Goal: Transaction & Acquisition: Purchase product/service

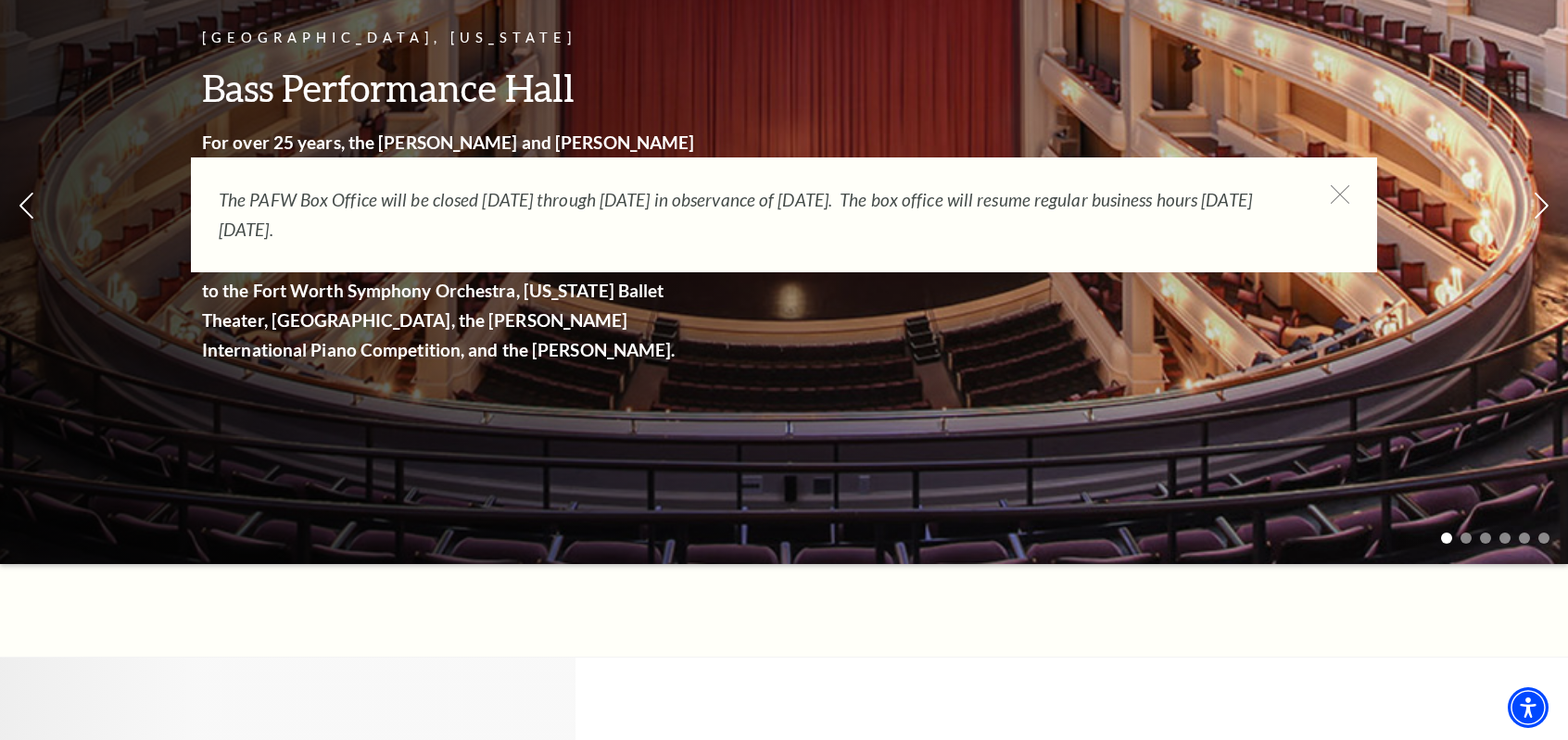
scroll to position [278, 0]
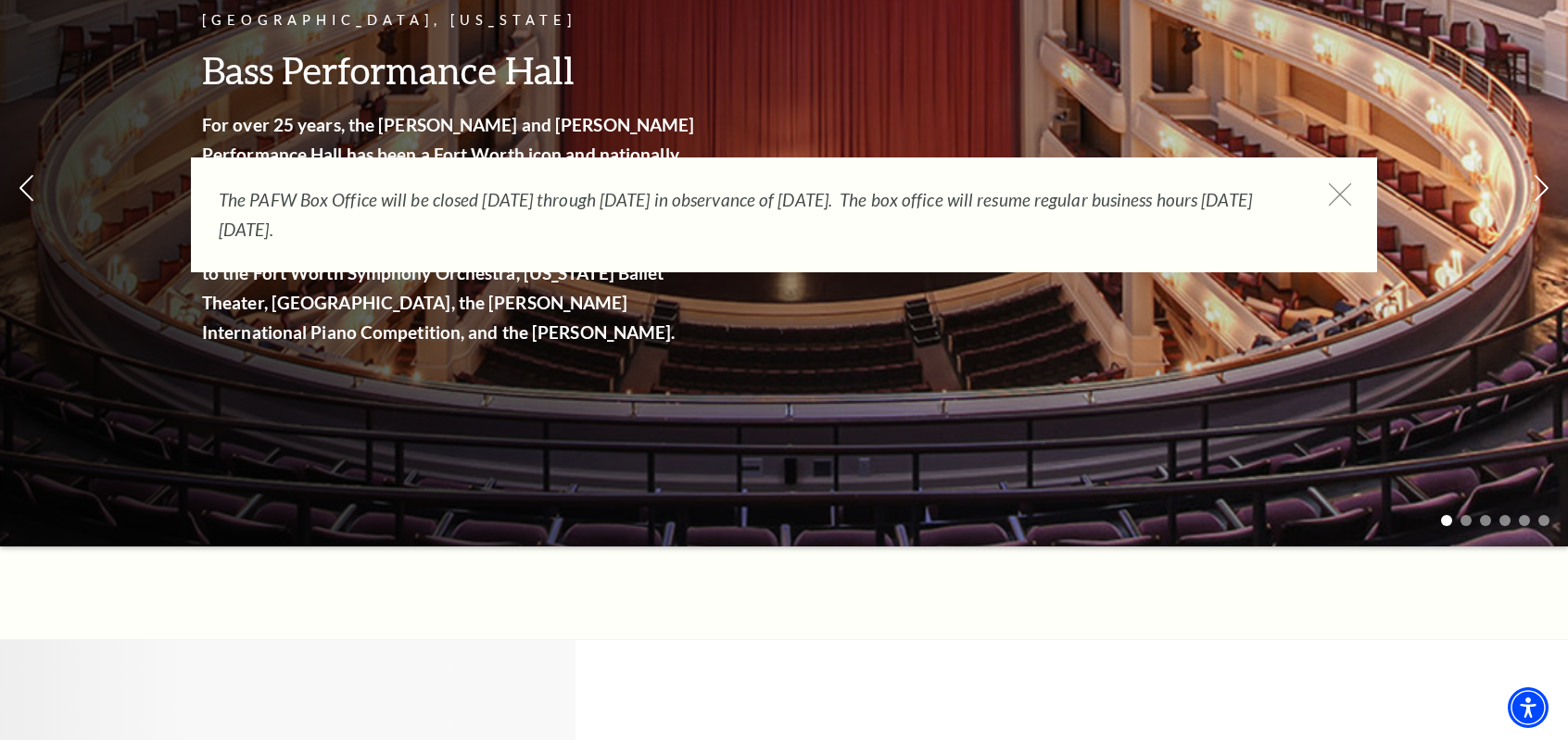
click at [1339, 190] on icon at bounding box center [1340, 195] width 23 height 23
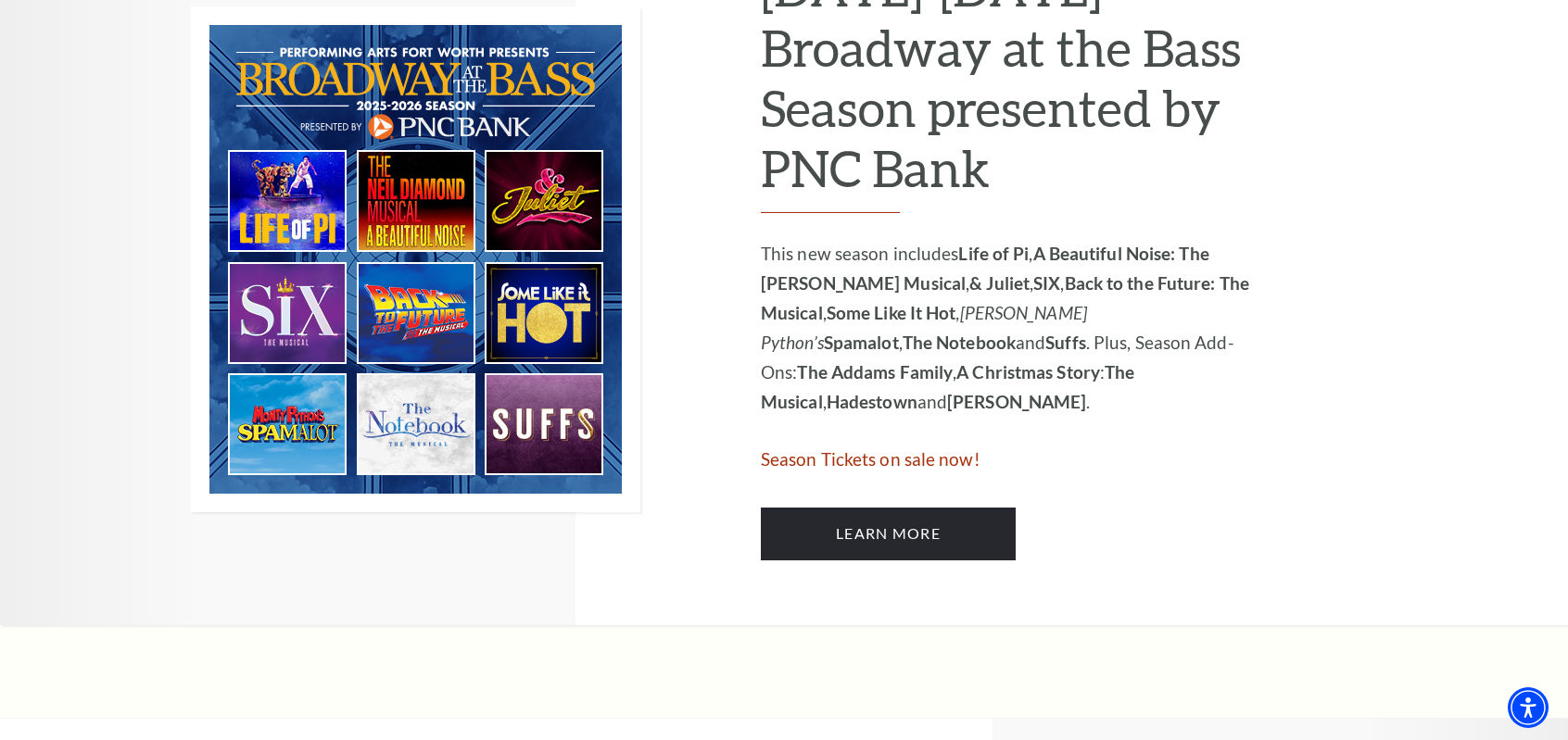
scroll to position [1111, 0]
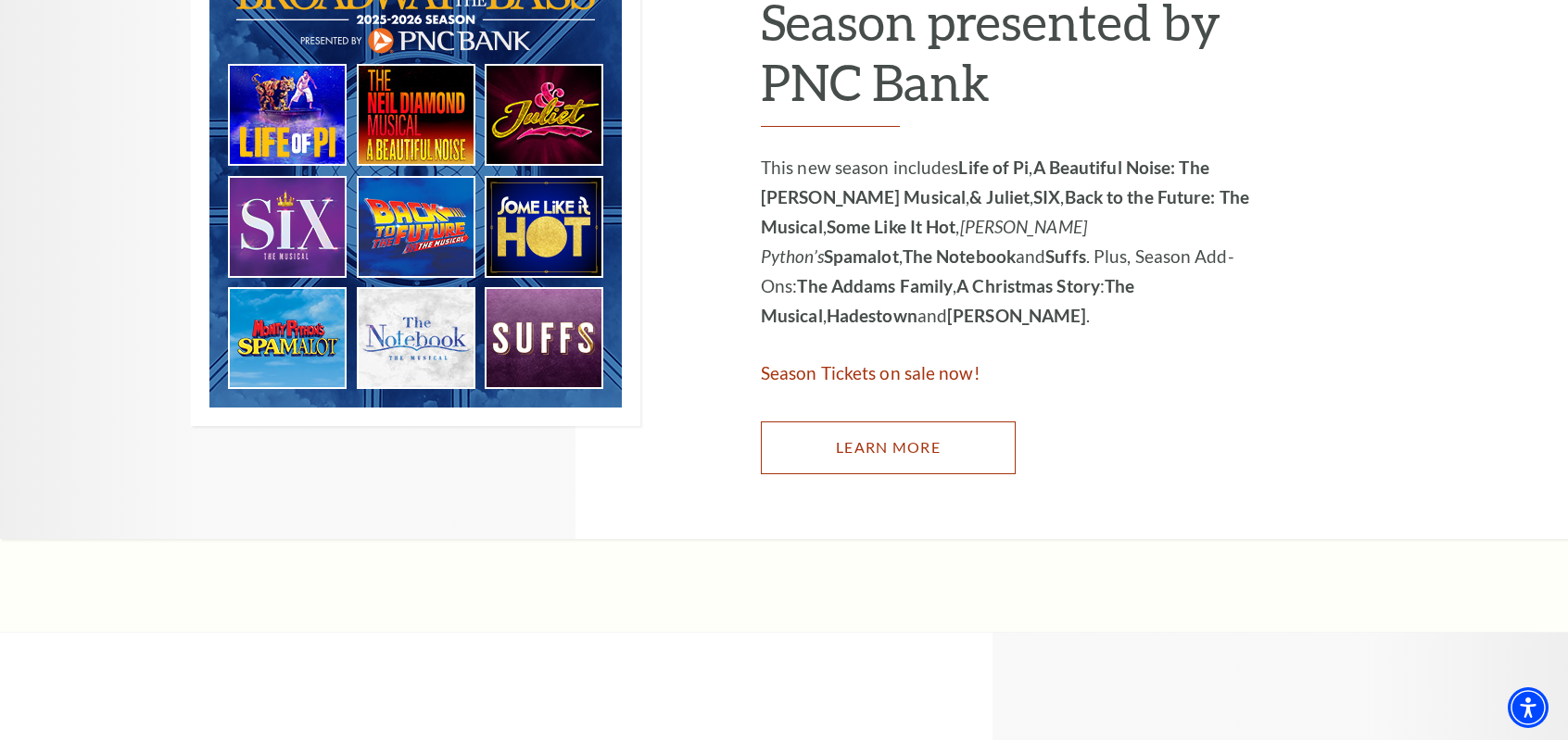
click at [899, 439] on link "Learn More" at bounding box center [888, 447] width 254 height 52
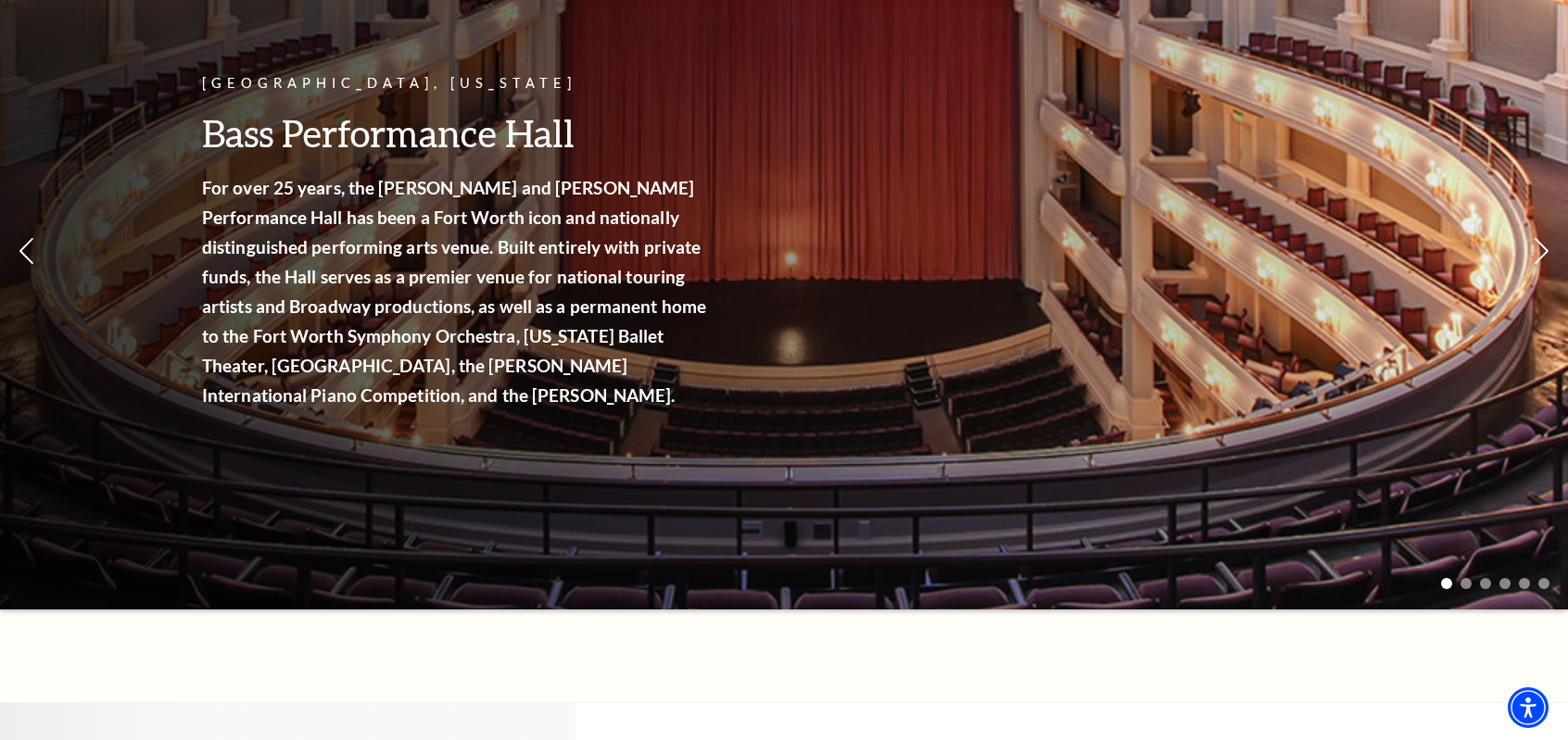
scroll to position [0, 0]
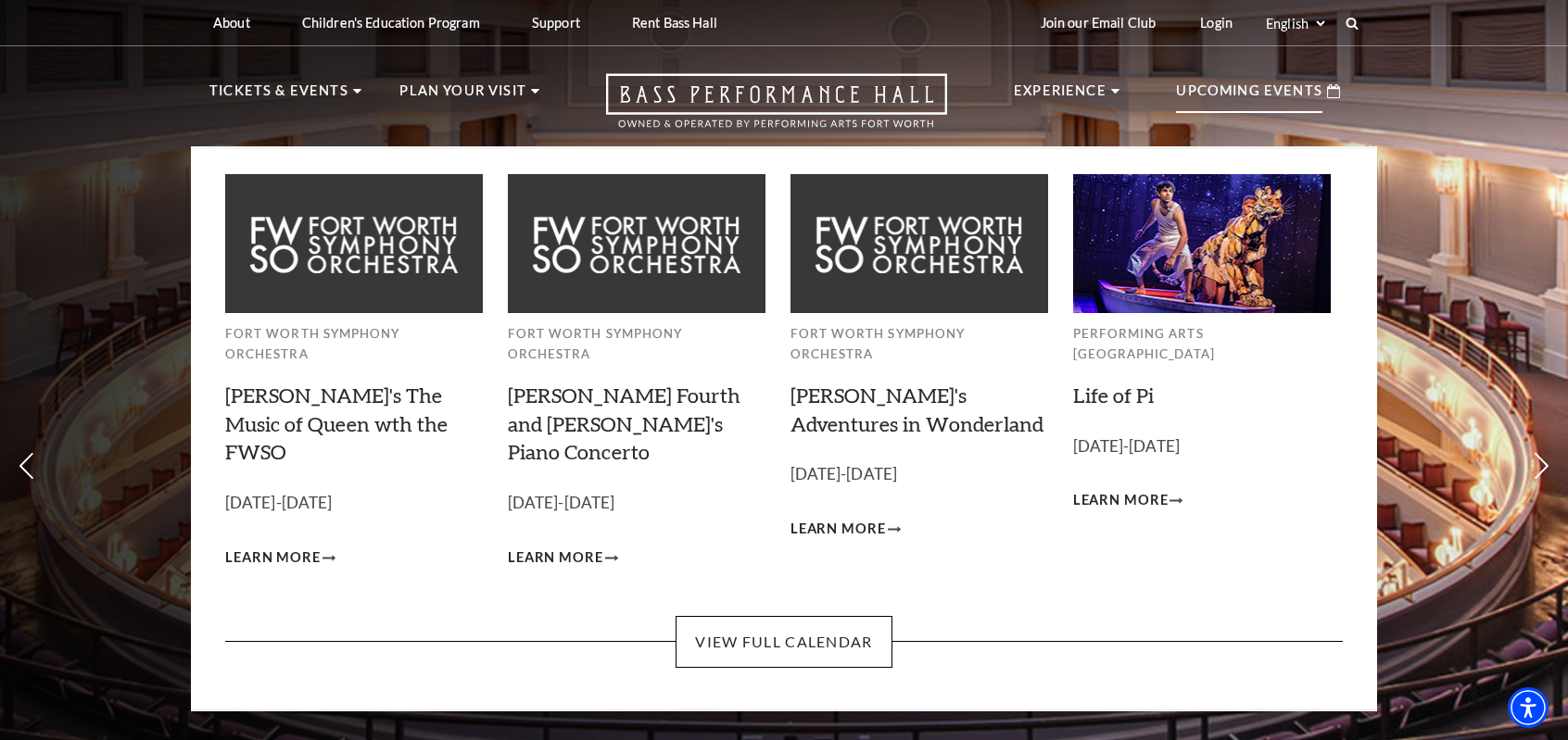
click at [1240, 94] on p "Upcoming Events" at bounding box center [1249, 95] width 147 height 33
click at [817, 616] on link "View Full Calendar" at bounding box center [783, 642] width 216 height 52
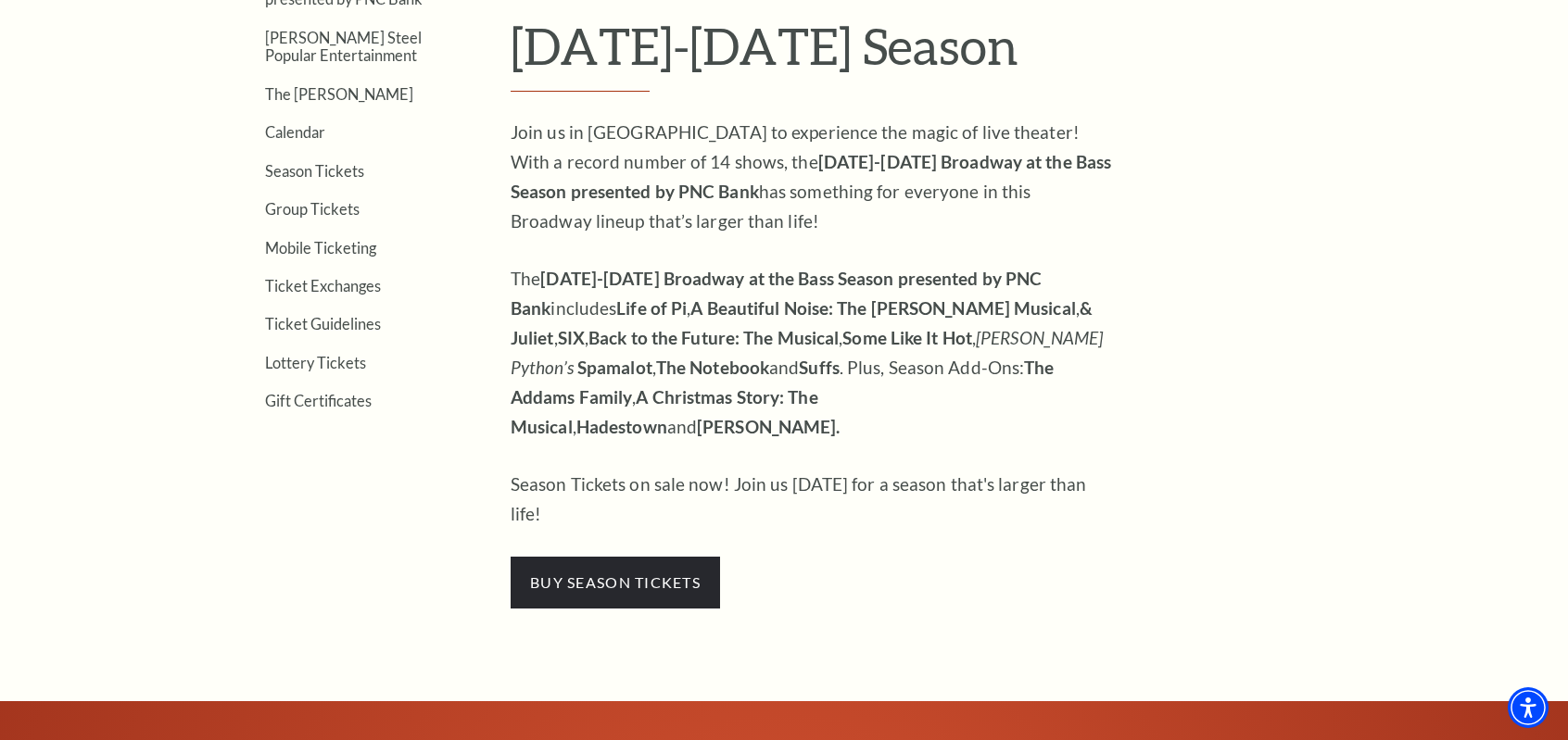
scroll to position [648, 0]
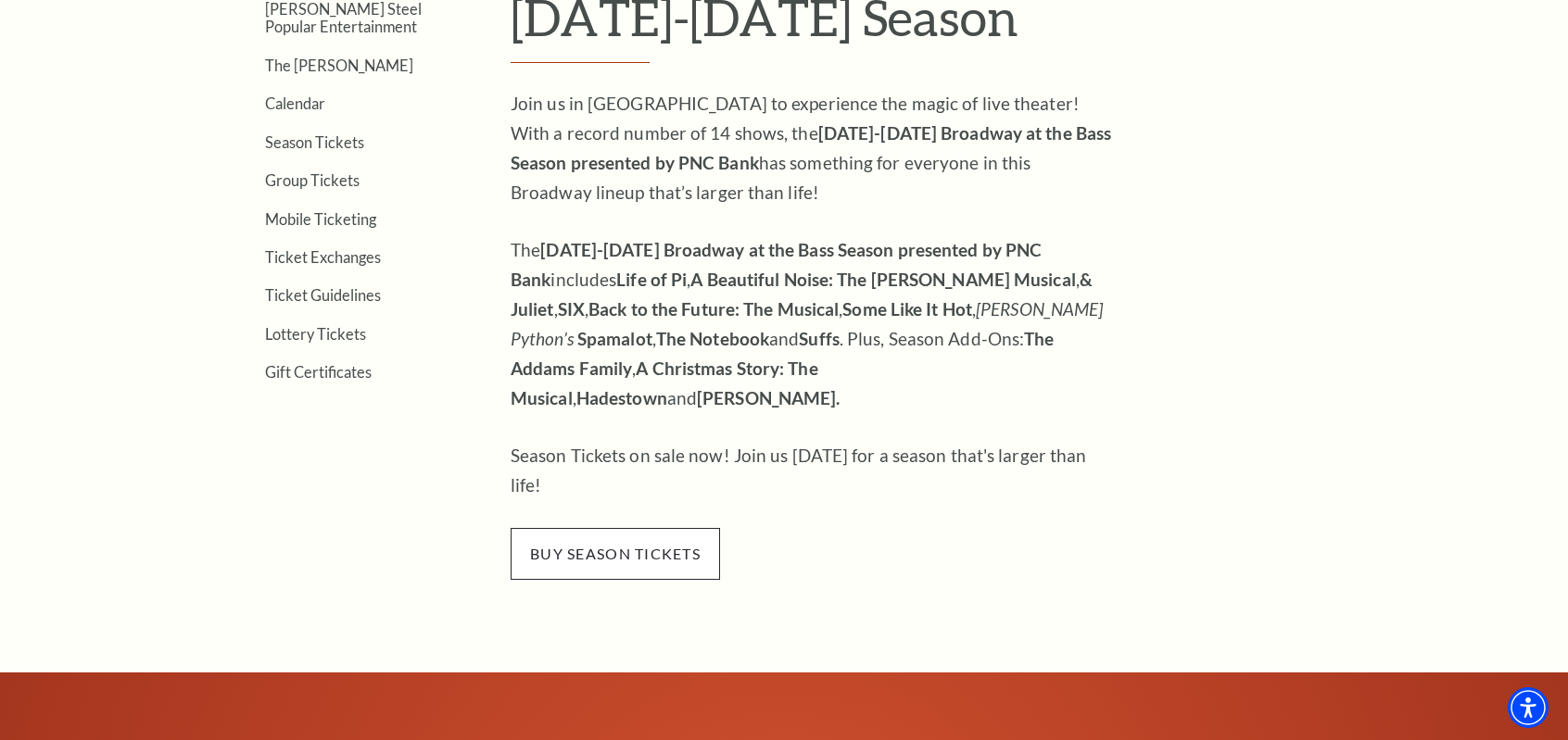
click at [641, 528] on span "buy season tickets" at bounding box center [615, 554] width 209 height 52
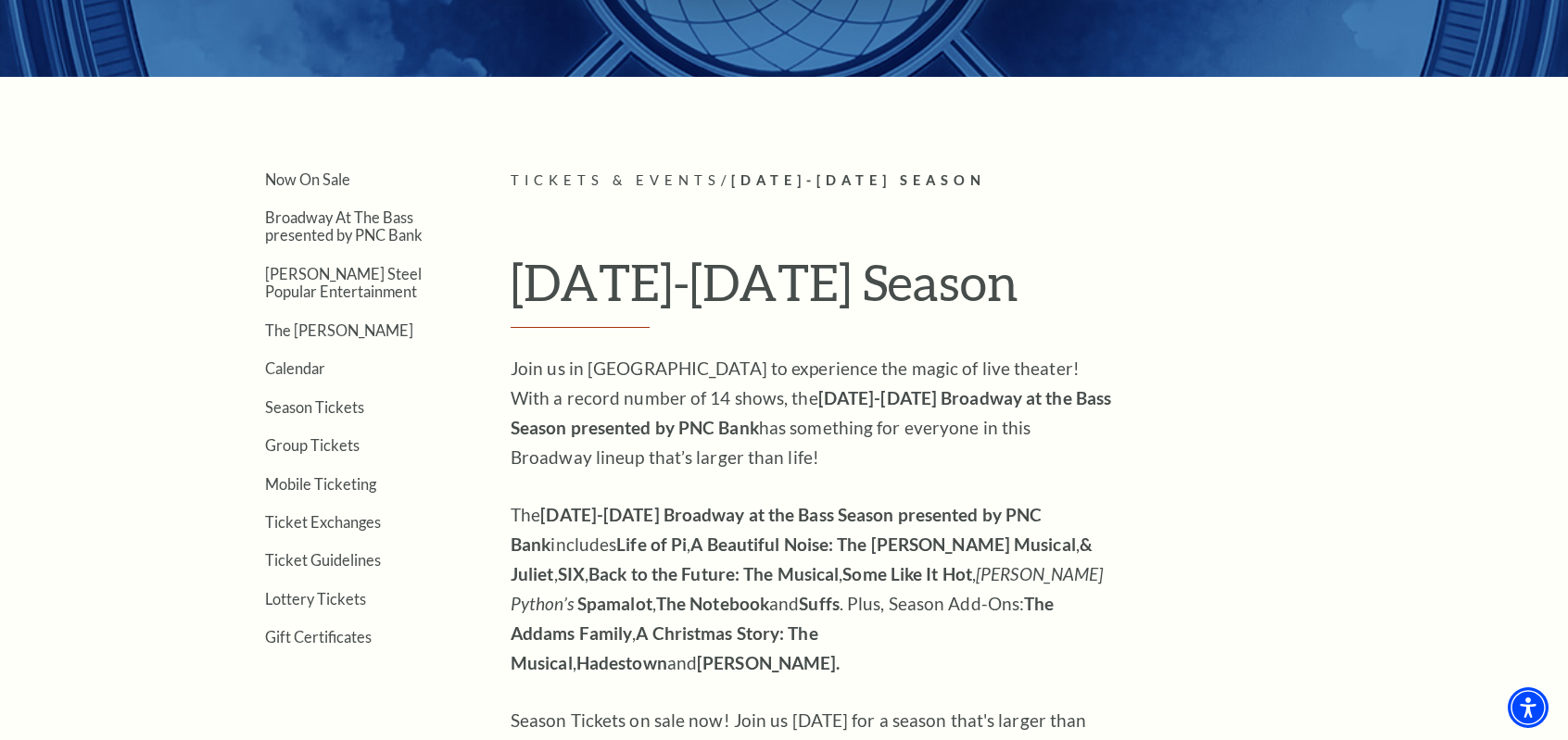
scroll to position [370, 0]
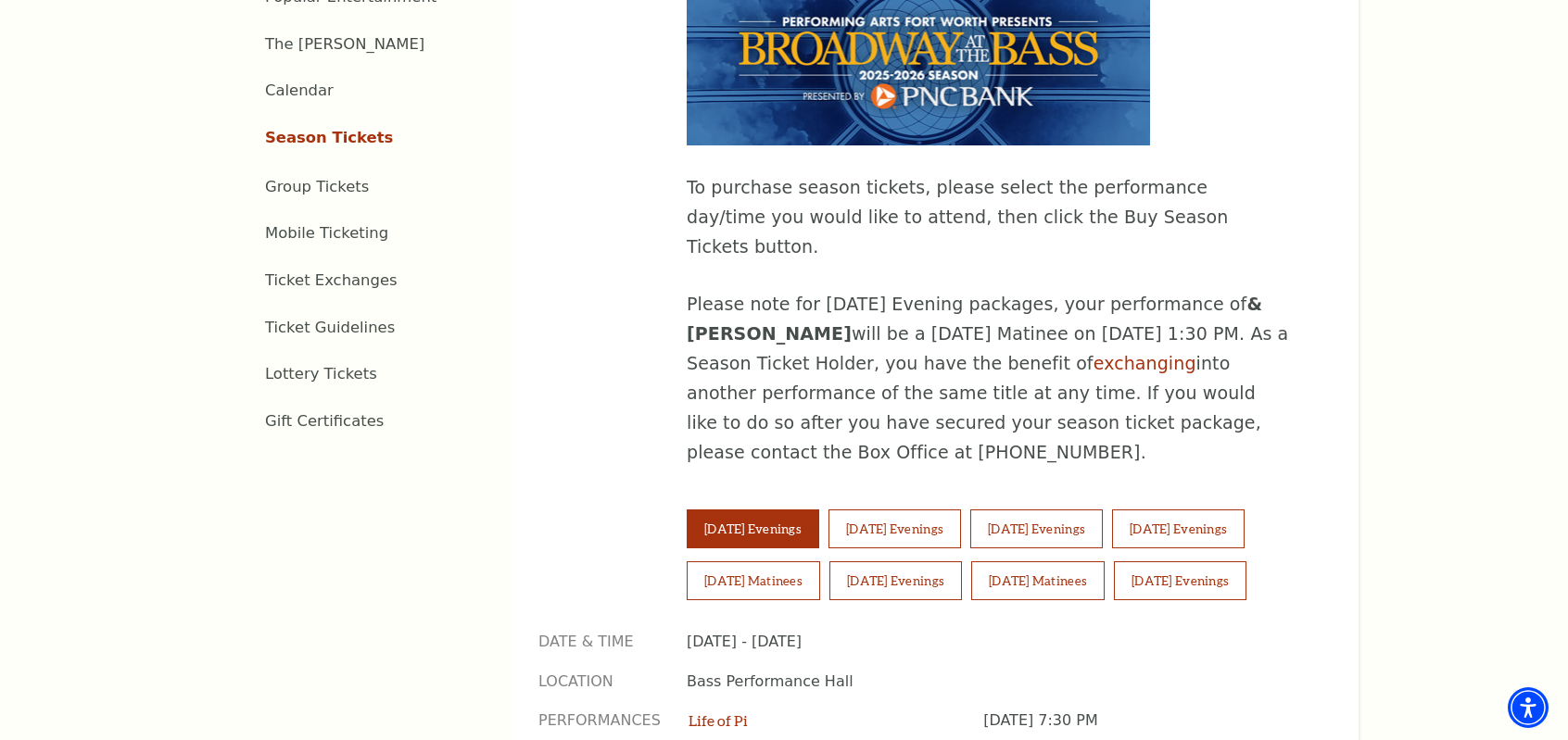
scroll to position [1019, 0]
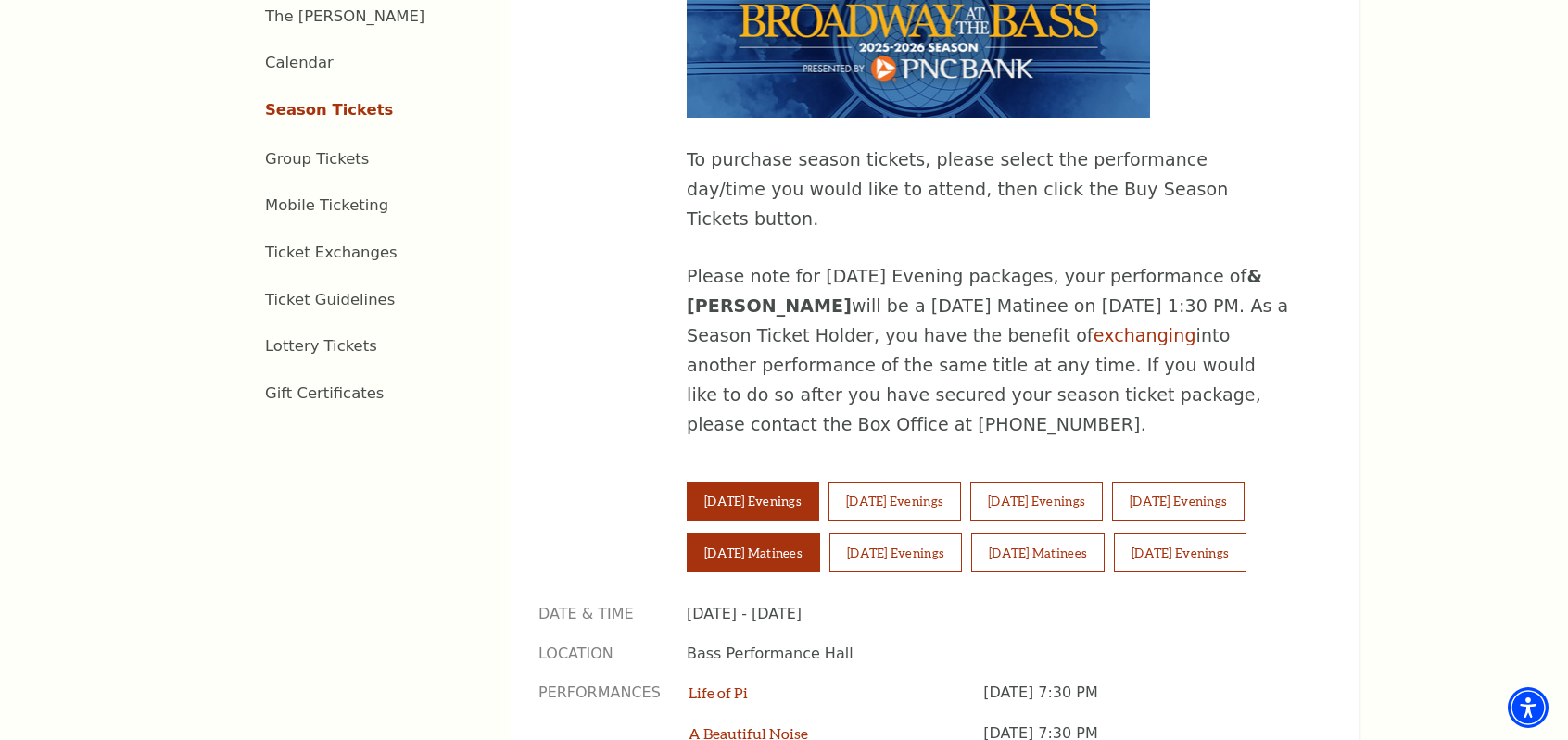
click at [729, 533] on button "Saturday Matinees" at bounding box center [753, 552] width 133 height 39
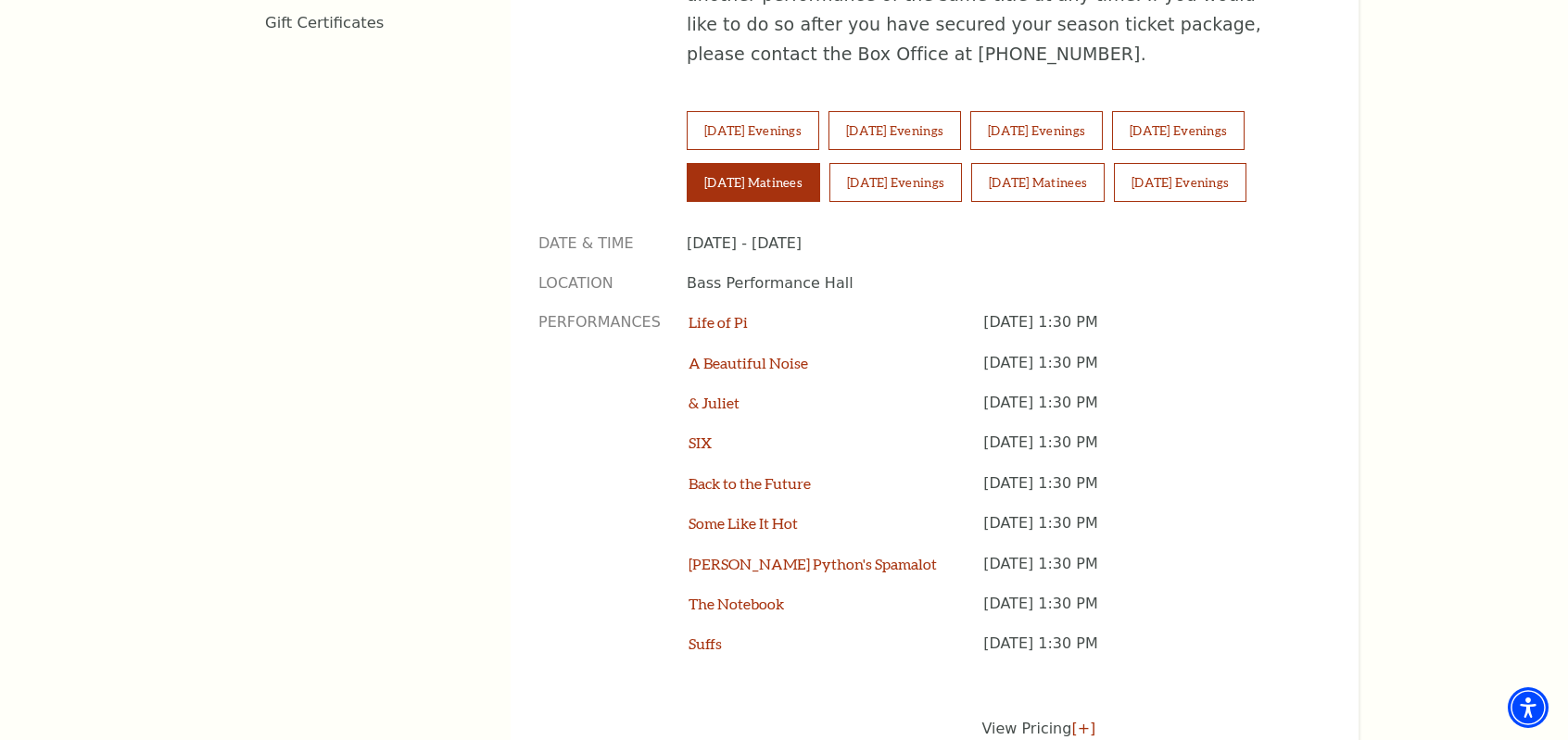
scroll to position [1297, 0]
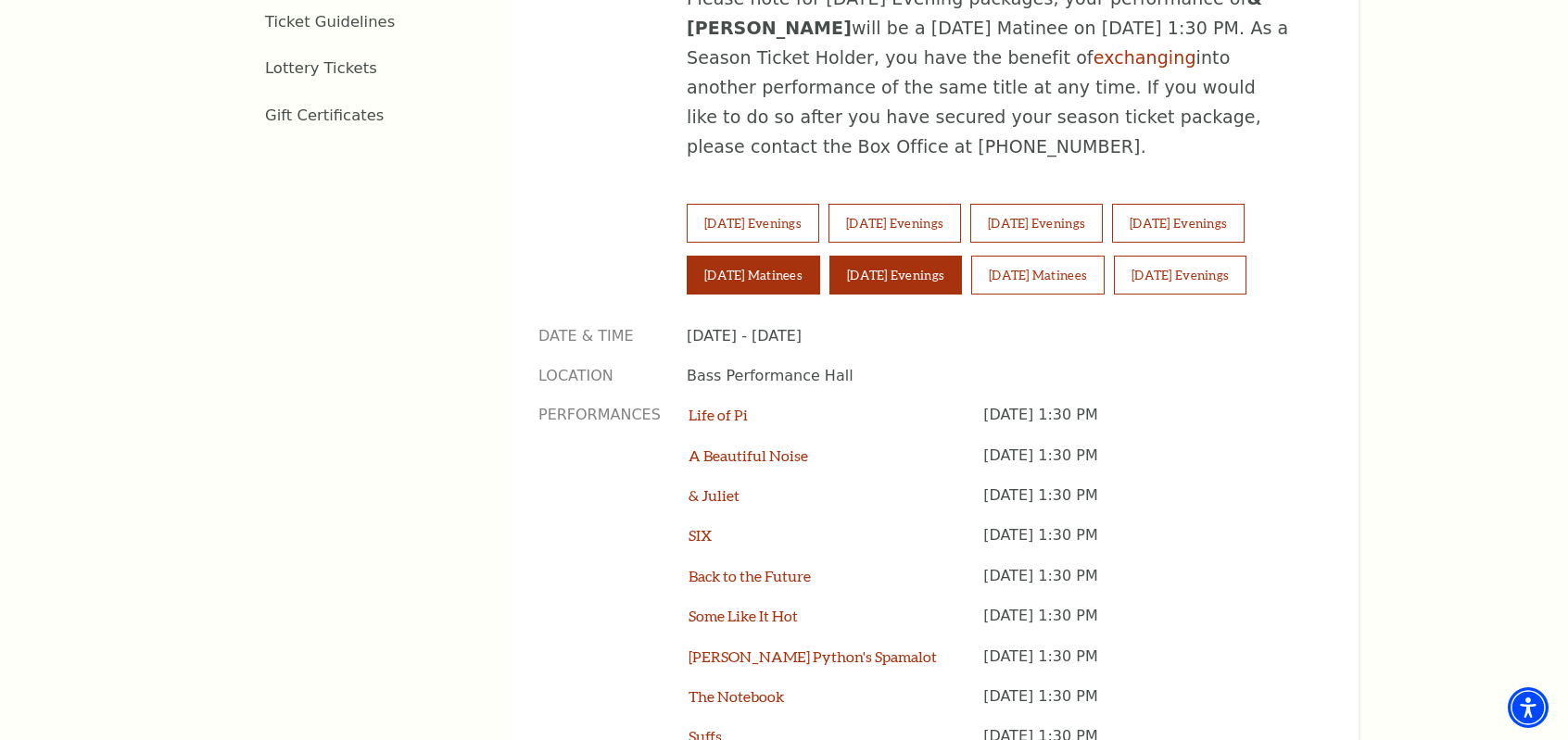
click at [900, 255] on button "Saturday Evenings" at bounding box center [896, 274] width 132 height 39
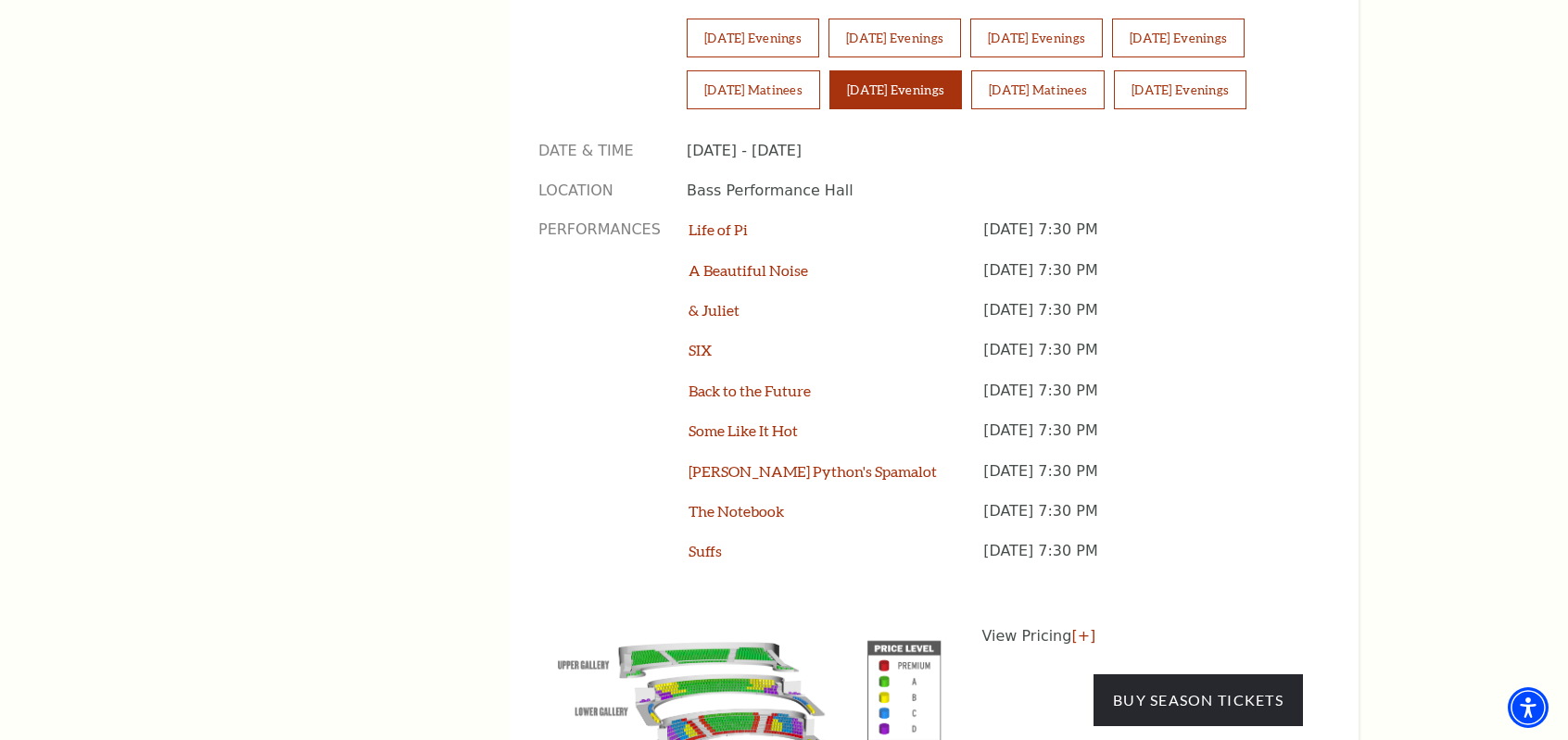
scroll to position [1575, 0]
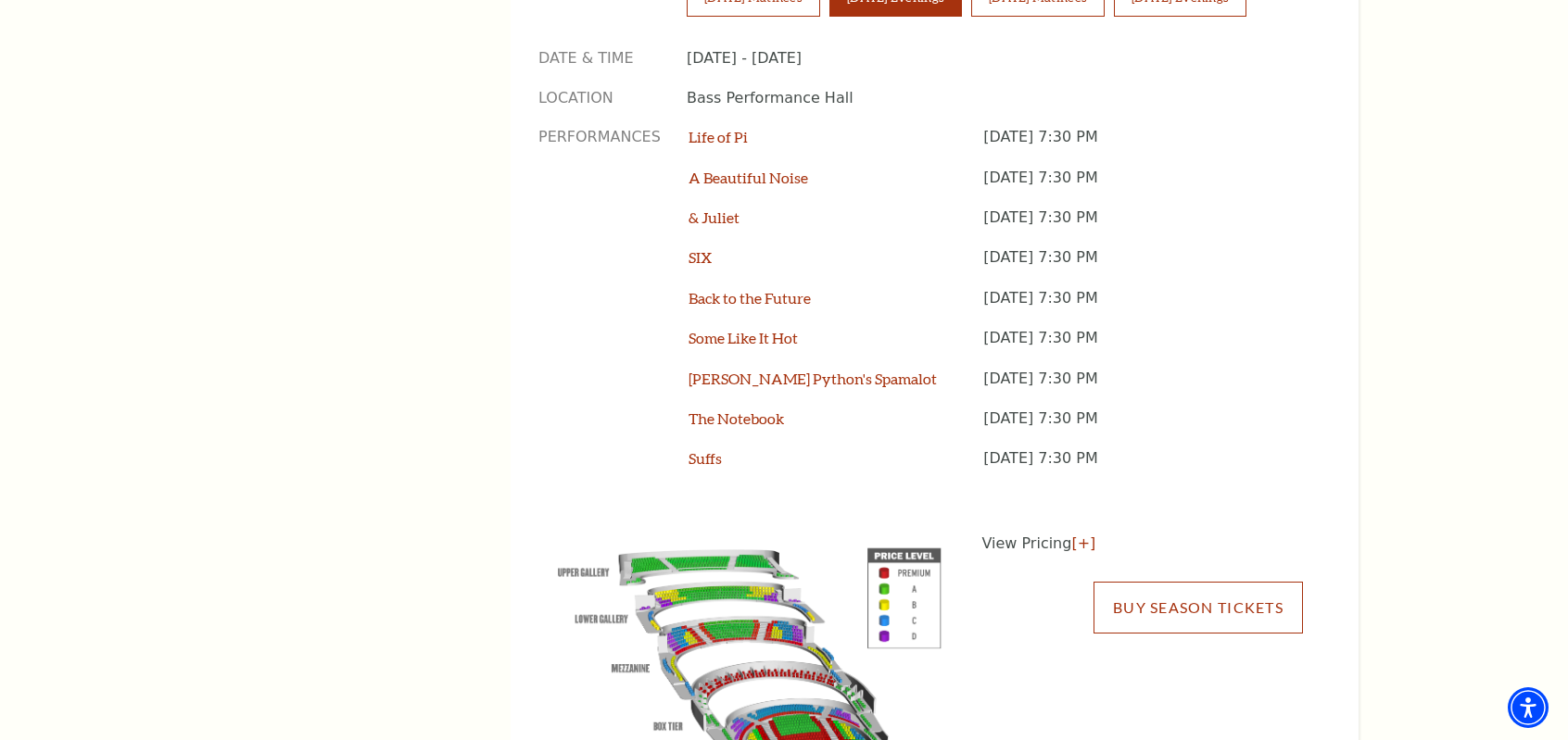
click at [1174, 581] on link "Buy Season Tickets" at bounding box center [1197, 607] width 209 height 52
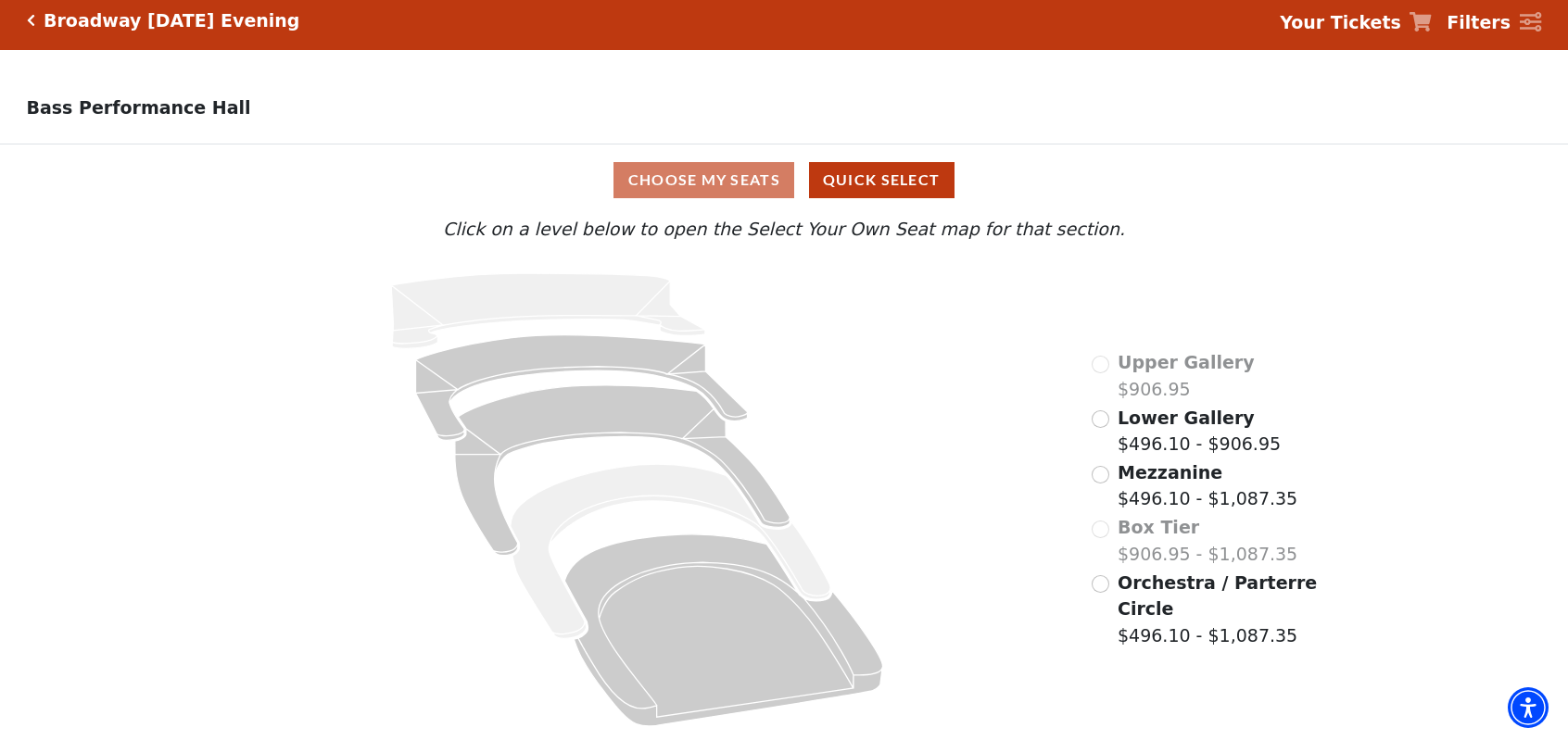
scroll to position [15, 0]
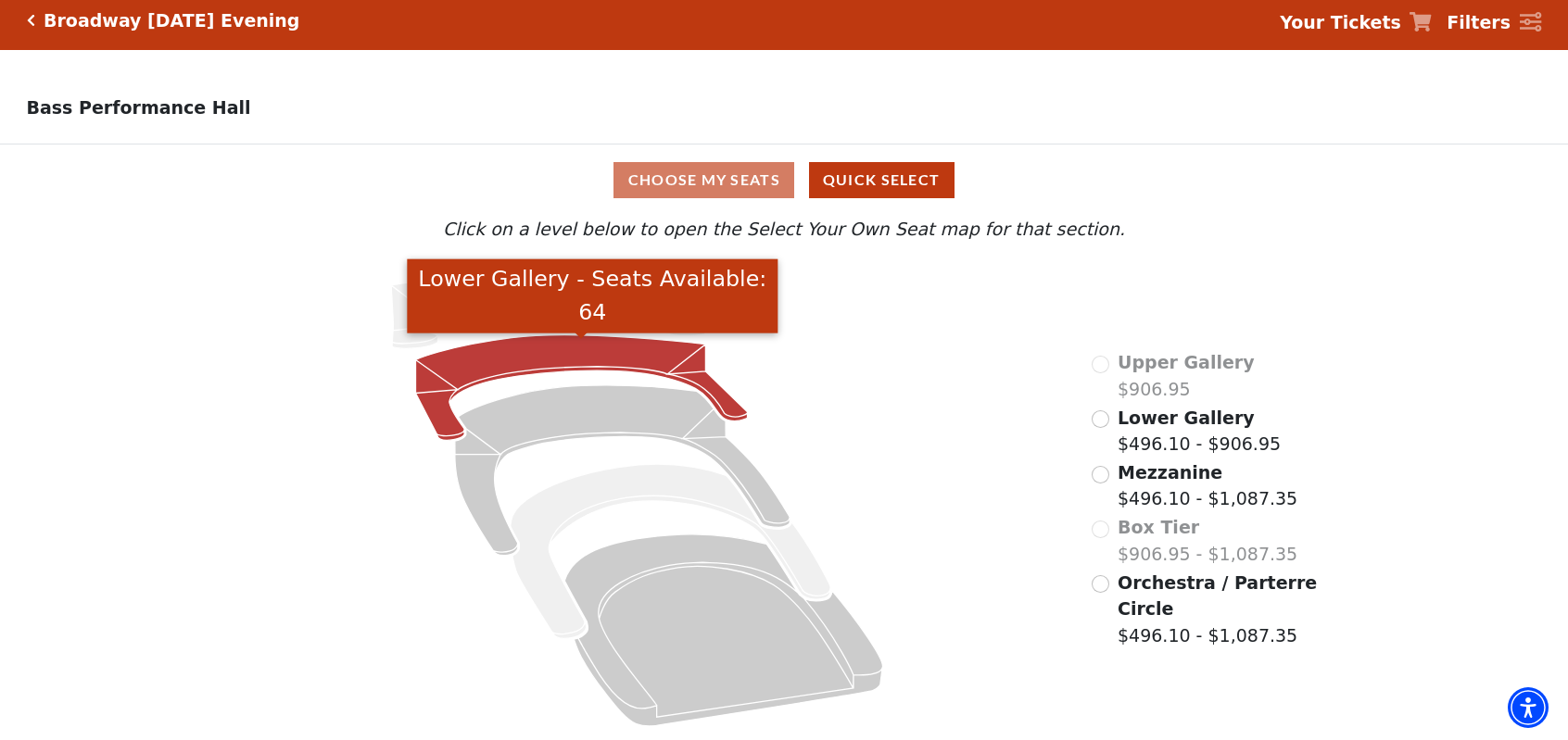
click at [546, 353] on icon "Lower Gallery - Seats Available: 64" at bounding box center [581, 388] width 332 height 106
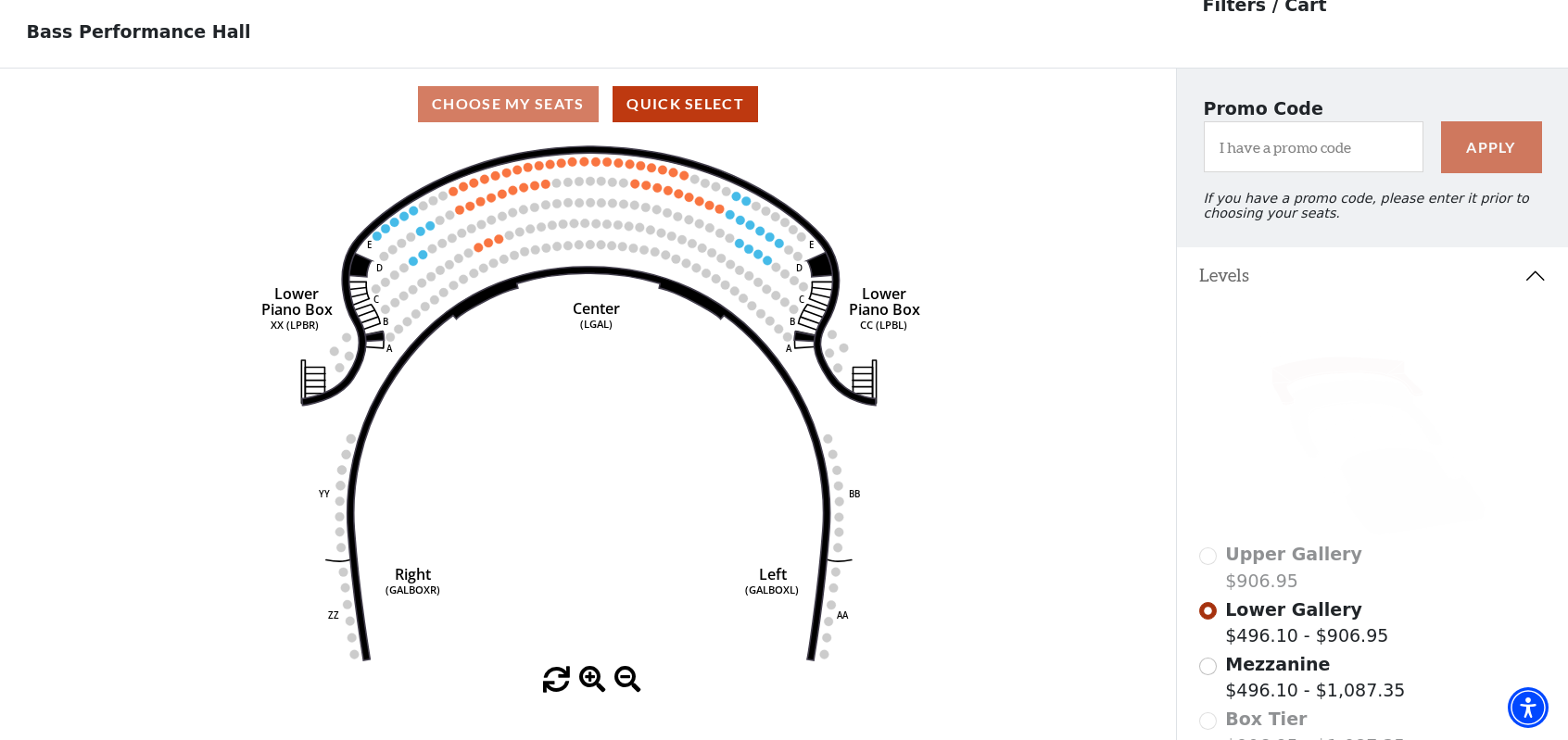
scroll to position [85, 0]
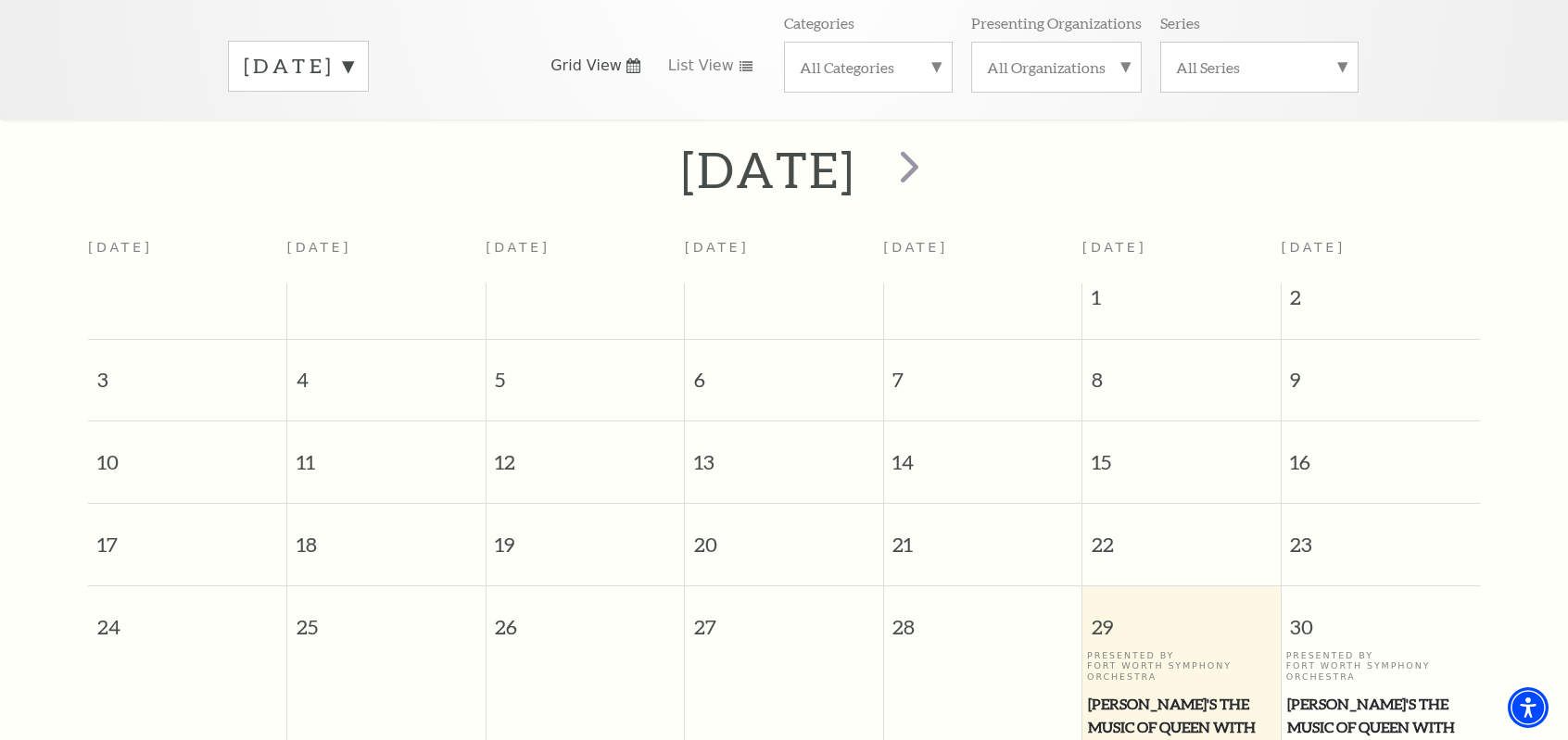
scroll to position [70, 0]
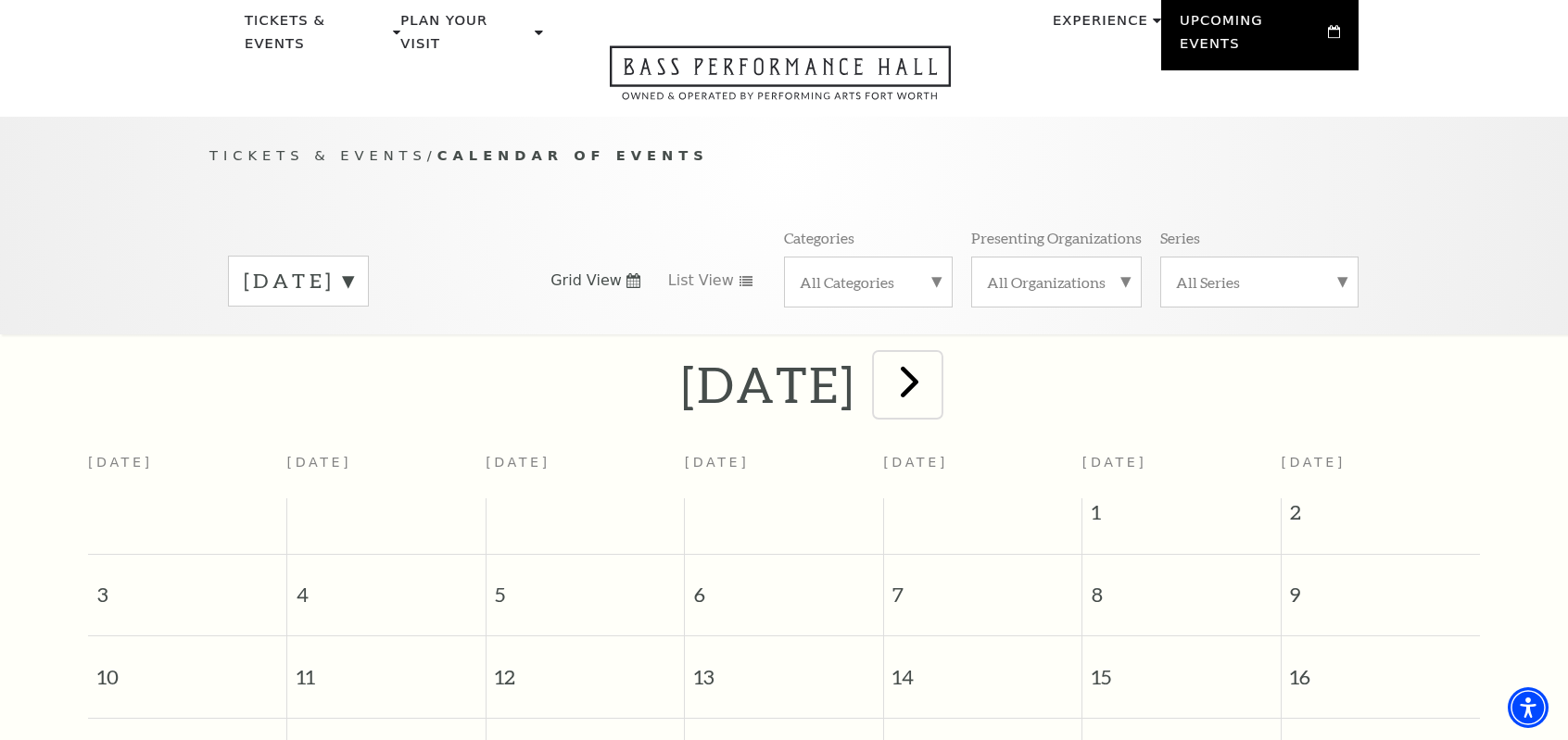
click at [936, 354] on span "next" at bounding box center [910, 381] width 53 height 53
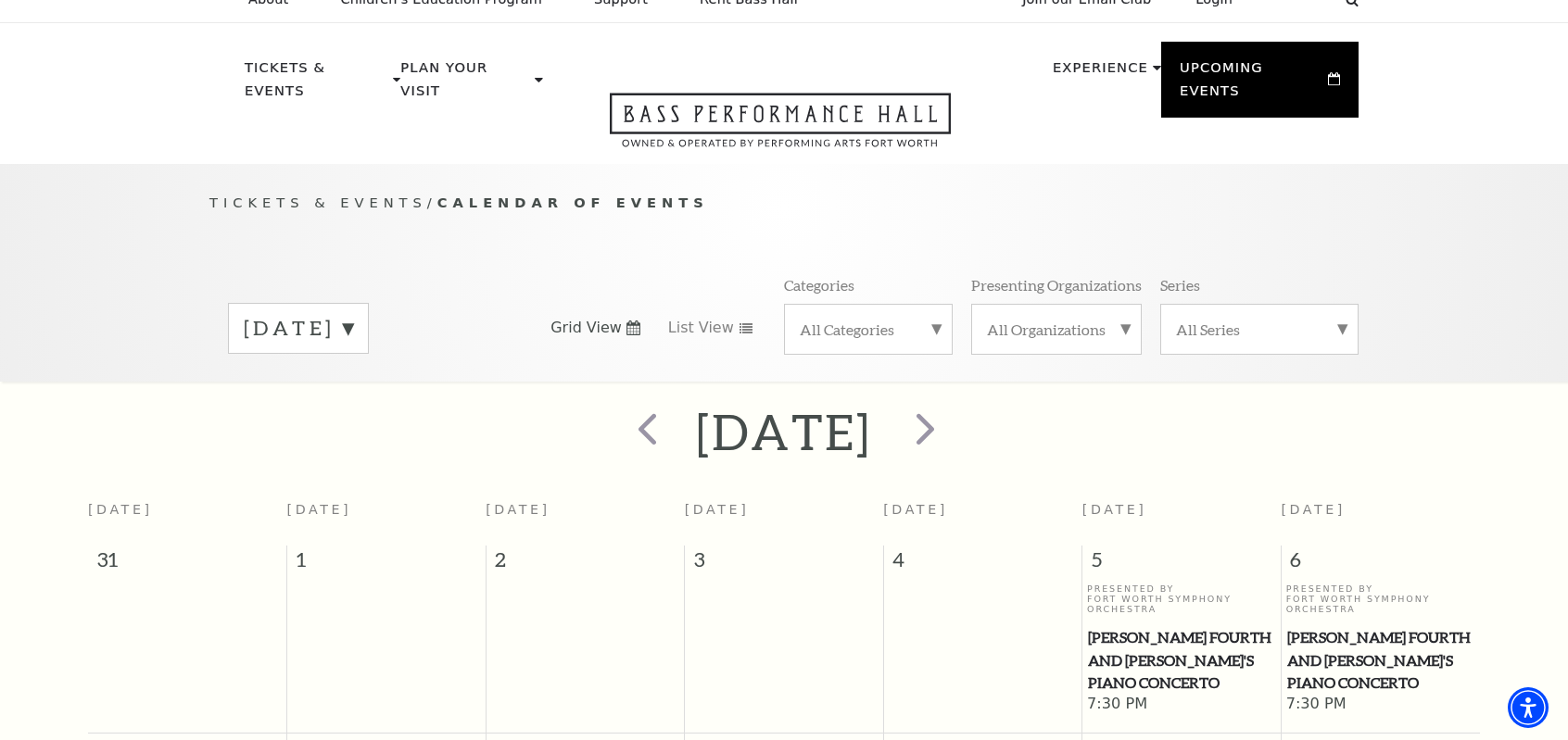
scroll to position [0, 0]
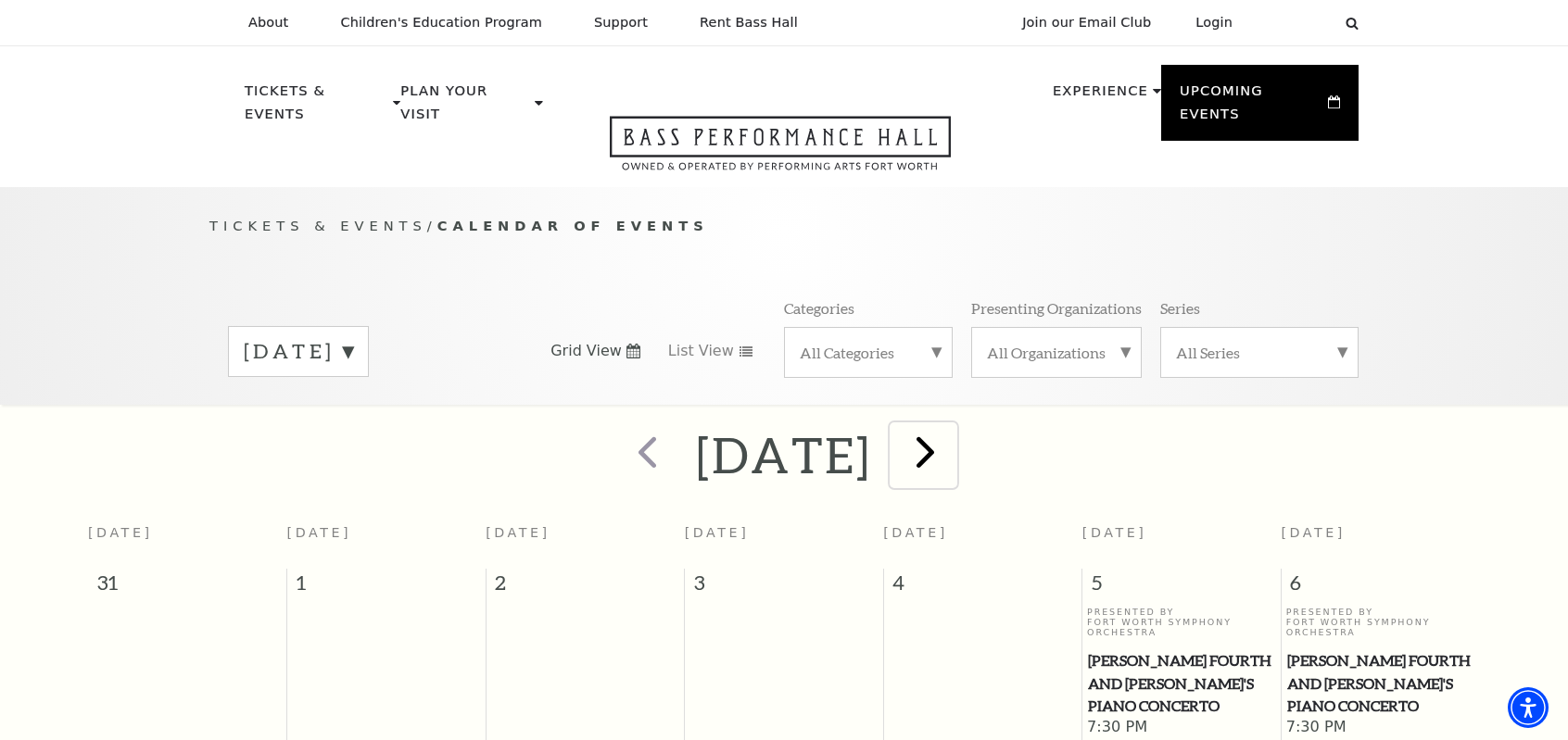
click at [951, 431] on span "next" at bounding box center [926, 452] width 53 height 53
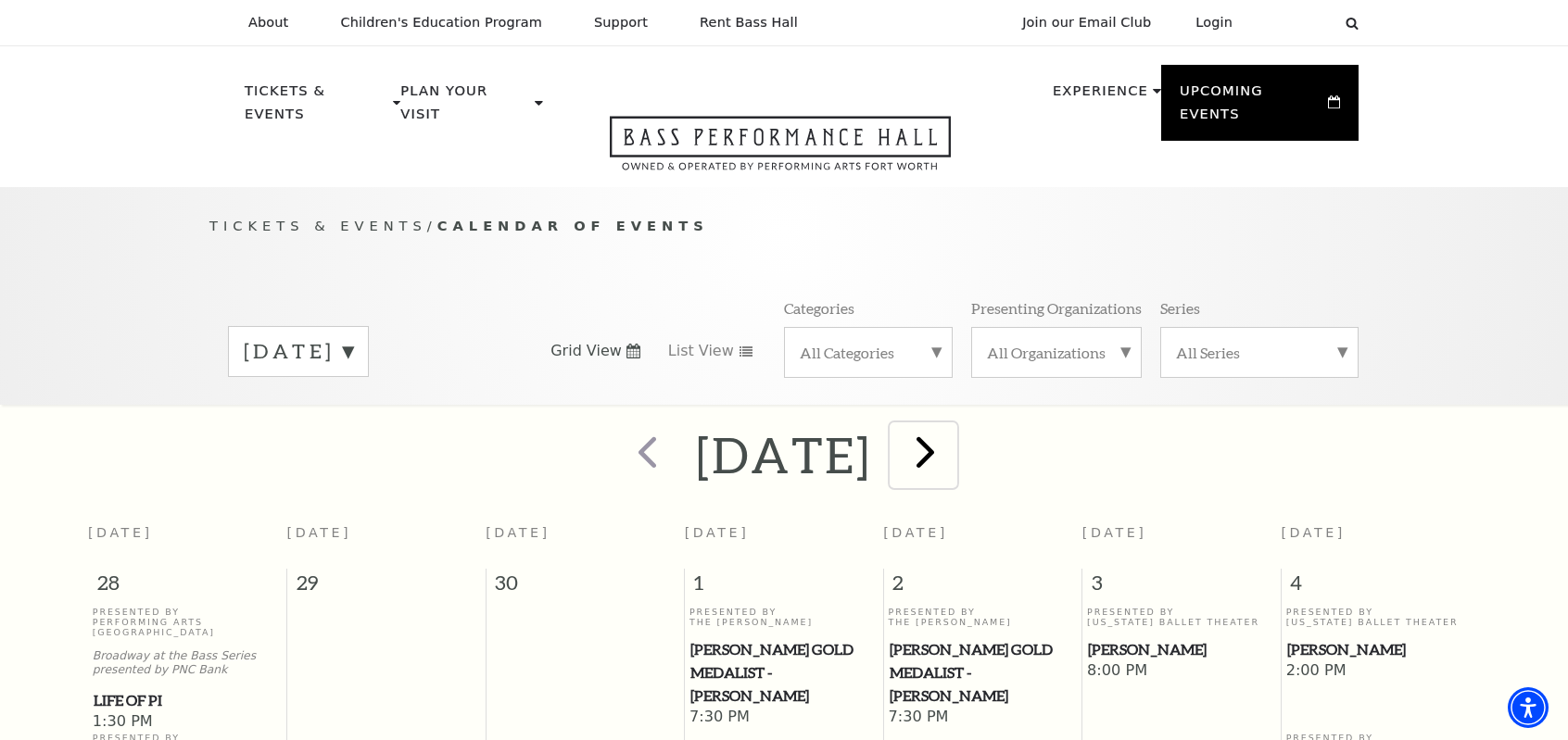
click at [951, 437] on span "next" at bounding box center [926, 452] width 53 height 53
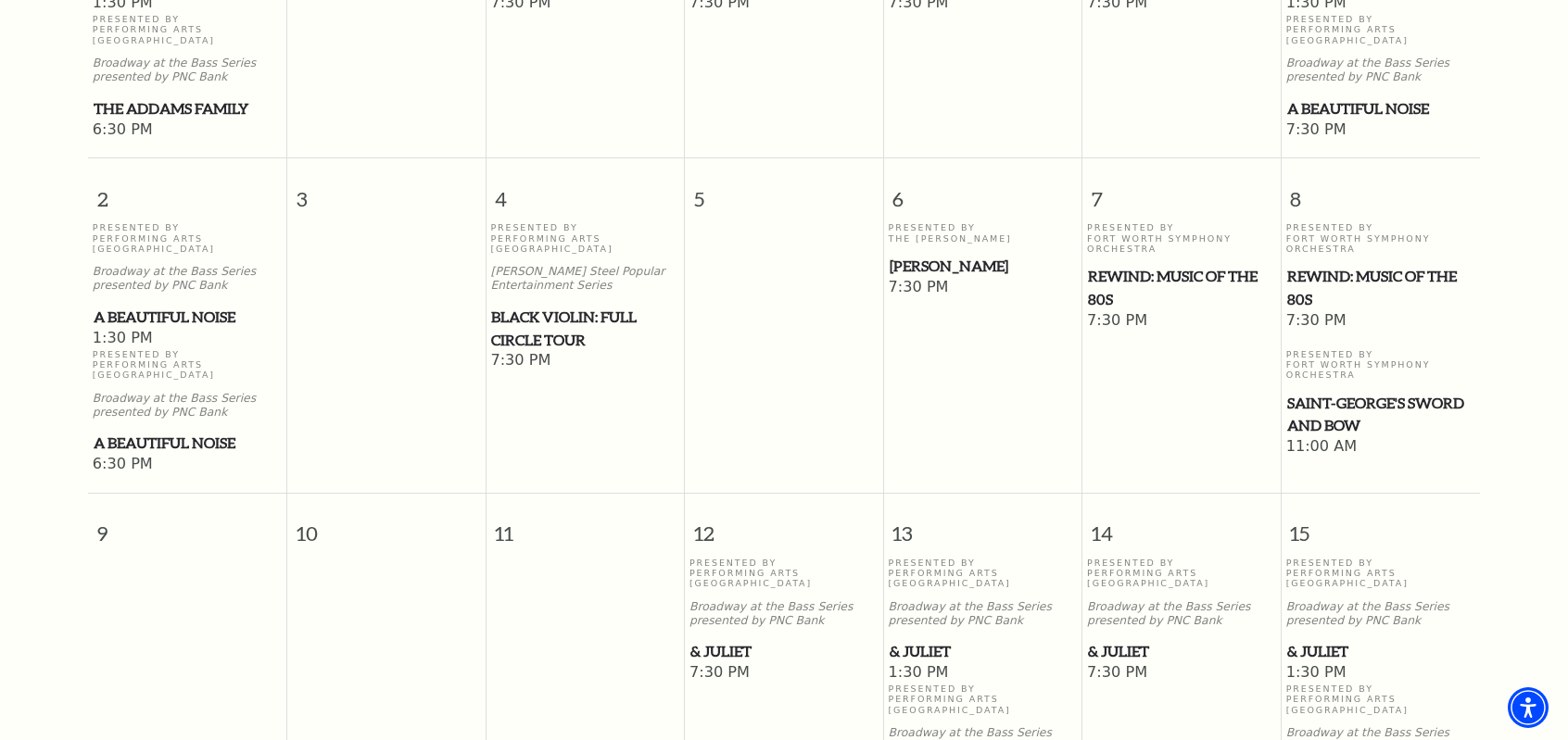
scroll to position [811, 0]
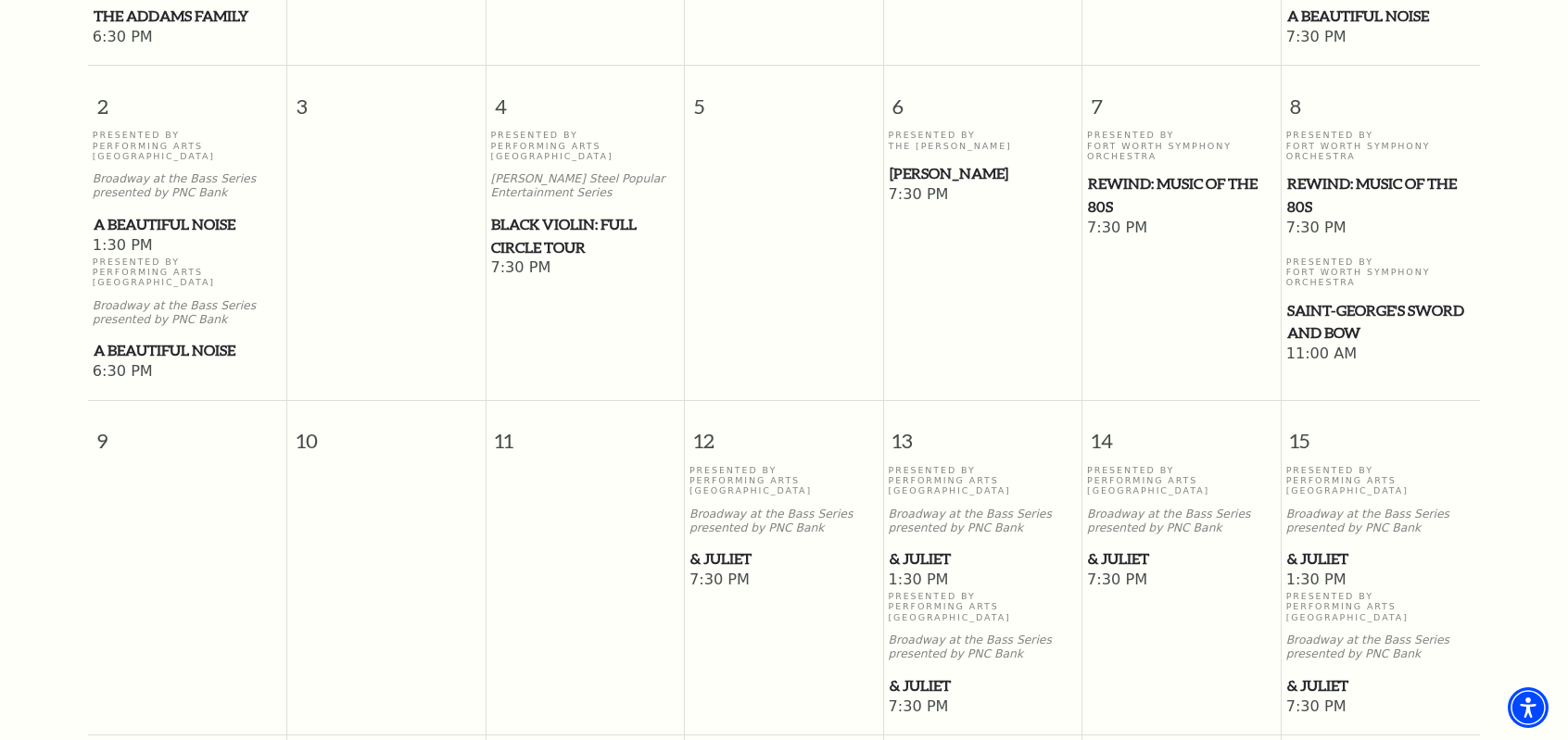
click at [1319, 547] on span "& Juliet" at bounding box center [1381, 559] width 188 height 23
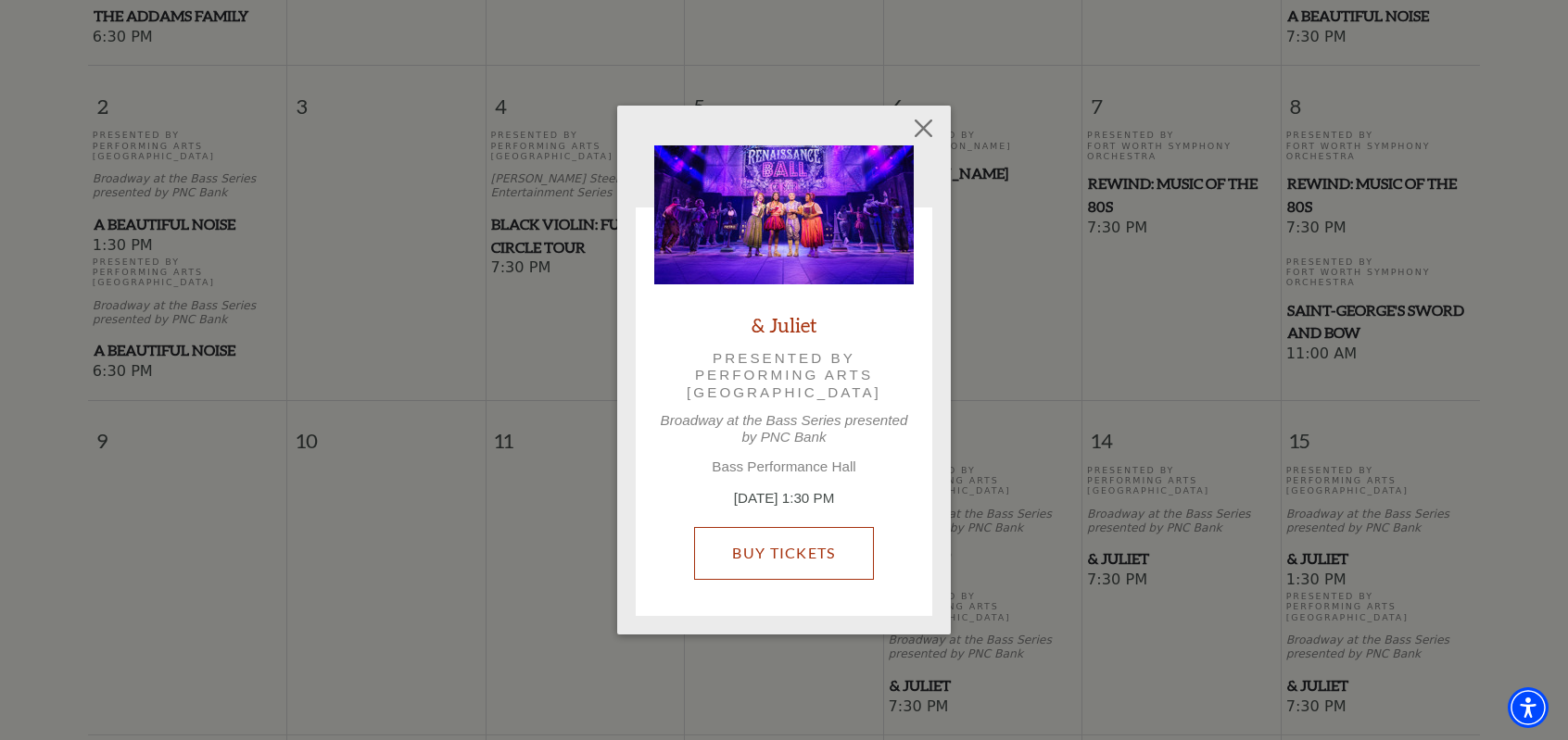
click at [791, 560] on link "Buy Tickets" at bounding box center [783, 553] width 179 height 52
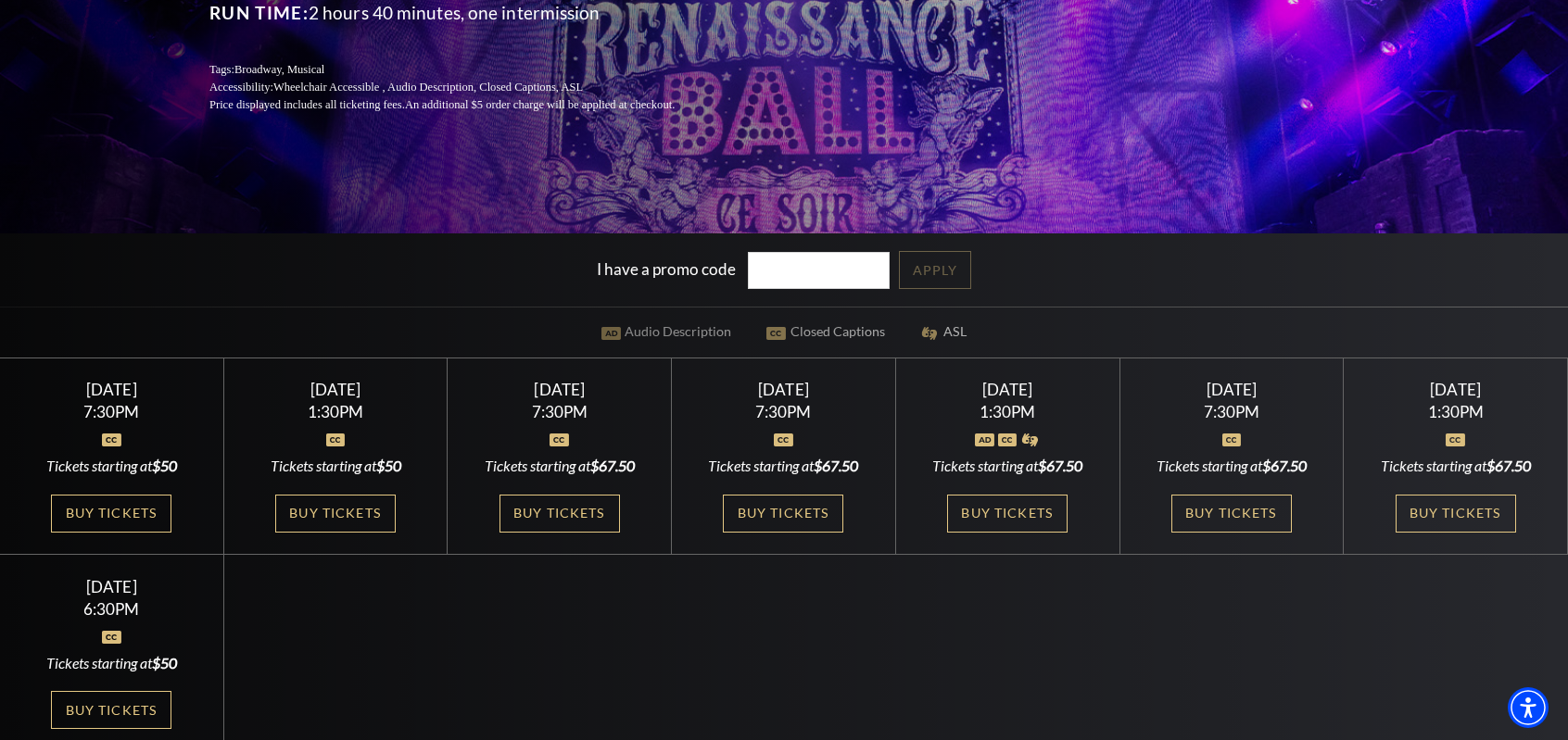
scroll to position [370, 0]
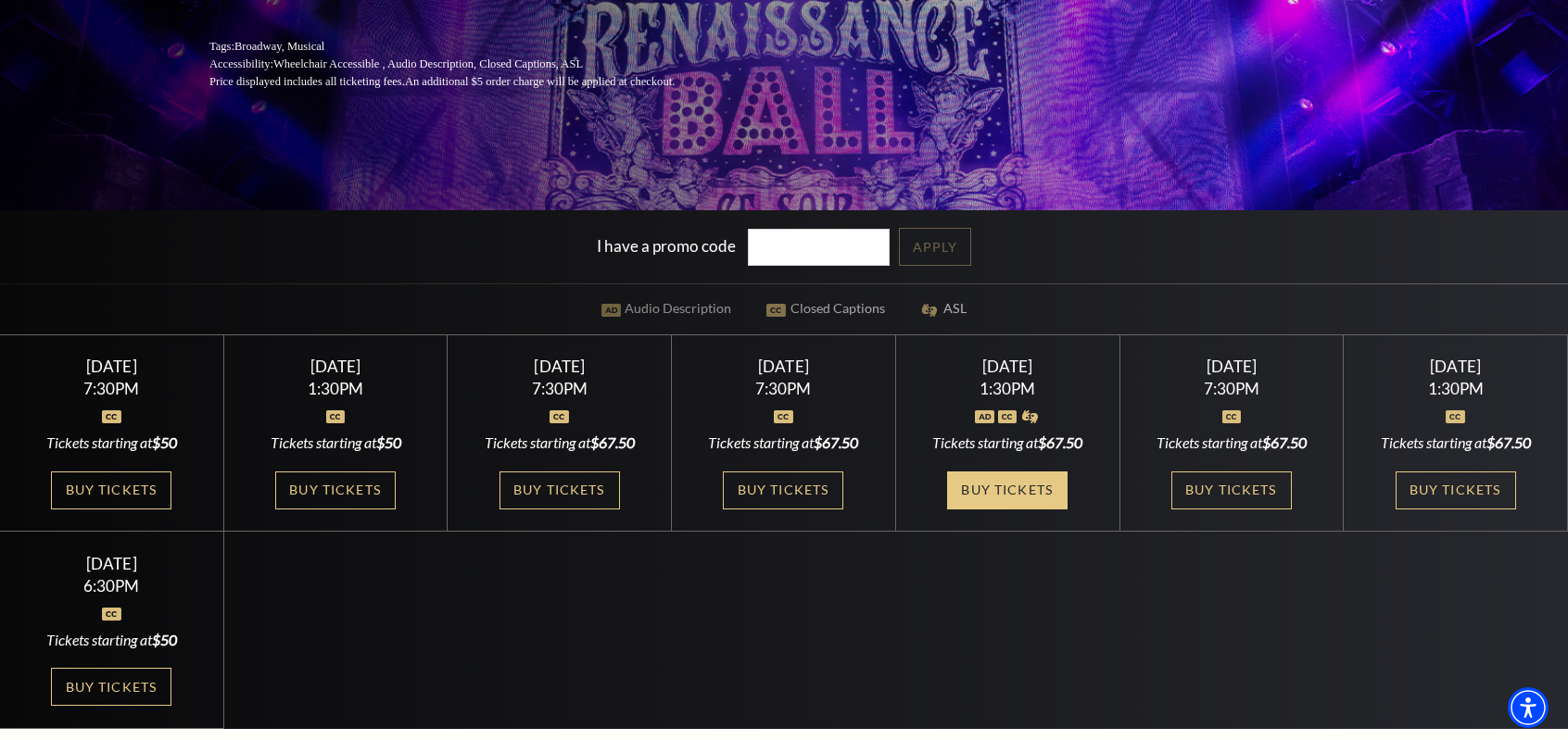
click at [1041, 487] on link "Buy Tickets" at bounding box center [1007, 490] width 120 height 38
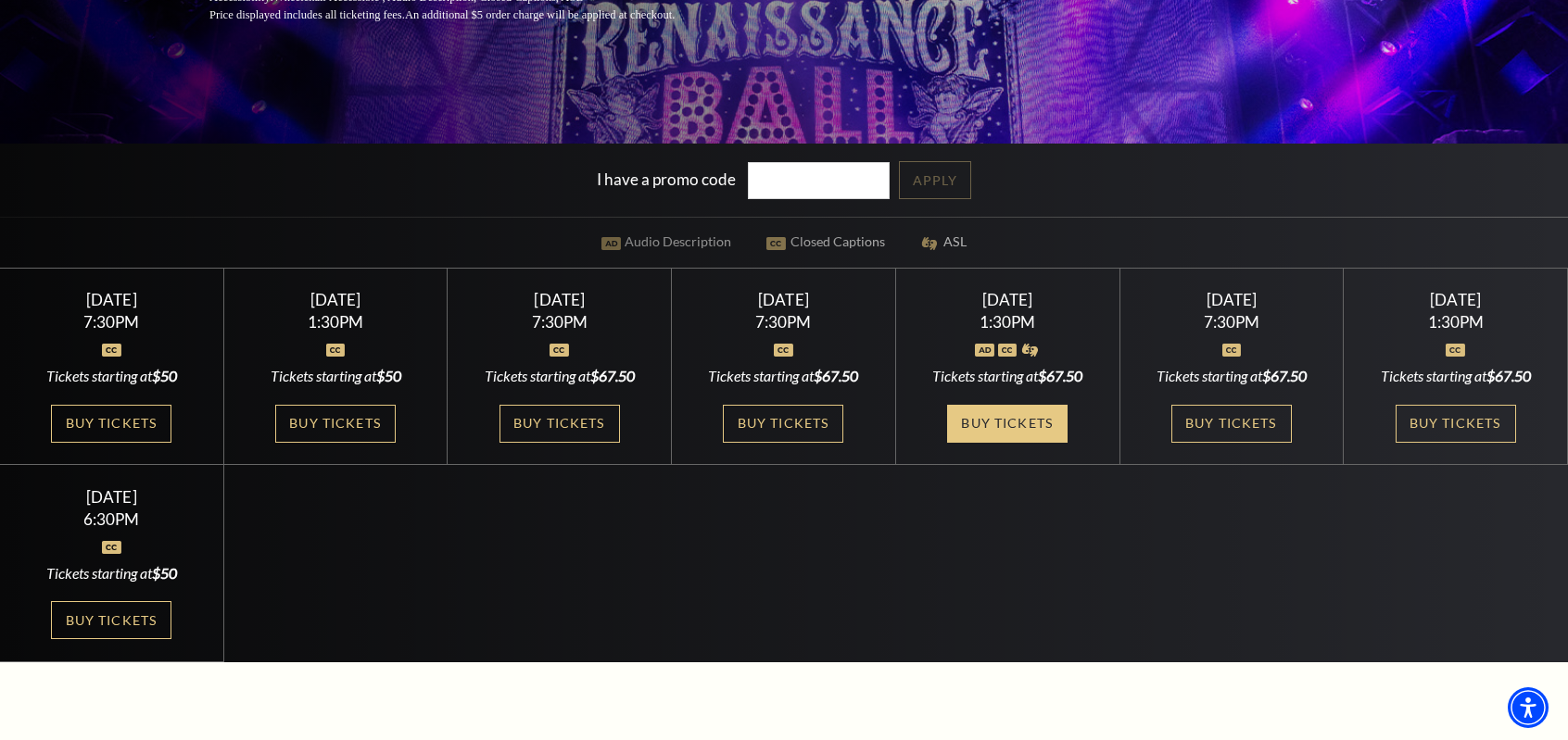
scroll to position [463, 0]
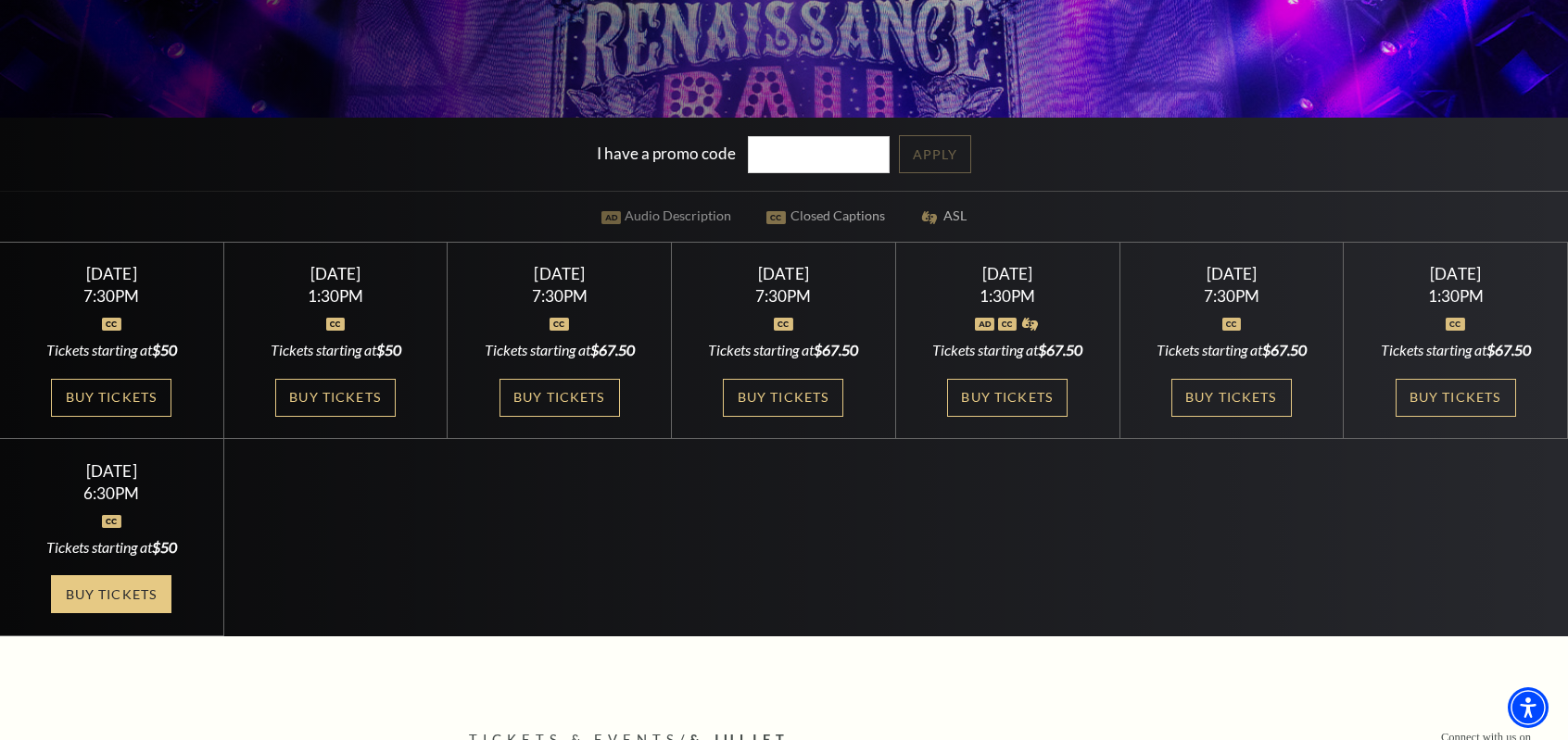
click at [102, 595] on link "Buy Tickets" at bounding box center [111, 594] width 120 height 38
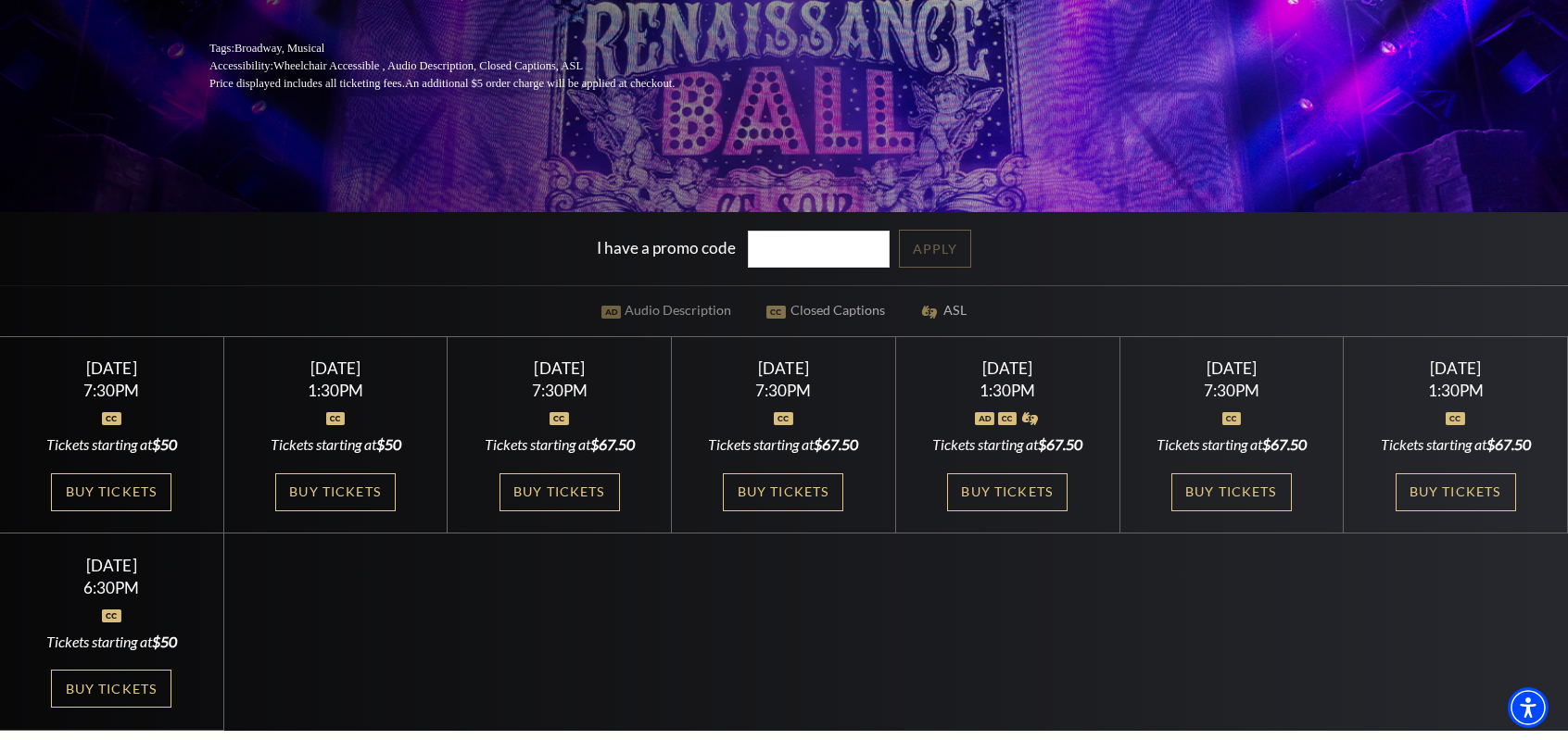
scroll to position [0, 0]
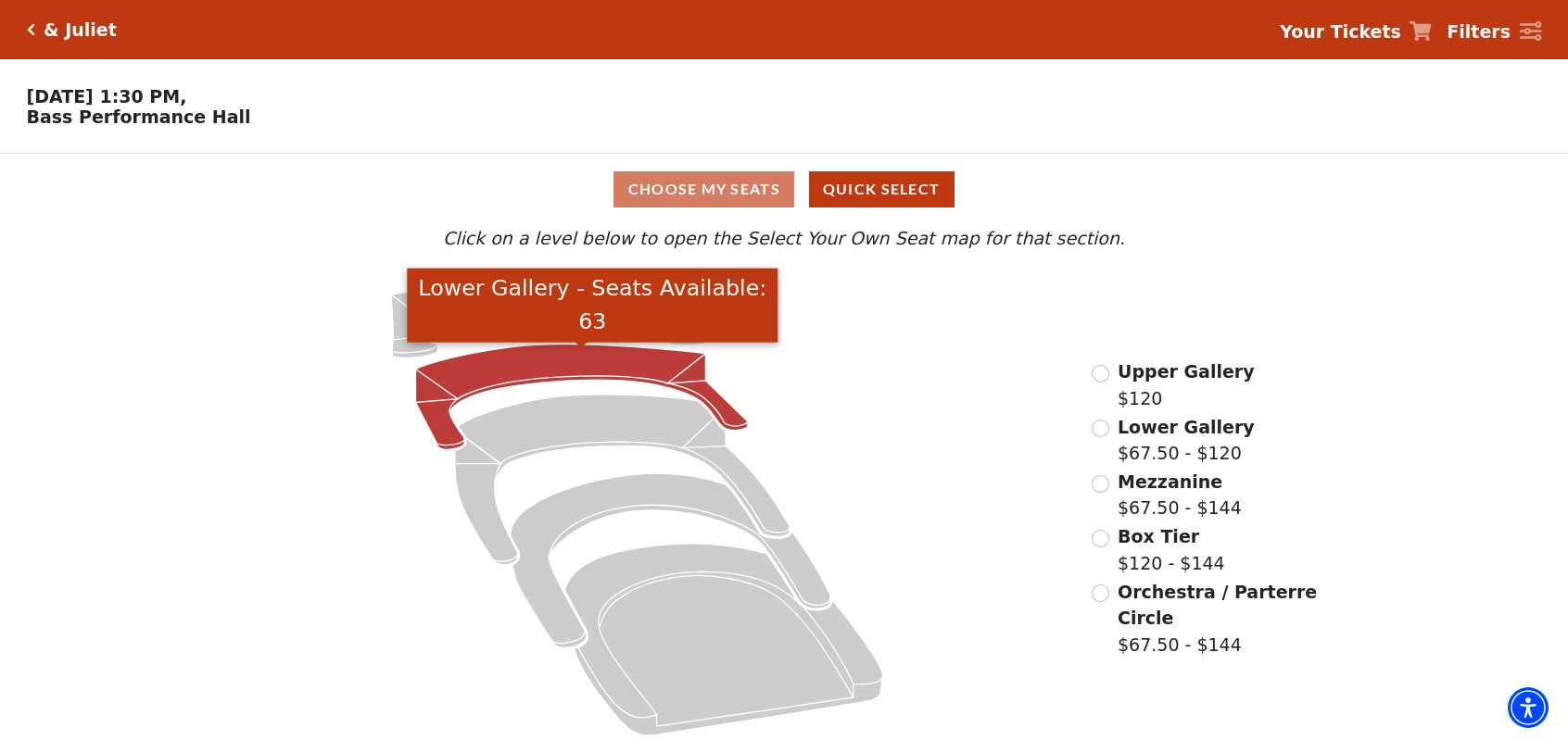
click at [579, 366] on icon "Lower Gallery - Seats Available: 63" at bounding box center [581, 398] width 332 height 106
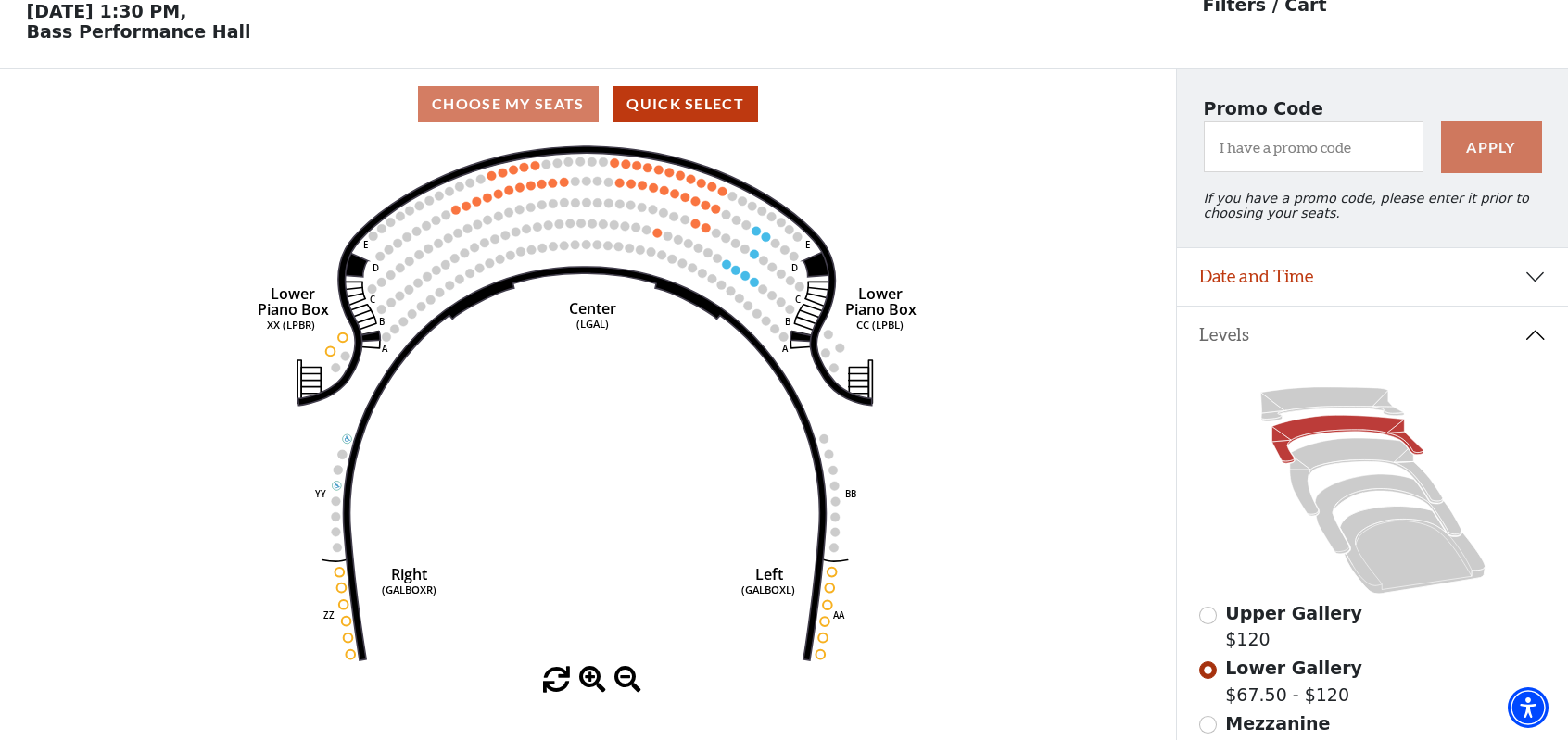
scroll to position [85, 0]
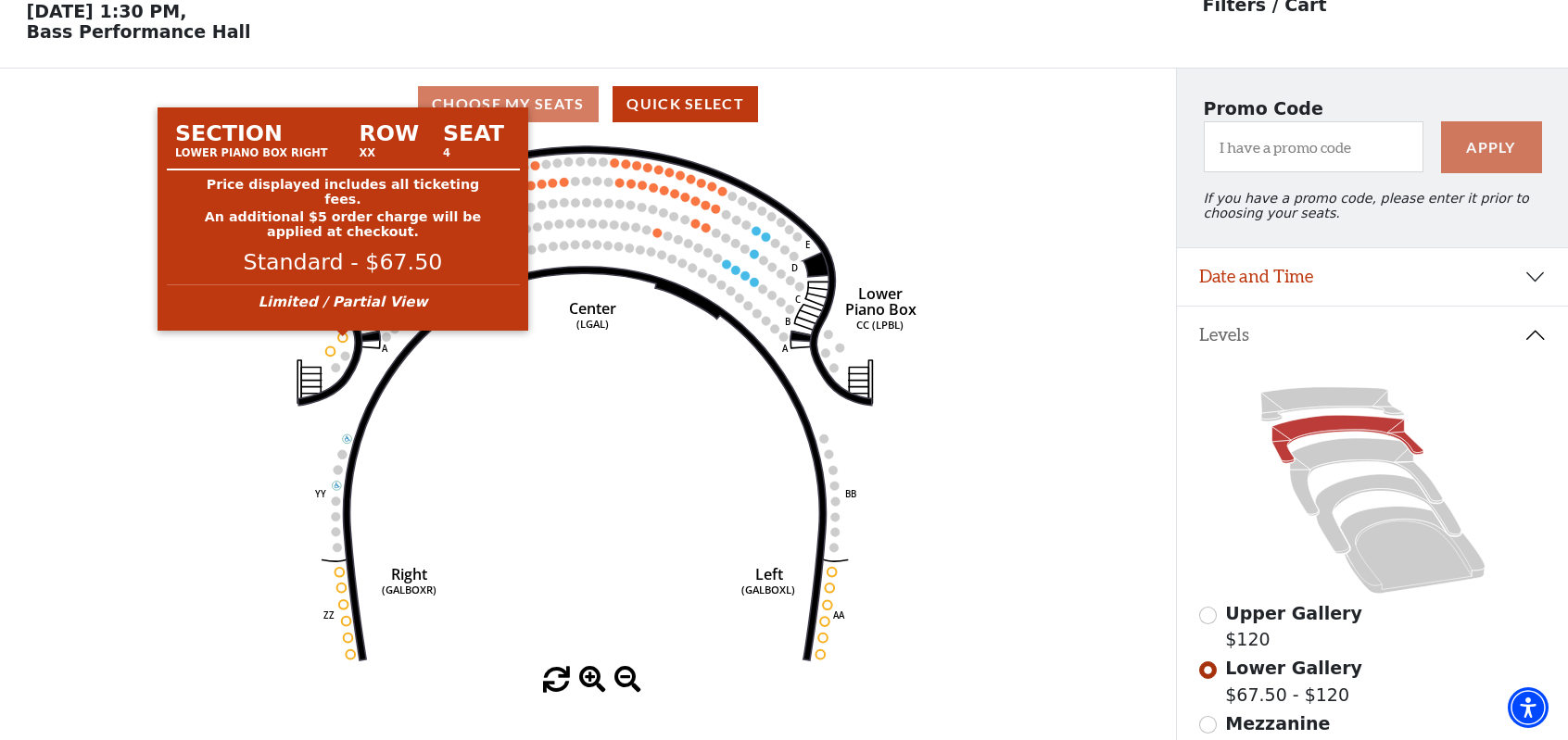
click at [343, 340] on circle at bounding box center [344, 337] width 9 height 9
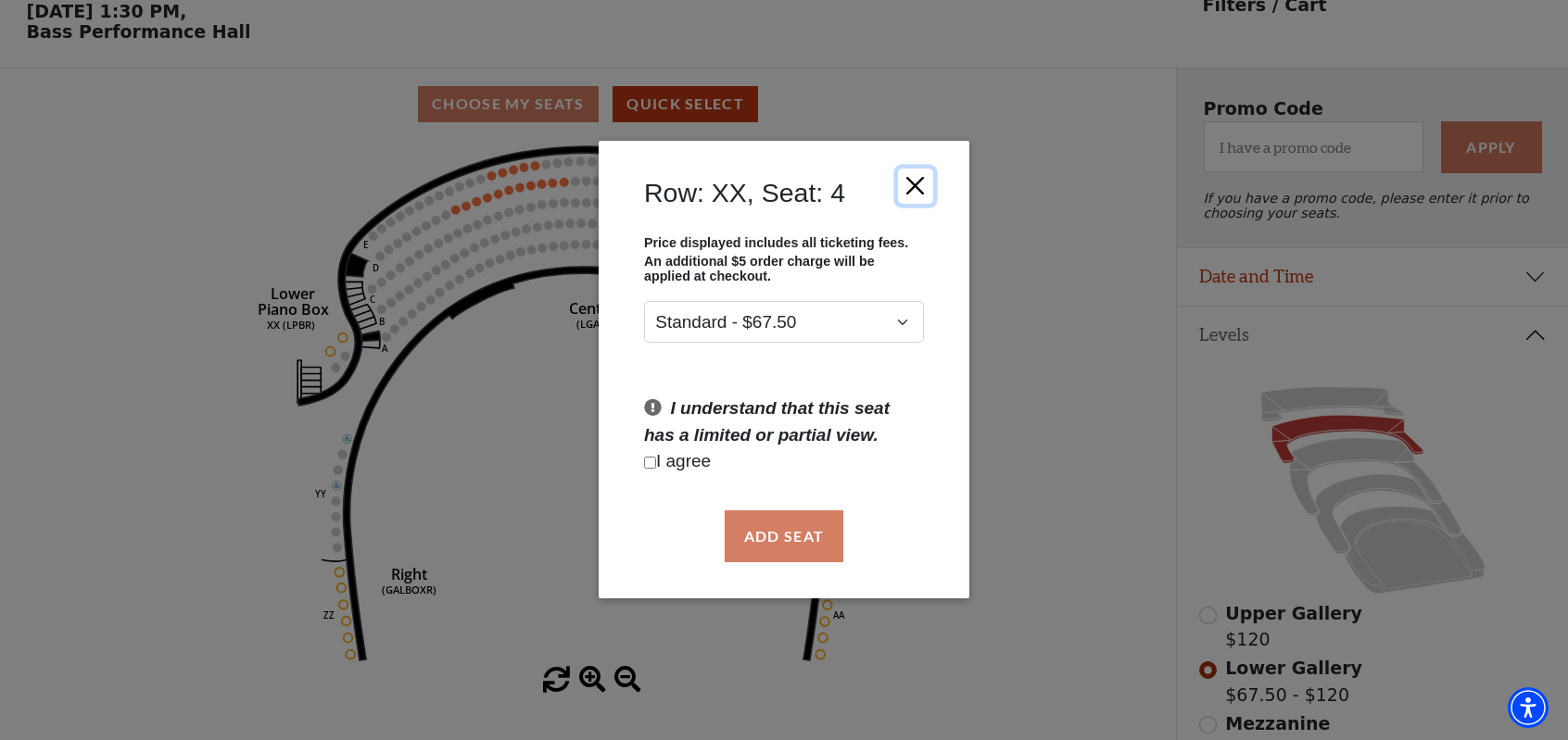
click at [926, 180] on button "Close" at bounding box center [915, 185] width 35 height 35
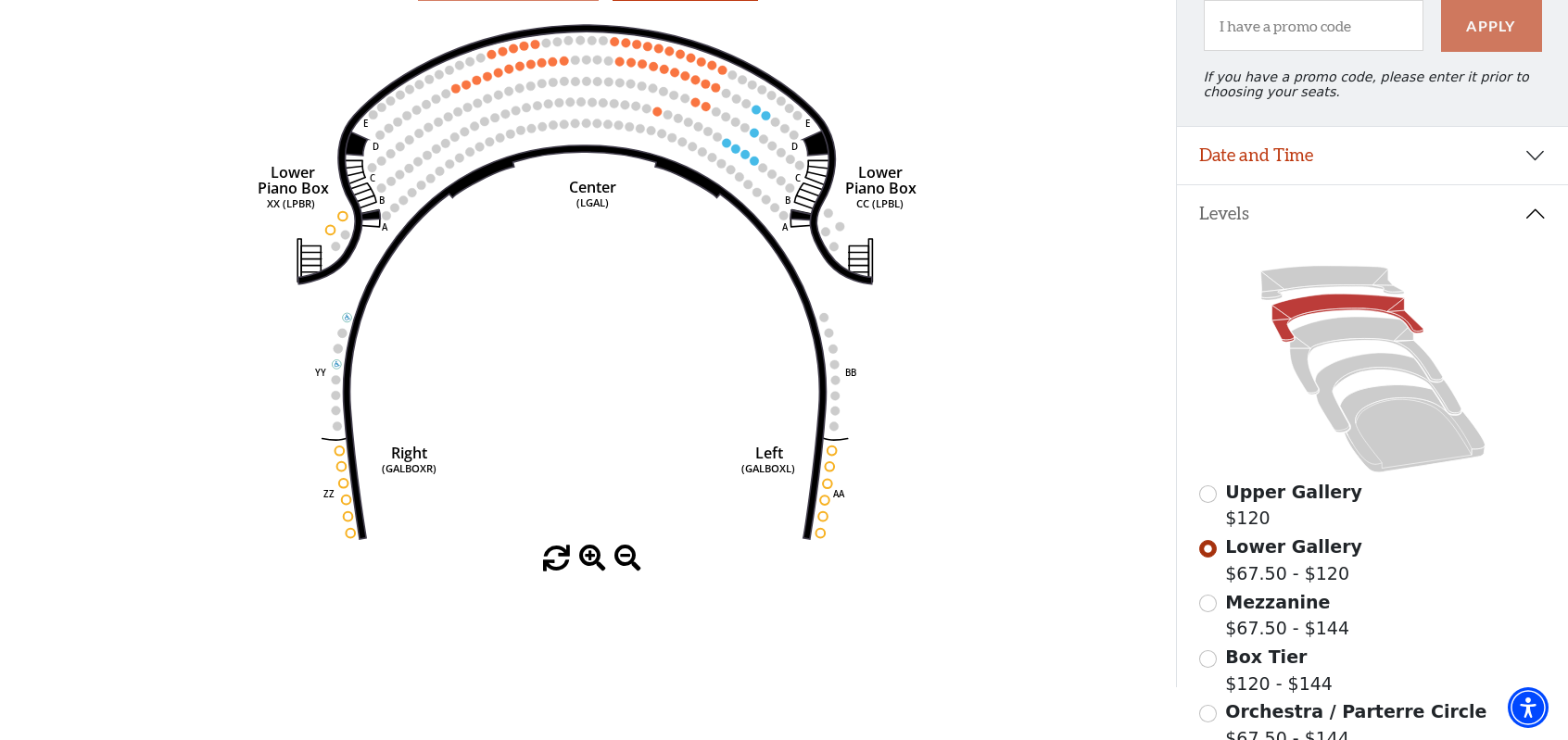
scroll to position [178, 0]
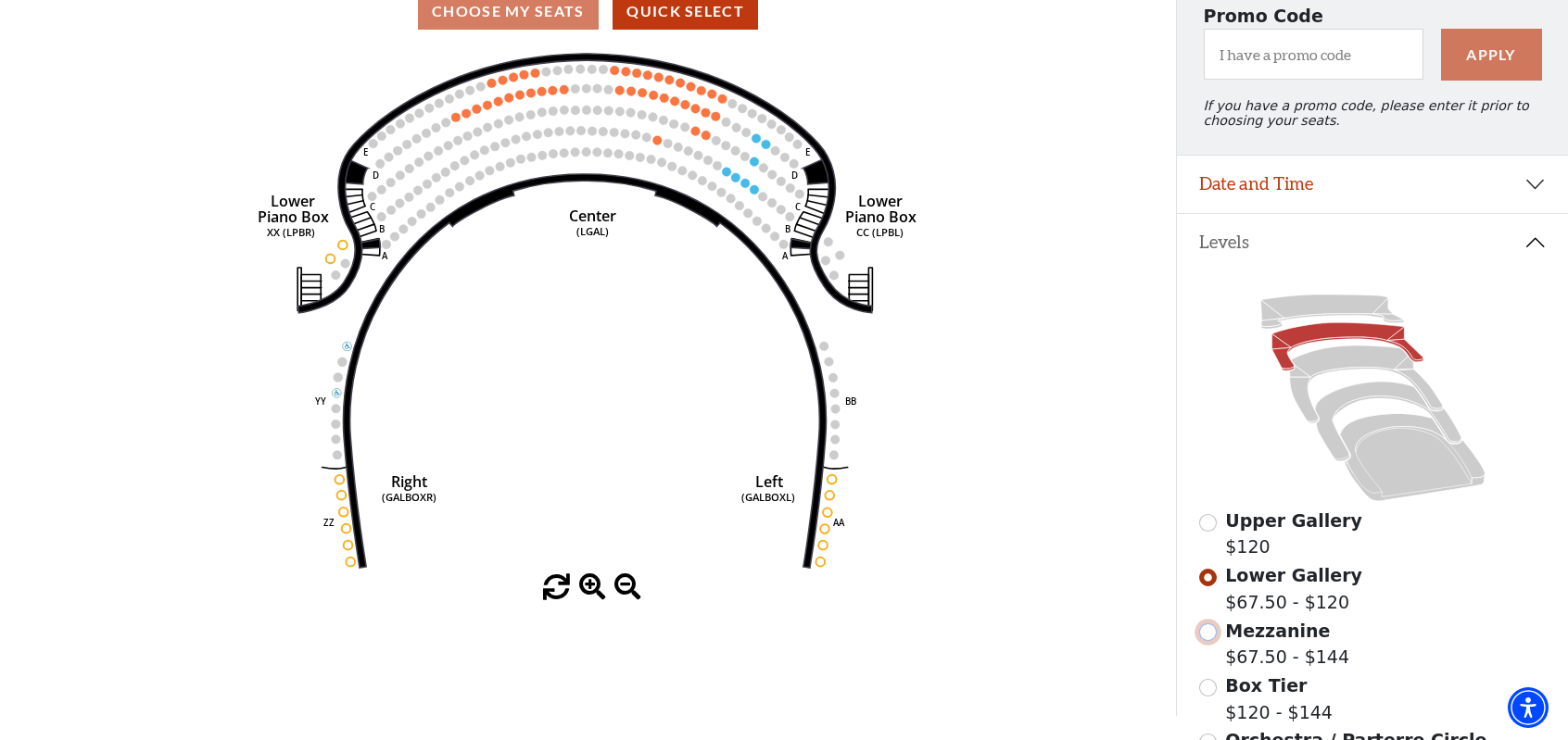
click at [1207, 633] on input "Mezzanine$67.50 - $144\a" at bounding box center [1208, 632] width 18 height 18
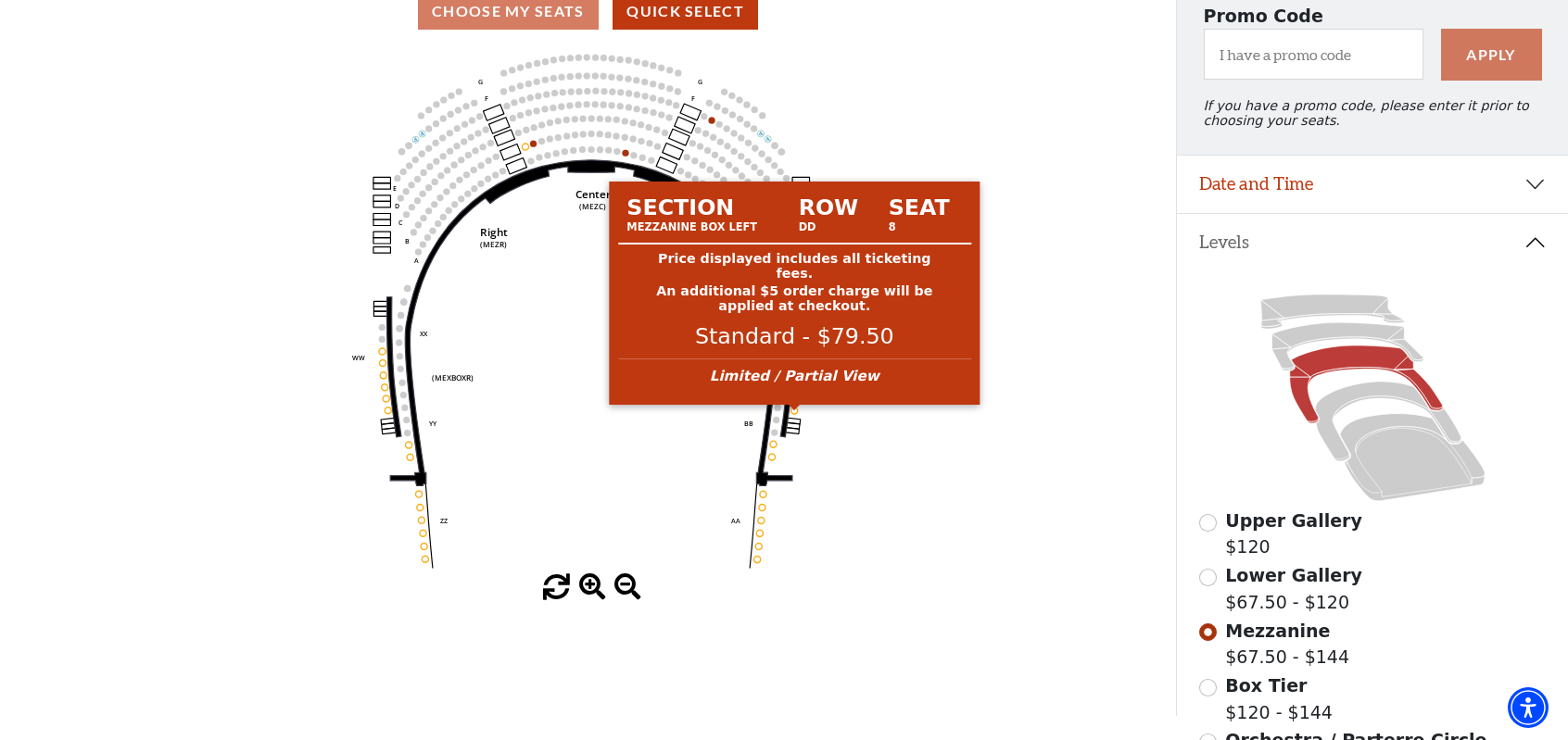
click at [794, 414] on circle at bounding box center [794, 410] width 7 height 7
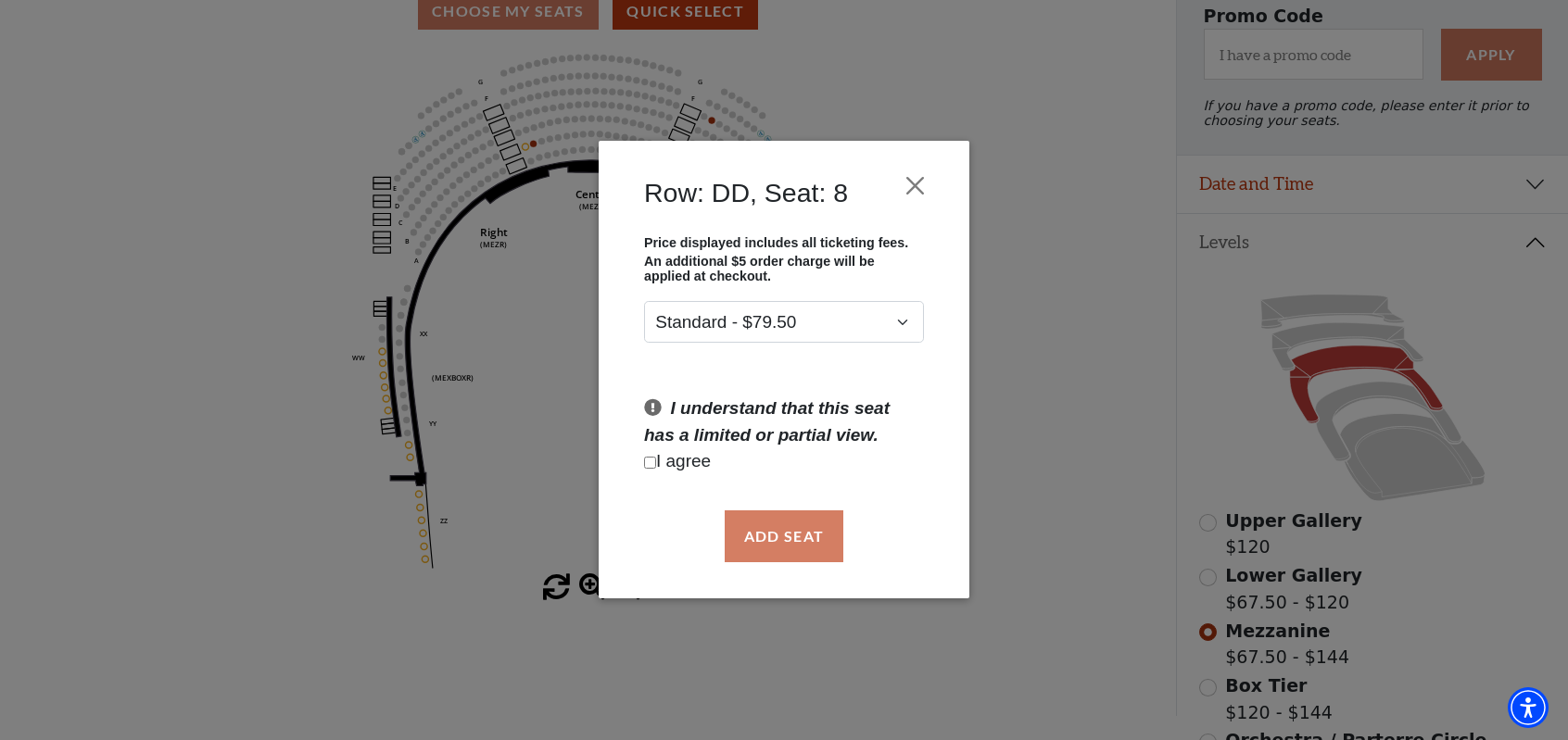
click at [647, 193] on h4 "Row: DD, Seat: 8" at bounding box center [746, 192] width 204 height 31
click at [923, 185] on button "Close" at bounding box center [915, 185] width 35 height 35
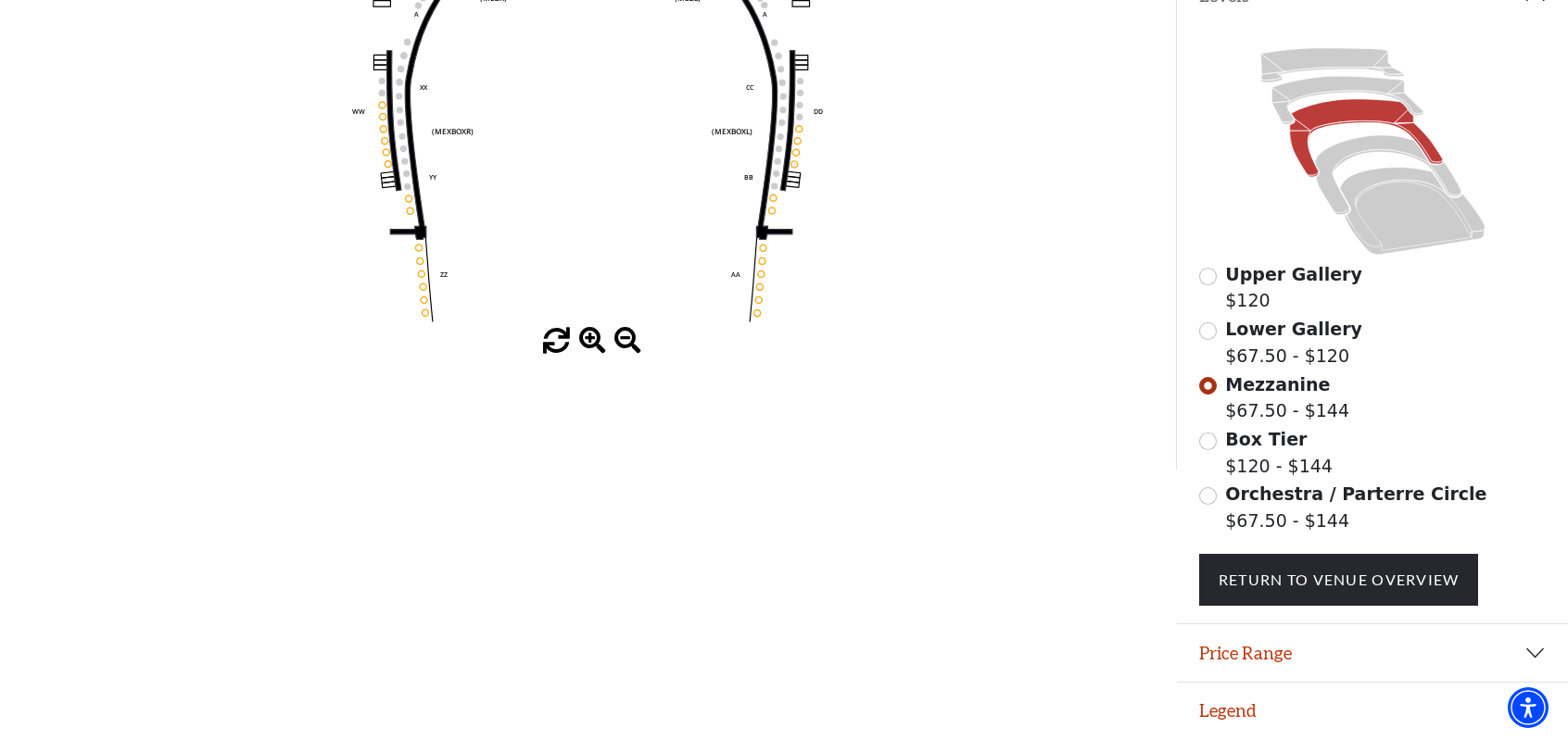
scroll to position [339, 0]
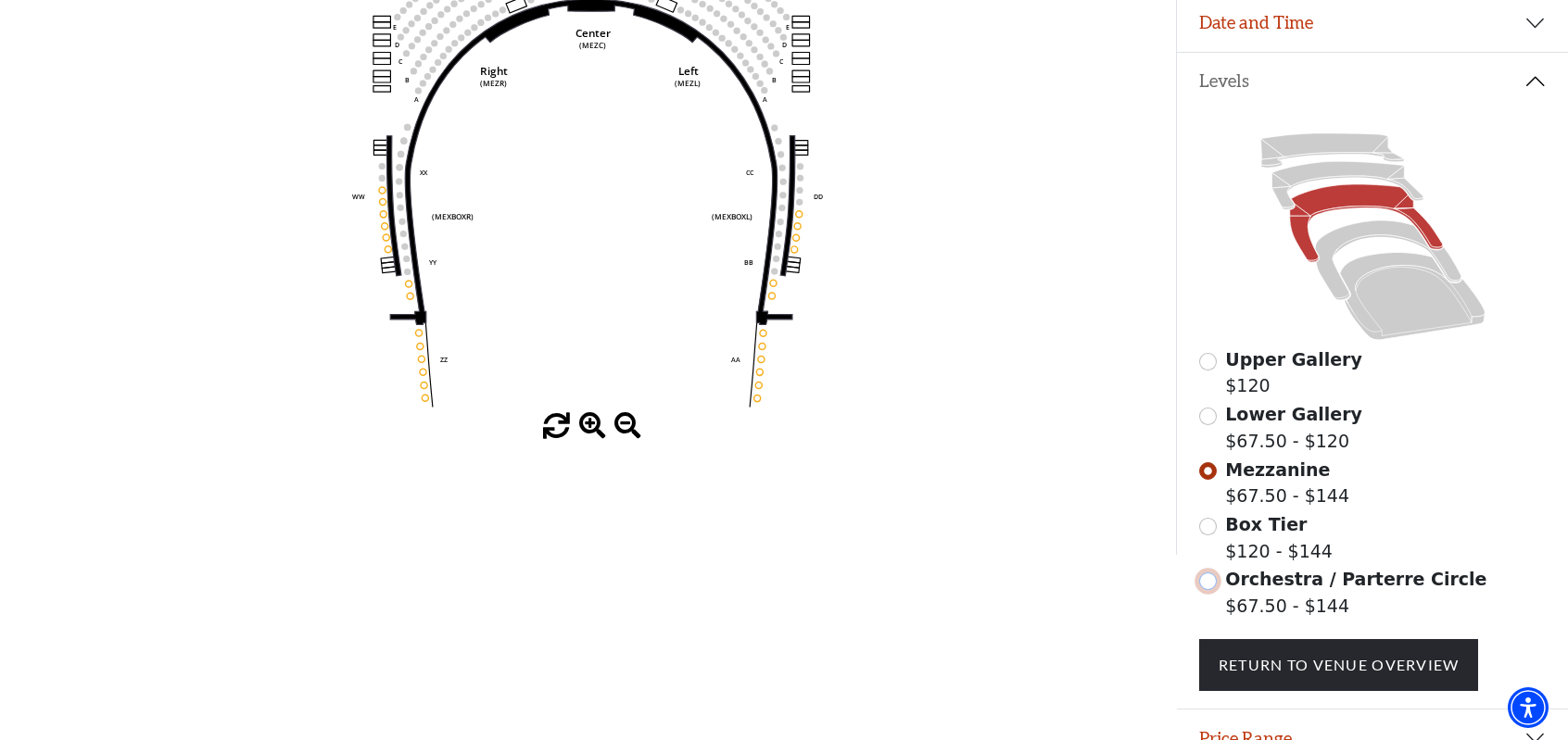
click at [1207, 590] on input "Orchestra / Parterre Circle$67.50 - $144\a" at bounding box center [1208, 581] width 18 height 18
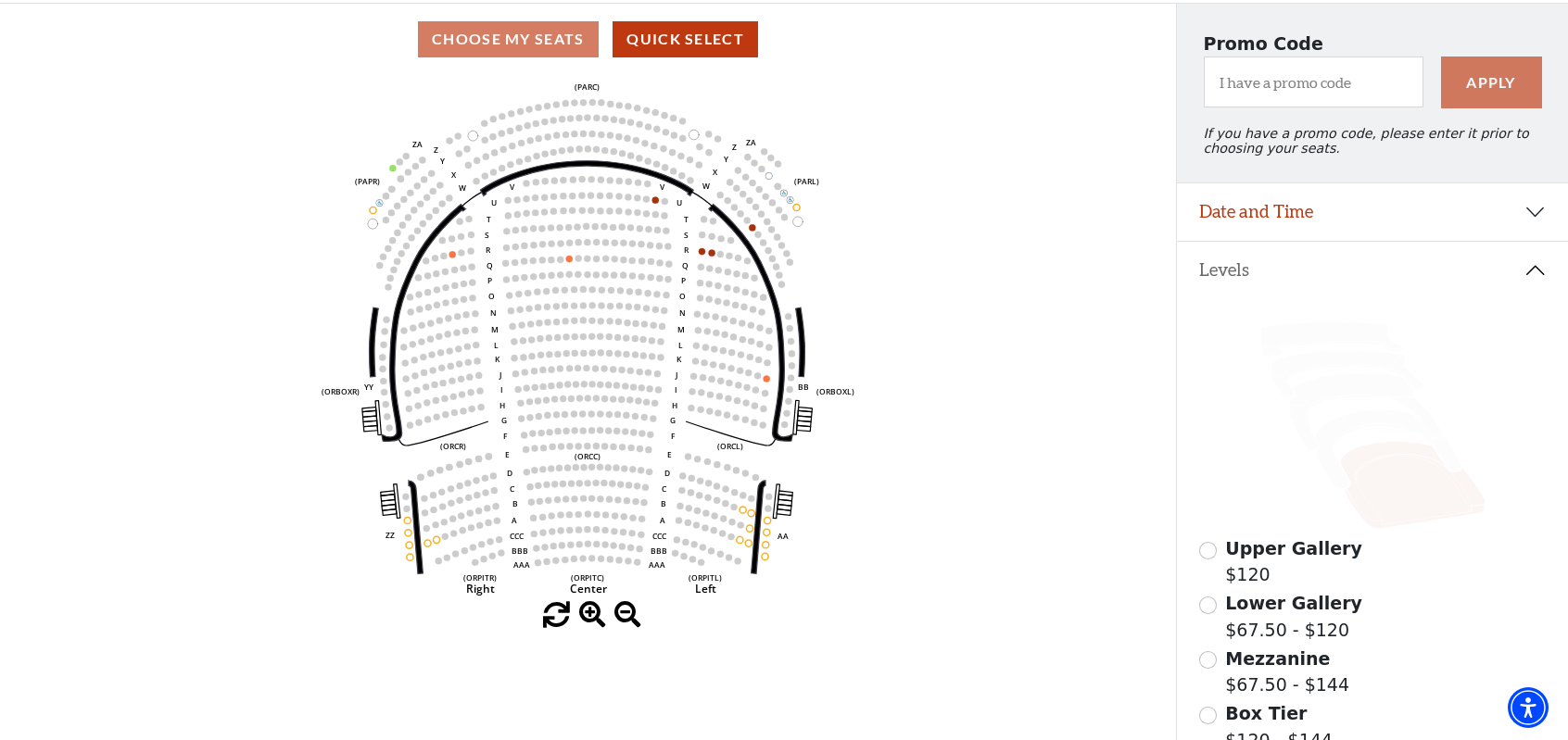
scroll to position [178, 0]
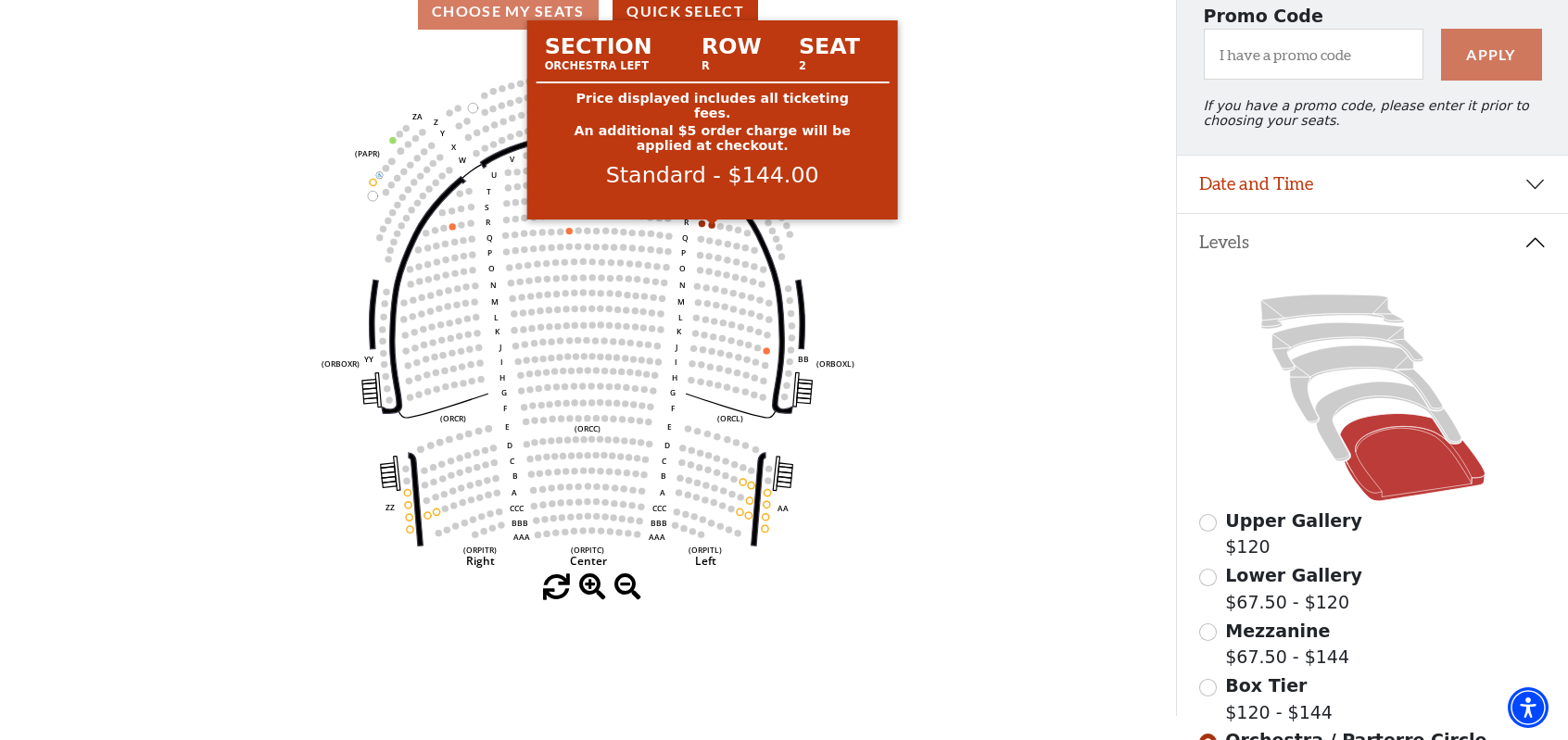
click at [712, 228] on circle at bounding box center [712, 224] width 7 height 7
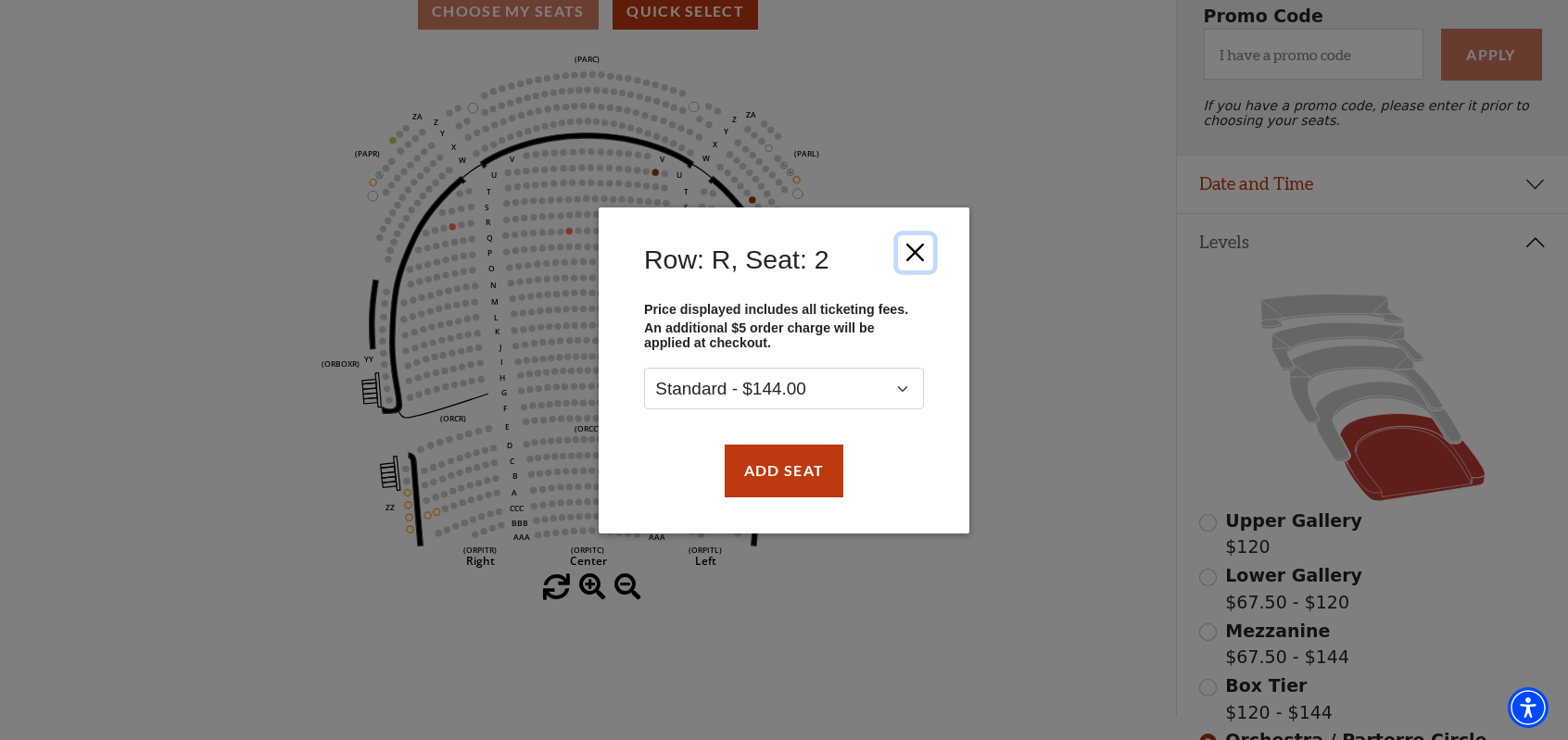
click at [915, 250] on button "Close" at bounding box center [915, 251] width 35 height 35
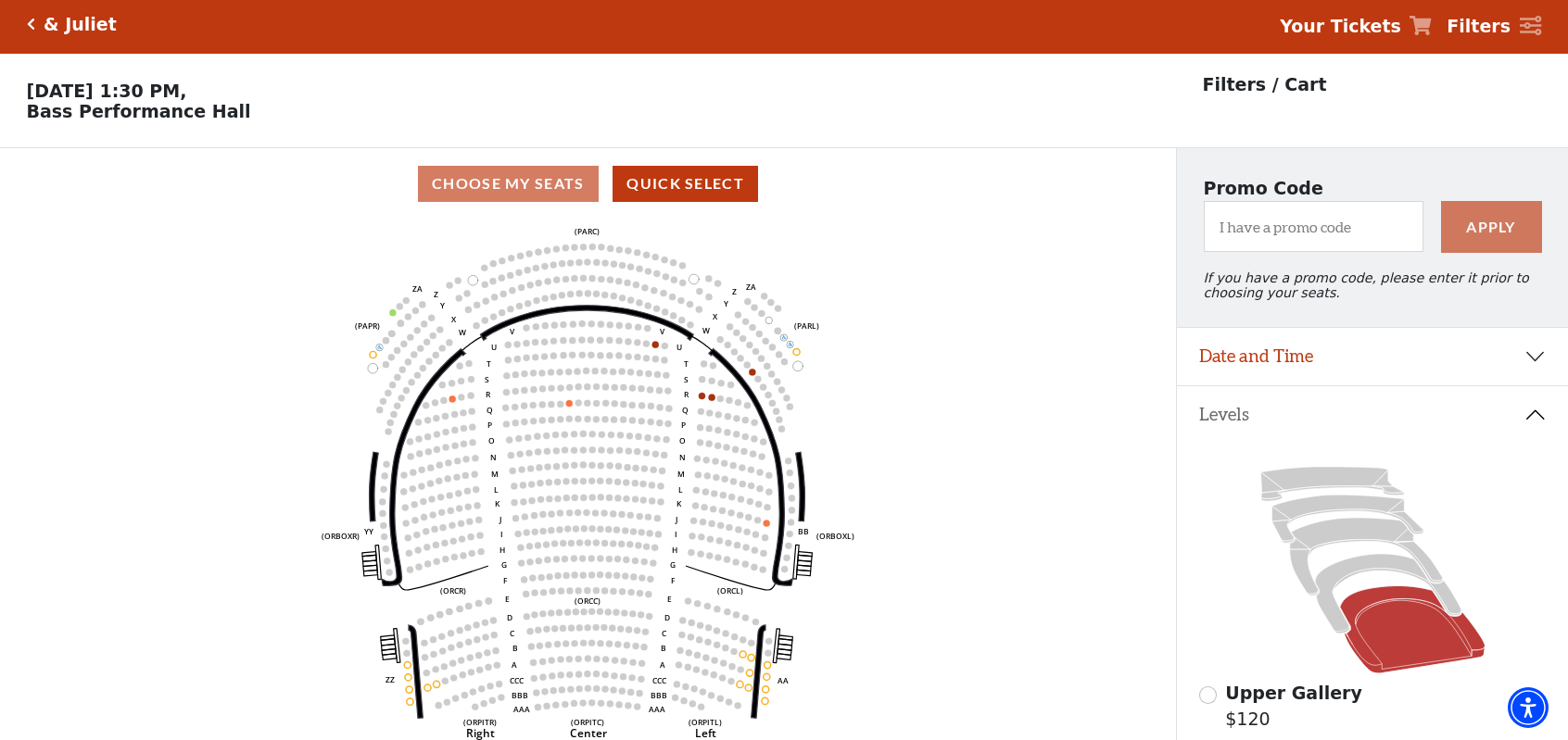
scroll to position [0, 0]
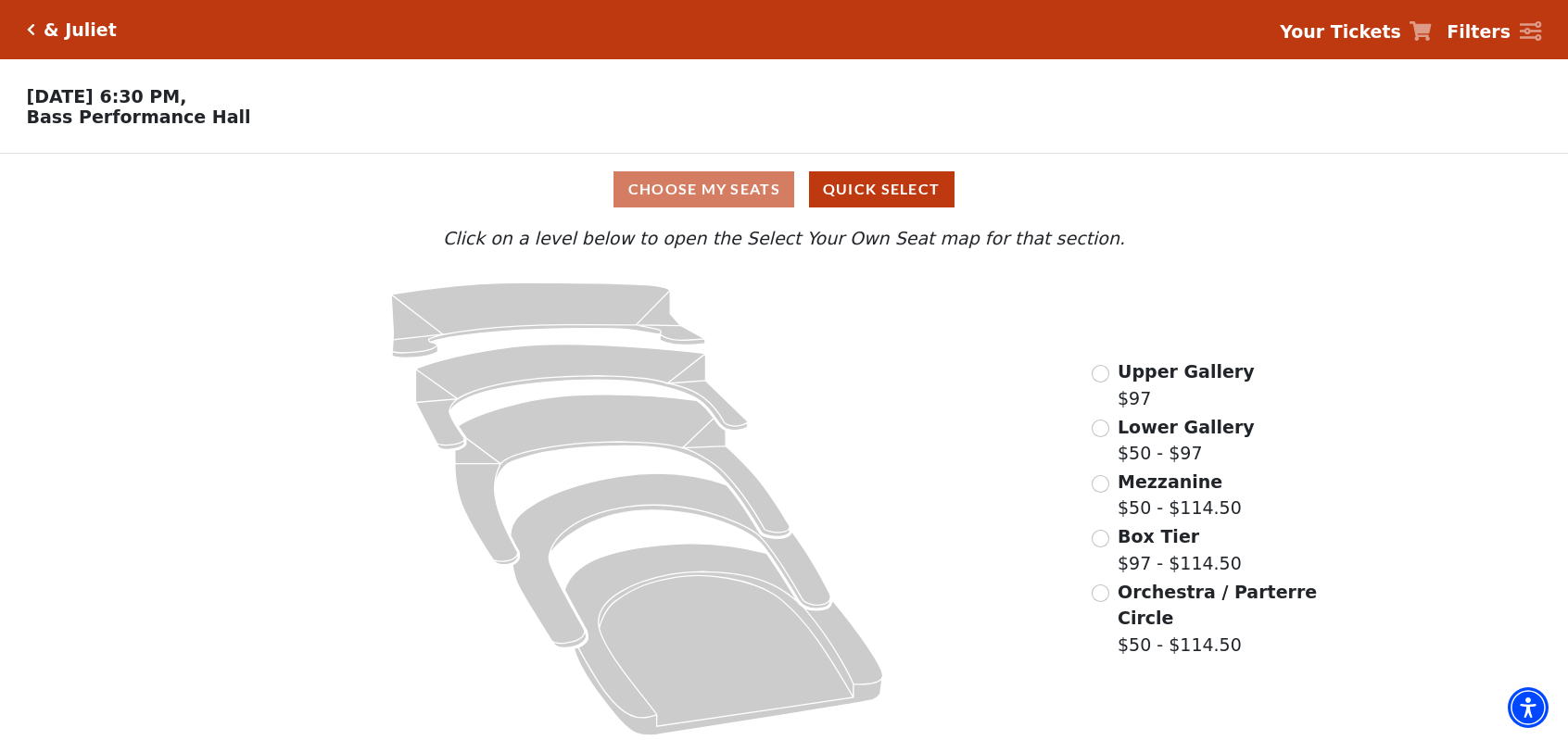
scroll to position [15, 0]
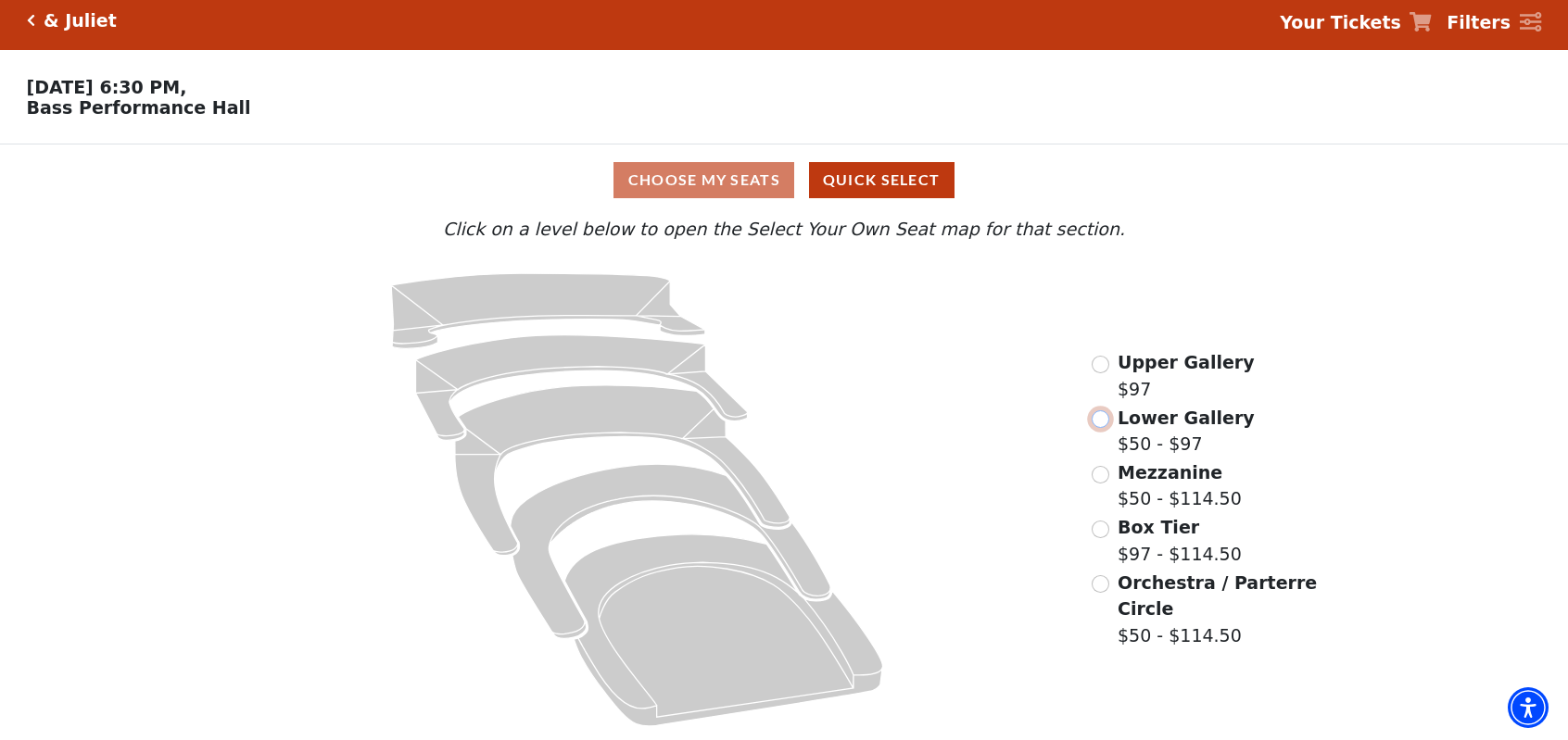
click at [1103, 415] on input "Lower Gallery$50 - $97\a" at bounding box center [1100, 419] width 18 height 18
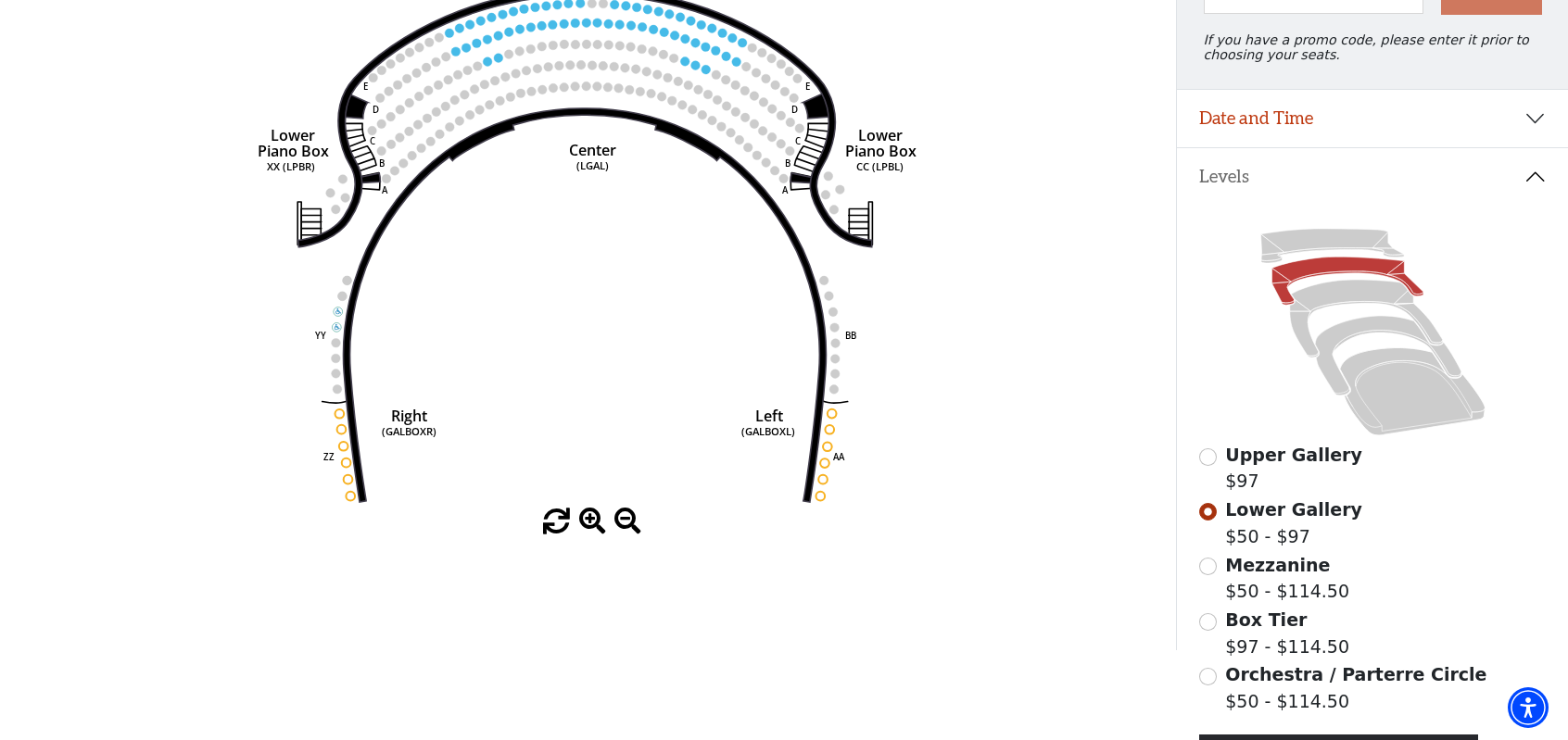
scroll to position [270, 0]
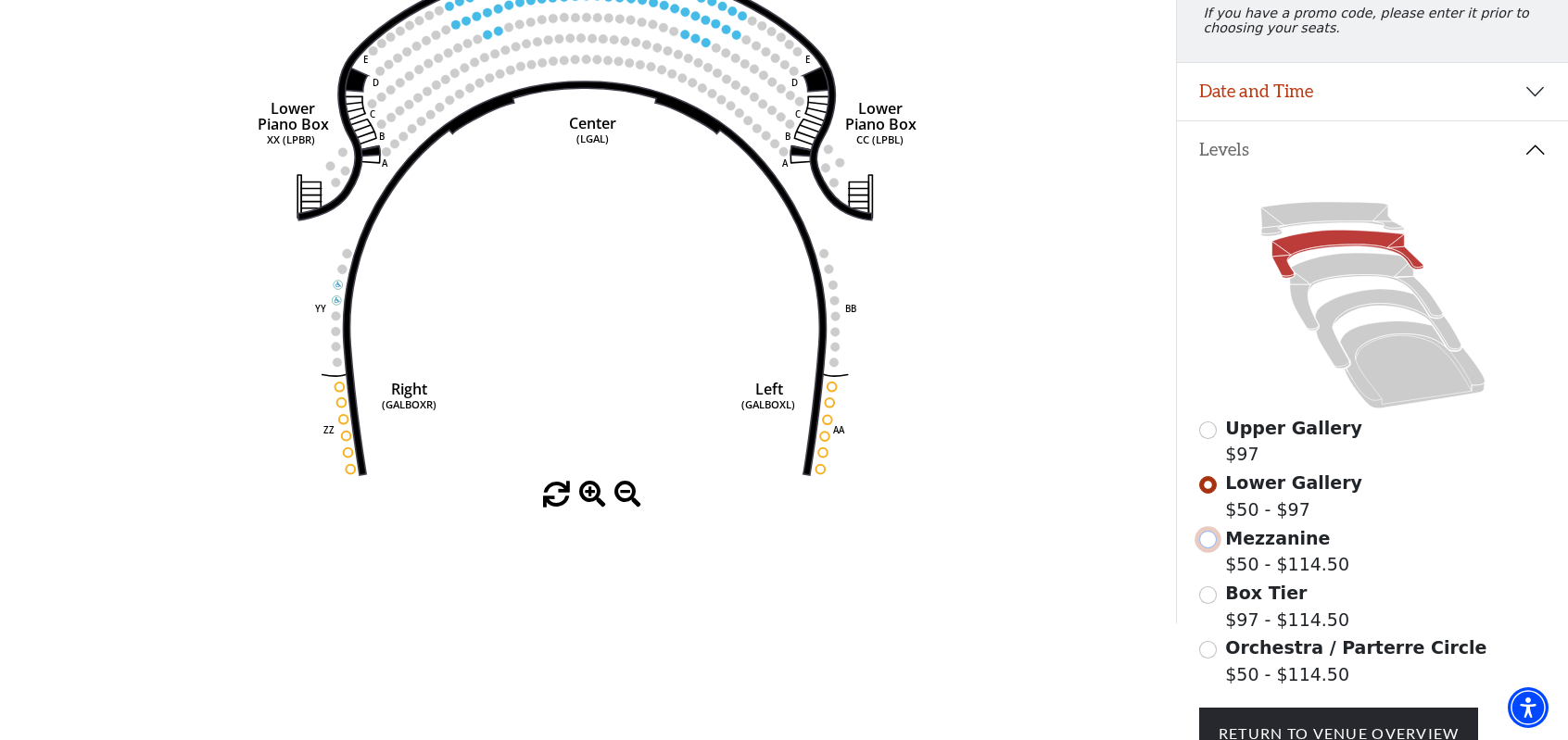
click at [1212, 547] on input "Mezzanine$50 - $114.50\a" at bounding box center [1208, 540] width 18 height 18
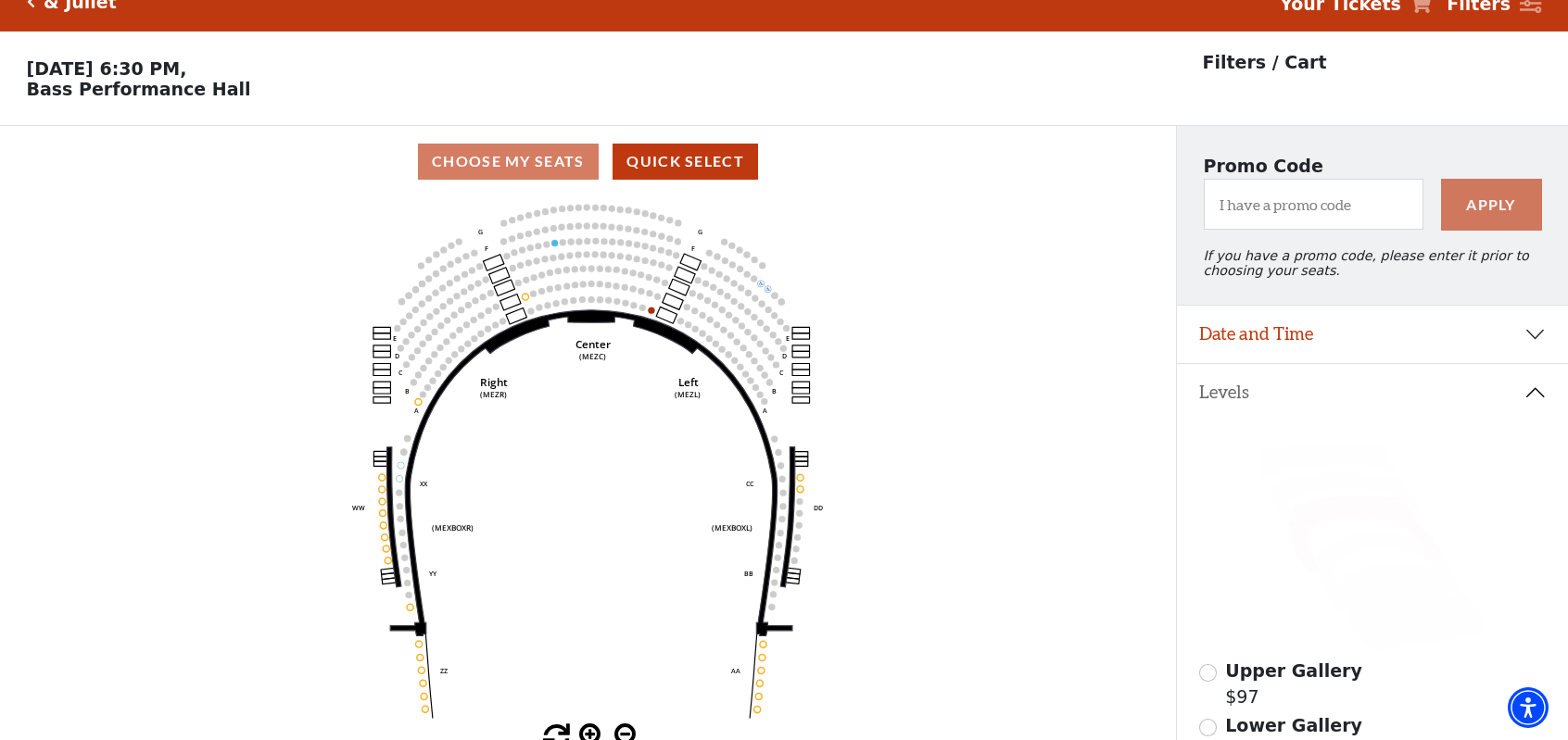
scroll to position [0, 0]
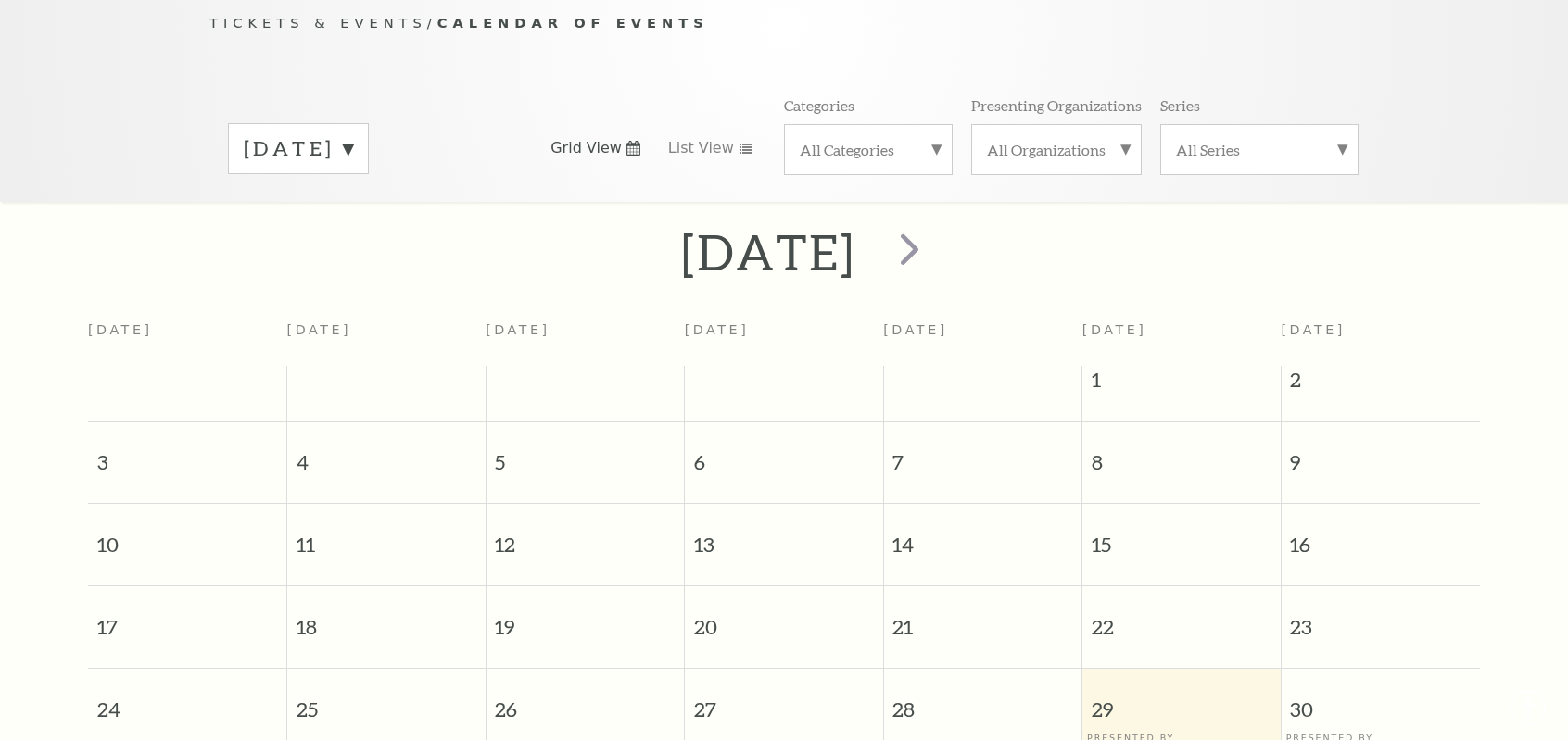
scroll to position [163, 0]
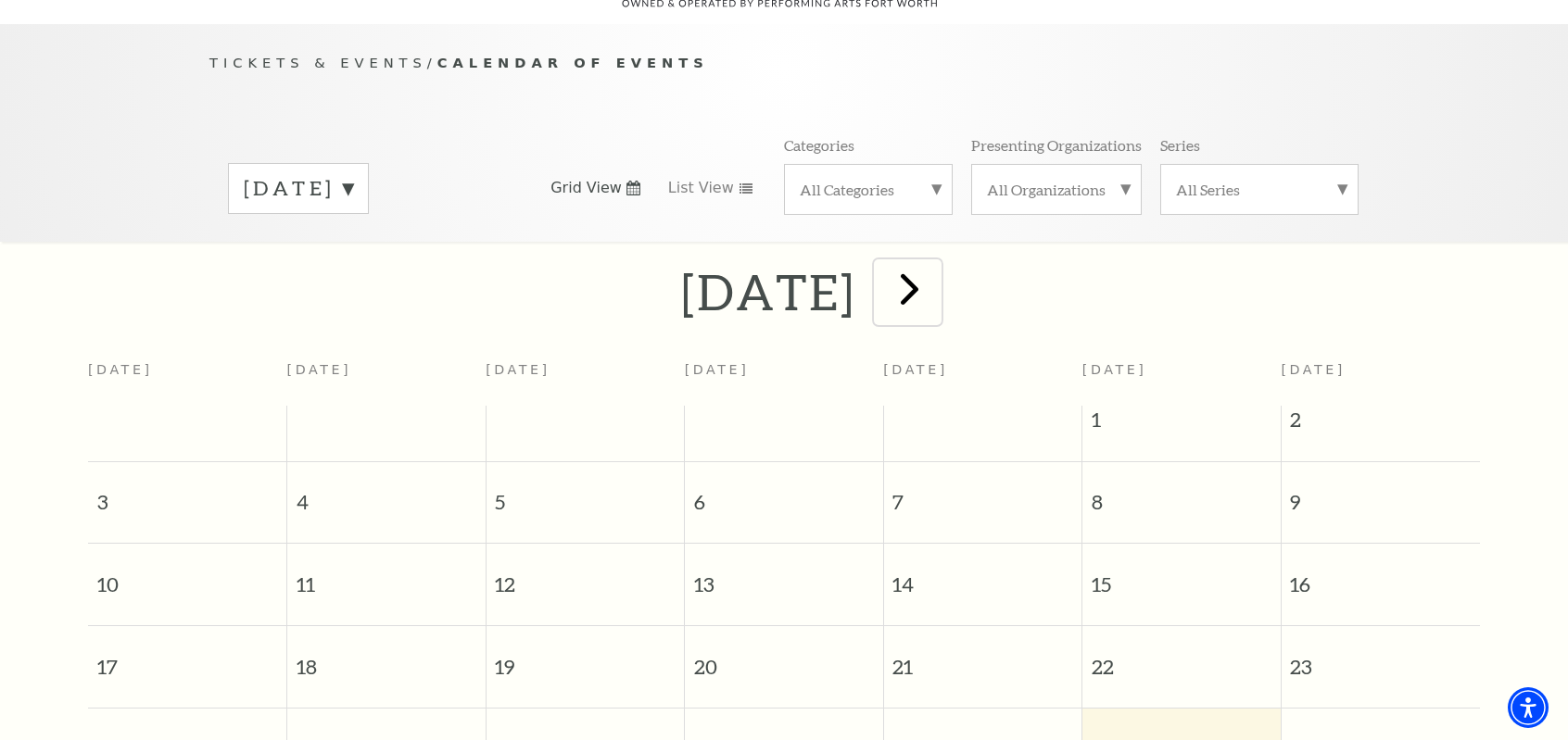
click at [936, 262] on span "next" at bounding box center [910, 288] width 53 height 53
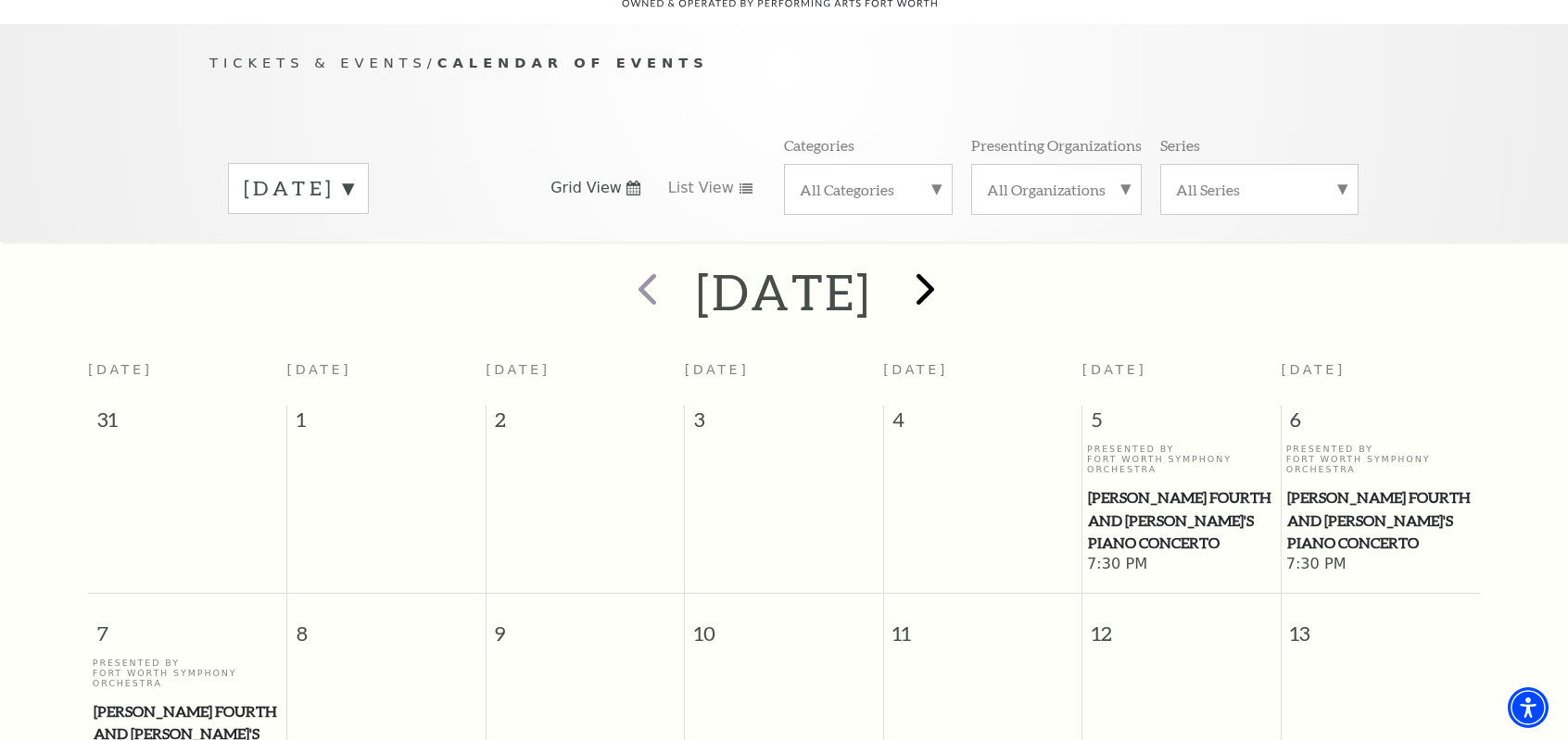
click at [975, 260] on div at bounding box center [923, 292] width 103 height 66
click at [951, 263] on span "next" at bounding box center [926, 288] width 53 height 53
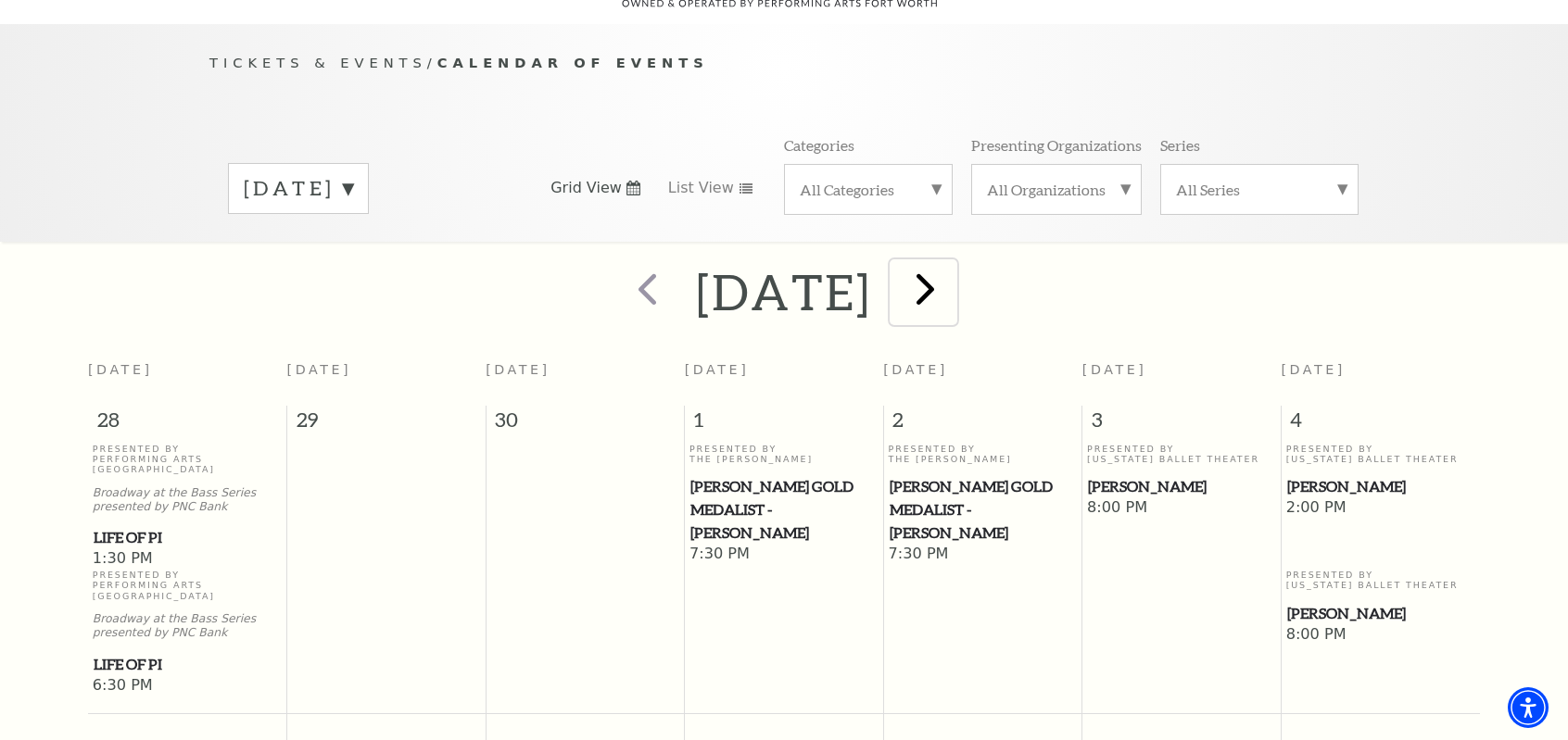
click at [951, 262] on span "next" at bounding box center [926, 288] width 53 height 53
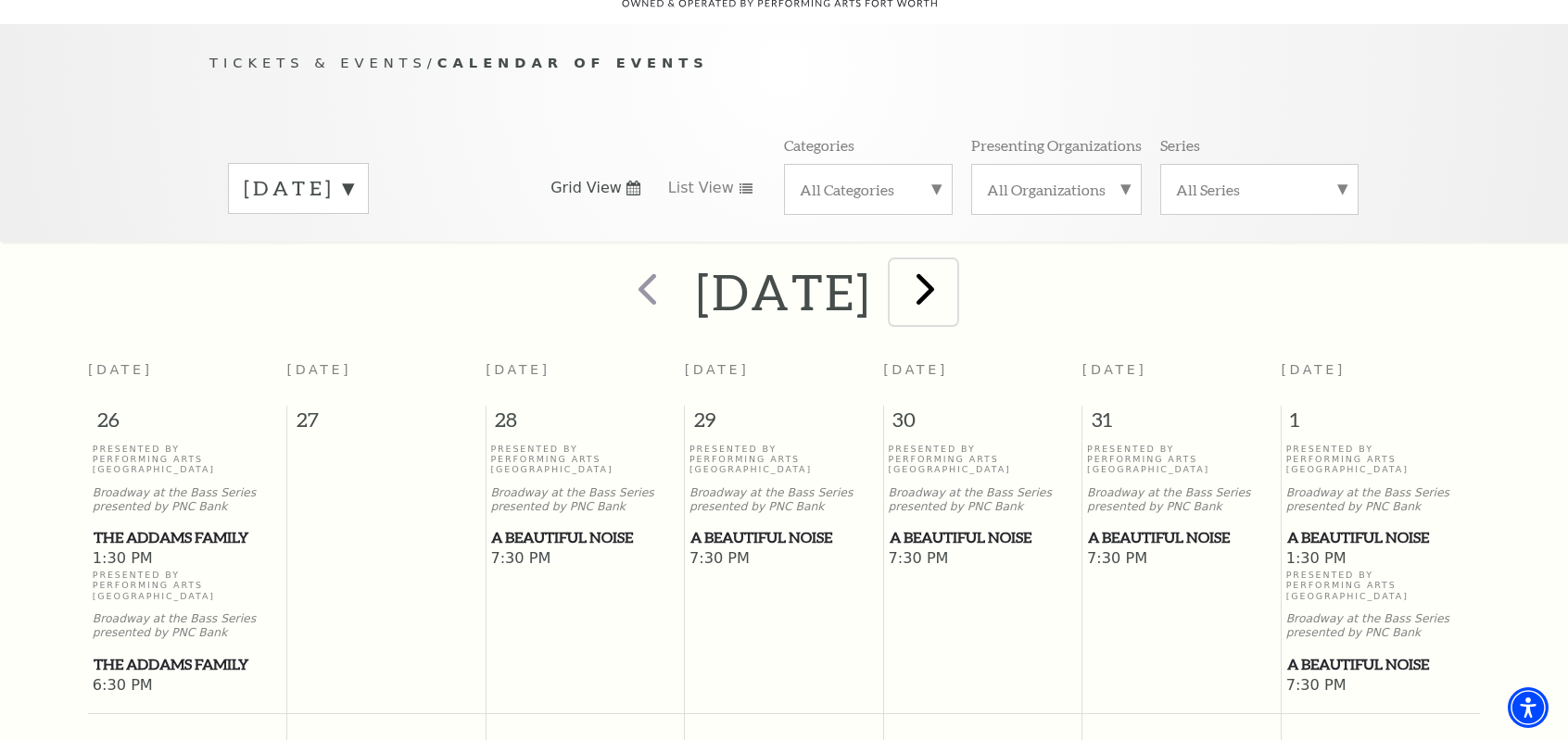
click at [951, 262] on span "next" at bounding box center [926, 288] width 53 height 53
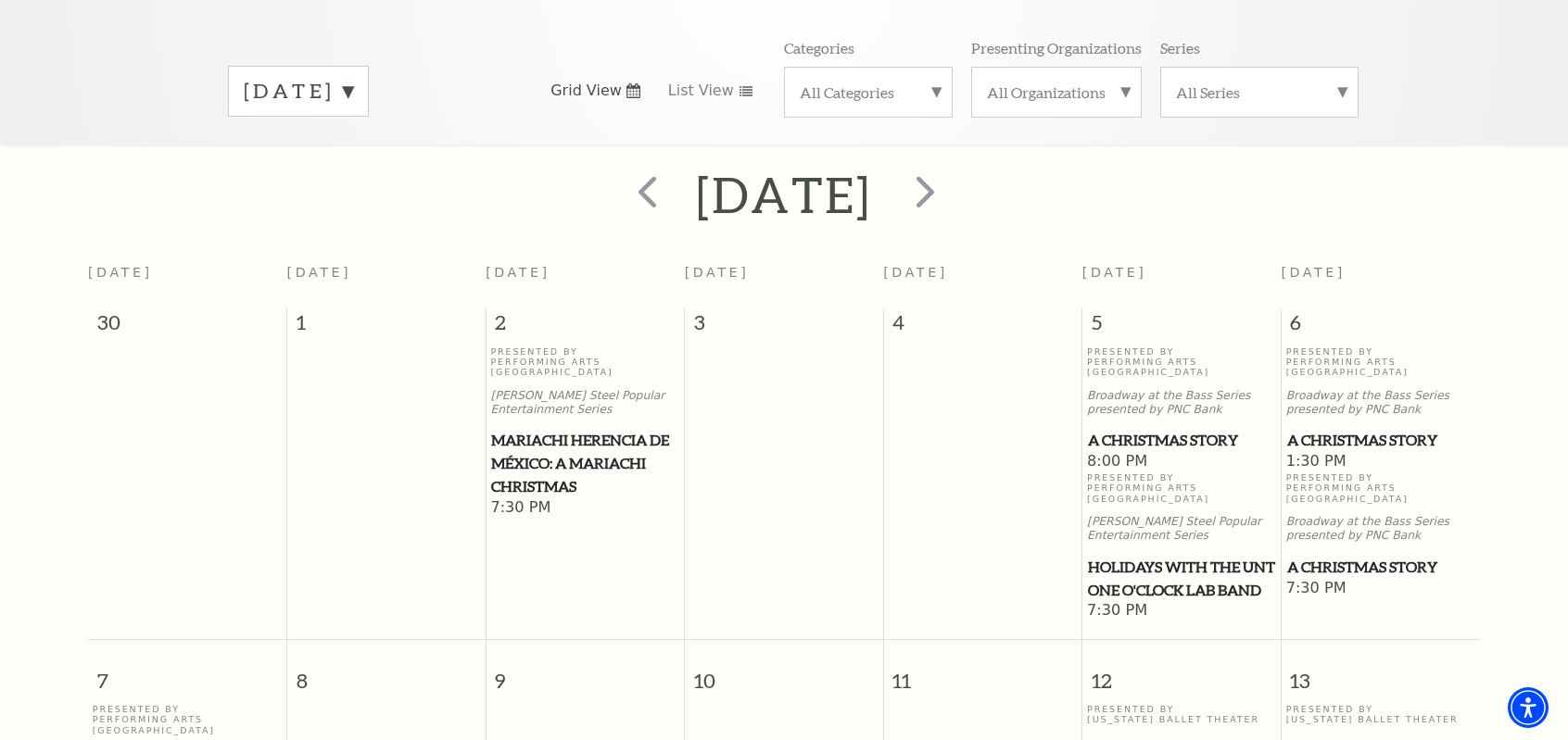
scroll to position [440, 0]
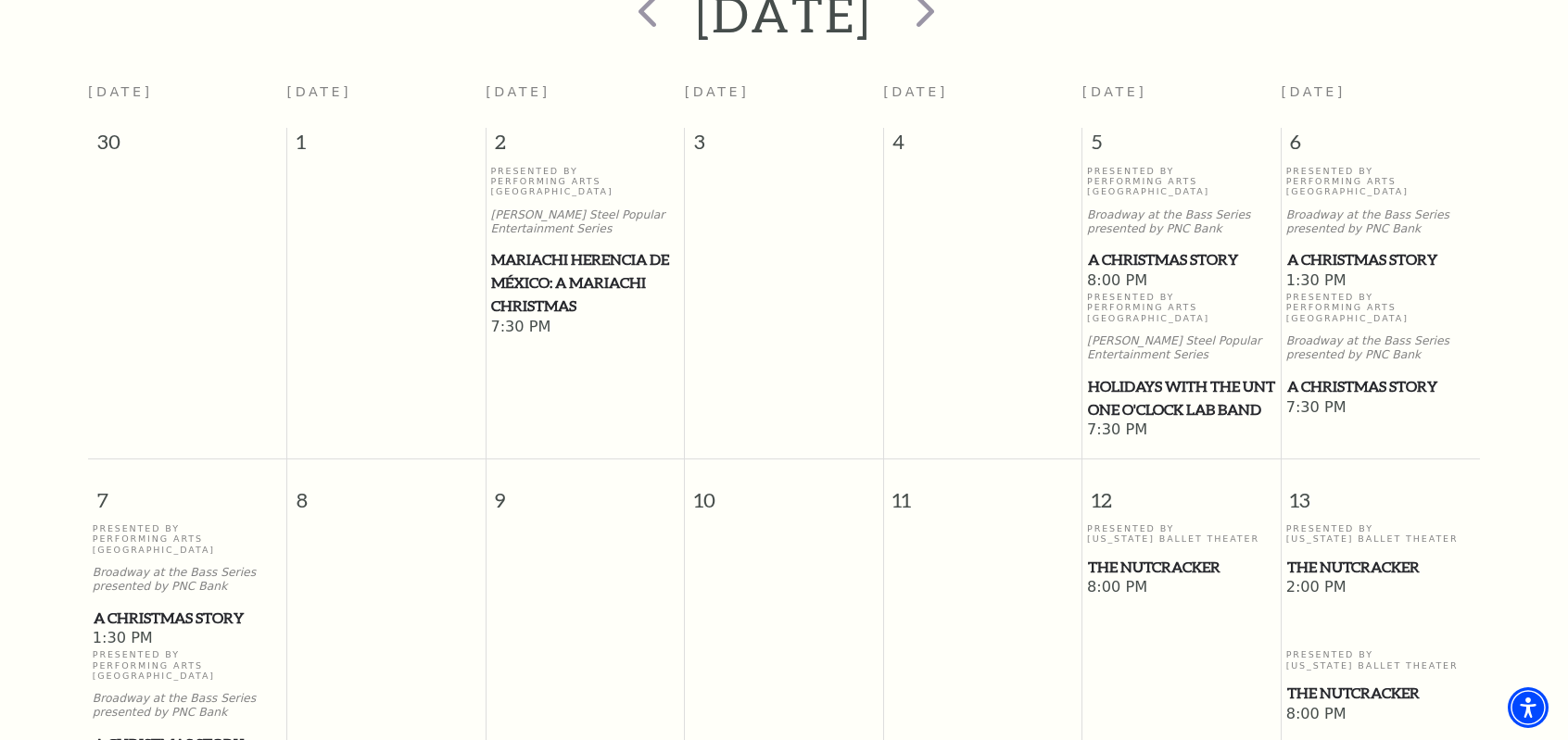
click at [1334, 249] on span "A Christmas Story" at bounding box center [1381, 260] width 188 height 23
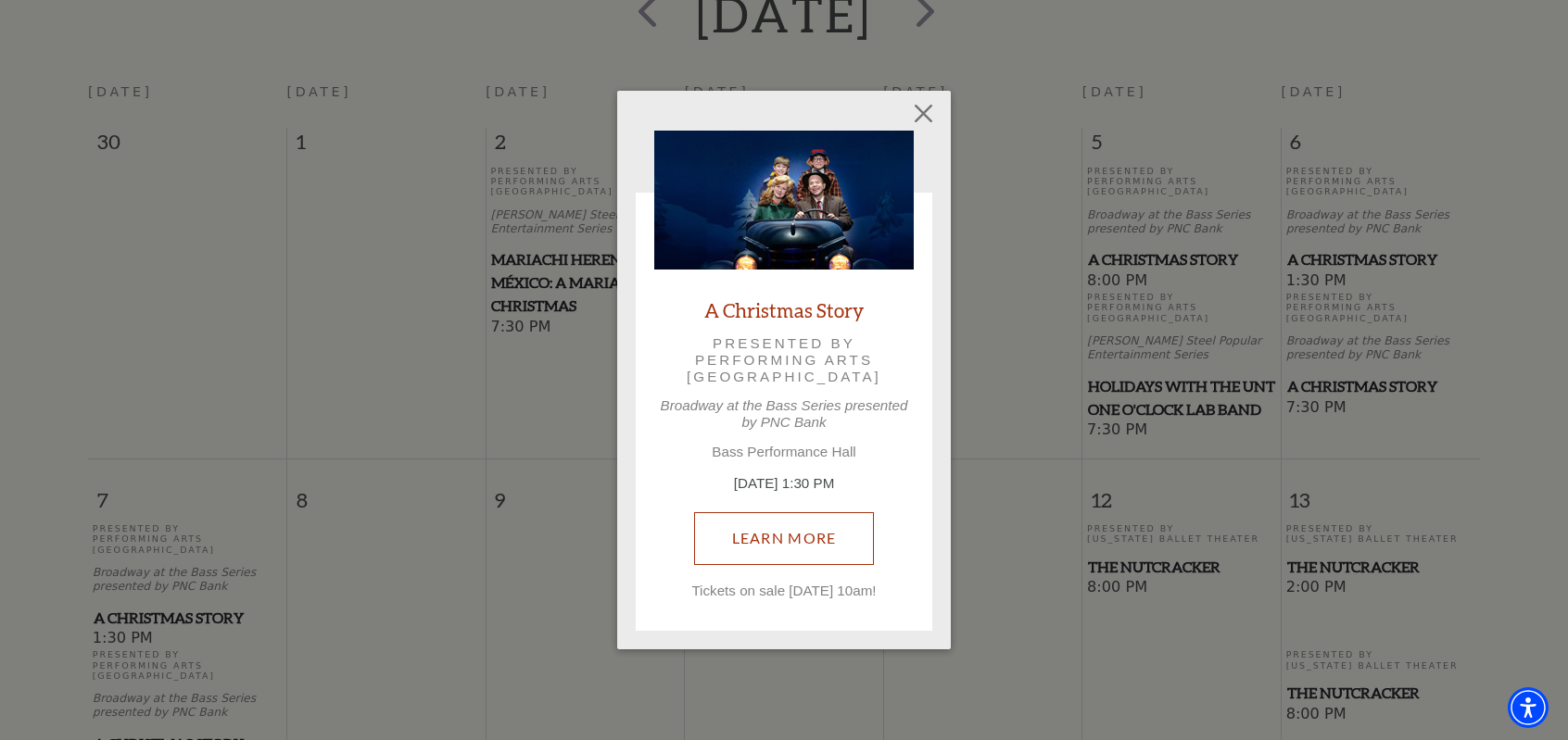
click at [788, 542] on link "Learn More" at bounding box center [784, 538] width 181 height 52
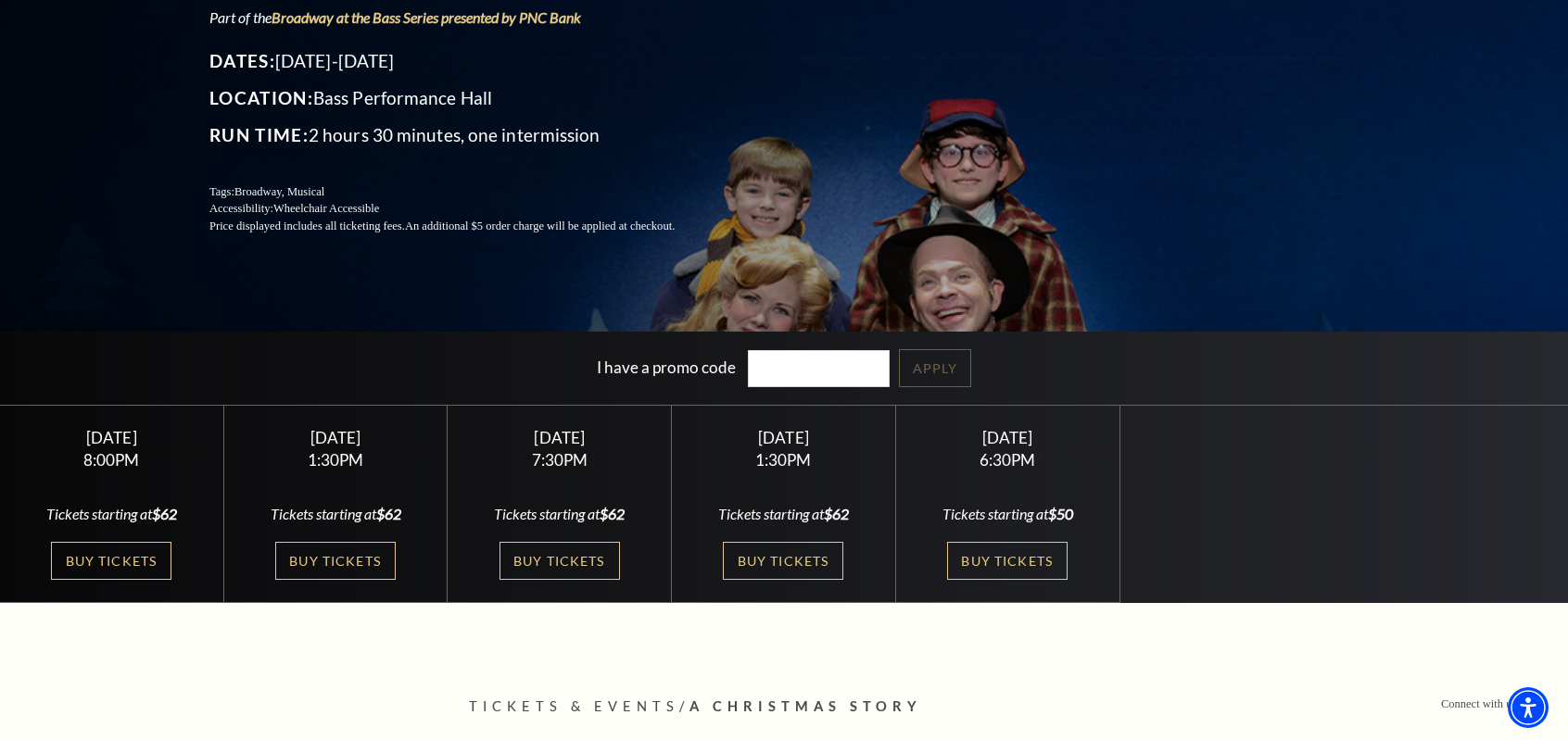
scroll to position [278, 0]
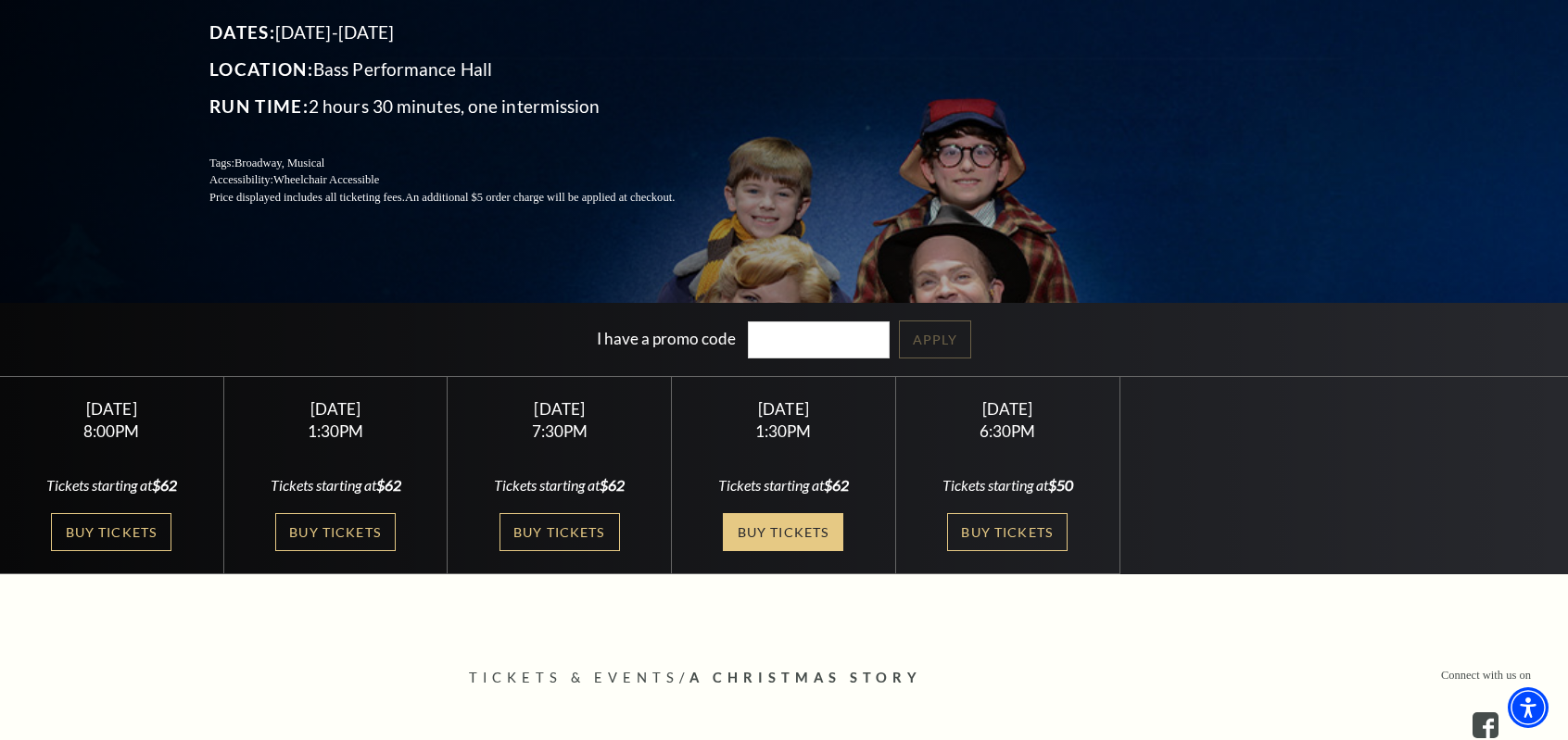
click at [766, 538] on link "Buy Tickets" at bounding box center [782, 532] width 120 height 38
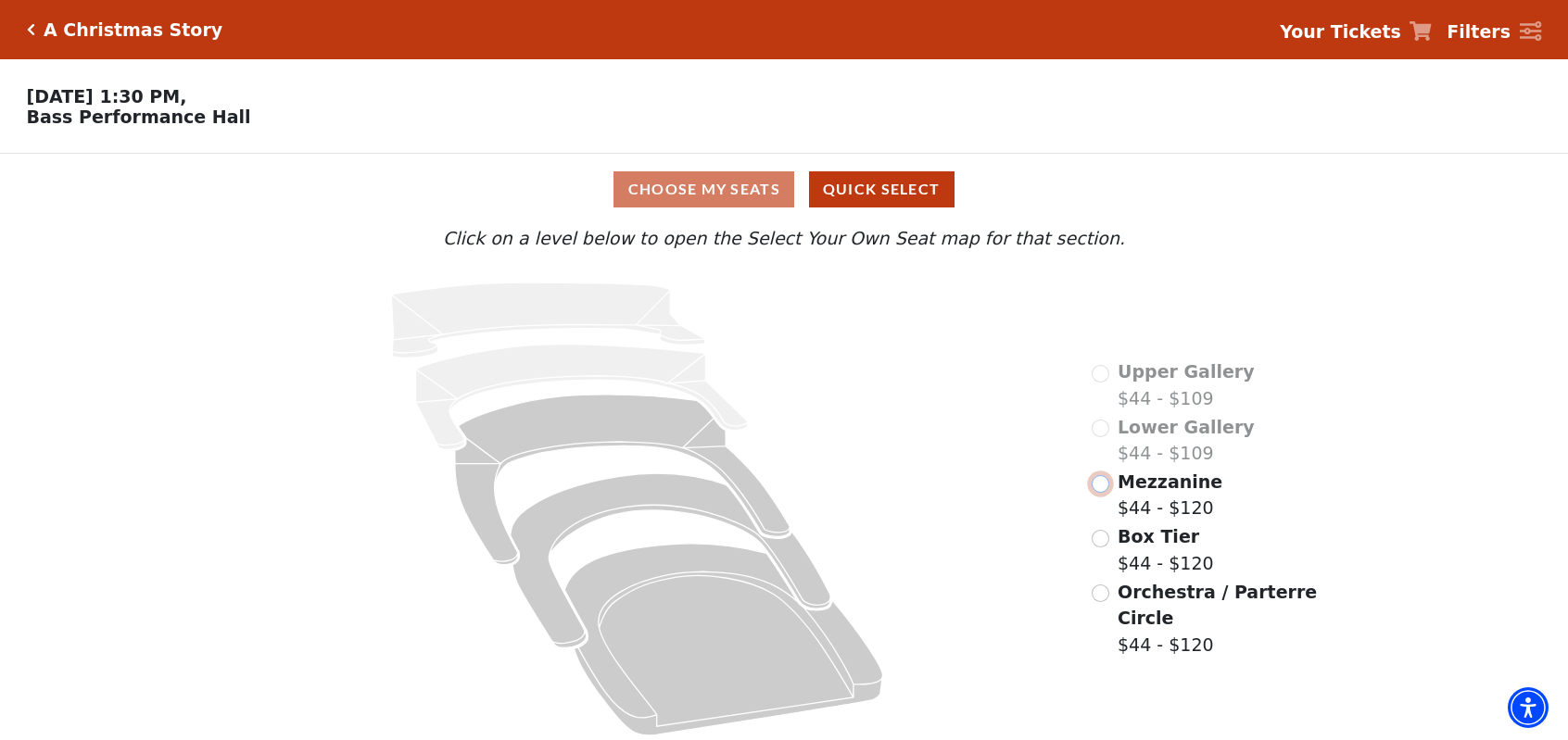
click at [1101, 492] on input "Mezzanine$44 - $120\a" at bounding box center [1100, 484] width 18 height 18
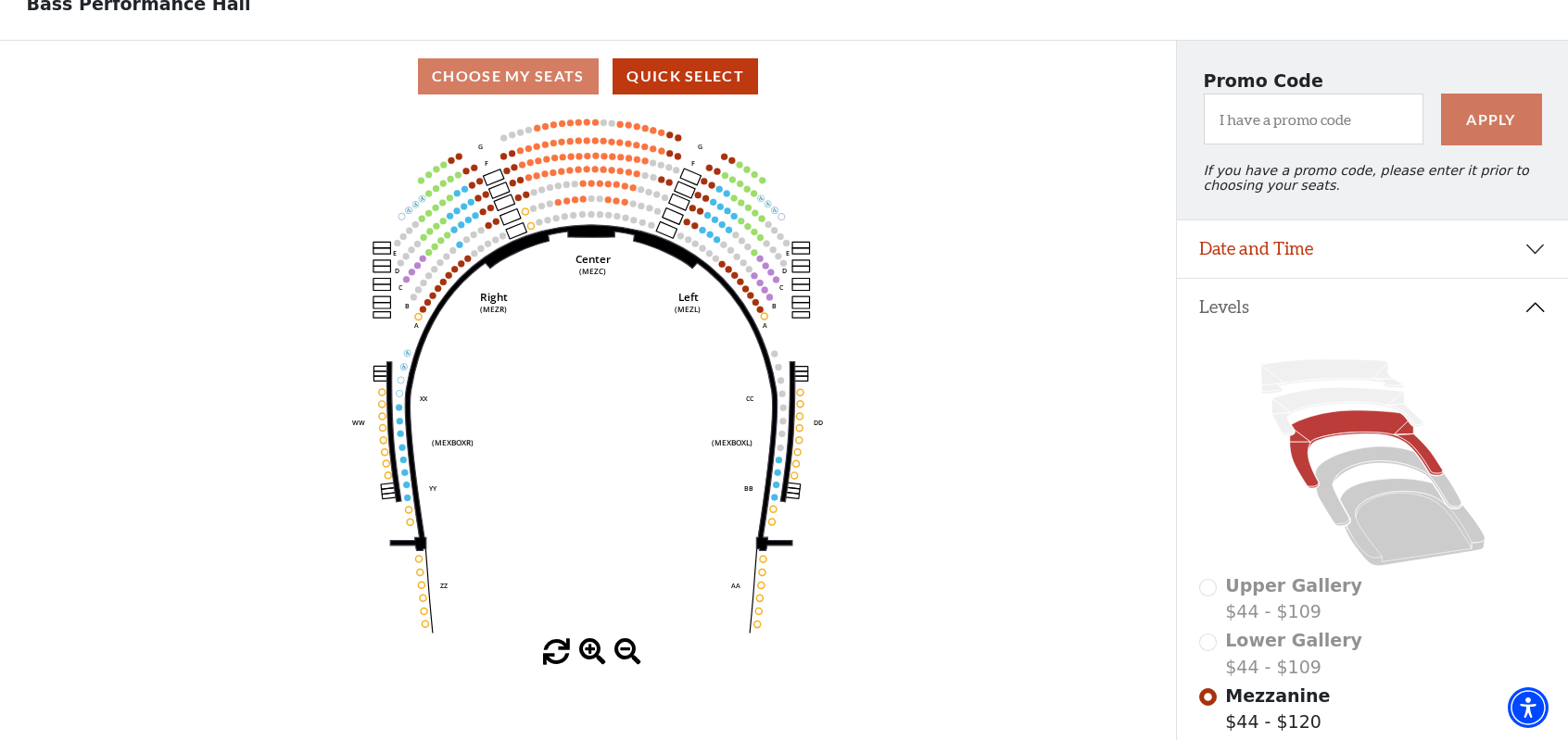
scroll to position [85, 0]
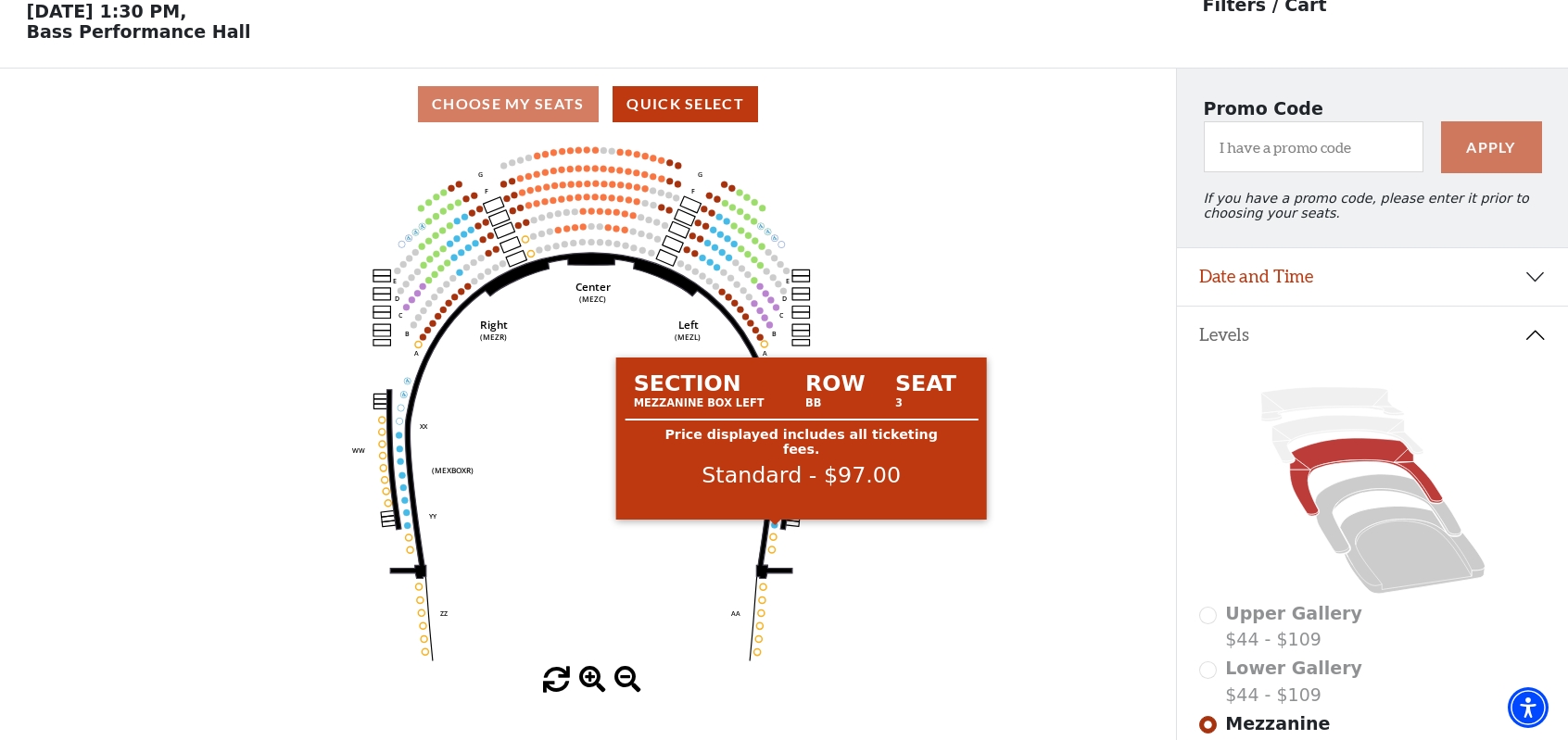
click at [775, 528] on circle at bounding box center [775, 525] width 7 height 7
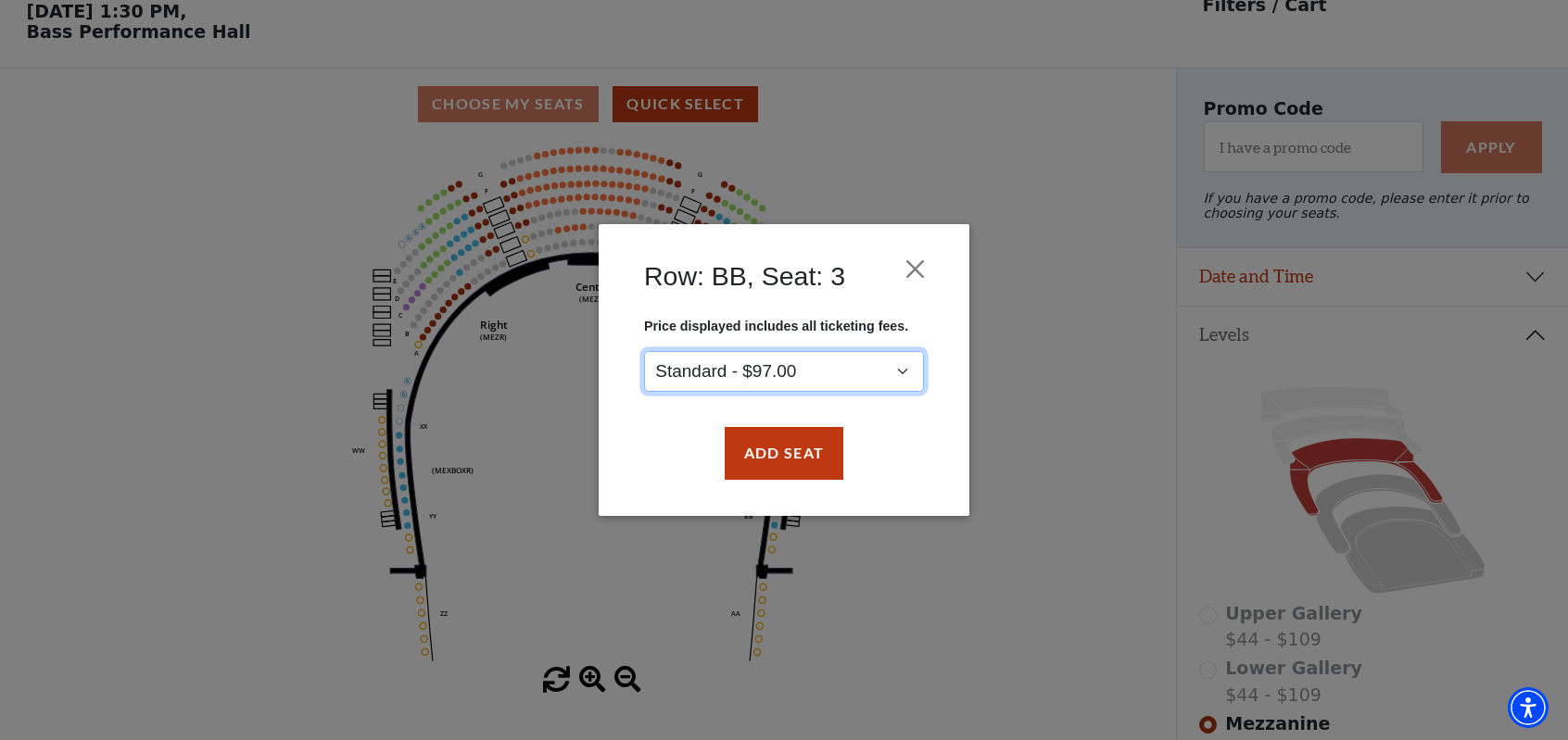
click at [823, 364] on select "Standard - $97.00" at bounding box center [784, 371] width 280 height 42
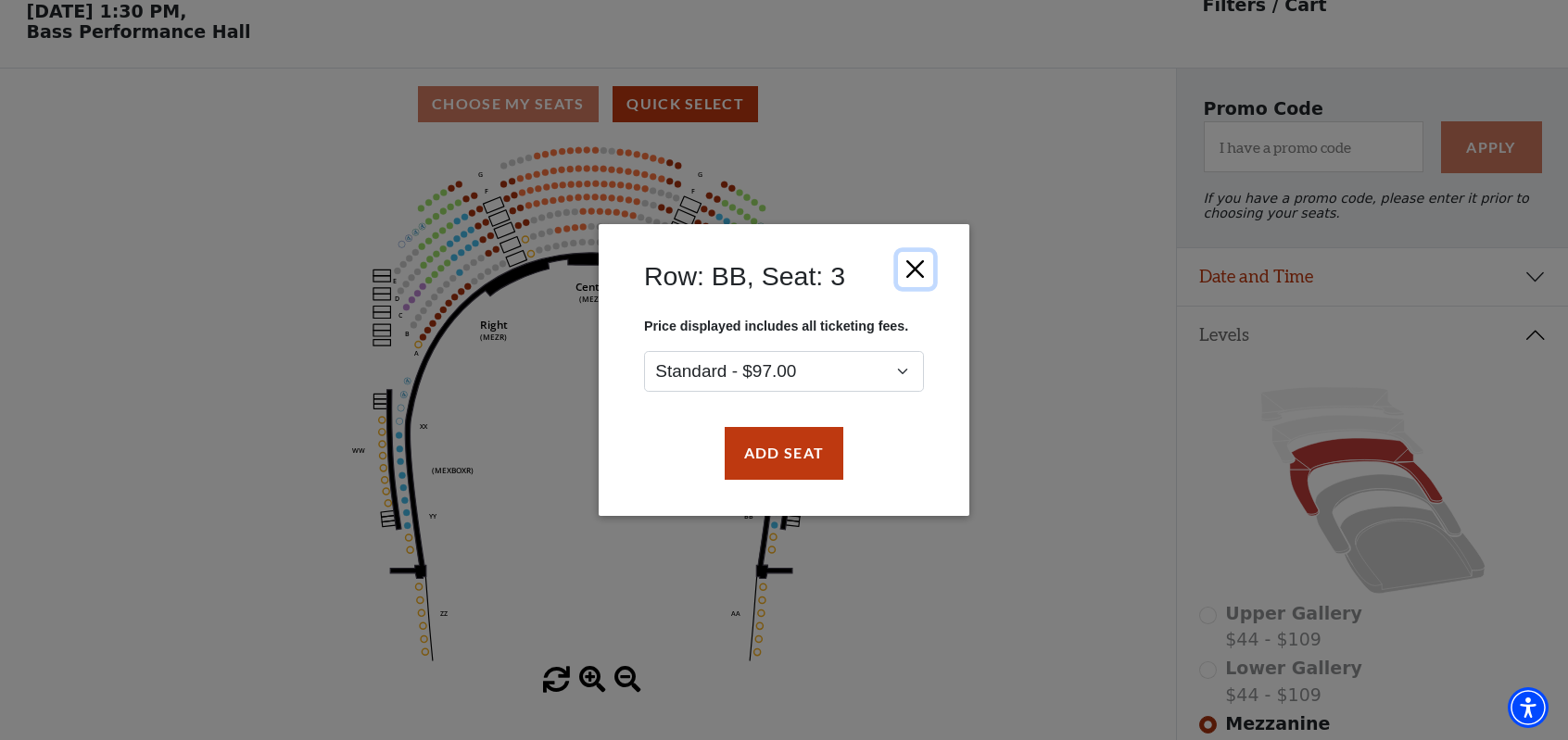
click at [912, 265] on button "Close" at bounding box center [915, 269] width 35 height 35
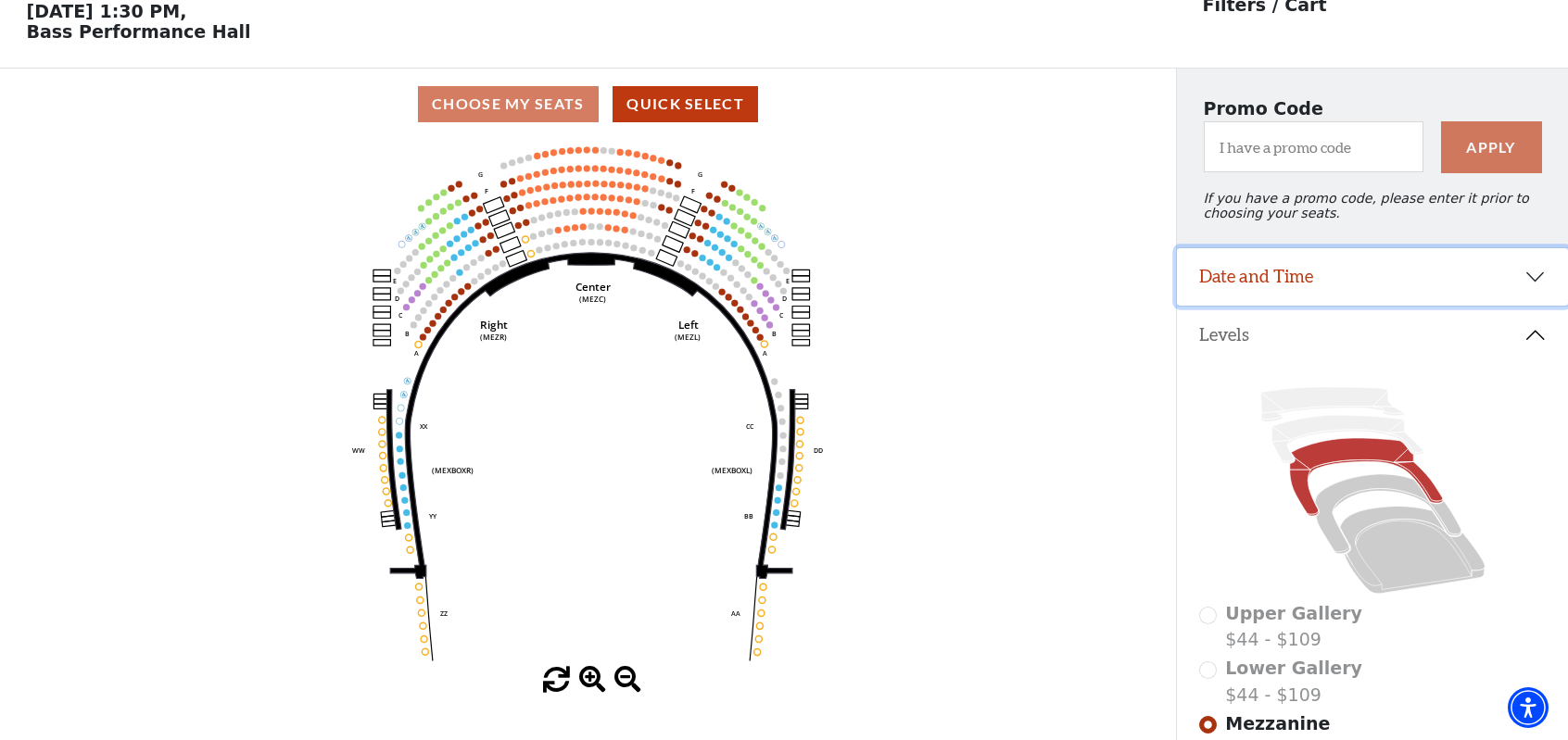
click at [1263, 288] on button "Date and Time" at bounding box center [1373, 277] width 392 height 58
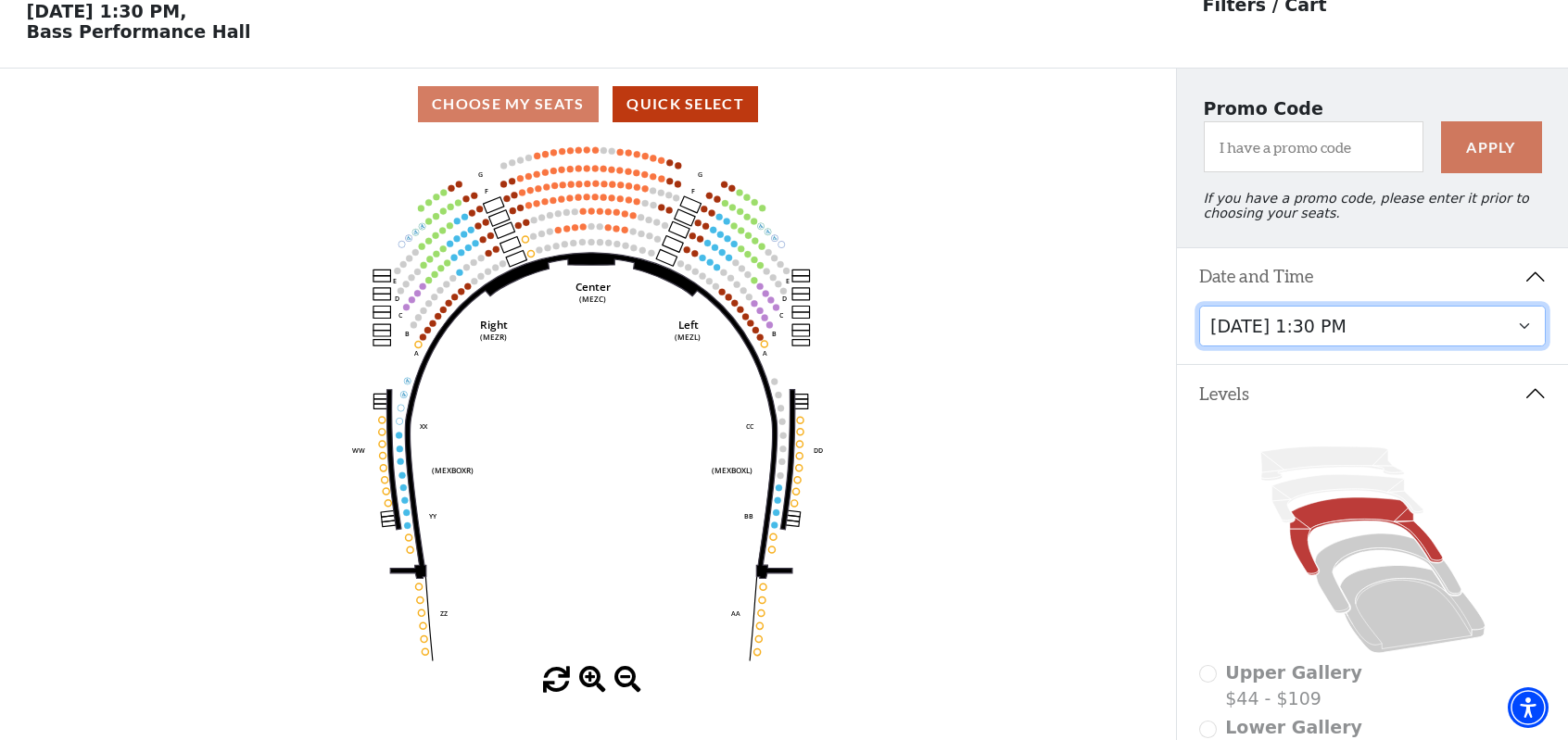
click at [1288, 323] on select "Friday, December 5 at 8:00 PM Saturday, December 6 at 1:30 PM Saturday, Decembe…" at bounding box center [1372, 326] width 347 height 42
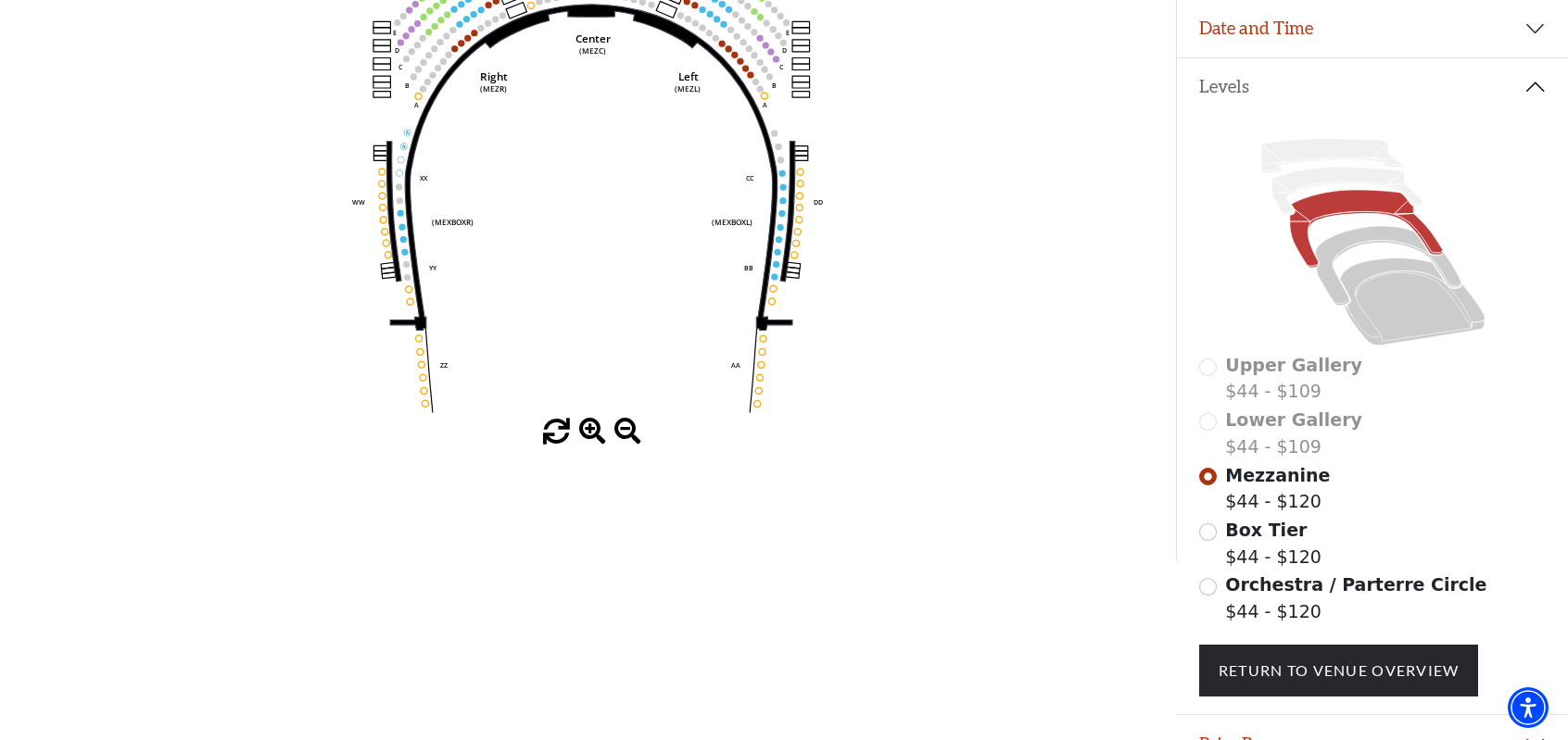
scroll to position [363, 0]
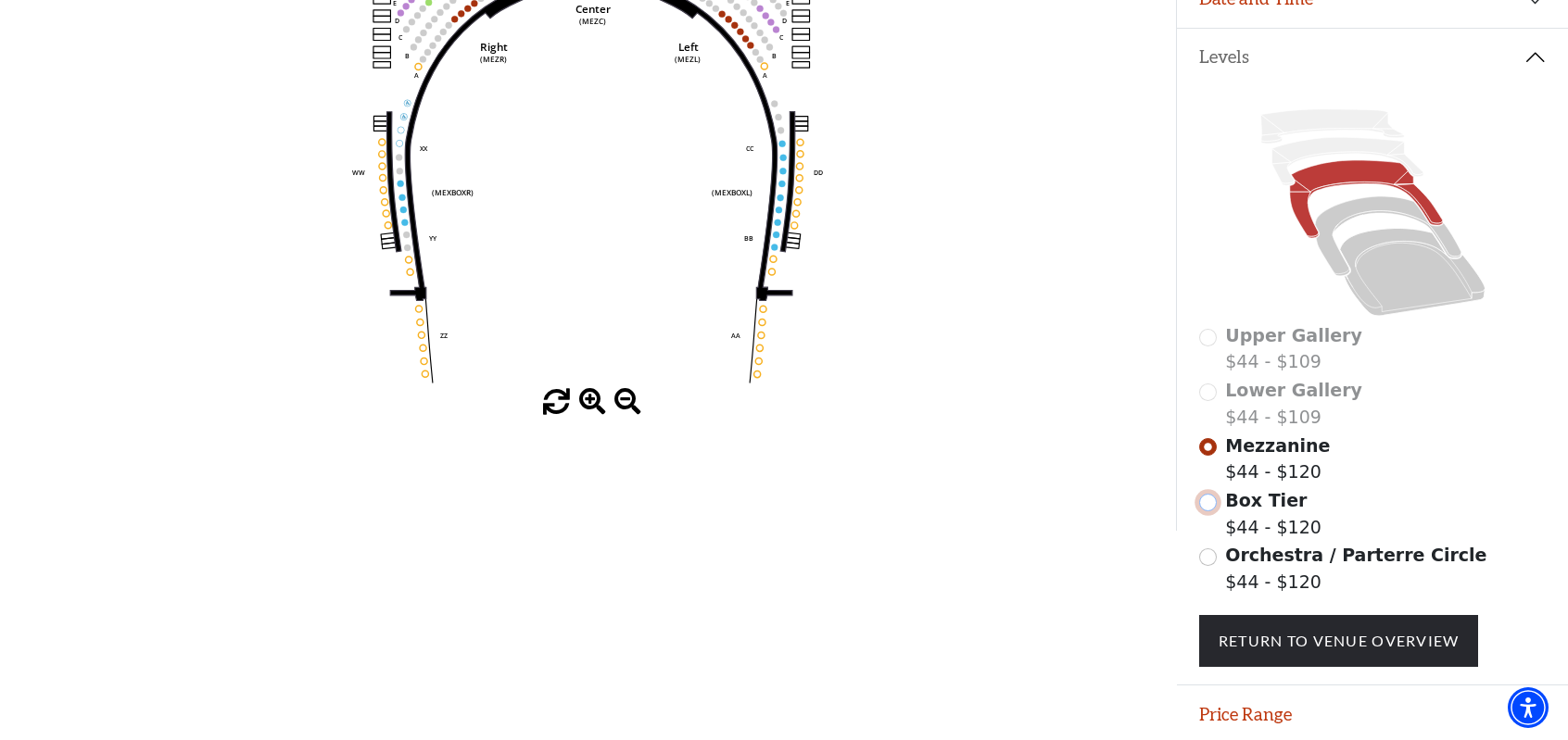
click at [1207, 511] on input "Box Tier$44 - $120\a" at bounding box center [1208, 502] width 18 height 18
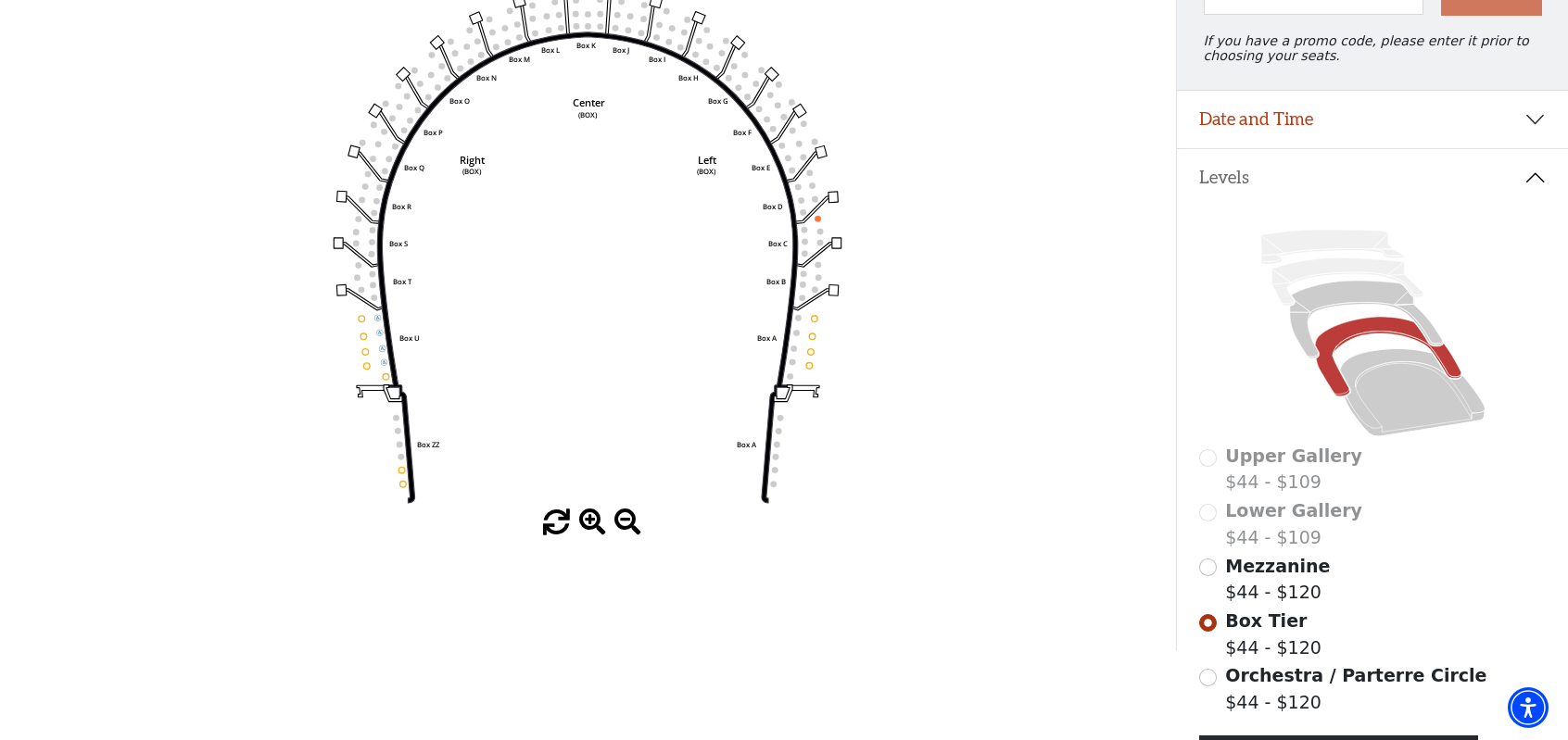
scroll to position [270, 0]
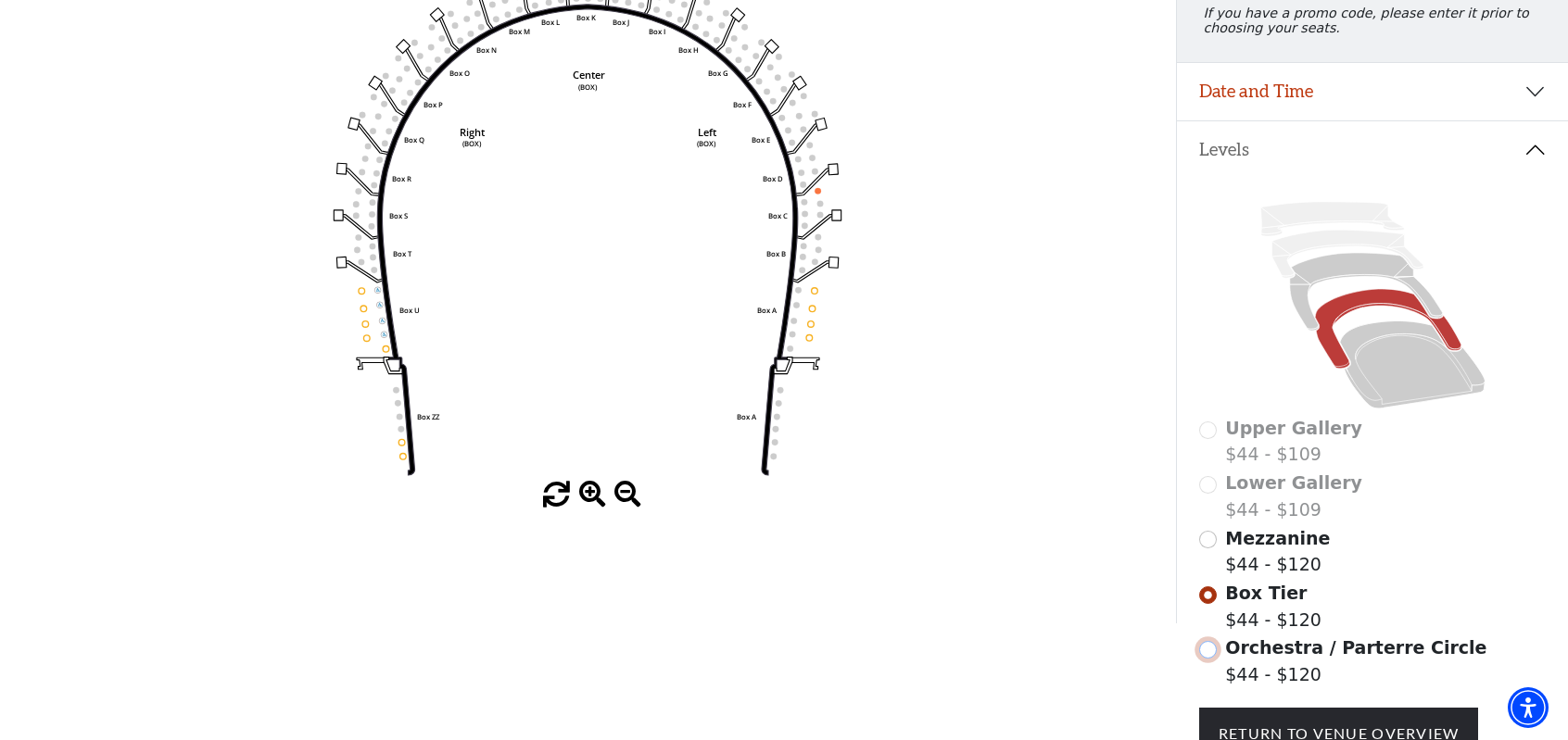
click at [1212, 659] on input "Orchestra / Parterre Circle$44 - $120\a" at bounding box center [1208, 649] width 18 height 18
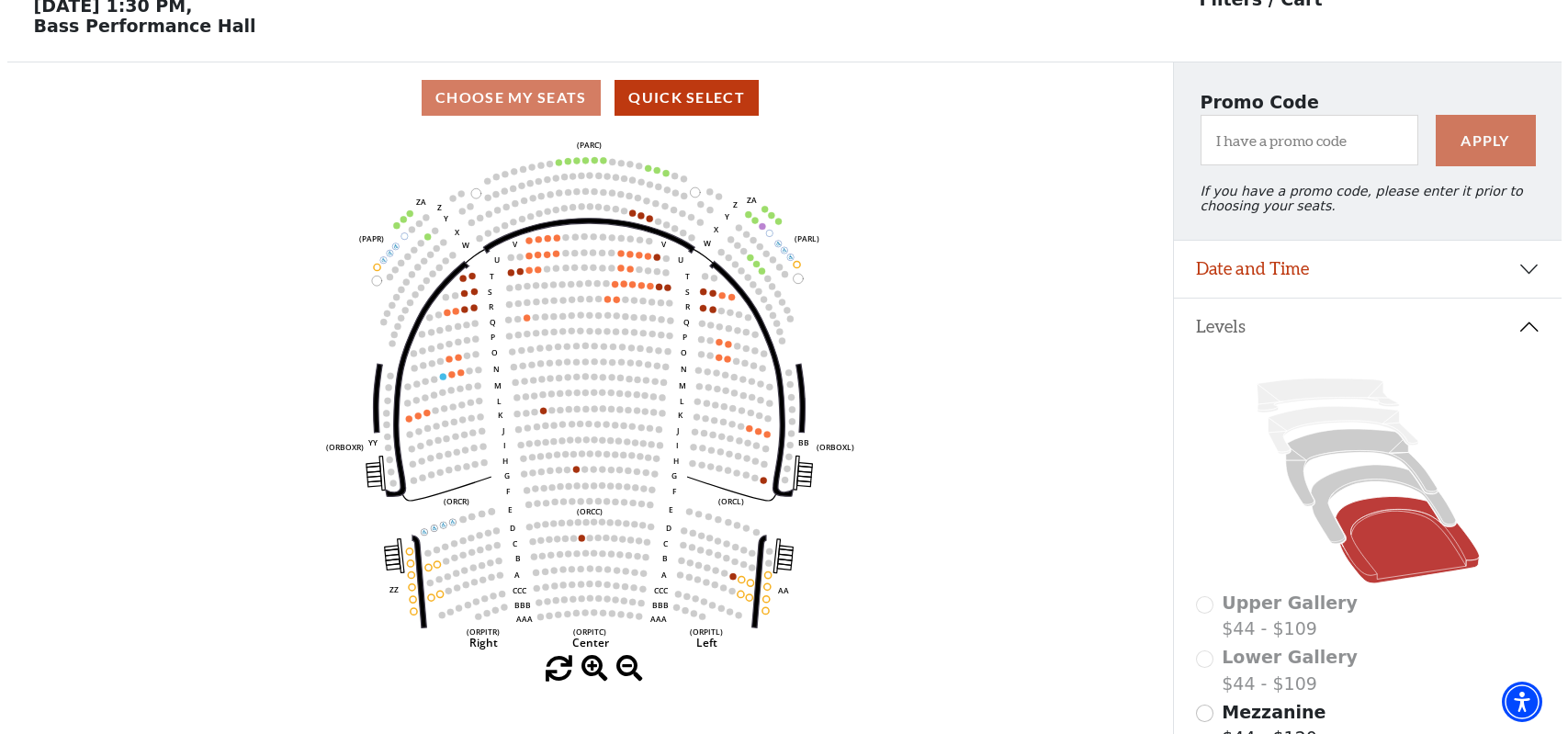
scroll to position [0, 0]
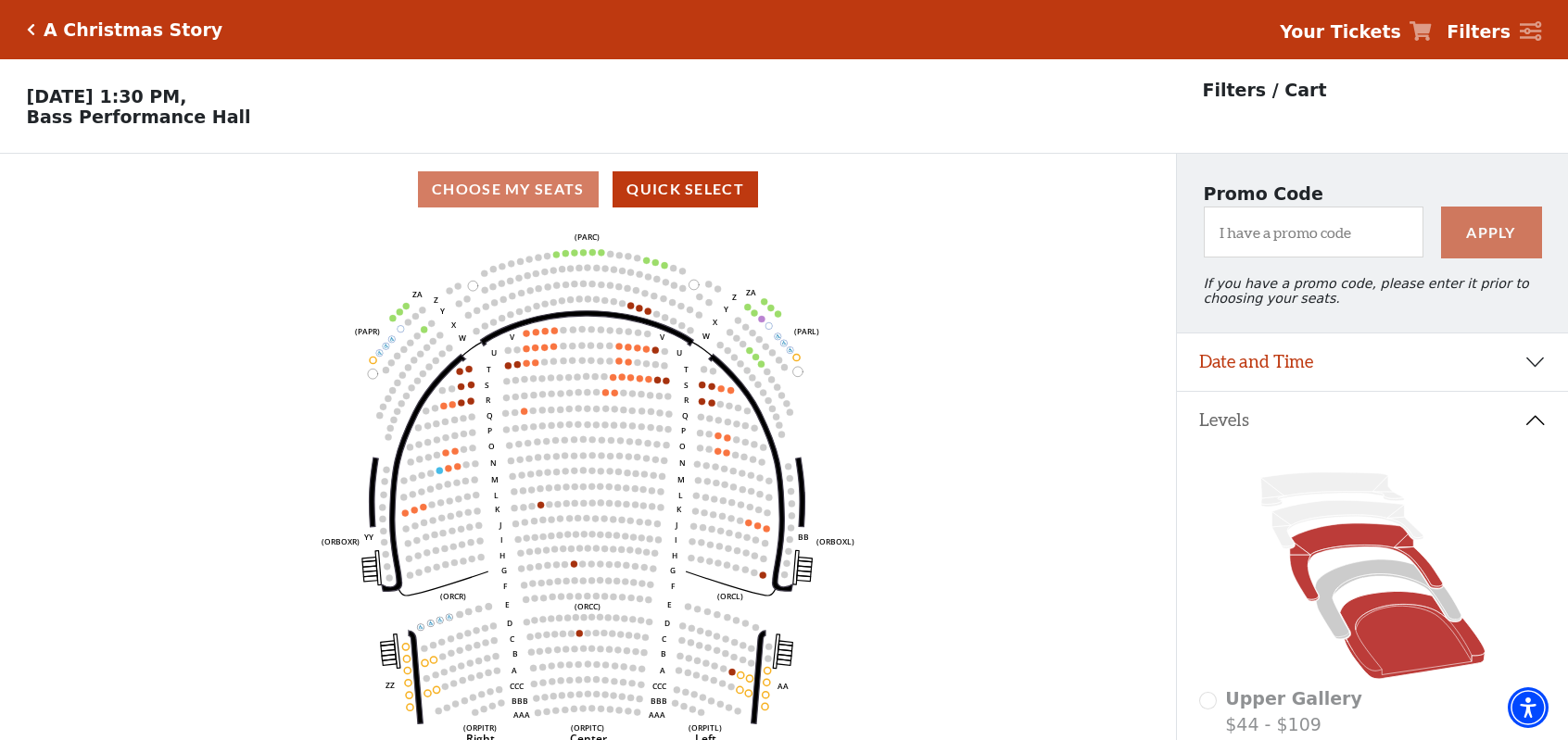
click at [1348, 543] on icon at bounding box center [1366, 562] width 153 height 77
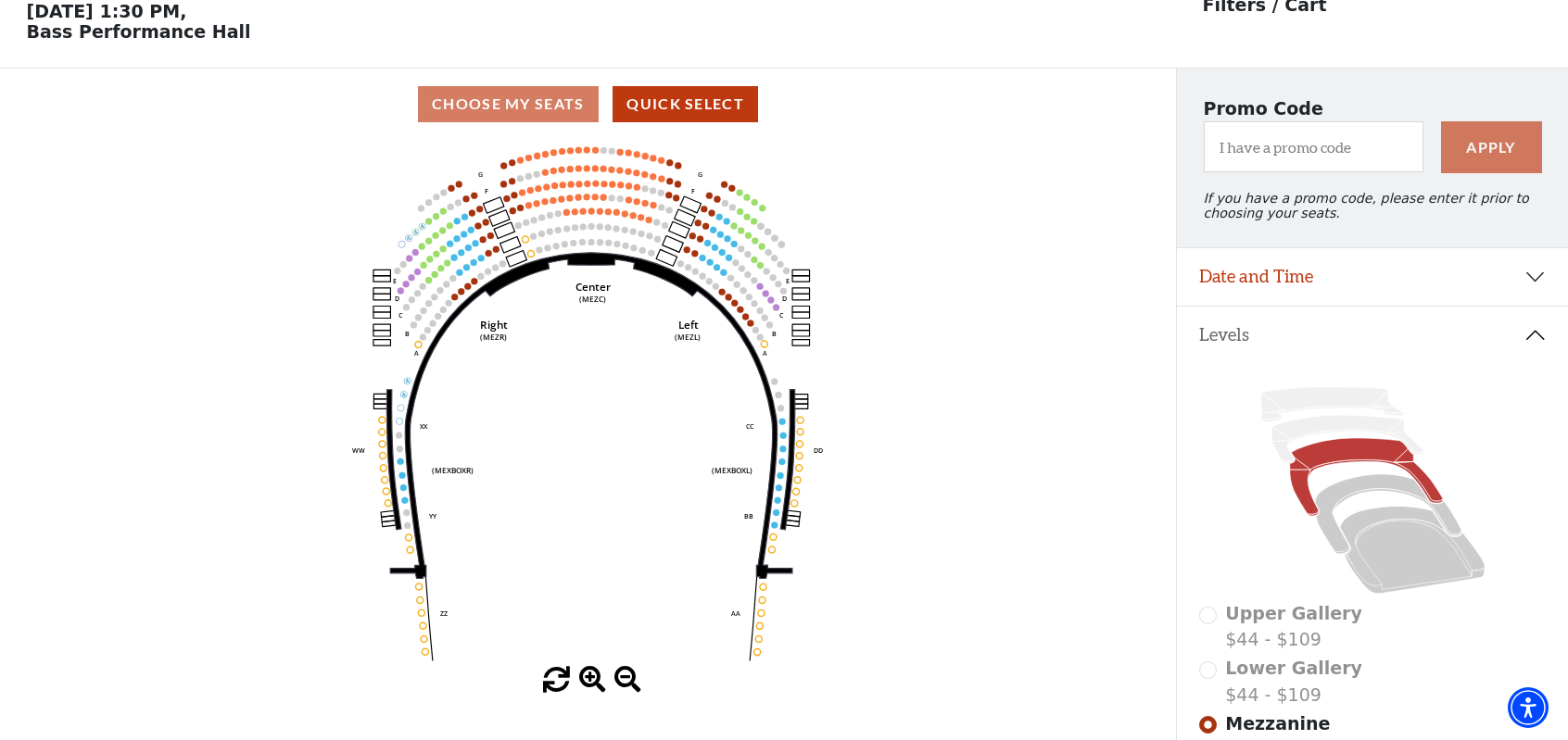
scroll to position [85, 0]
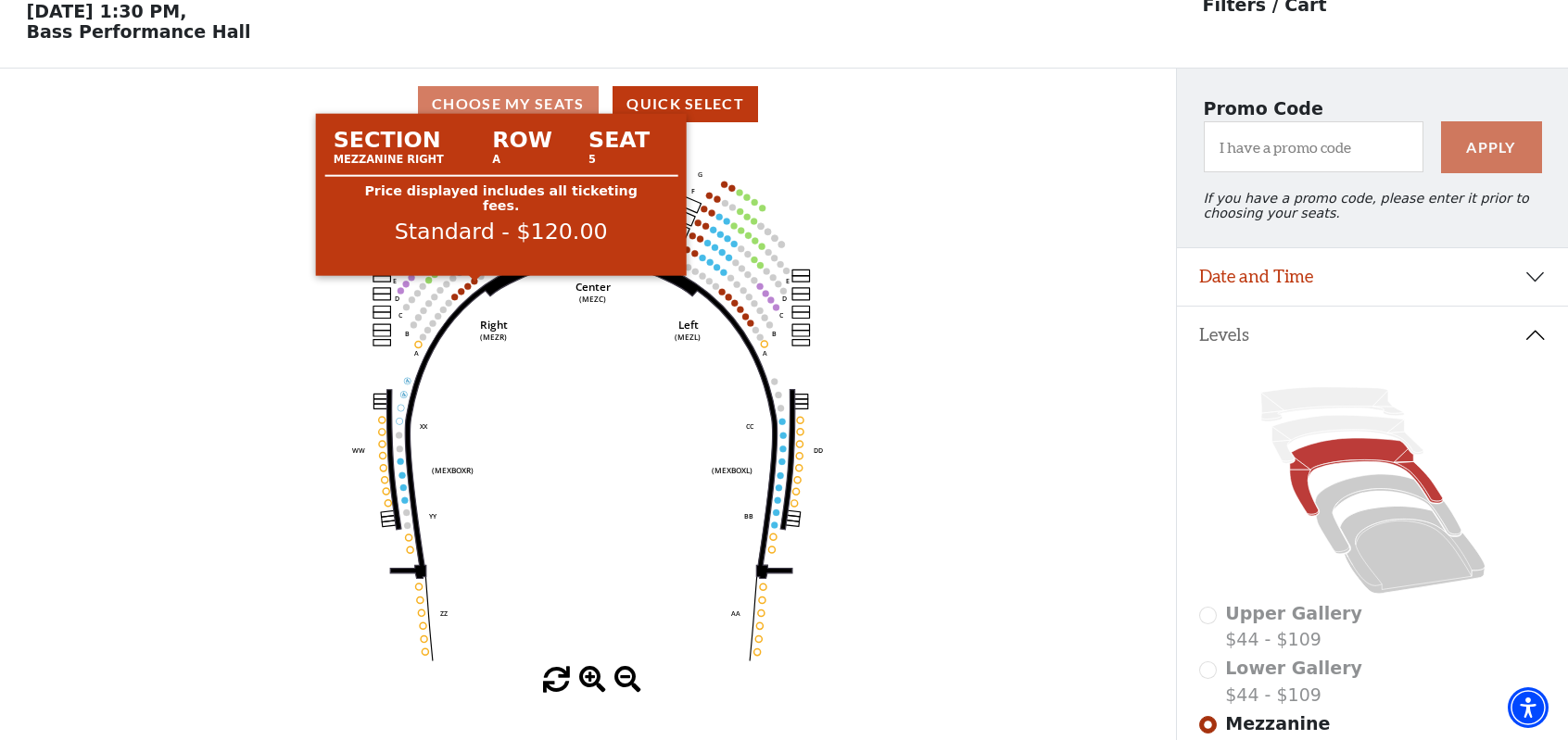
click at [474, 284] on circle at bounding box center [475, 281] width 7 height 7
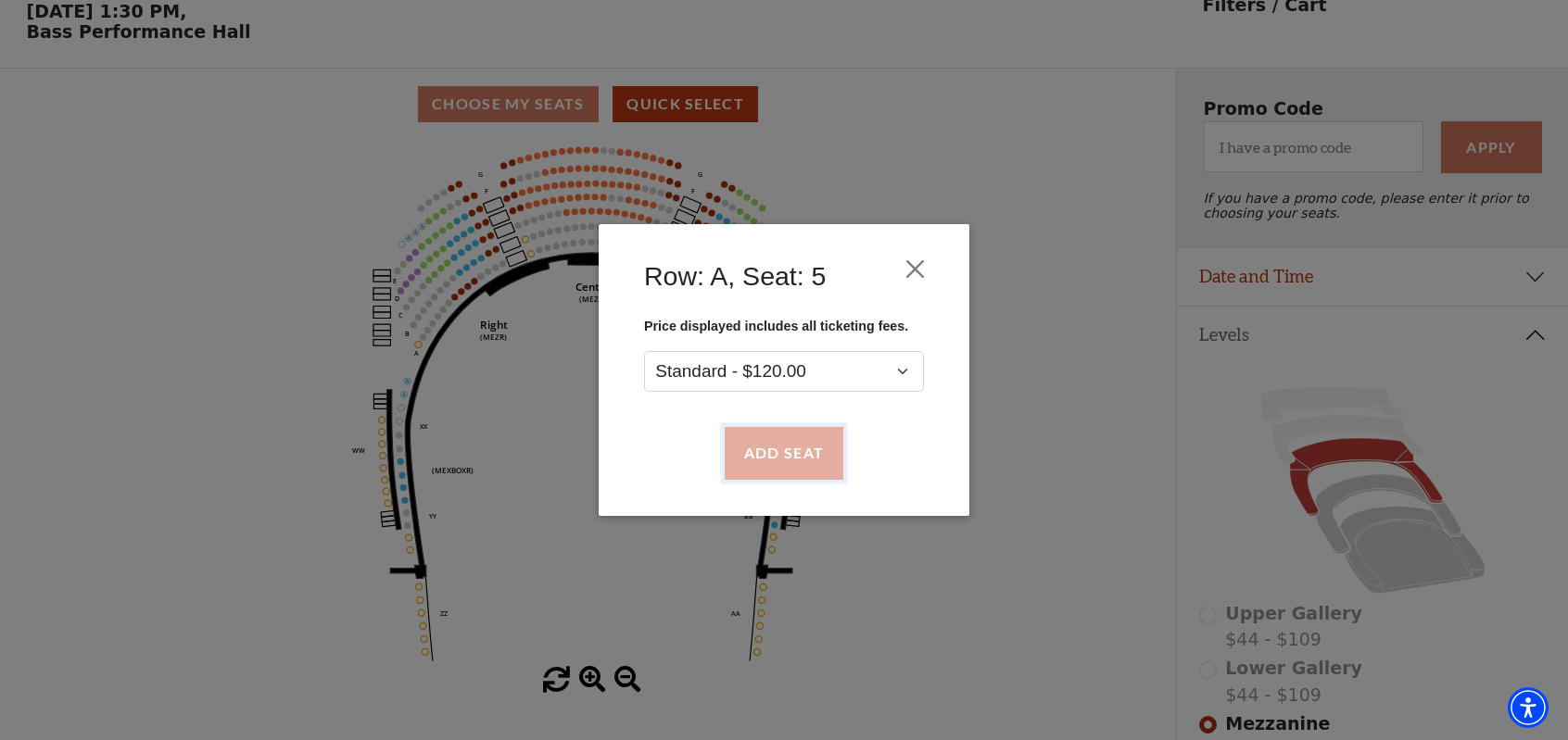
click at [764, 444] on button "Add Seat" at bounding box center [783, 454] width 118 height 52
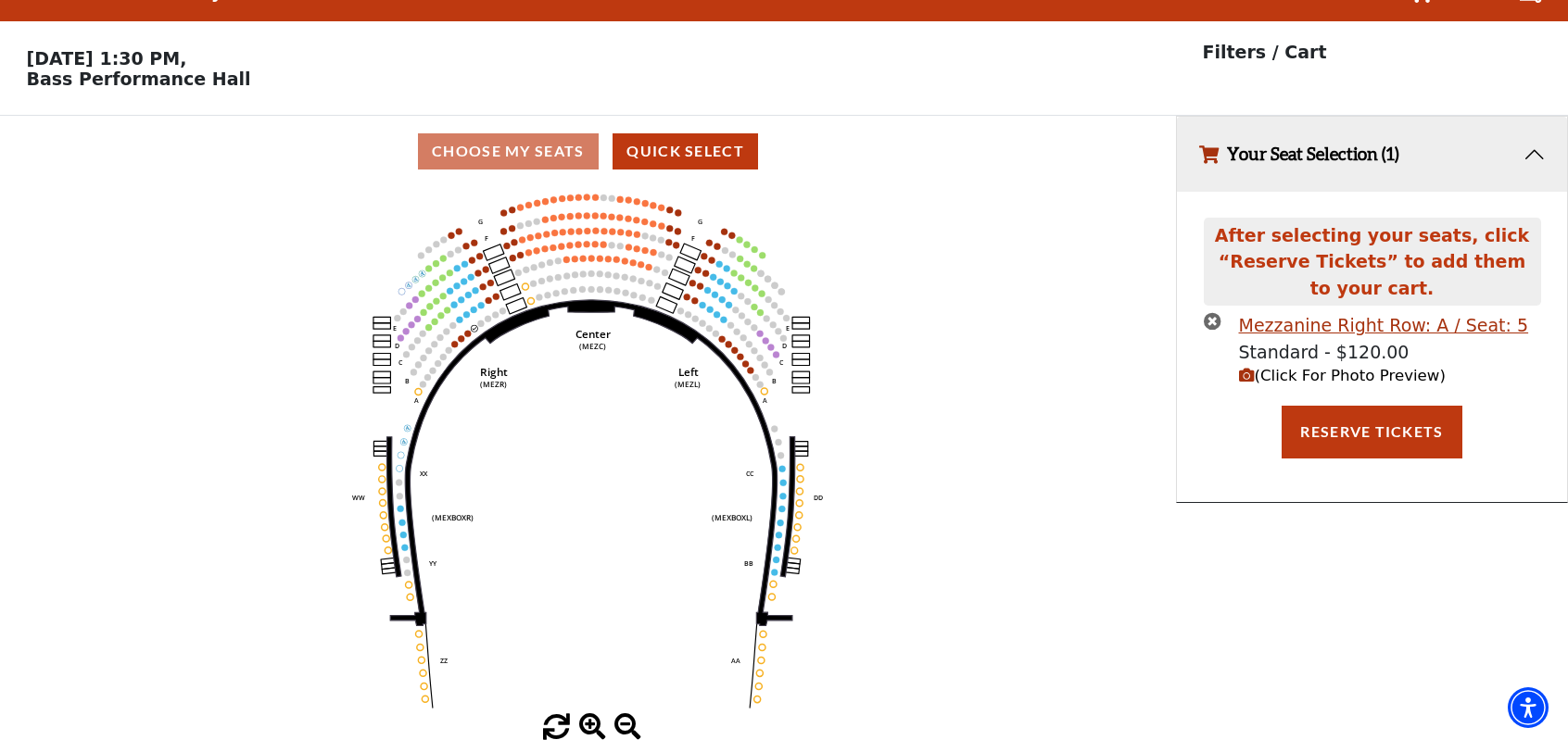
scroll to position [0, 0]
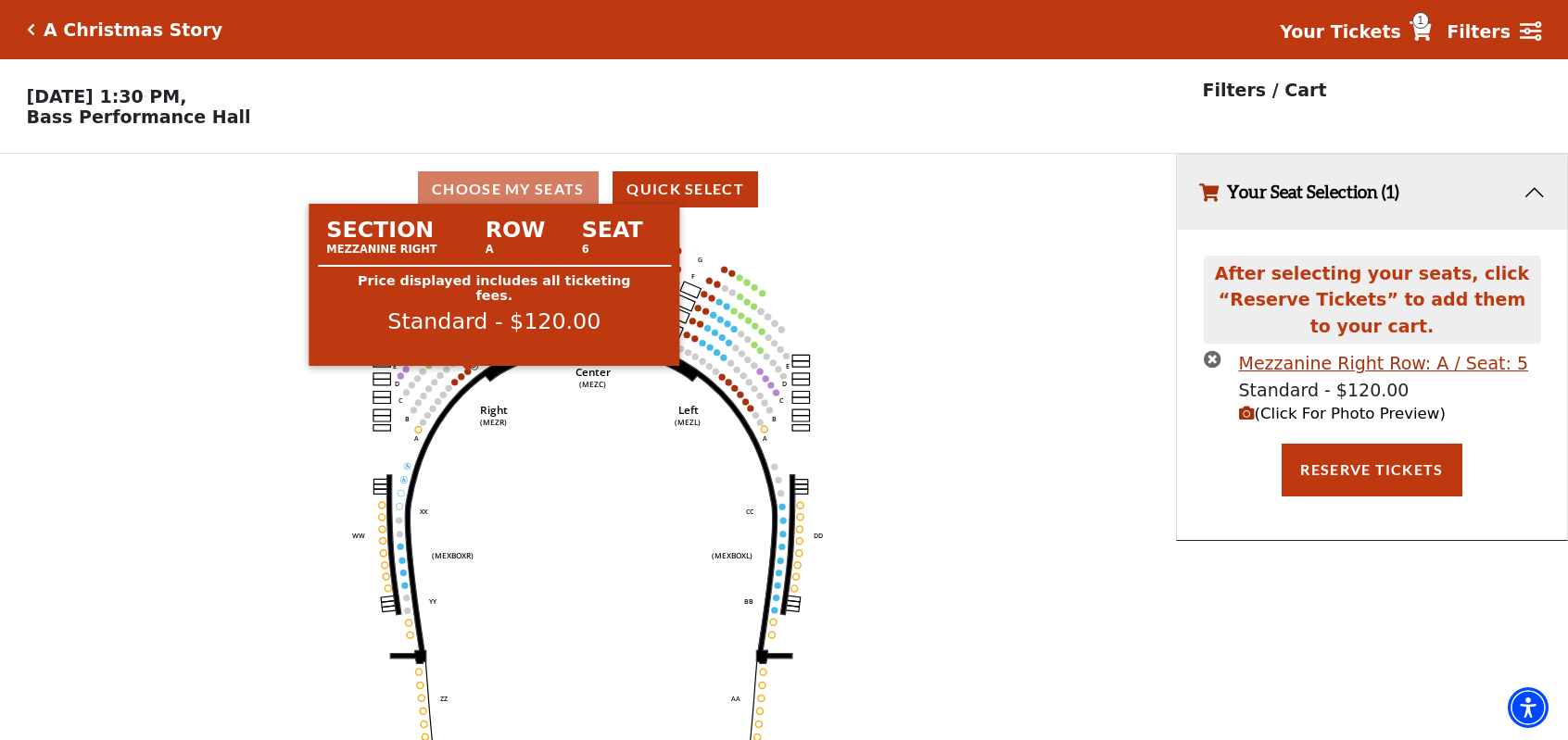
click at [465, 374] on circle at bounding box center [468, 370] width 7 height 7
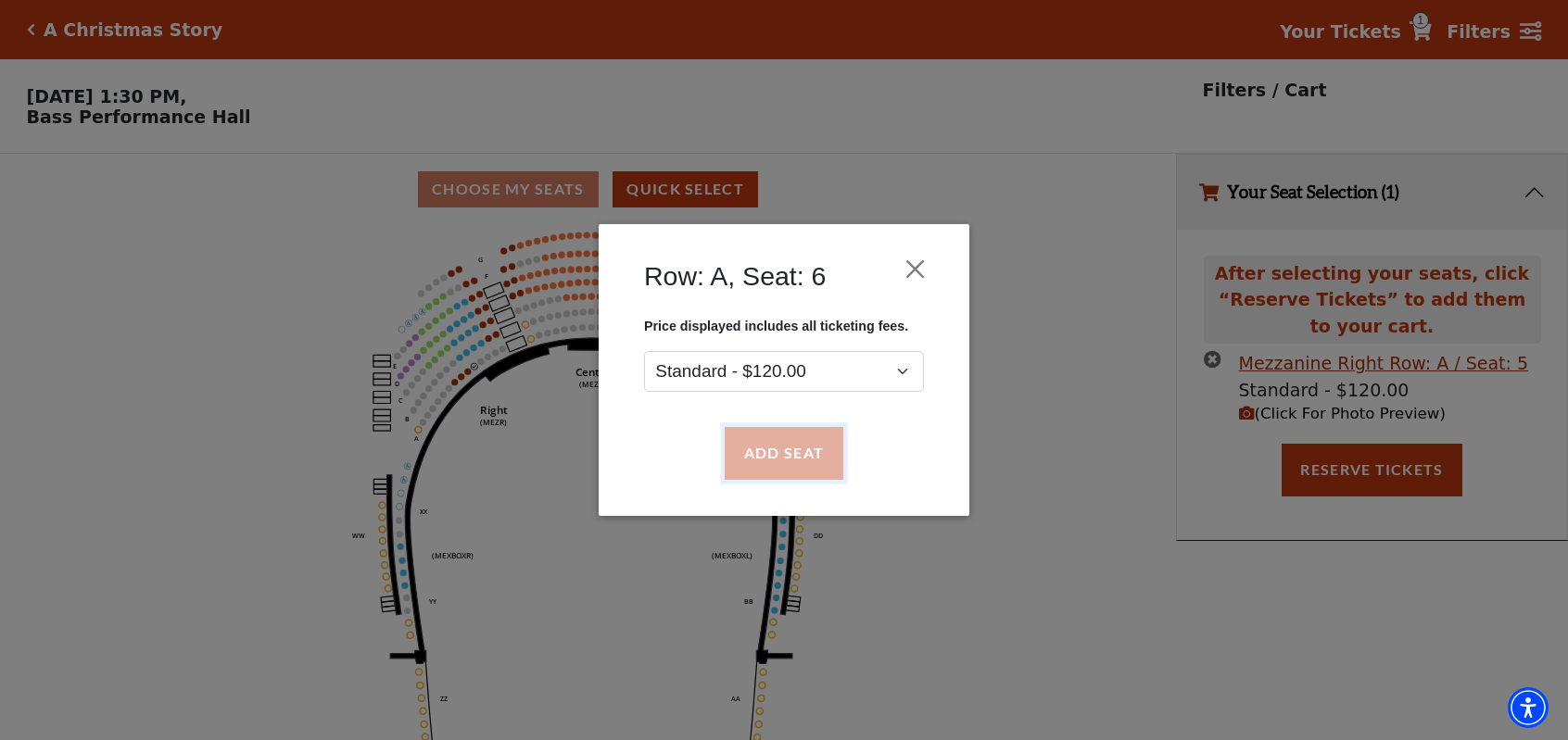
click at [799, 465] on button "Add Seat" at bounding box center [783, 454] width 118 height 52
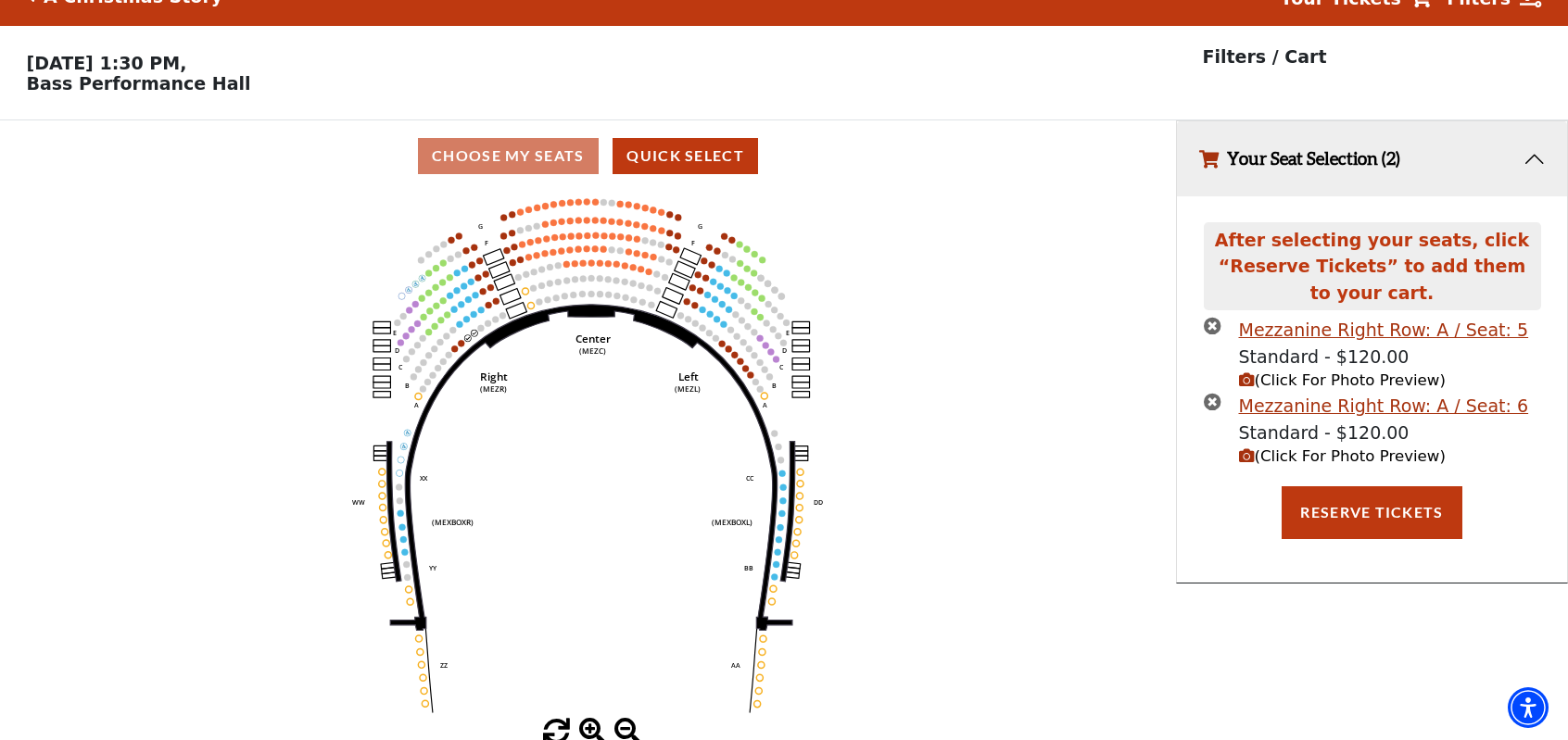
scroll to position [43, 0]
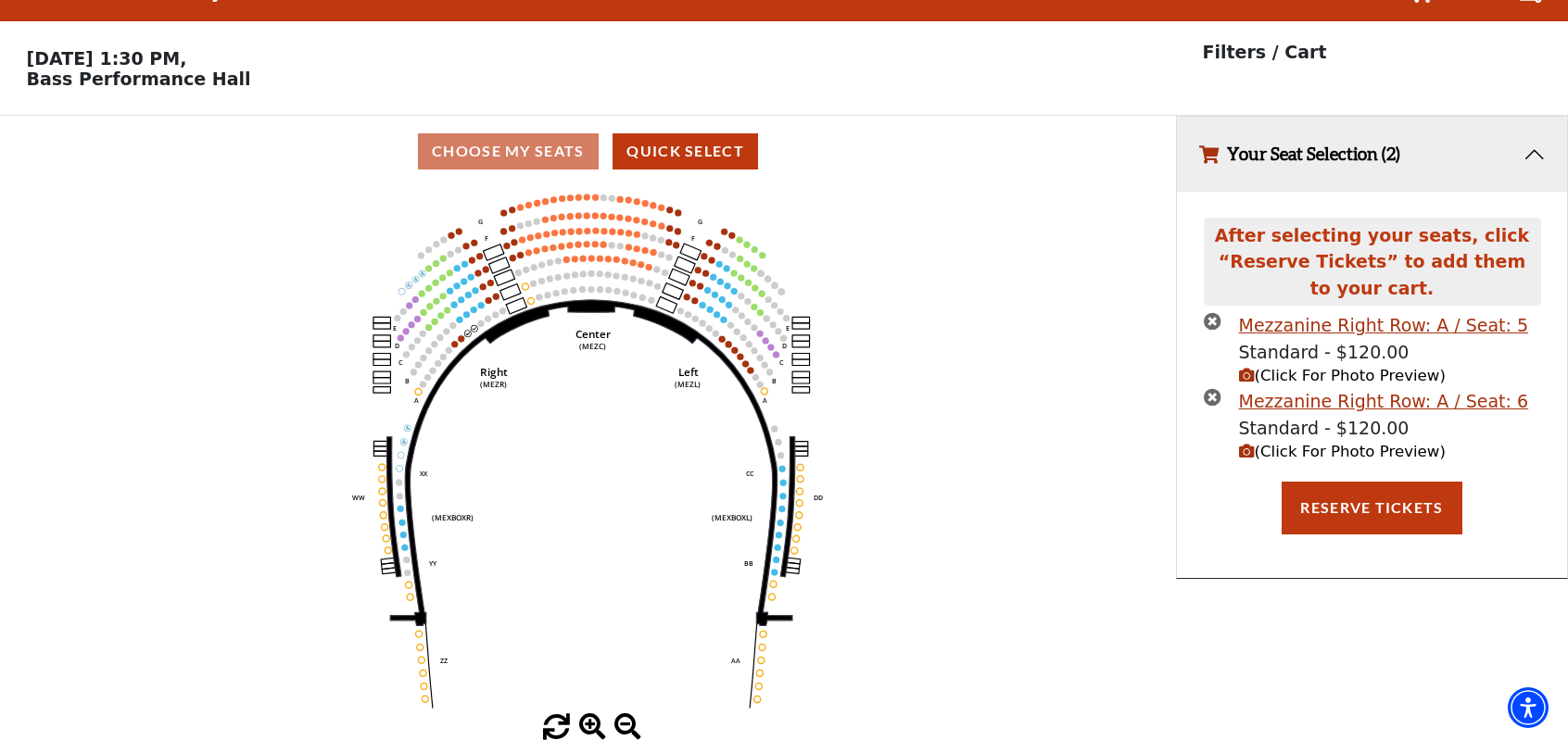
click at [1296, 454] on span "(Click For Photo Preview)" at bounding box center [1342, 451] width 207 height 18
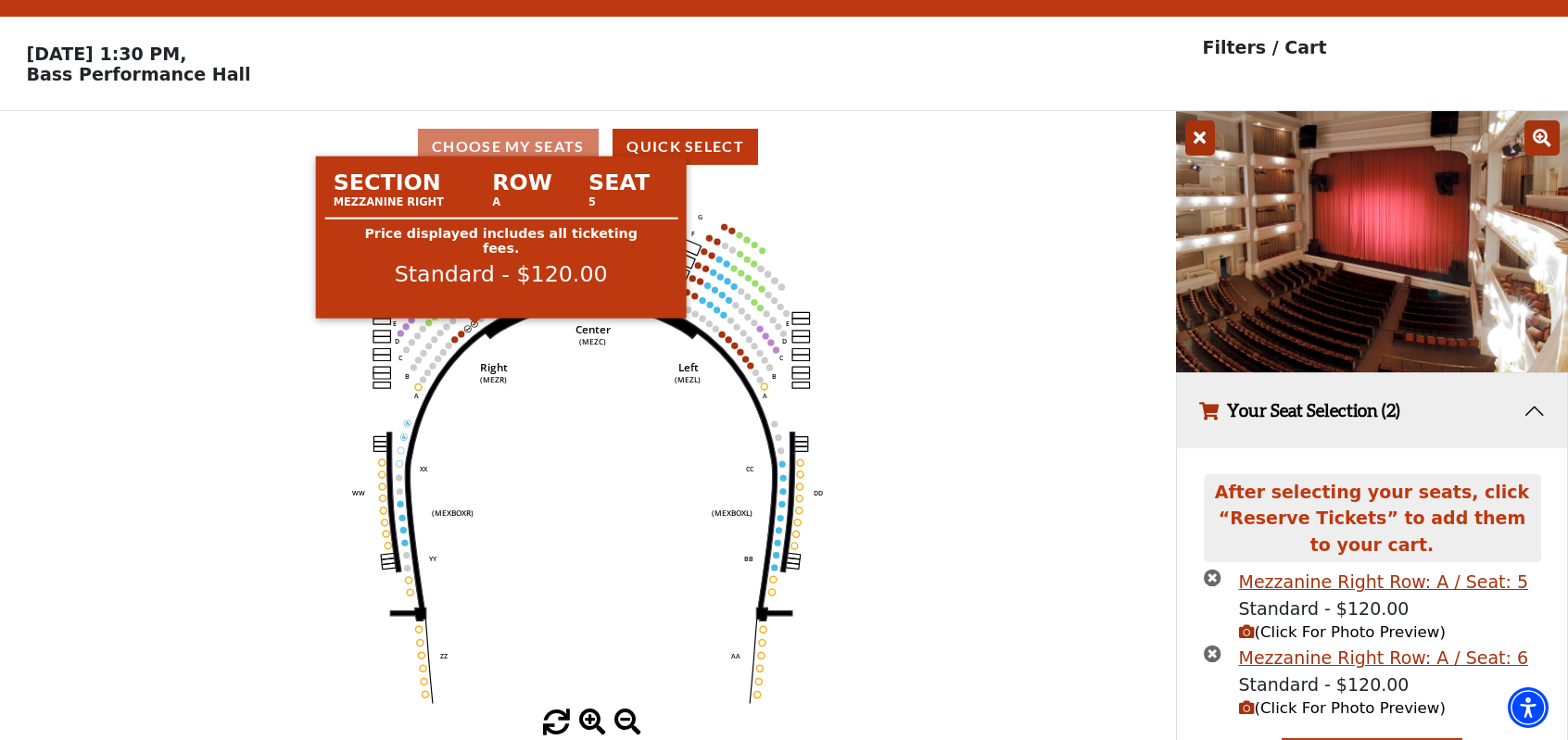
click at [474, 326] on circle at bounding box center [475, 323] width 7 height 7
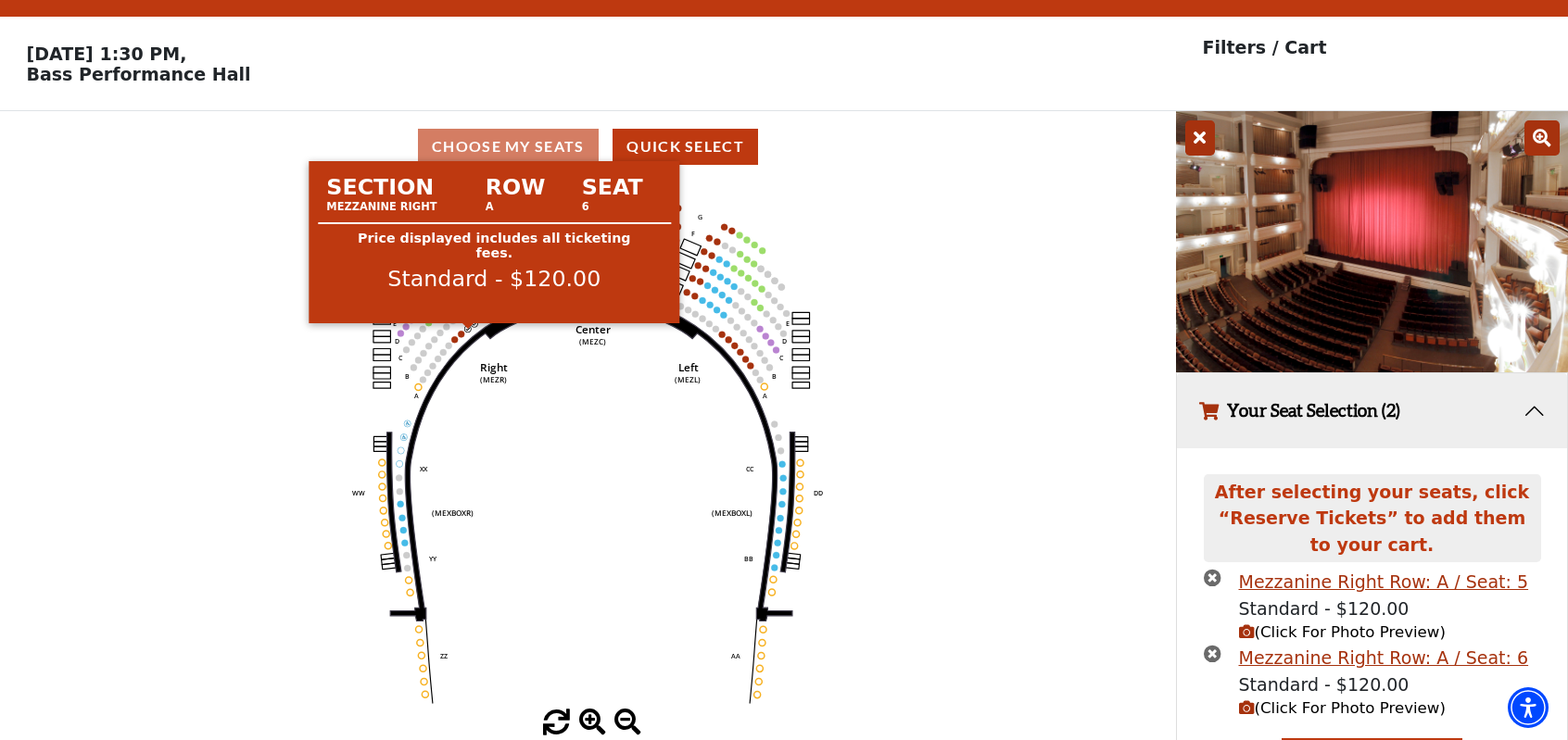
click at [466, 332] on circle at bounding box center [468, 328] width 7 height 7
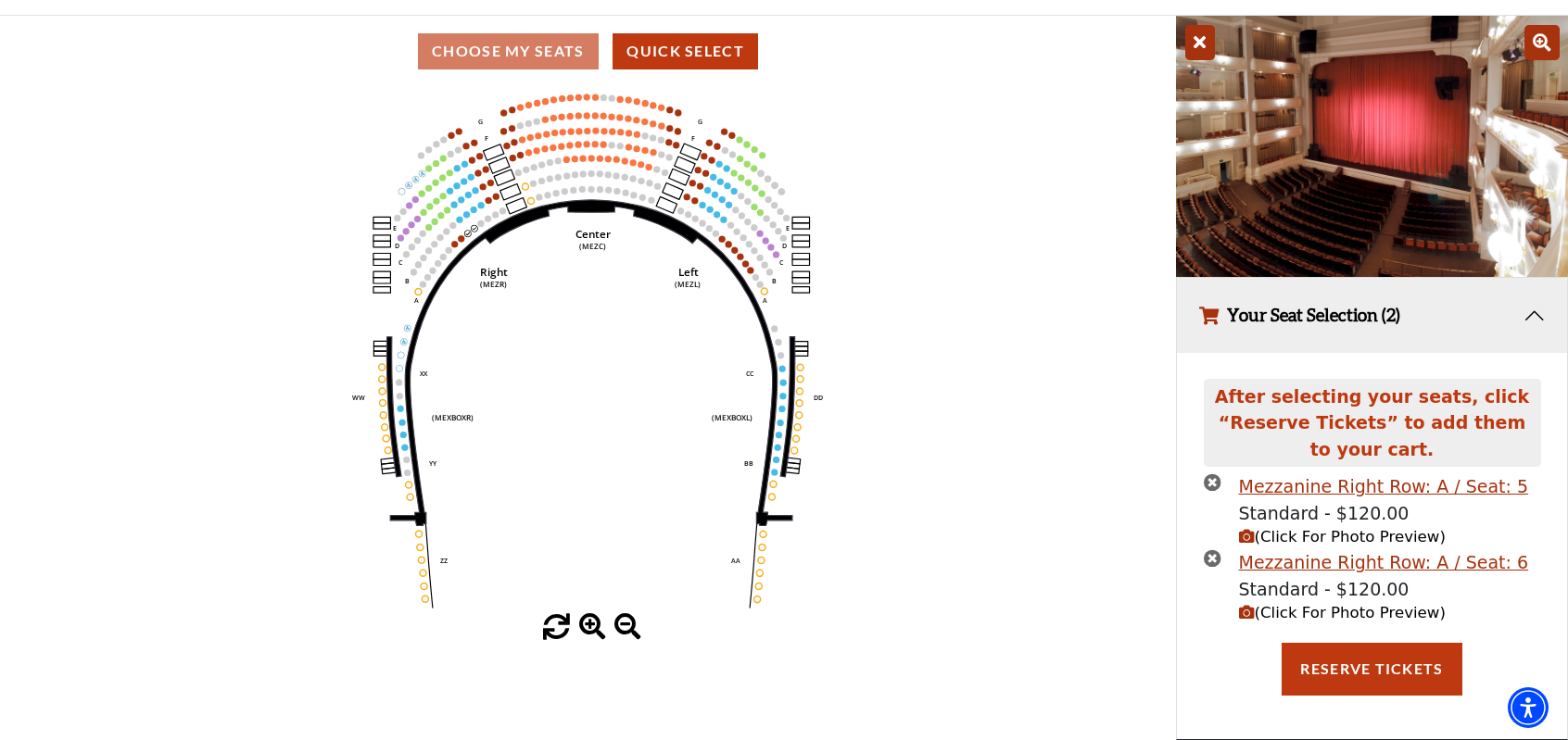
scroll to position [142, 0]
click at [1211, 485] on icon "times-circle" at bounding box center [1212, 482] width 18 height 18
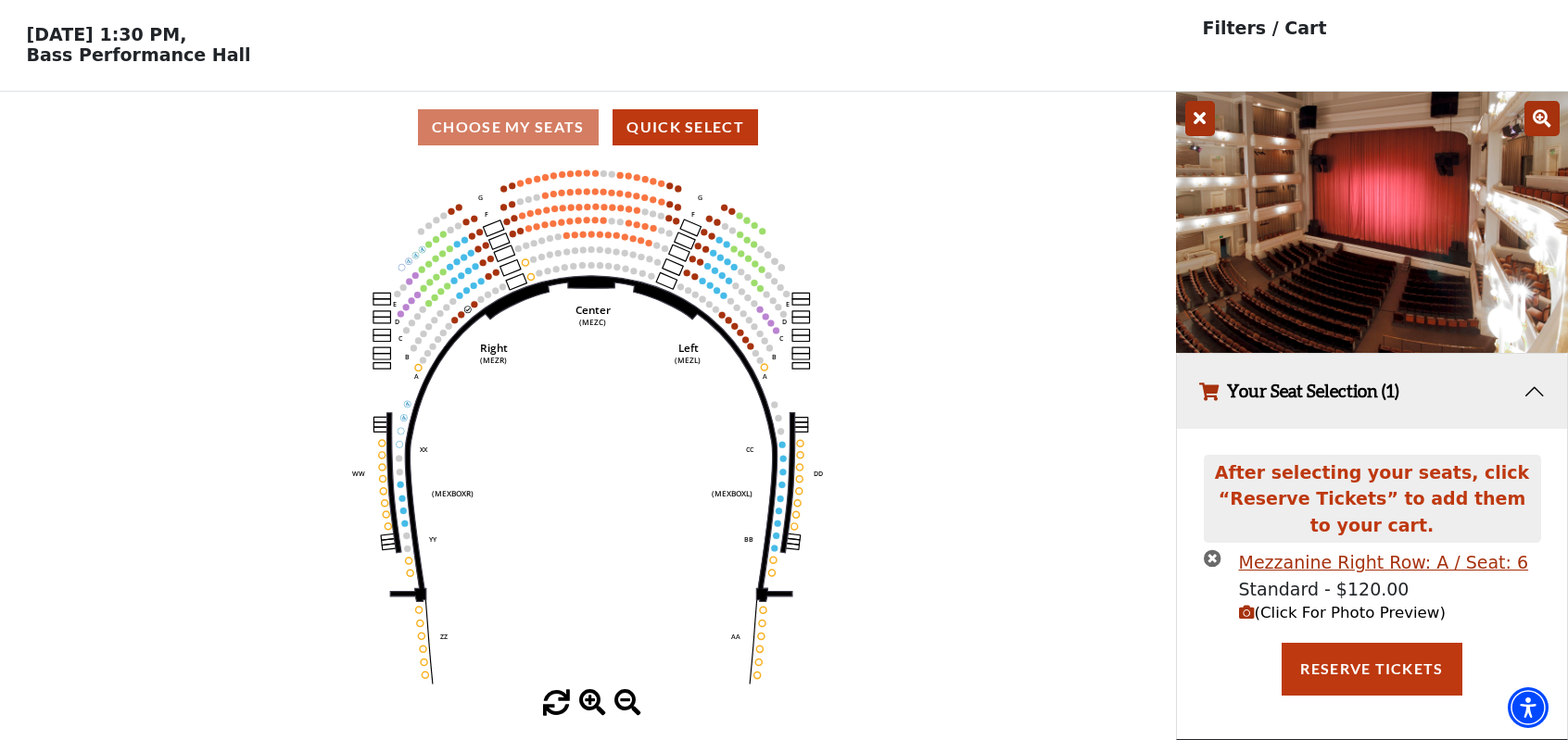
click at [1207, 560] on icon "times-circle" at bounding box center [1212, 558] width 18 height 18
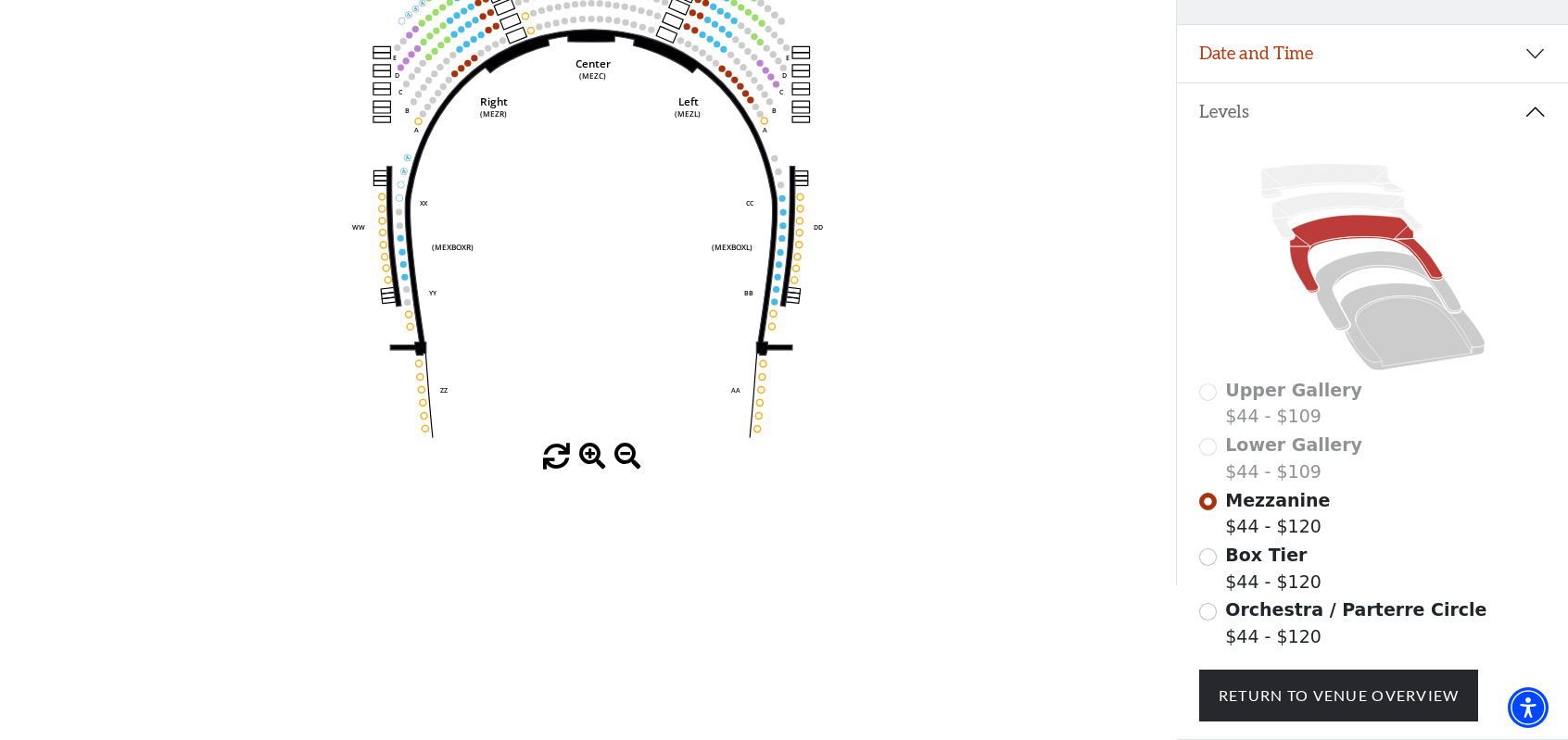
scroll to position [343, 0]
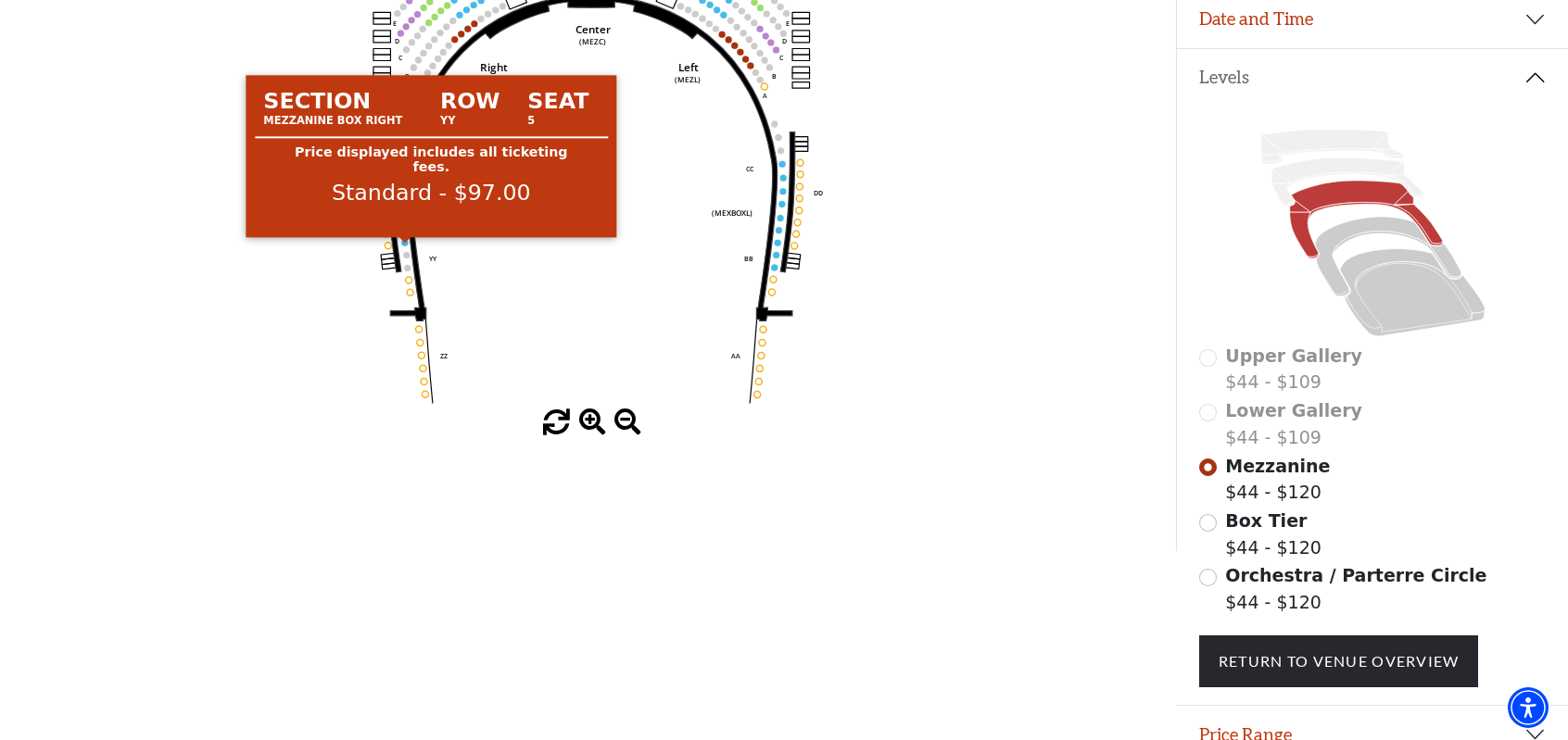
click at [406, 246] on circle at bounding box center [405, 242] width 7 height 7
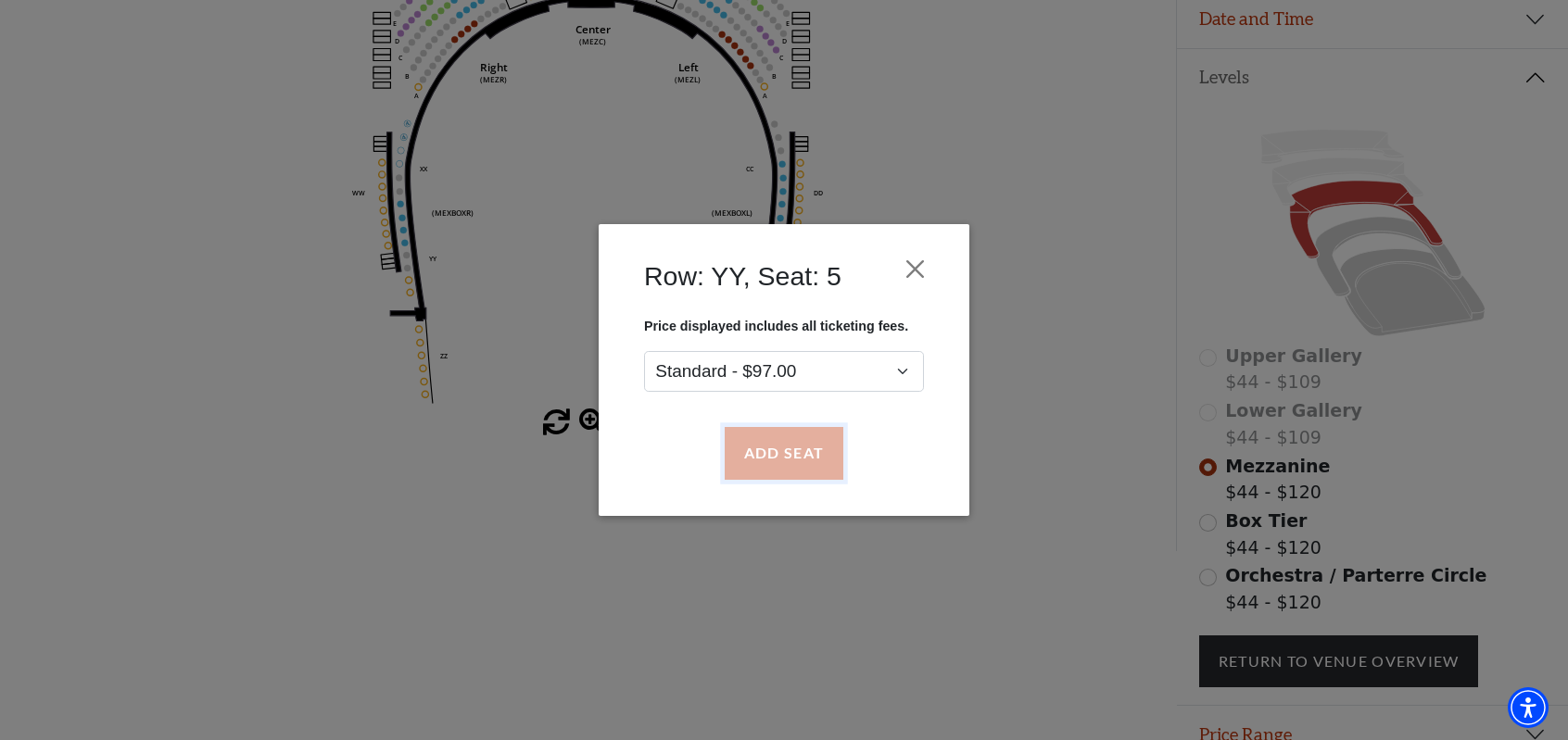
click at [765, 437] on button "Add Seat" at bounding box center [783, 454] width 118 height 52
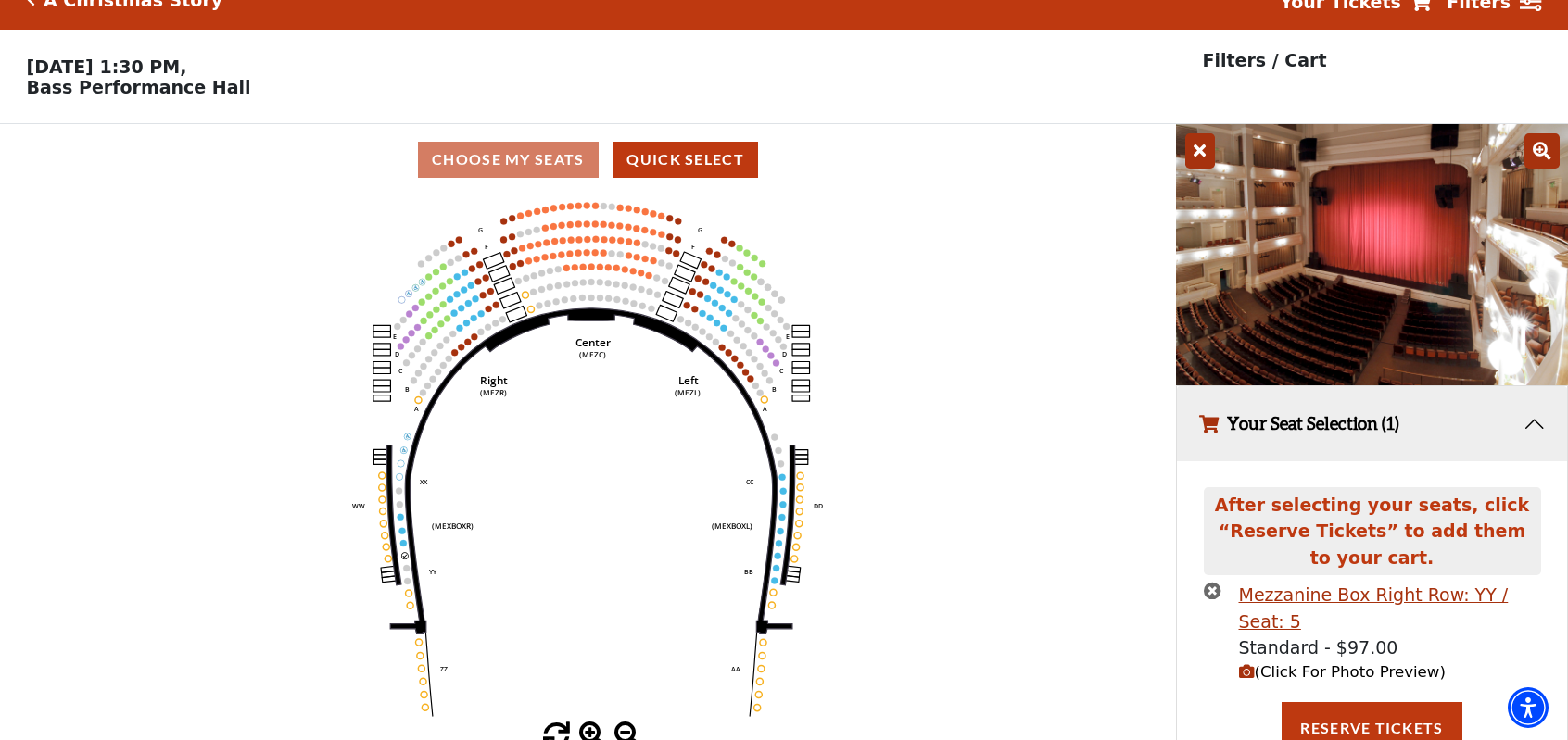
scroll to position [22, 0]
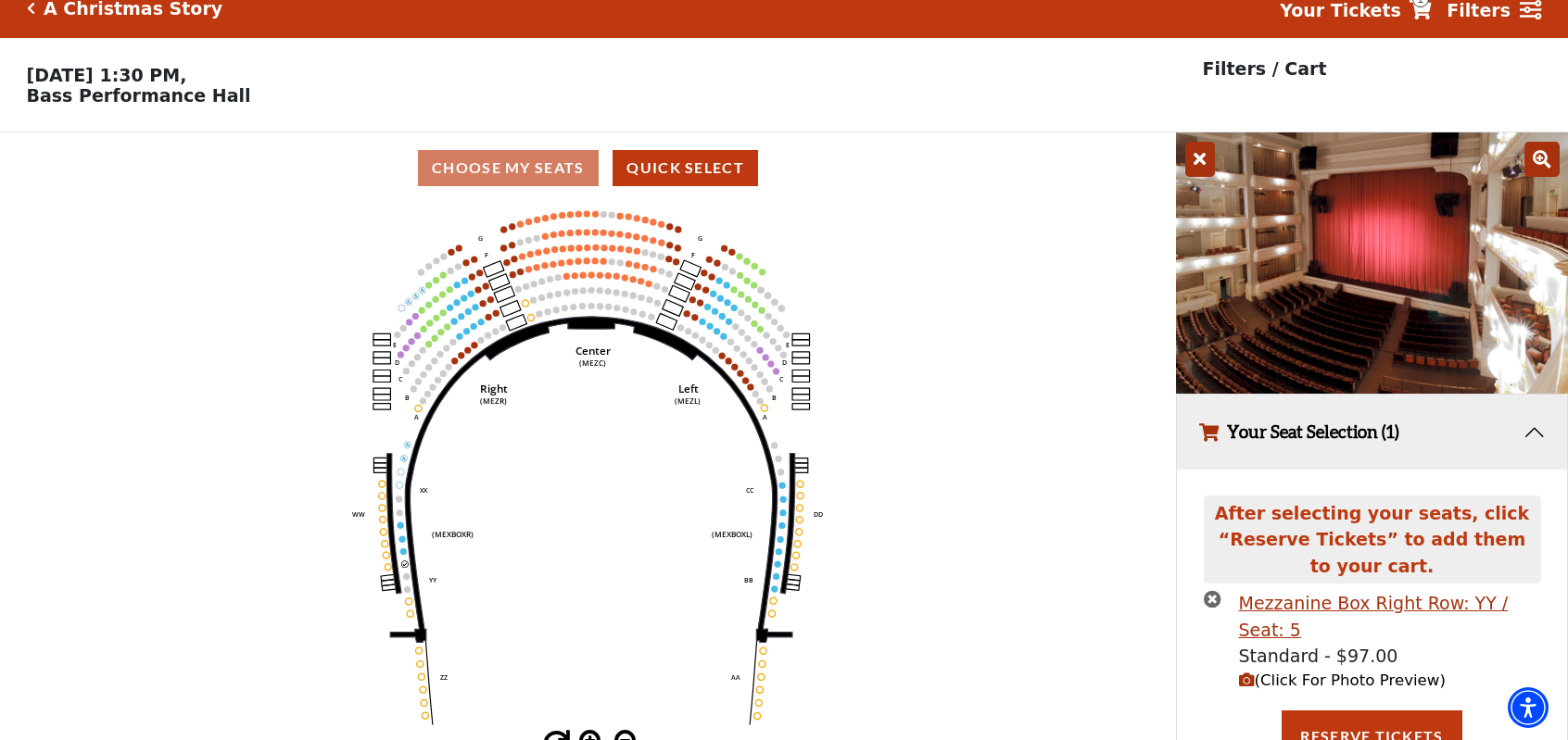
click at [1293, 671] on span "(Click For Photo Preview)" at bounding box center [1342, 680] width 207 height 18
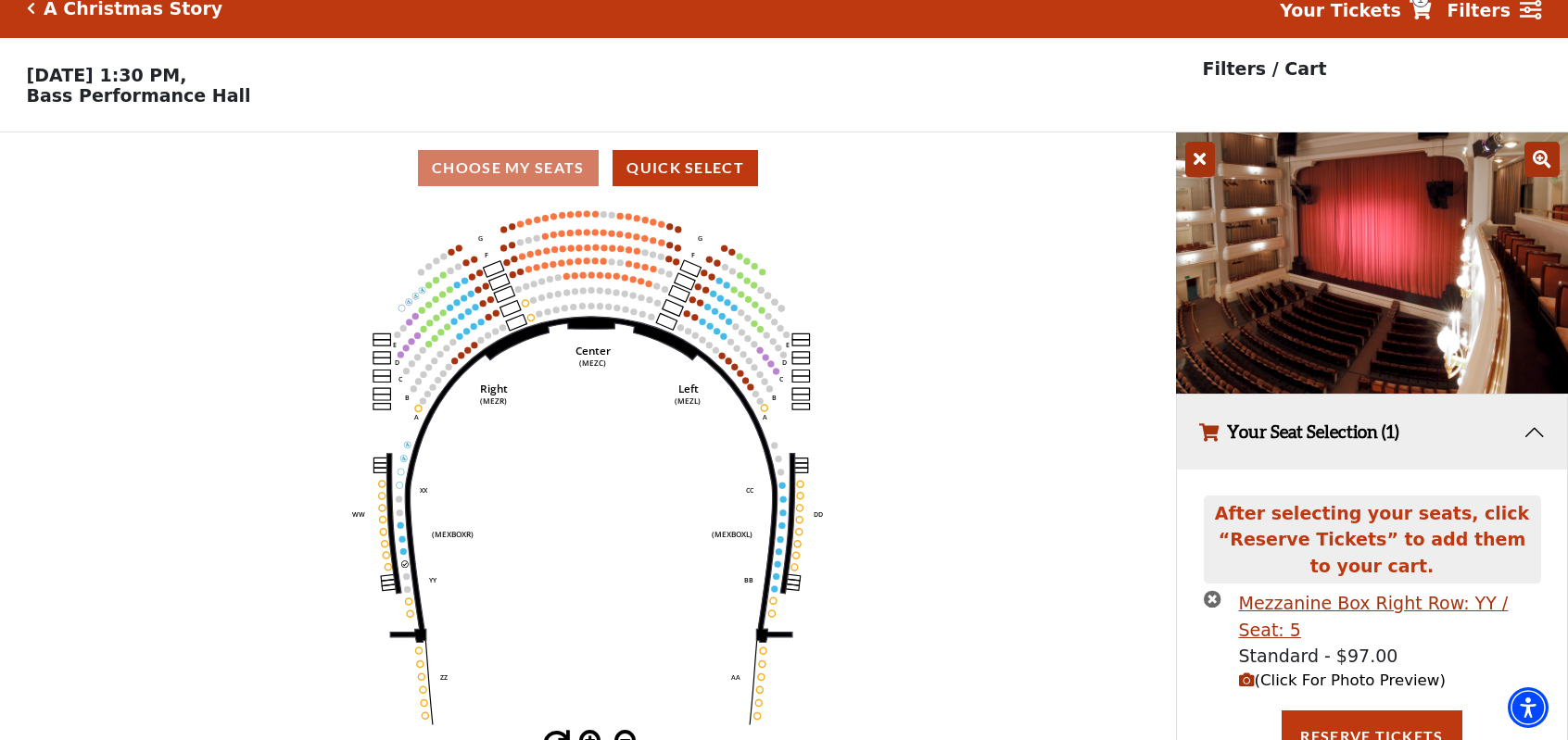
click at [1214, 603] on icon "times-circle" at bounding box center [1212, 598] width 18 height 18
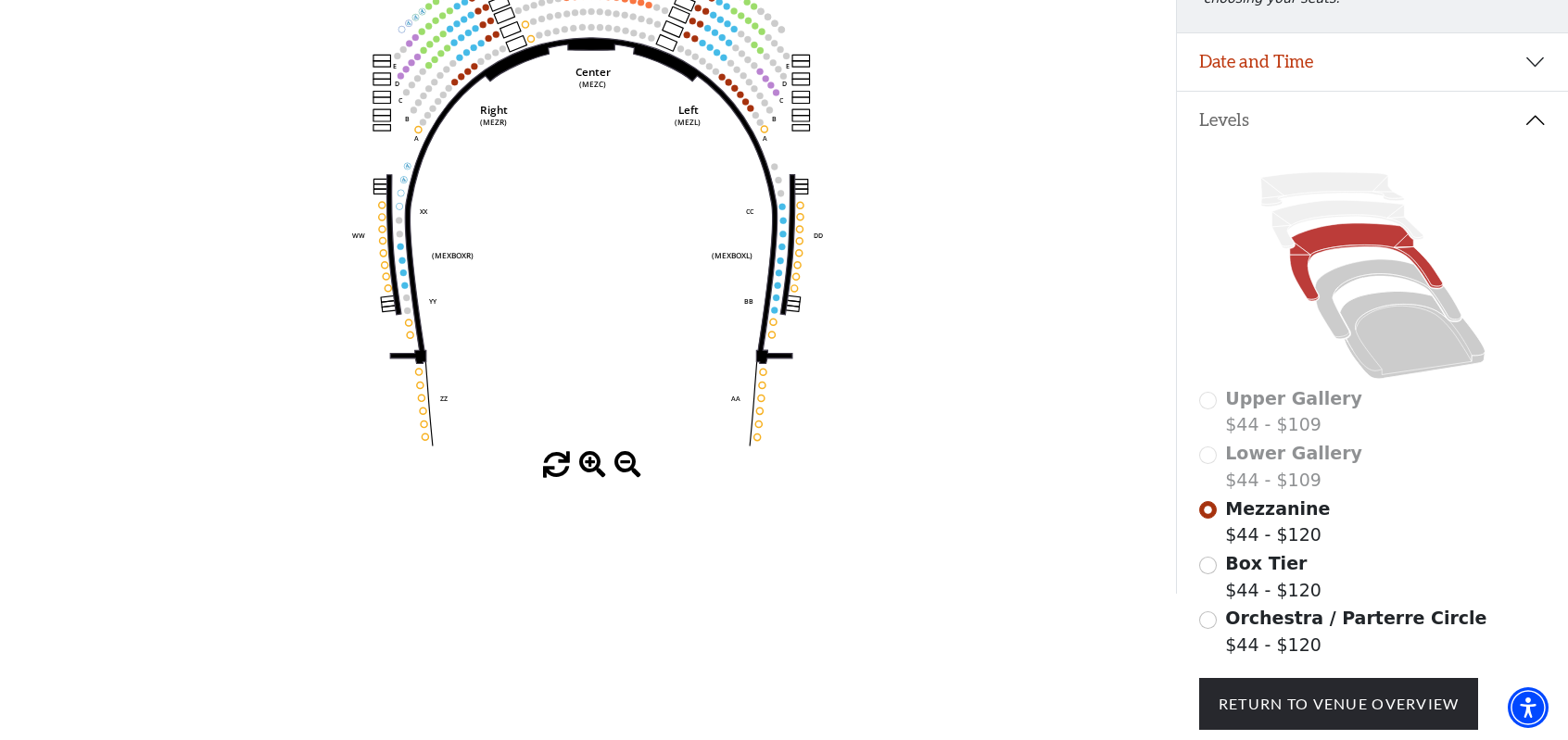
scroll to position [343, 0]
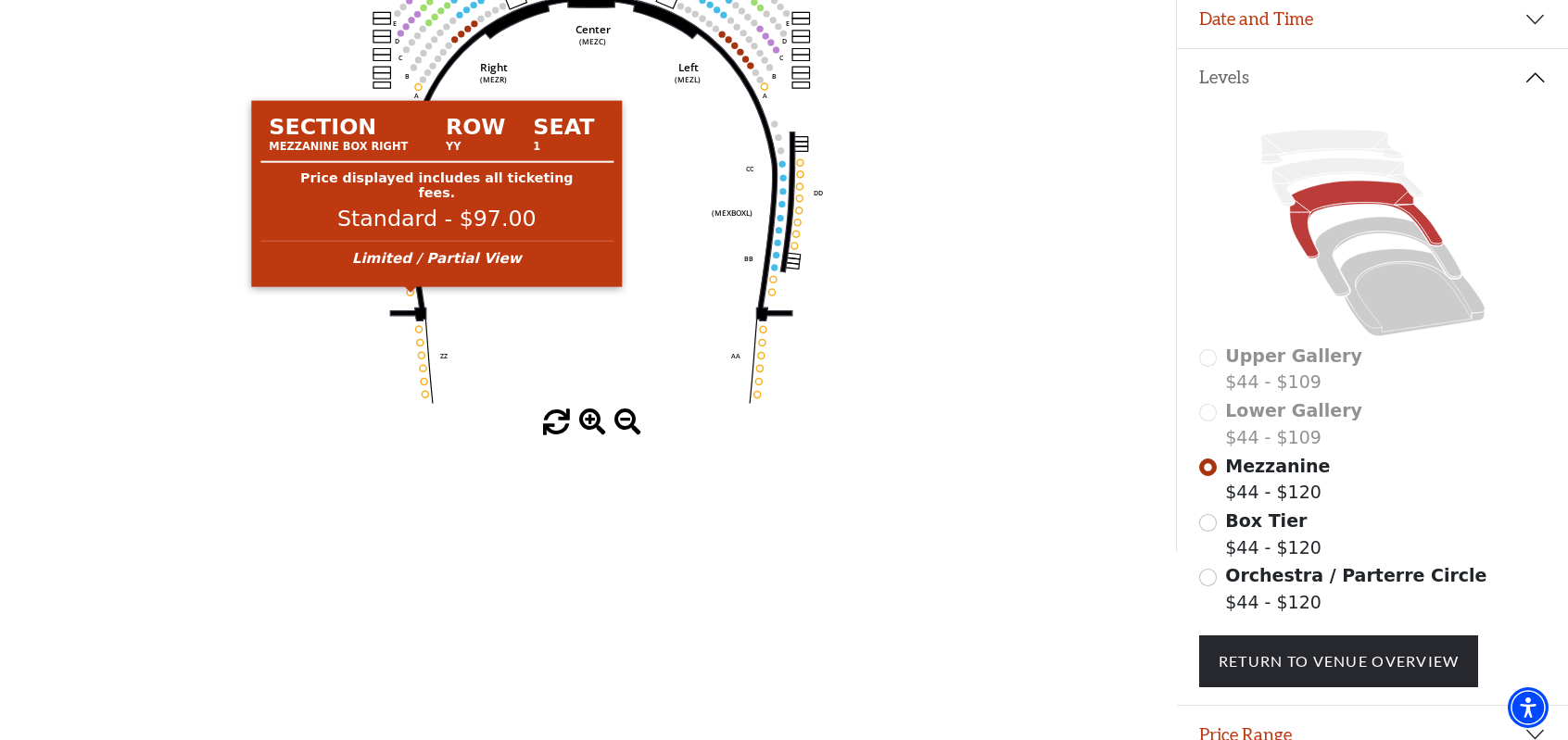
click at [411, 296] on circle at bounding box center [410, 292] width 7 height 7
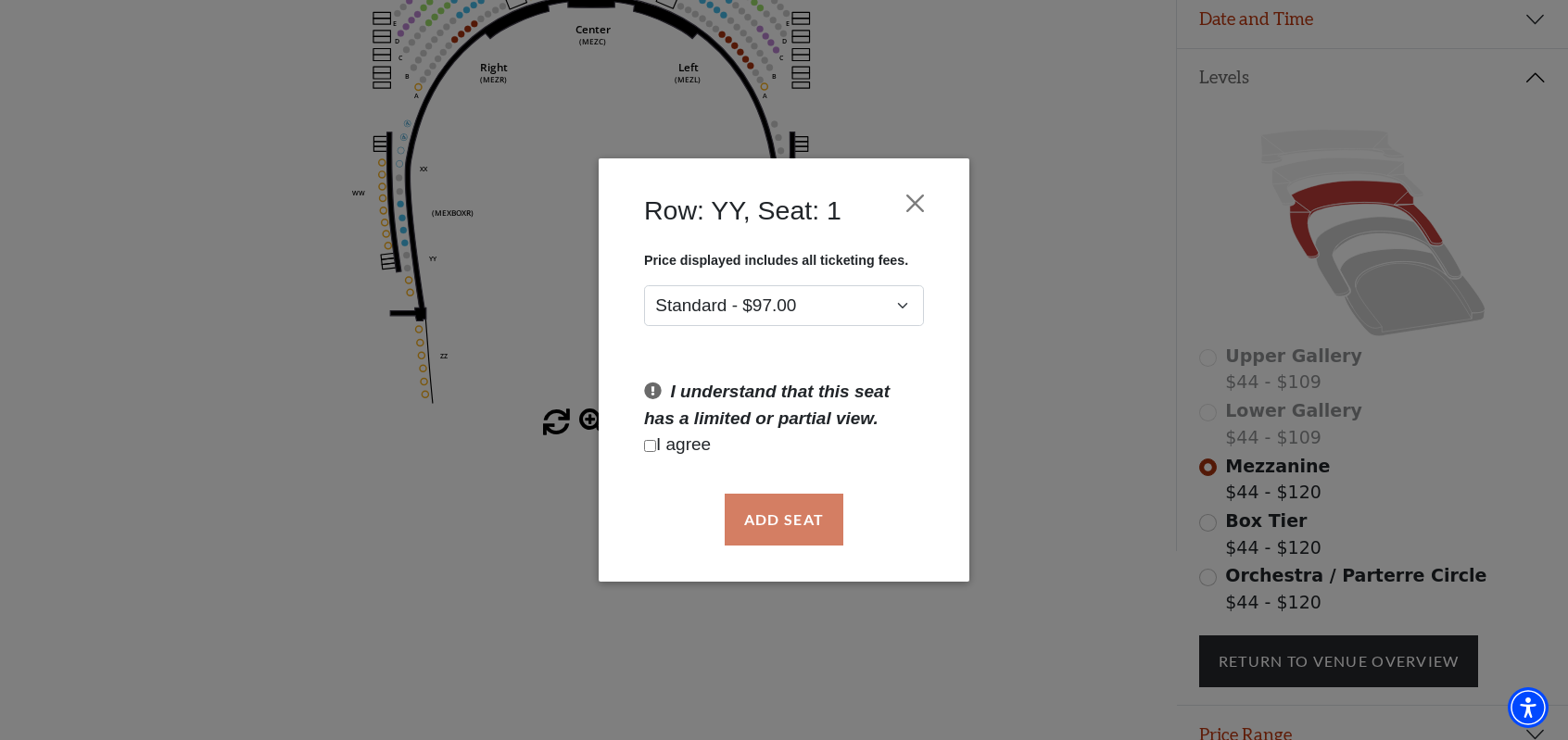
click at [653, 443] on input "Checkbox field" at bounding box center [650, 445] width 12 height 12
checkbox input "true"
click at [772, 524] on button "Add Seat" at bounding box center [783, 519] width 118 height 52
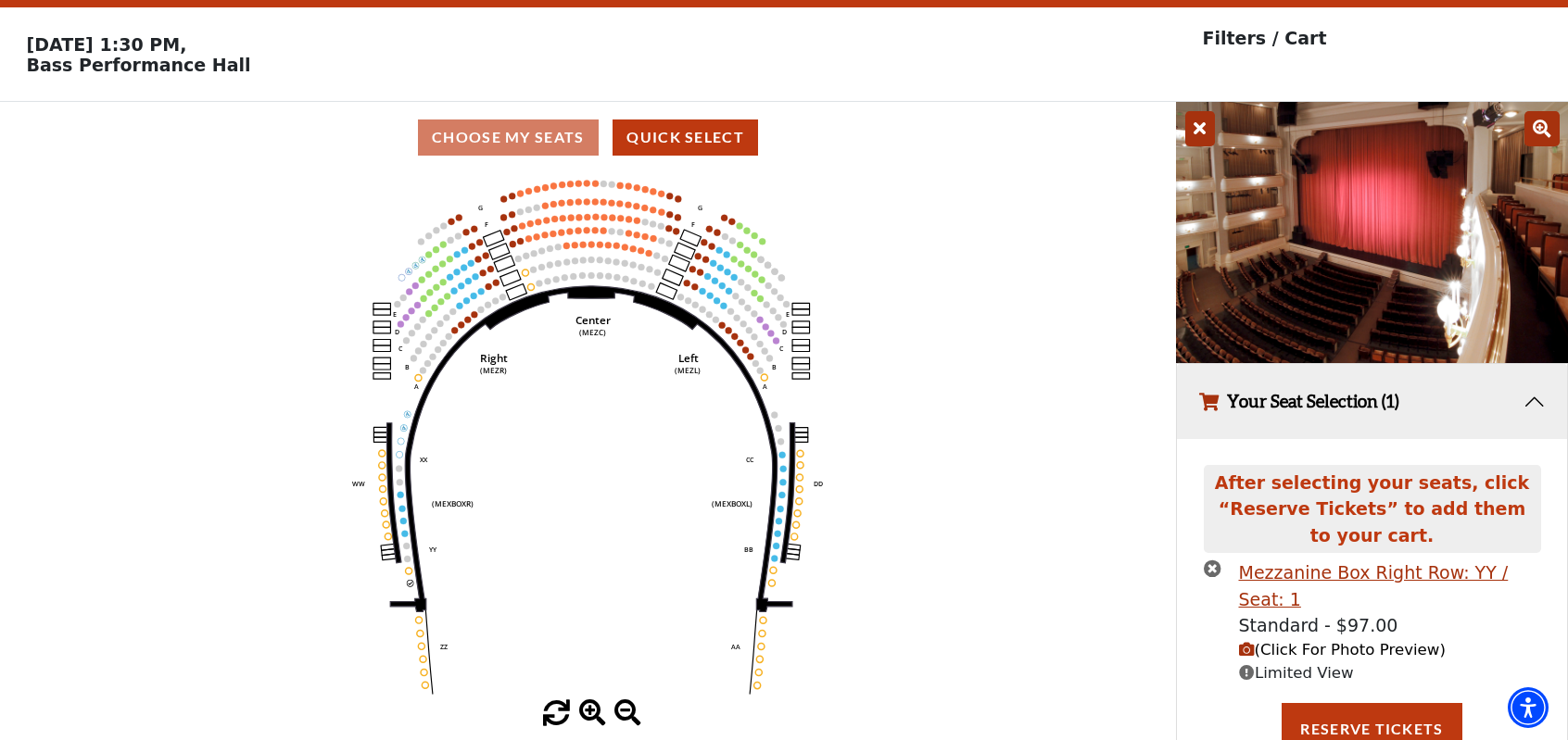
scroll to position [44, 0]
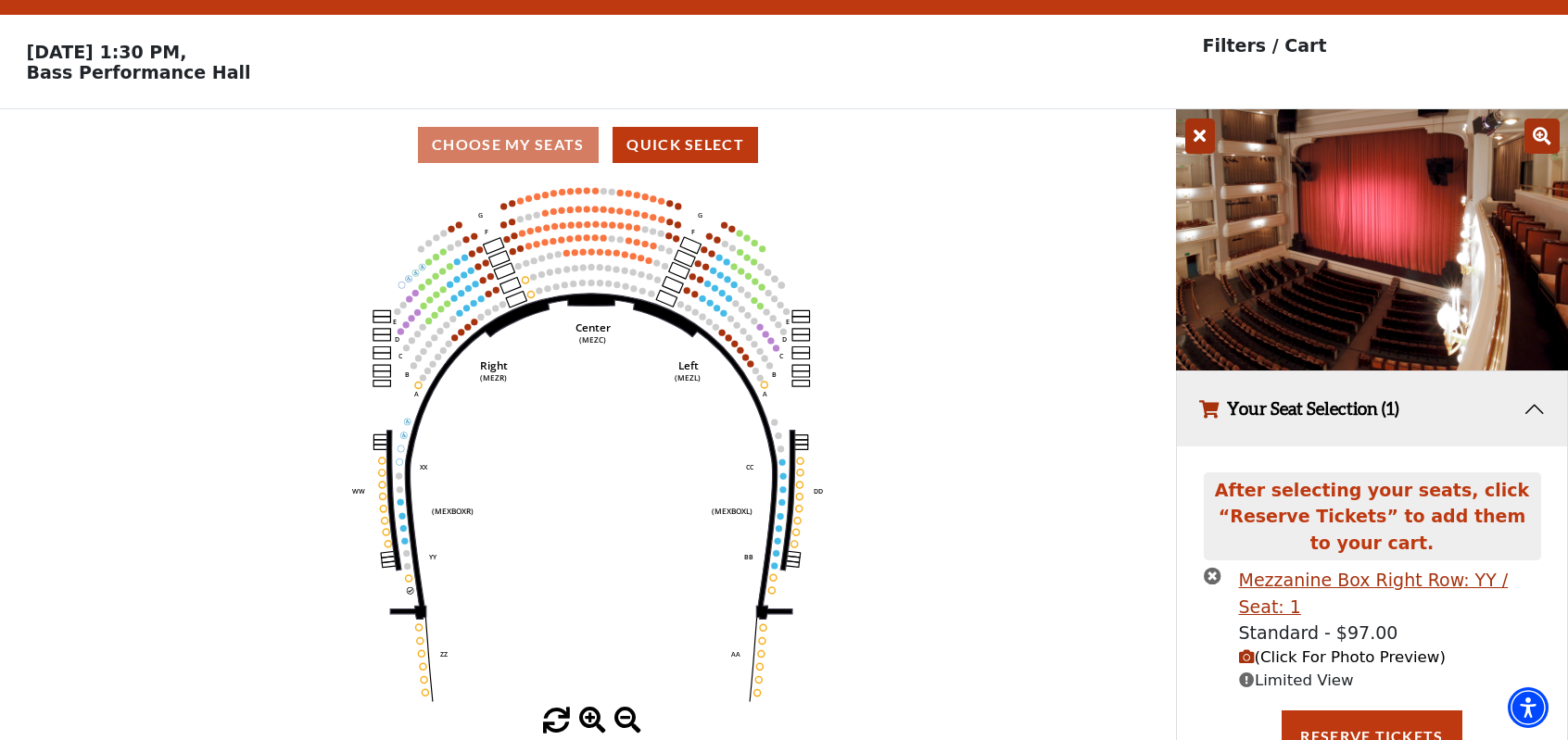
click at [1283, 648] on span "(Click For Photo Preview)" at bounding box center [1342, 657] width 207 height 18
click at [1209, 580] on icon "times-circle" at bounding box center [1212, 576] width 18 height 18
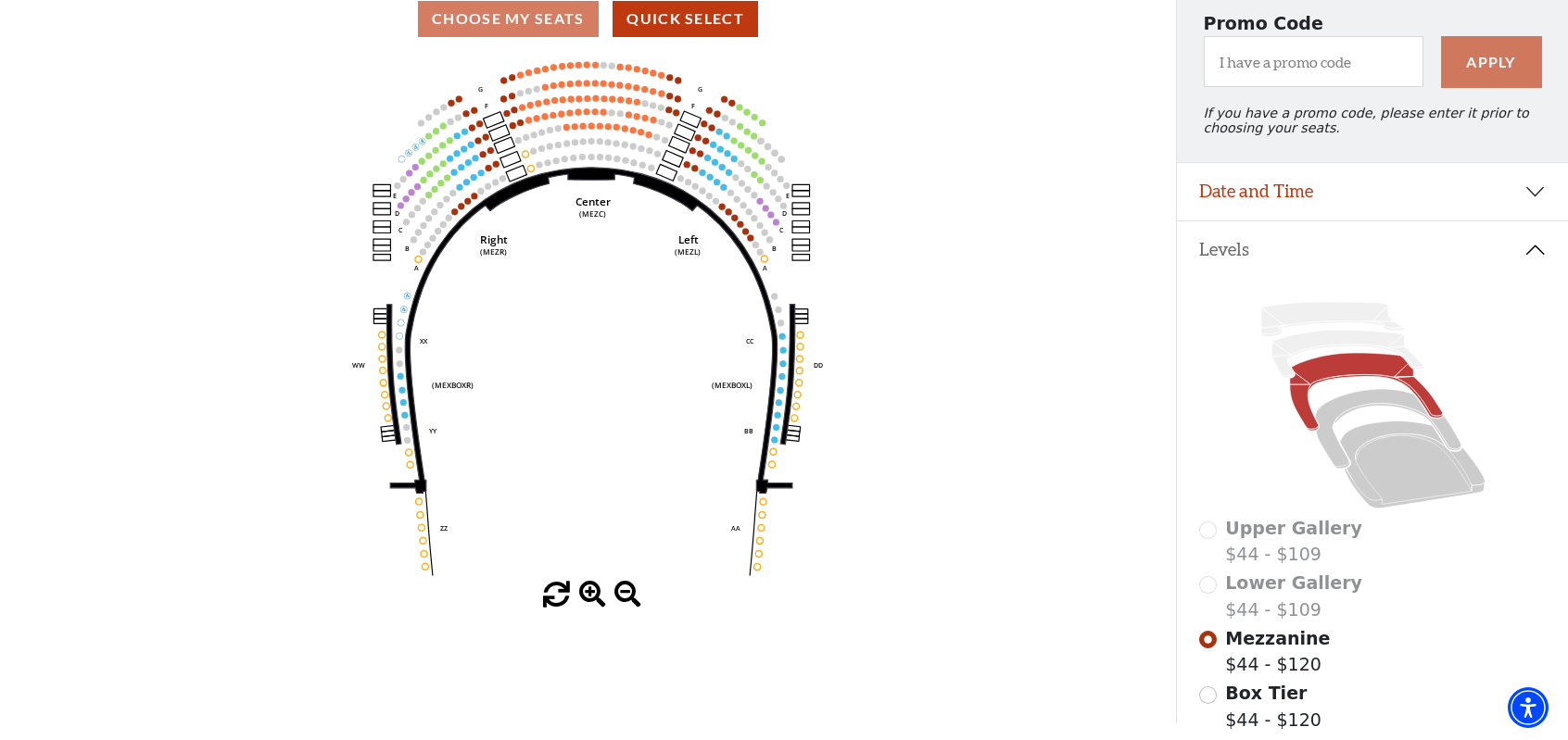
scroll to position [65, 0]
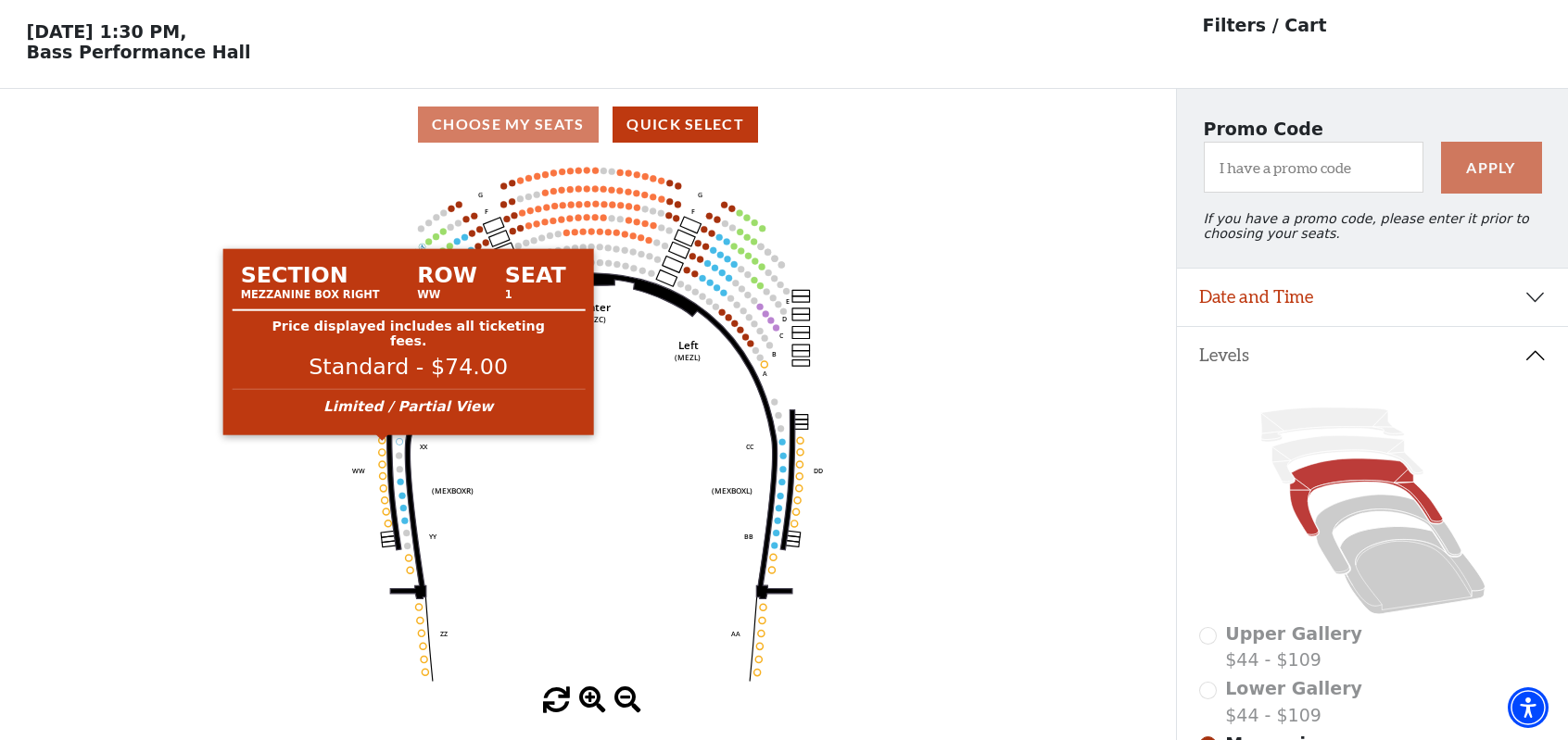
click at [383, 442] on circle at bounding box center [382, 440] width 7 height 7
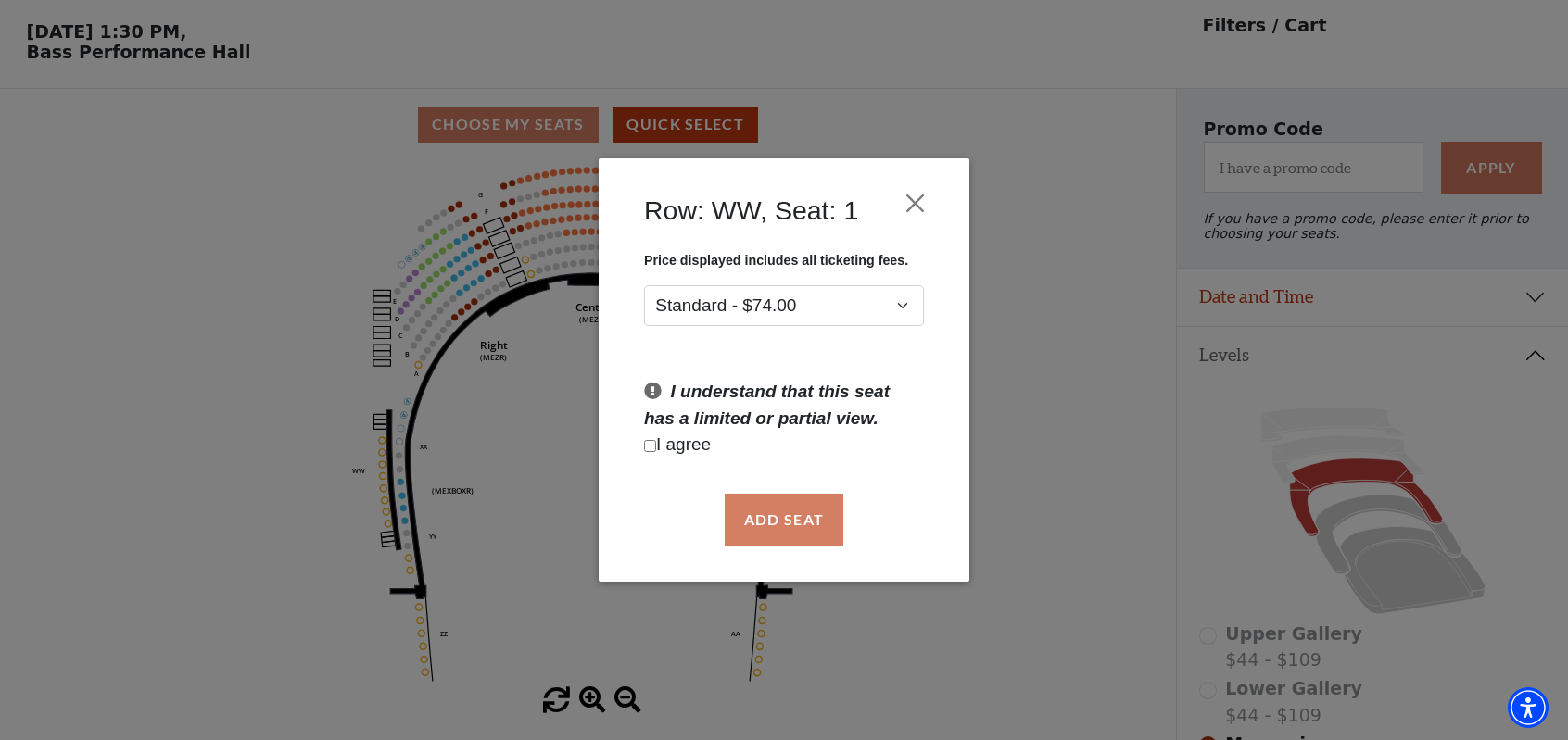
click at [658, 447] on p "I agree" at bounding box center [784, 445] width 280 height 26
click at [647, 445] on input "Checkbox field" at bounding box center [650, 445] width 12 height 12
checkbox input "true"
click at [790, 513] on button "Add Seat" at bounding box center [783, 519] width 118 height 52
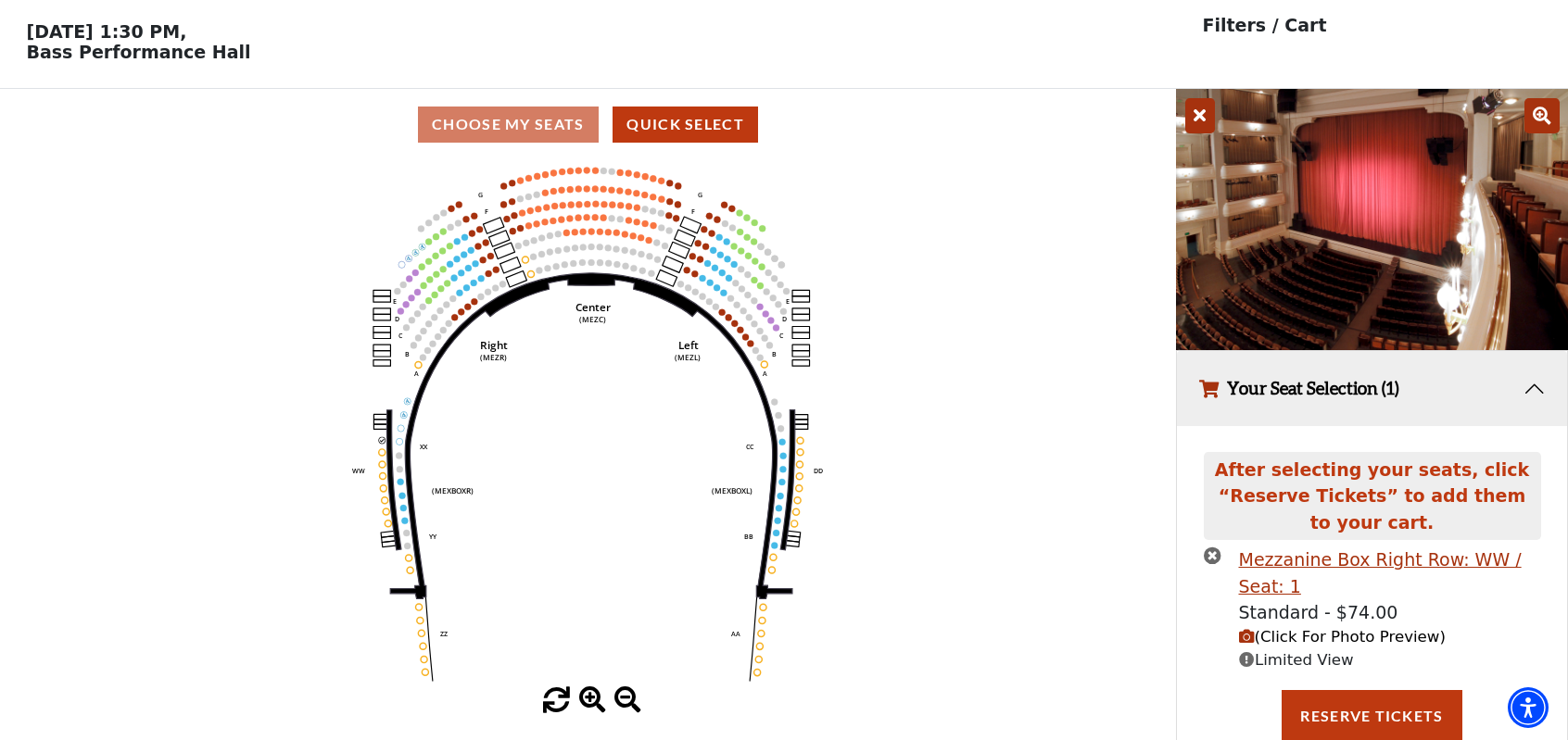
scroll to position [70, 0]
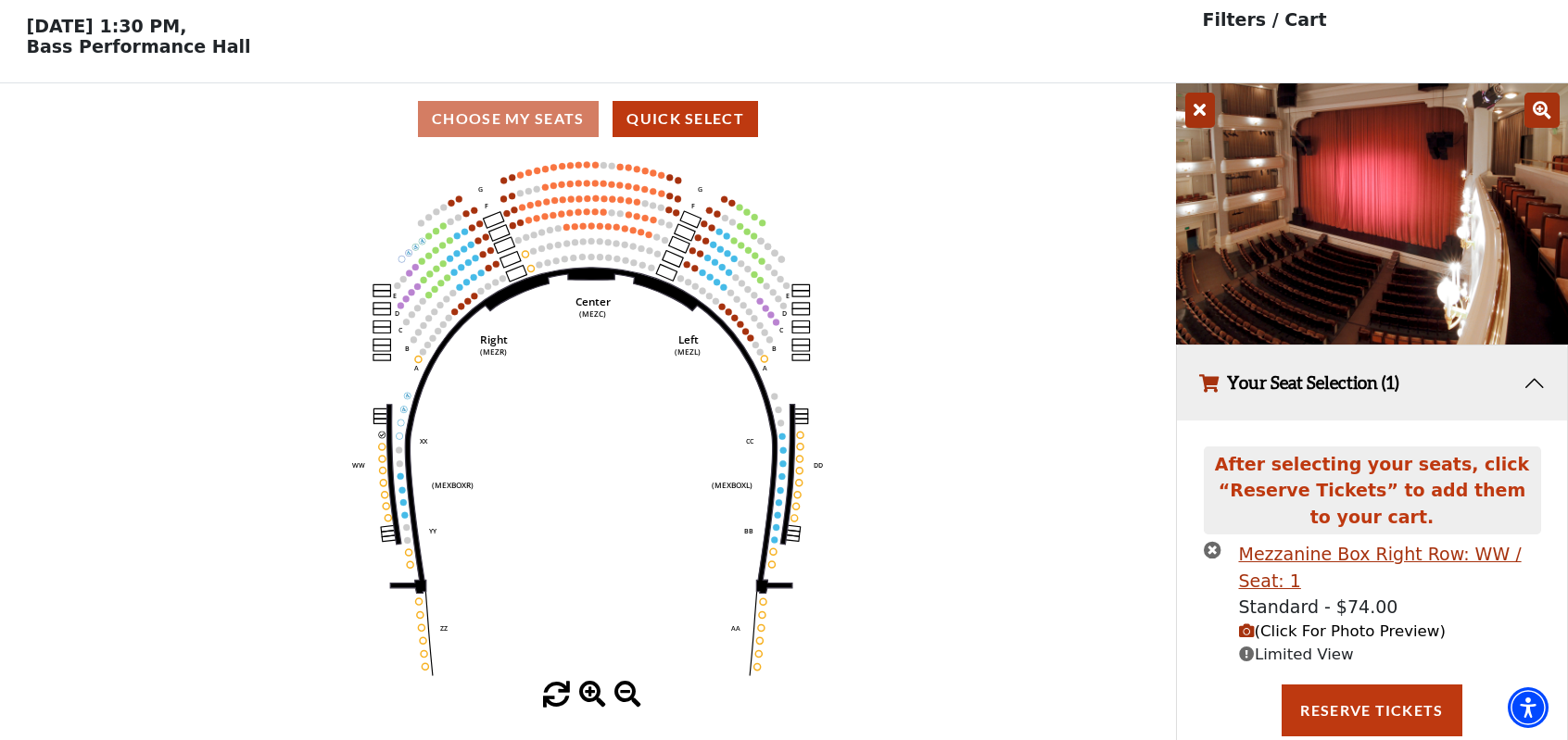
click at [1211, 549] on icon "times-circle" at bounding box center [1212, 549] width 18 height 18
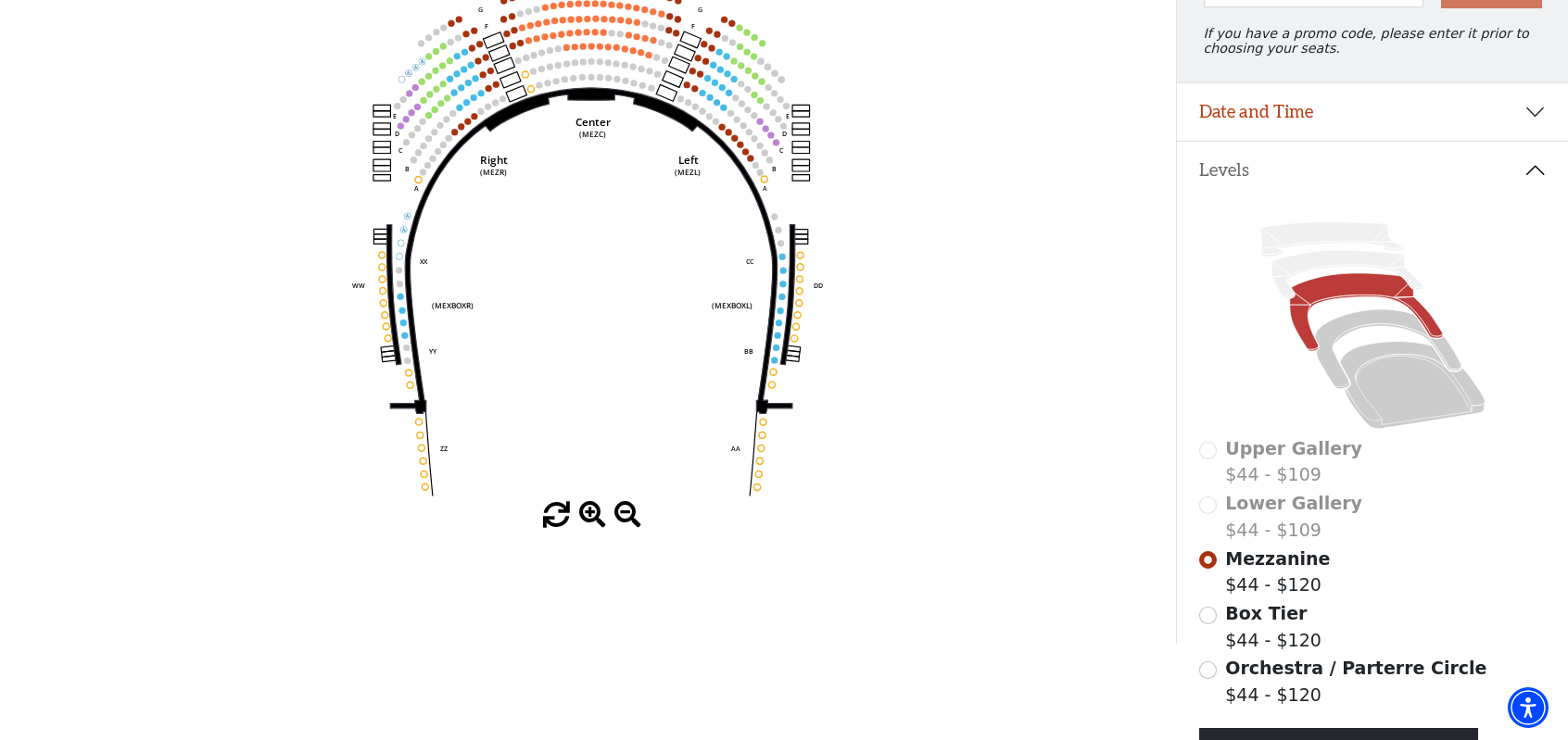
scroll to position [158, 0]
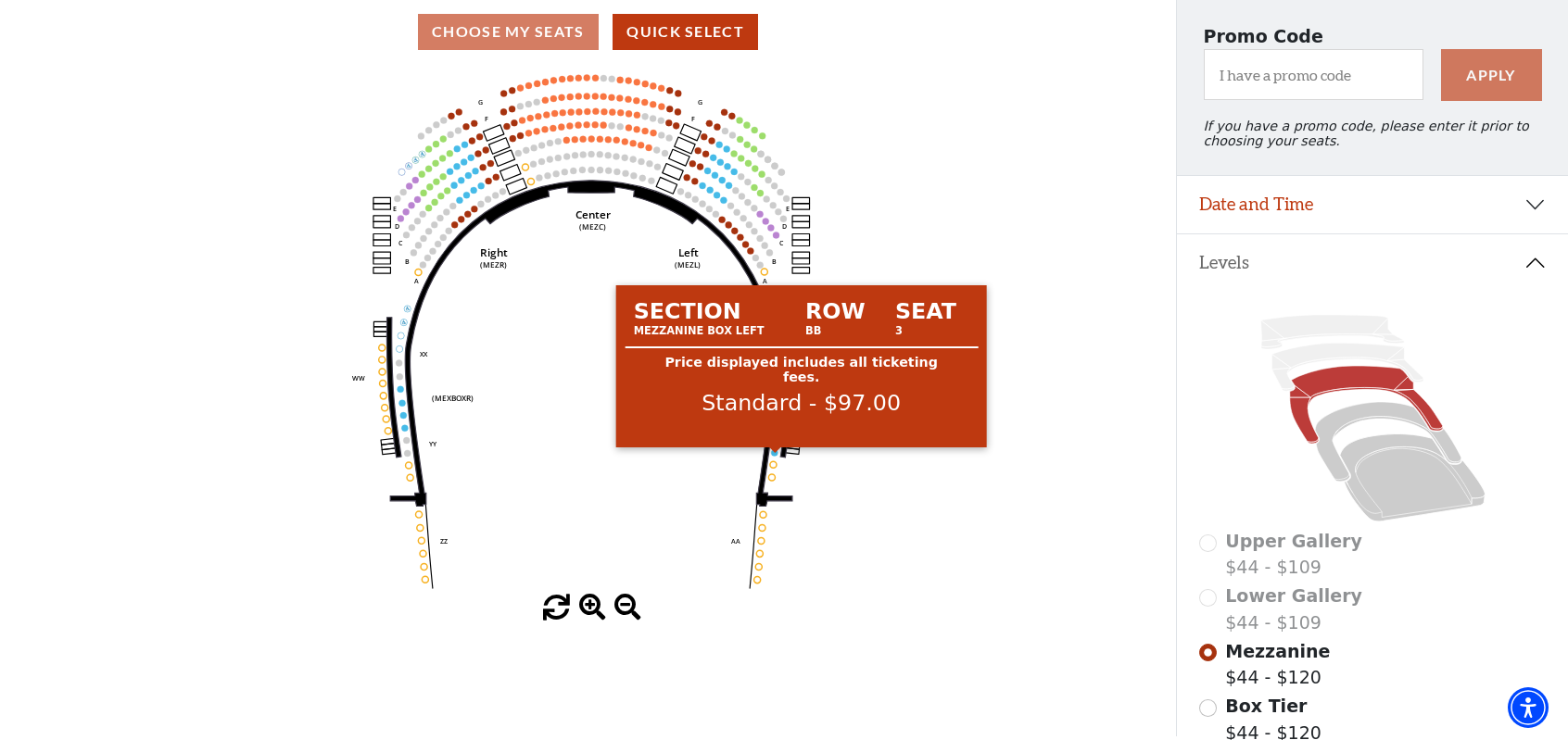
click at [774, 456] on circle at bounding box center [775, 452] width 7 height 7
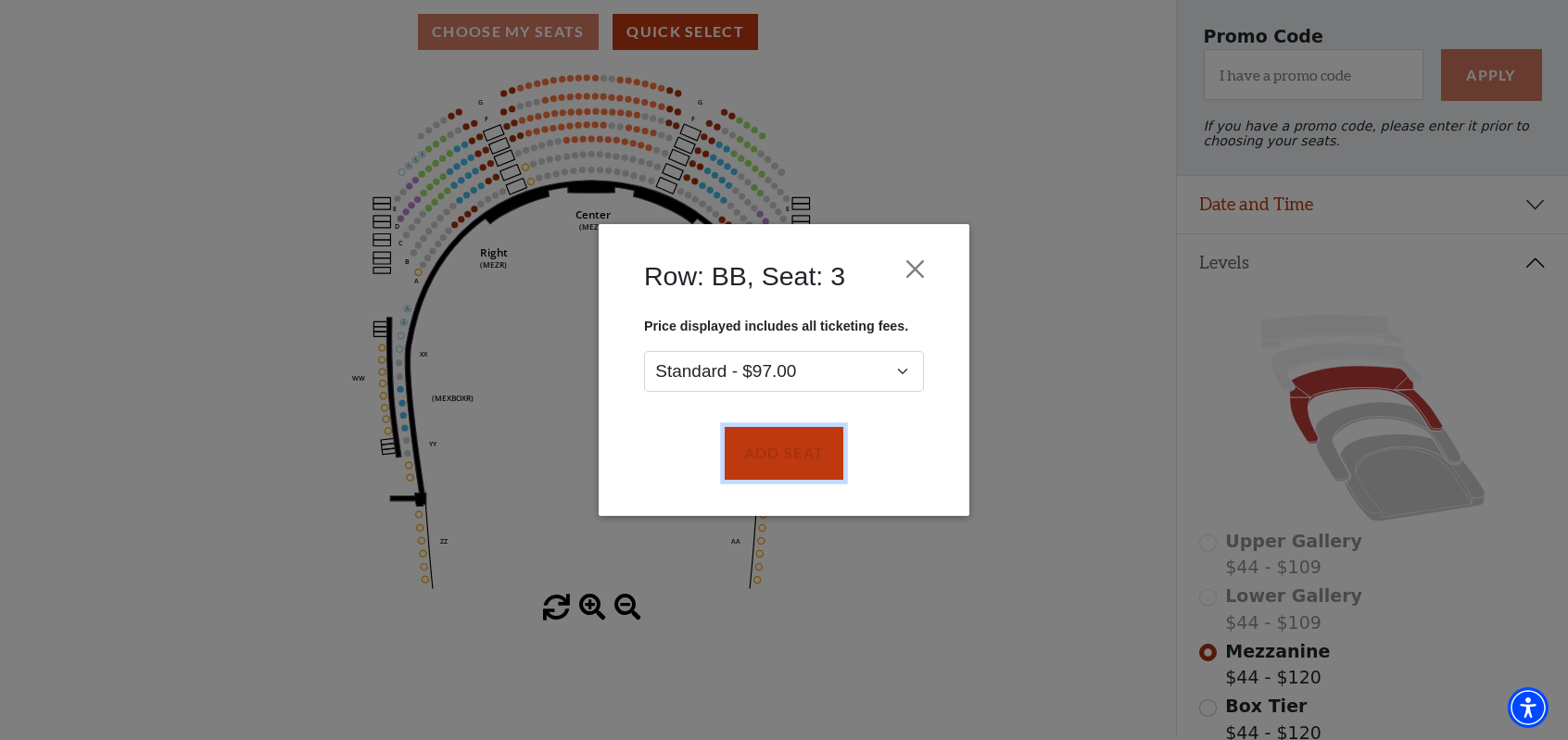
click at [774, 456] on button "Add Seat" at bounding box center [783, 454] width 118 height 52
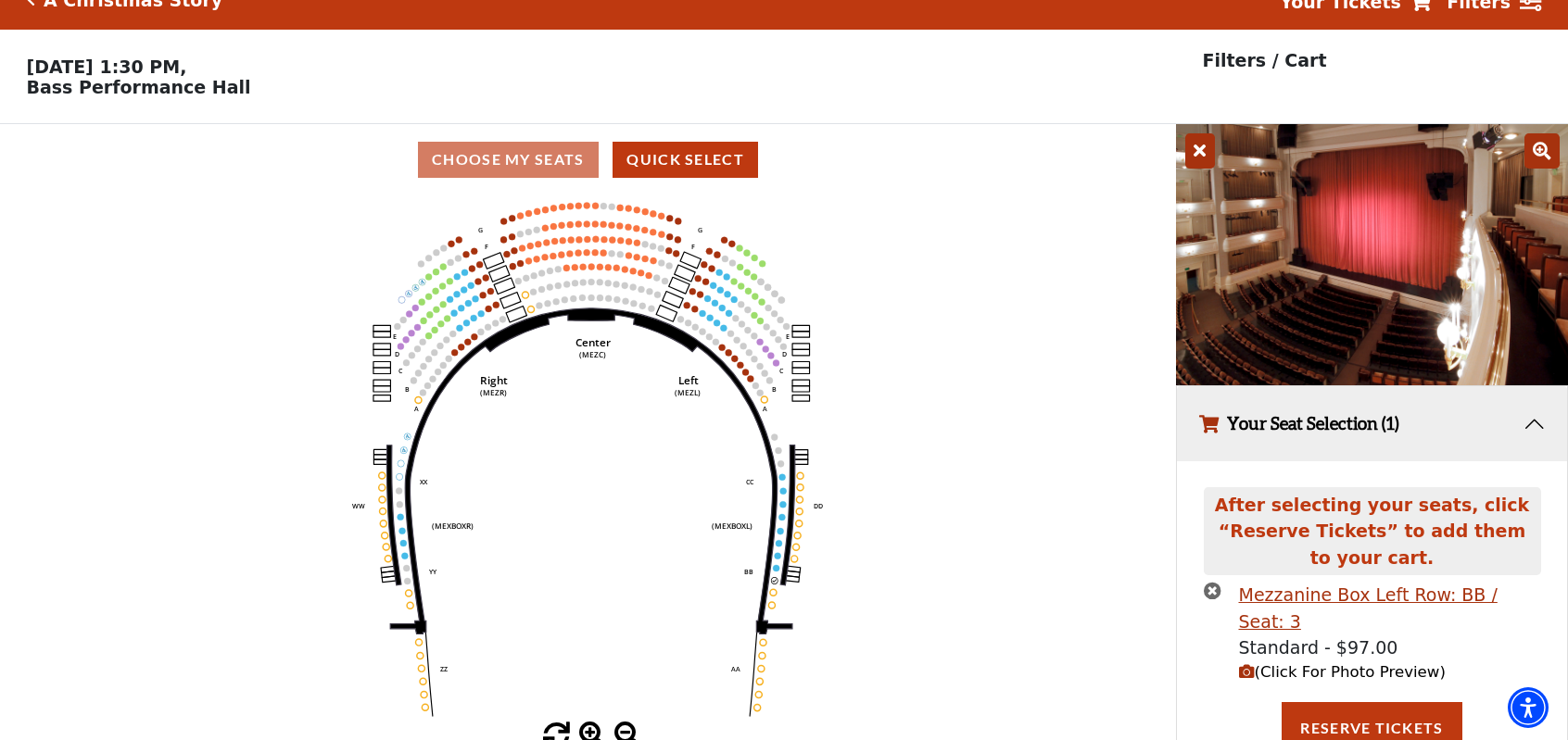
scroll to position [22, 0]
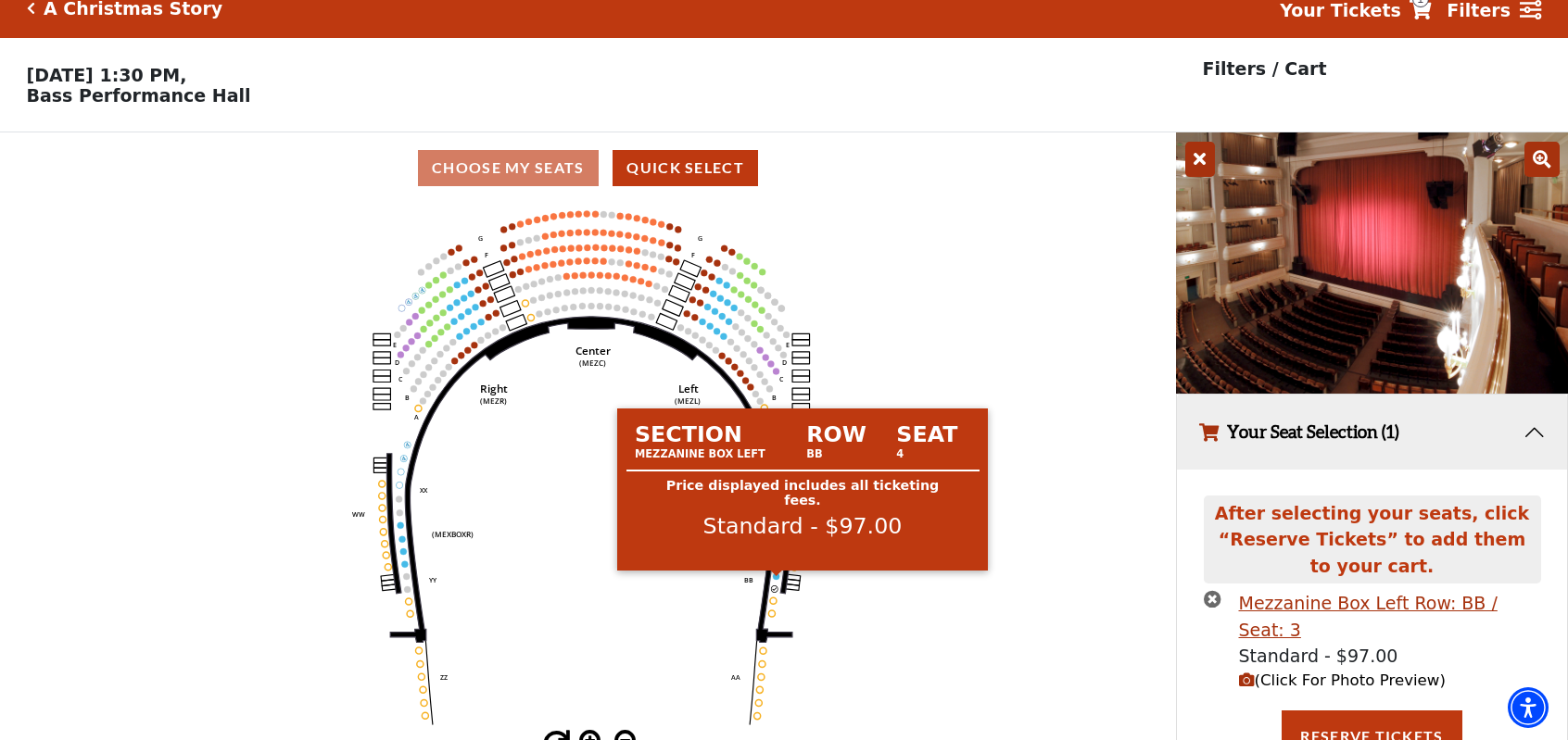
click at [776, 578] on circle at bounding box center [776, 577] width 7 height 7
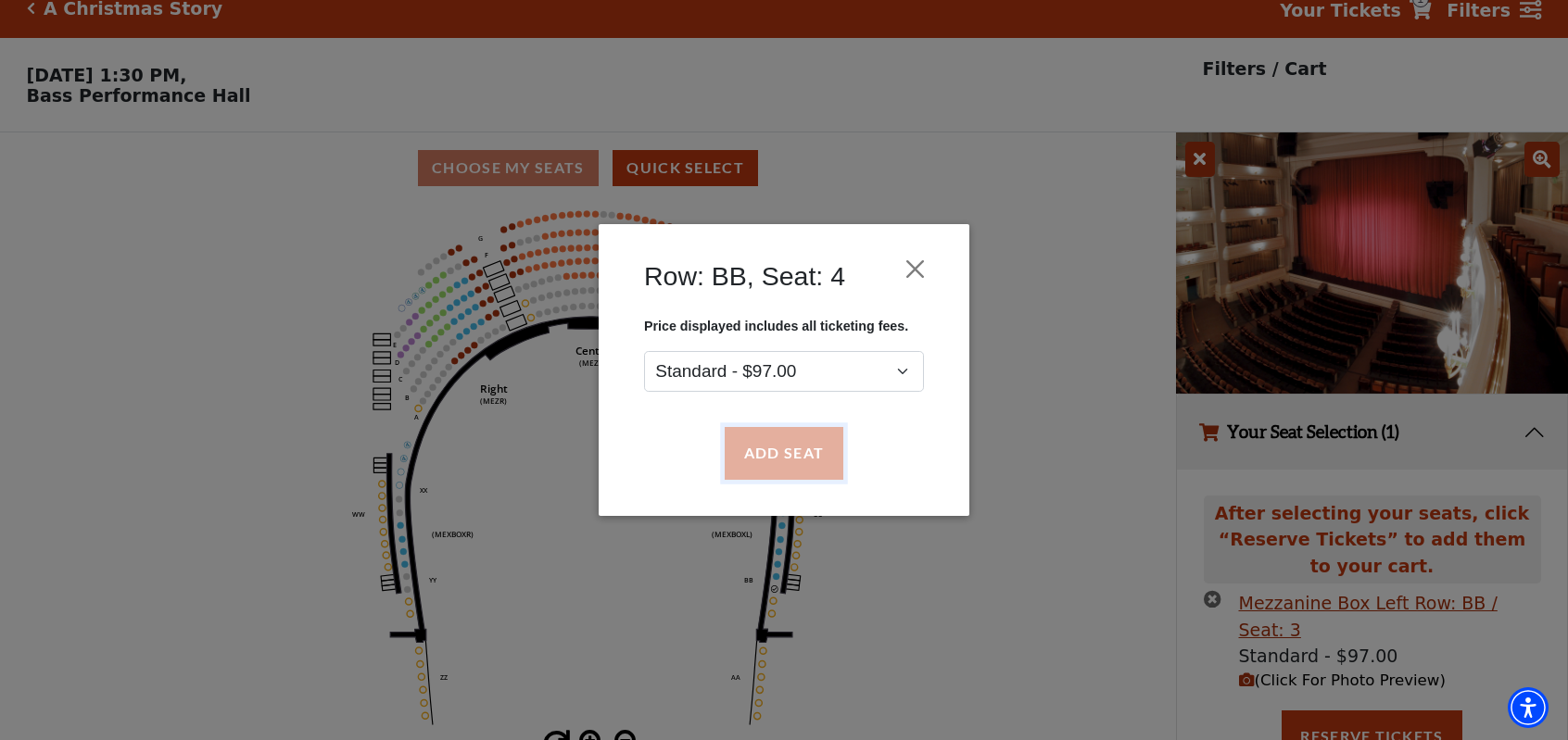
click at [792, 463] on button "Add Seat" at bounding box center [783, 454] width 118 height 52
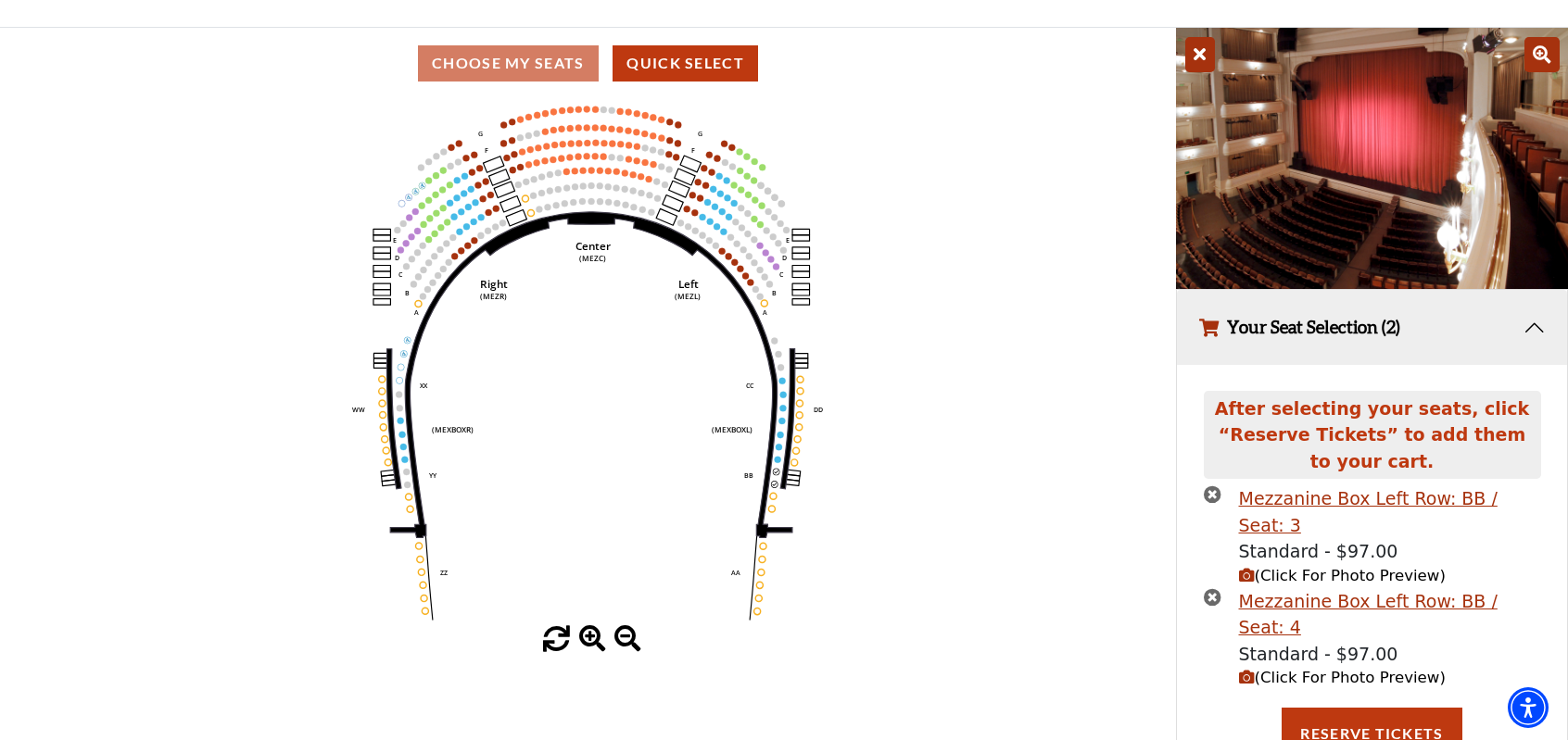
scroll to position [142, 0]
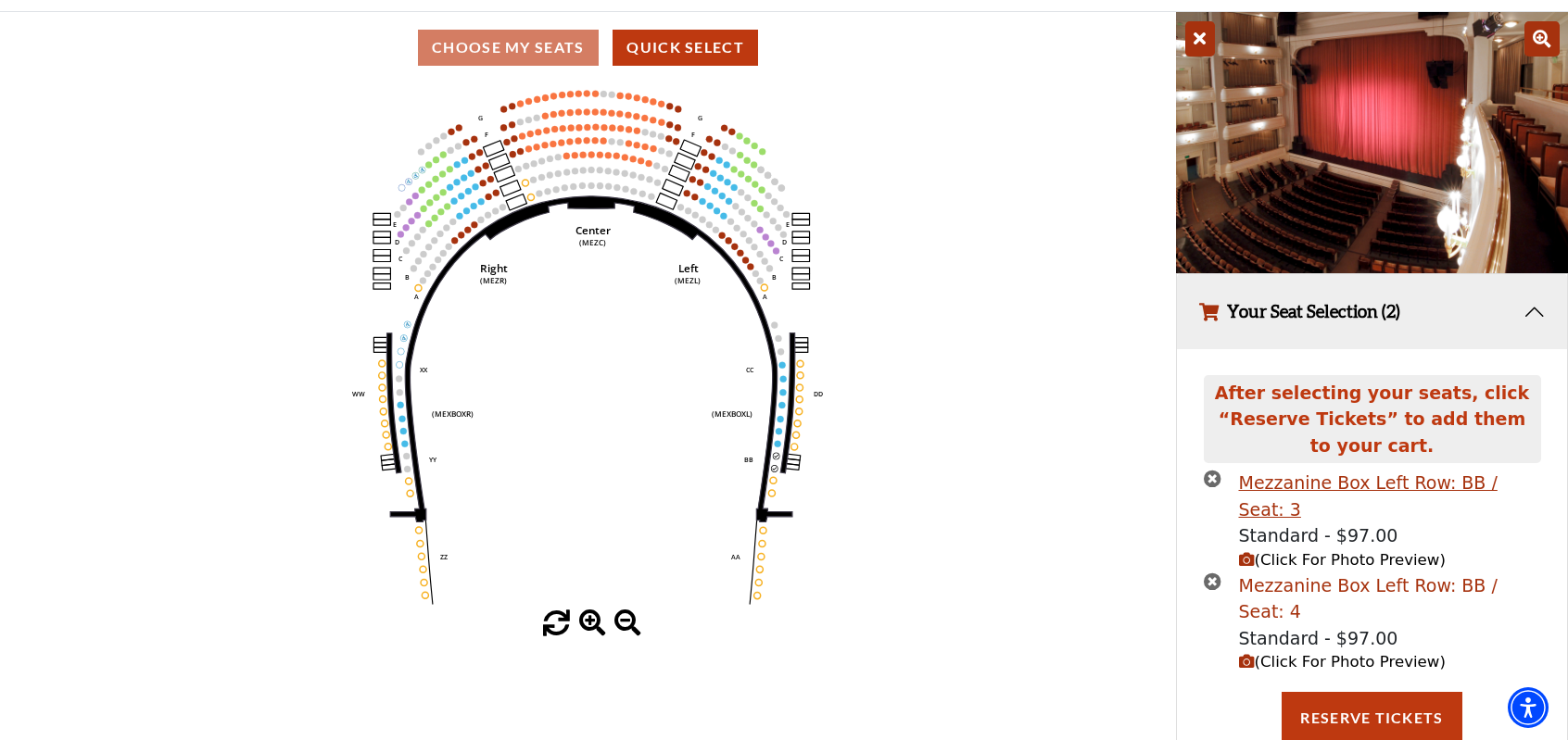
click at [1346, 573] on div "Mezzanine Box Left Row: BB / Seat: 4" at bounding box center [1389, 599] width 302 height 53
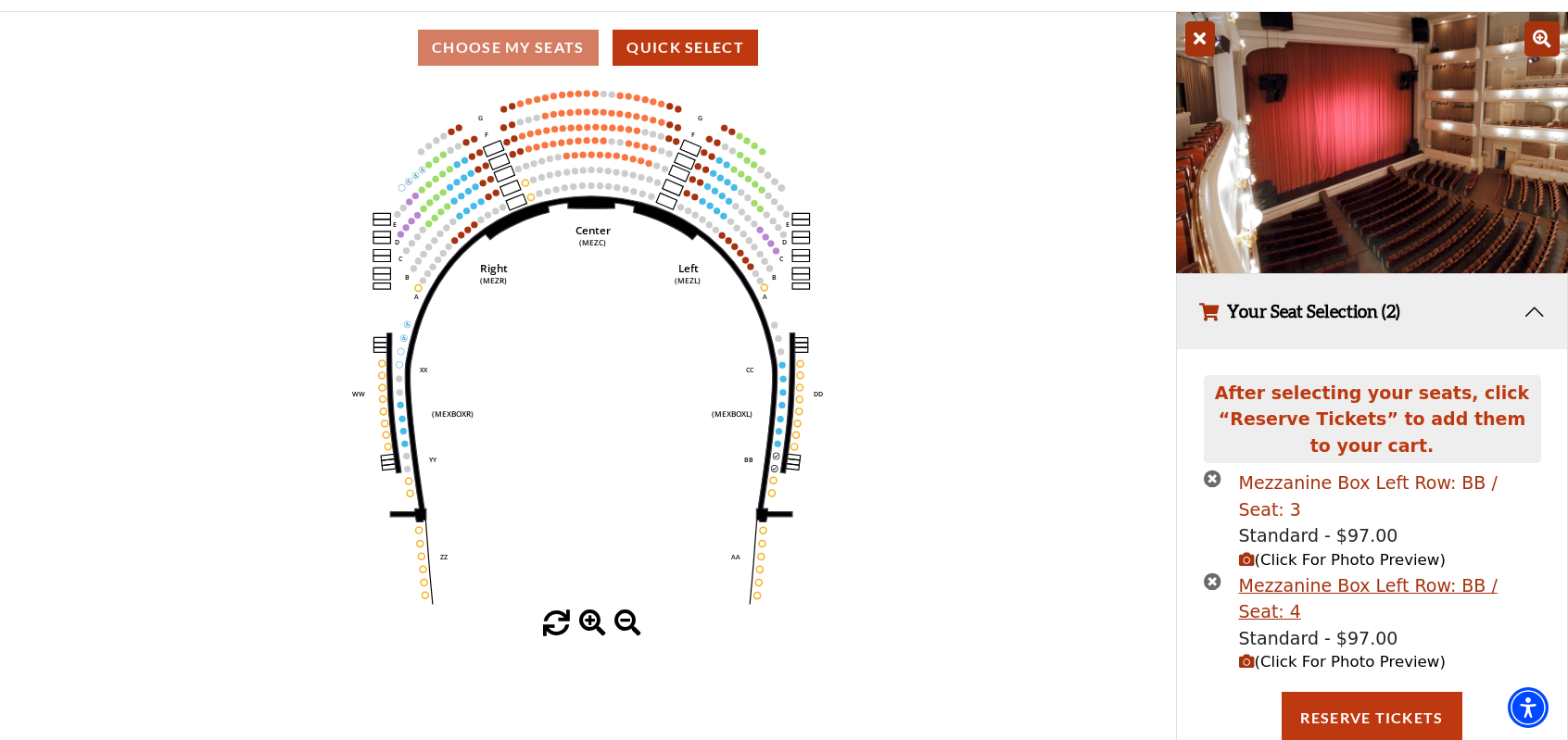
click at [1353, 488] on div "Mezzanine Box Left Row: BB / Seat: 3" at bounding box center [1389, 496] width 302 height 53
click at [1211, 483] on icon "times-circle" at bounding box center [1212, 478] width 18 height 18
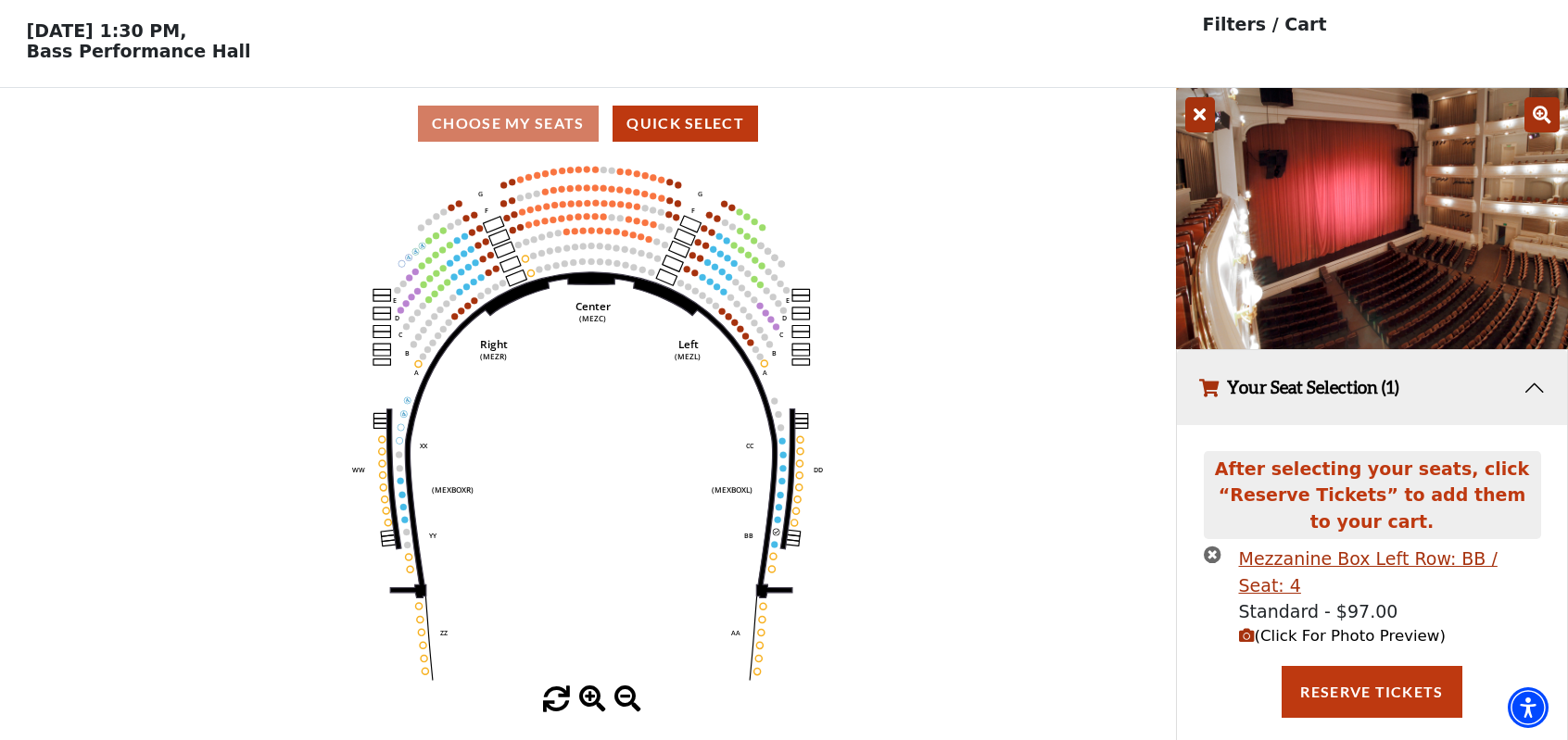
click at [1216, 561] on icon "times-circle" at bounding box center [1212, 554] width 18 height 18
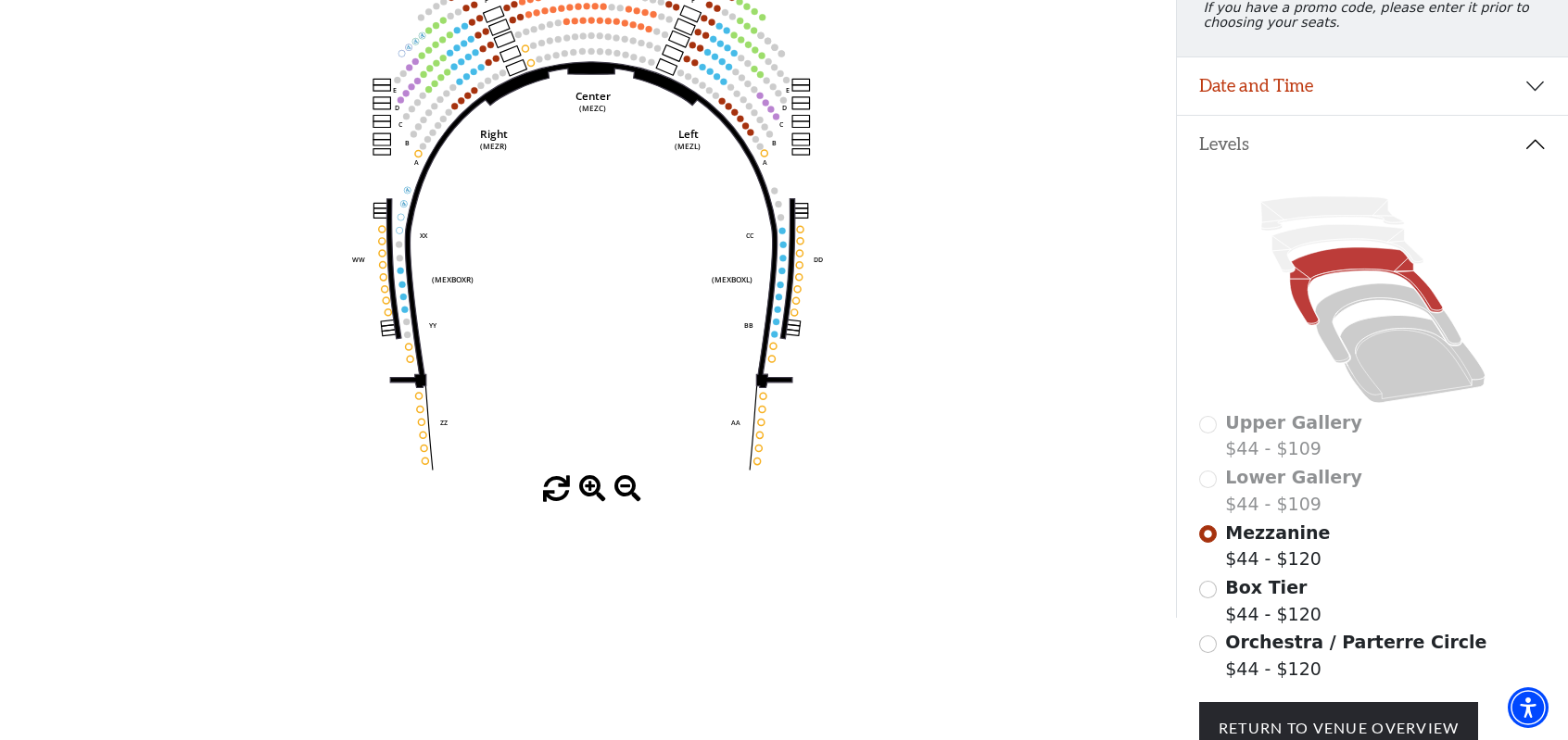
scroll to position [343, 0]
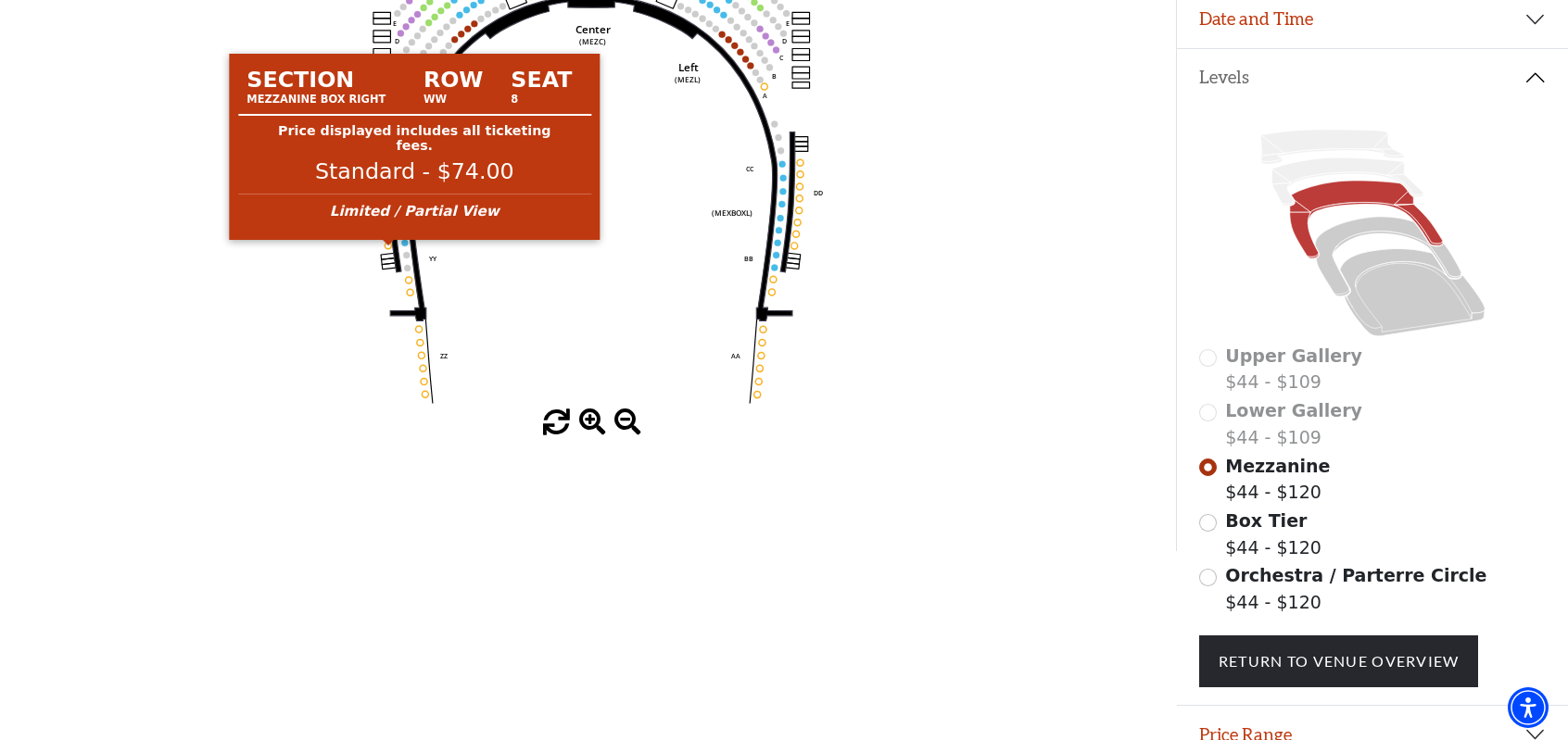
click at [388, 249] on circle at bounding box center [389, 245] width 7 height 7
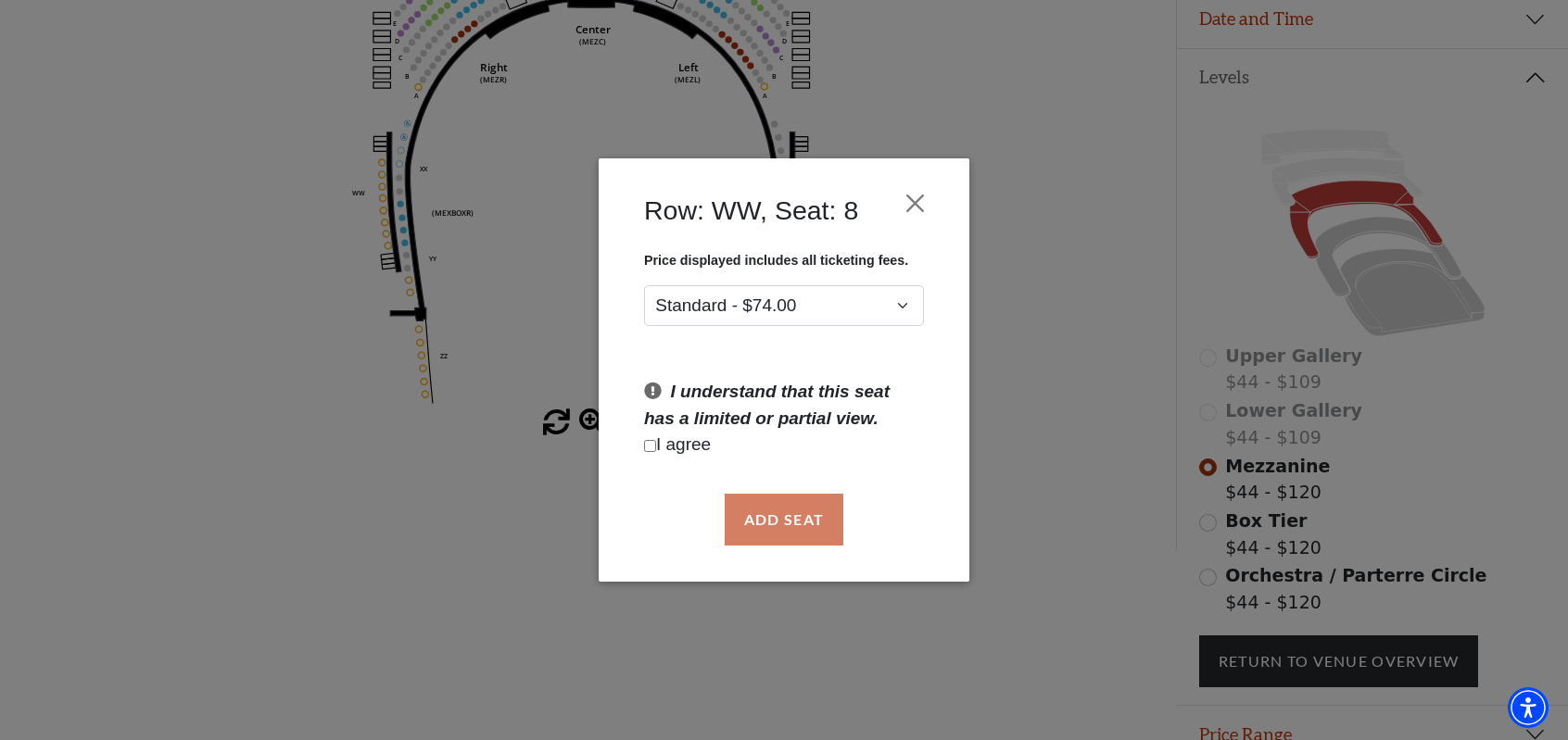
click at [649, 445] on input "Checkbox field" at bounding box center [650, 445] width 12 height 12
checkbox input "true"
click at [769, 518] on button "Add Seat" at bounding box center [783, 519] width 118 height 52
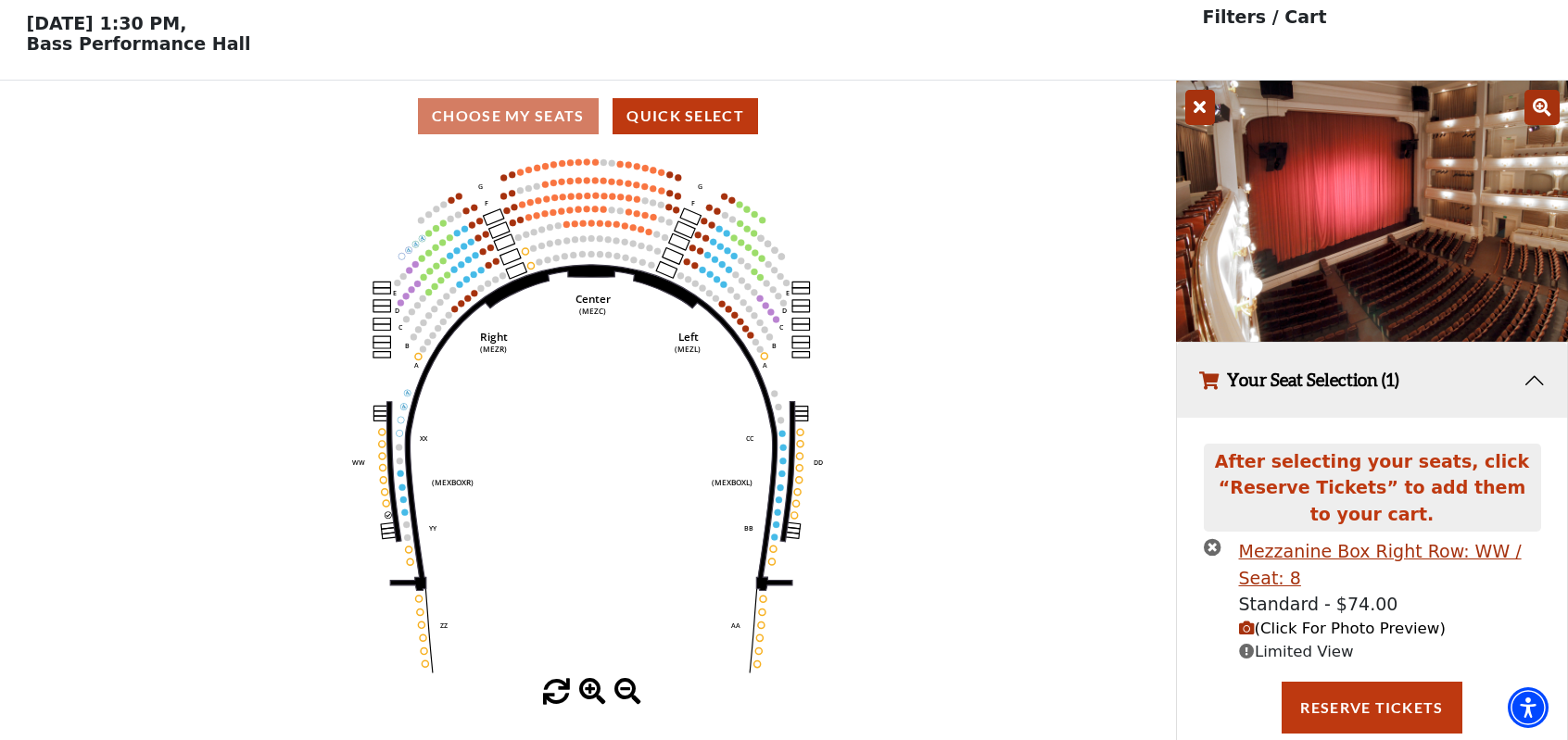
scroll to position [70, 0]
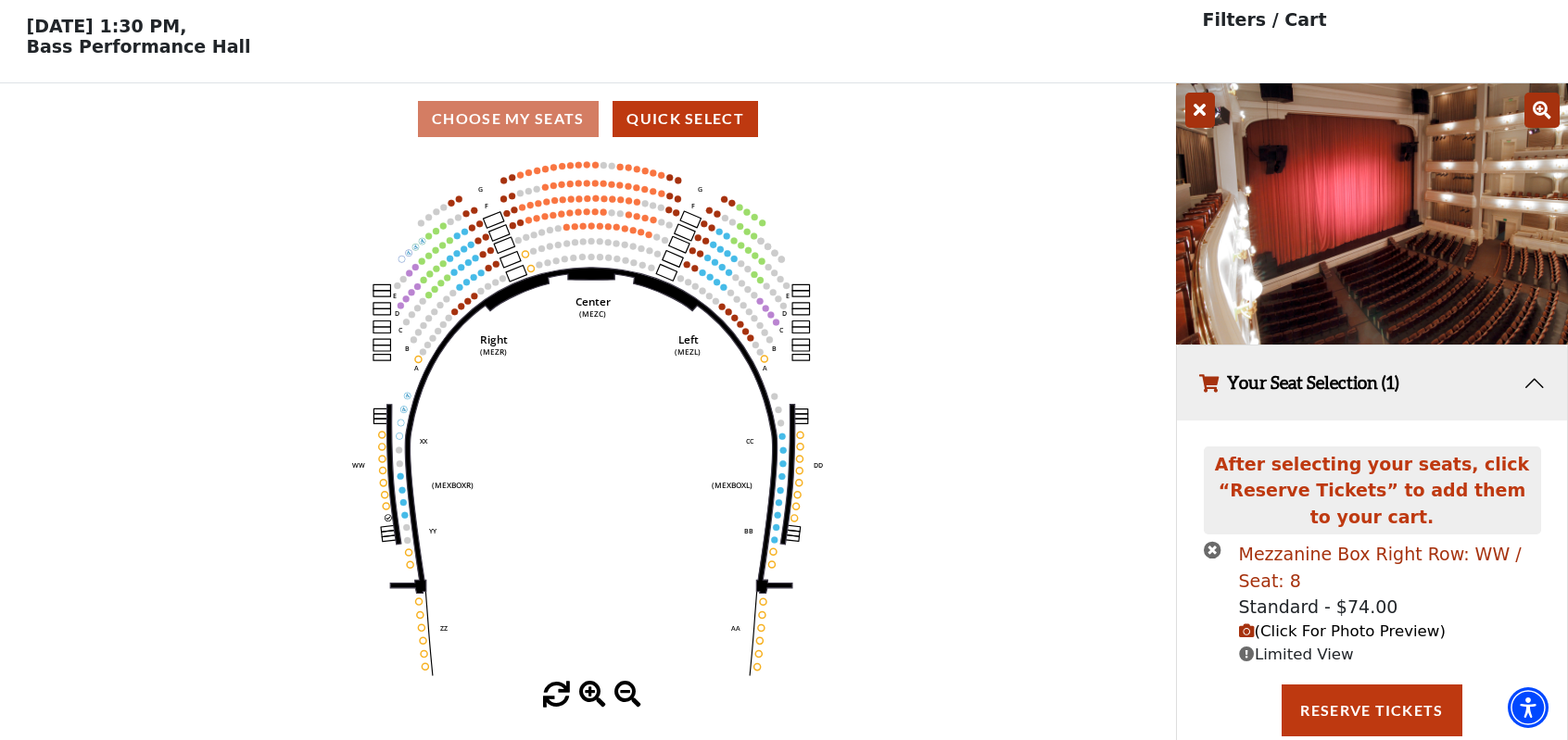
click at [1296, 559] on div "Mezzanine Box Right Row: WW / Seat: 8" at bounding box center [1389, 567] width 302 height 53
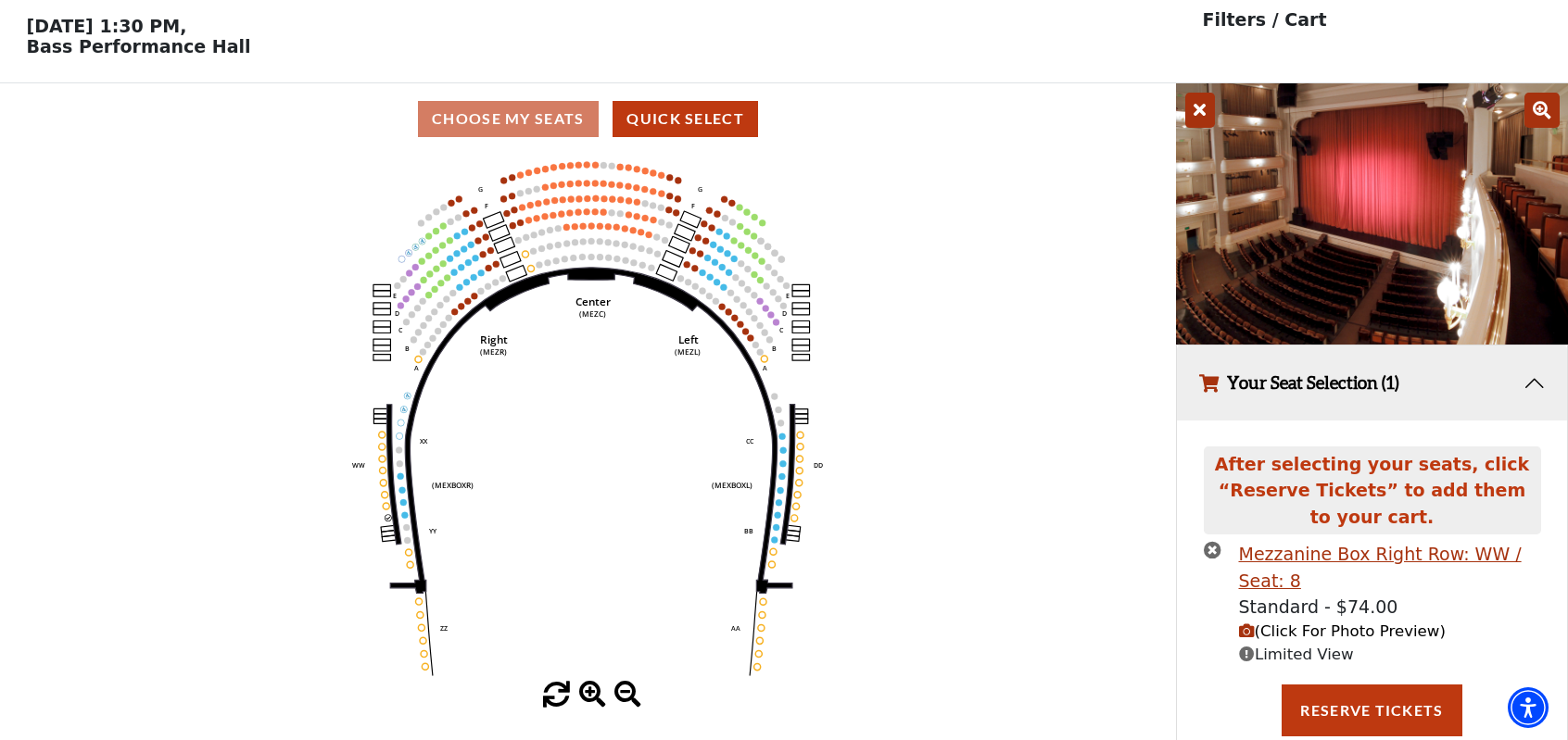
click at [1220, 550] on icon "times-circle" at bounding box center [1212, 549] width 18 height 18
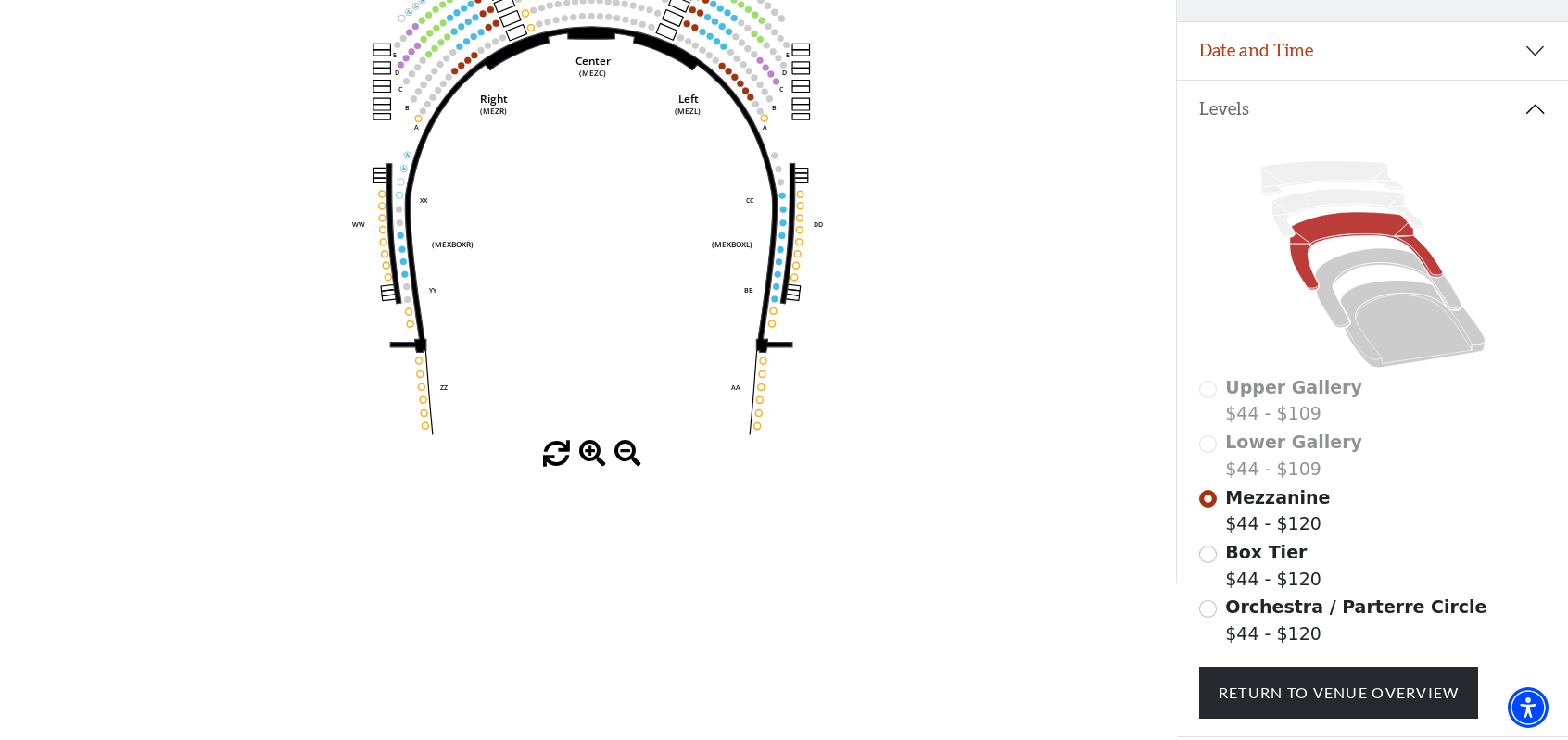
scroll to position [343, 0]
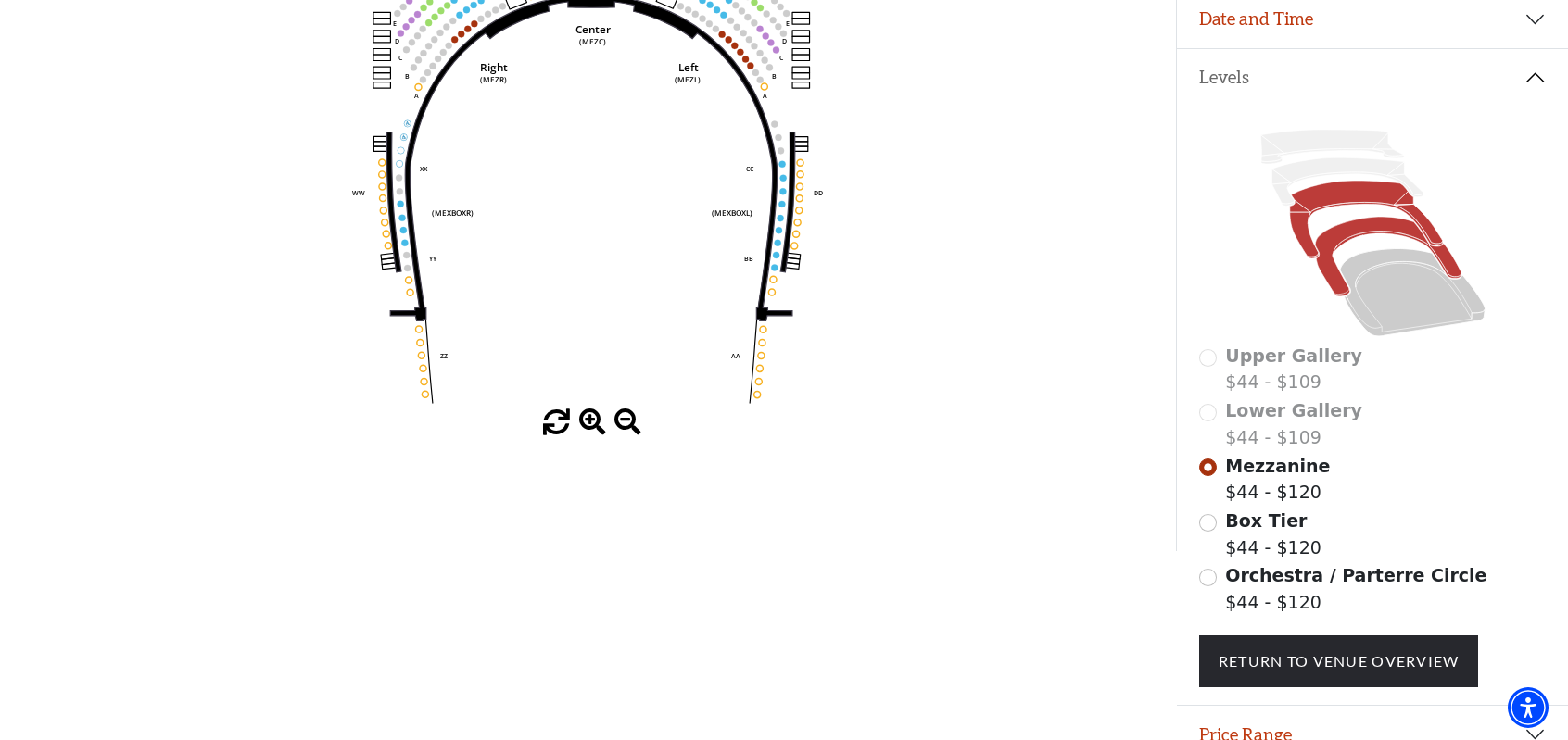
click at [1366, 238] on icon at bounding box center [1388, 256] width 146 height 79
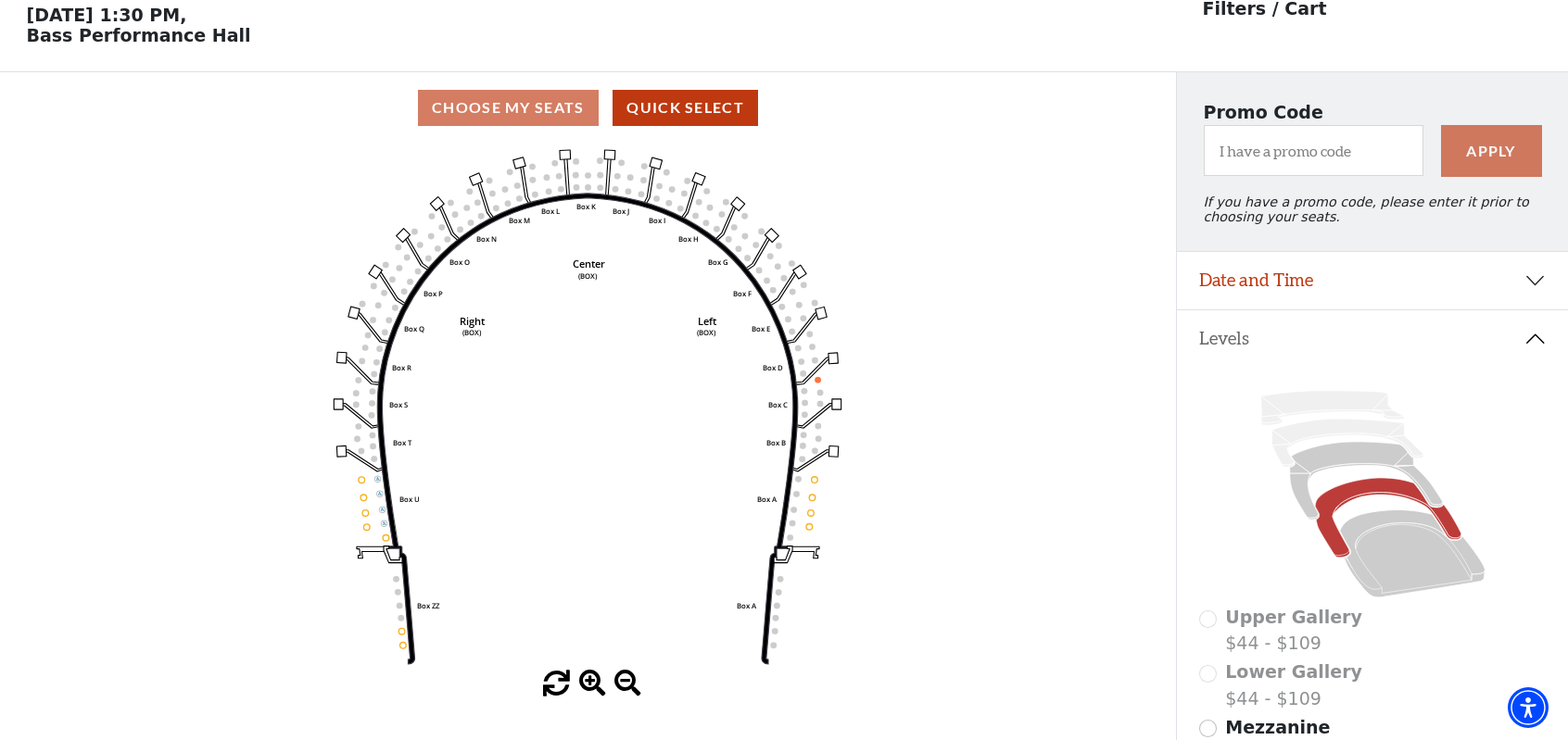
scroll to position [85, 0]
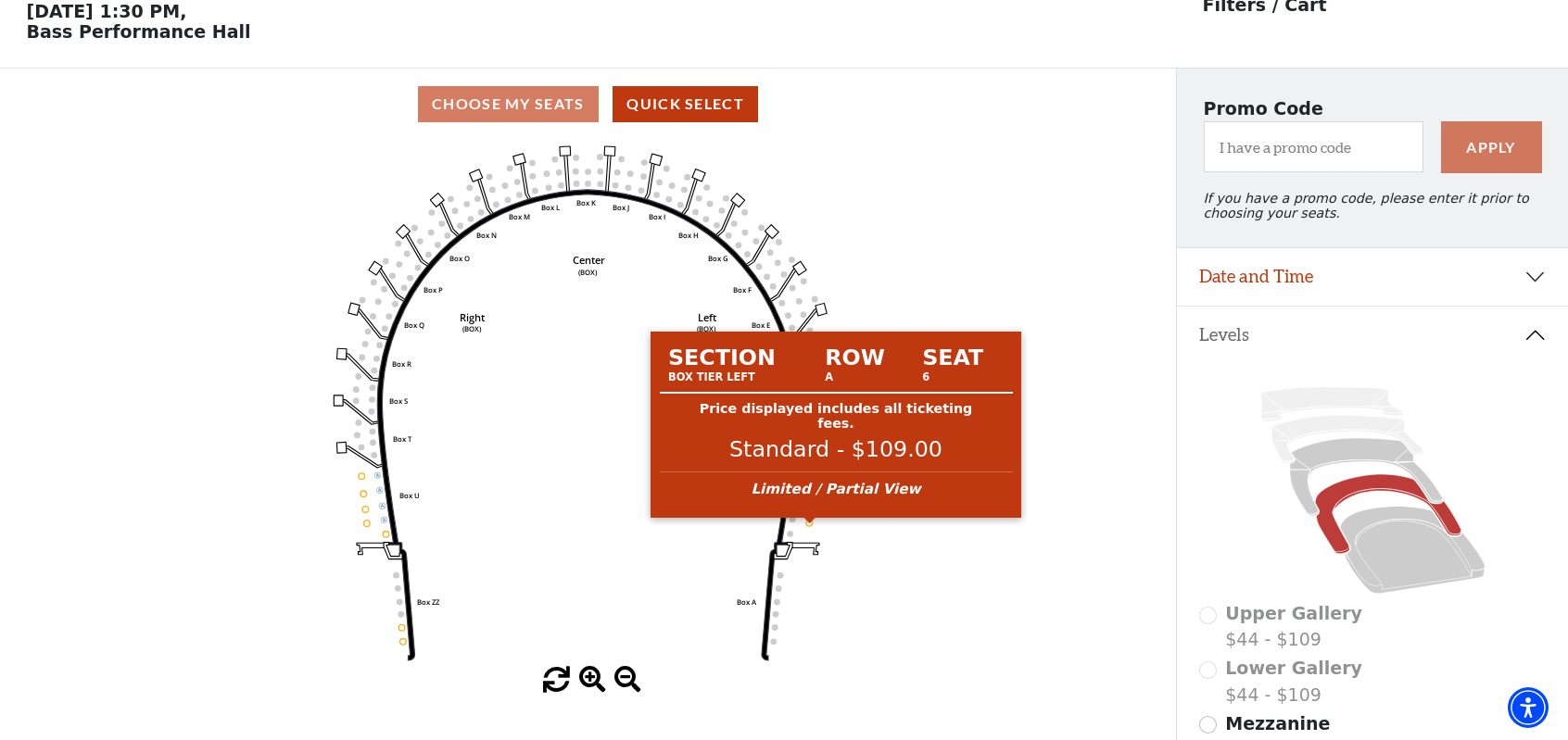
click at [809, 526] on circle at bounding box center [810, 523] width 7 height 7
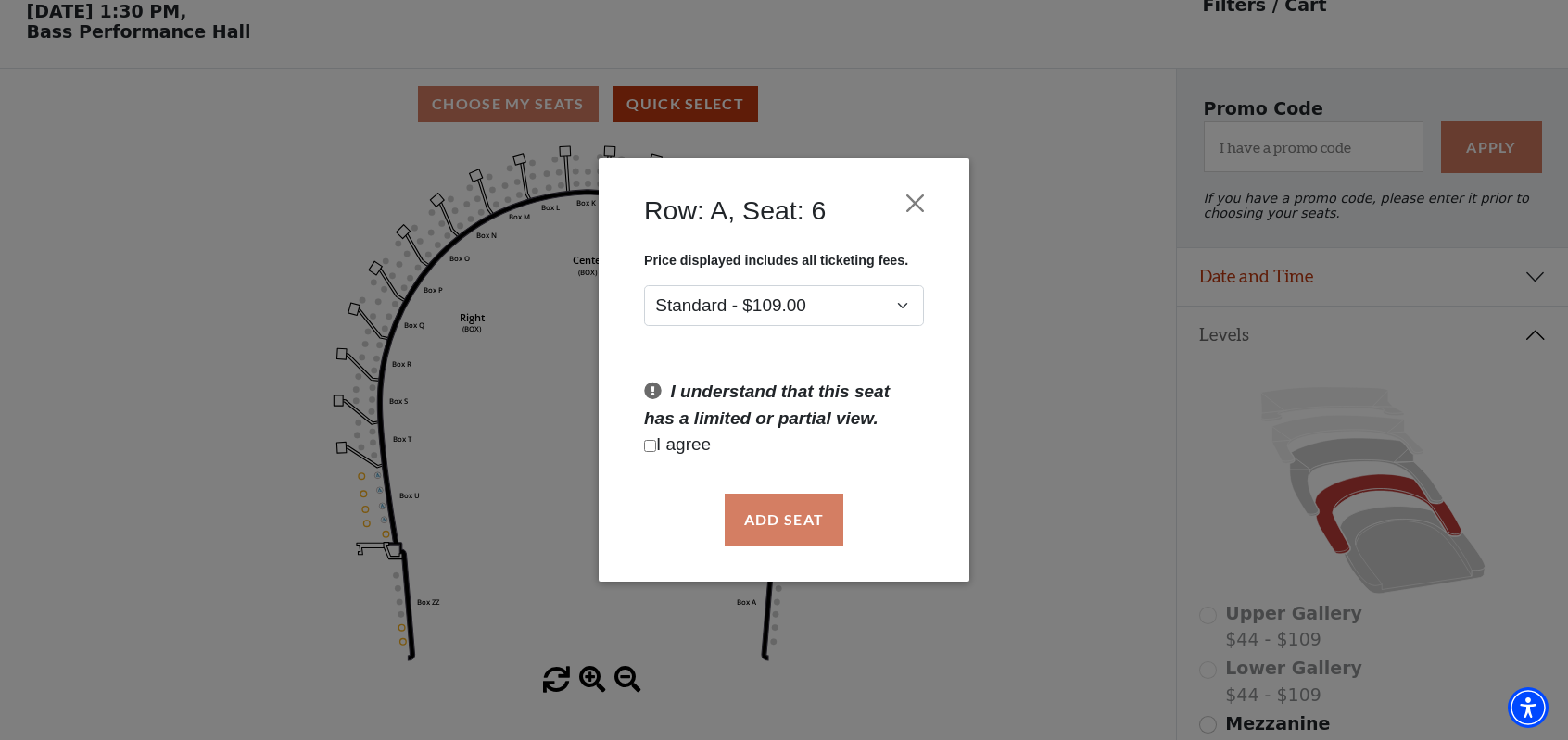
click at [668, 448] on p "I agree" at bounding box center [784, 445] width 280 height 26
click at [653, 448] on input "Checkbox field" at bounding box center [650, 445] width 12 height 12
checkbox input "true"
click at [769, 517] on button "Add Seat" at bounding box center [783, 519] width 118 height 52
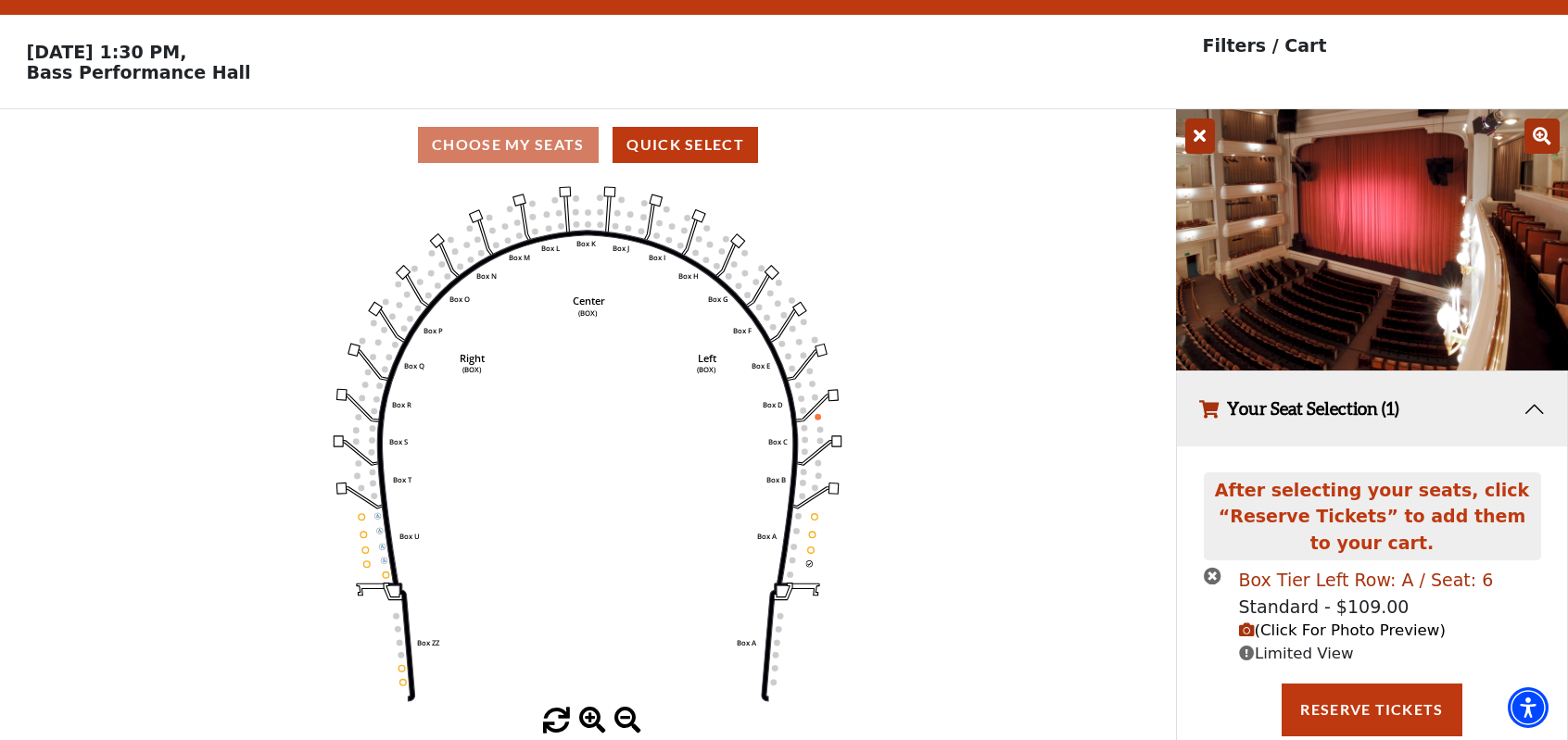
click at [1297, 578] on div "Box Tier Left Row: A / Seat: 6" at bounding box center [1366, 580] width 254 height 26
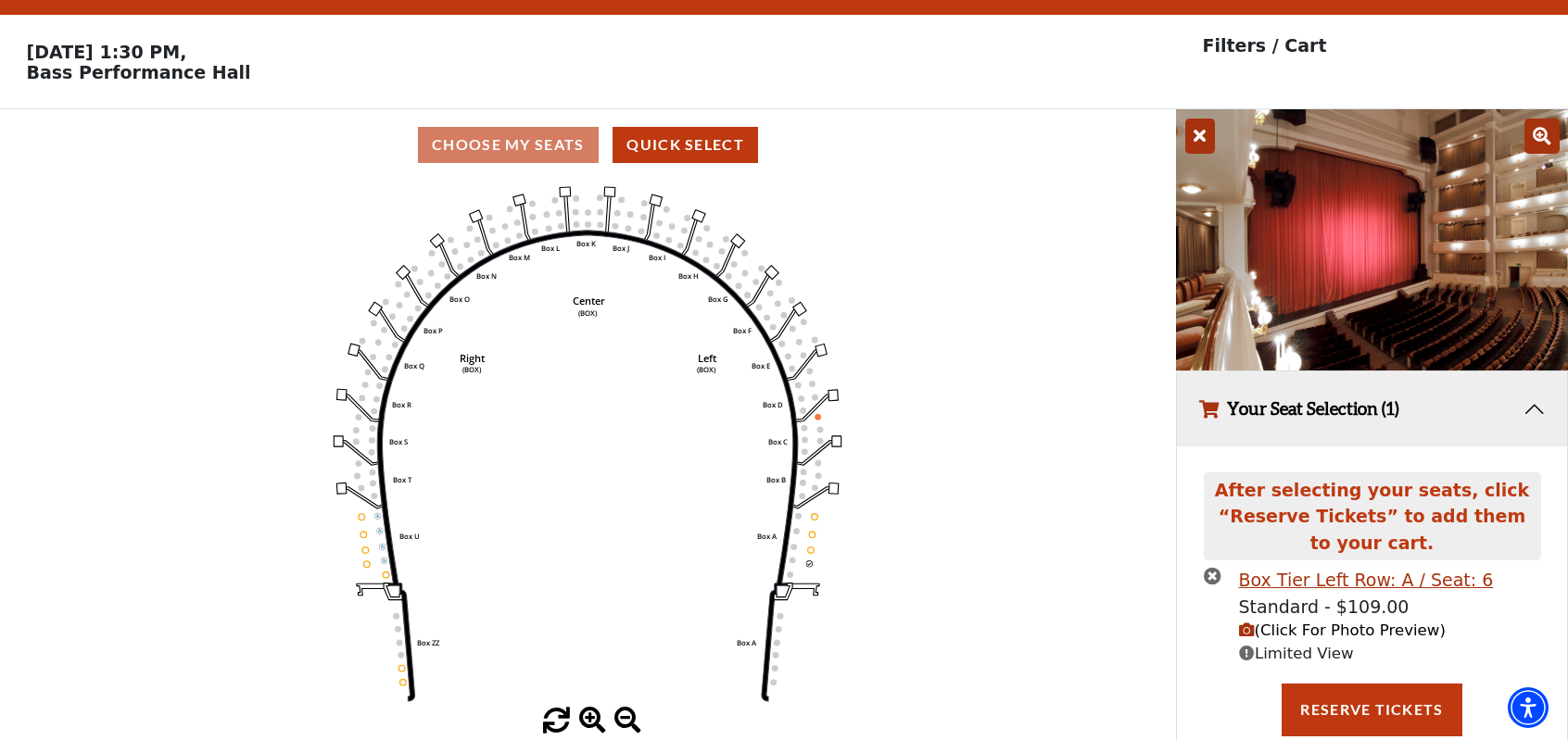
drag, startPoint x: 1238, startPoint y: 588, endPoint x: 1460, endPoint y: 592, distance: 222.0
click at [1462, 590] on li "Box Tier Left Row: A / Seat: 6 Standard - $109.00 (Click For Photo Preview) Lim…" at bounding box center [1372, 616] width 338 height 99
copy div "Box Tier Left Row: A / Seat: 6"
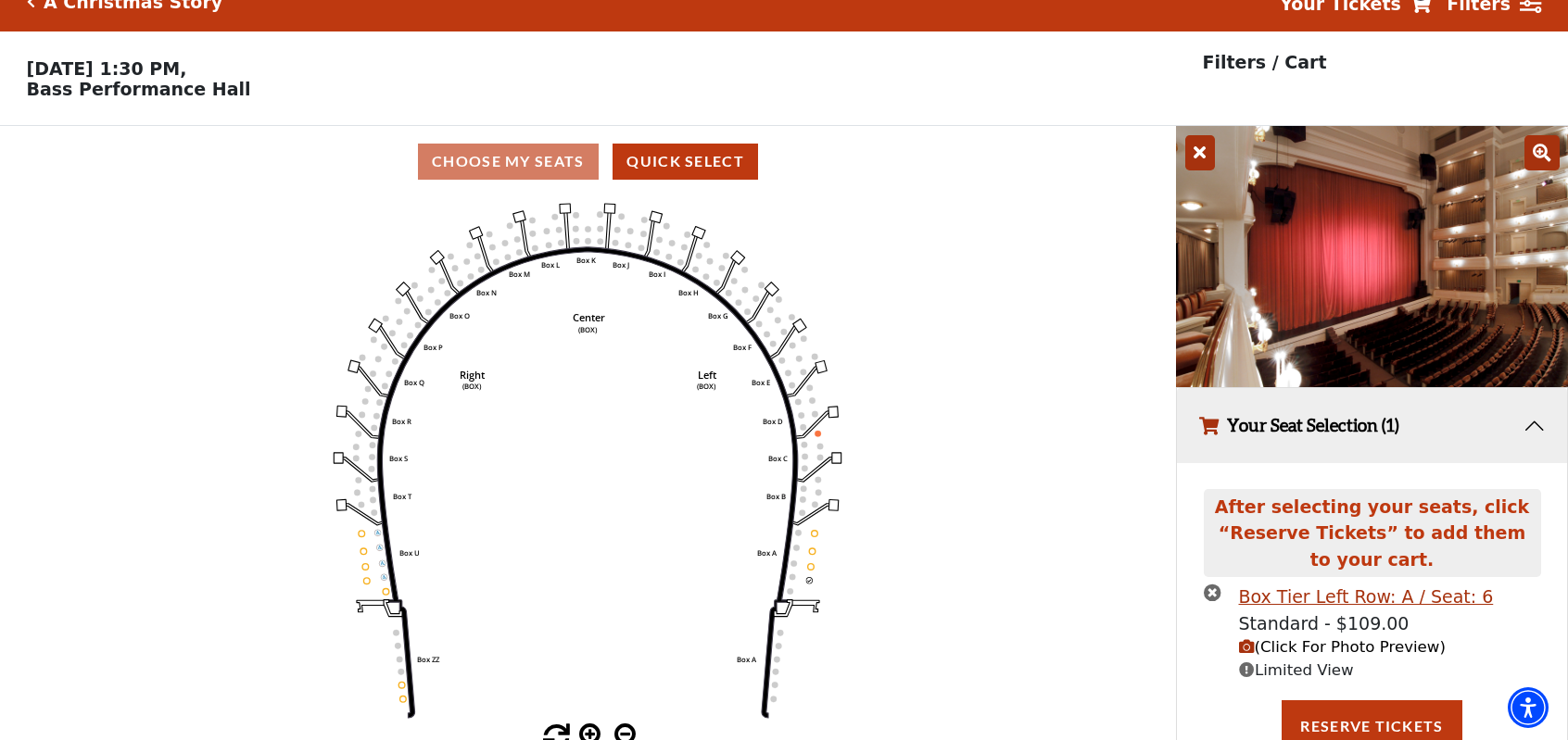
scroll to position [0, 0]
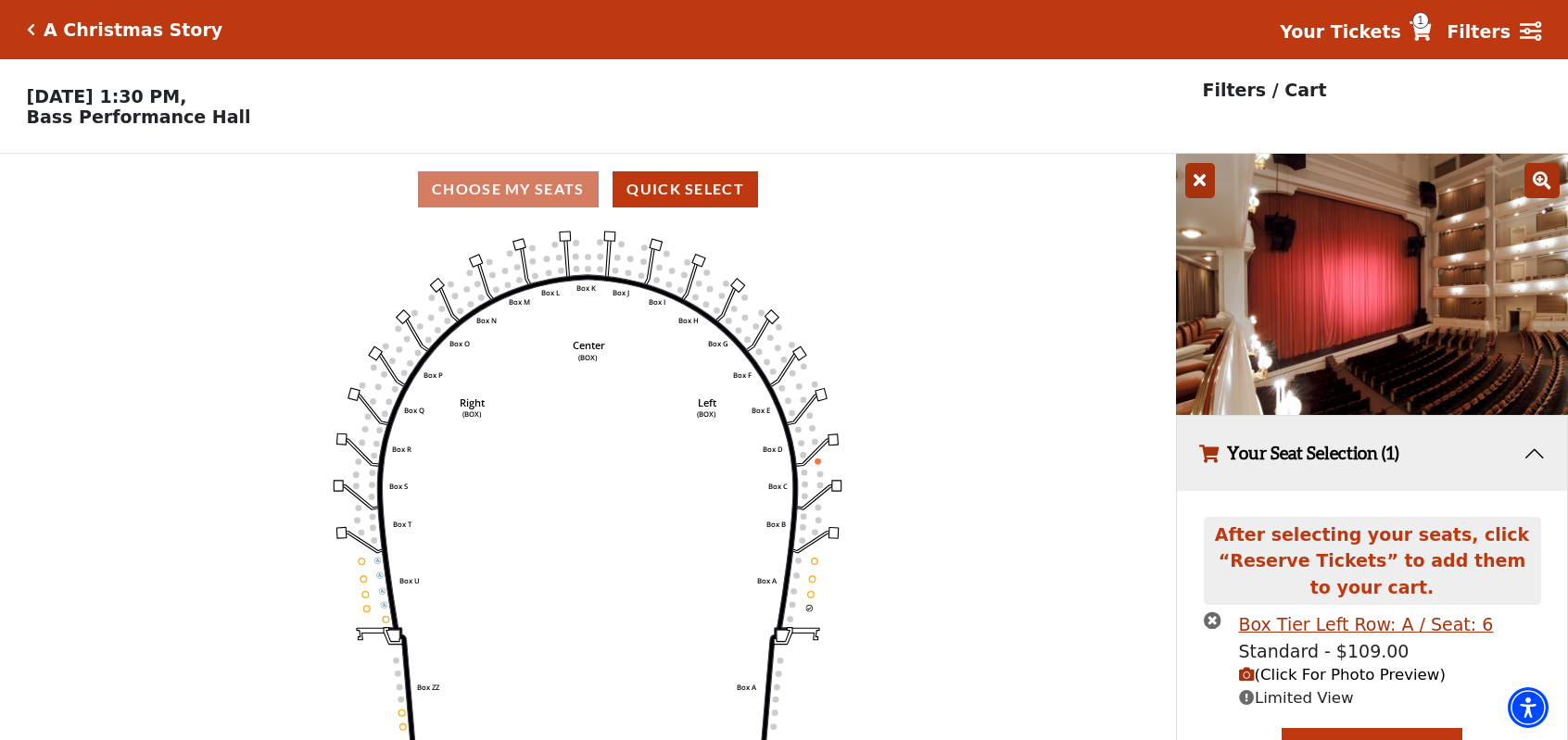
click at [1553, 183] on icon at bounding box center [1542, 180] width 35 height 35
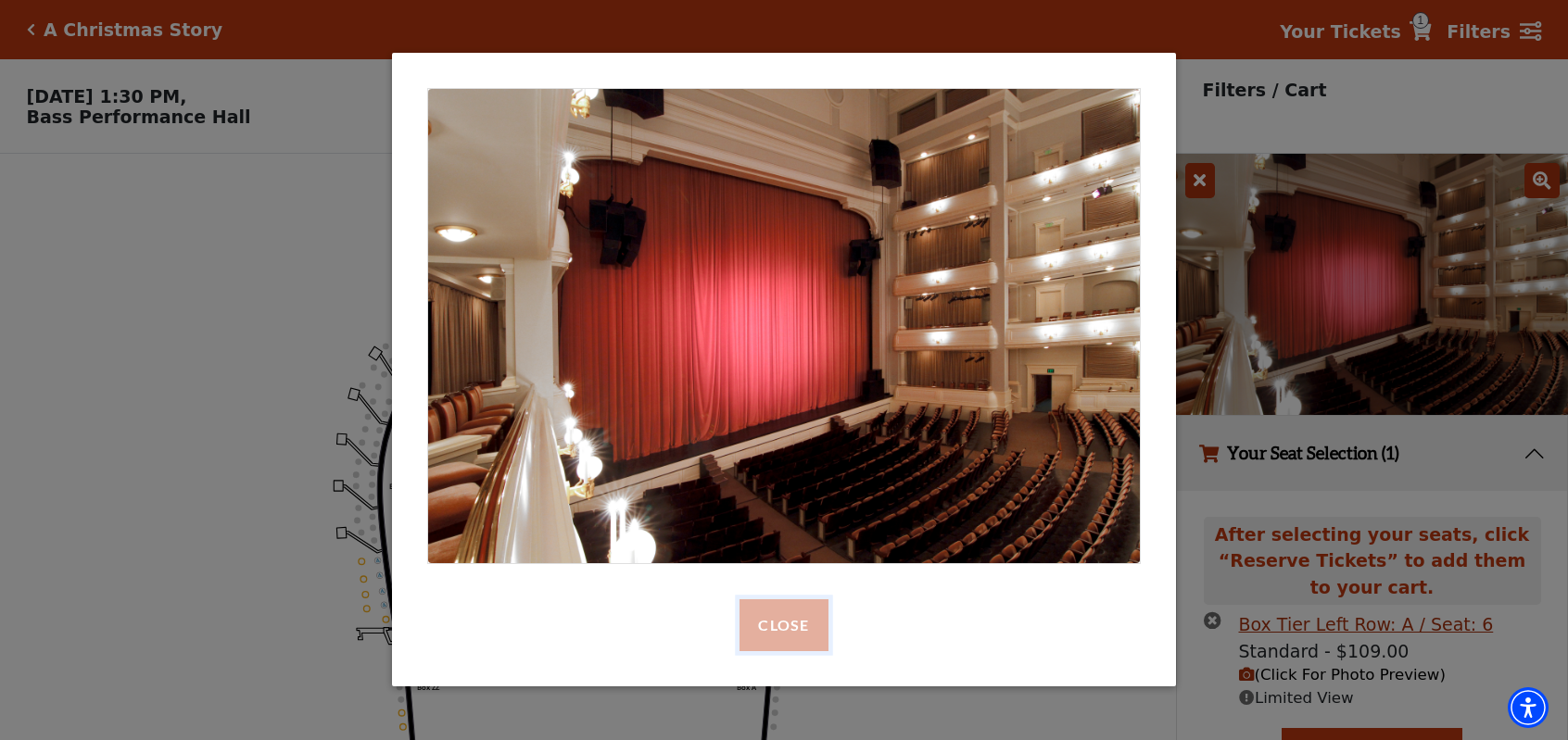
click at [758, 630] on button "Close" at bounding box center [783, 625] width 88 height 52
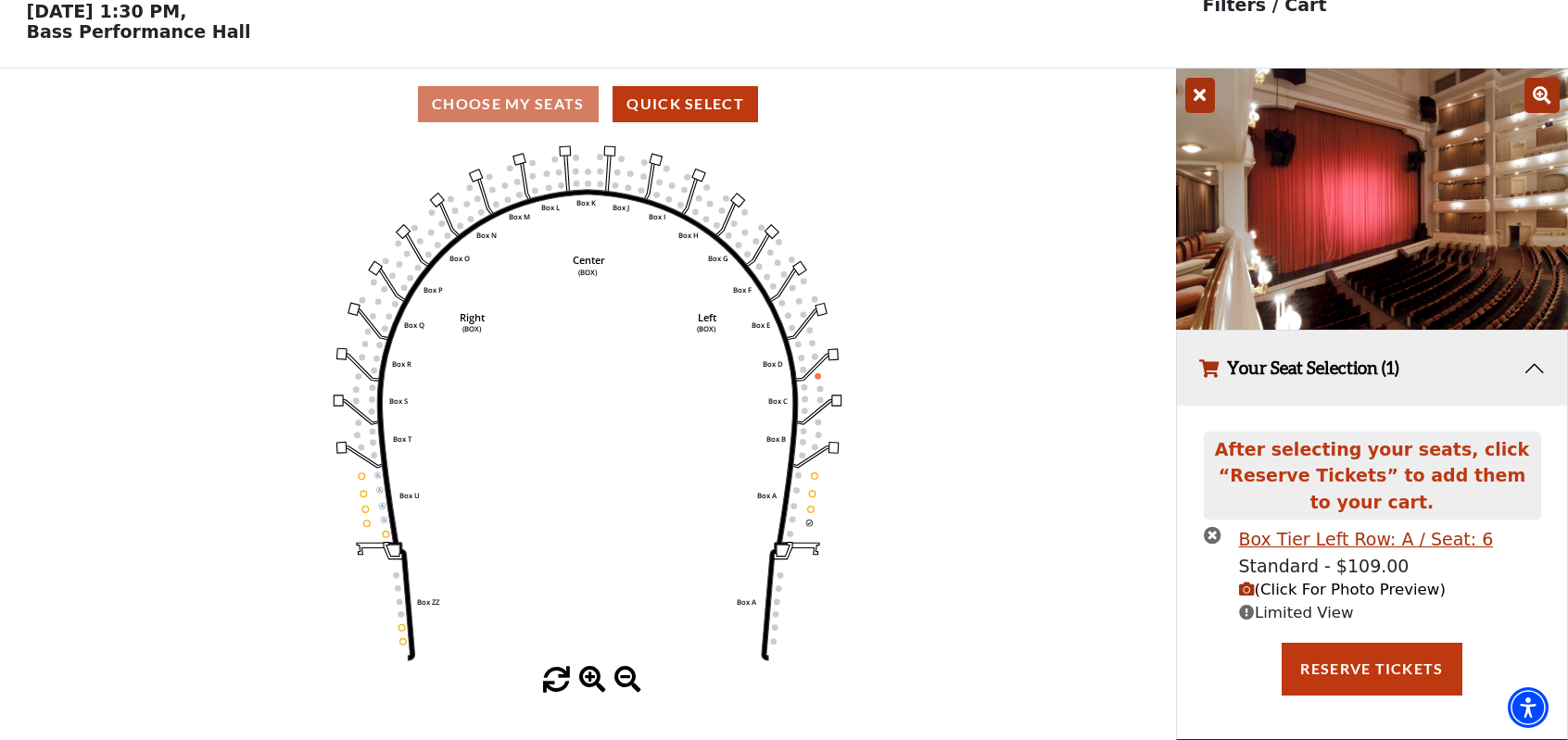
scroll to position [89, 0]
click at [1282, 590] on span "(Click For Photo Preview)" at bounding box center [1342, 589] width 207 height 18
click at [1207, 530] on icon "times-circle" at bounding box center [1212, 535] width 18 height 18
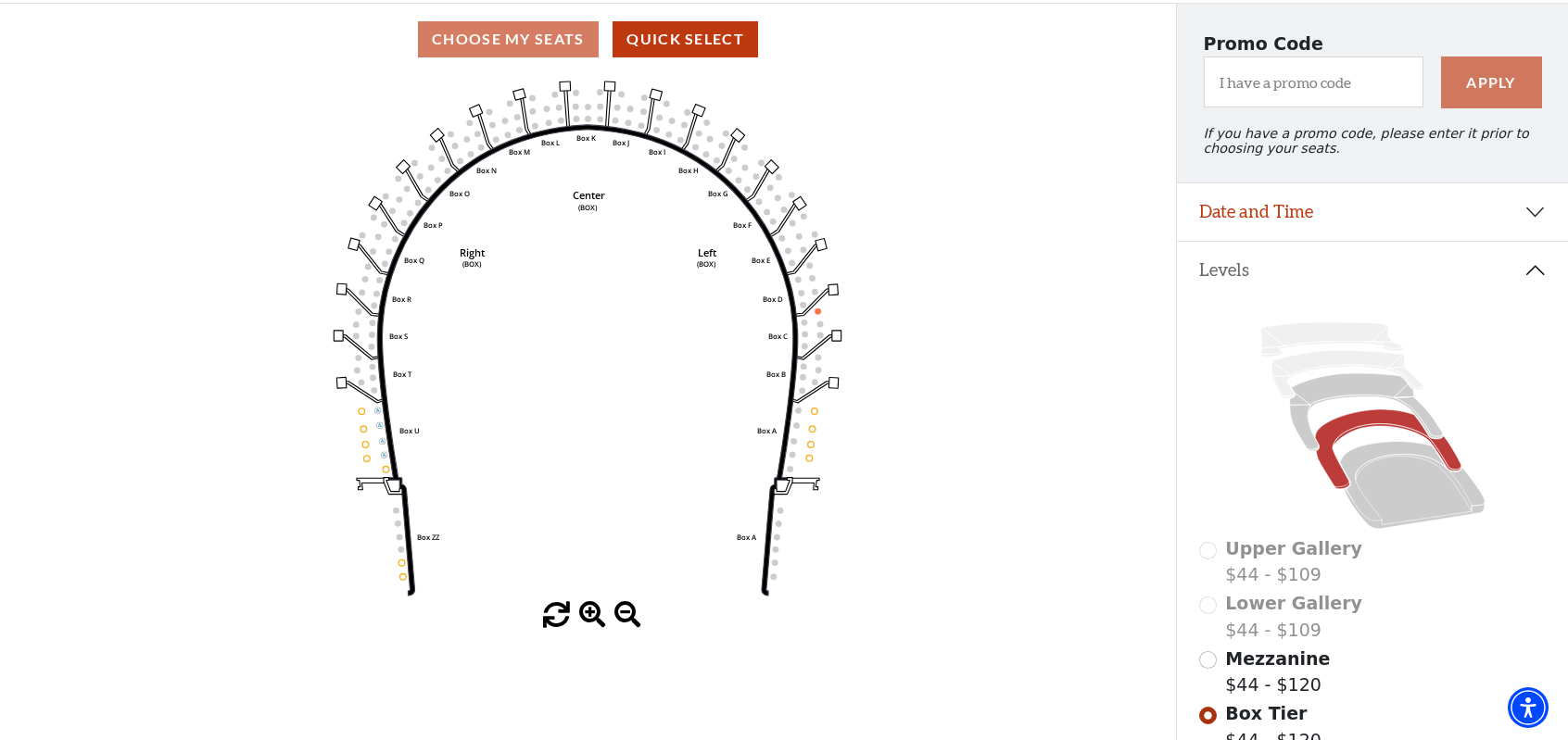
scroll to position [0, 0]
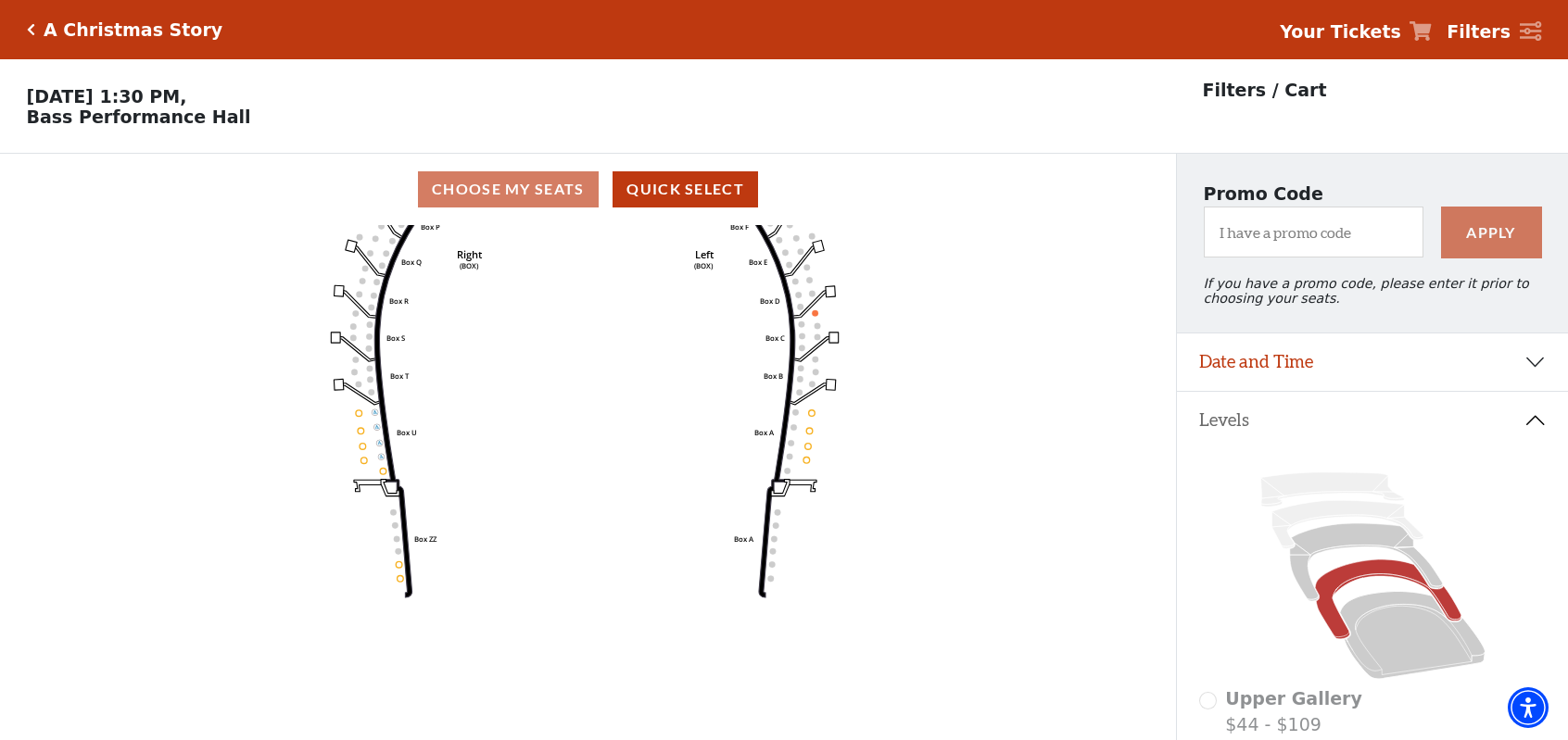
drag, startPoint x: 830, startPoint y: 377, endPoint x: 828, endPoint y: 229, distance: 148.0
click at [828, 229] on icon "Left (BOX) Right (BOX) Center (BOX) Box ZZ Box U Box T Box S Box R Box Q Box P …" at bounding box center [587, 489] width 1058 height 527
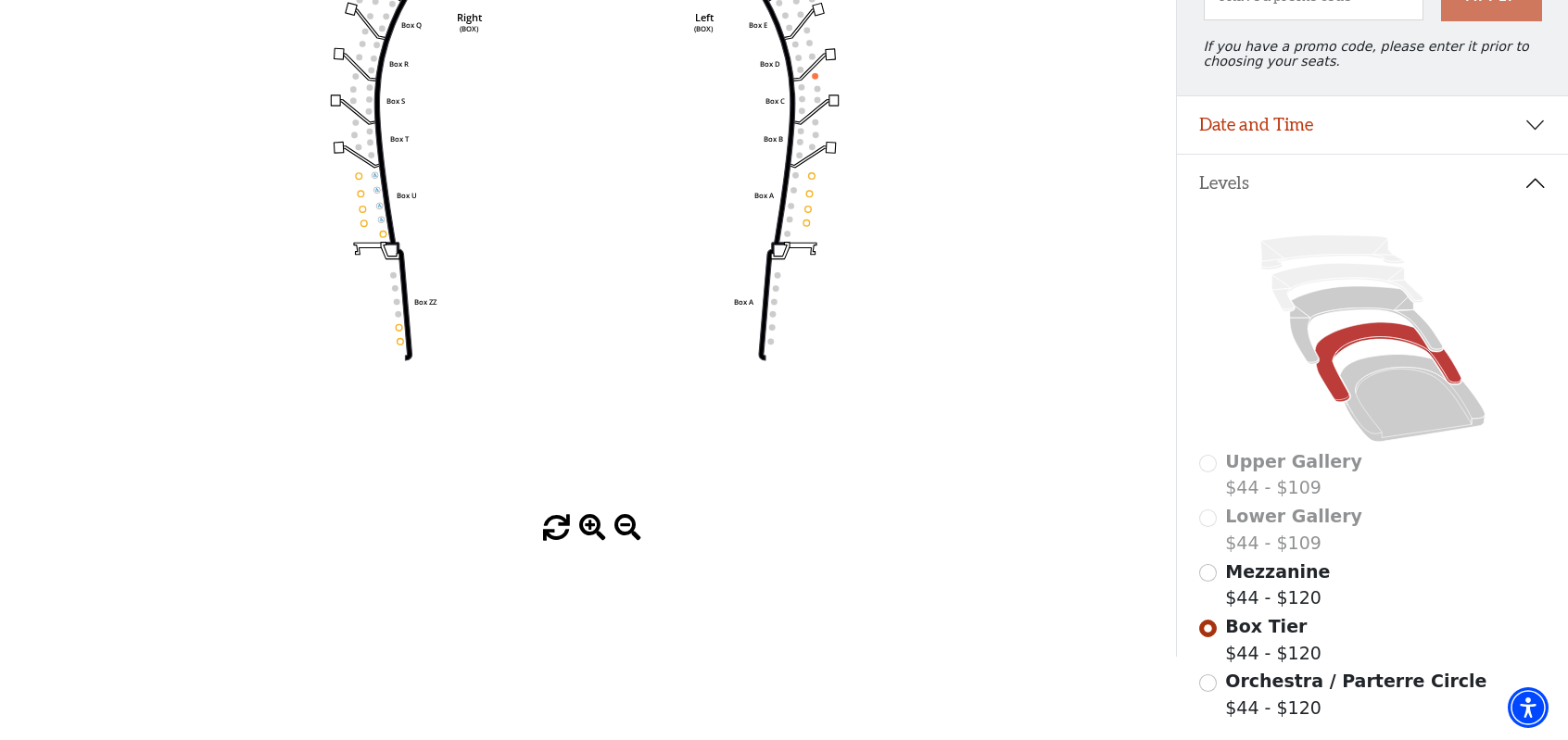
scroll to position [278, 0]
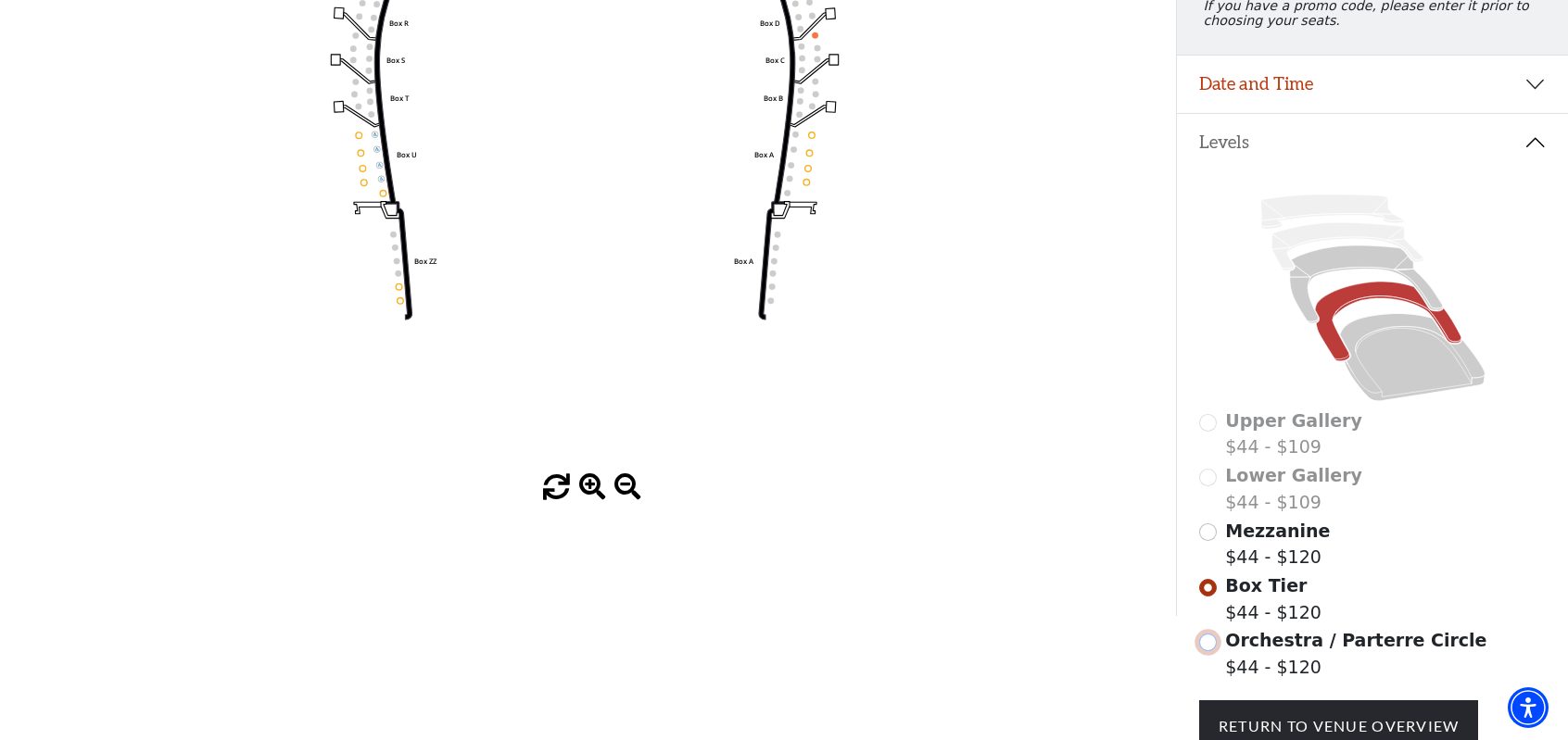
click at [1215, 651] on input "Orchestra / Parterre Circle$44 - $120\a" at bounding box center [1208, 642] width 18 height 18
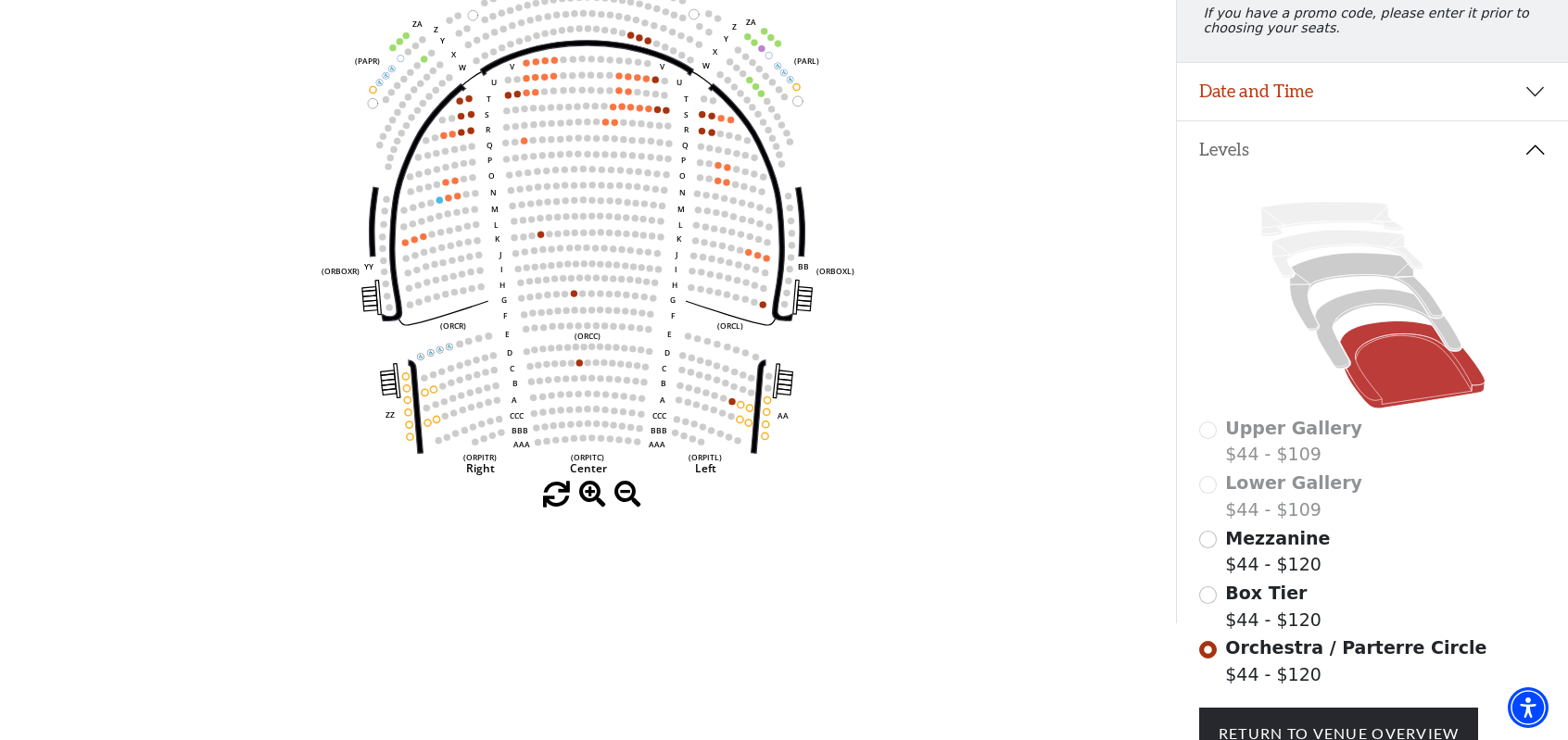
scroll to position [178, 0]
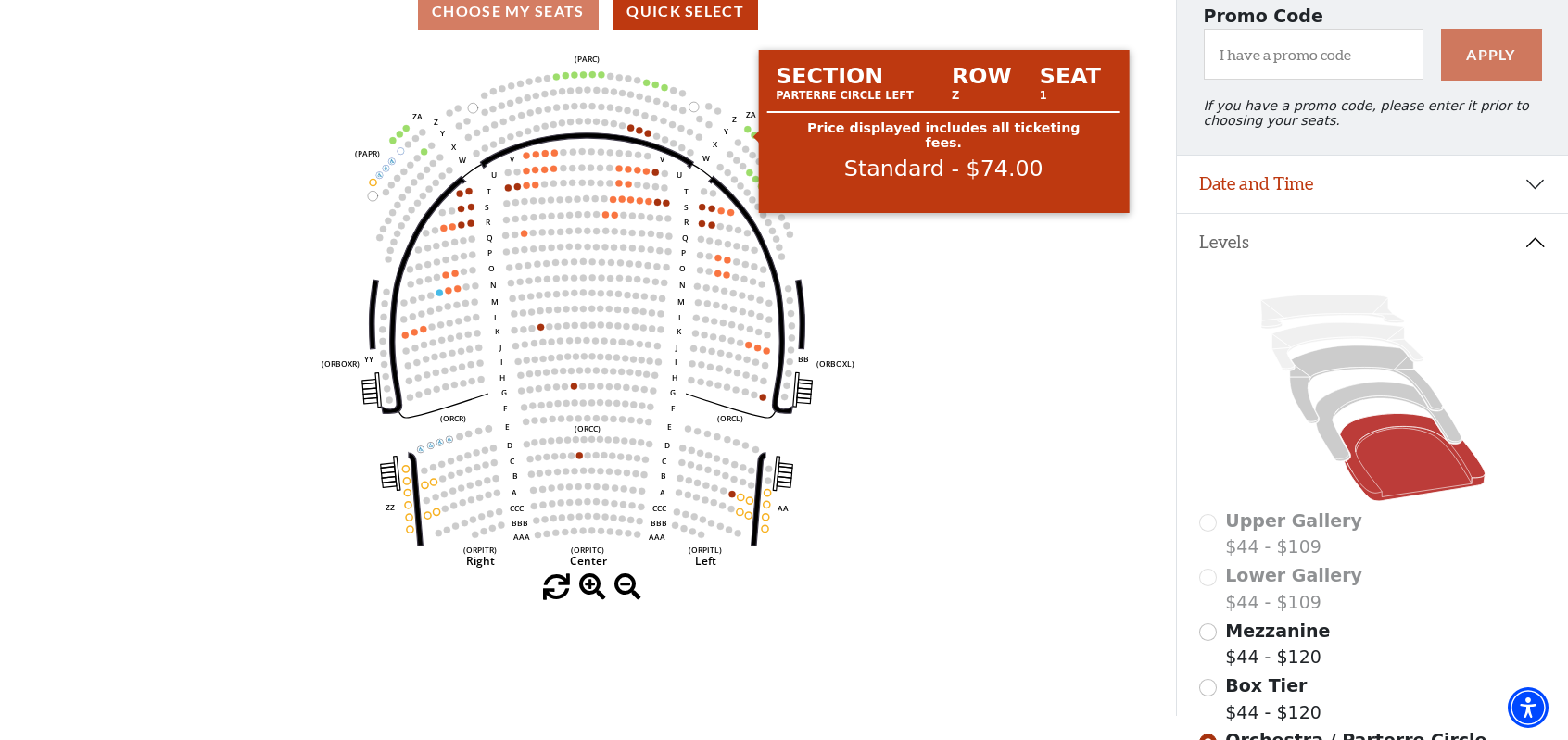
click at [745, 131] on use "Seat Selected" at bounding box center [748, 129] width 8 height 8
click at [745, 132] on circle at bounding box center [748, 129] width 7 height 7
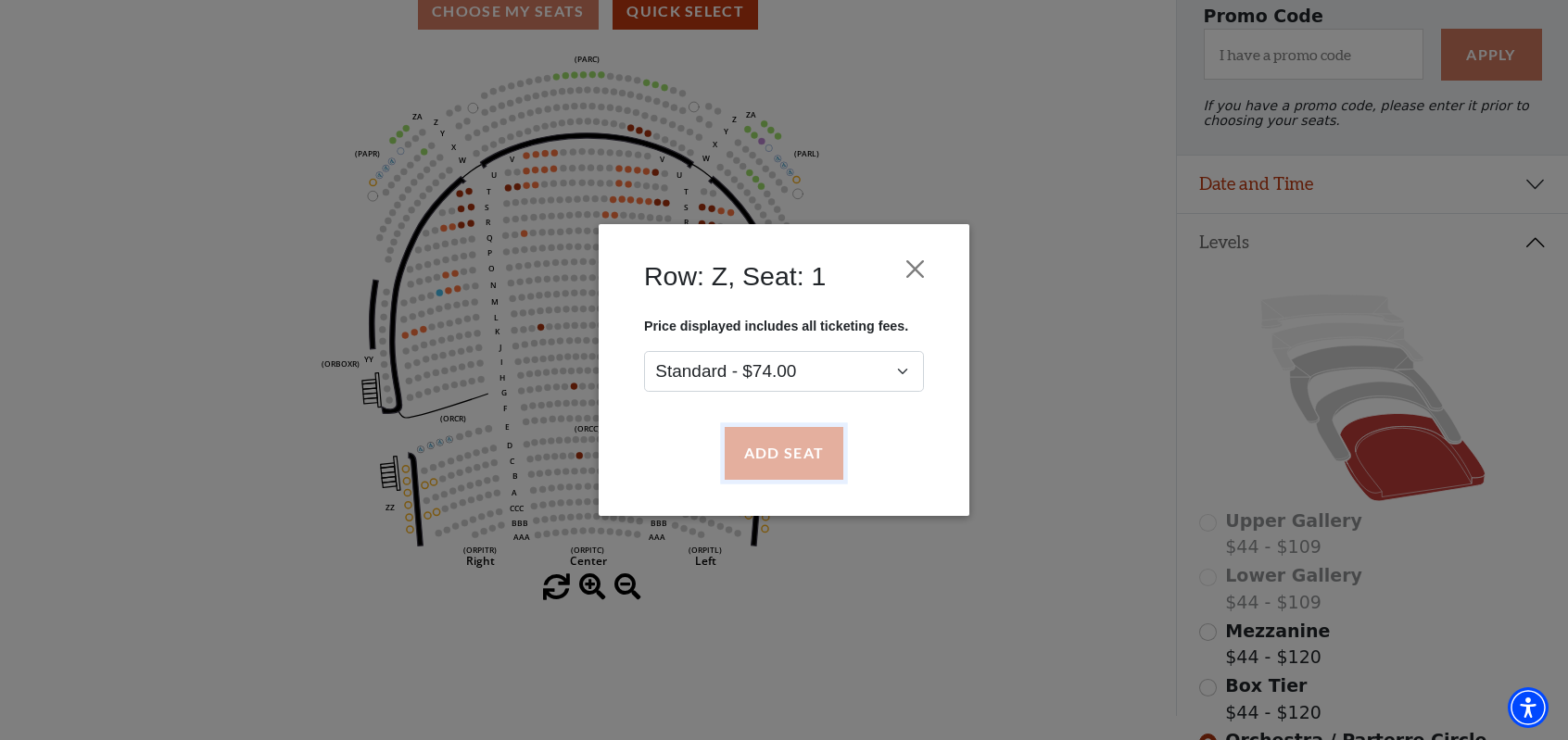
click at [792, 453] on button "Add Seat" at bounding box center [783, 454] width 118 height 52
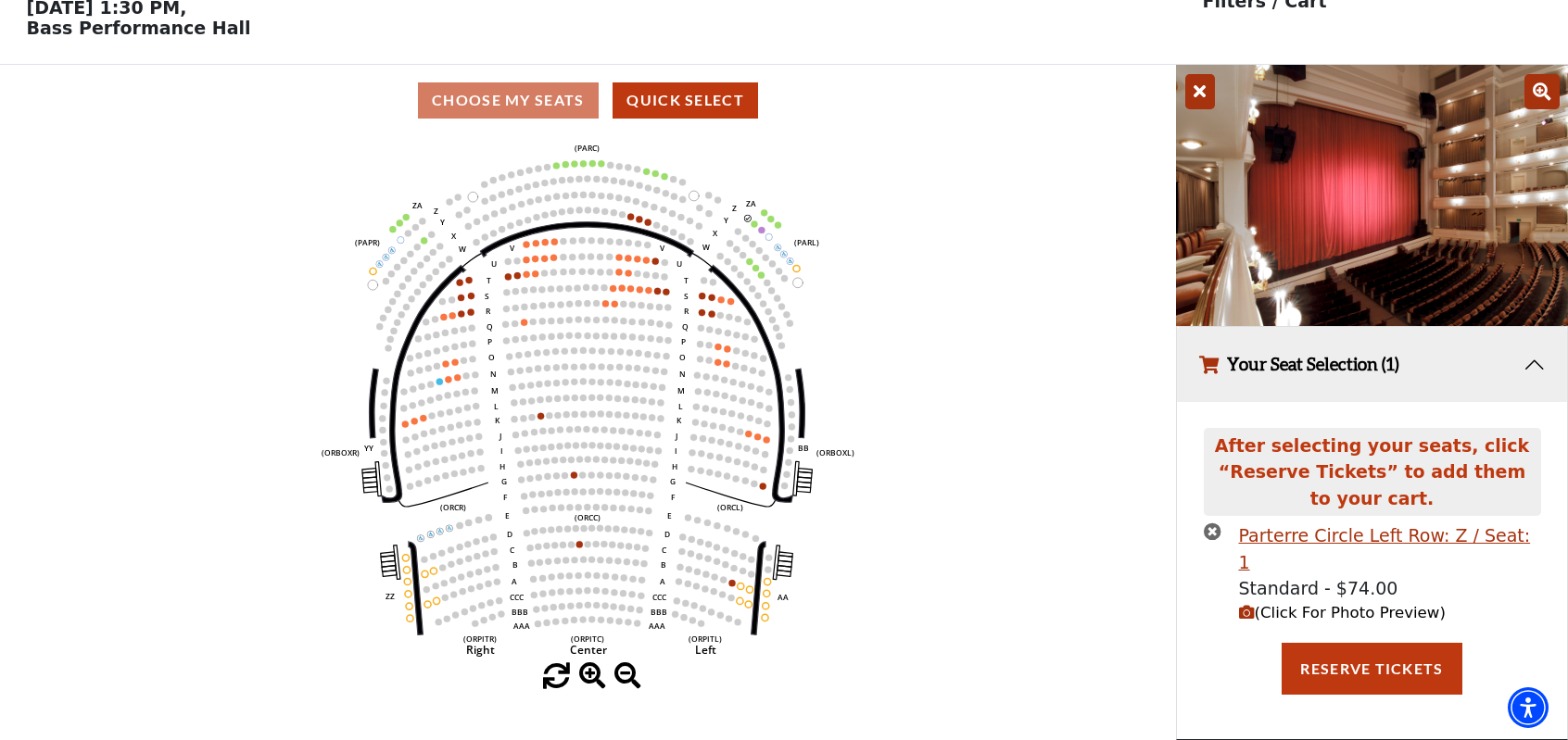
scroll to position [22, 0]
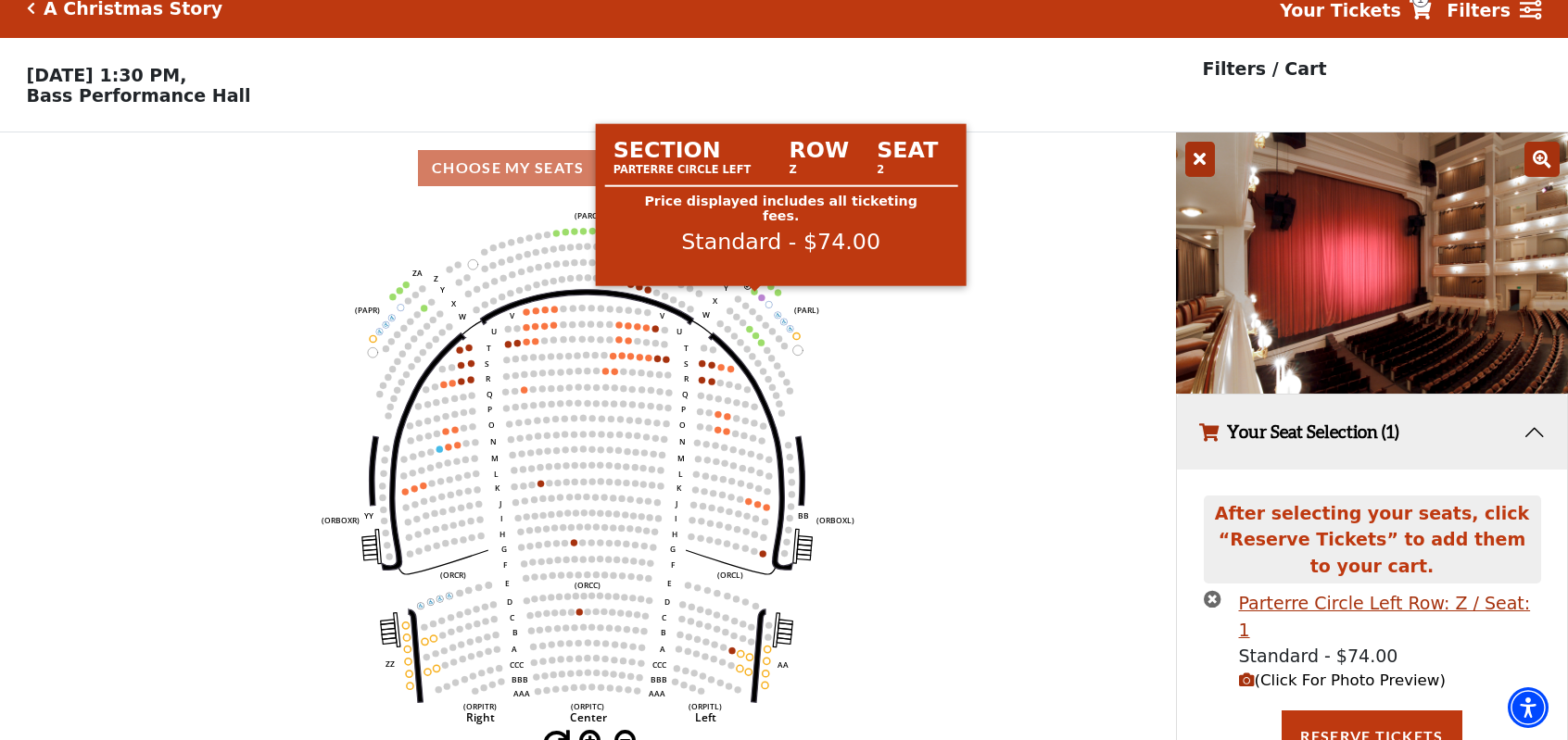
click at [757, 295] on circle at bounding box center [755, 291] width 7 height 7
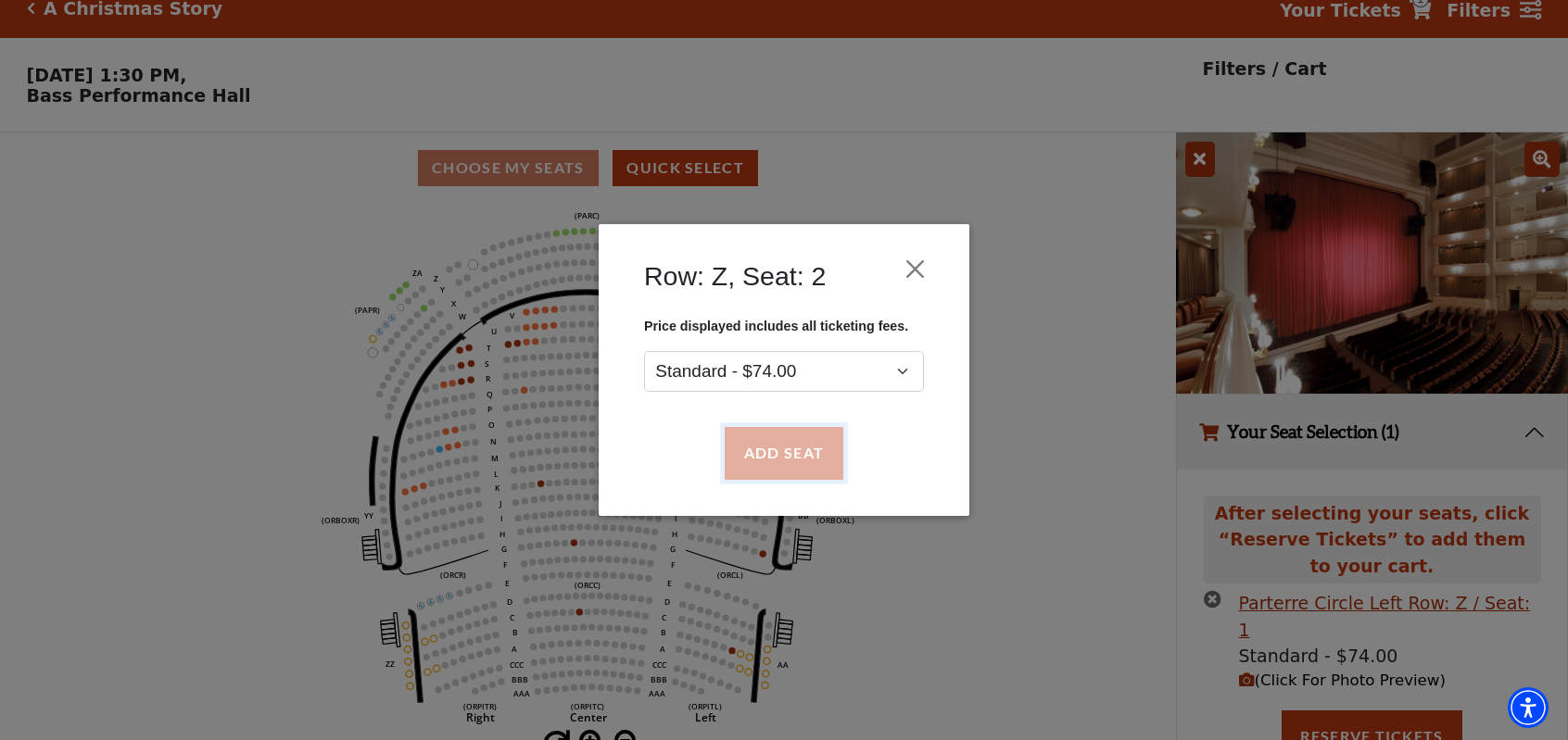
click at [784, 456] on button "Add Seat" at bounding box center [783, 454] width 118 height 52
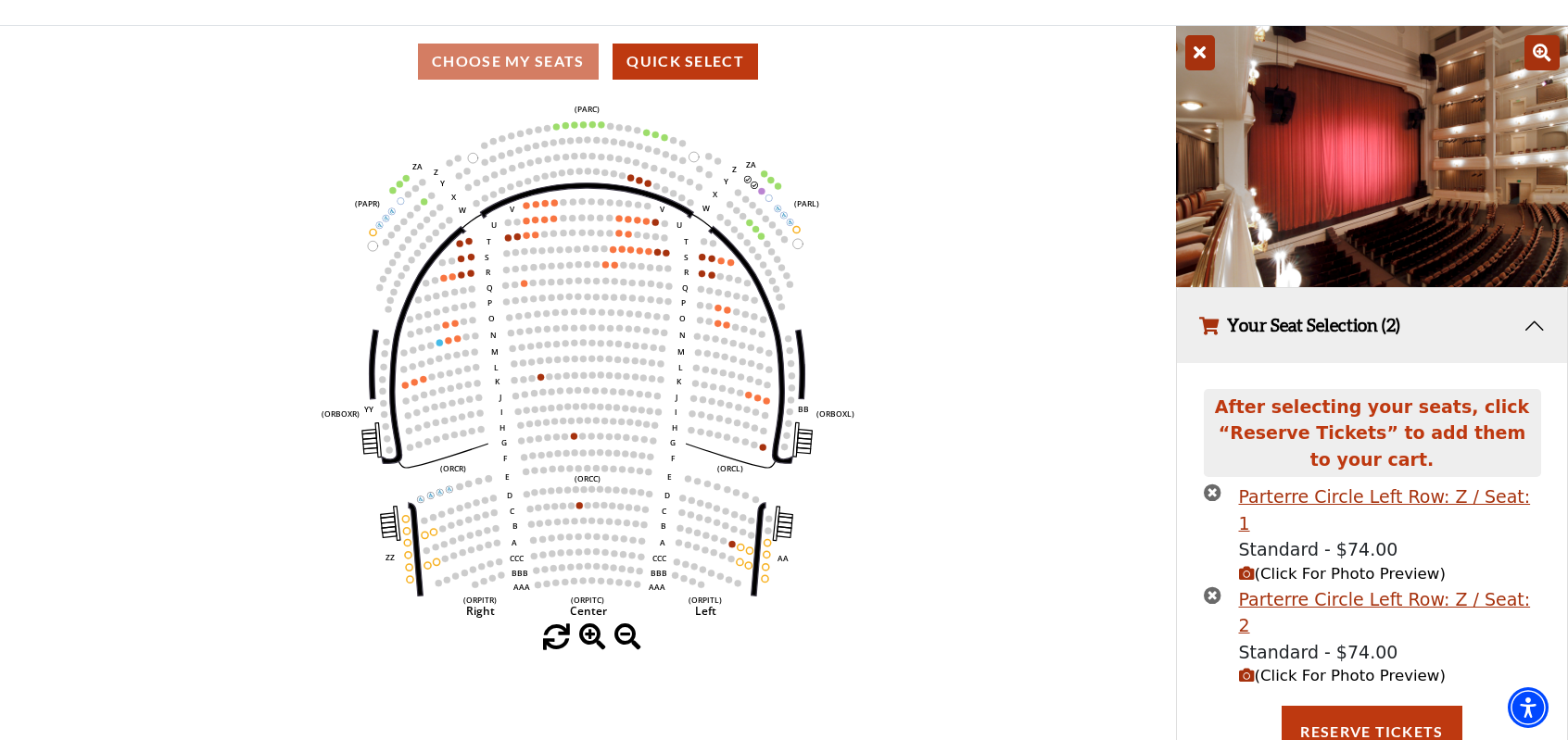
scroll to position [142, 0]
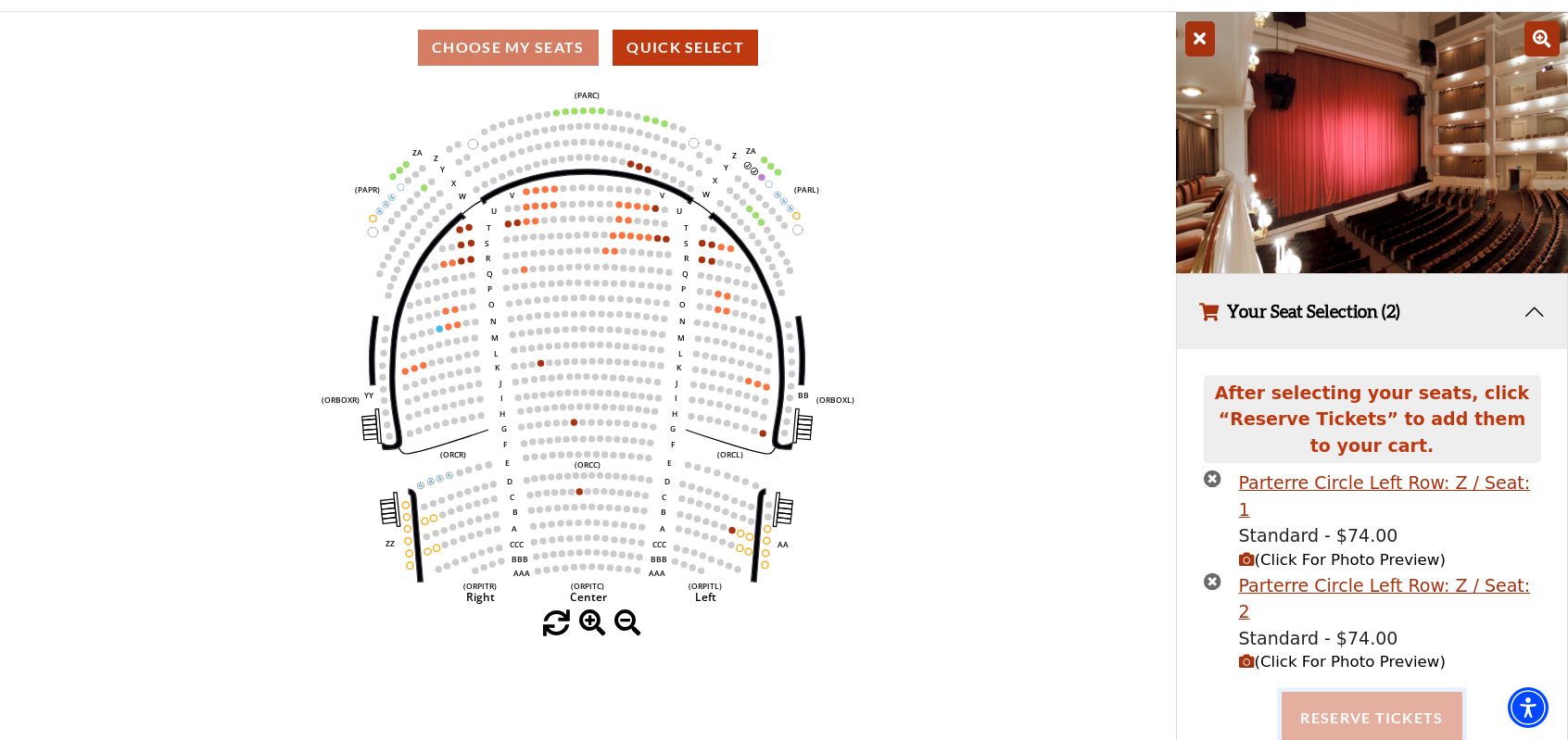
click at [1348, 692] on button "Reserve Tickets" at bounding box center [1371, 717] width 180 height 52
click at [1336, 692] on button "Reserve Tickets" at bounding box center [1371, 717] width 180 height 52
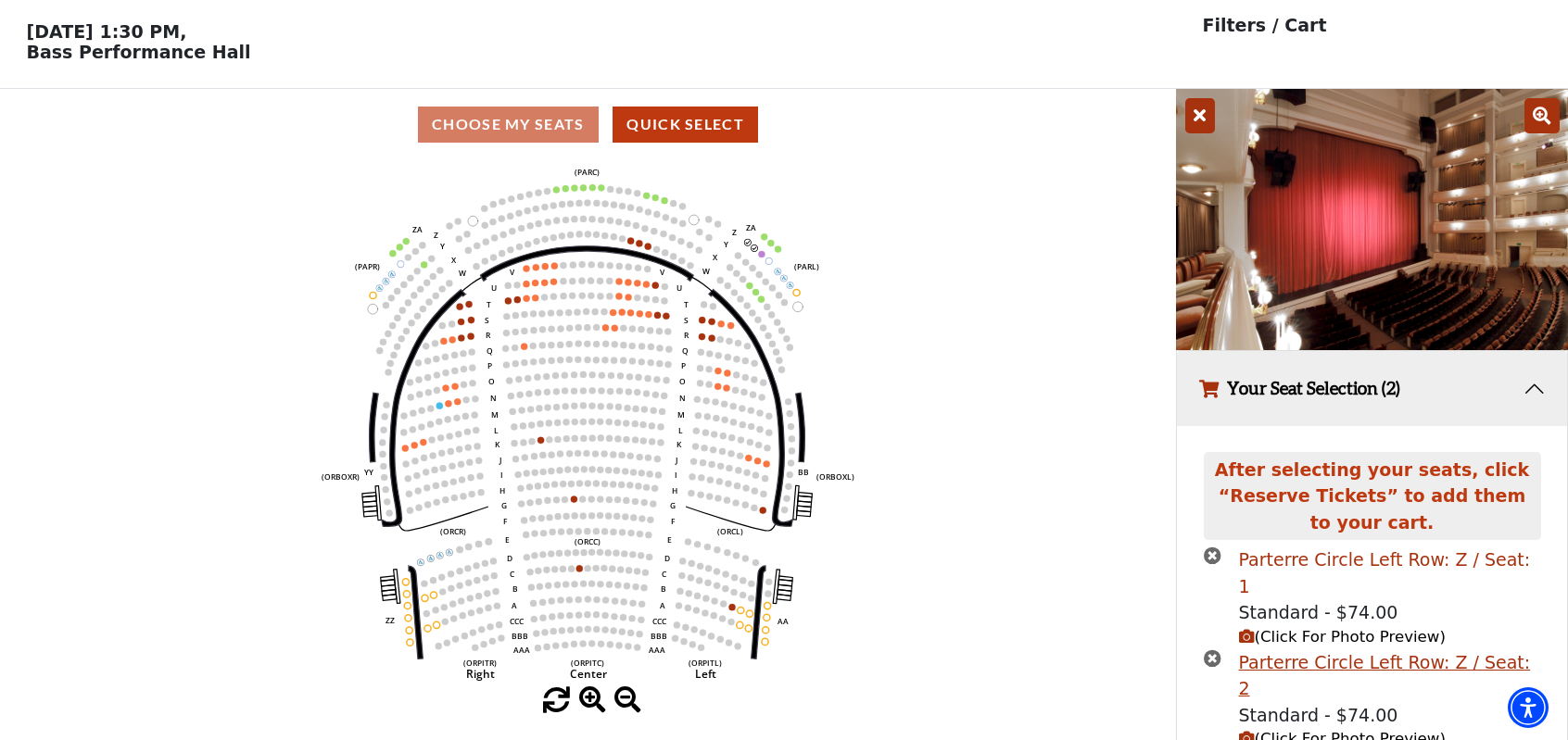
scroll to position [93, 0]
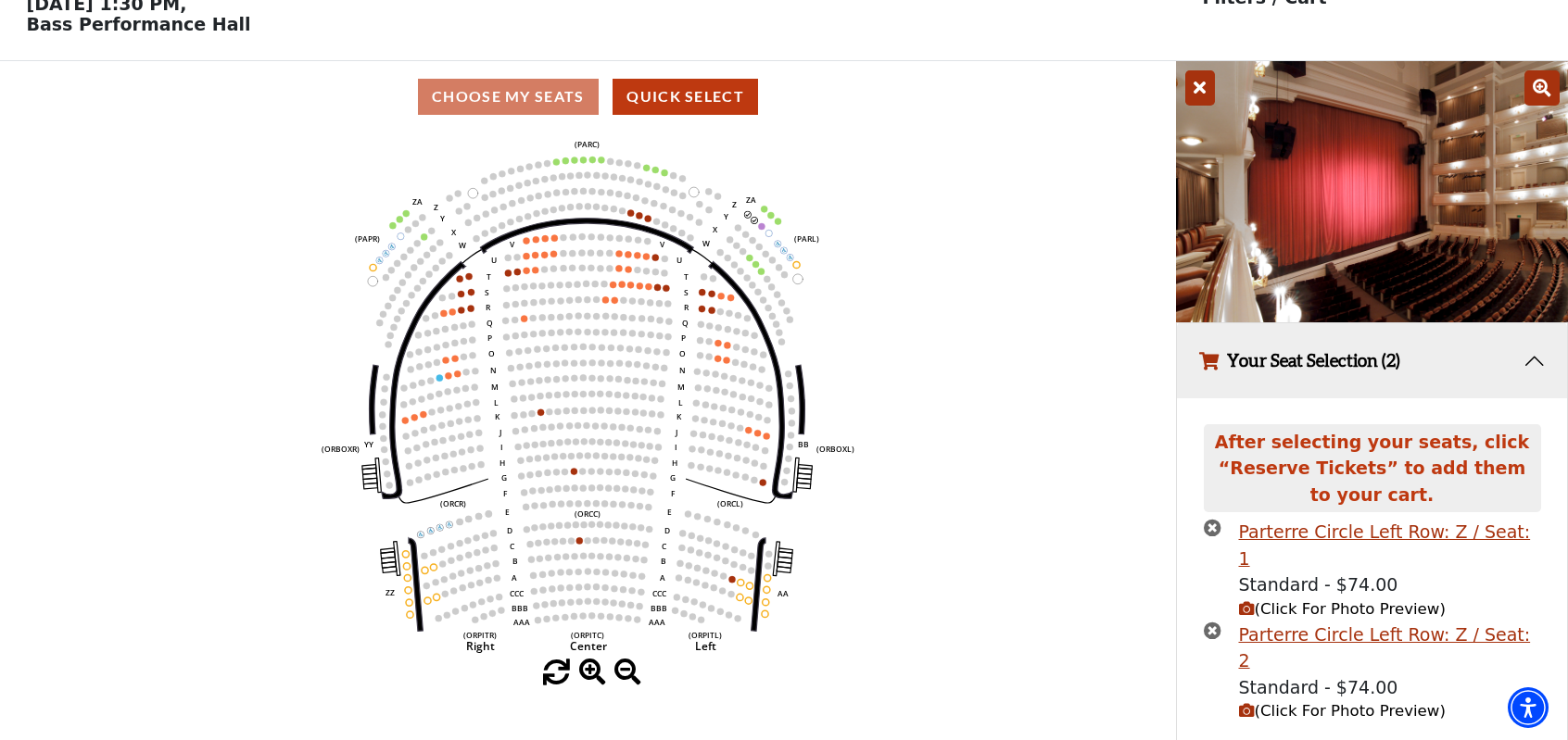
click at [1216, 529] on icon "times-circle" at bounding box center [1212, 527] width 18 height 18
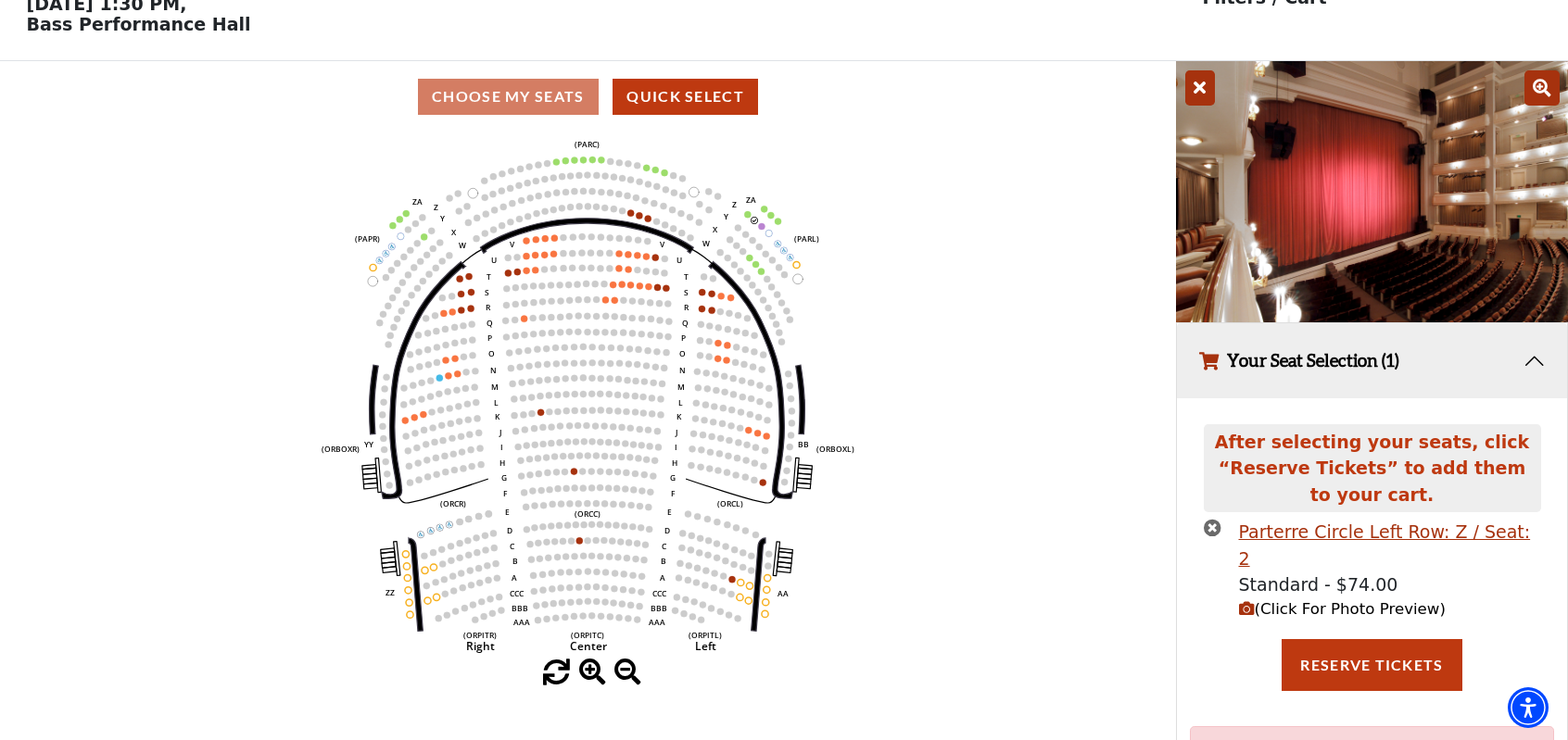
click at [1211, 531] on icon "times-circle" at bounding box center [1212, 527] width 18 height 18
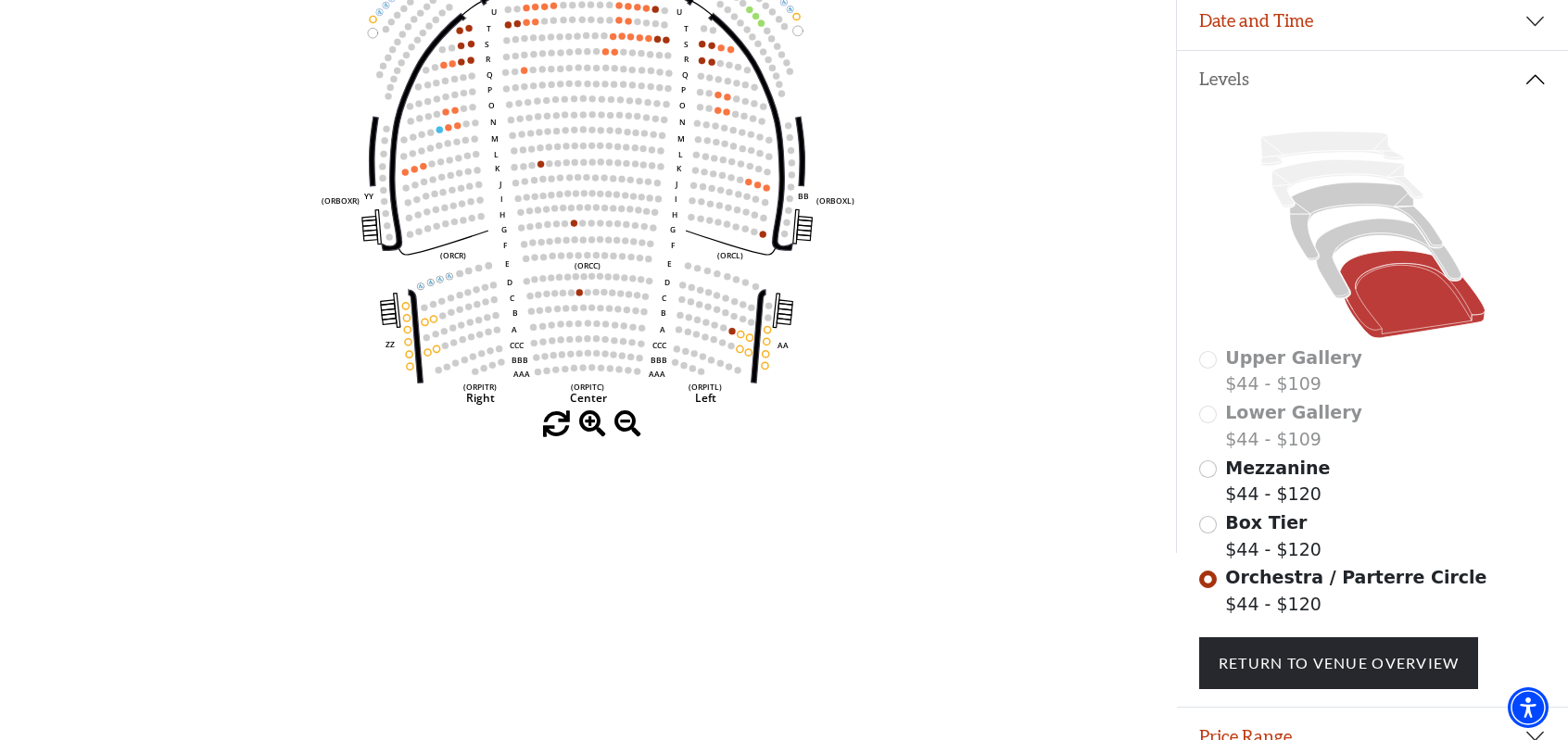
scroll to position [343, 0]
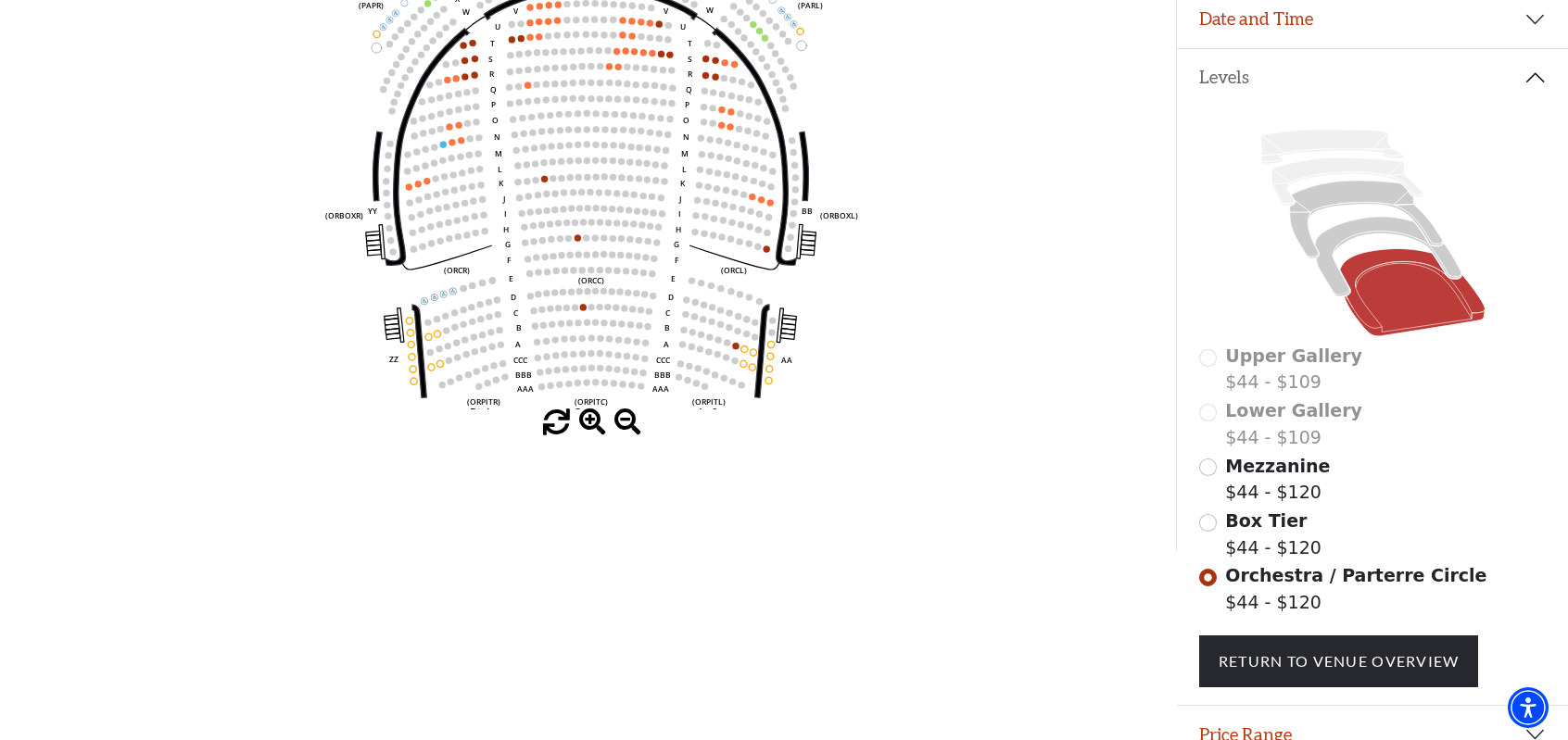
click at [877, 357] on icon "Left (ORPITL) Right (ORPITR) Center (ORPITC) ZZ AA YY BB ZA ZA (ORCL) (ORCR) (O…" at bounding box center [587, 146] width 1058 height 527
click at [702, 78] on icon "Left (ORPITL) Right (ORPITR) Center (ORPITC) ZZ AA YY BB ZA ZA (ORCL) (ORCR) (O…" at bounding box center [587, 146] width 1058 height 527
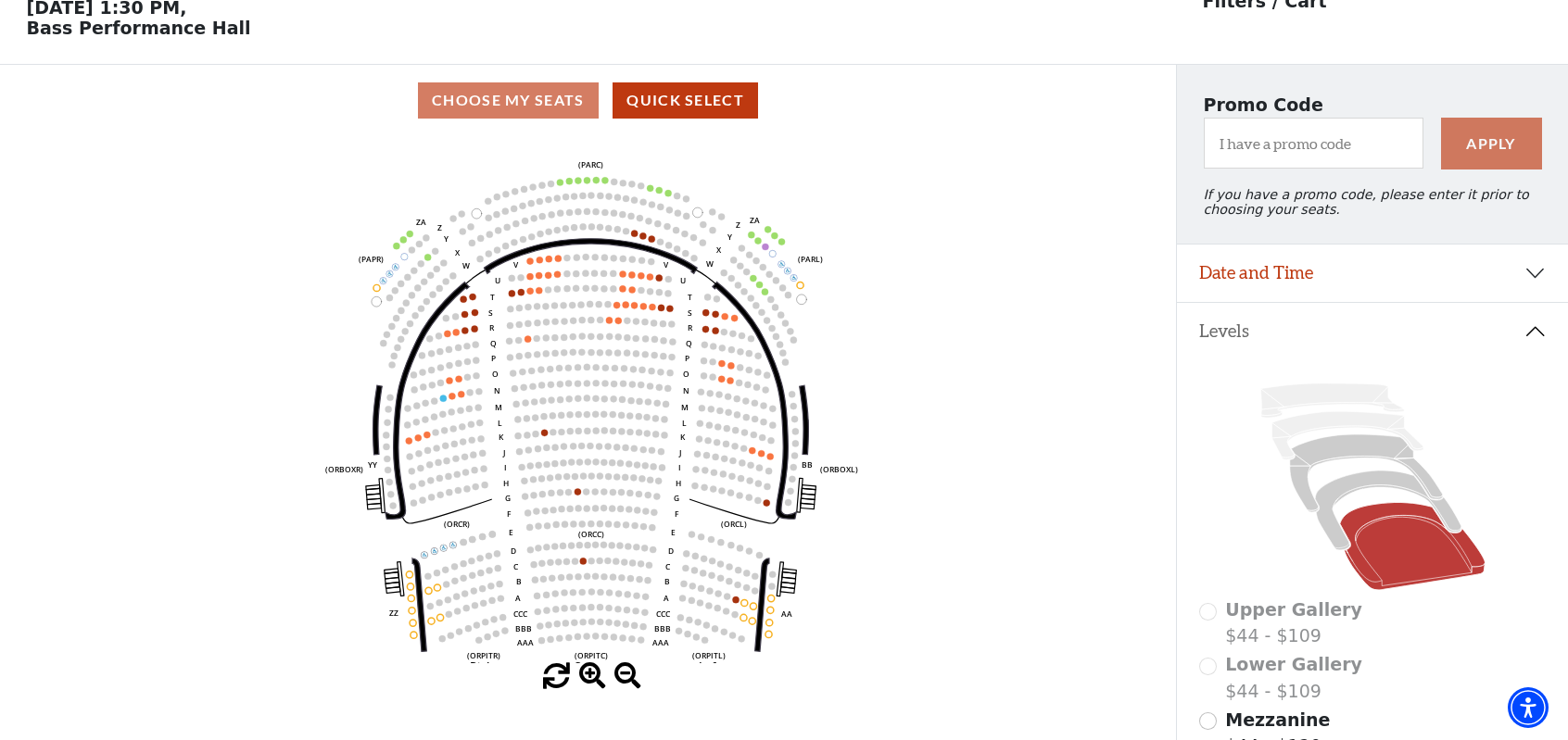
scroll to position [61, 0]
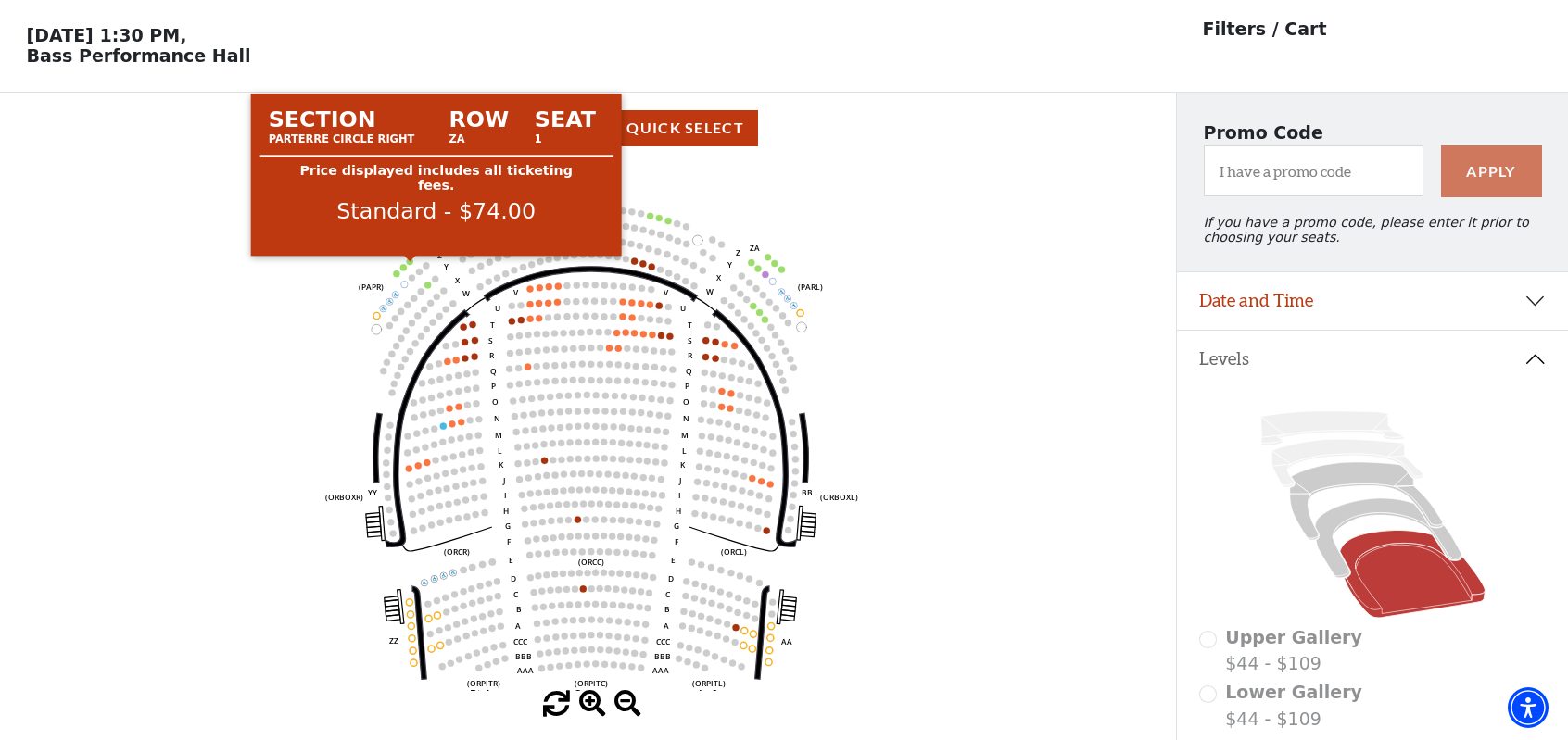
click at [409, 265] on circle at bounding box center [409, 261] width 7 height 7
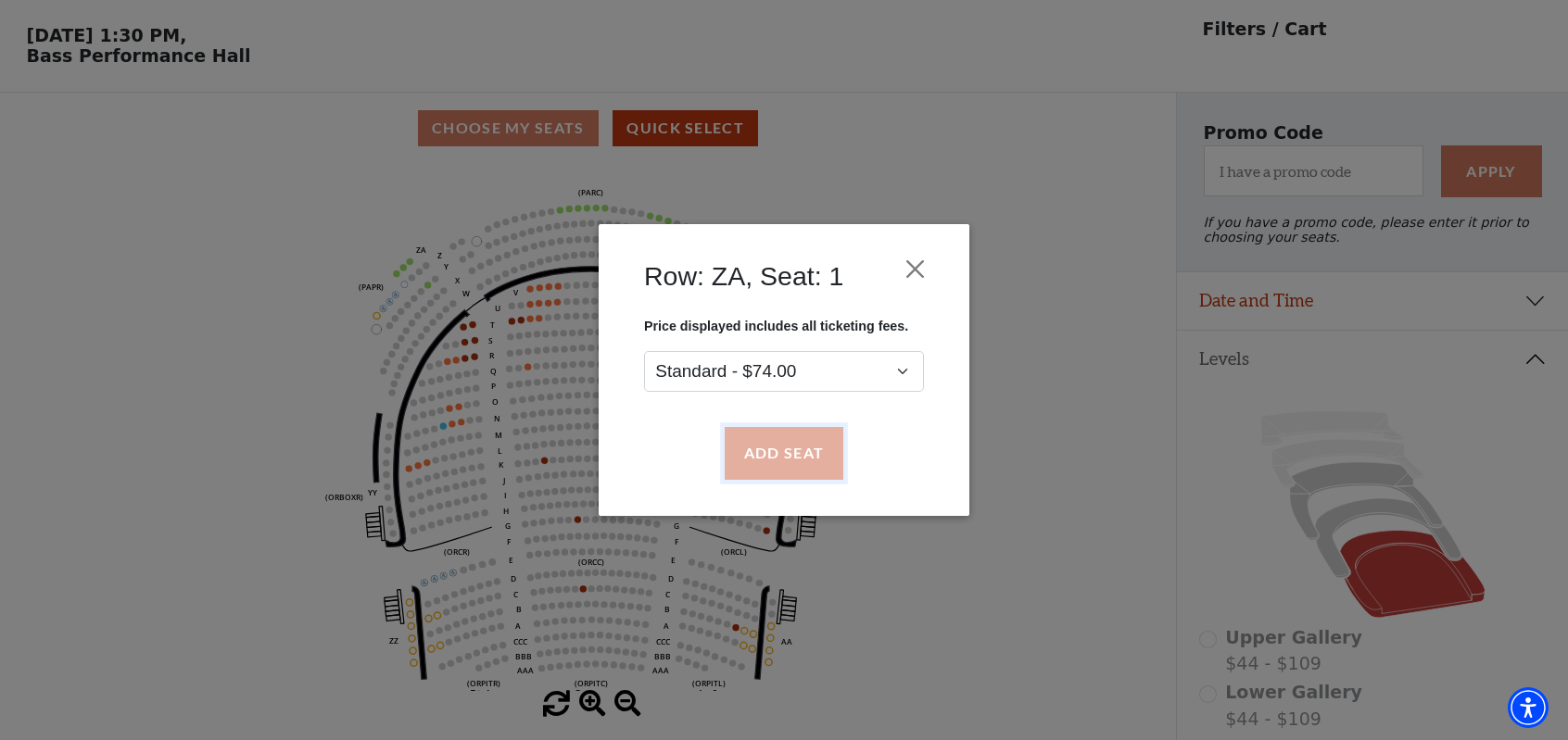
click at [762, 456] on button "Add Seat" at bounding box center [783, 454] width 118 height 52
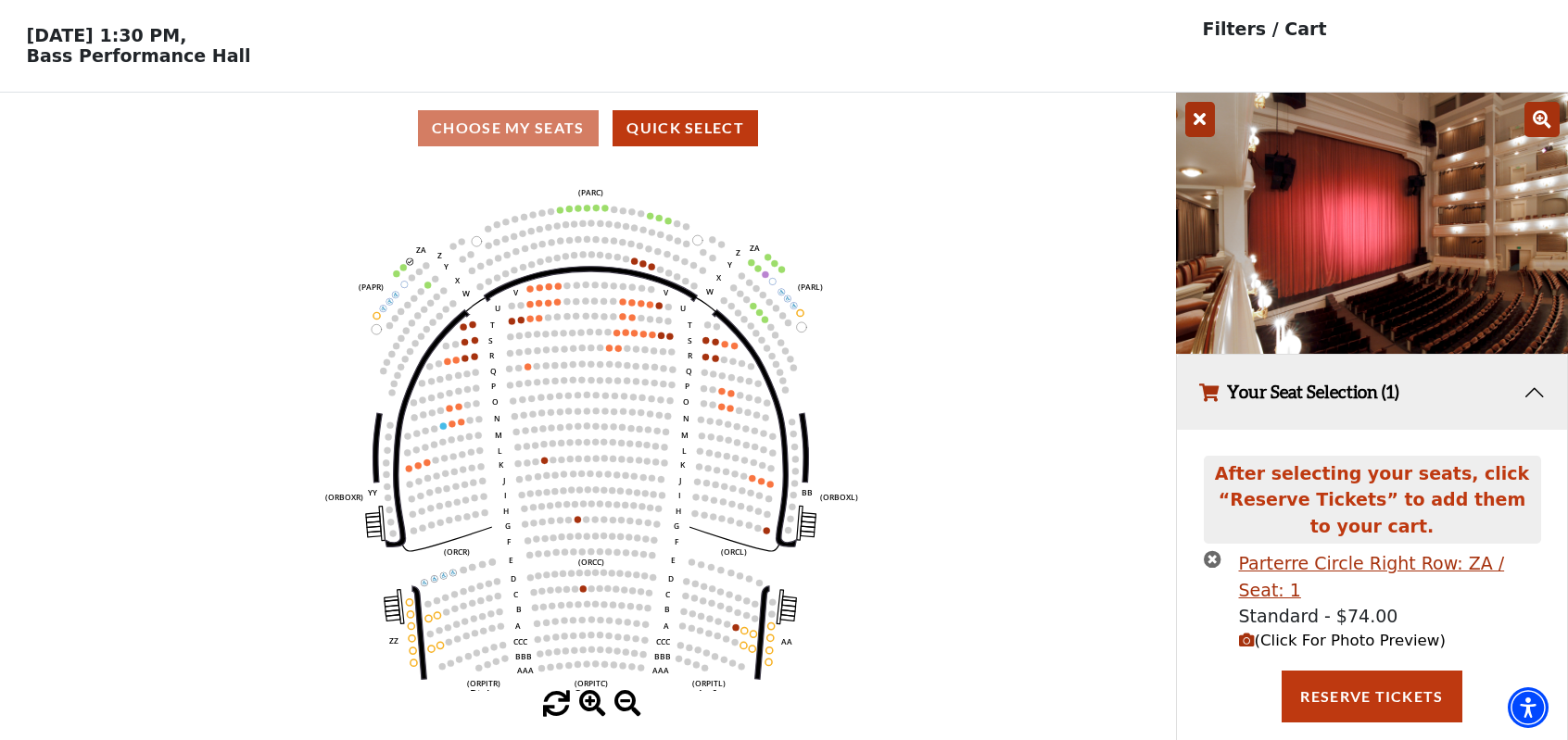
scroll to position [22, 0]
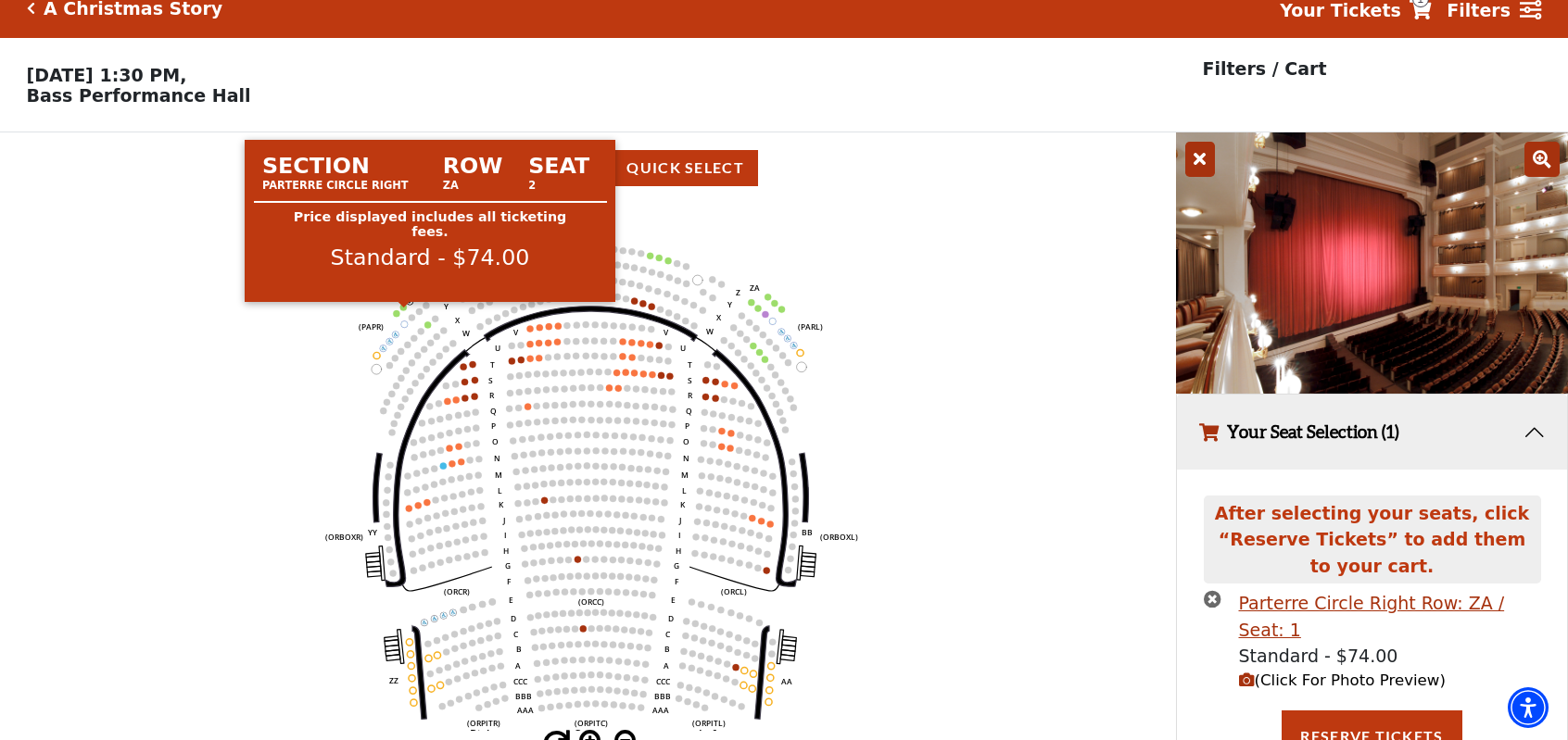
click at [403, 310] on circle at bounding box center [403, 306] width 7 height 7
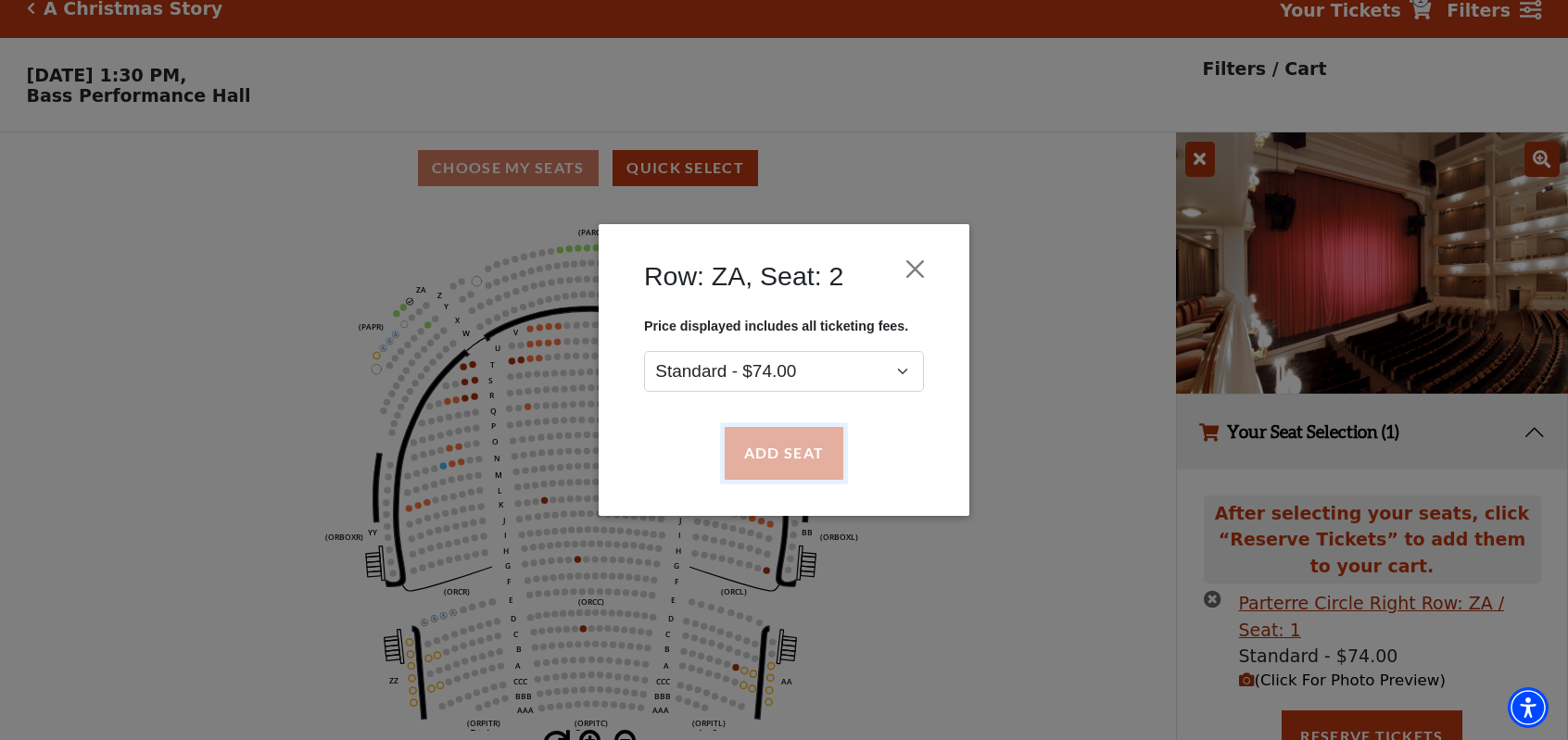
click at [761, 458] on button "Add Seat" at bounding box center [783, 454] width 118 height 52
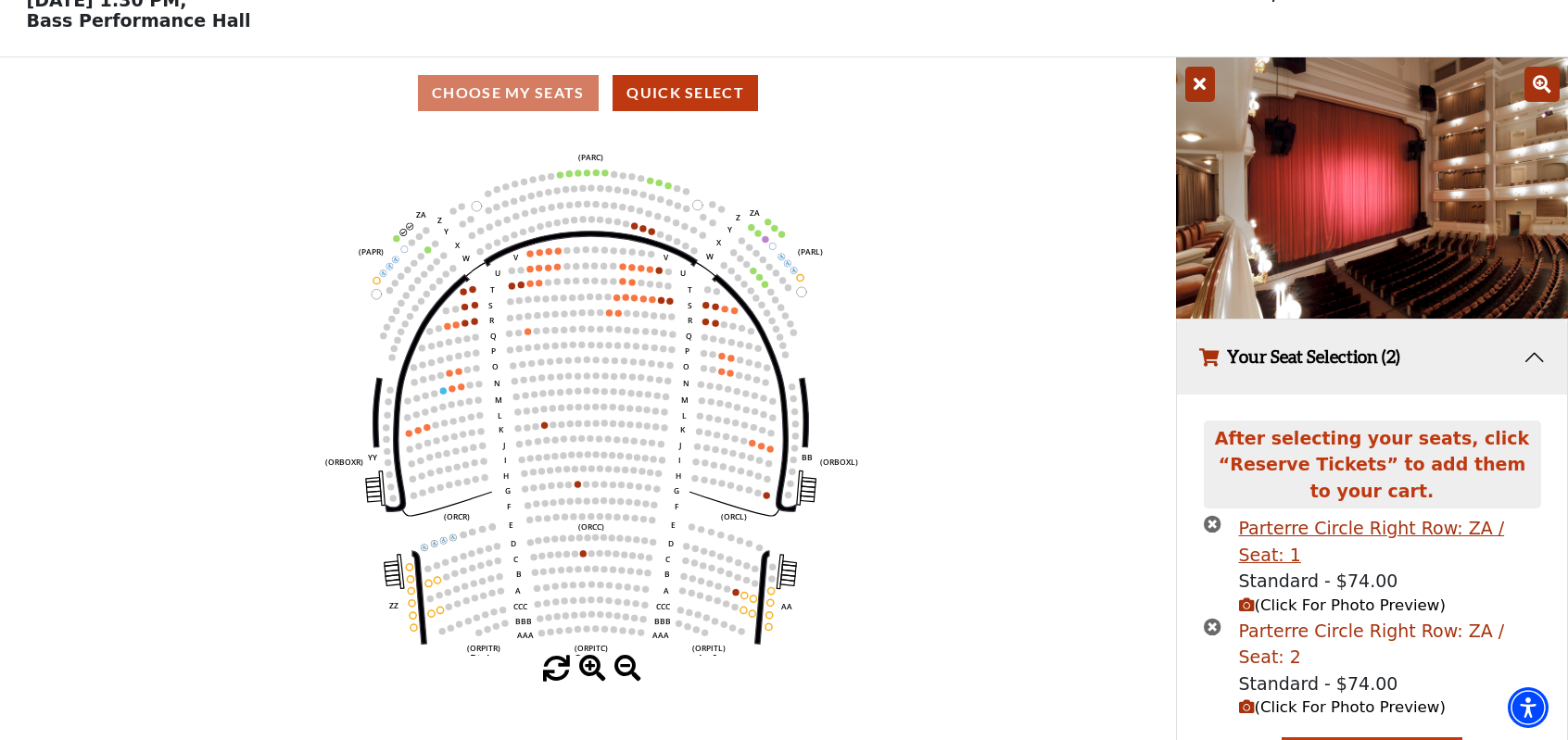
scroll to position [142, 0]
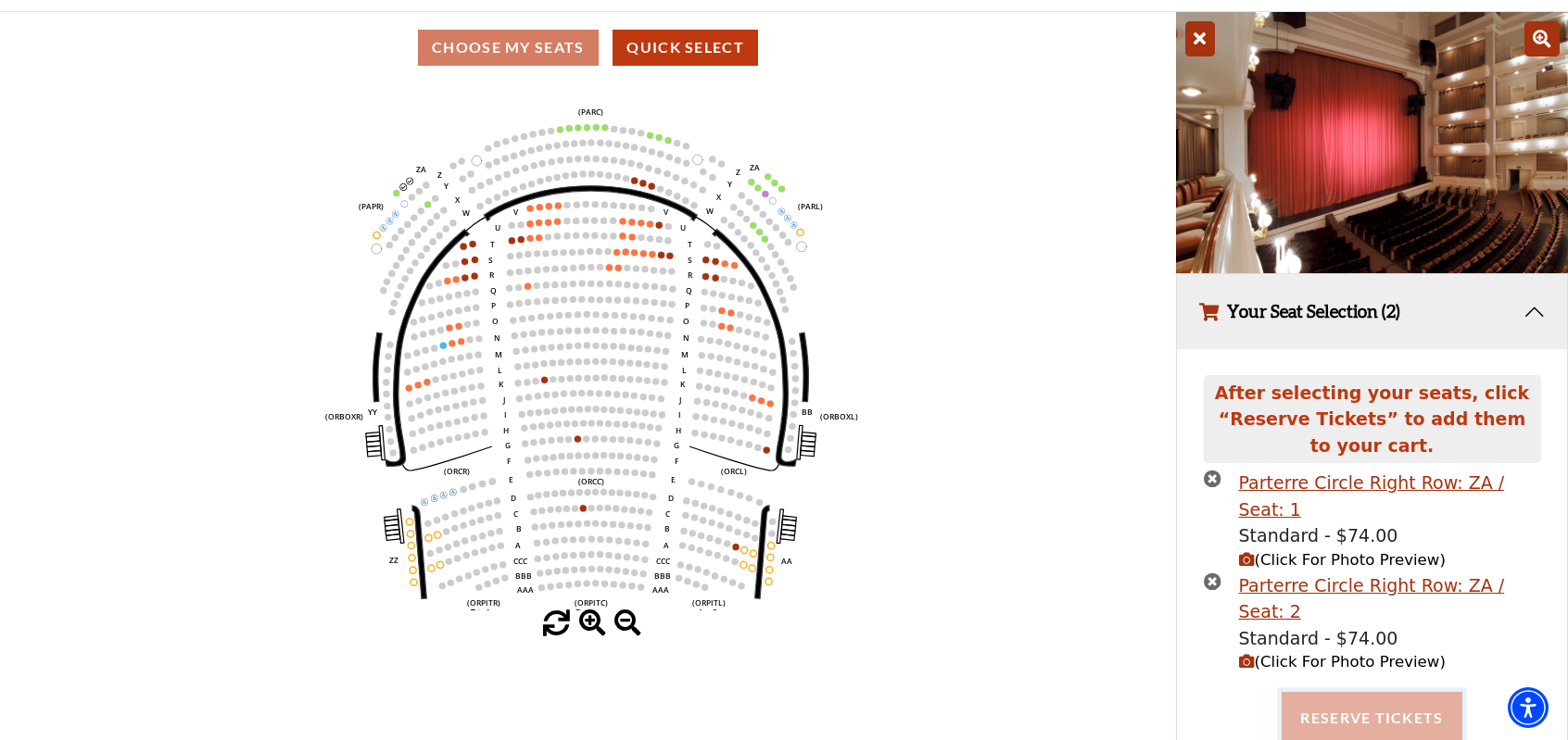
click at [1350, 692] on button "Reserve Tickets" at bounding box center [1371, 717] width 180 height 52
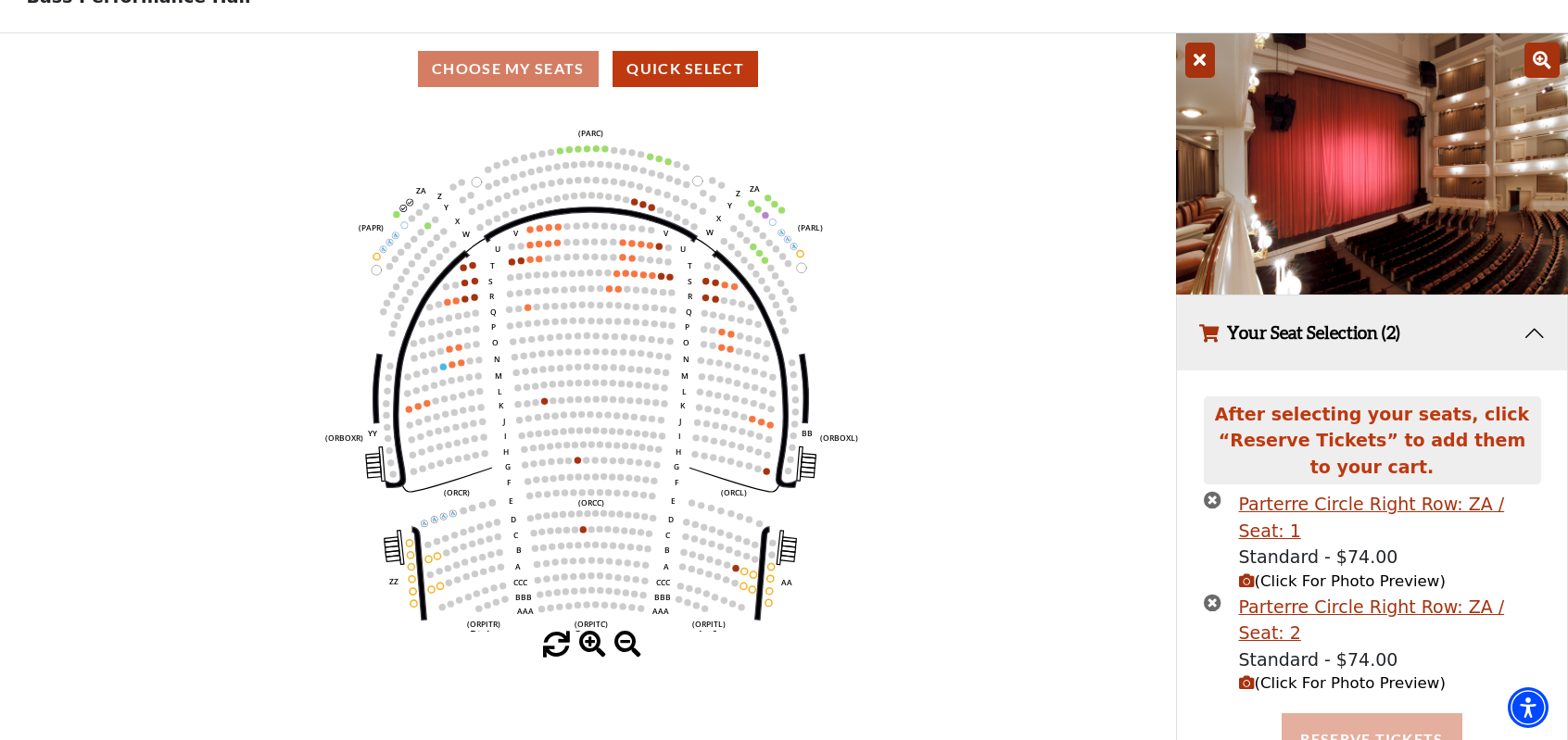
scroll to position [31, 0]
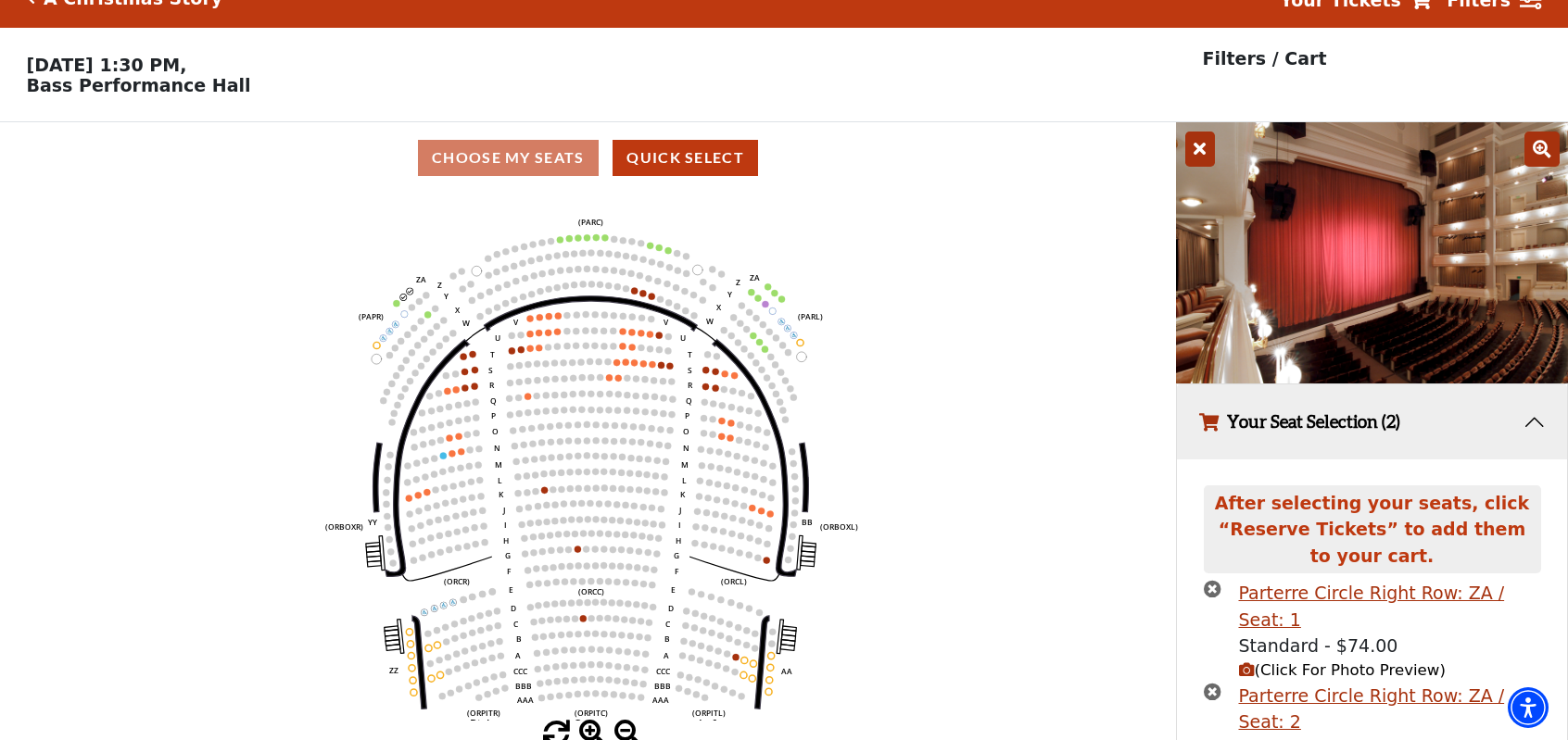
click at [1215, 583] on icon "times-circle" at bounding box center [1212, 588] width 18 height 18
click at [1210, 589] on icon "times-circle" at bounding box center [1212, 588] width 18 height 18
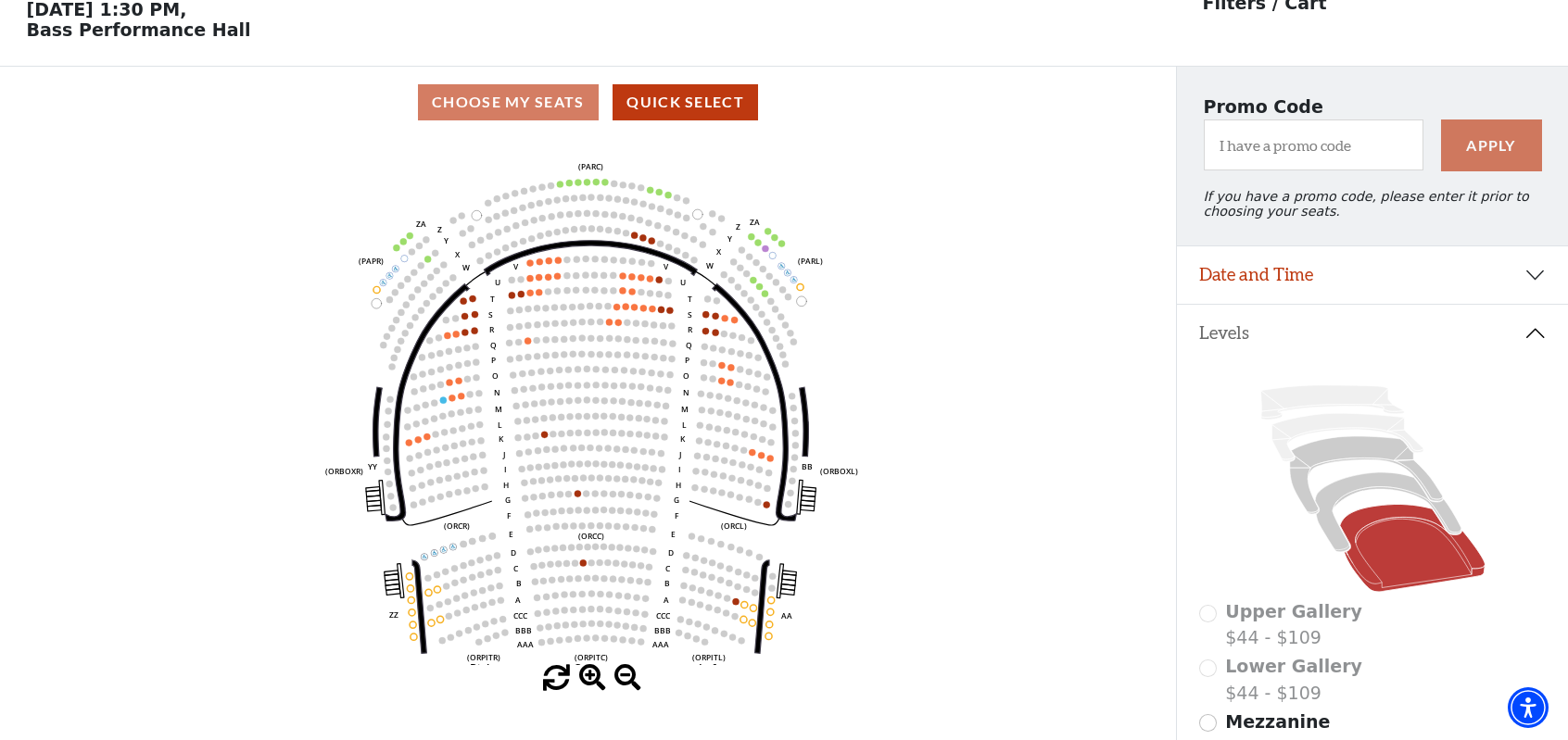
scroll to position [61, 0]
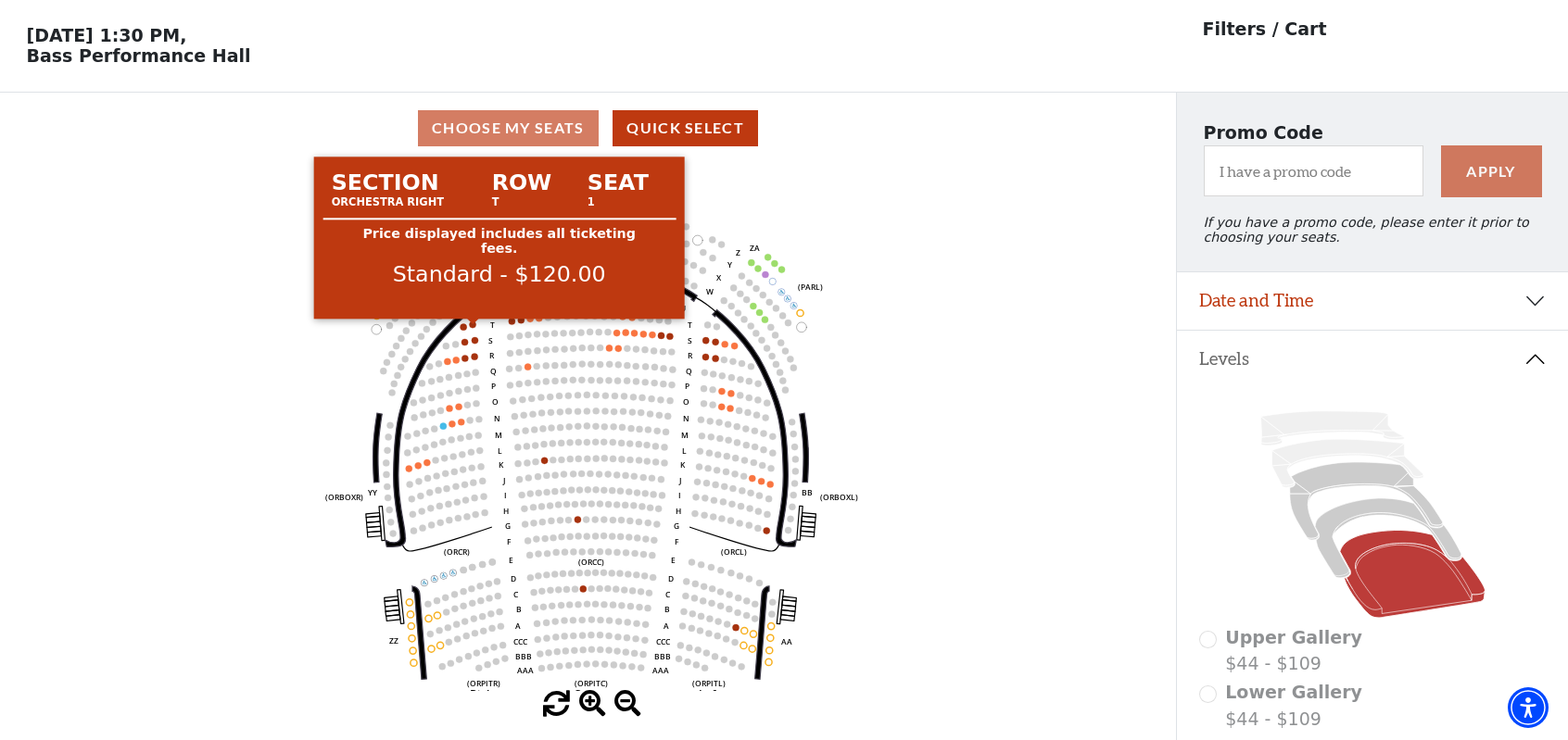
click at [471, 327] on circle at bounding box center [473, 324] width 7 height 7
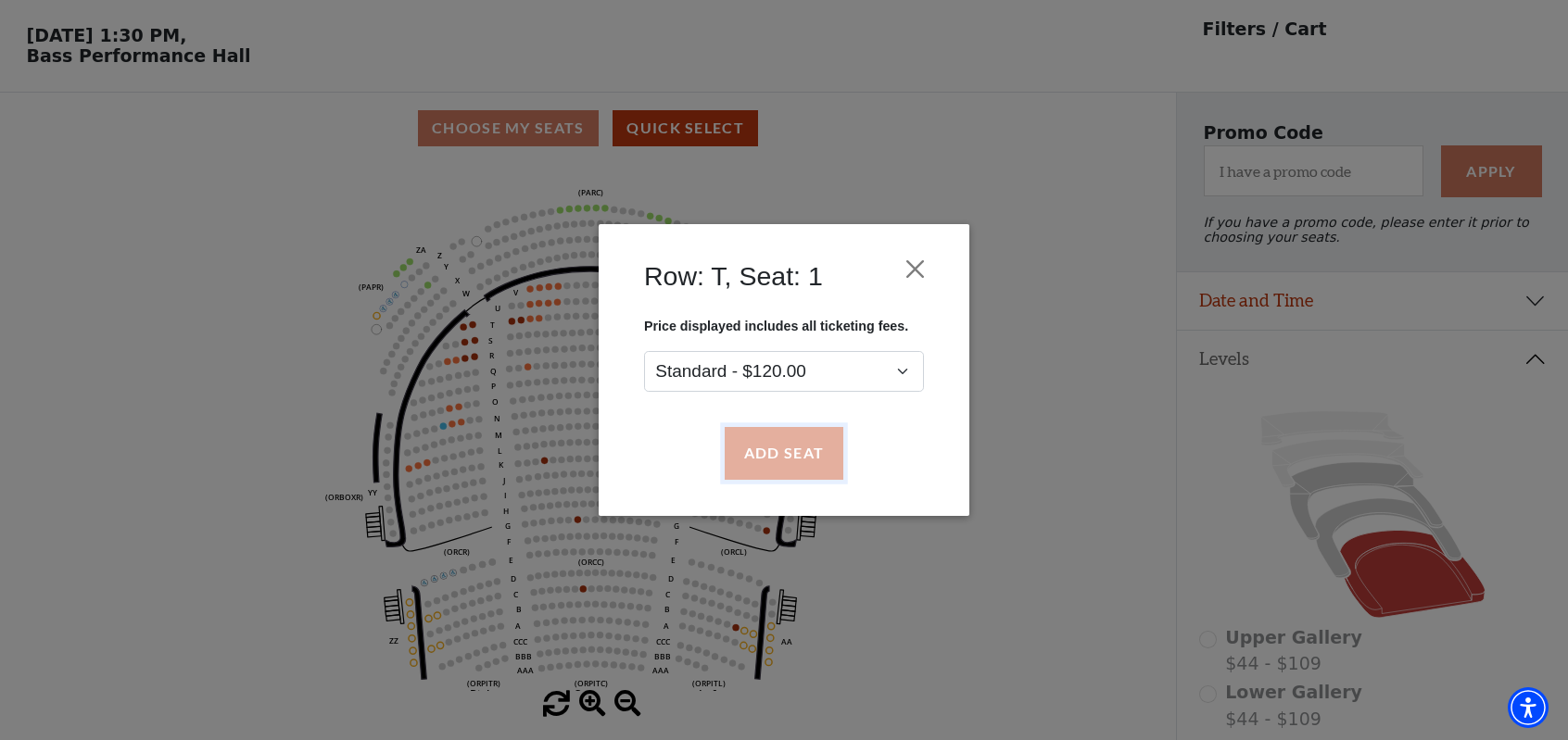
click at [774, 447] on button "Add Seat" at bounding box center [783, 454] width 118 height 52
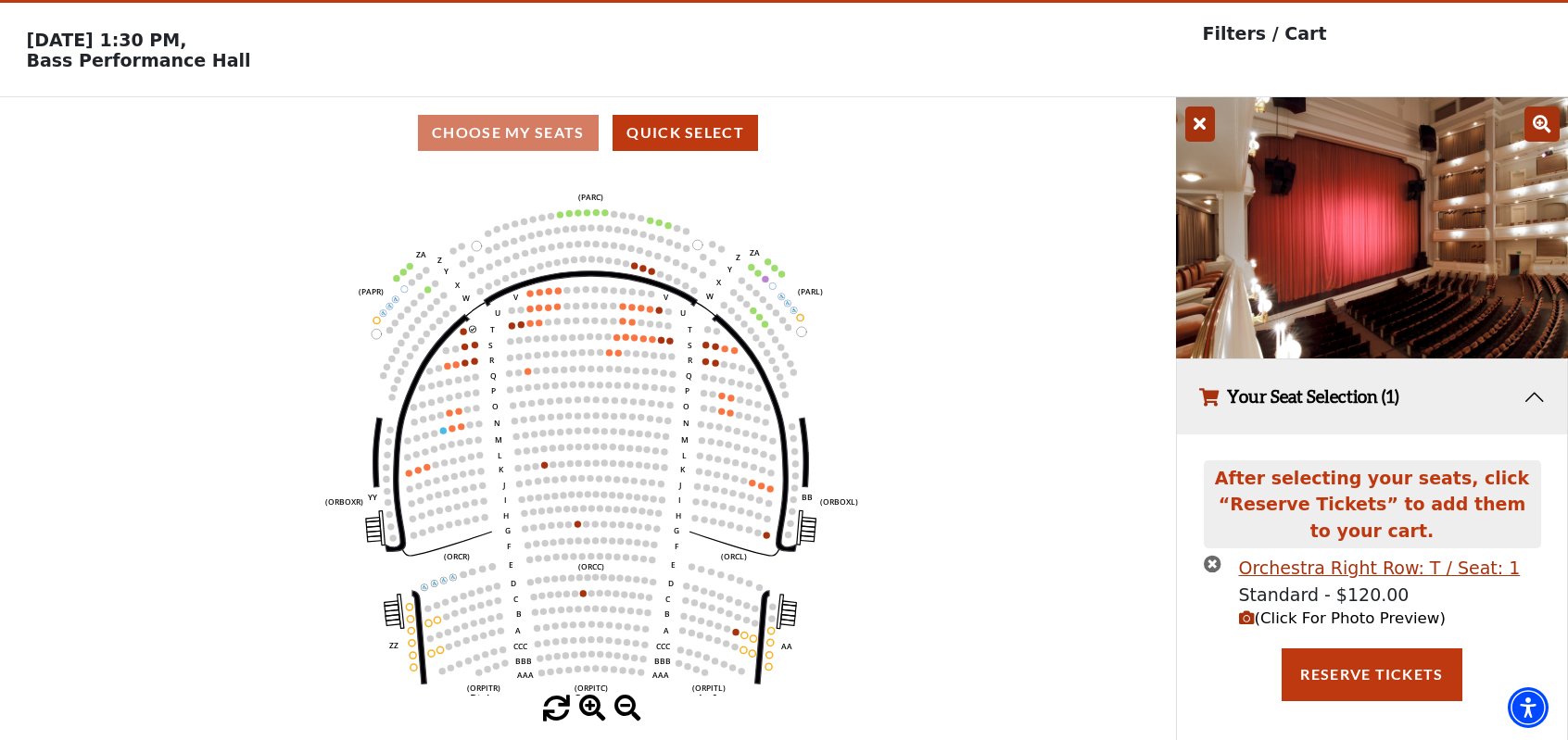
scroll to position [22, 0]
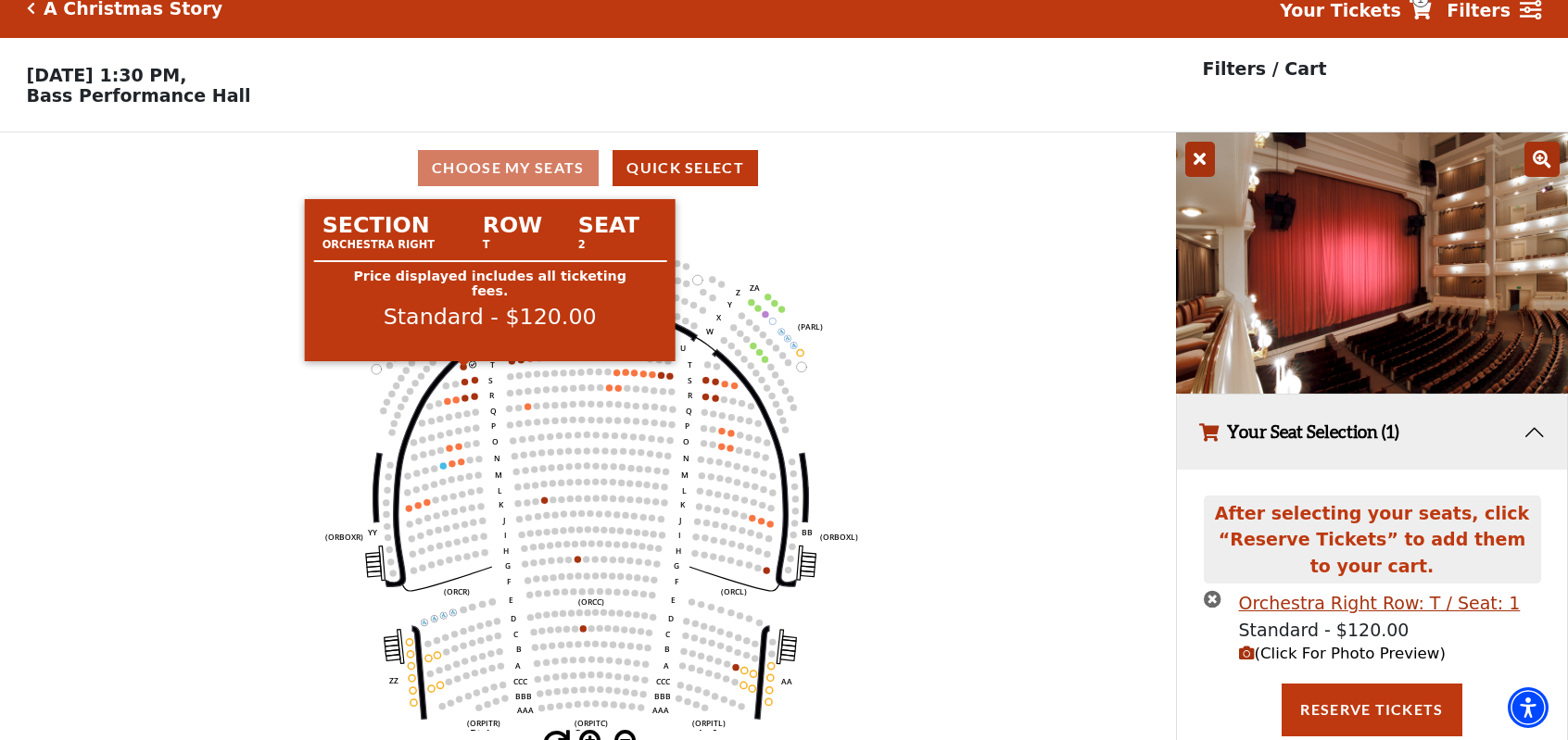
click at [463, 370] on circle at bounding box center [463, 366] width 7 height 7
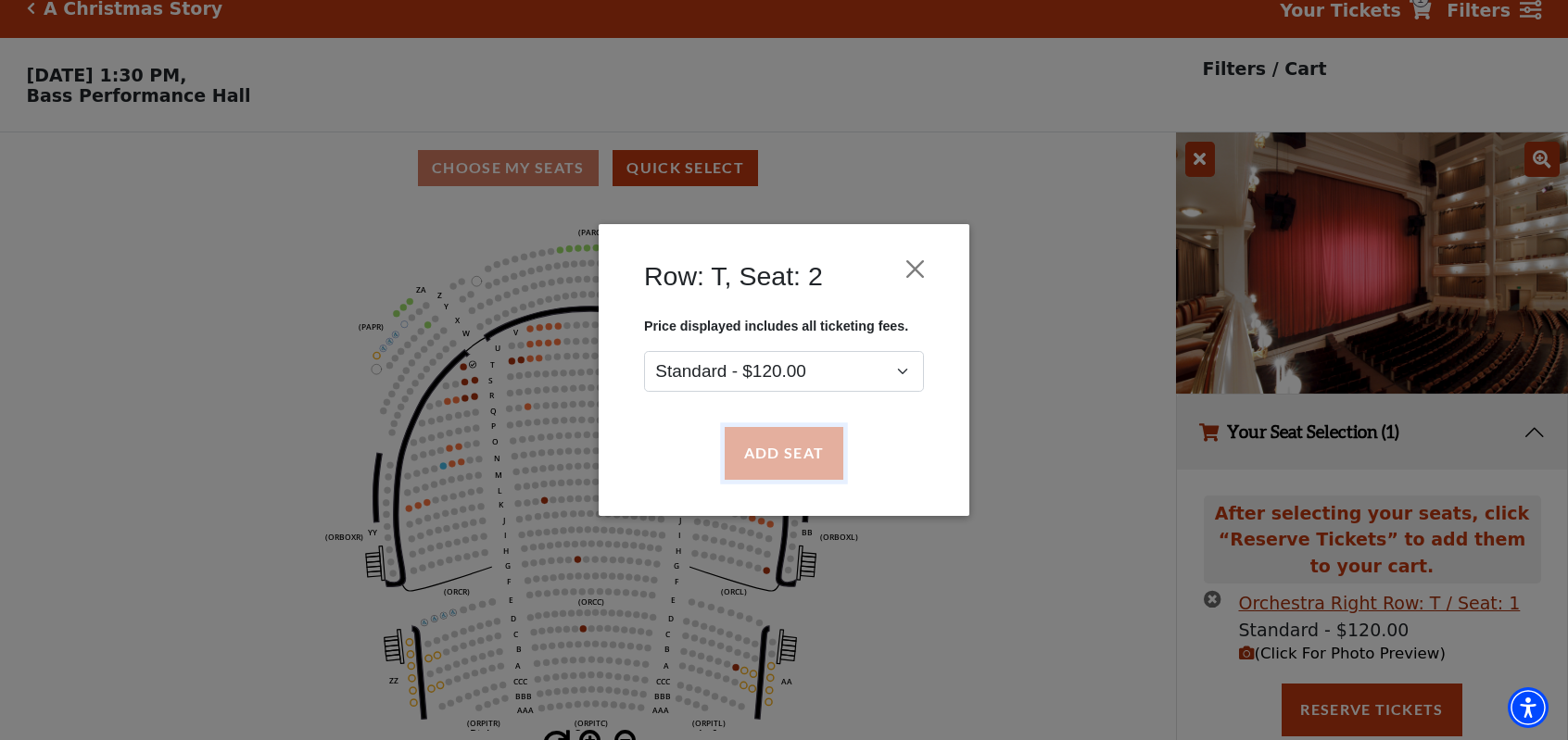
click at [790, 453] on button "Add Seat" at bounding box center [783, 454] width 118 height 52
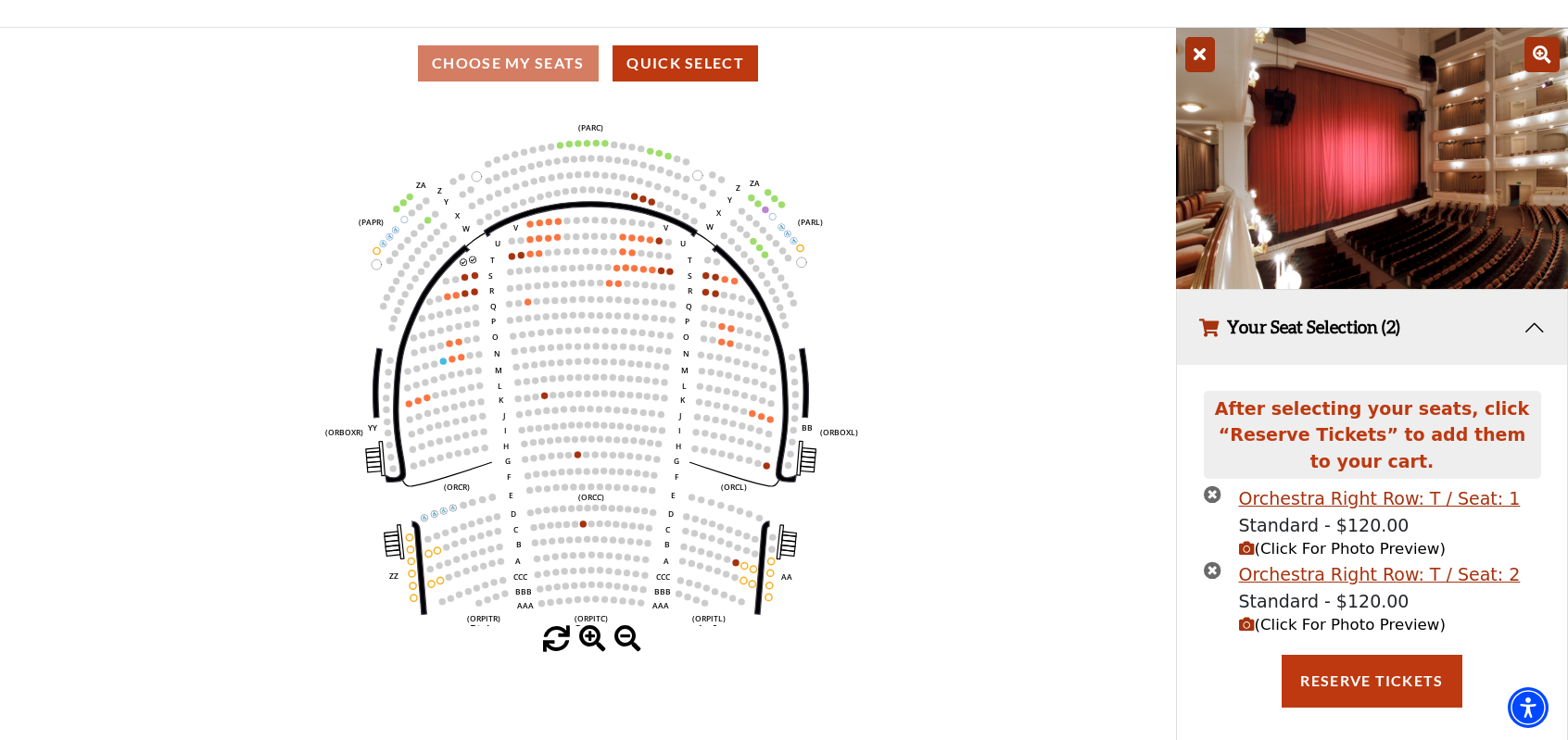
scroll to position [142, 0]
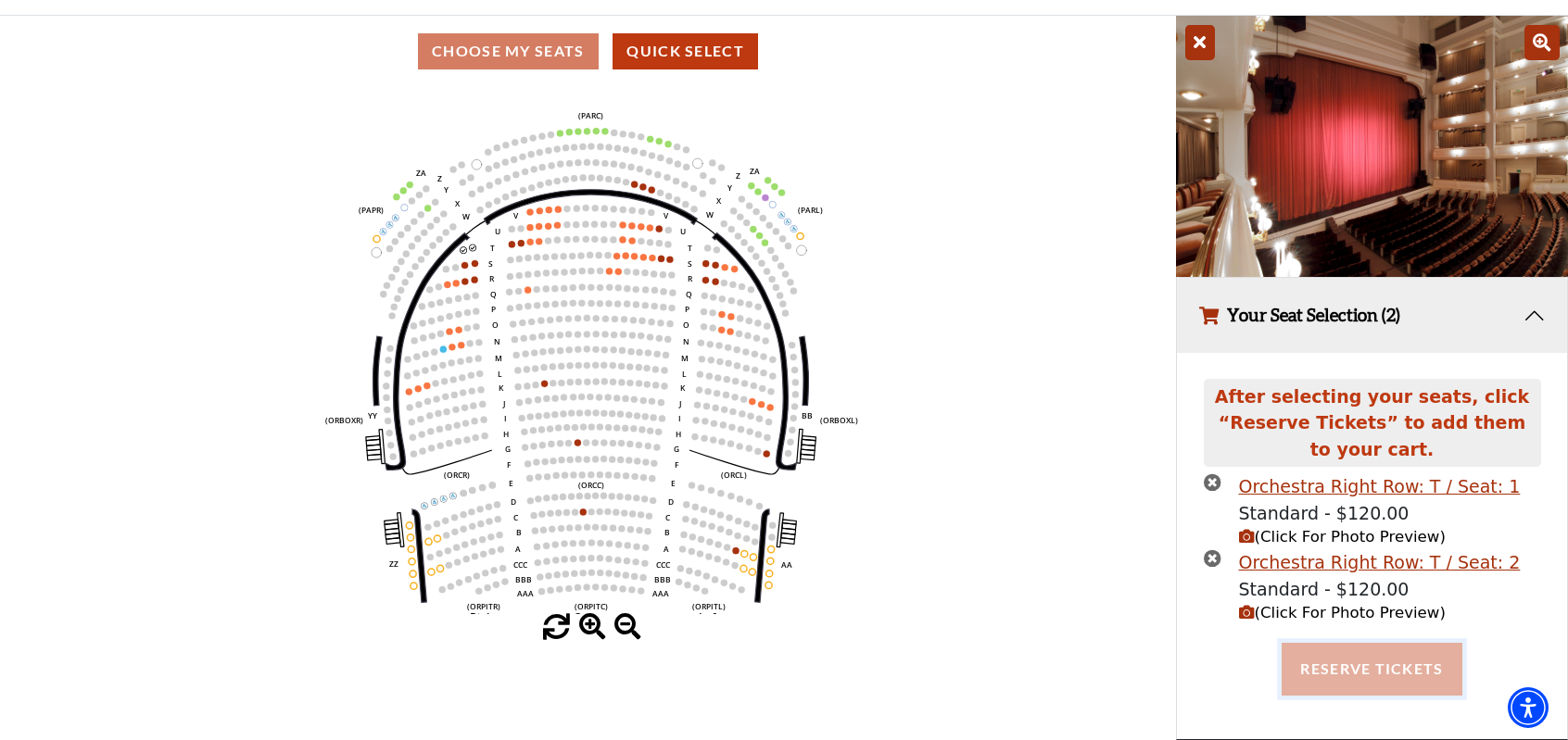
click at [1349, 671] on button "Reserve Tickets" at bounding box center [1371, 668] width 180 height 52
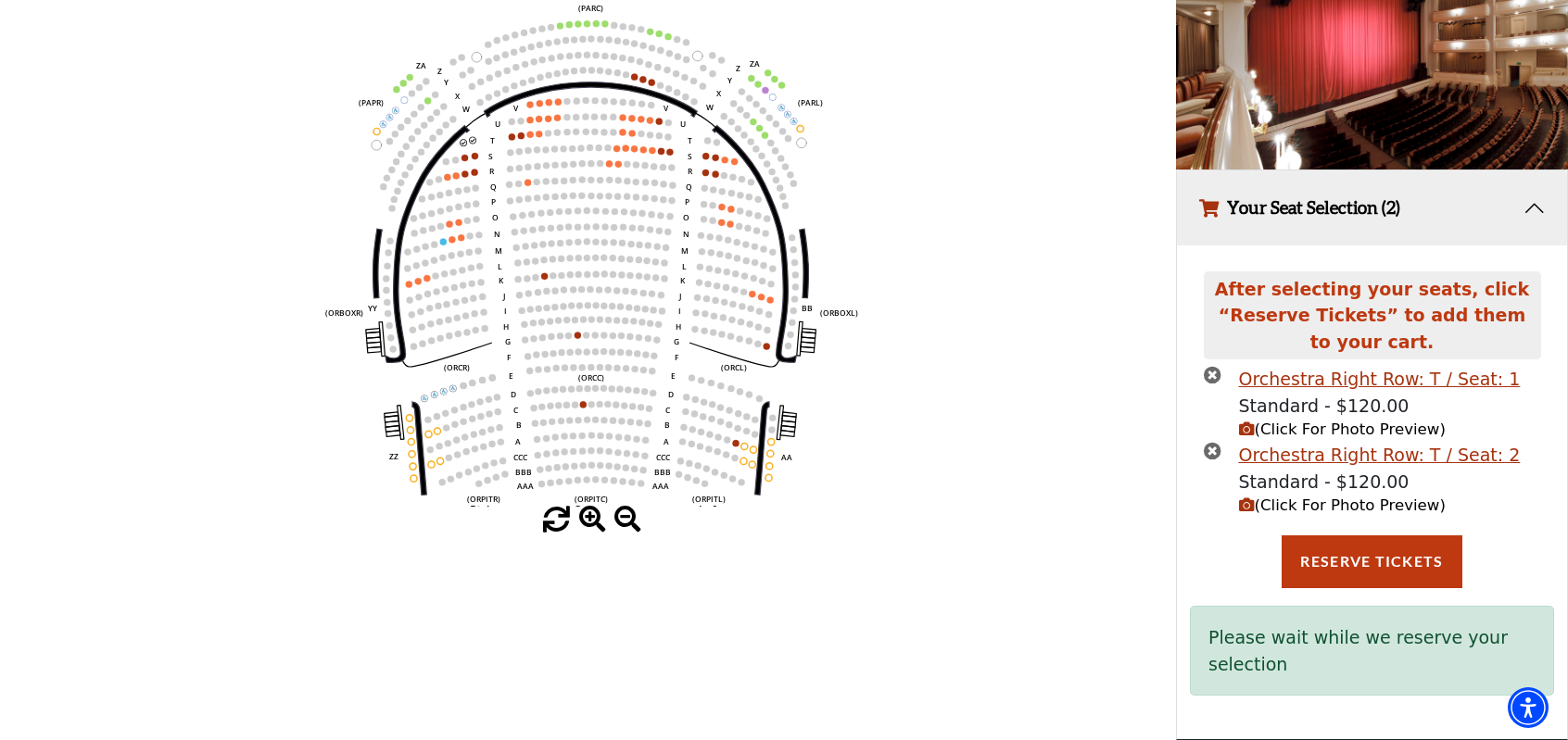
scroll to position [249, 0]
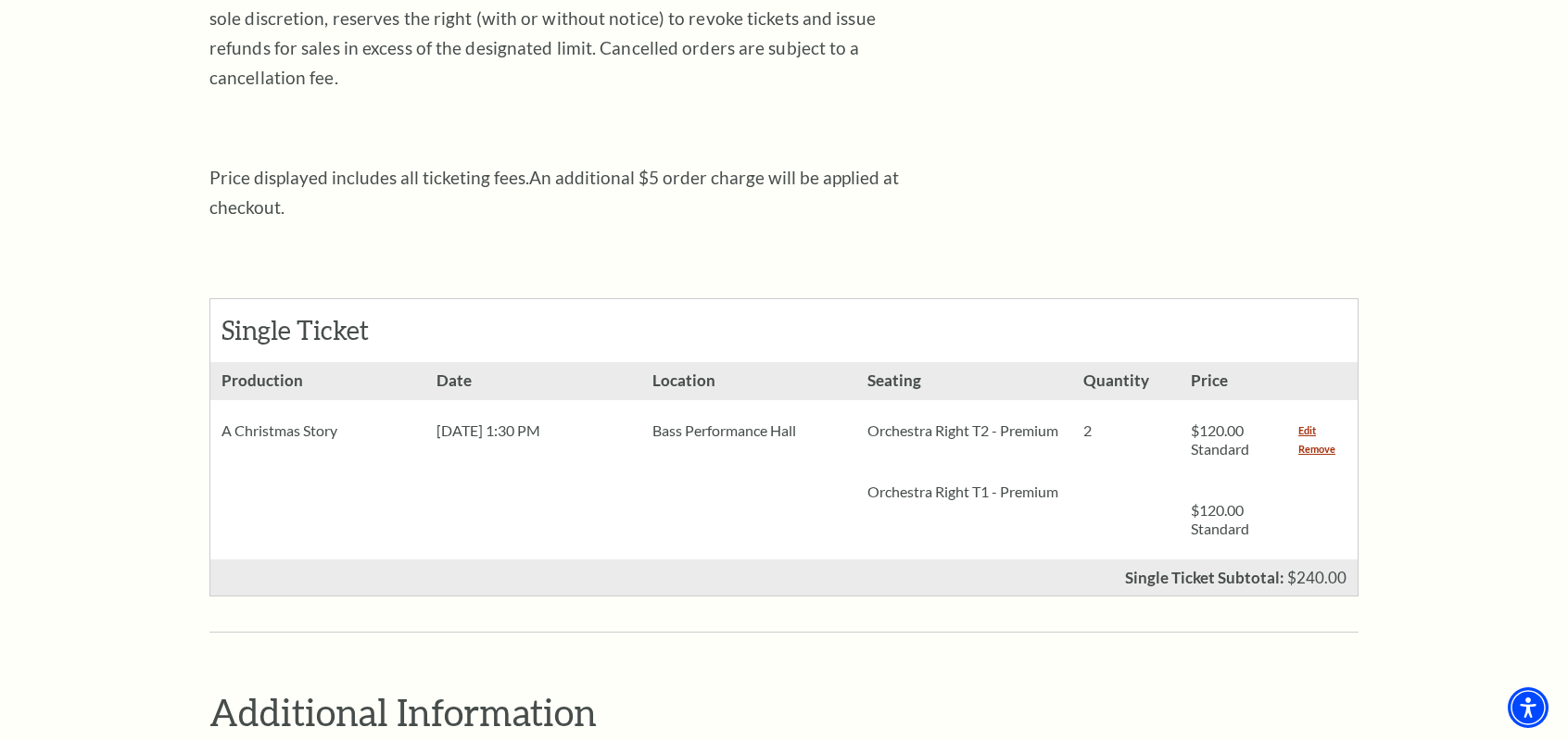
scroll to position [463, 0]
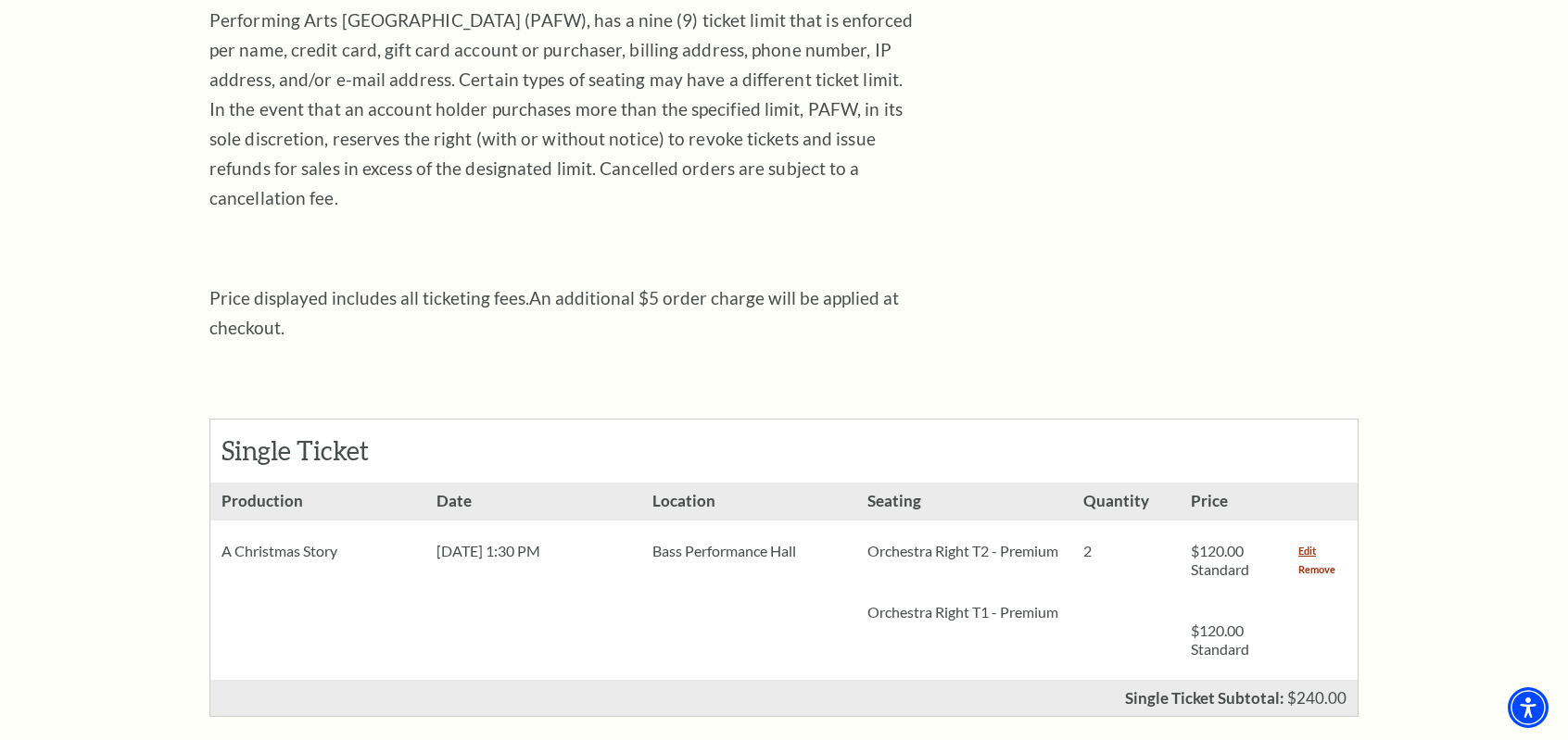
click at [1303, 560] on link "Remove" at bounding box center [1316, 570] width 37 height 19
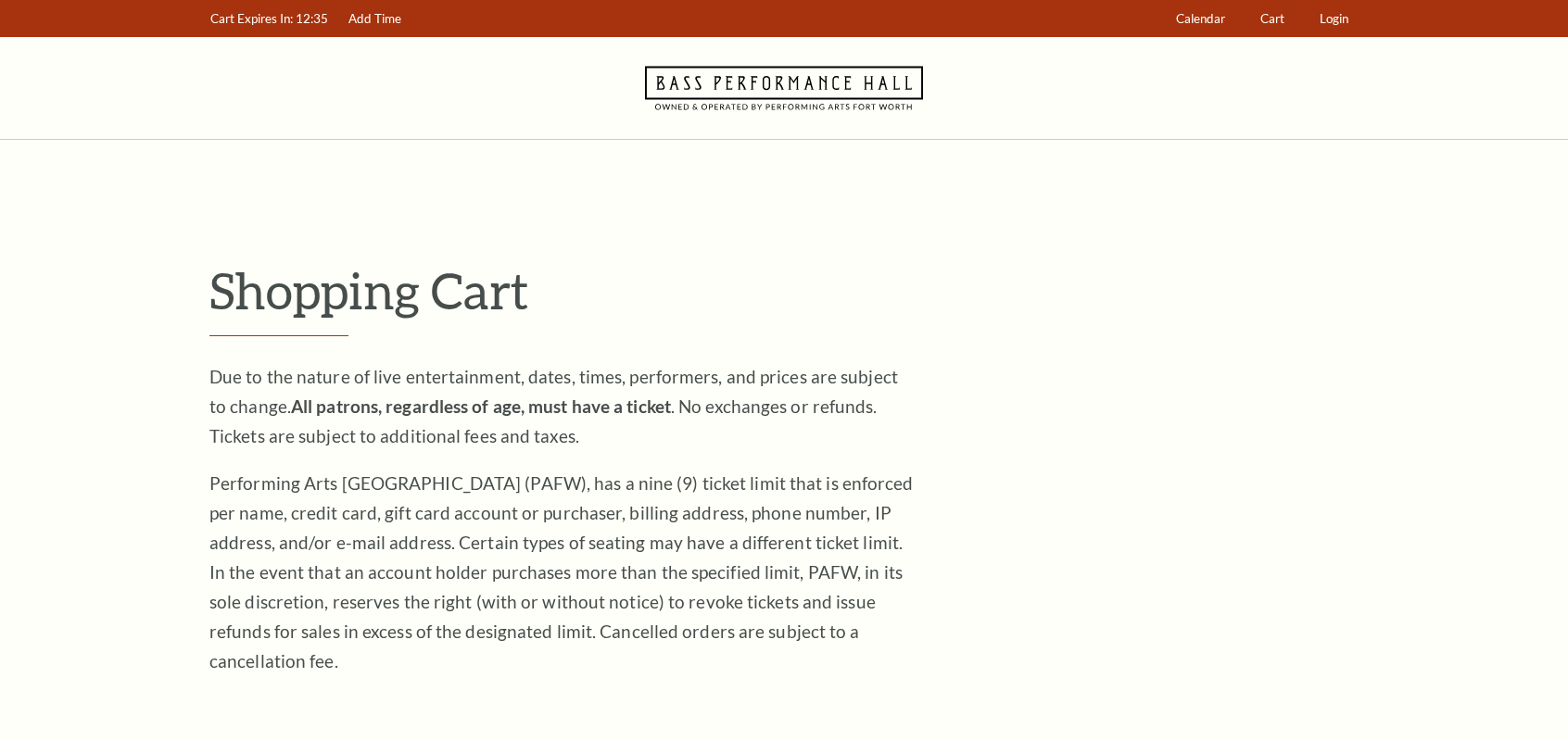
scroll to position [463, 0]
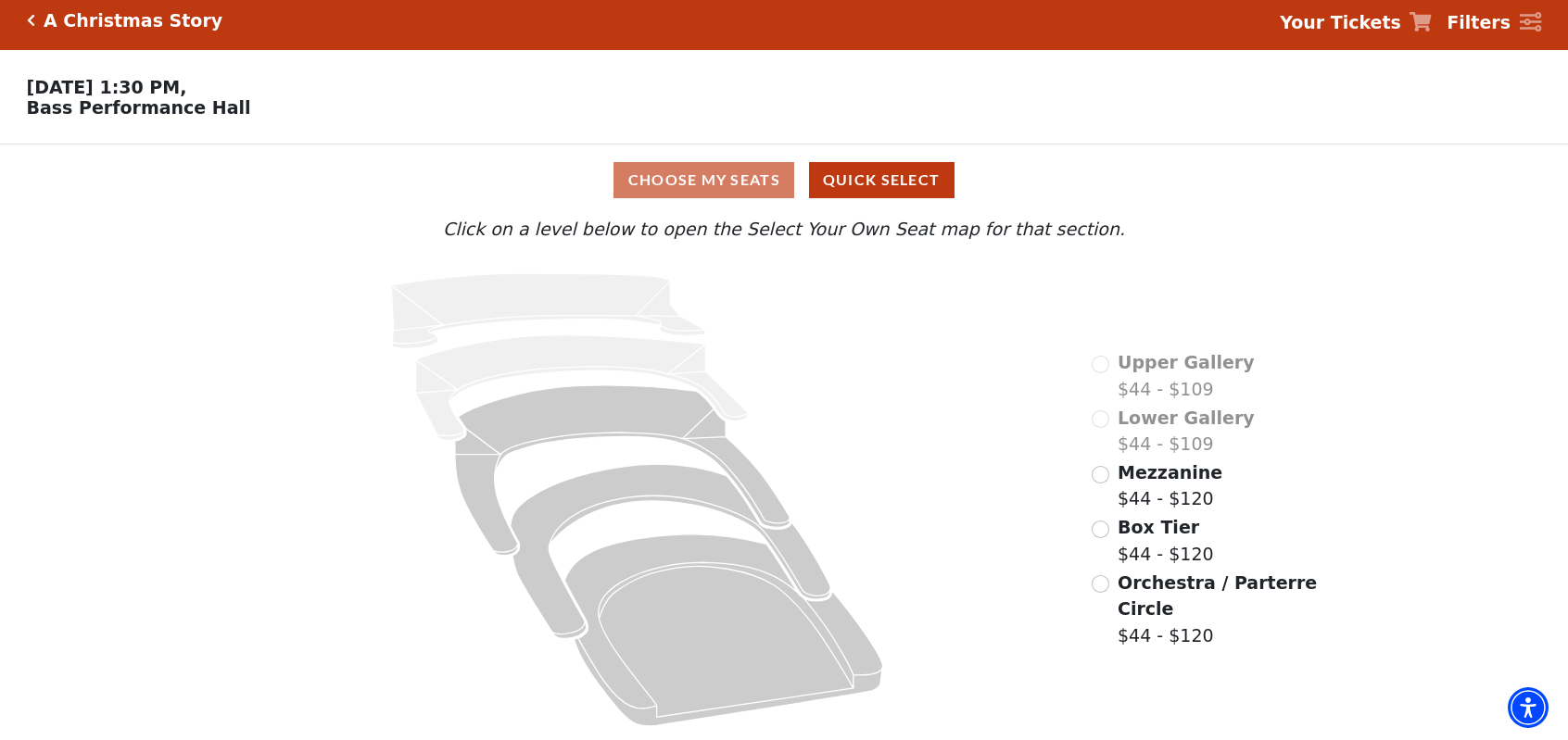
scroll to position [15, 0]
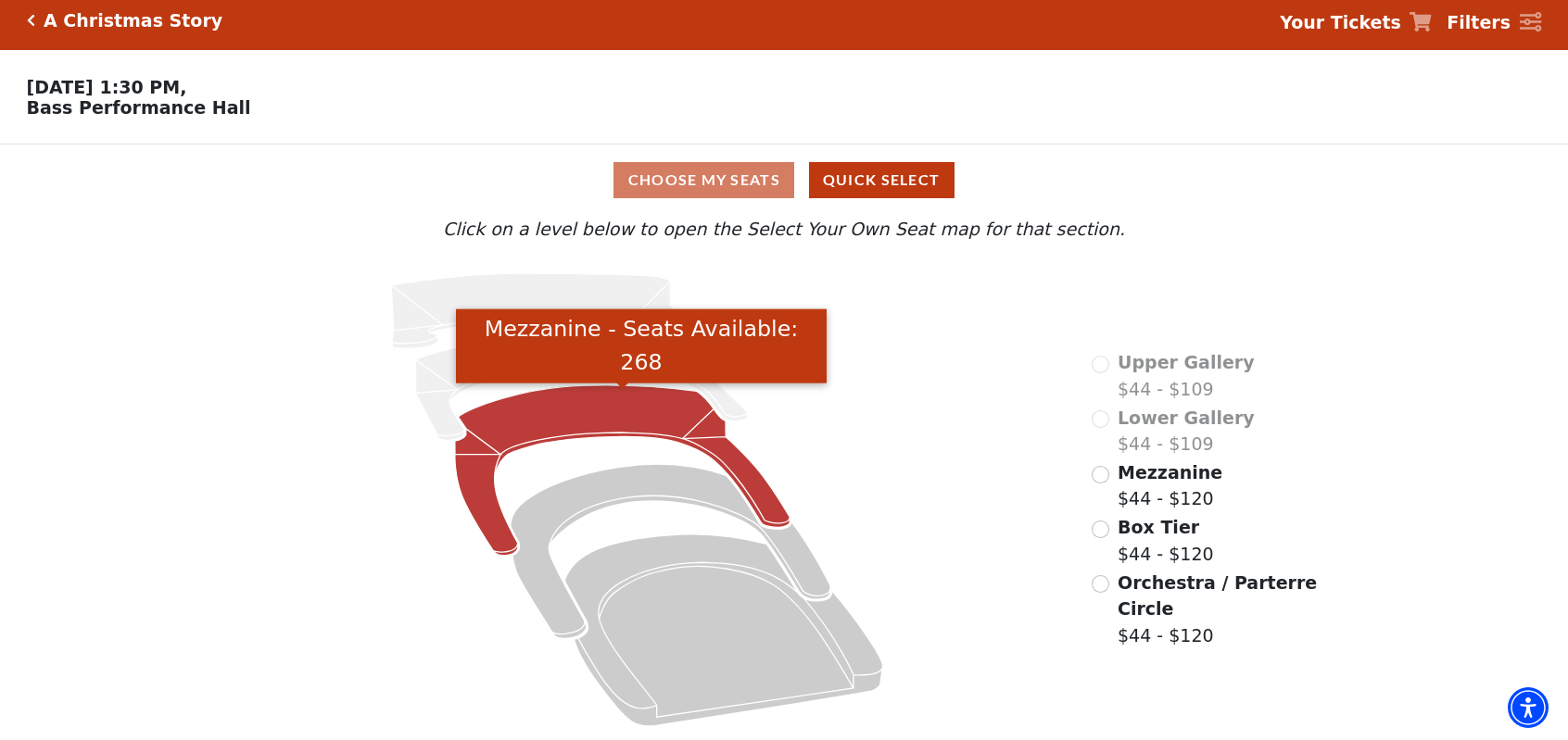
click at [502, 419] on icon "Mezzanine - Seats Available: 268" at bounding box center [622, 471] width 336 height 170
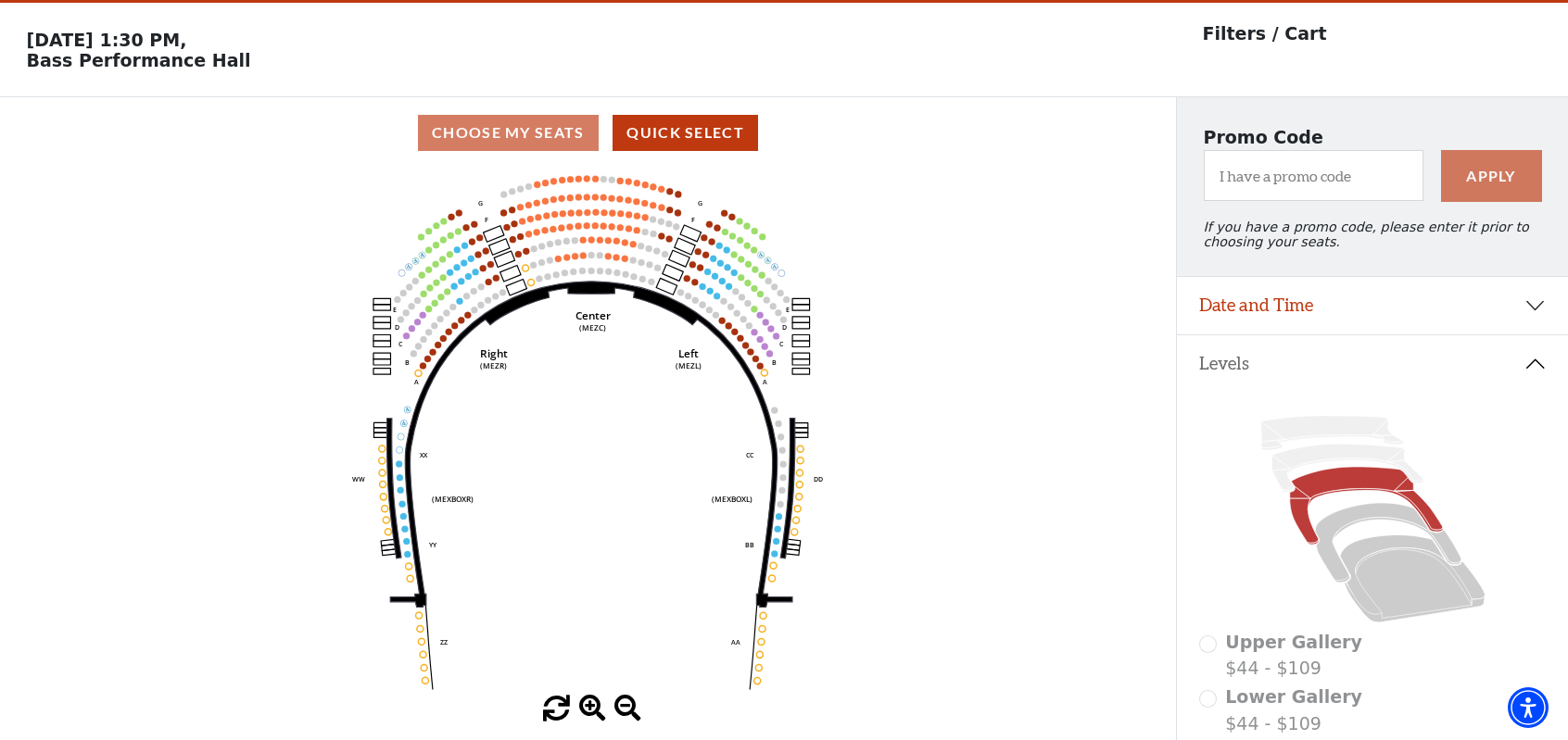
scroll to position [85, 0]
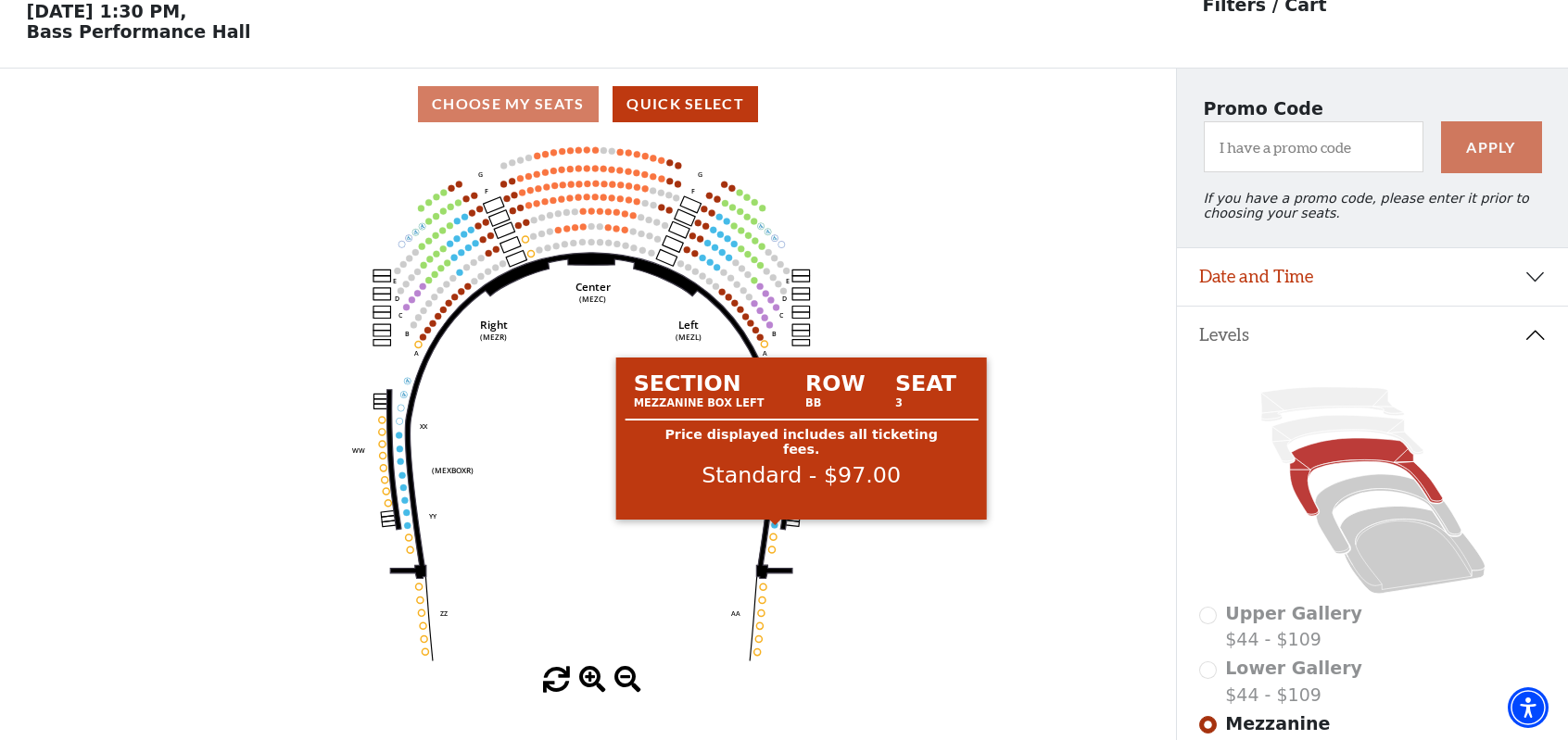
click at [776, 528] on circle at bounding box center [775, 525] width 7 height 7
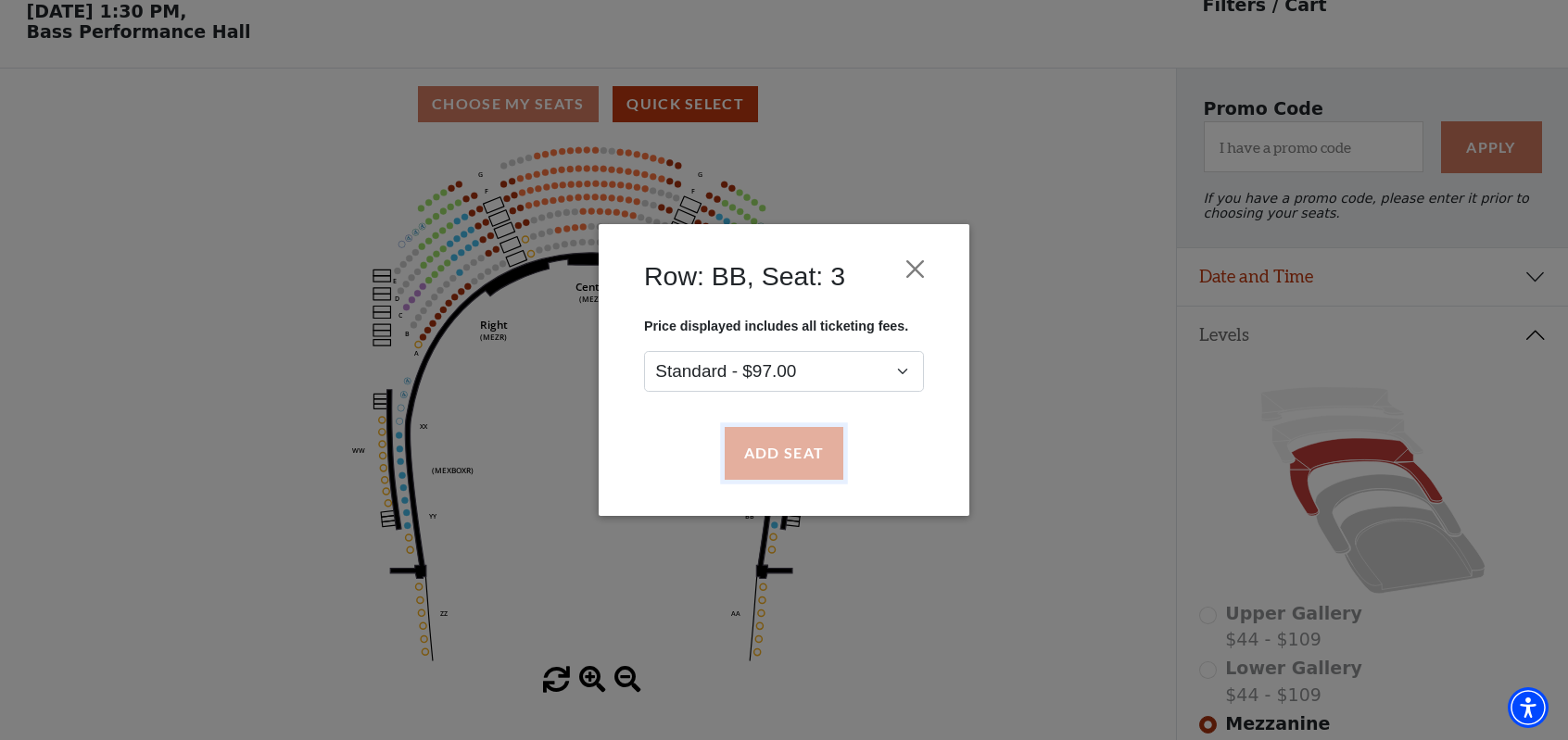
click at [770, 456] on button "Add Seat" at bounding box center [783, 454] width 118 height 52
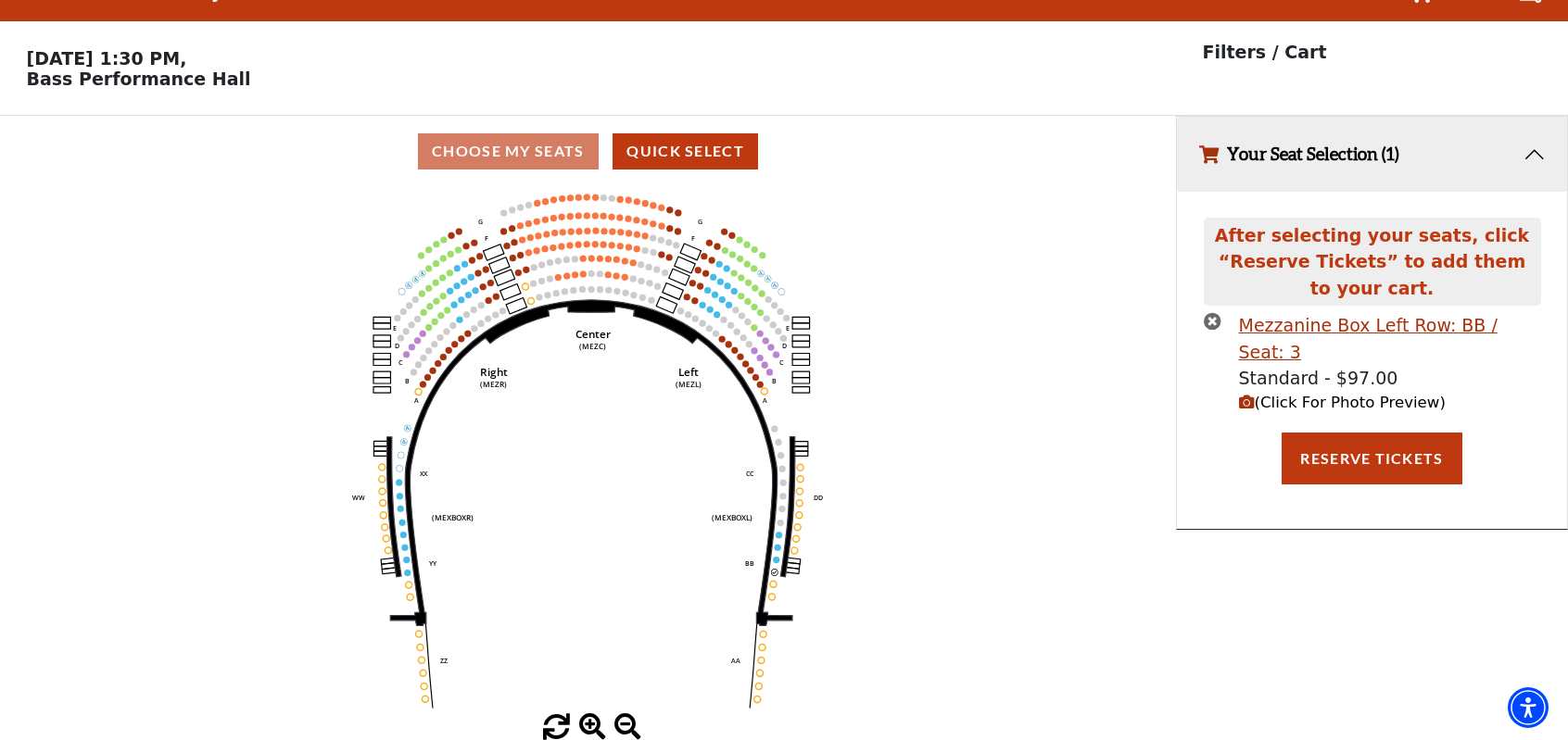
scroll to position [0, 0]
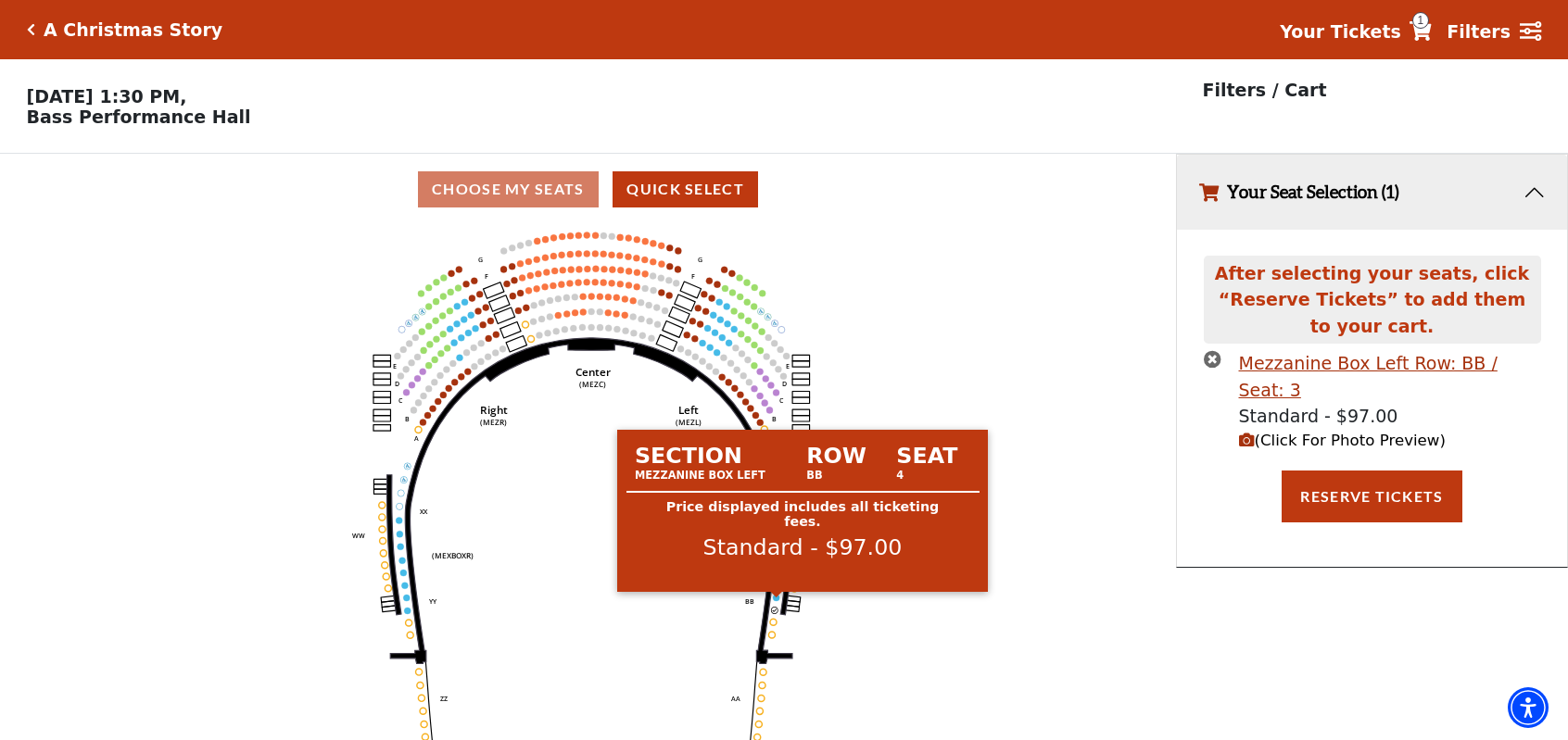
click at [775, 601] on circle at bounding box center [776, 597] width 7 height 7
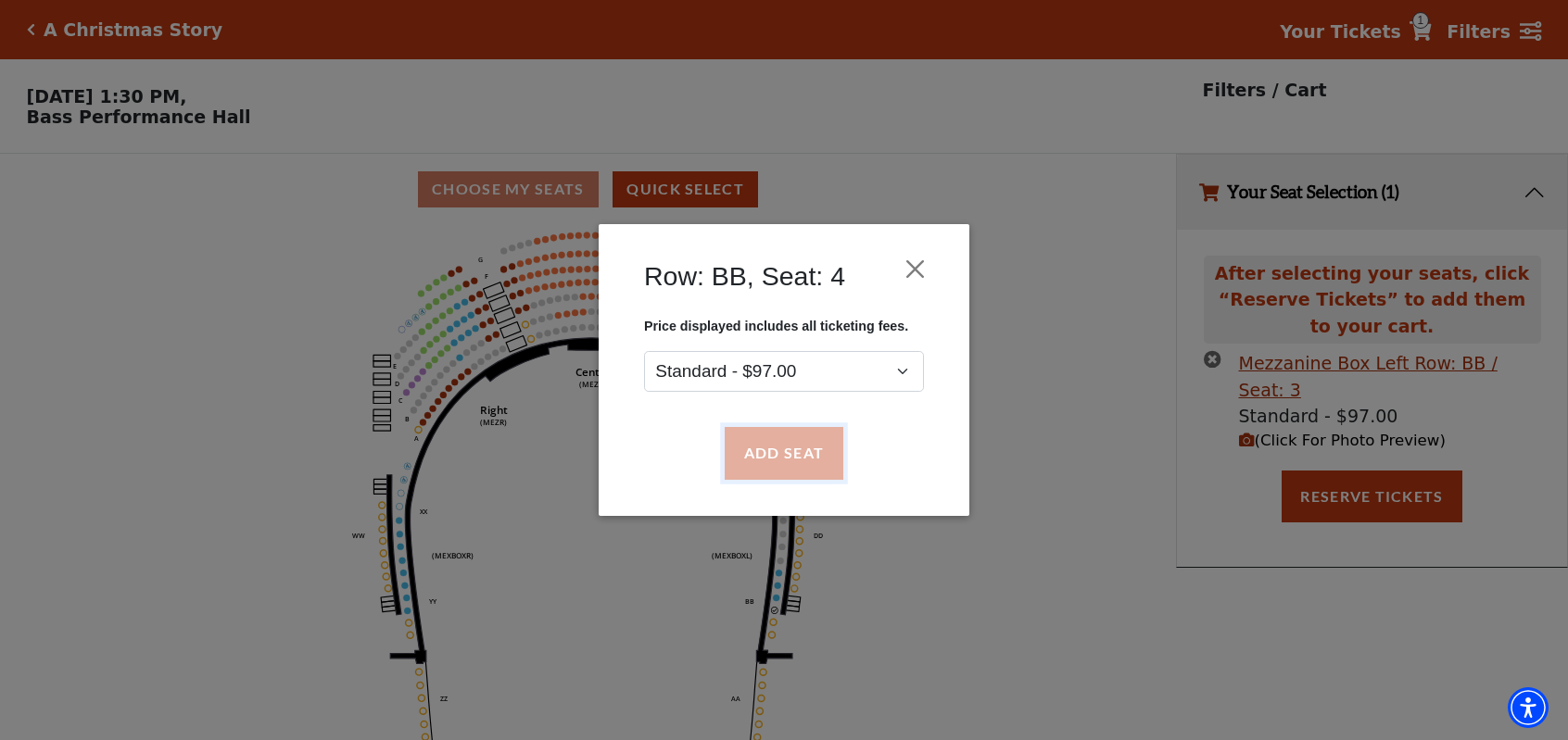
click at [761, 461] on button "Add Seat" at bounding box center [783, 454] width 118 height 52
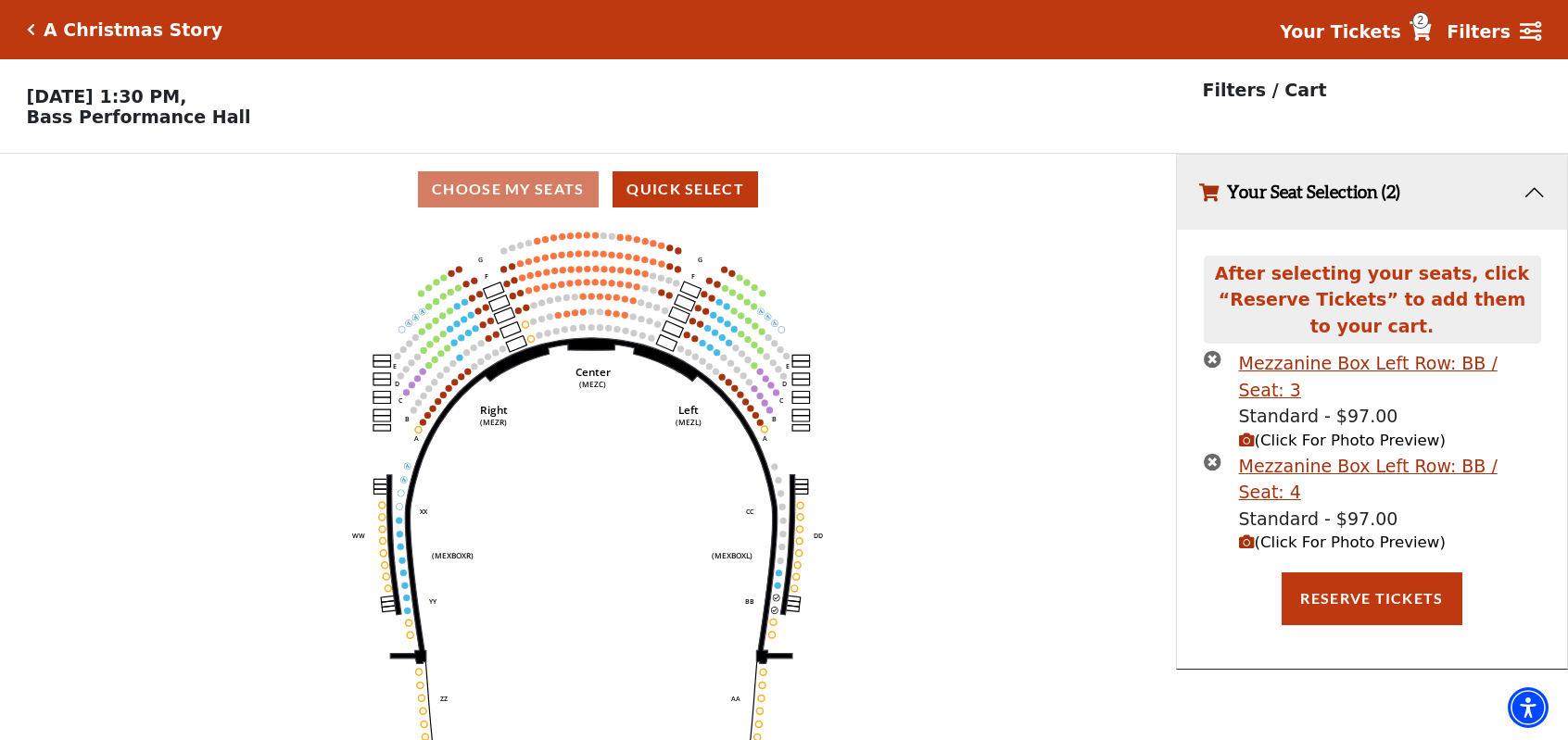
click at [28, 22] on div "A Christmas Story" at bounding box center [125, 30] width 197 height 22
click at [29, 26] on icon "Click here to go back to filters" at bounding box center [30, 29] width 9 height 13
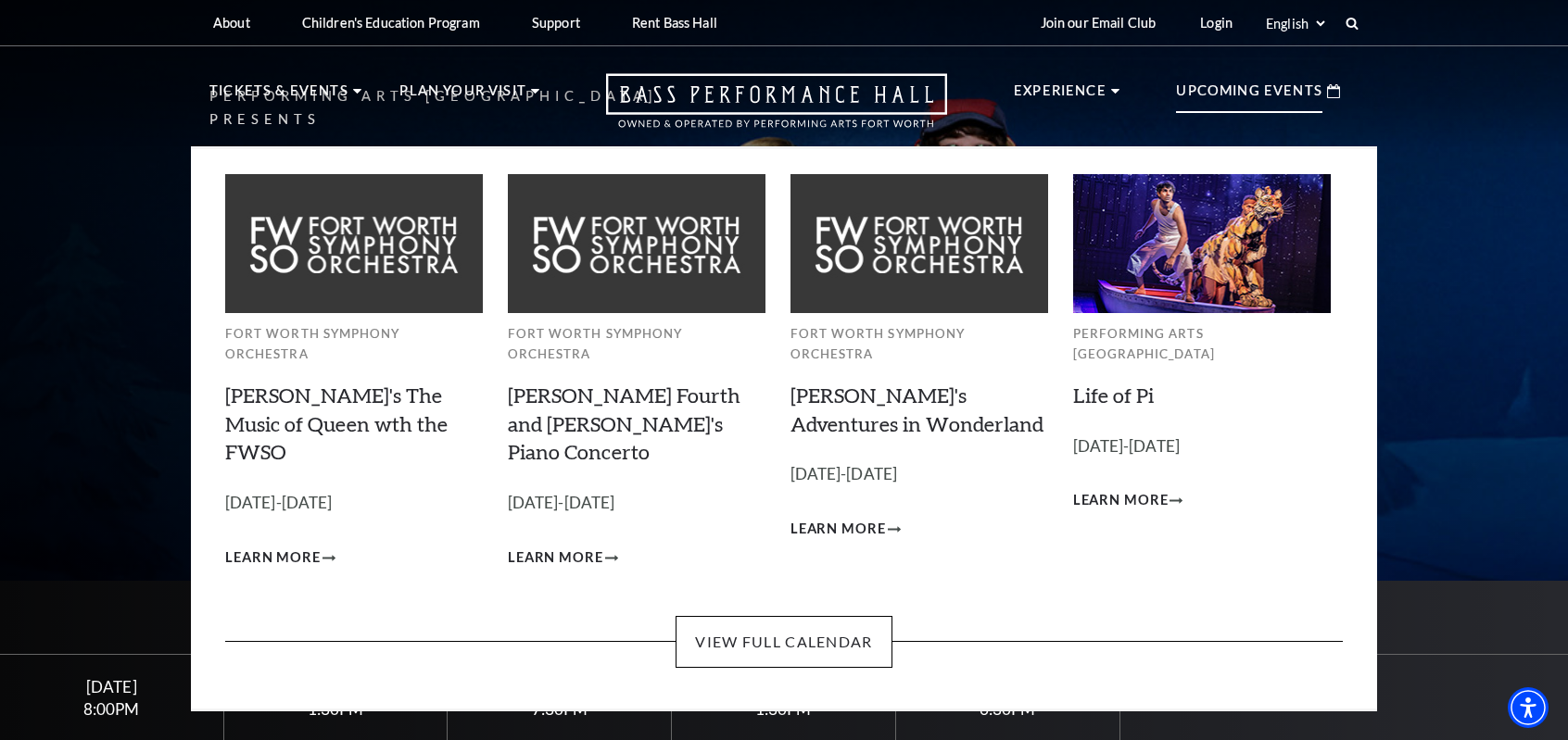
click at [1226, 97] on p "Upcoming Events" at bounding box center [1249, 95] width 147 height 33
click at [774, 616] on link "View Full Calendar" at bounding box center [783, 642] width 216 height 52
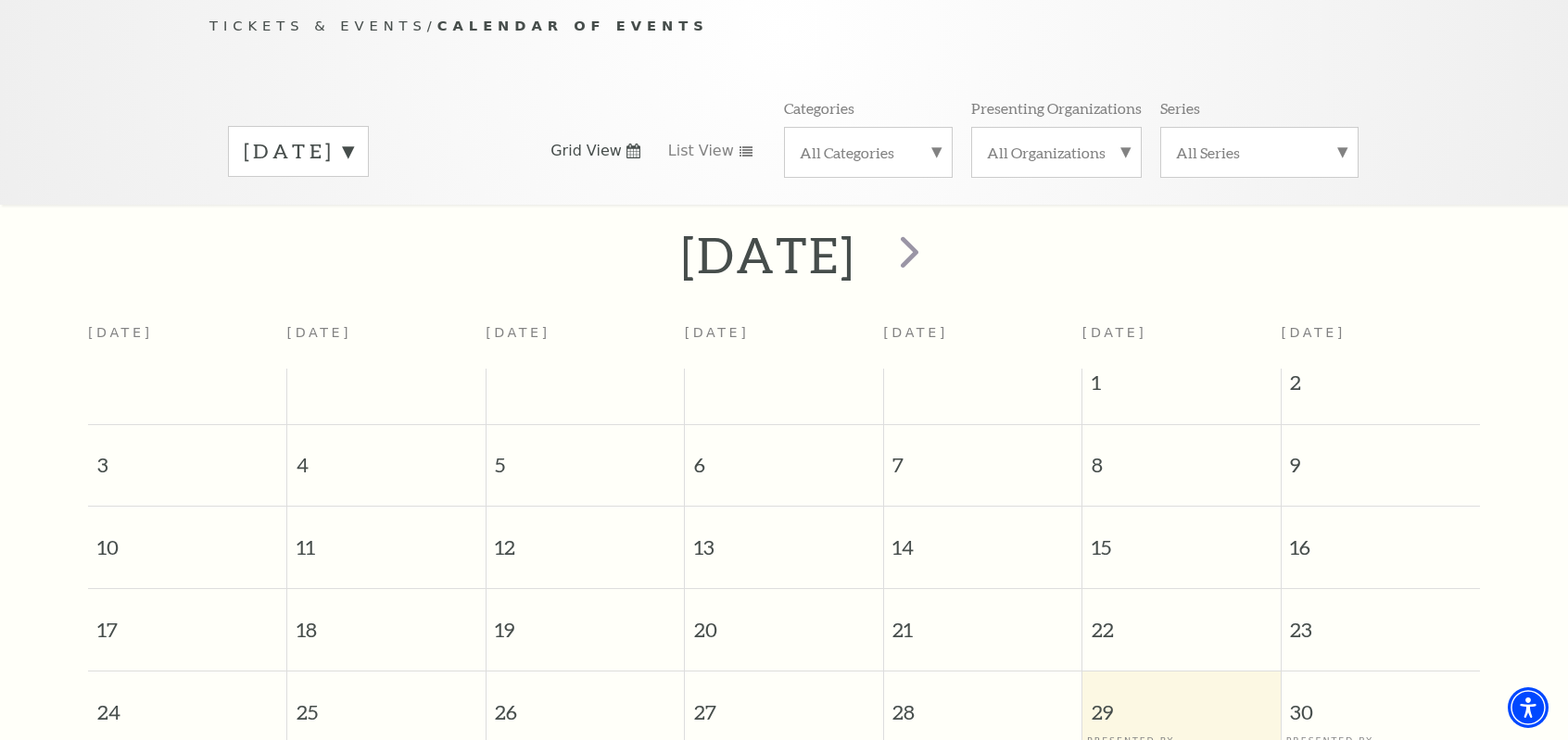
scroll to position [163, 0]
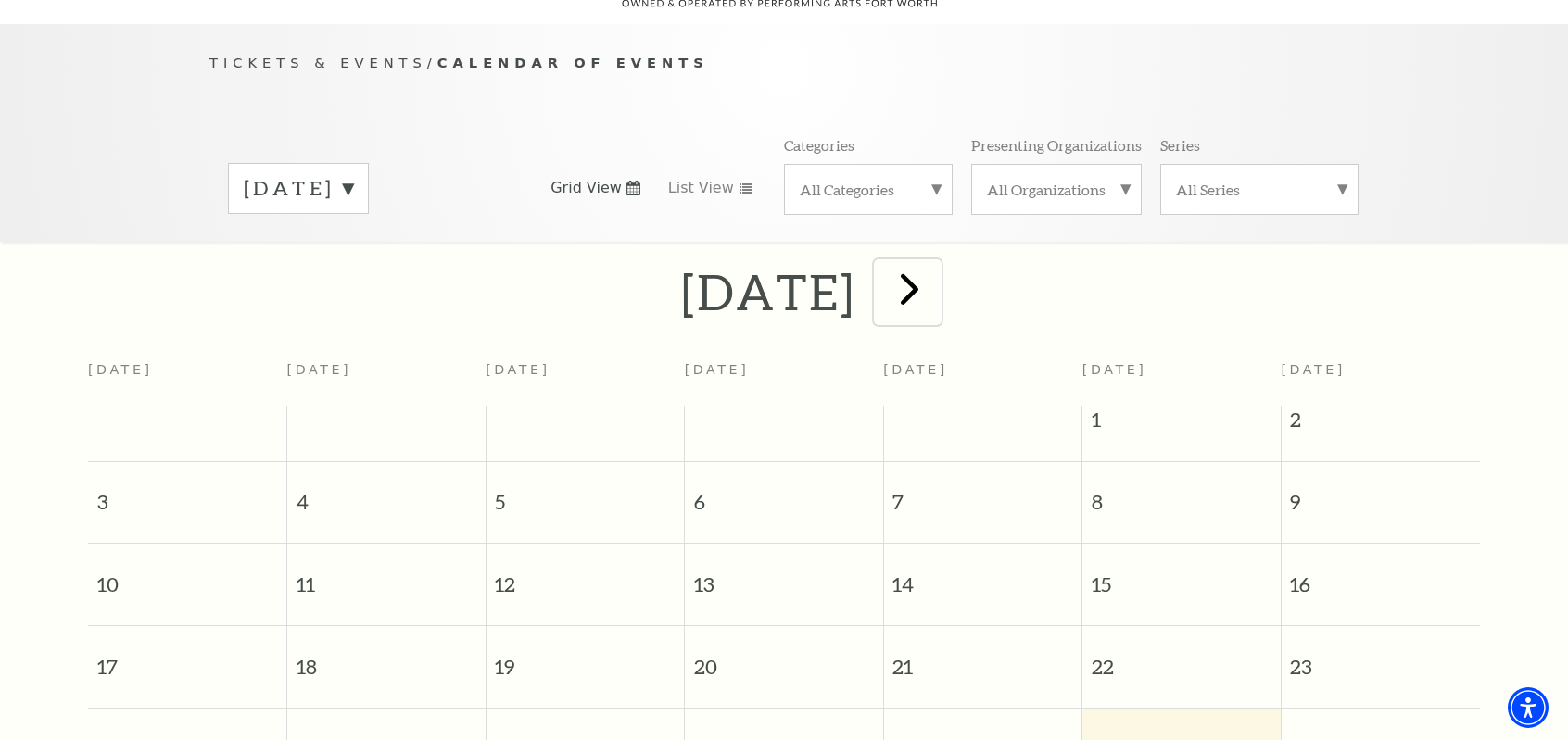
click at [936, 262] on span "next" at bounding box center [910, 288] width 53 height 53
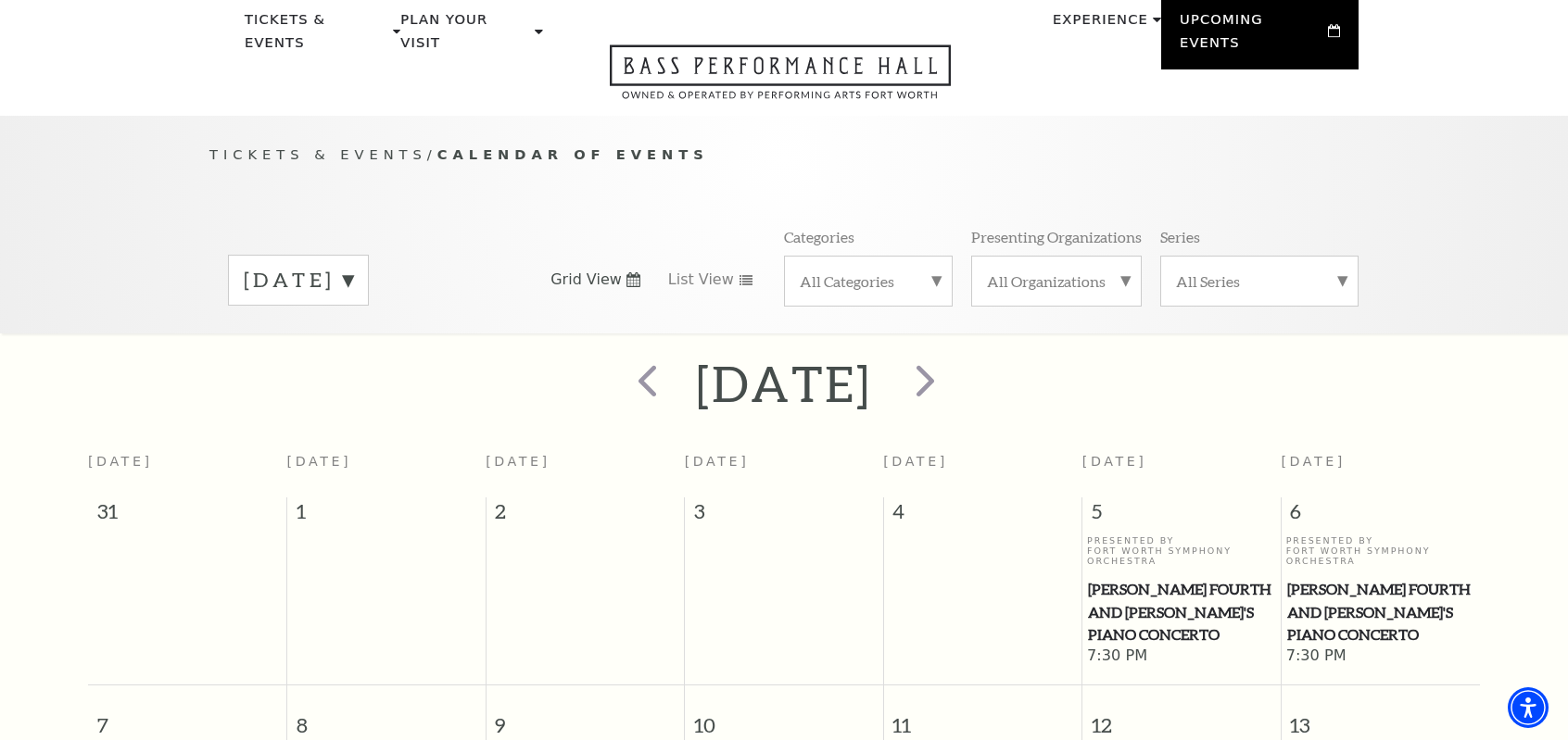
scroll to position [70, 0]
click at [951, 365] on span "next" at bounding box center [926, 381] width 53 height 53
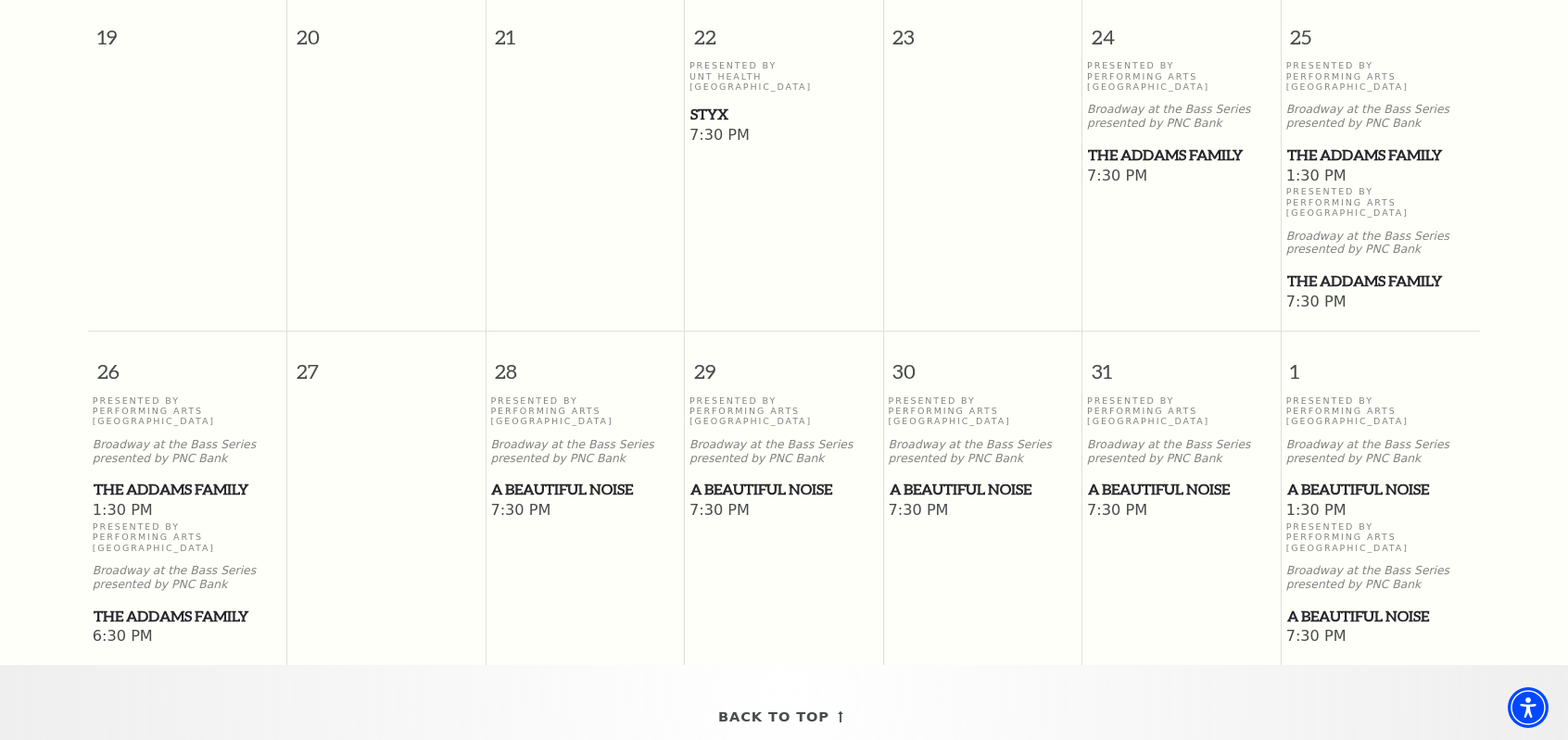
scroll to position [1274, 0]
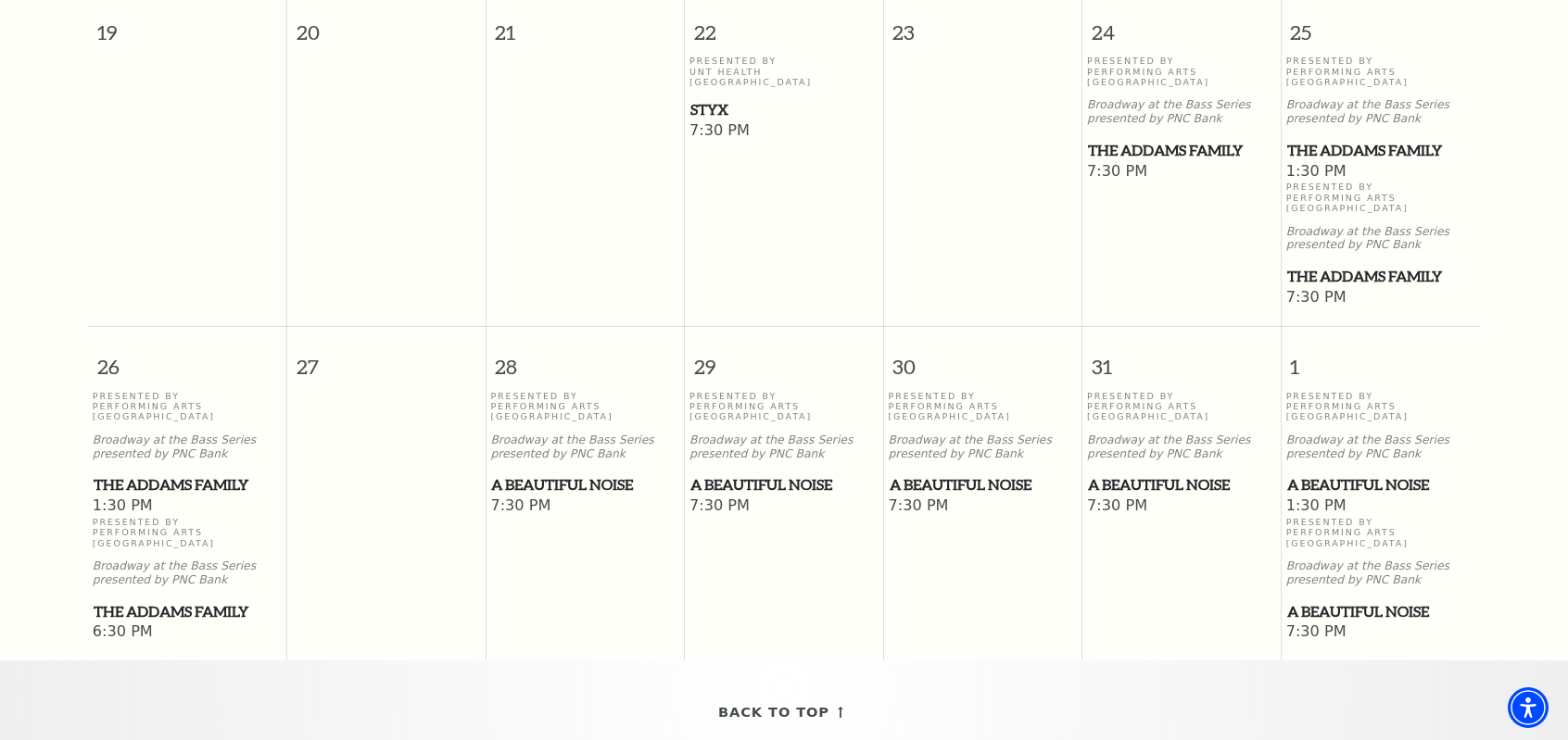
click at [1345, 473] on span "A Beautiful Noise" at bounding box center [1381, 485] width 188 height 23
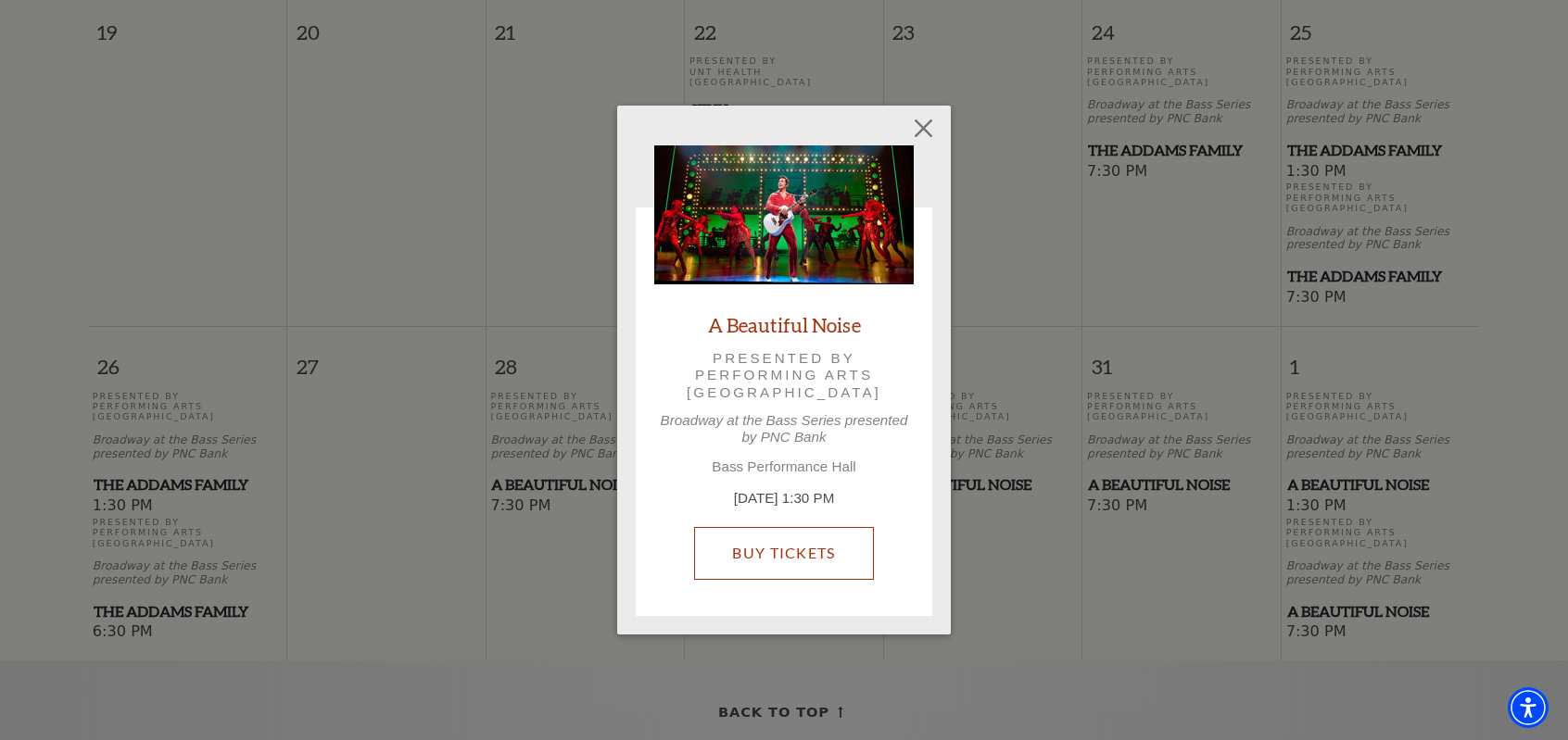
click at [753, 551] on link "Buy Tickets" at bounding box center [783, 553] width 179 height 52
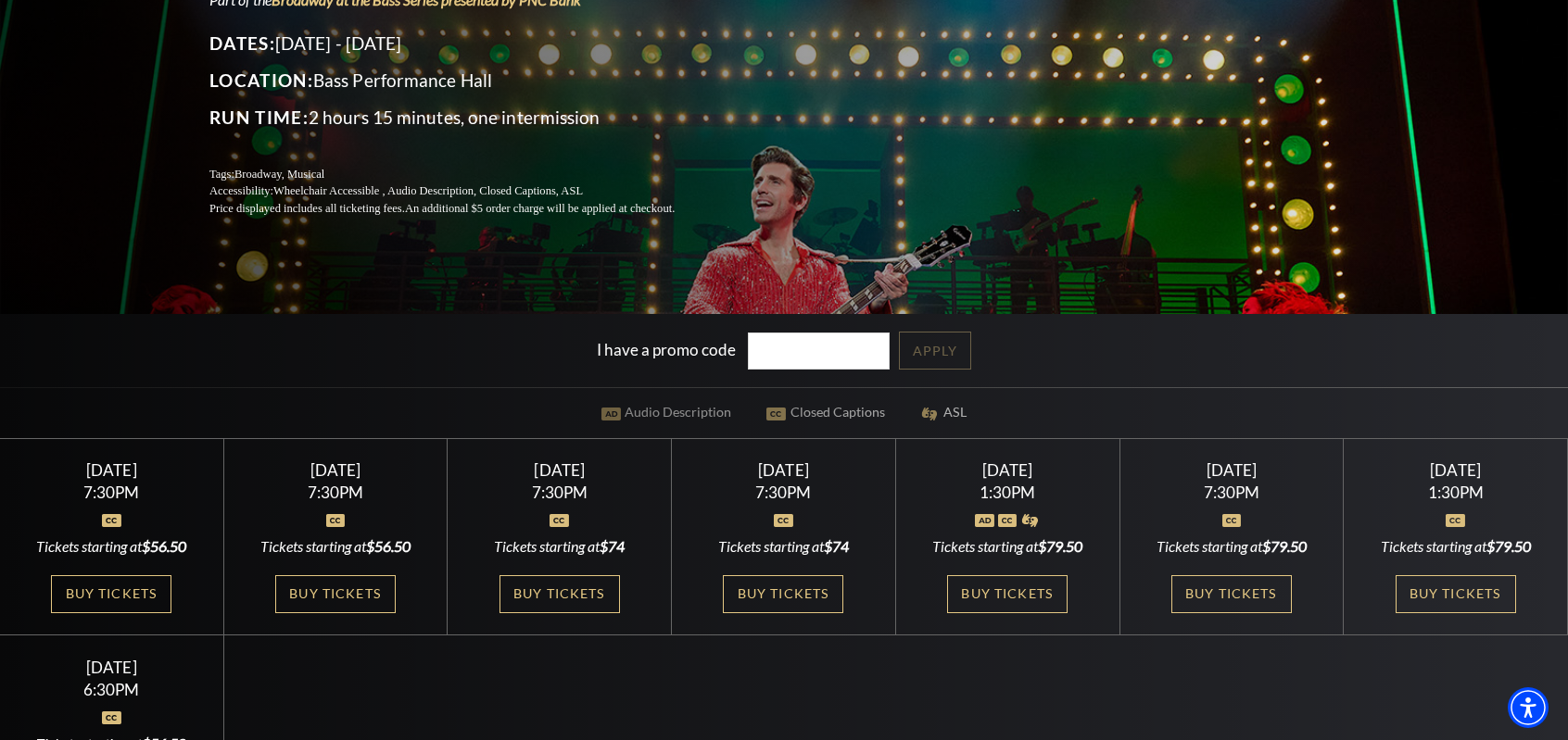
scroll to position [278, 0]
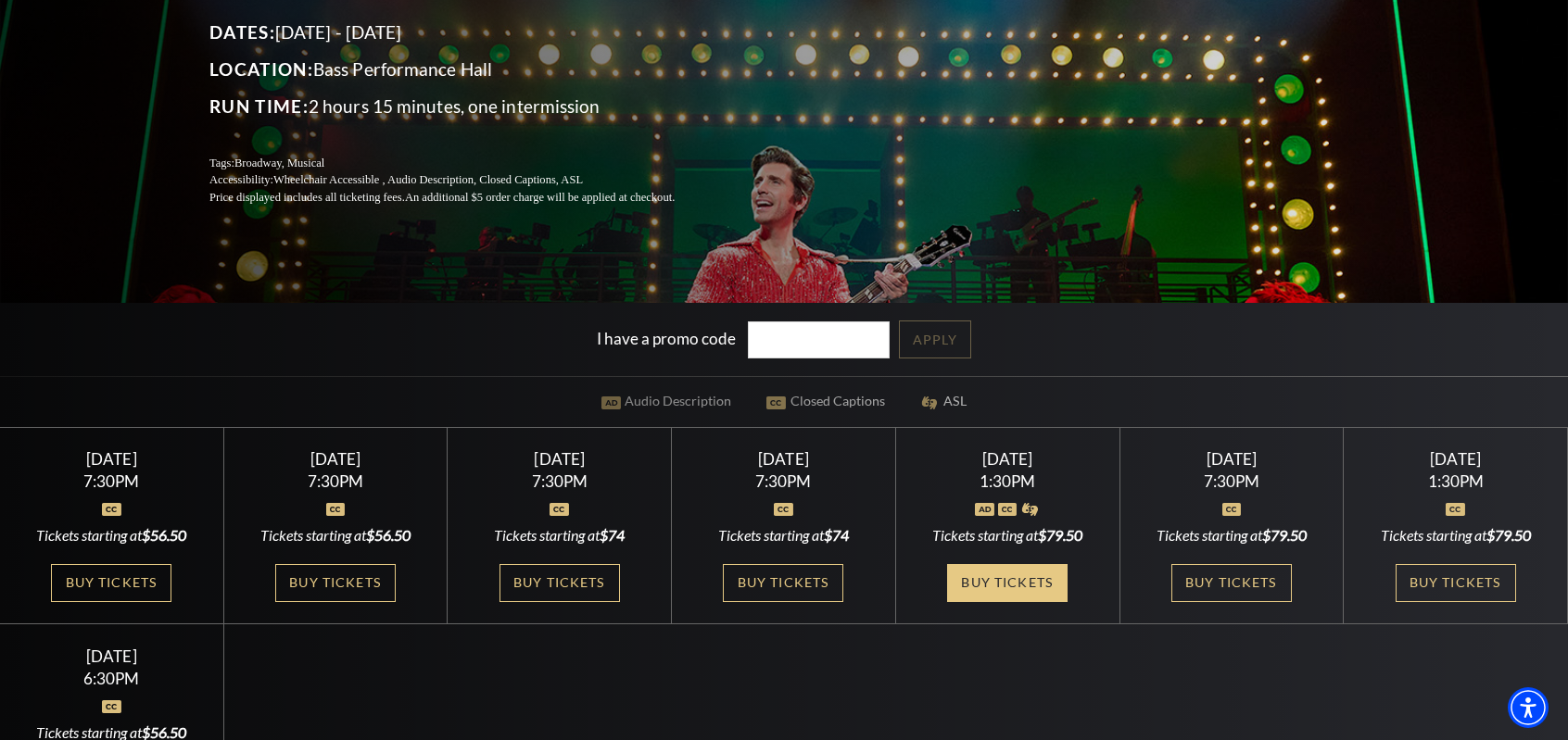
click at [1002, 576] on link "Buy Tickets" at bounding box center [1007, 583] width 120 height 38
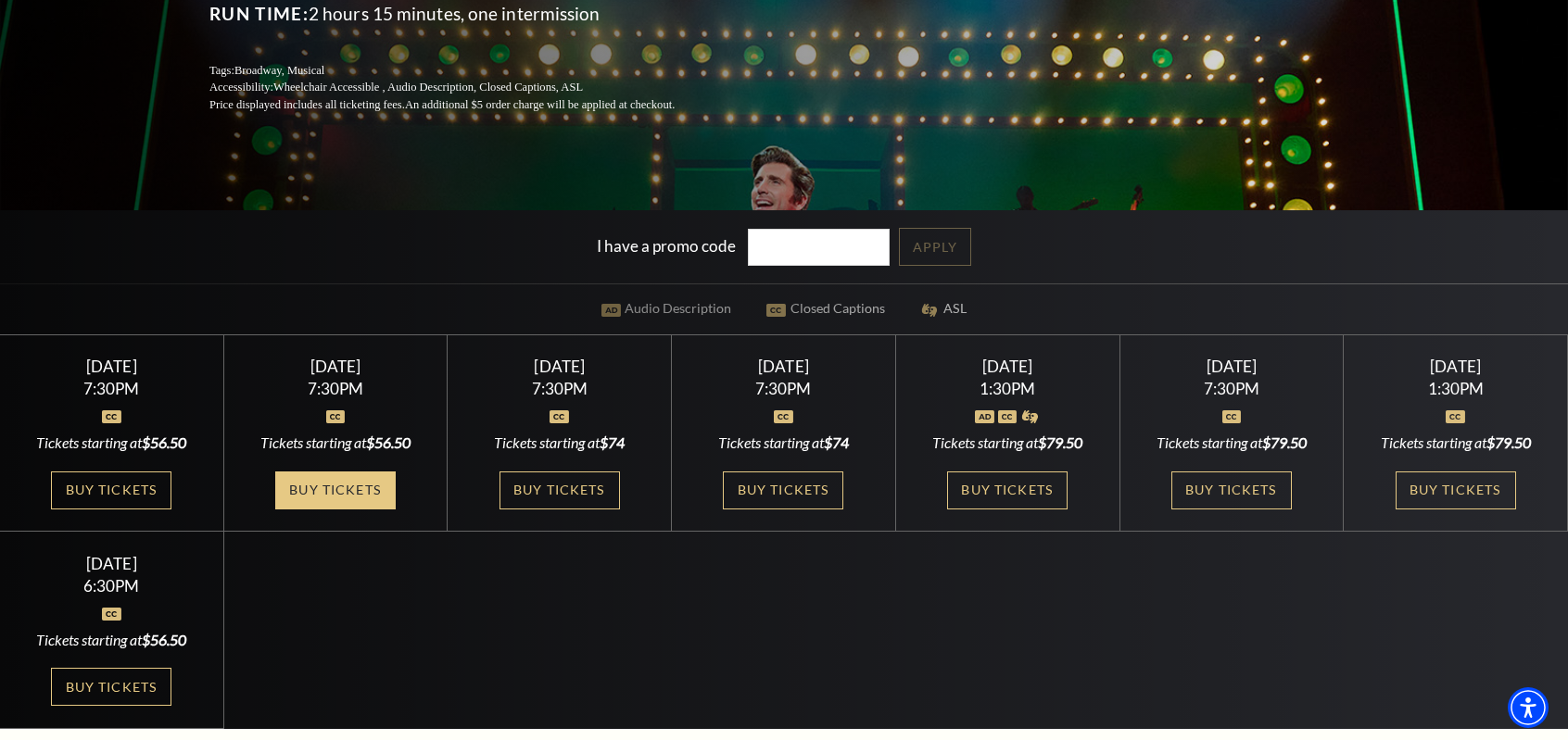
click at [343, 474] on link "Buy Tickets" at bounding box center [335, 490] width 120 height 38
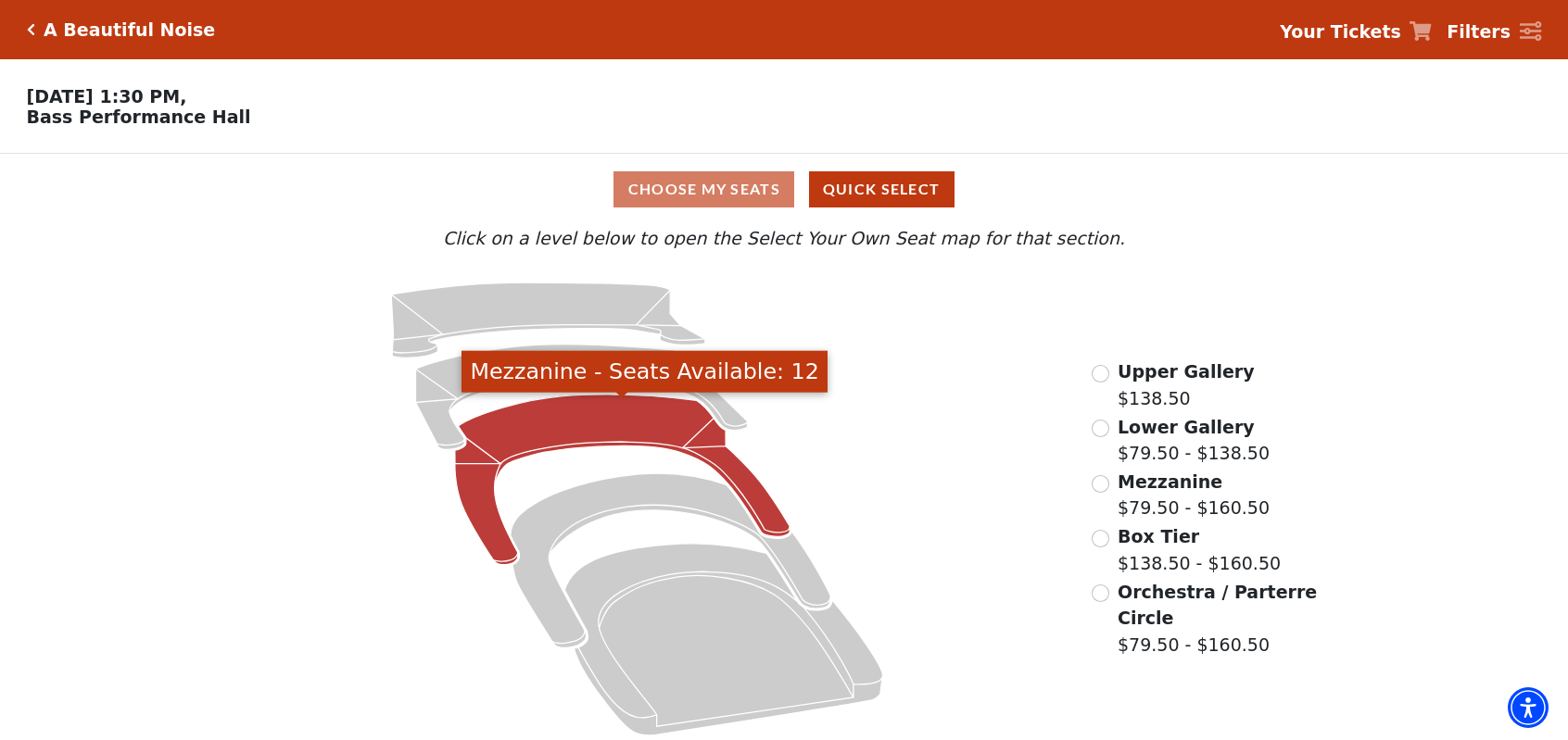
click at [593, 435] on icon "Mezzanine - Seats Available: 12" at bounding box center [622, 479] width 336 height 170
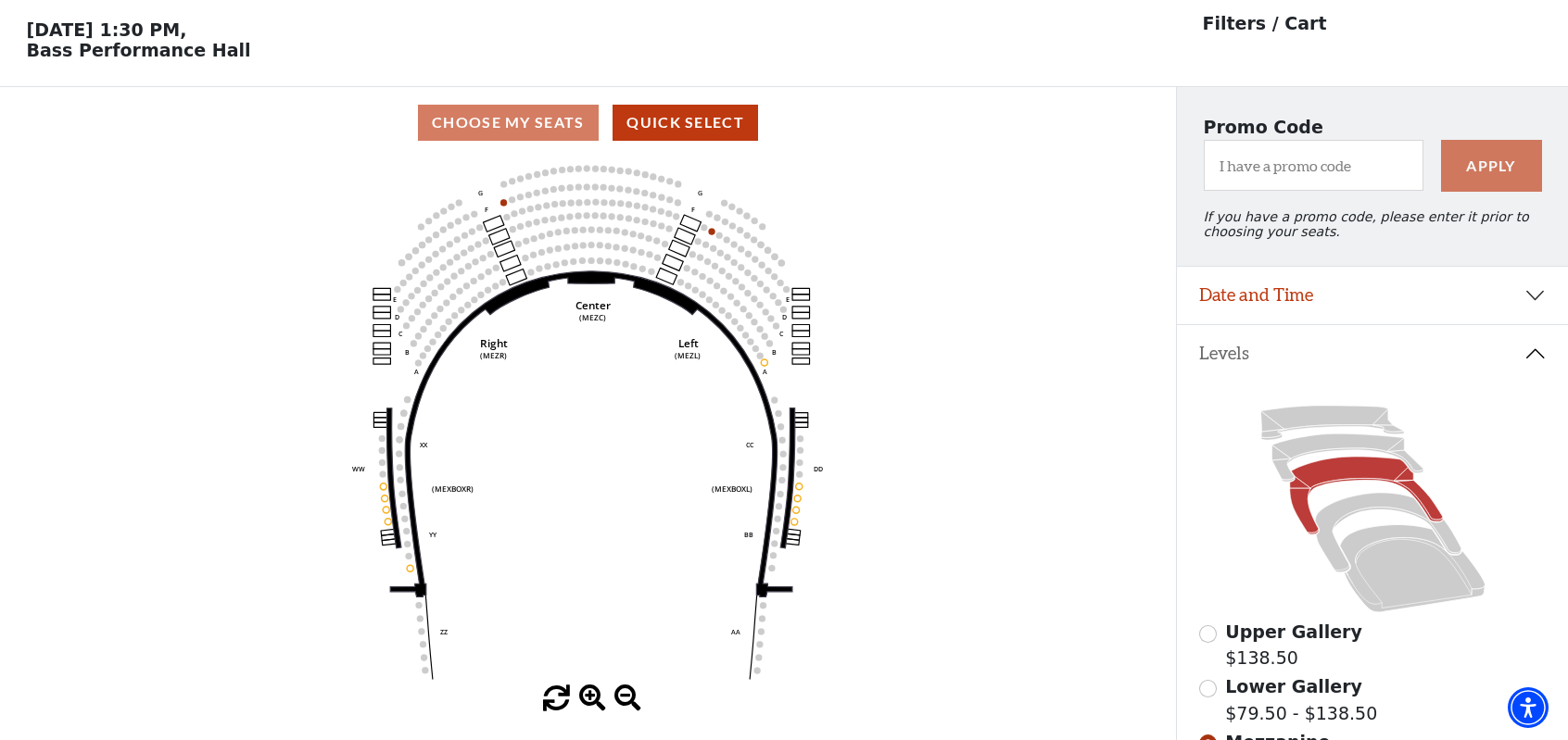
scroll to position [85, 0]
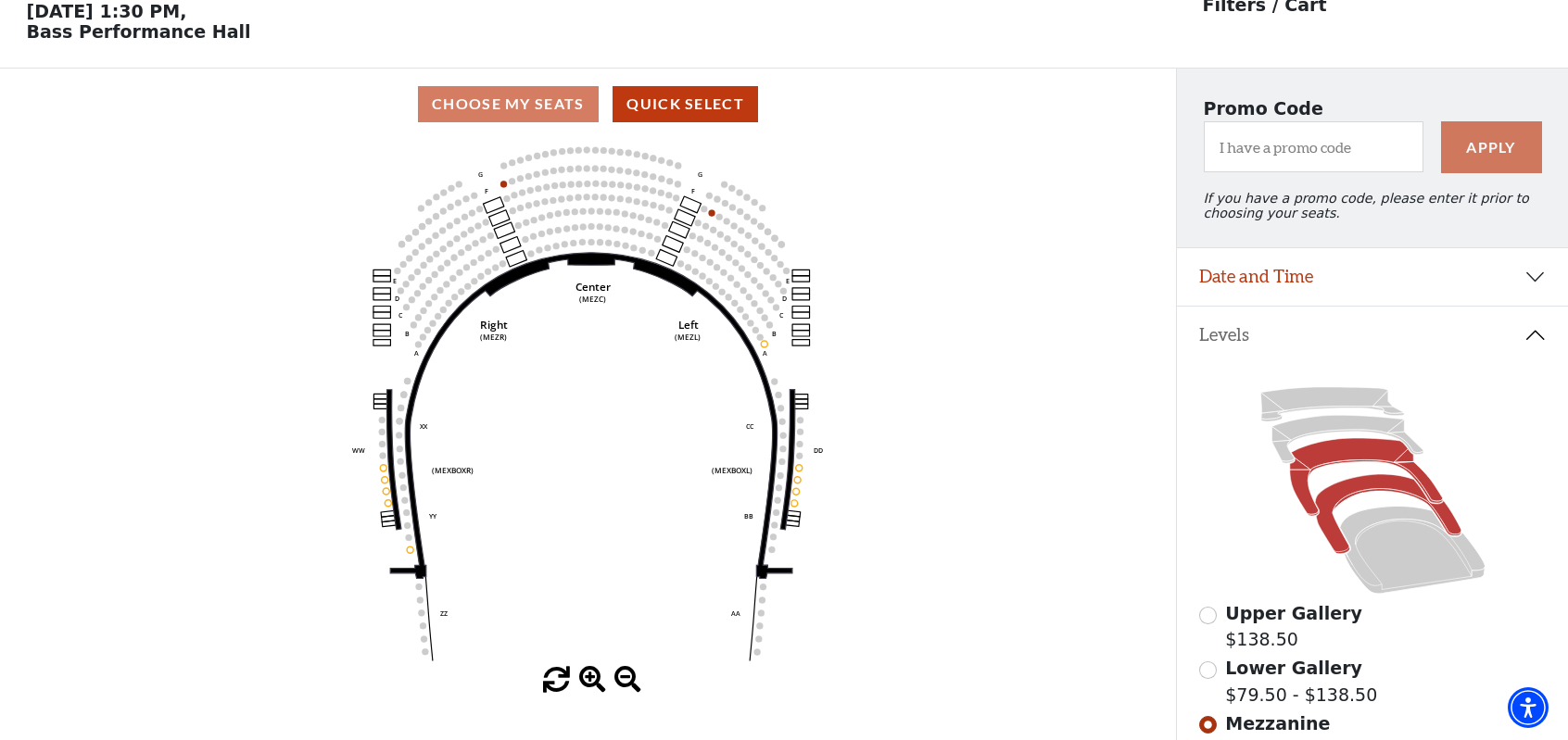
click at [1333, 495] on icon at bounding box center [1388, 514] width 146 height 79
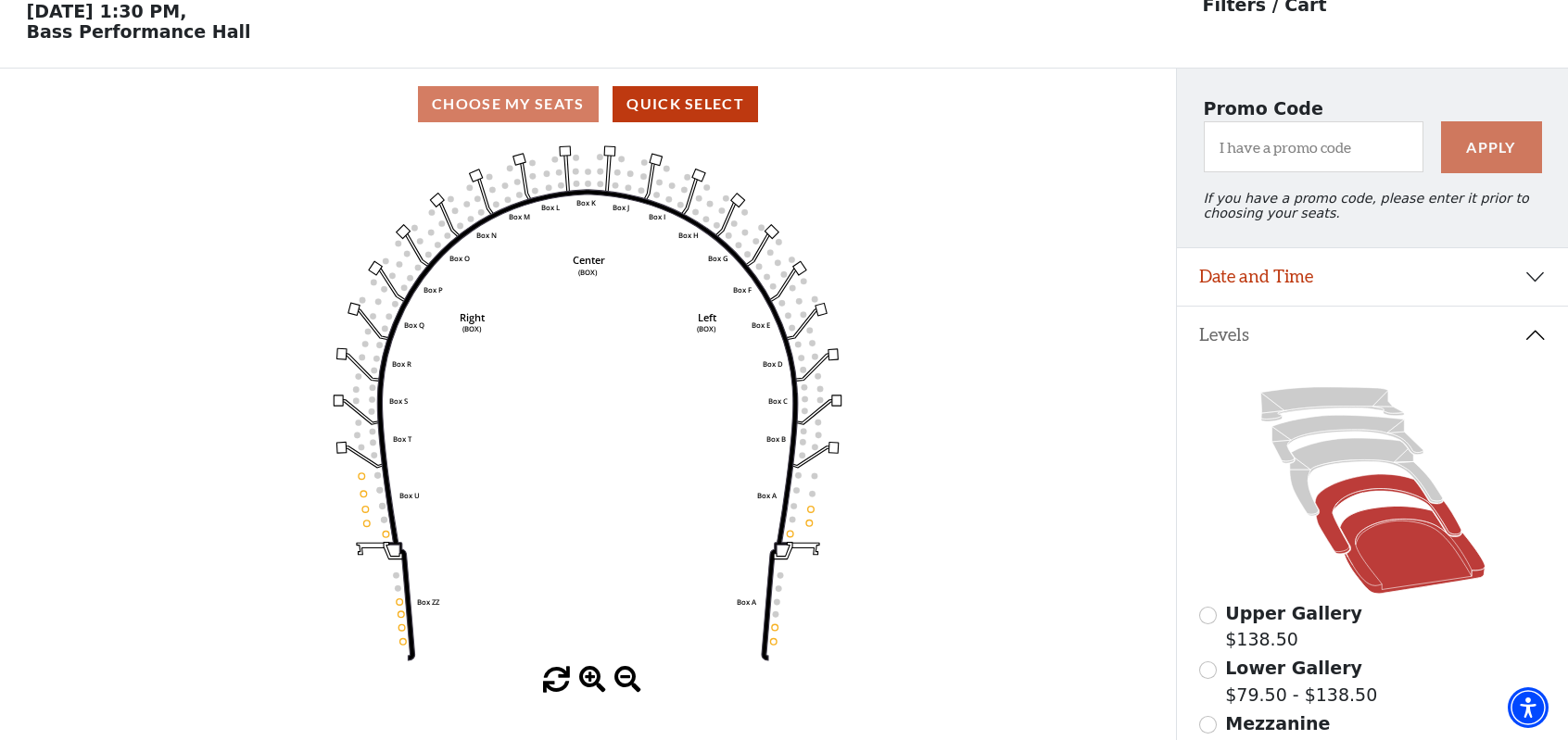
click at [1346, 535] on icon at bounding box center [1411, 550] width 145 height 87
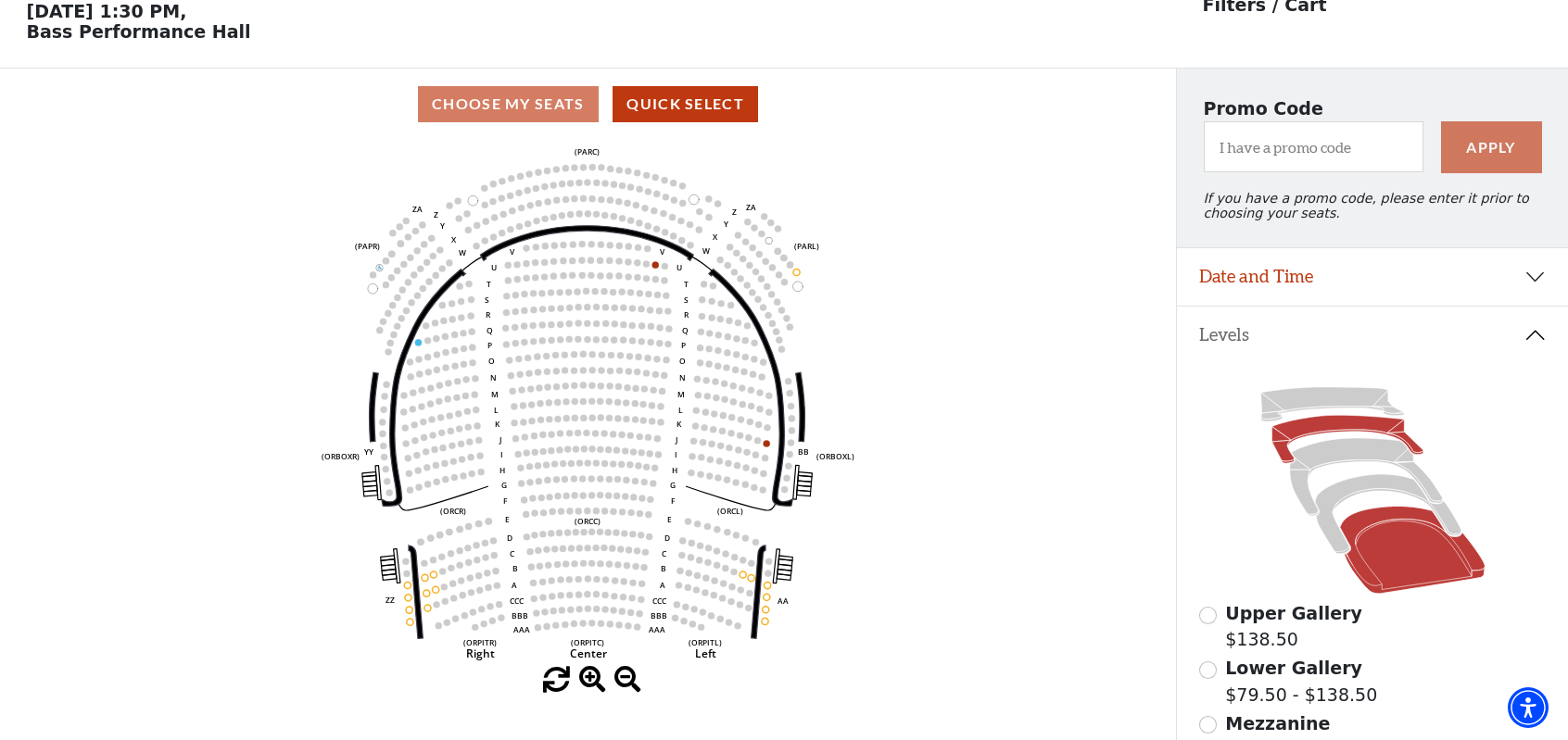
click at [1299, 433] on icon at bounding box center [1348, 439] width 151 height 48
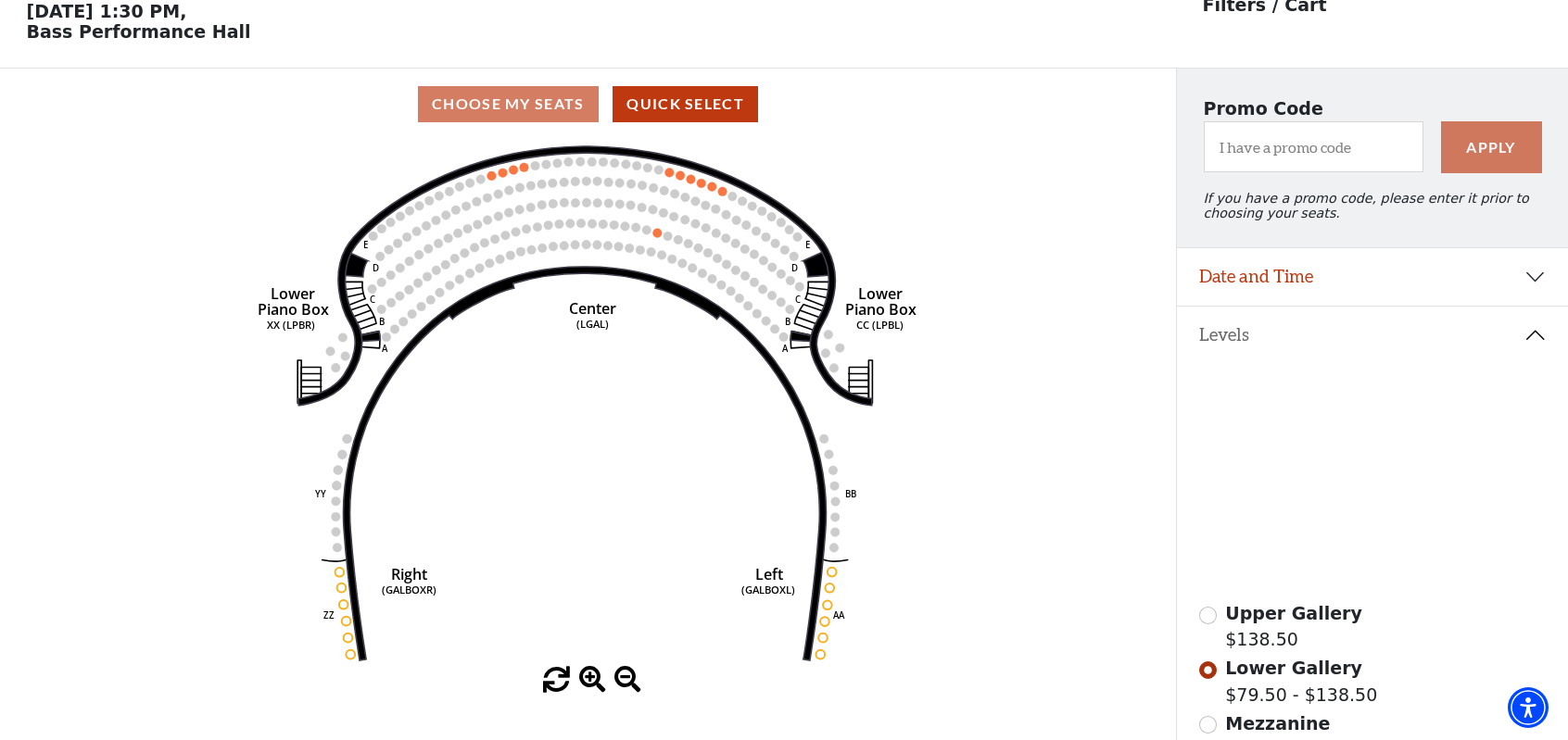
click at [1338, 400] on icon at bounding box center [1332, 404] width 143 height 34
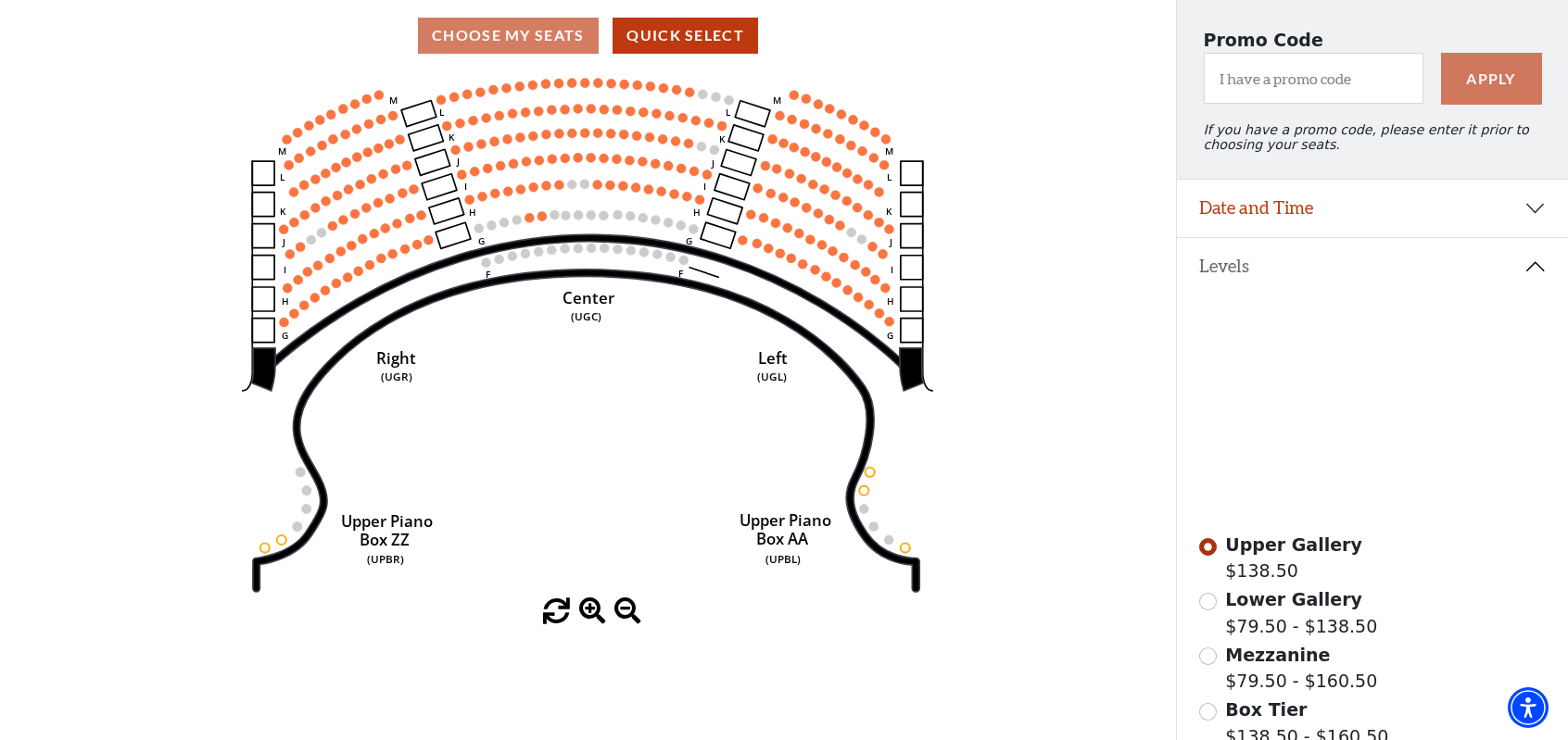
scroll to position [0, 0]
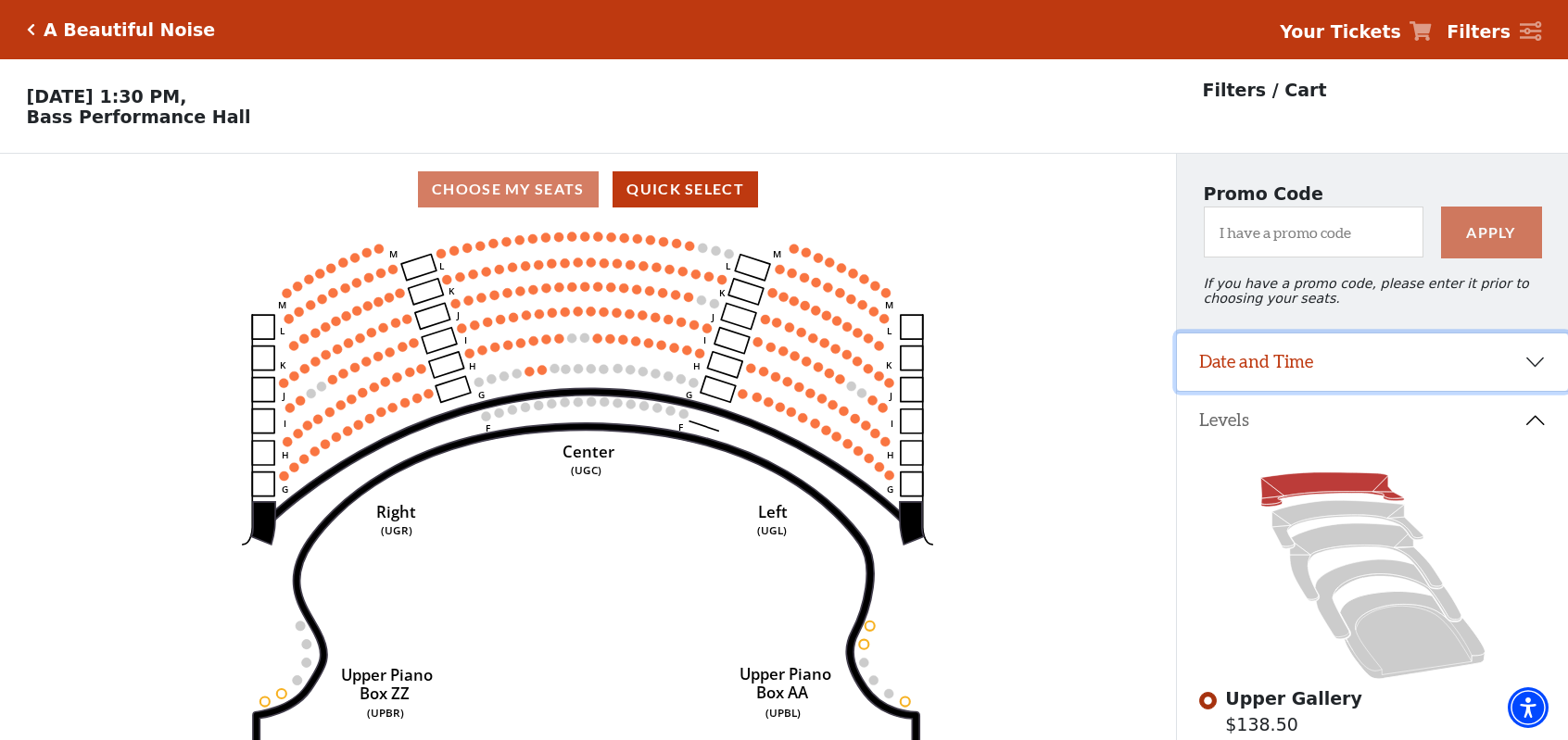
click at [1281, 370] on button "Date and Time" at bounding box center [1373, 362] width 392 height 58
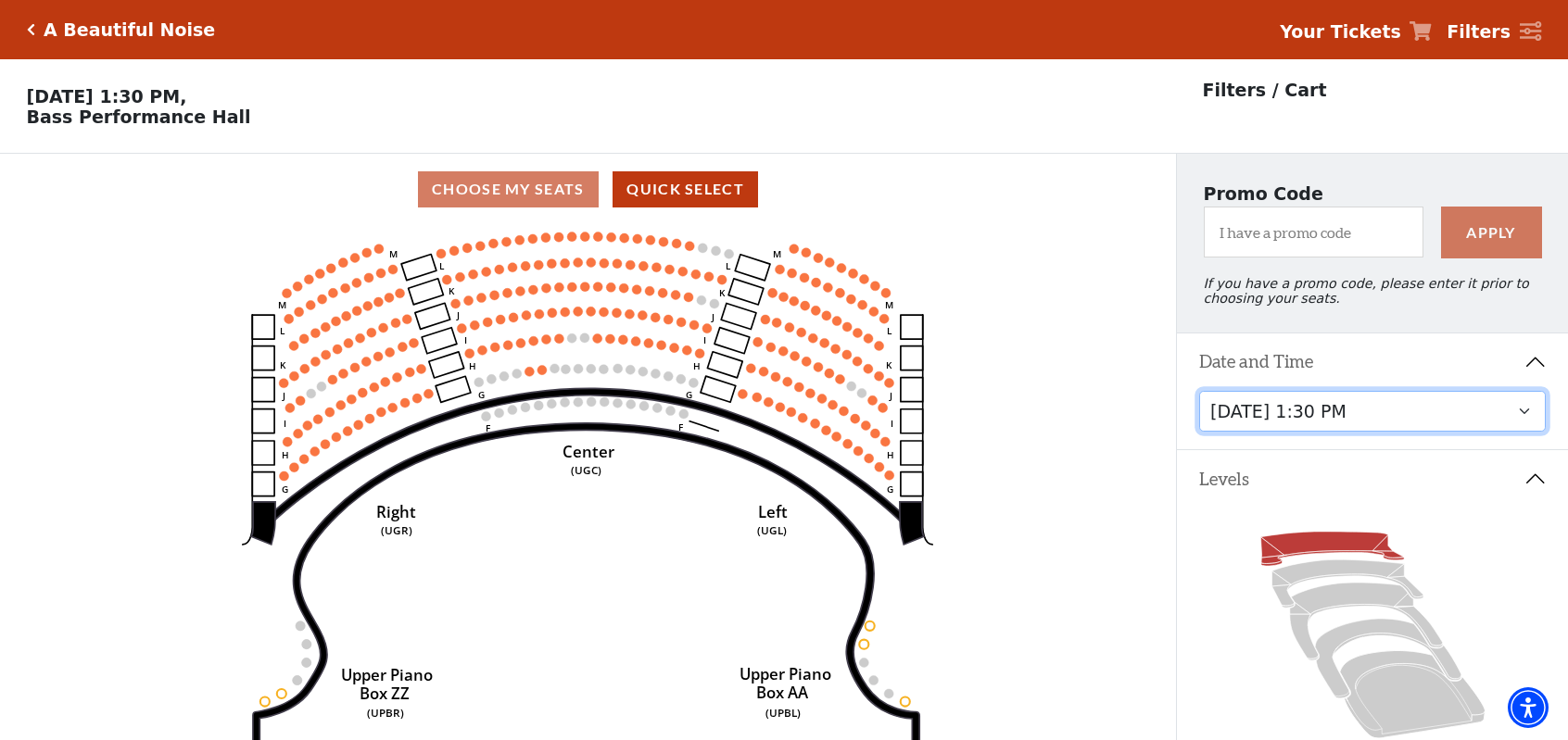
click at [1303, 405] on select "Tuesday, October 28 at 7:30 PM Wednesday, October 29 at 7:30 PM Thursday, Octob…" at bounding box center [1372, 412] width 347 height 42
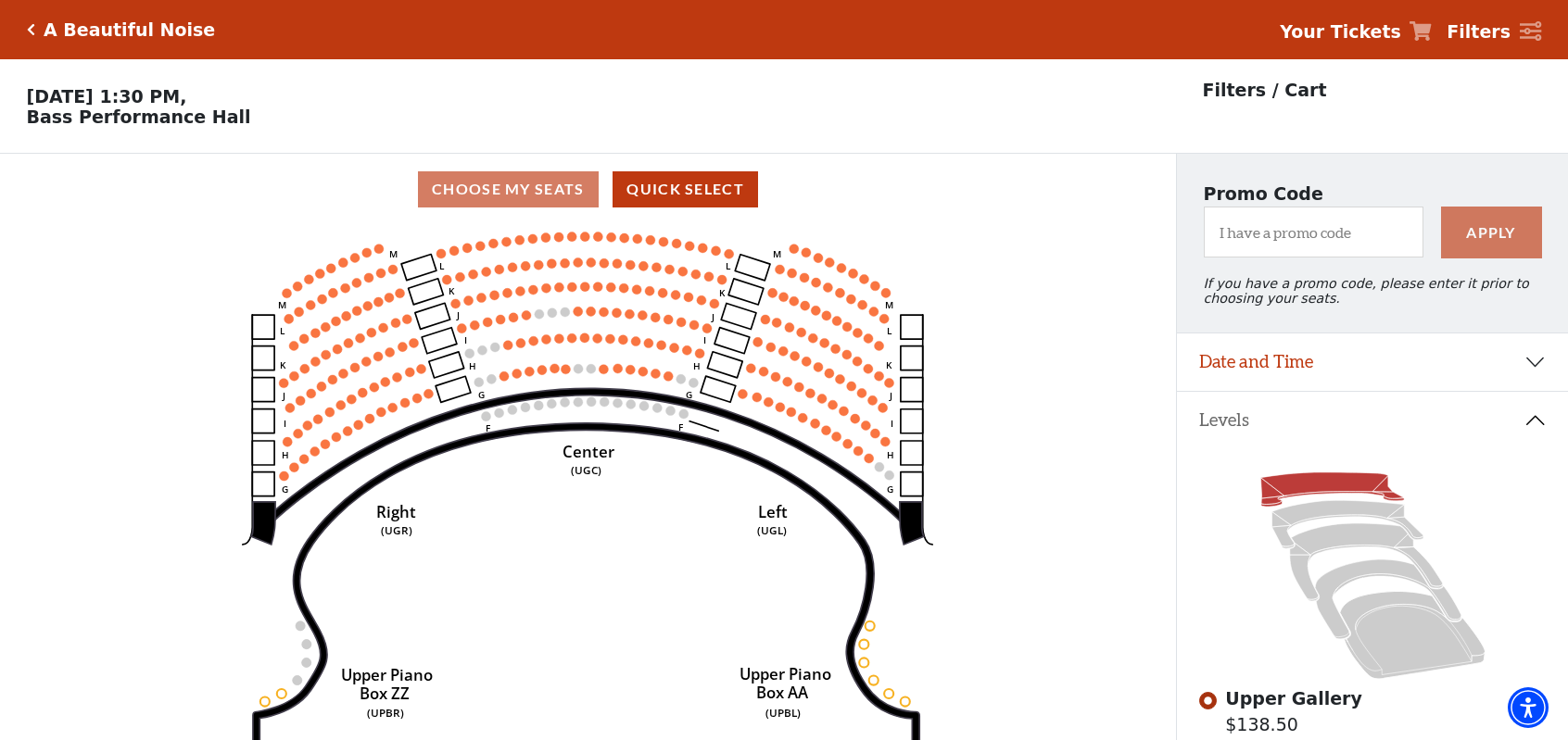
scroll to position [85, 0]
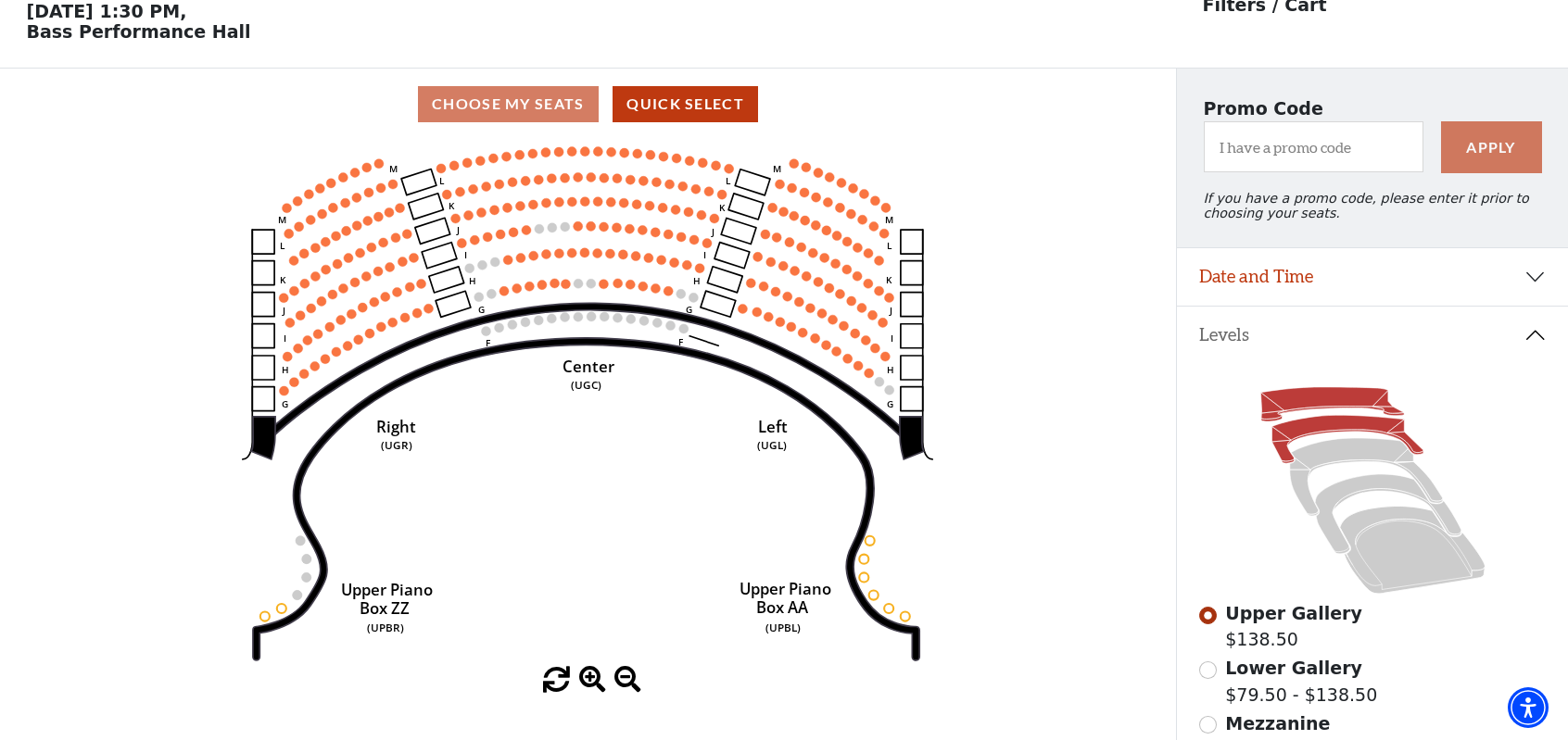
click at [1313, 428] on icon at bounding box center [1348, 439] width 151 height 48
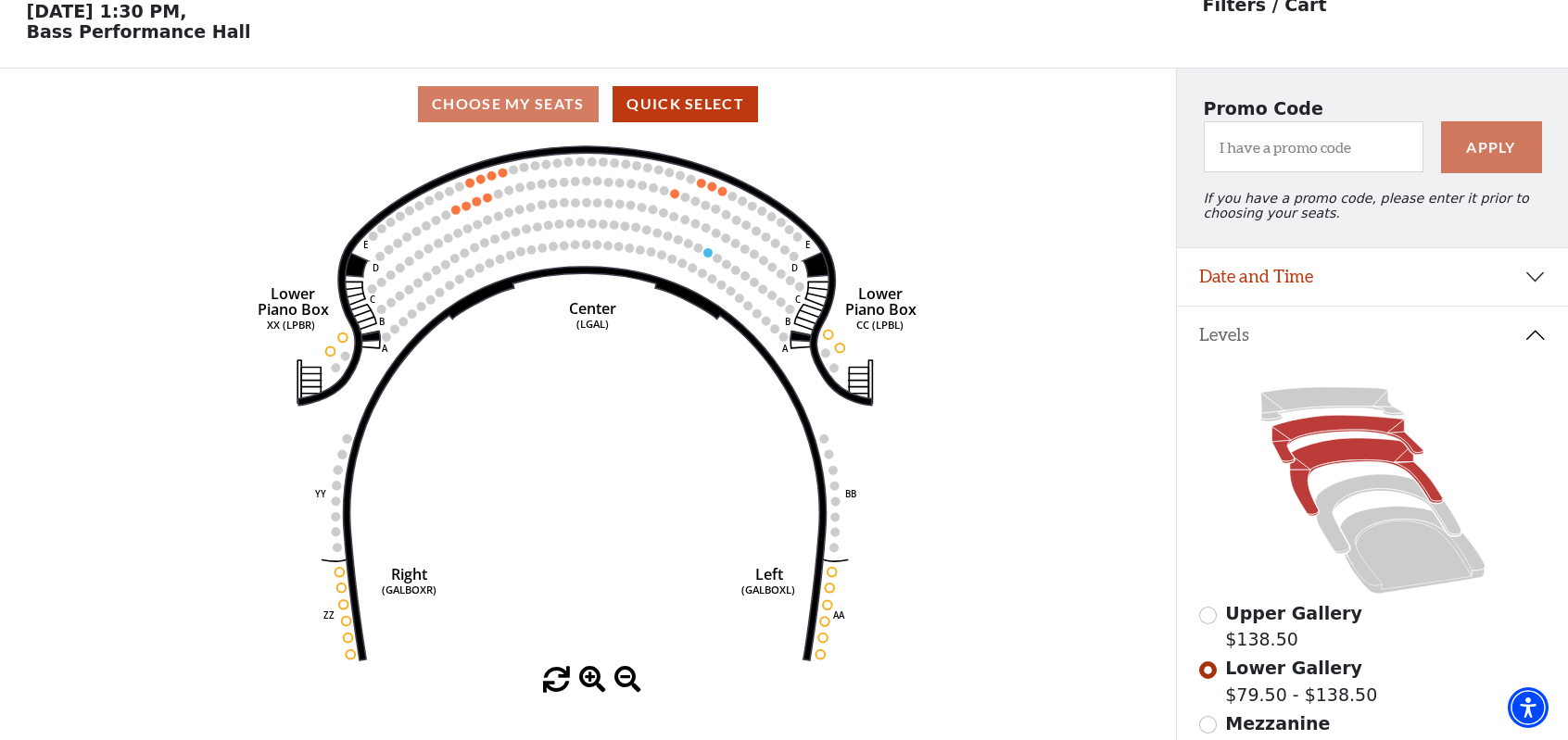
click at [1325, 470] on icon at bounding box center [1366, 477] width 153 height 77
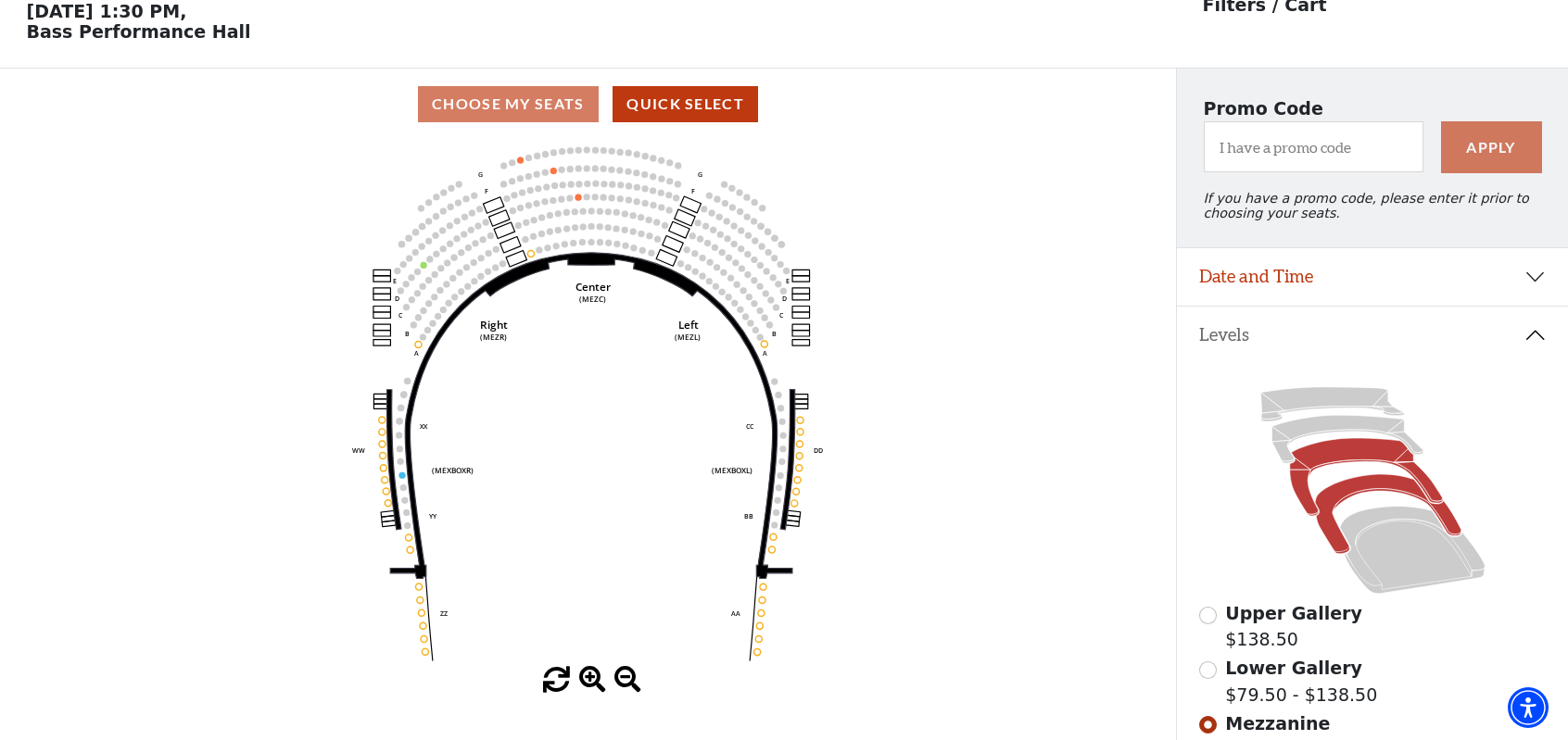
click at [1336, 505] on icon at bounding box center [1388, 514] width 146 height 79
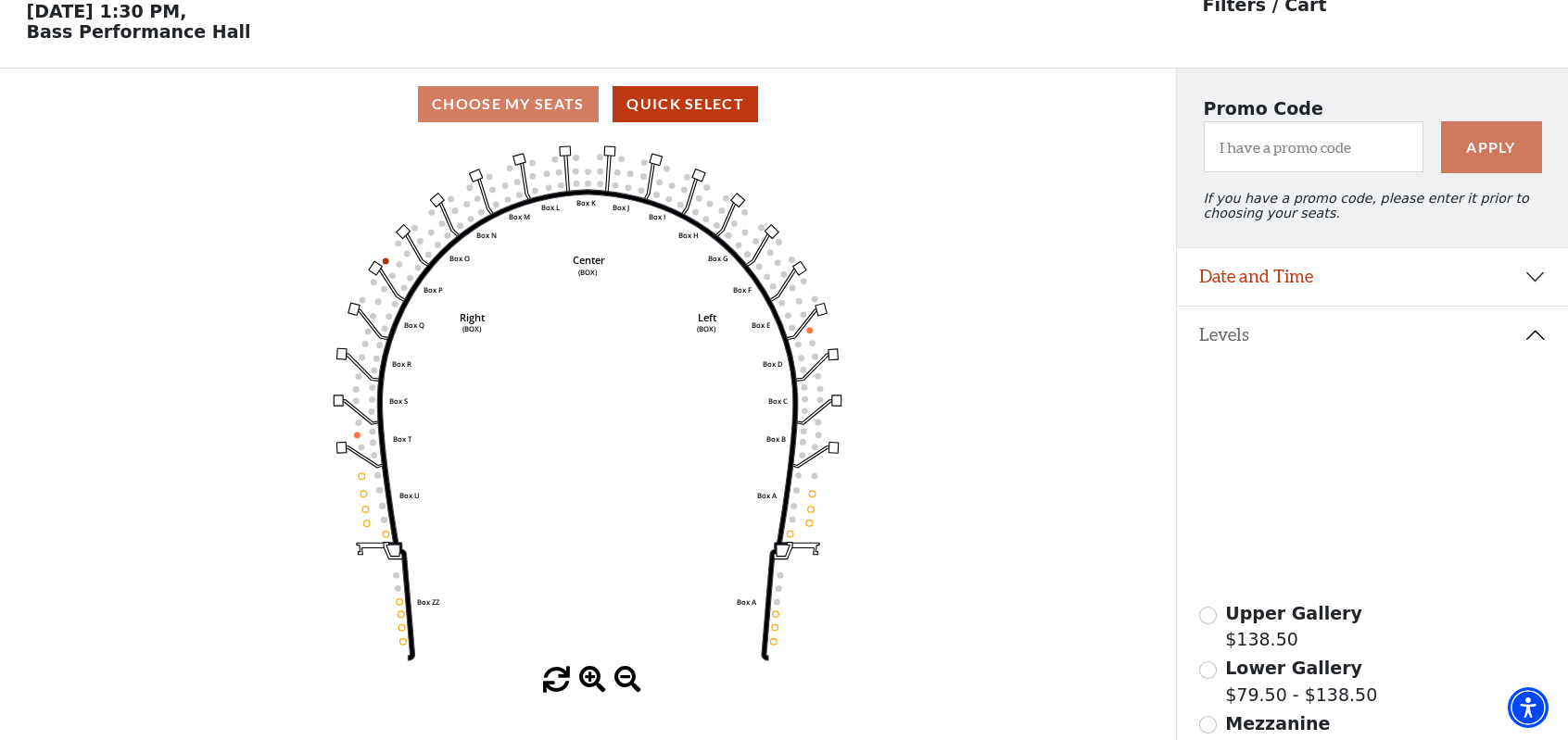
scroll to position [178, 0]
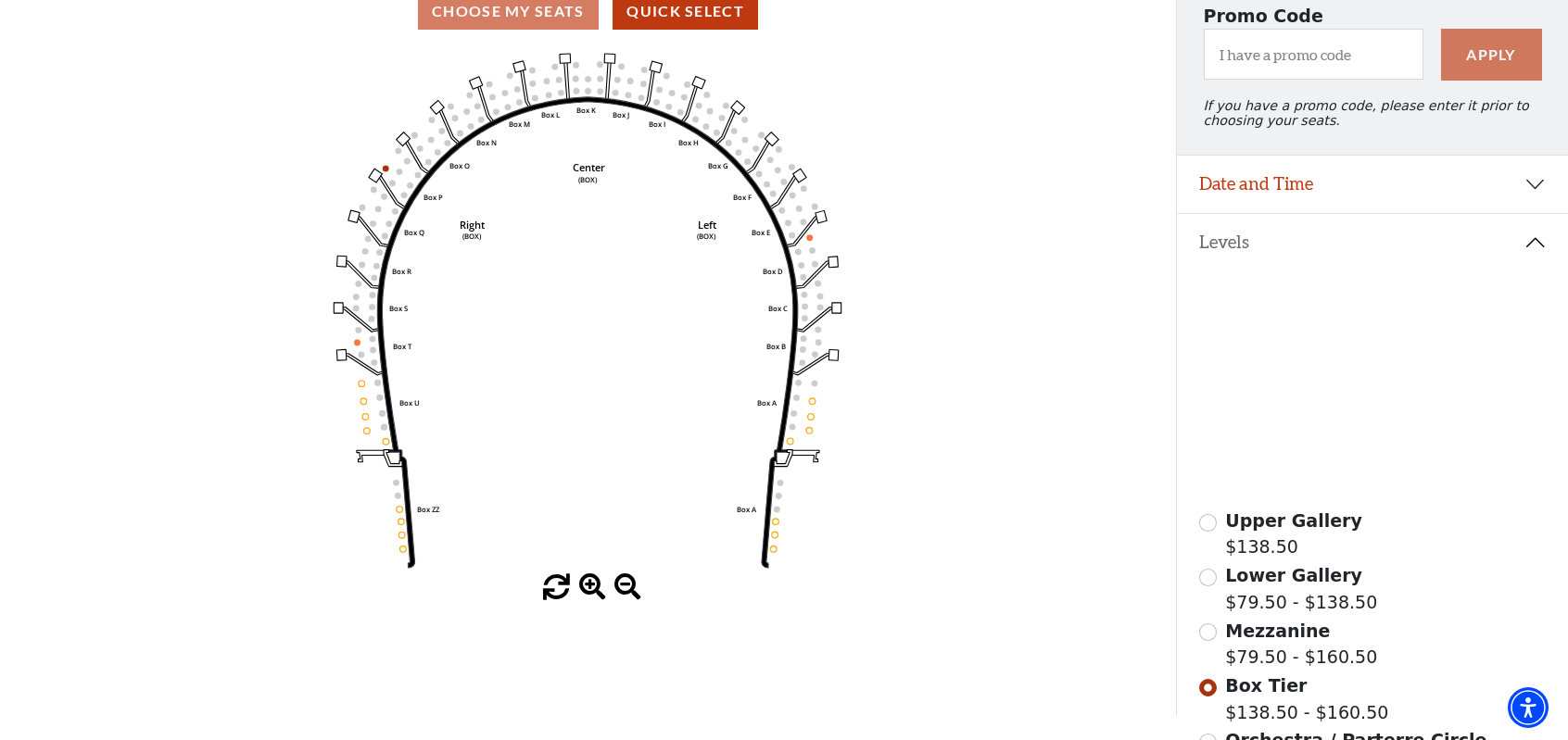
click at [1359, 433] on icon at bounding box center [1411, 457] width 145 height 87
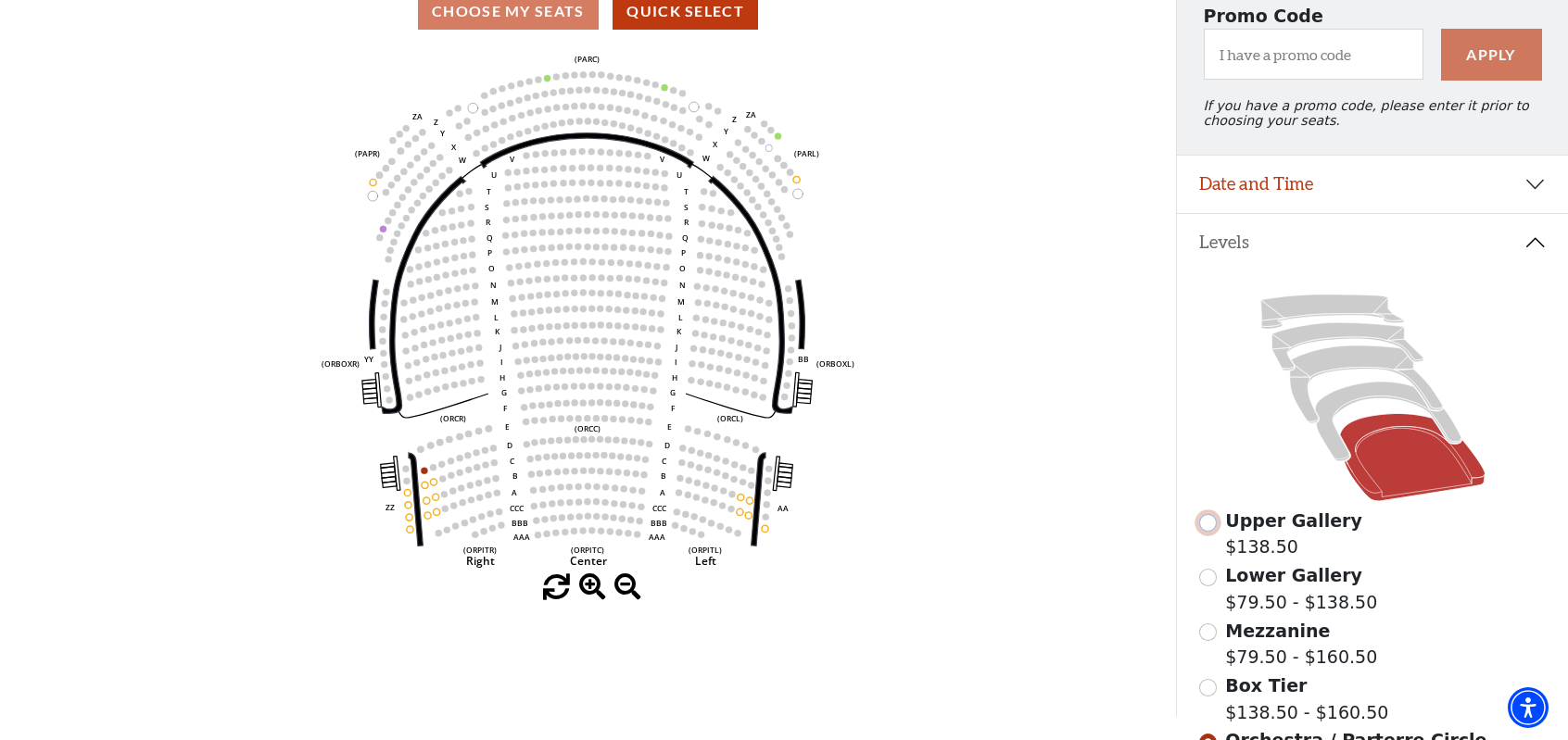
click at [1211, 532] on input "Upper Gallery$138.50\a" at bounding box center [1208, 523] width 18 height 18
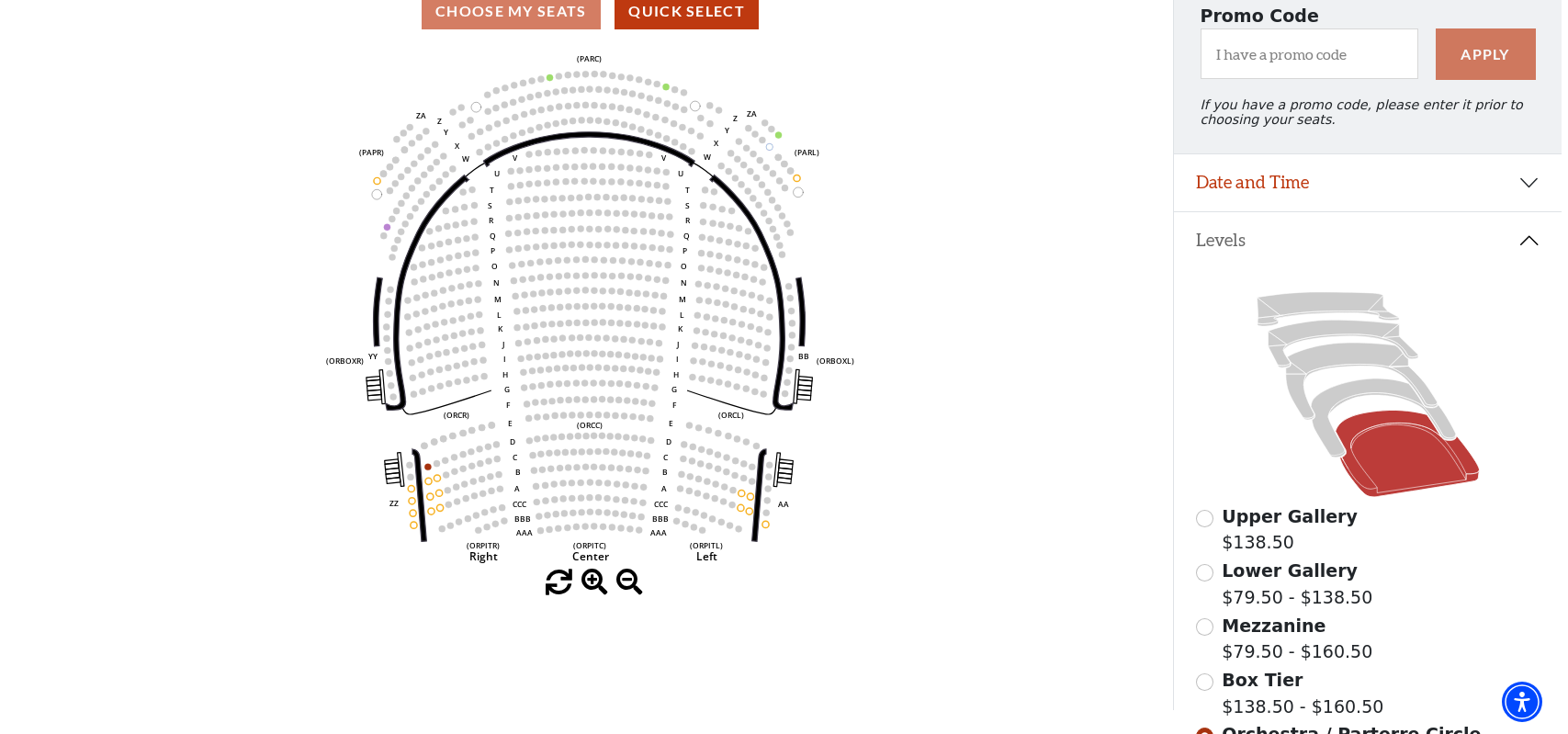
scroll to position [0, 0]
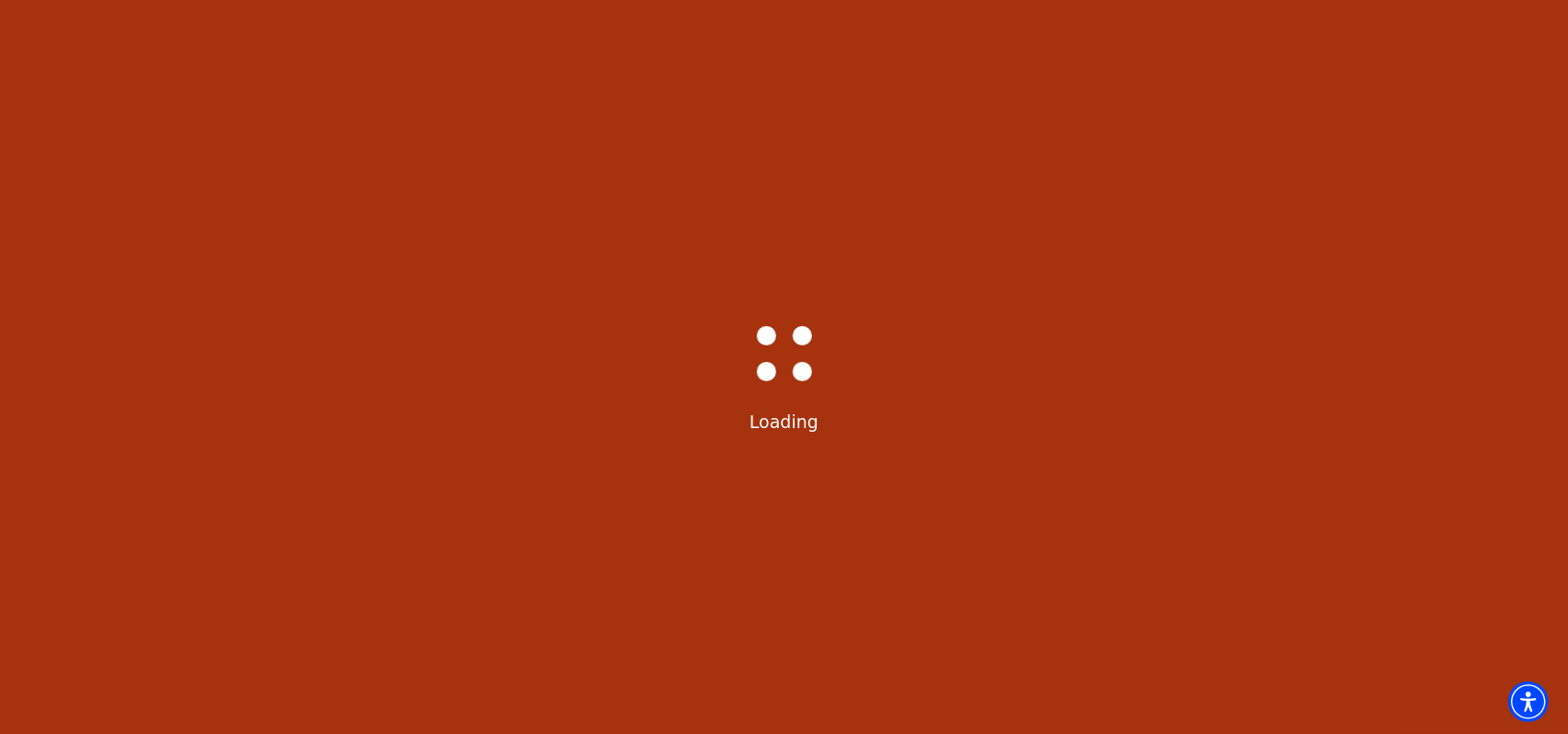
select select "6226"
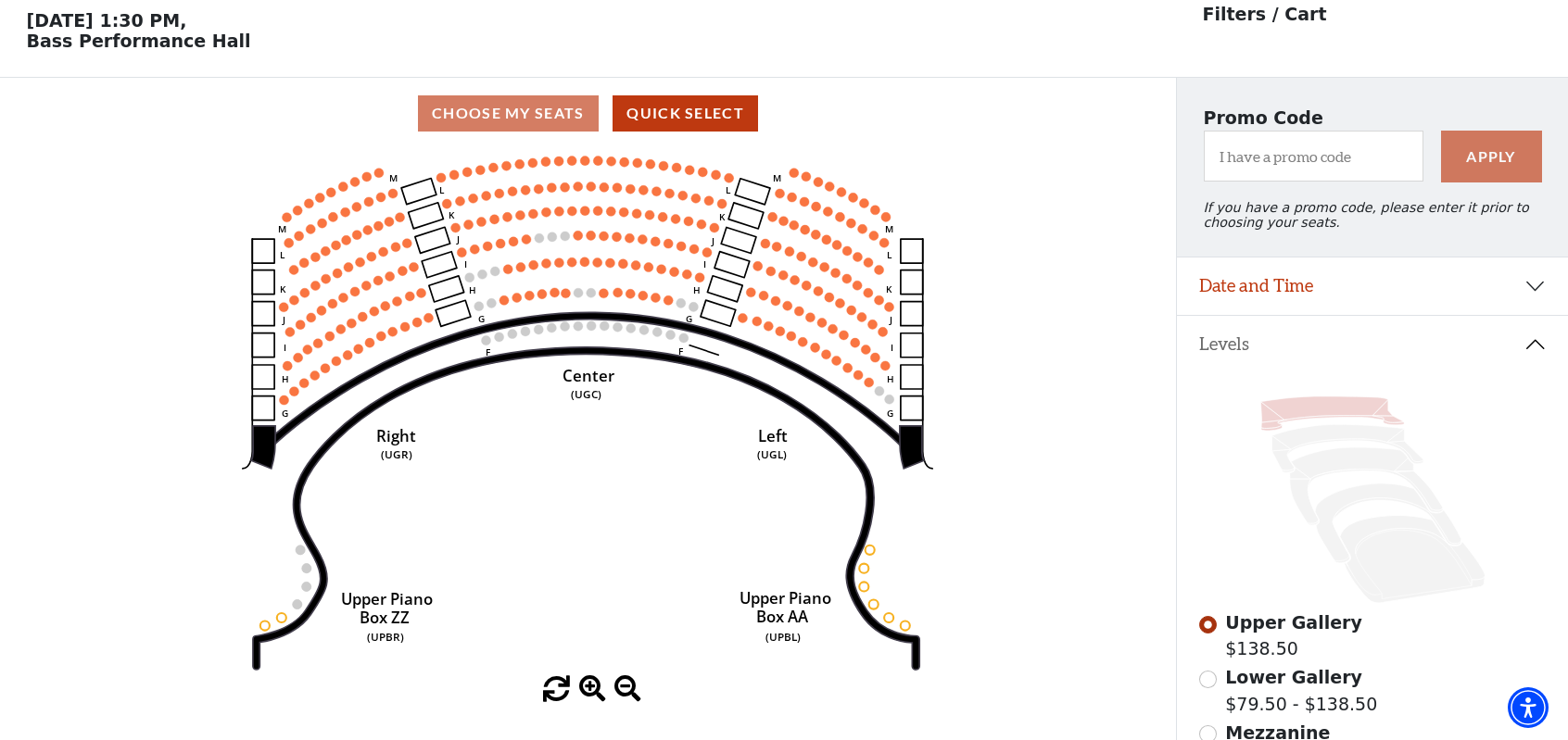
scroll to position [85, 0]
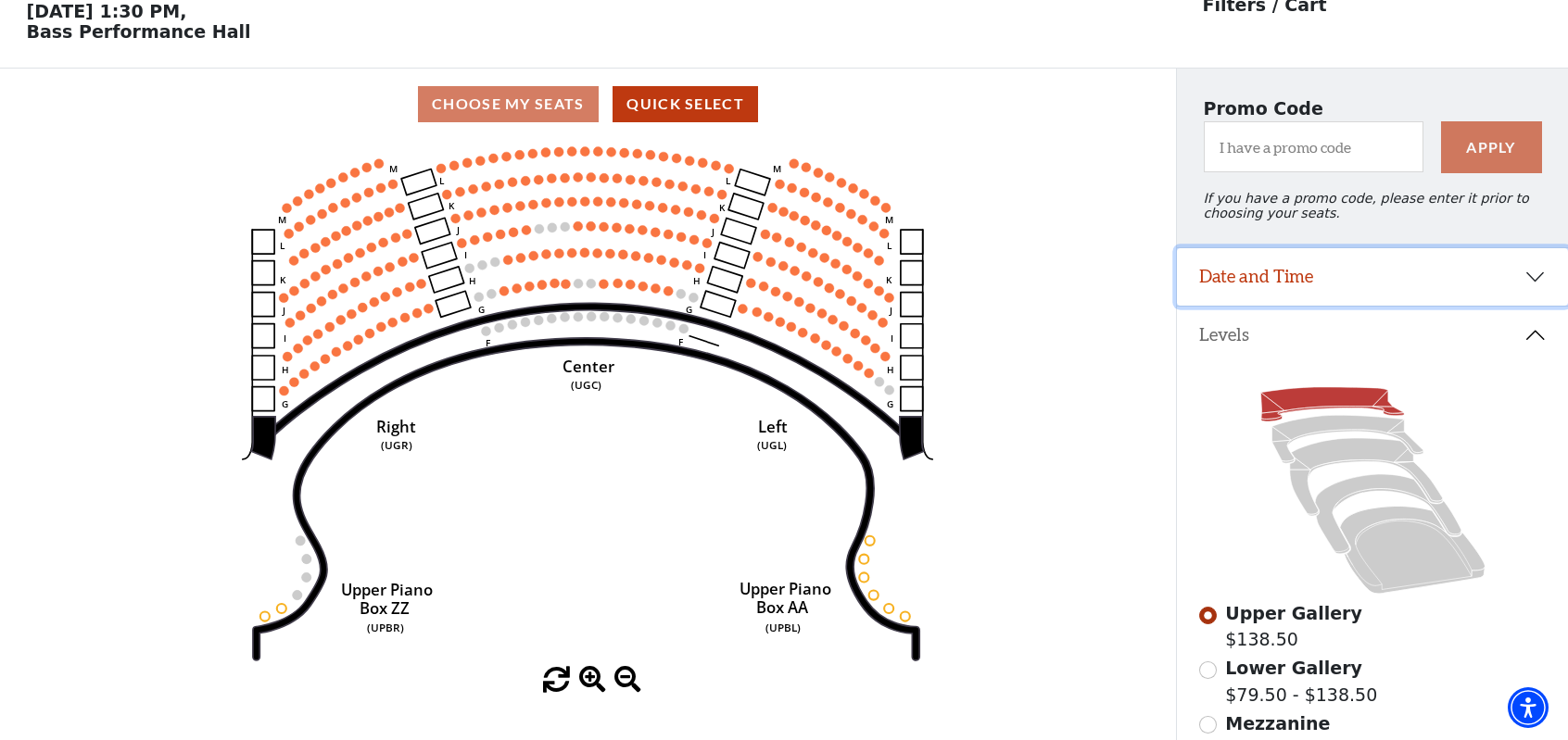
click at [1320, 279] on button "Date and Time" at bounding box center [1373, 277] width 392 height 58
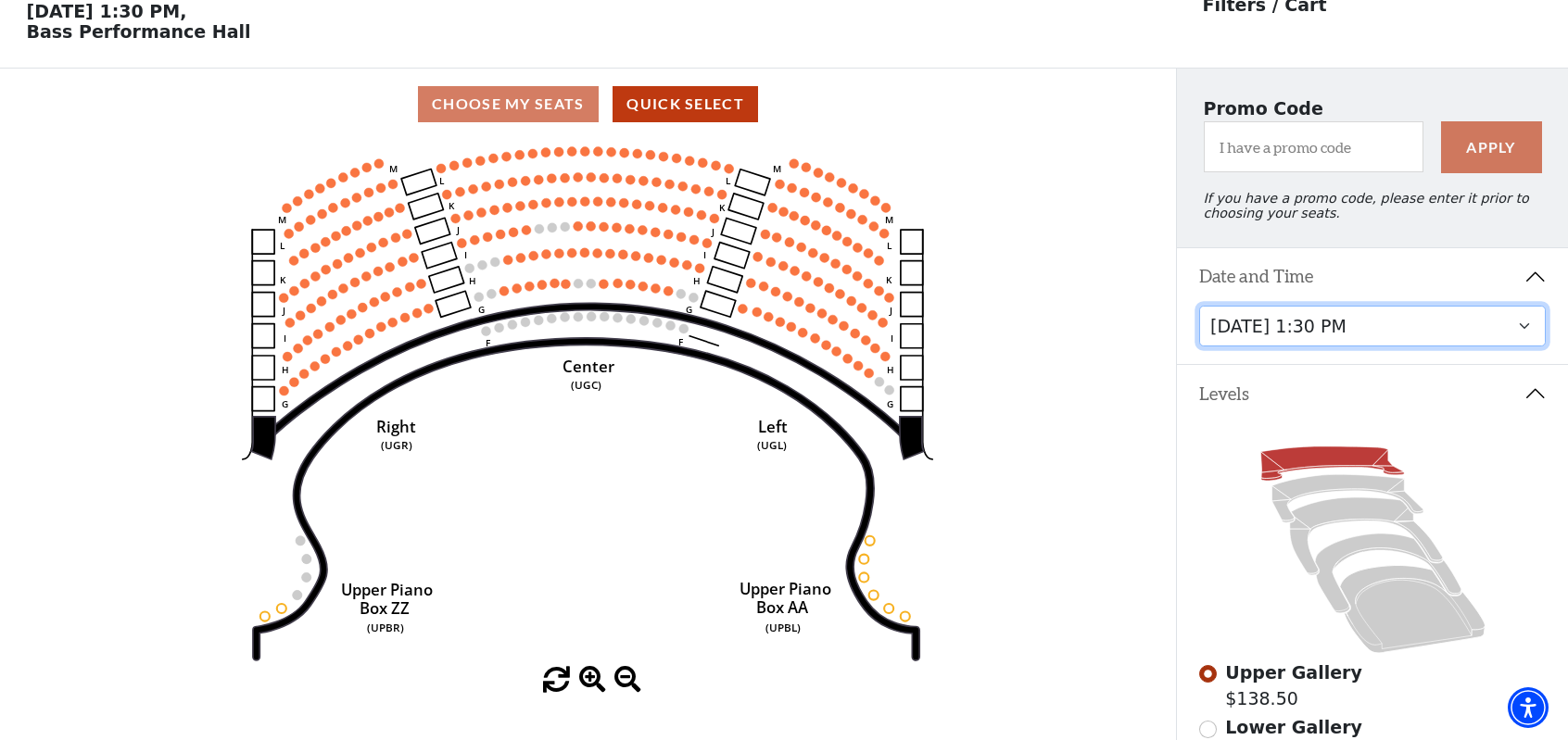
click at [1315, 335] on select "Tuesday, October 28 at 7:30 PM Wednesday, October 29 at 7:30 PM Thursday, Octob…" at bounding box center [1372, 326] width 347 height 42
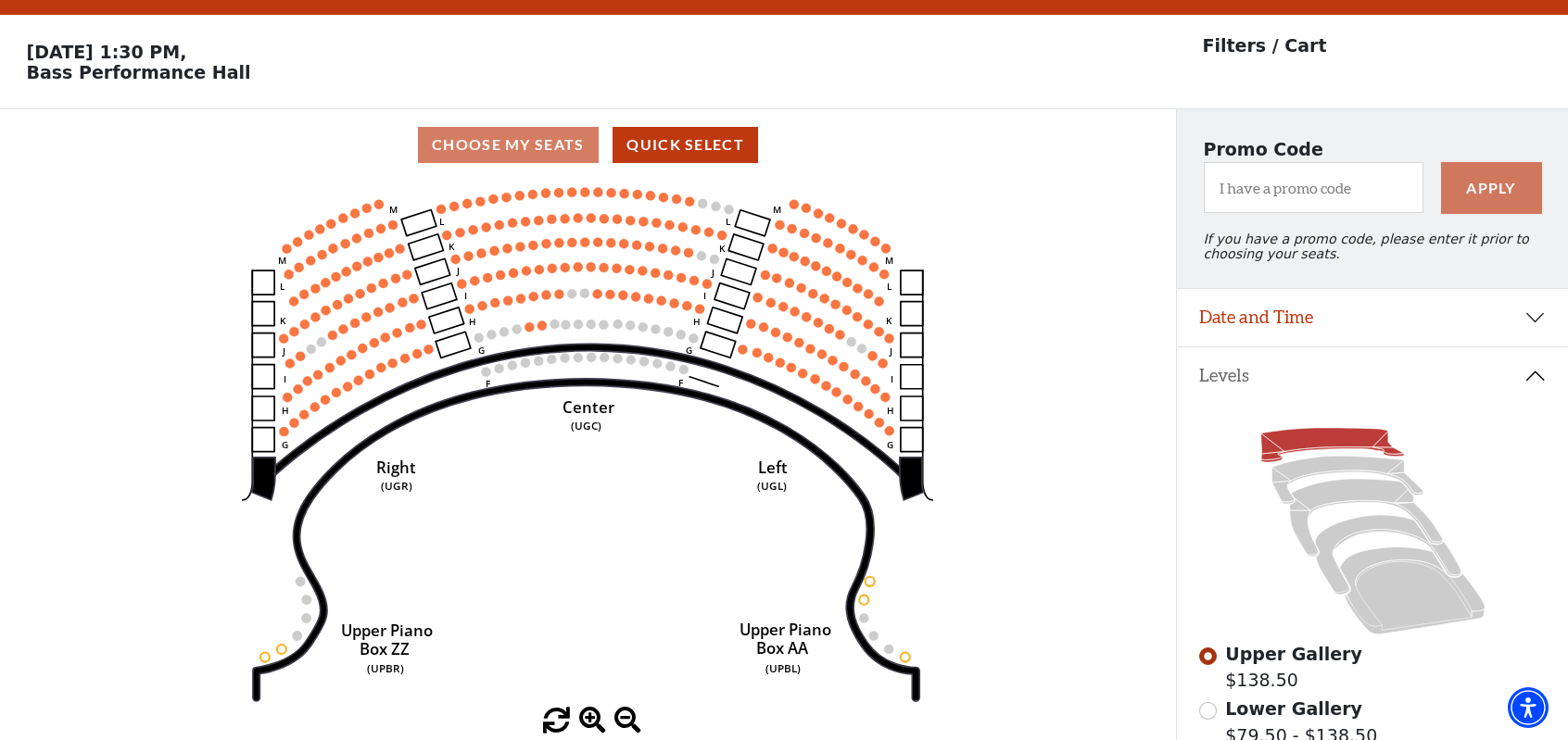
scroll to position [85, 0]
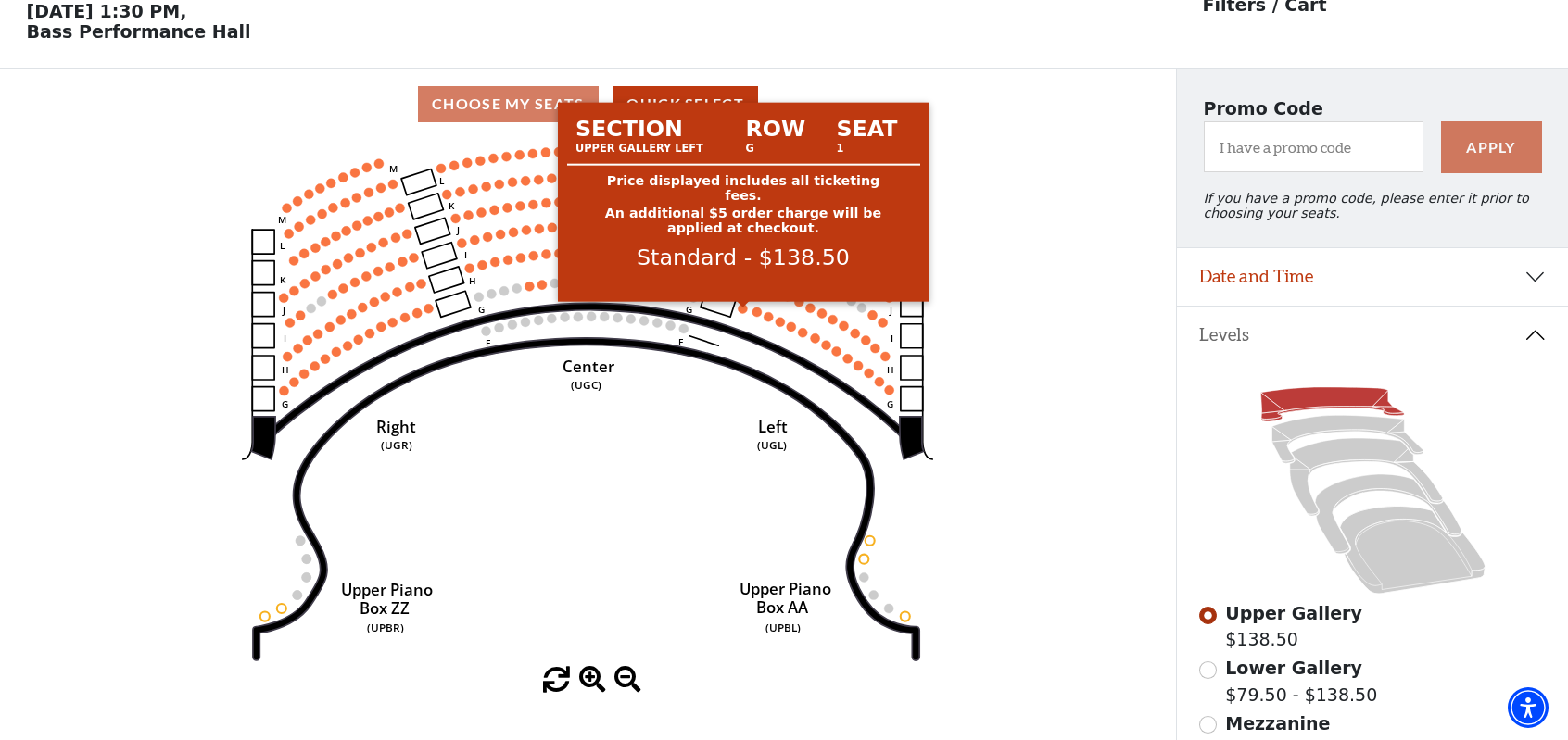
click at [742, 312] on circle at bounding box center [743, 308] width 9 height 9
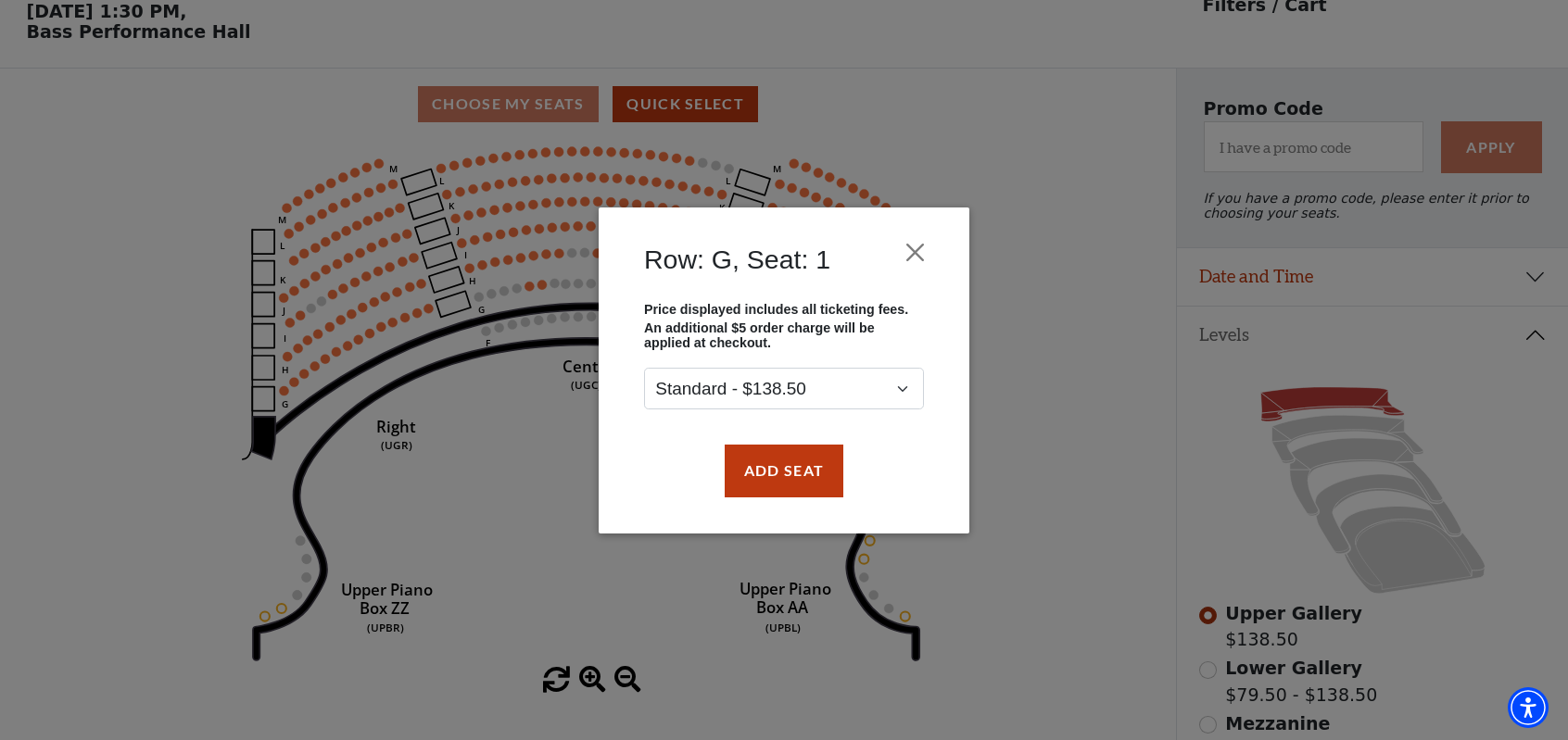
click at [990, 157] on div "Row: G, Seat: 1 Price displayed includes all ticketing fees. An additional $5 o…" at bounding box center [784, 370] width 1568 height 740
click at [906, 252] on button "Close" at bounding box center [915, 251] width 35 height 35
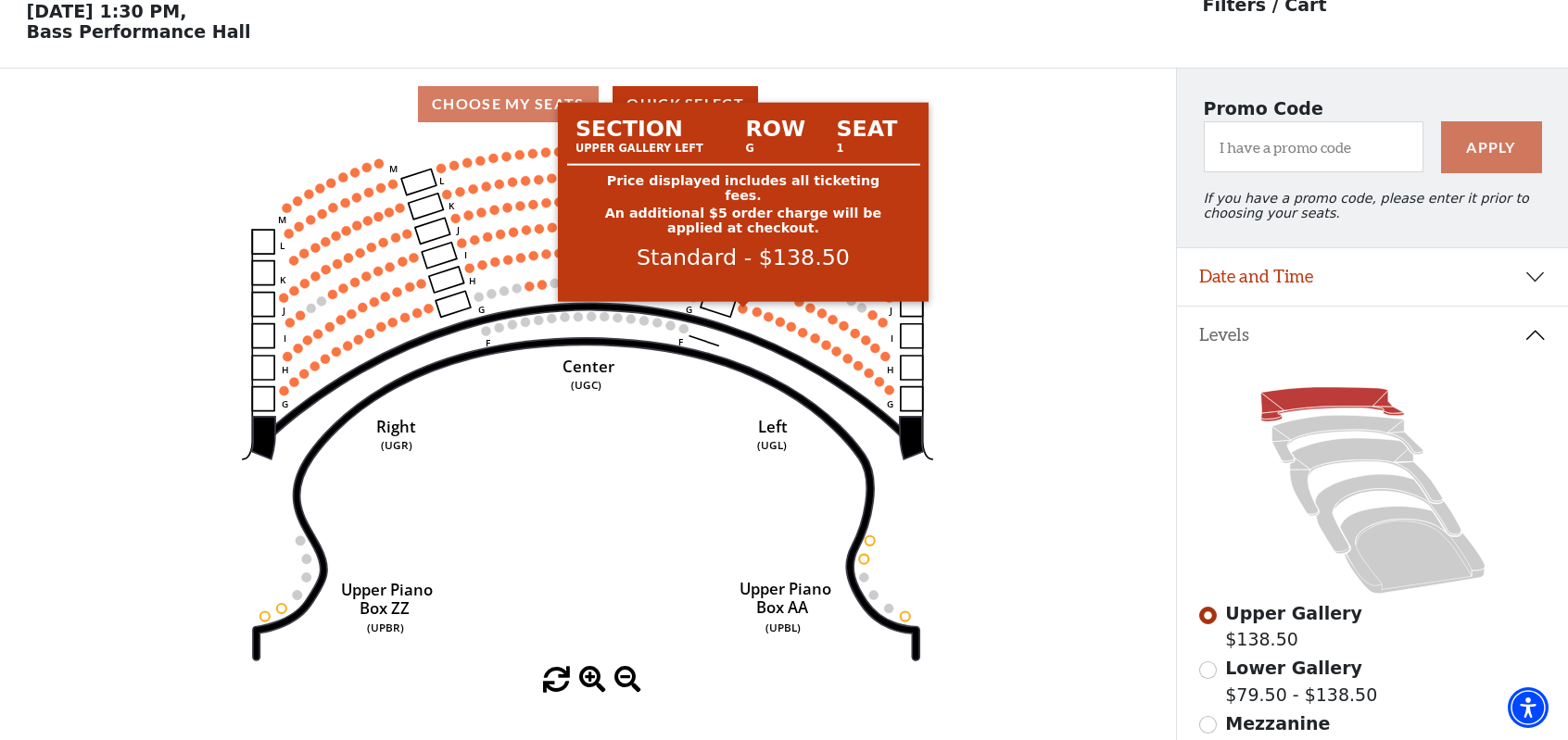
click at [740, 313] on circle at bounding box center [743, 308] width 9 height 9
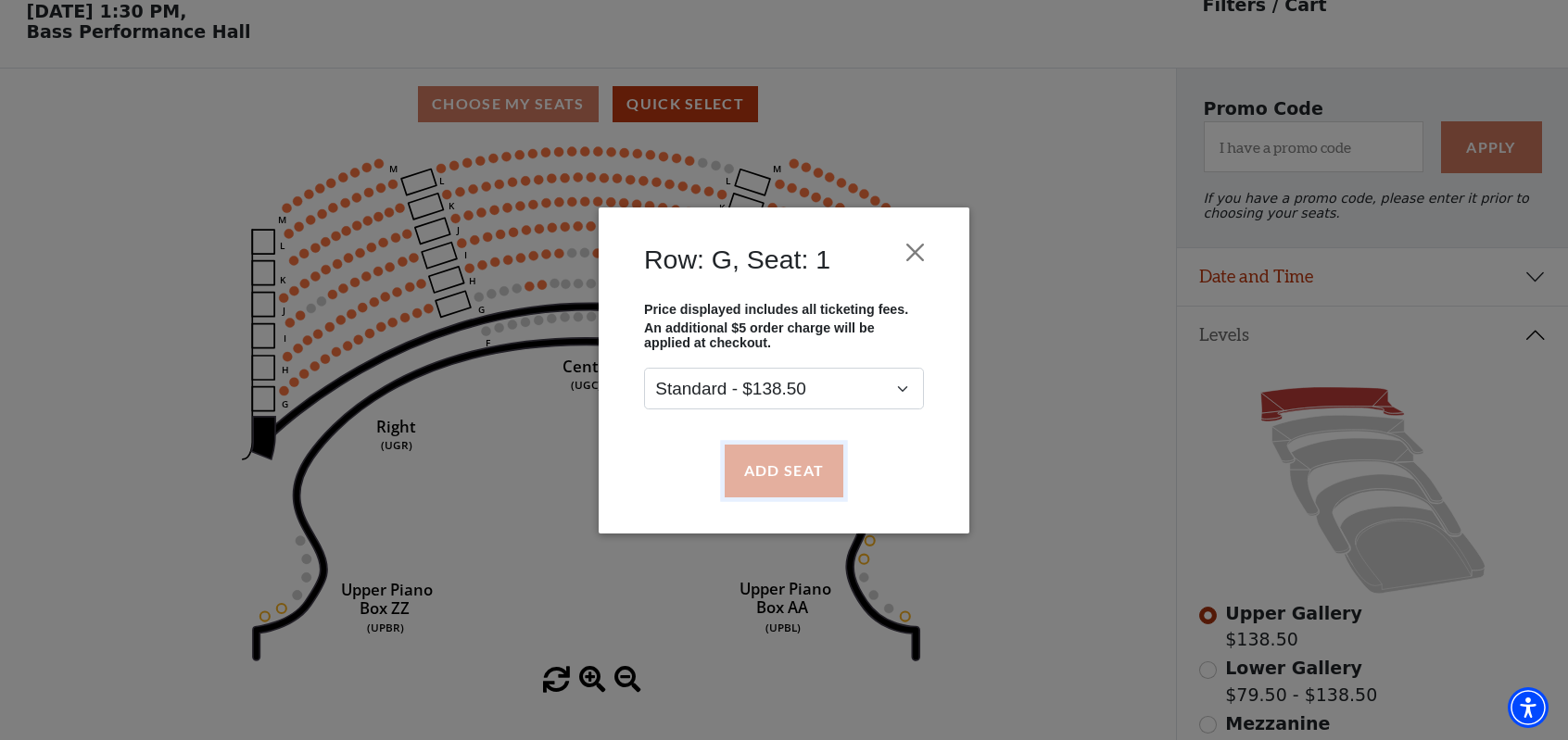
click at [745, 482] on button "Add Seat" at bounding box center [783, 470] width 118 height 52
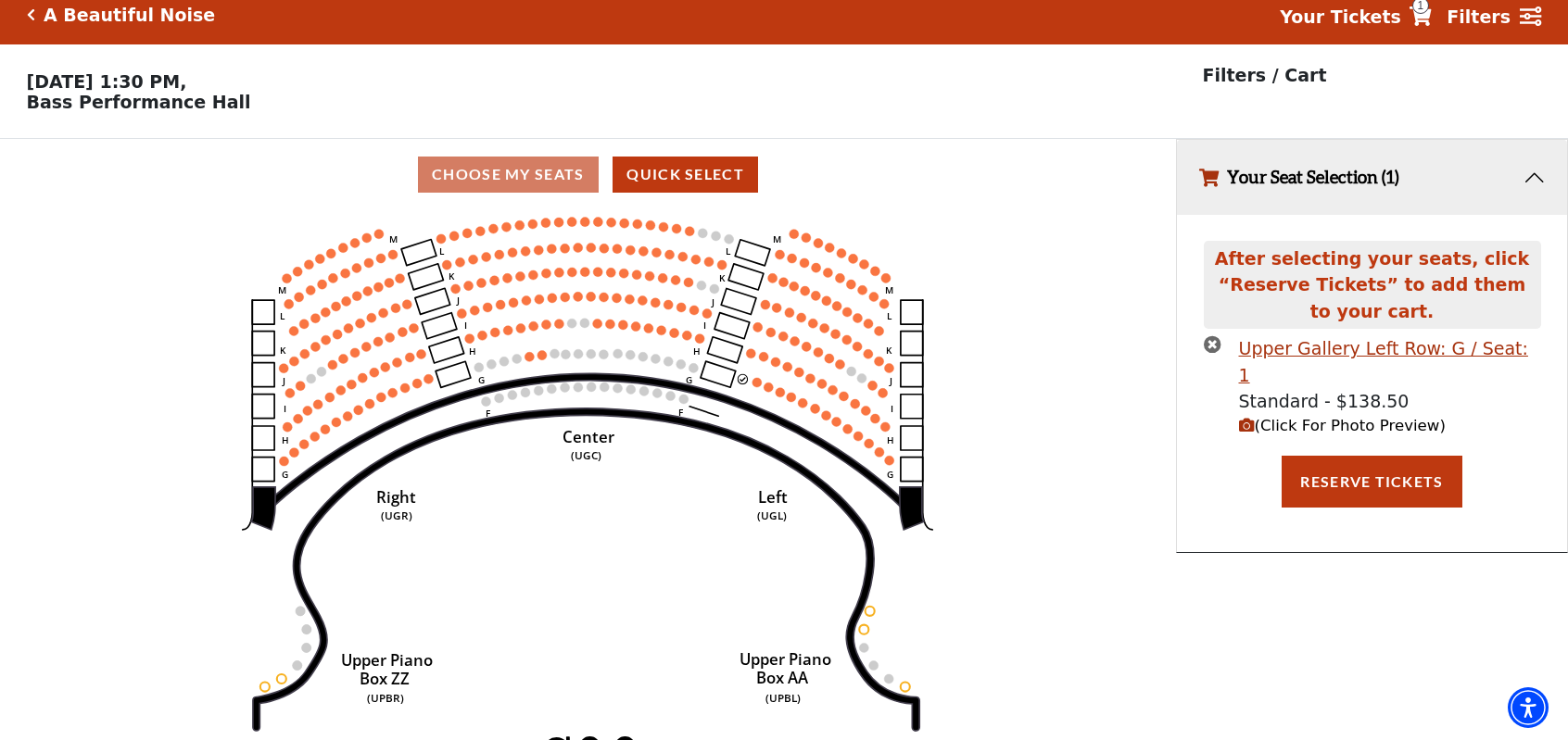
scroll to position [0, 0]
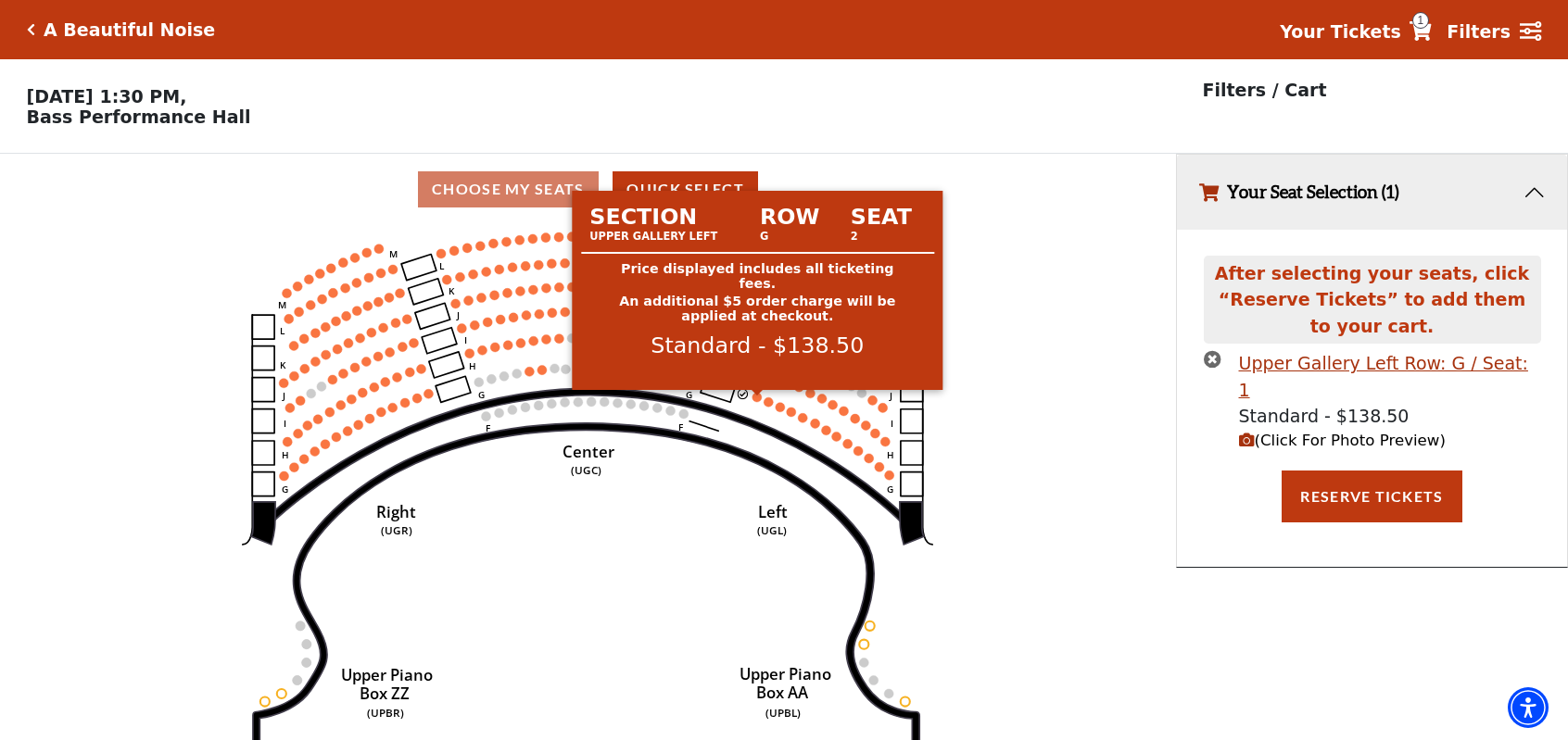
click at [758, 402] on circle at bounding box center [758, 398] width 9 height 9
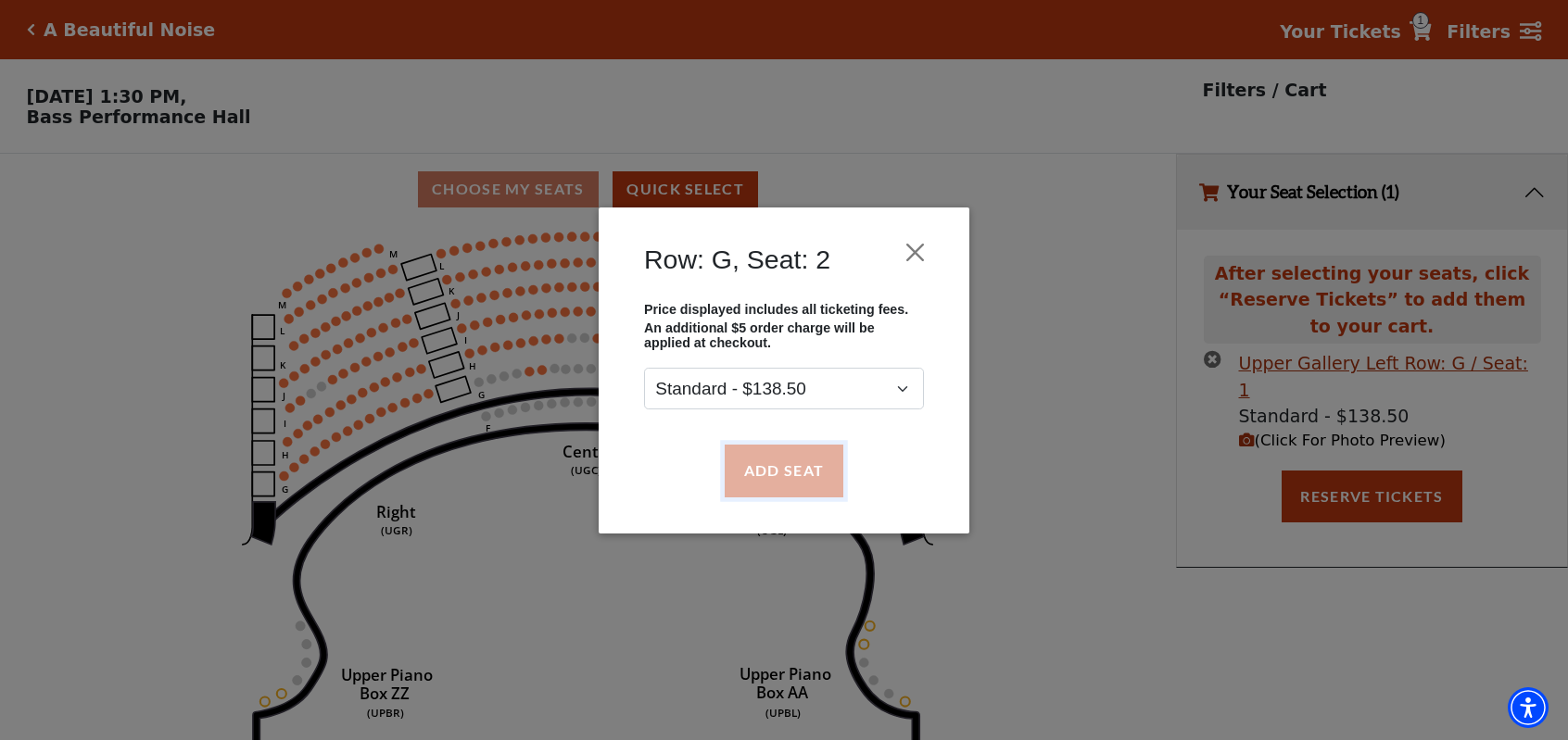
click at [760, 476] on button "Add Seat" at bounding box center [783, 470] width 118 height 52
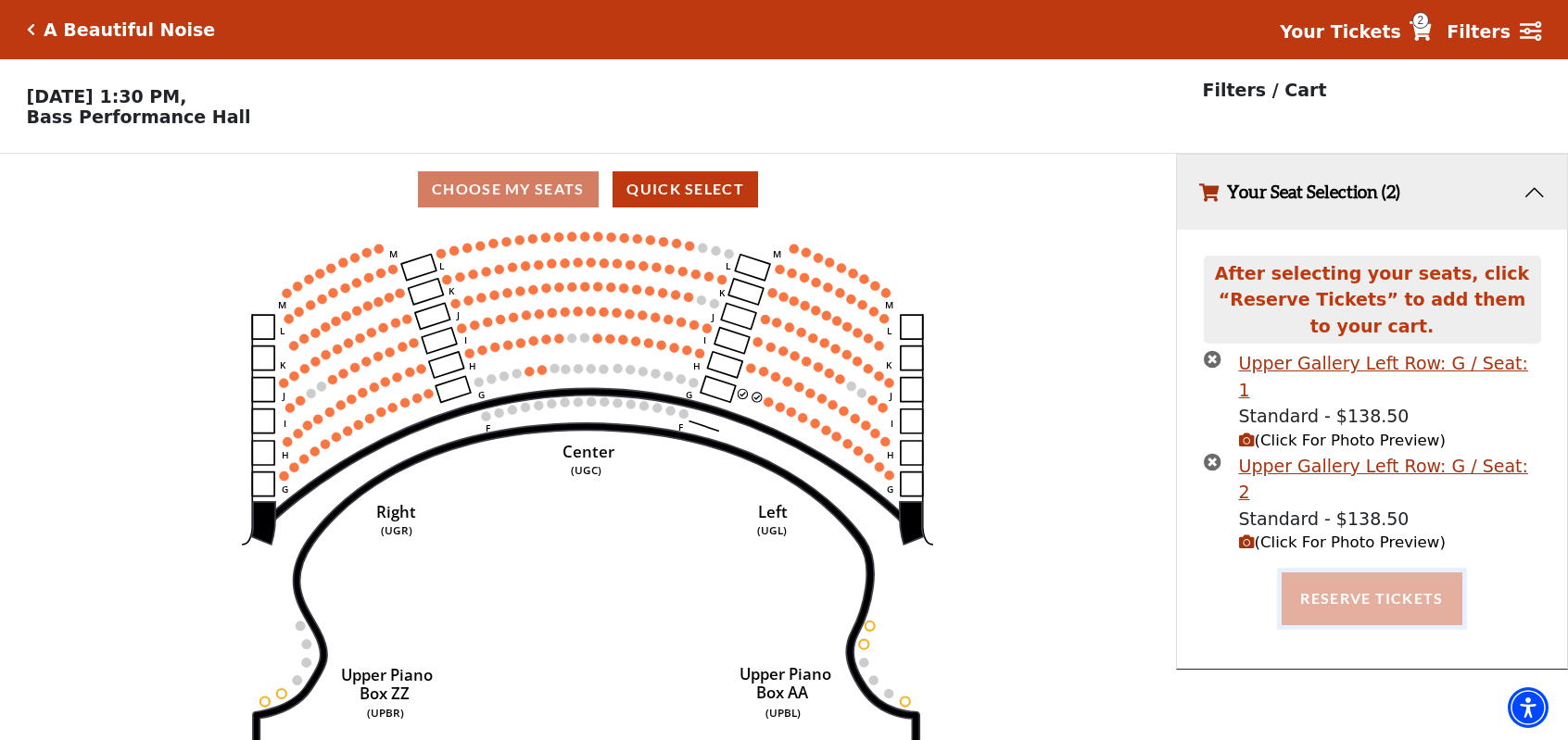
click at [1380, 573] on button "Reserve Tickets" at bounding box center [1371, 598] width 180 height 52
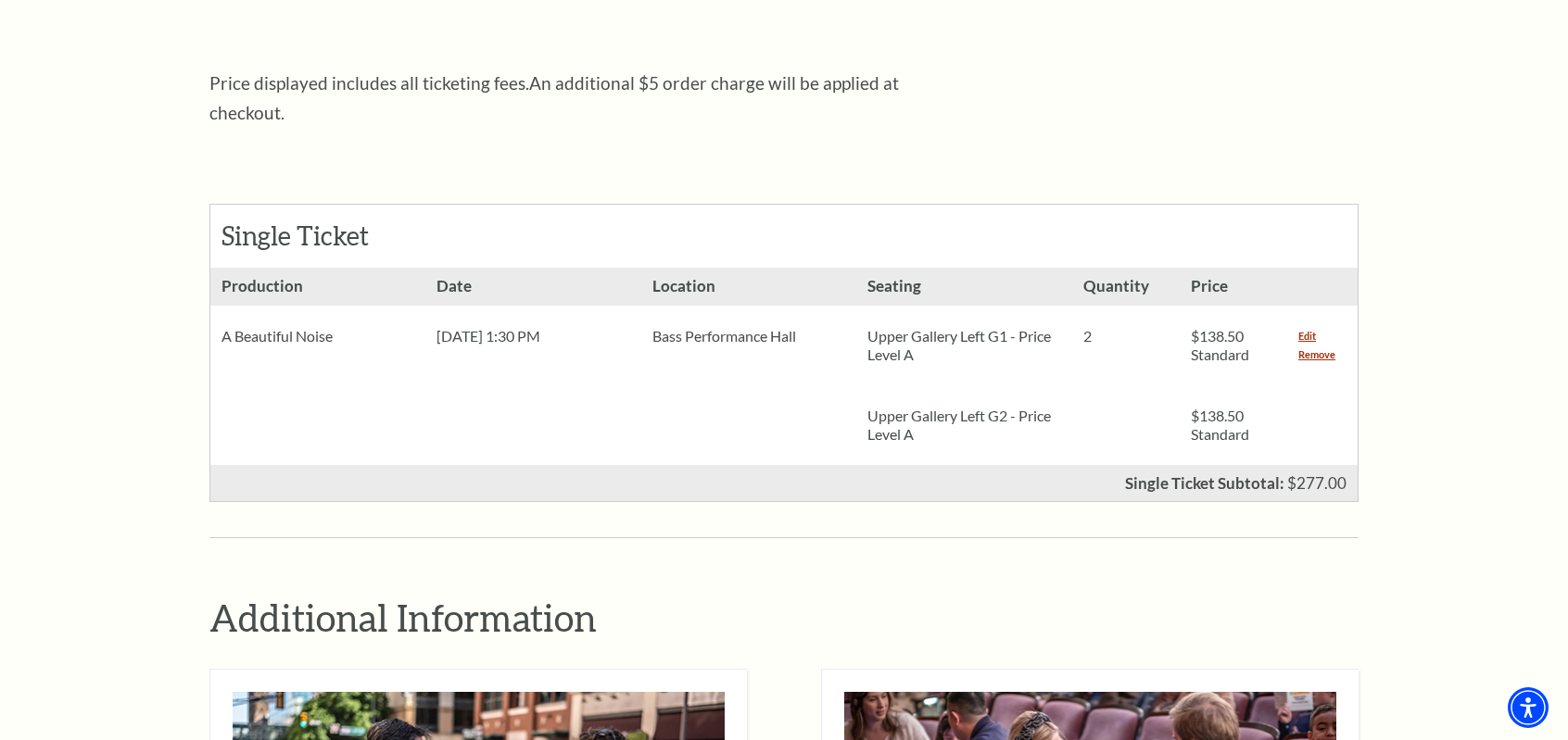
scroll to position [648, 0]
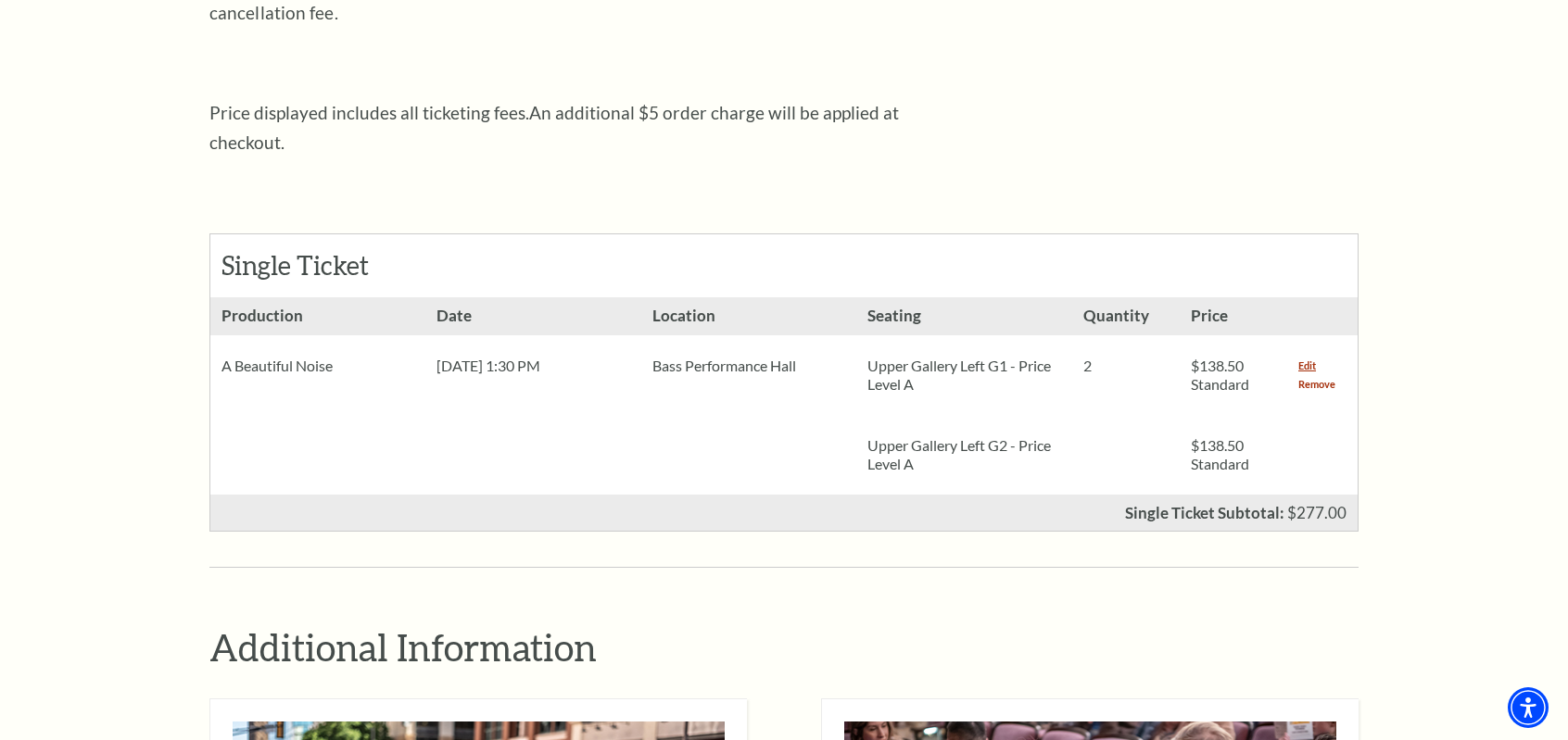
click at [1319, 375] on link "Remove" at bounding box center [1316, 385] width 37 height 19
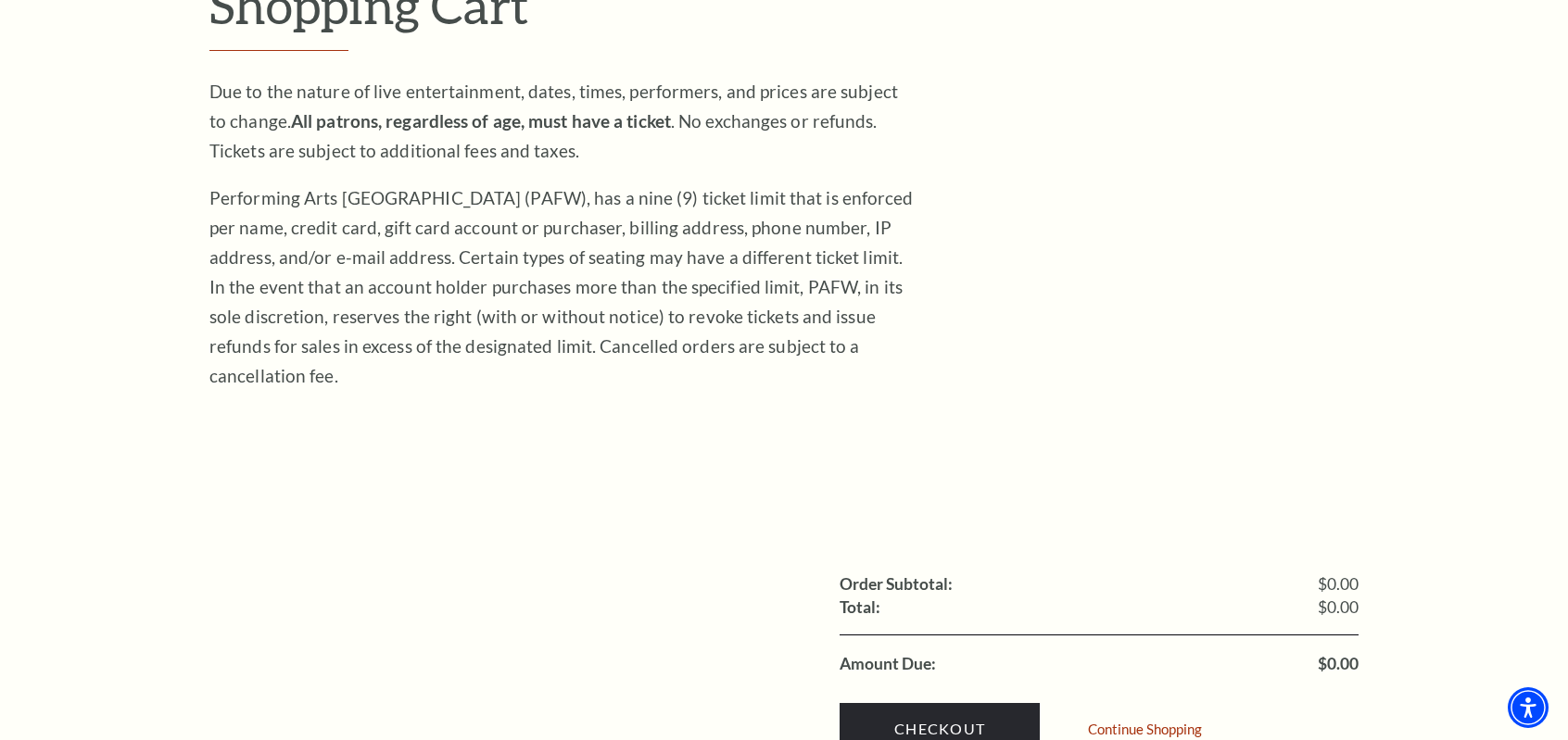
scroll to position [278, 0]
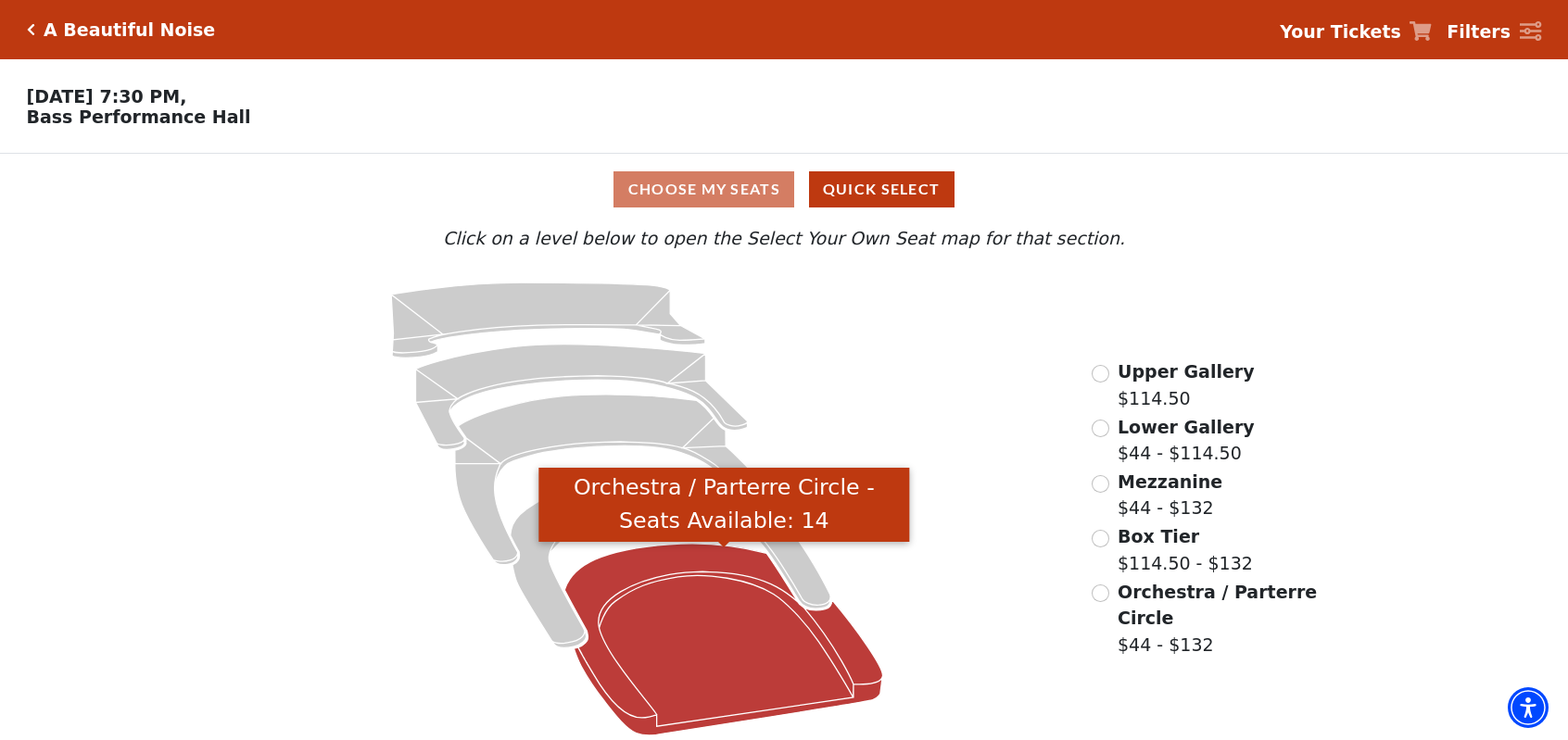
click at [661, 624] on icon "Orchestra / Parterre Circle - Seats Available: 14" at bounding box center [723, 639] width 318 height 192
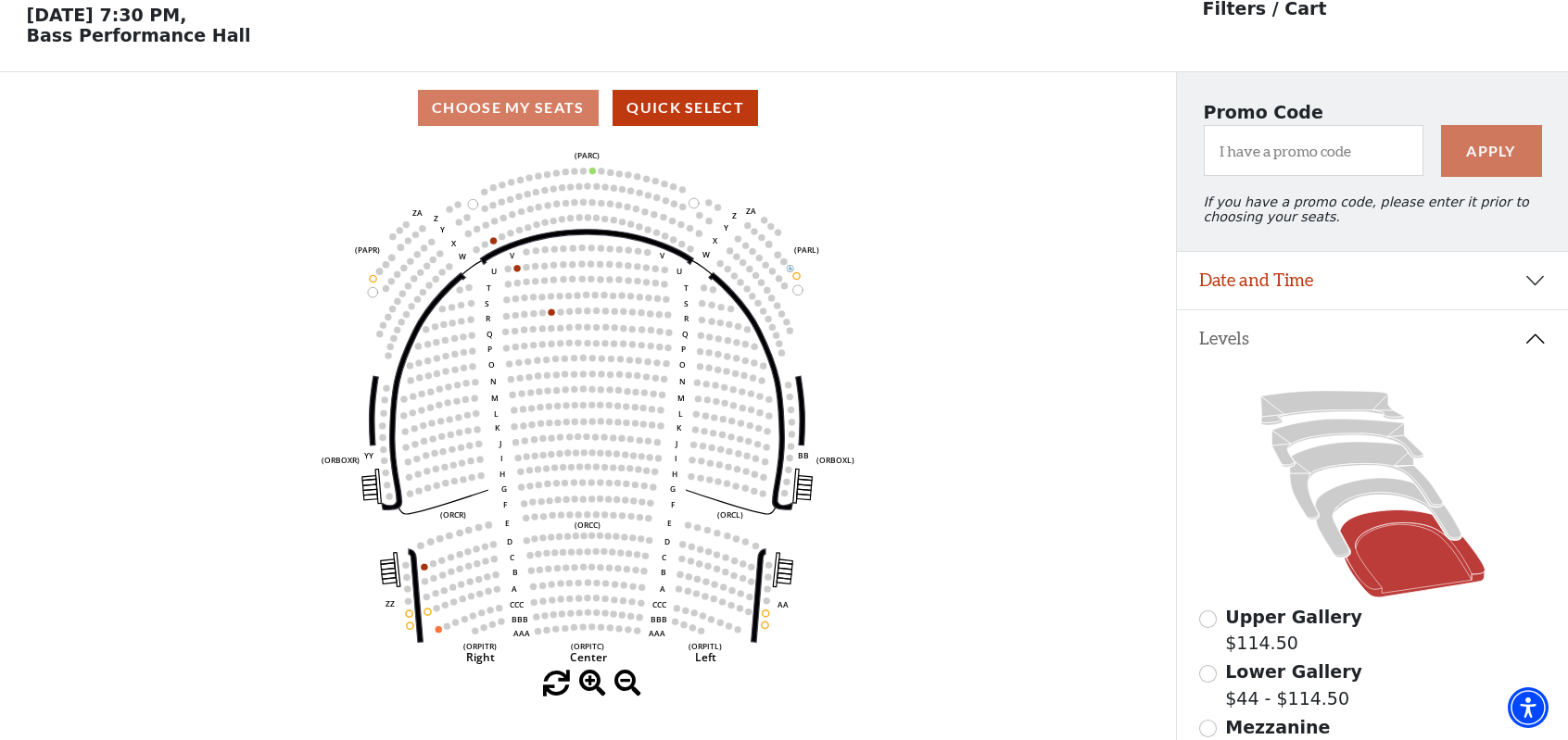
scroll to position [85, 0]
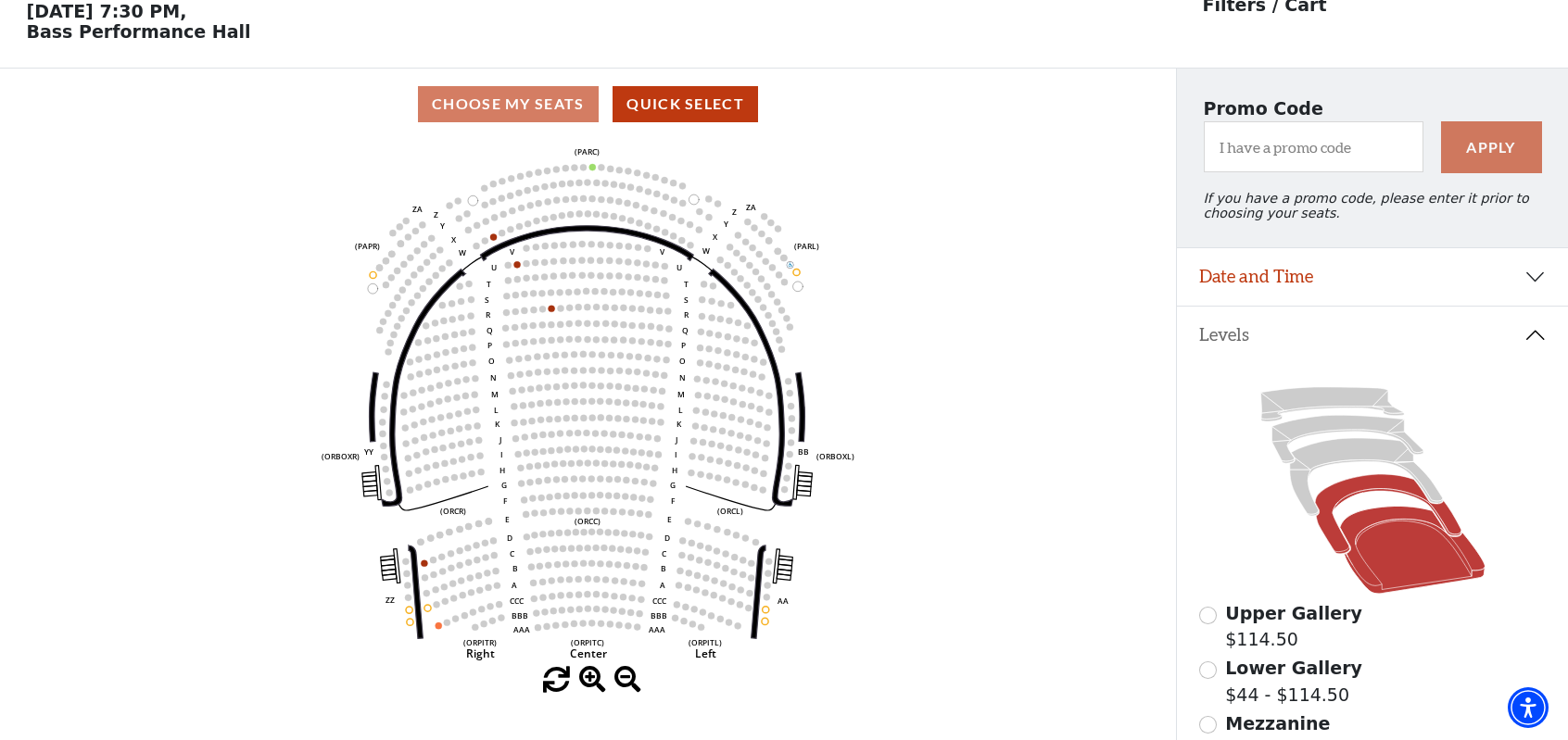
click at [1361, 490] on icon at bounding box center [1388, 514] width 146 height 79
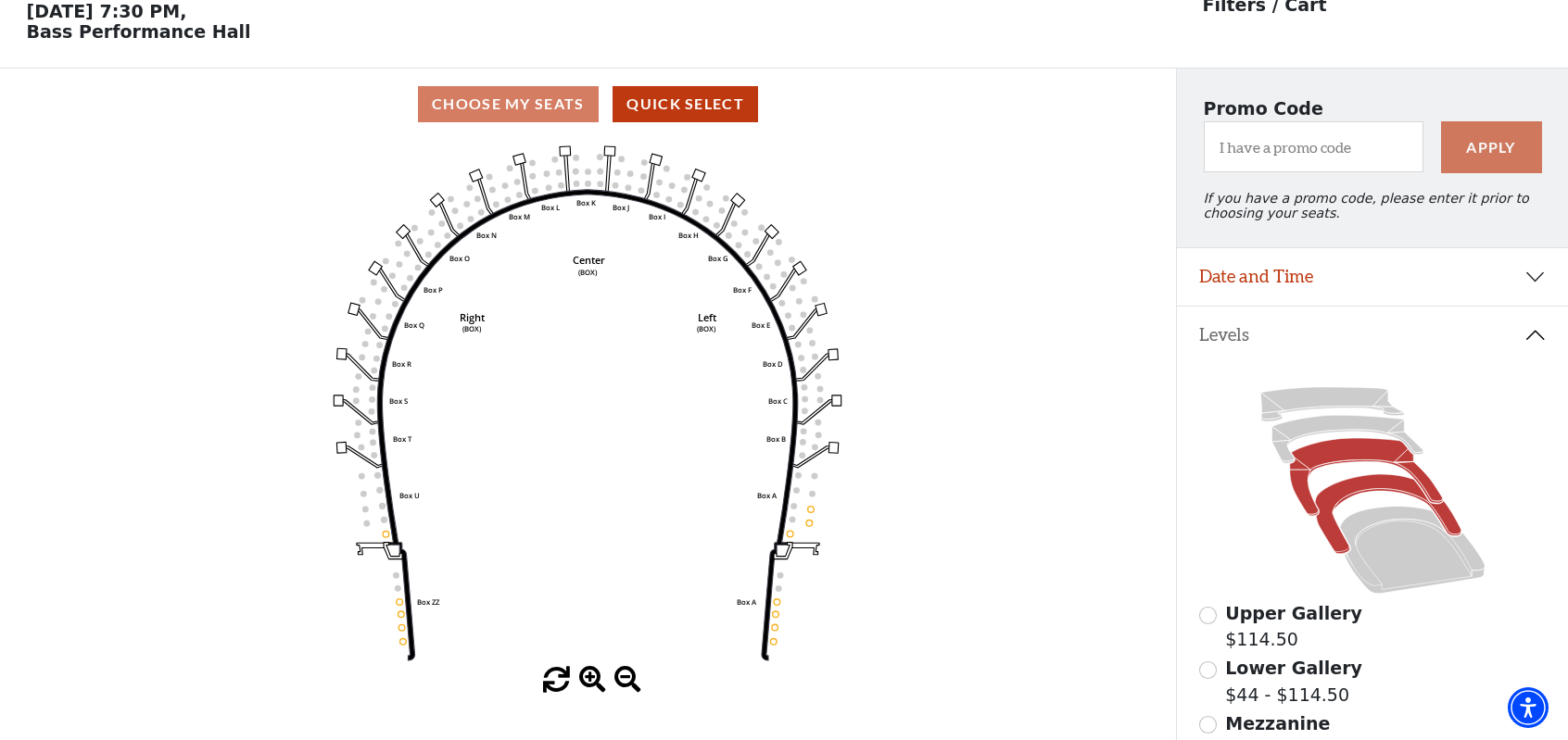
click at [1348, 456] on icon at bounding box center [1366, 477] width 153 height 77
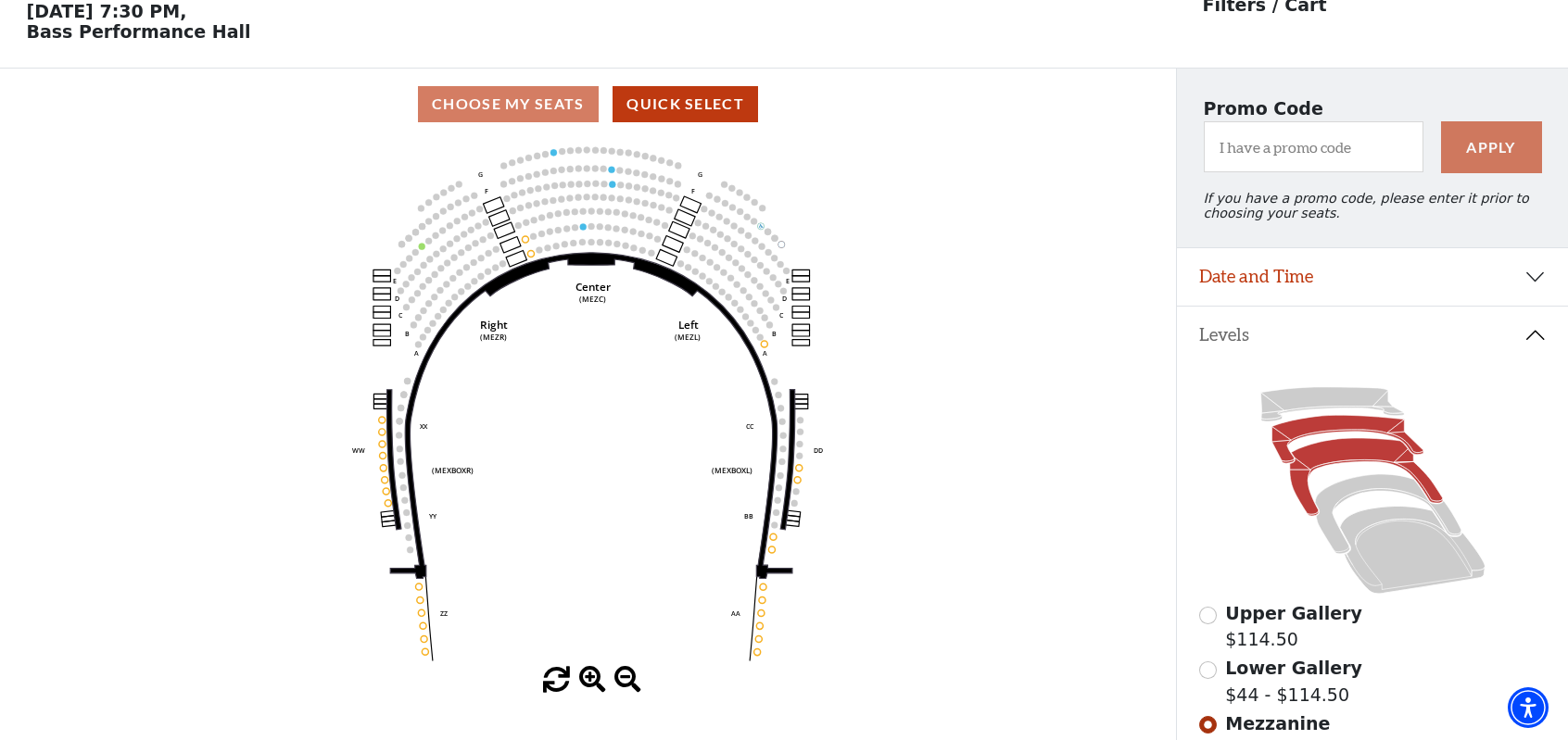
click at [1338, 438] on icon at bounding box center [1348, 439] width 151 height 48
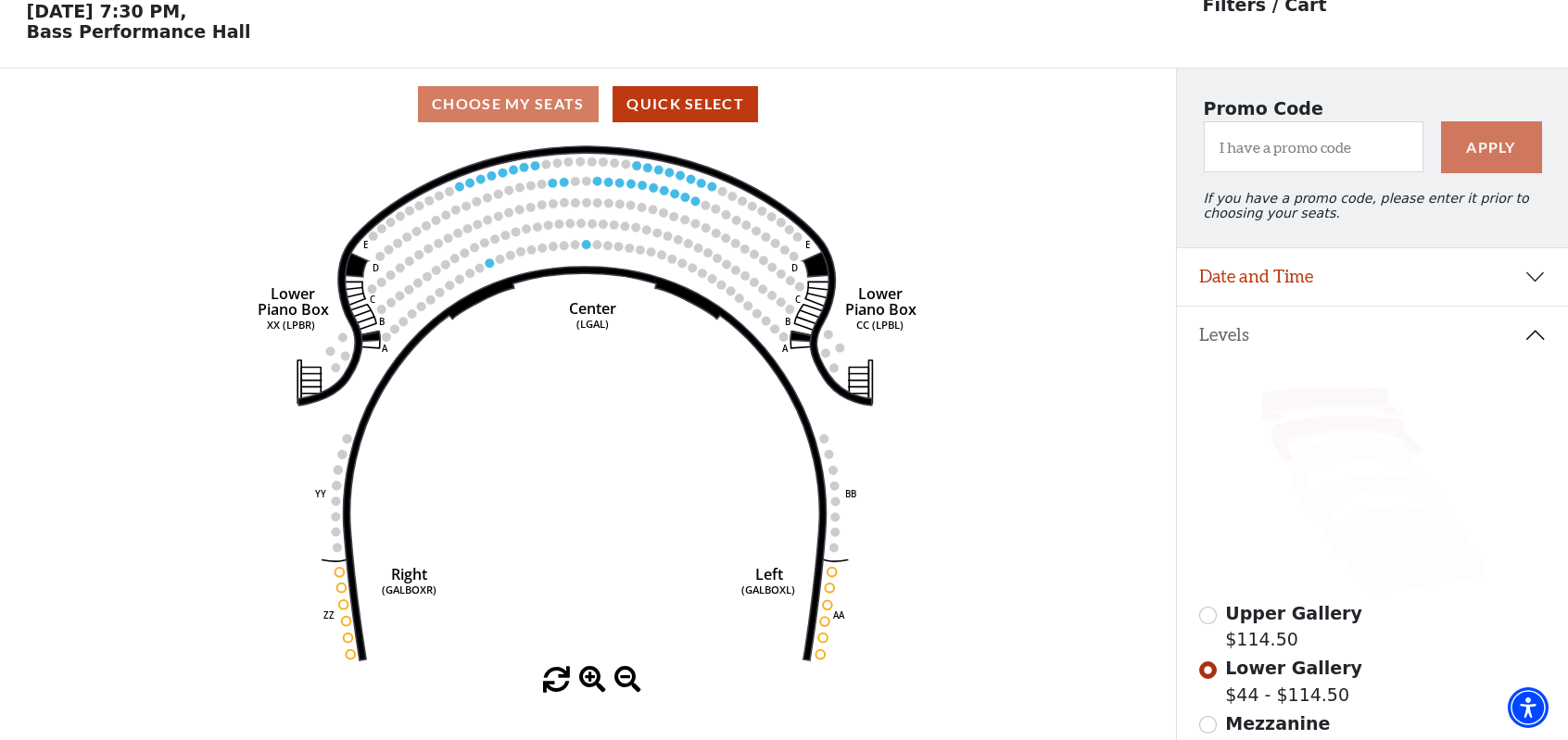
click at [1316, 407] on icon at bounding box center [1332, 404] width 143 height 34
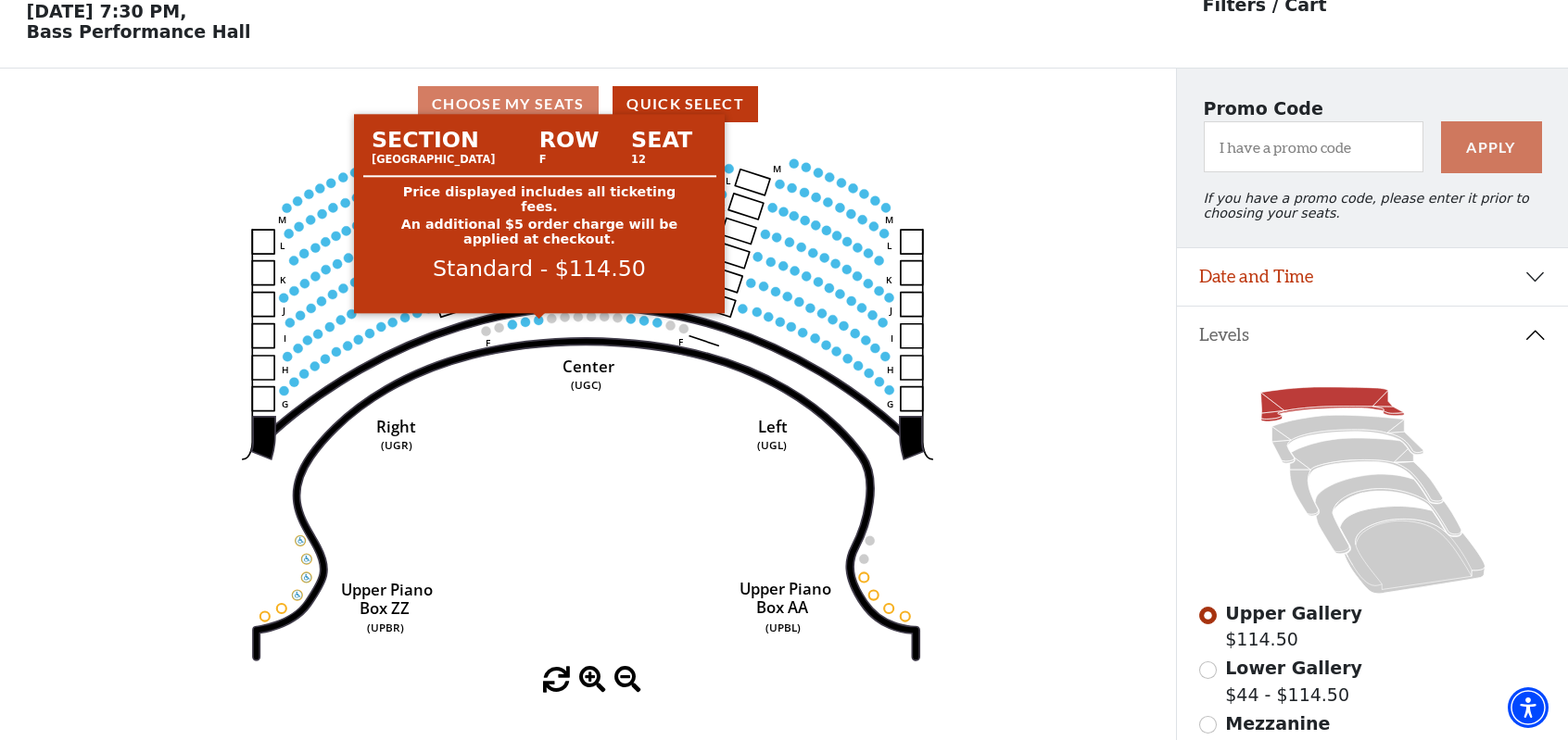
click at [536, 324] on circle at bounding box center [539, 319] width 9 height 9
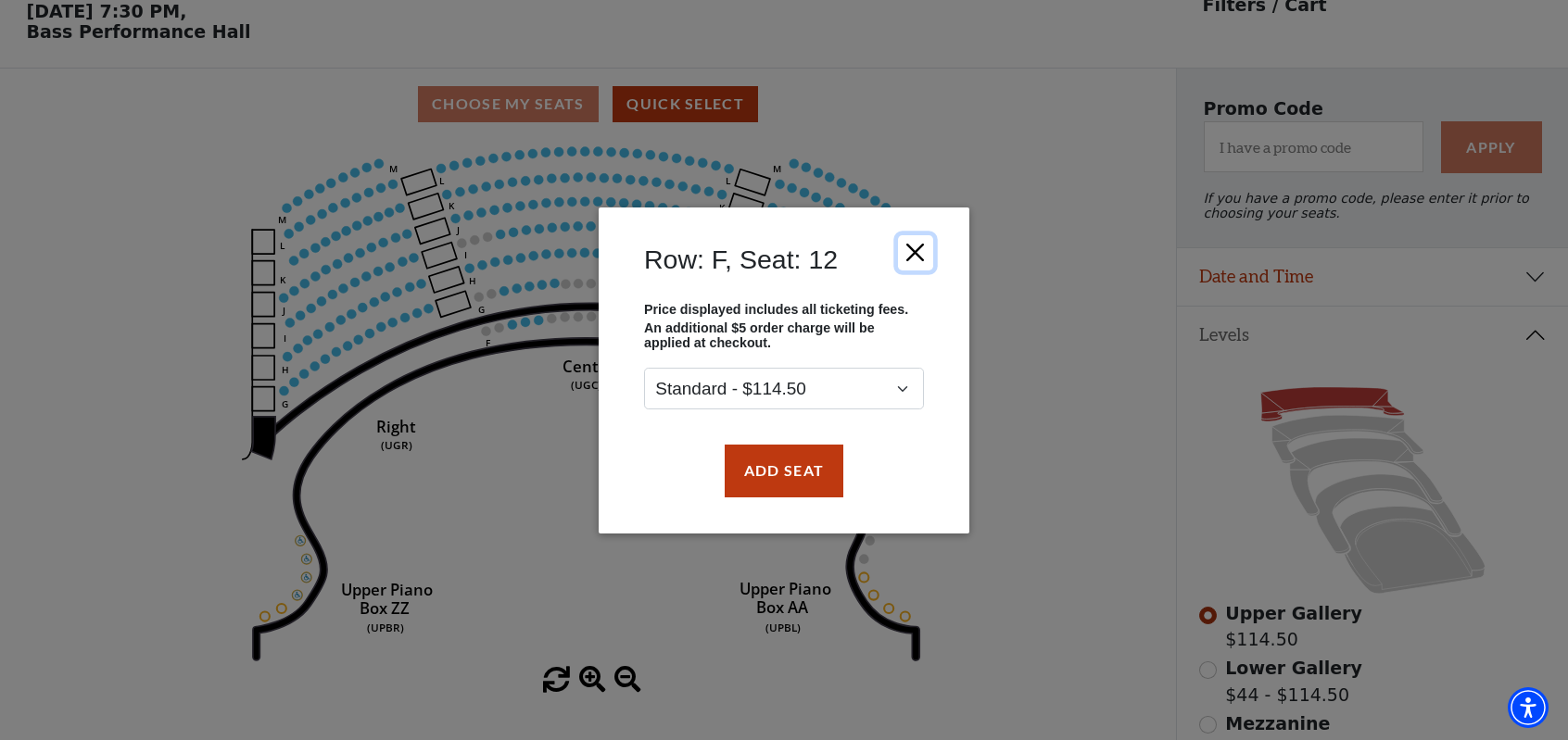
click at [923, 252] on button "Close" at bounding box center [915, 251] width 35 height 35
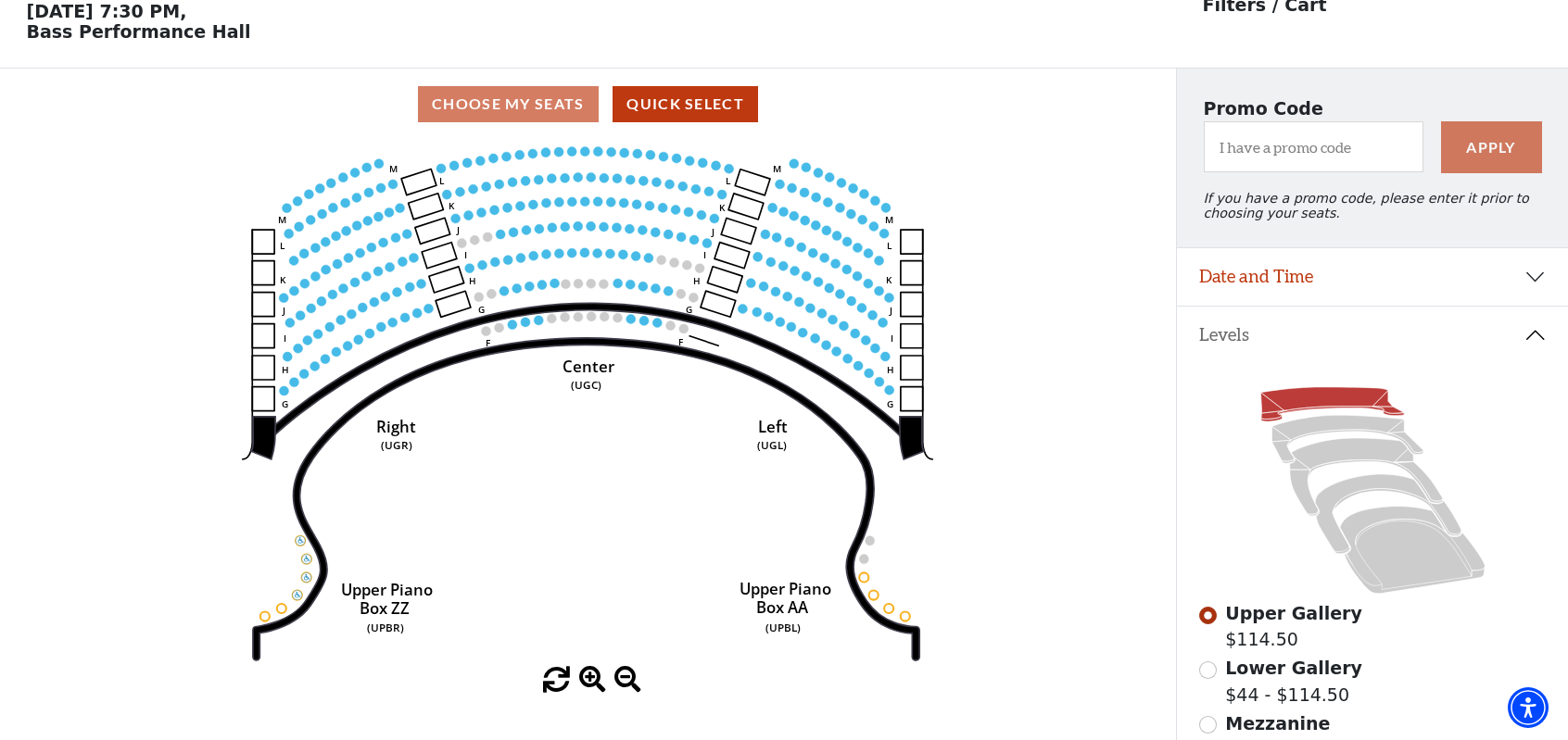
click at [632, 318] on use "Seat Selected" at bounding box center [631, 318] width 10 height 10
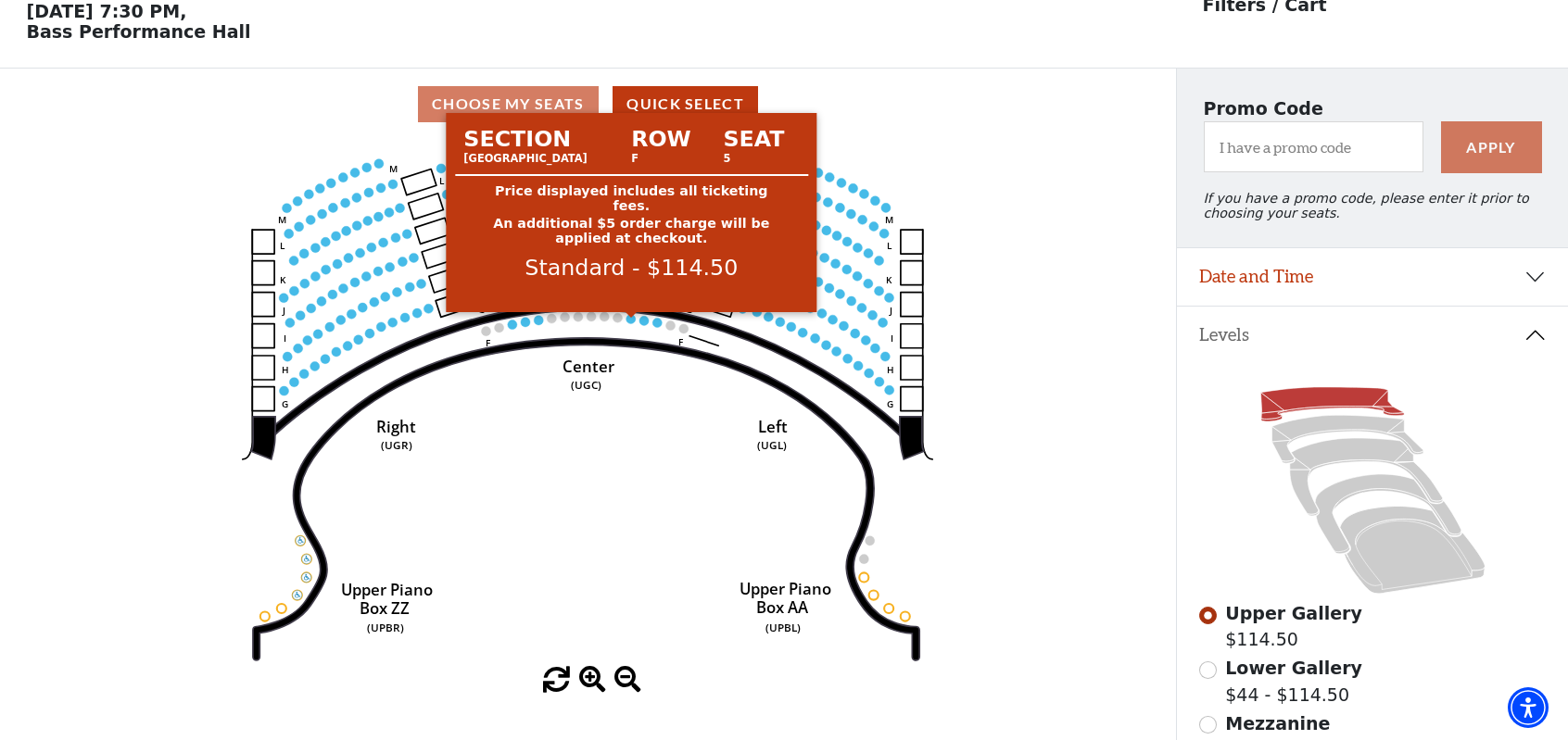
click at [630, 319] on circle at bounding box center [631, 318] width 9 height 9
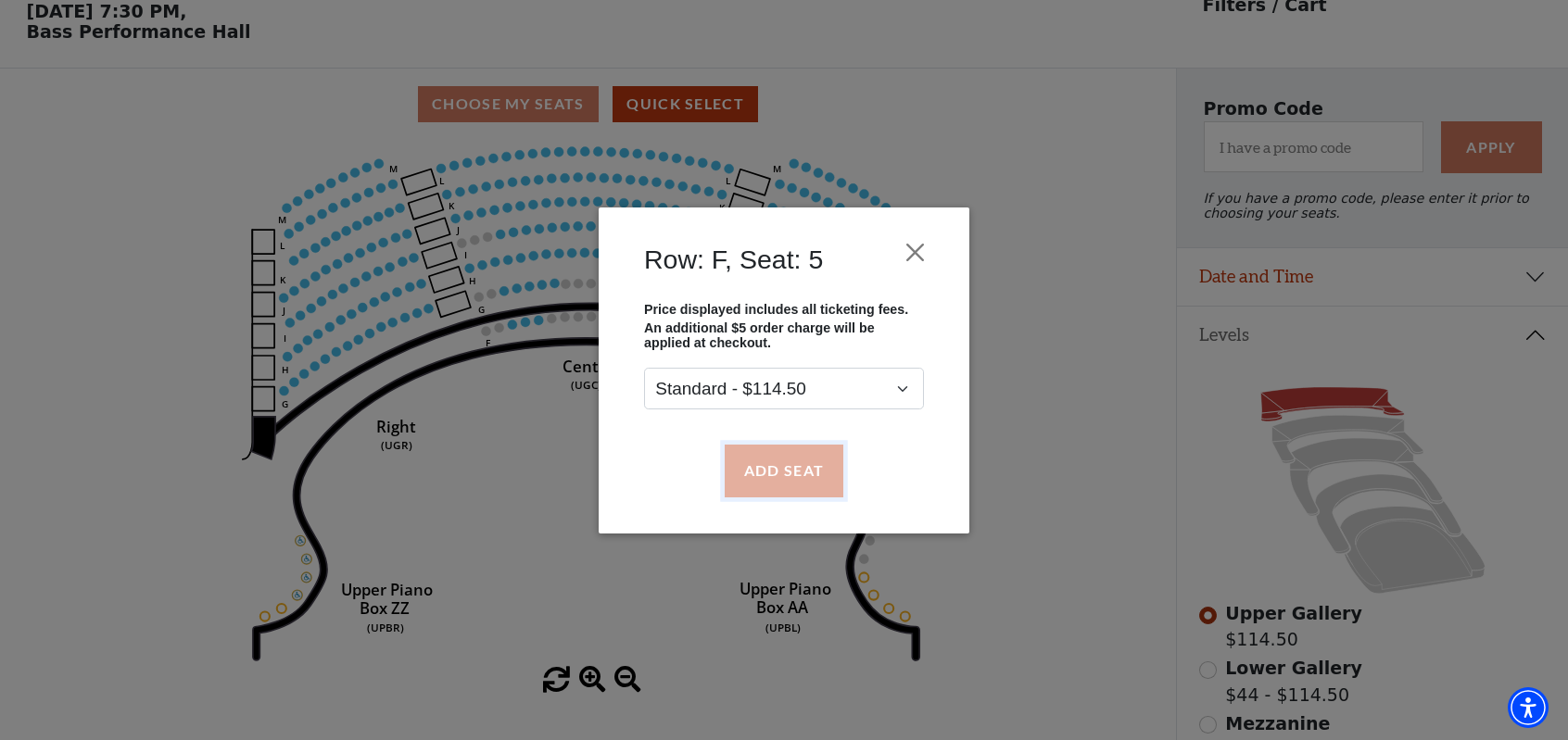
click at [758, 456] on button "Add Seat" at bounding box center [783, 470] width 118 height 52
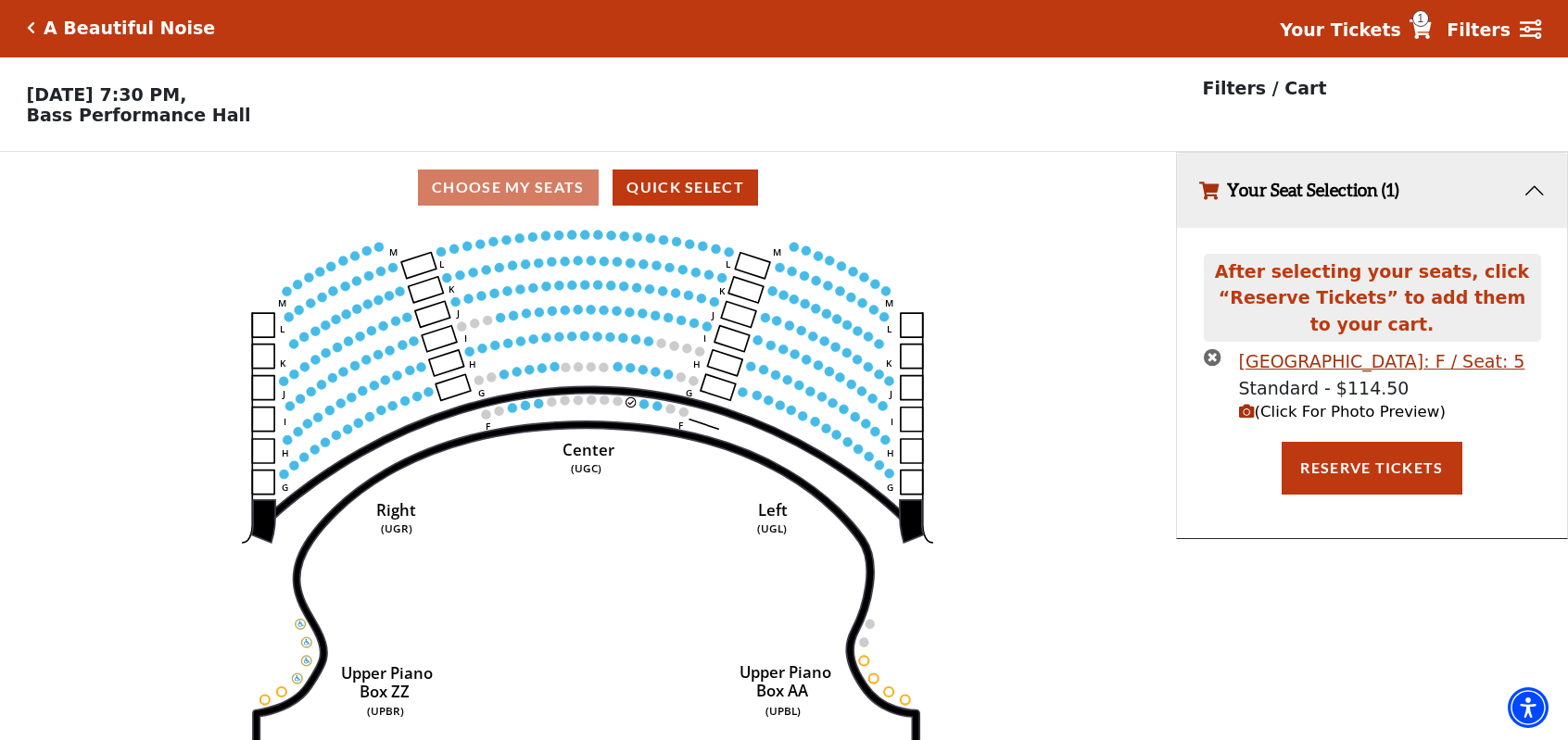
scroll to position [0, 0]
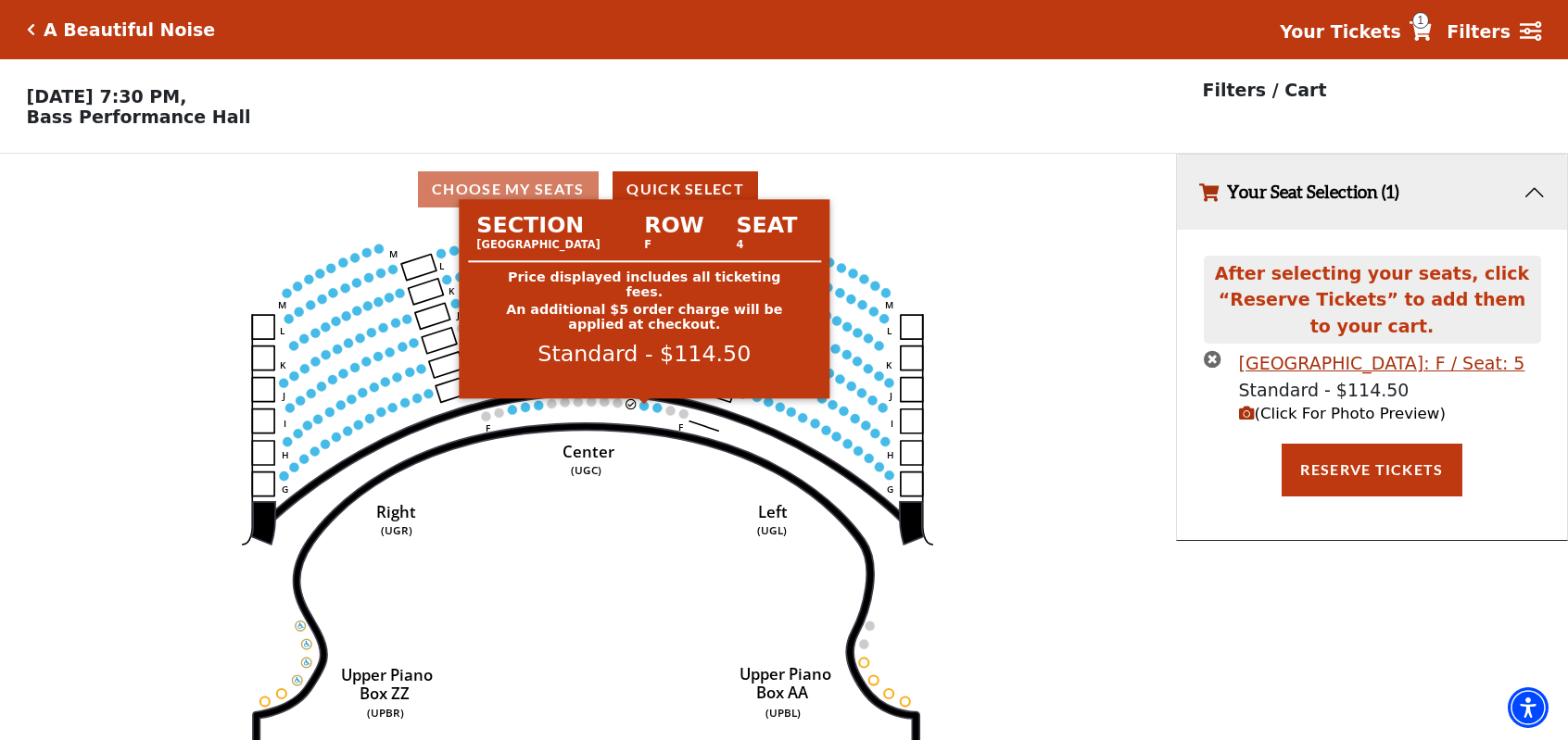
click at [647, 410] on circle at bounding box center [644, 405] width 9 height 9
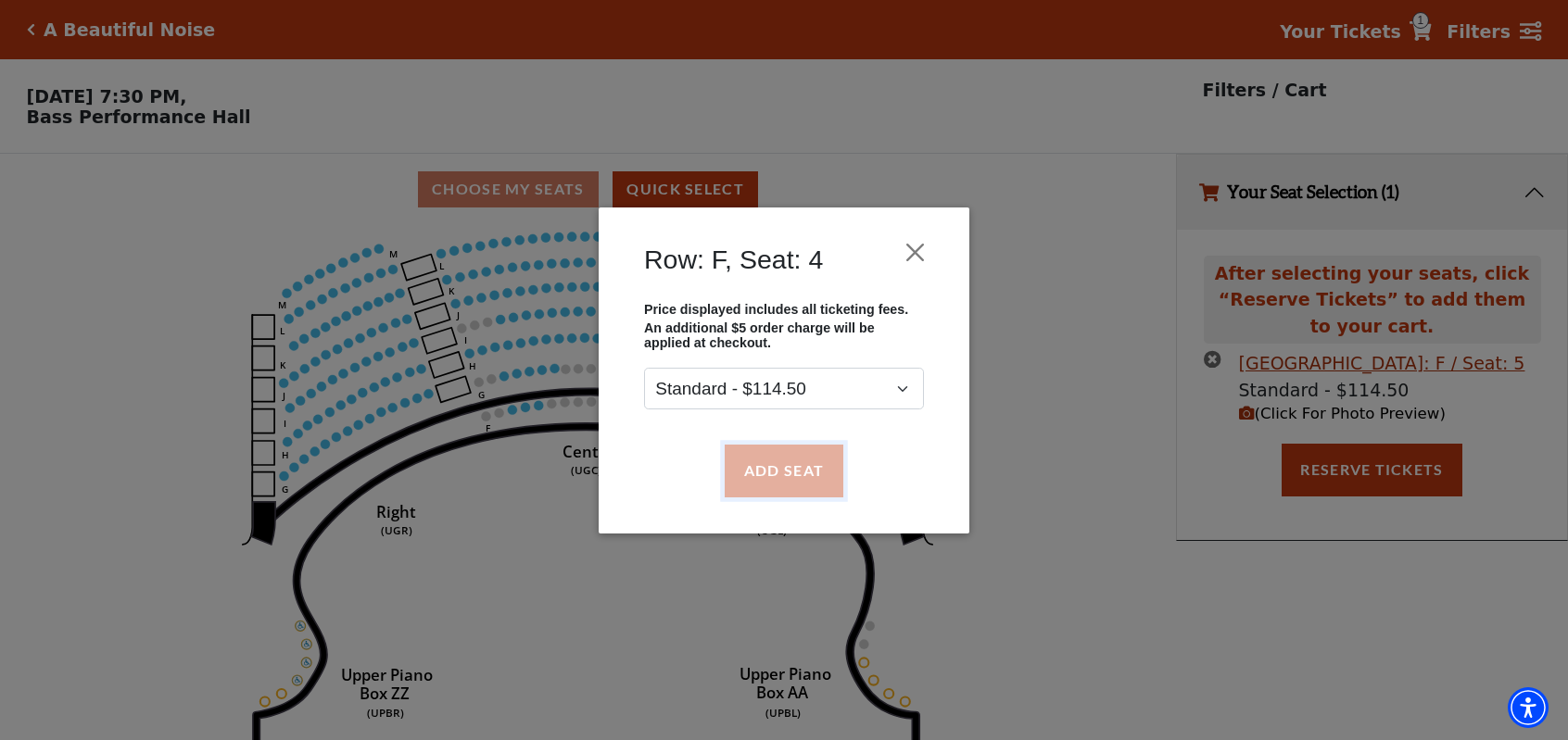
click at [763, 467] on button "Add Seat" at bounding box center [783, 470] width 118 height 52
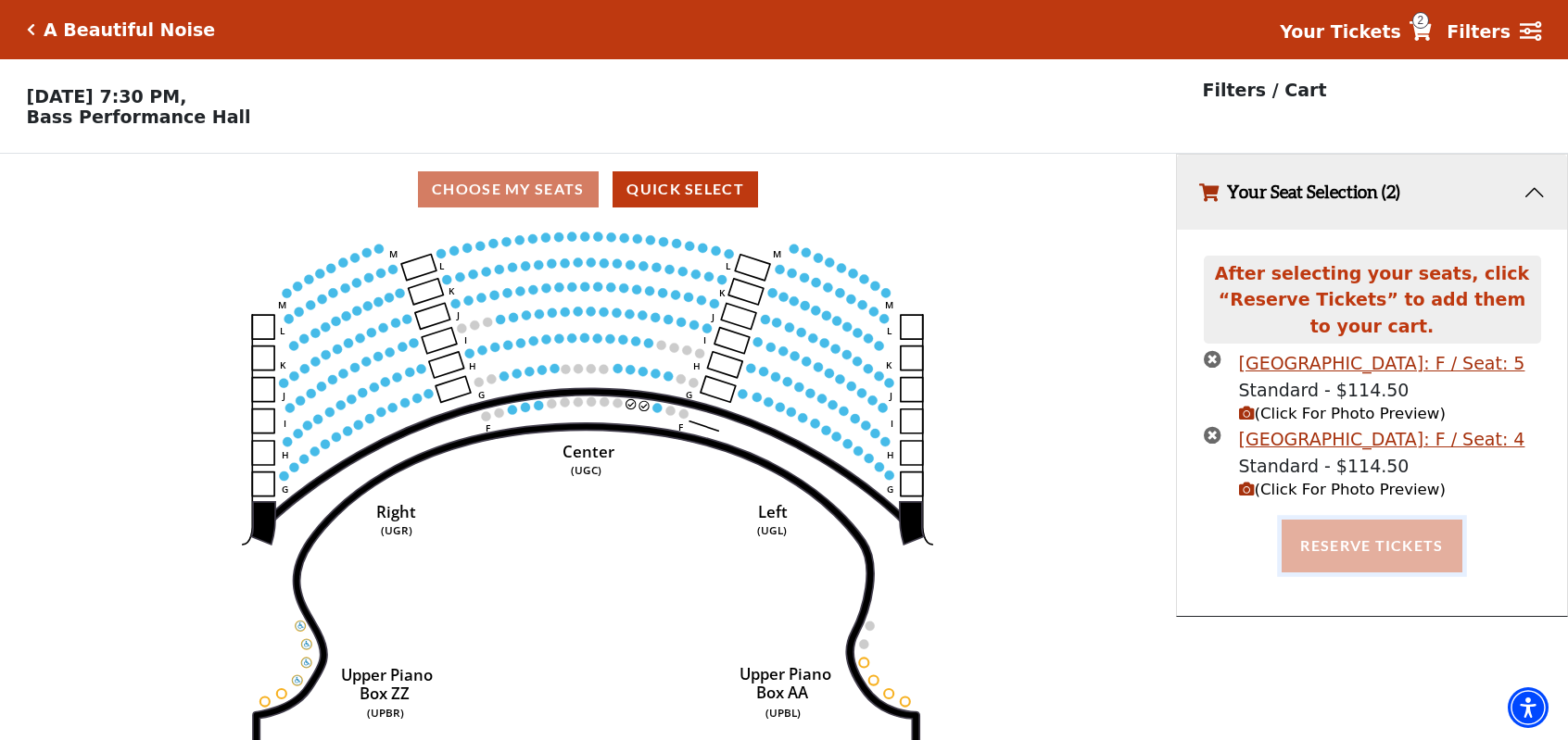
click at [1309, 543] on button "Reserve Tickets" at bounding box center [1371, 545] width 180 height 52
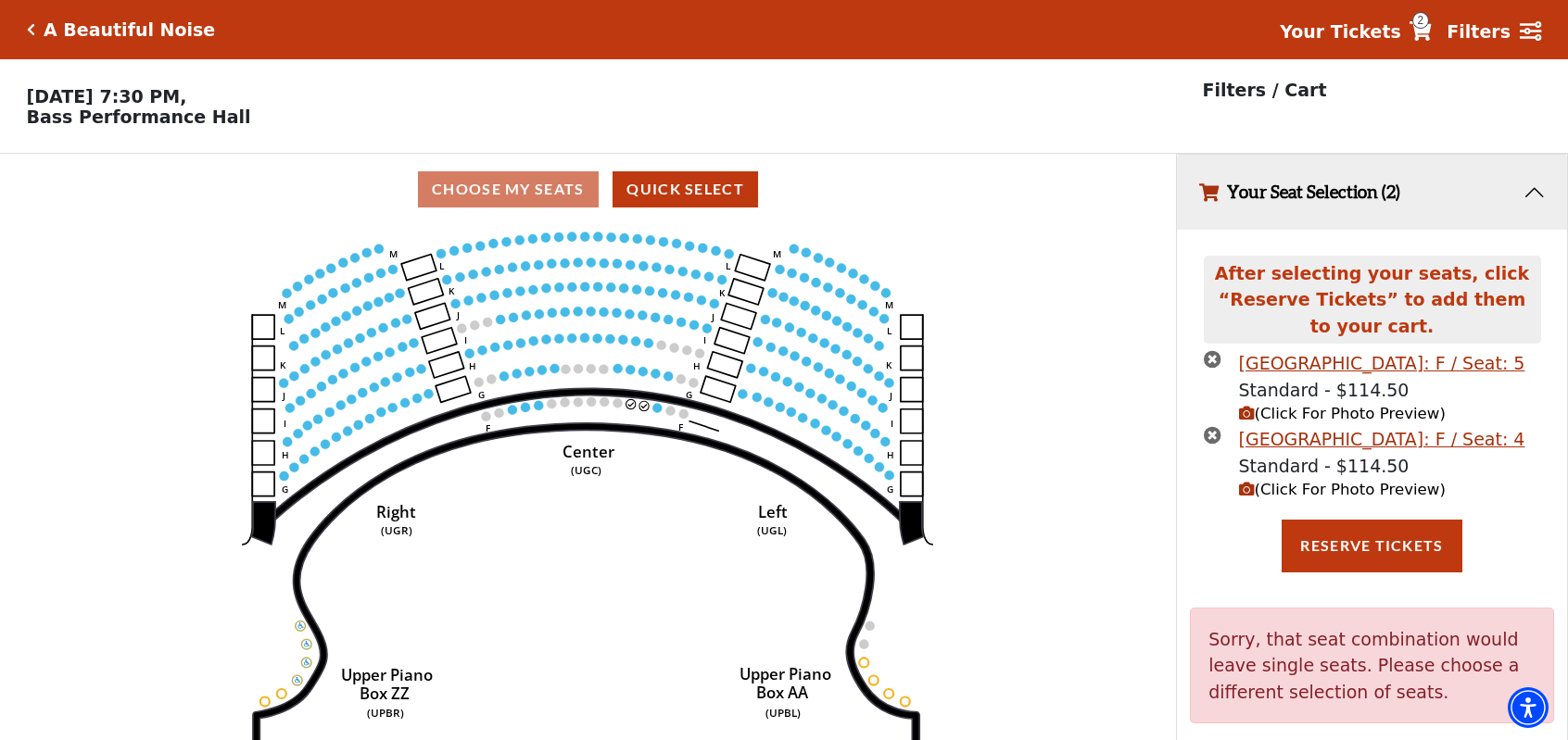
click at [1211, 439] on icon "times-circle" at bounding box center [1212, 435] width 18 height 18
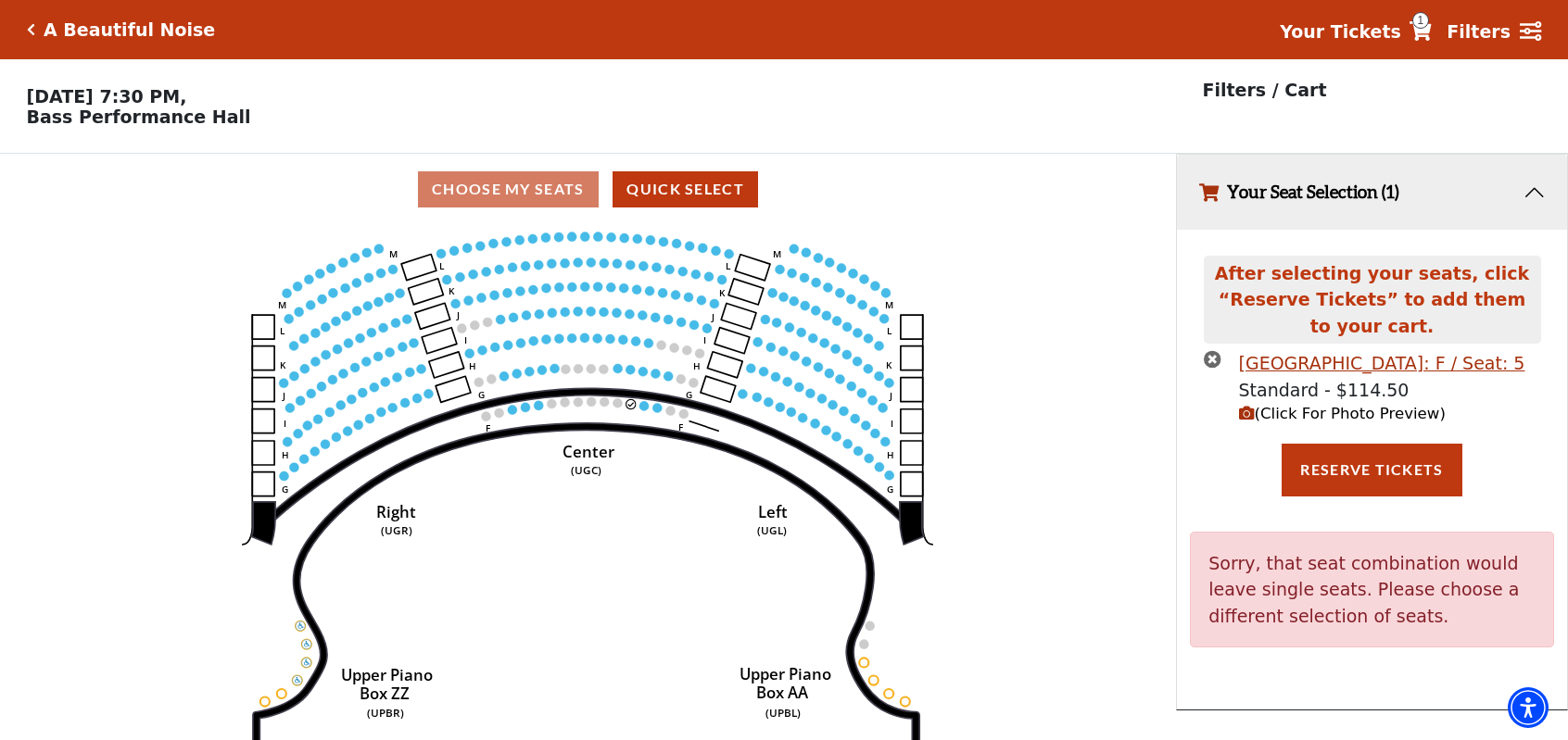
click at [1211, 368] on icon "times-circle" at bounding box center [1212, 358] width 18 height 18
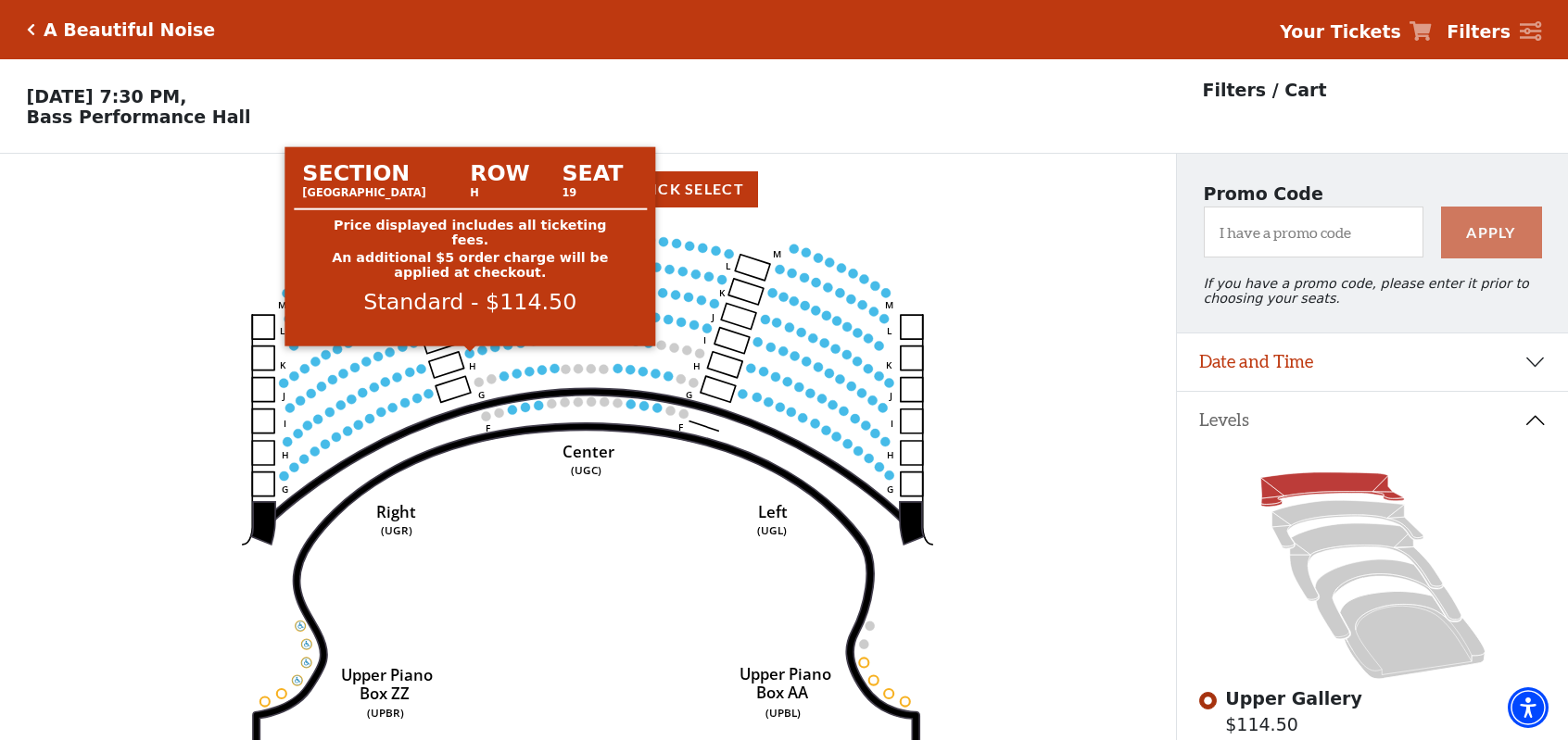
click at [471, 357] on circle at bounding box center [470, 353] width 9 height 9
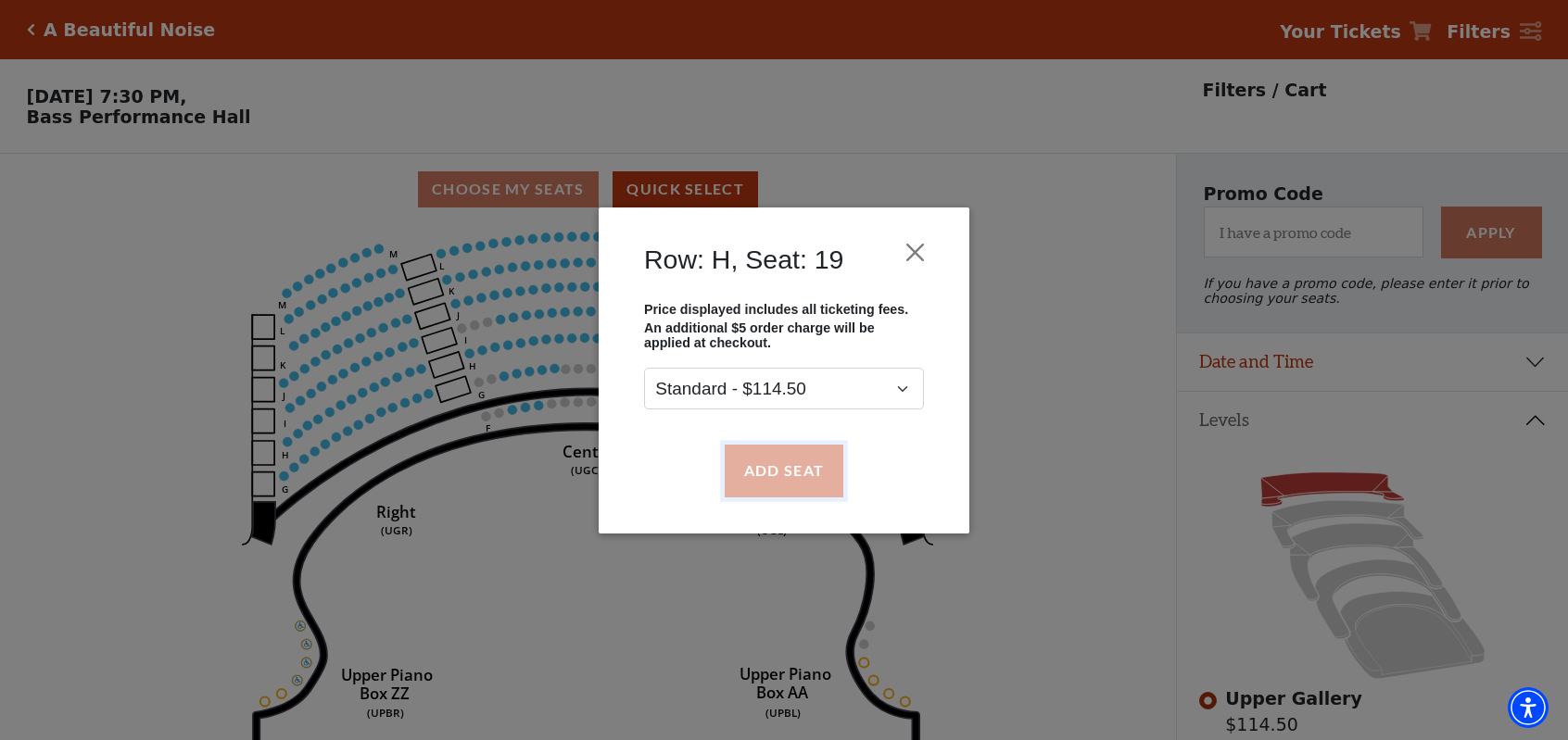
click at [758, 463] on button "Add Seat" at bounding box center [783, 470] width 118 height 52
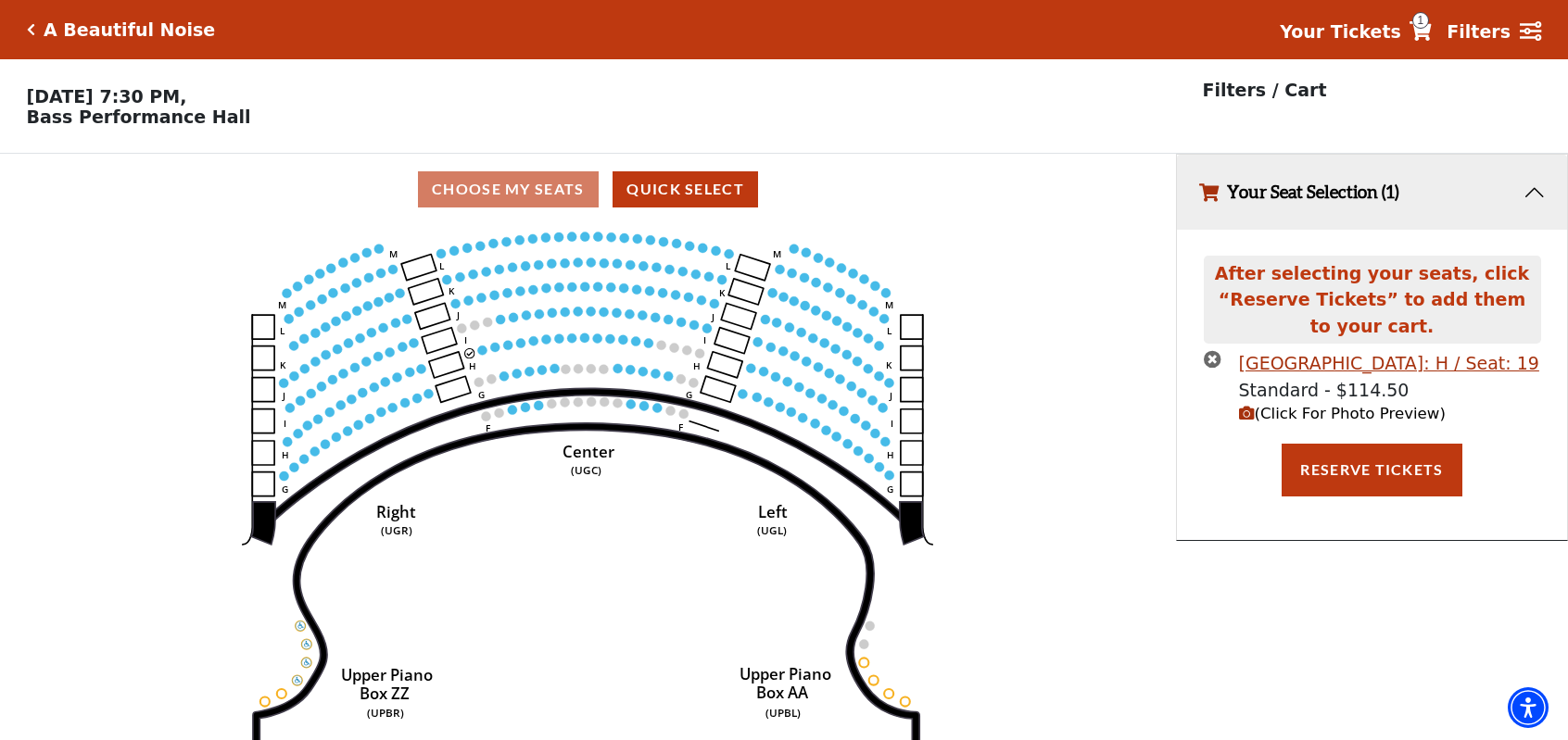
click at [482, 353] on circle at bounding box center [483, 351] width 9 height 9
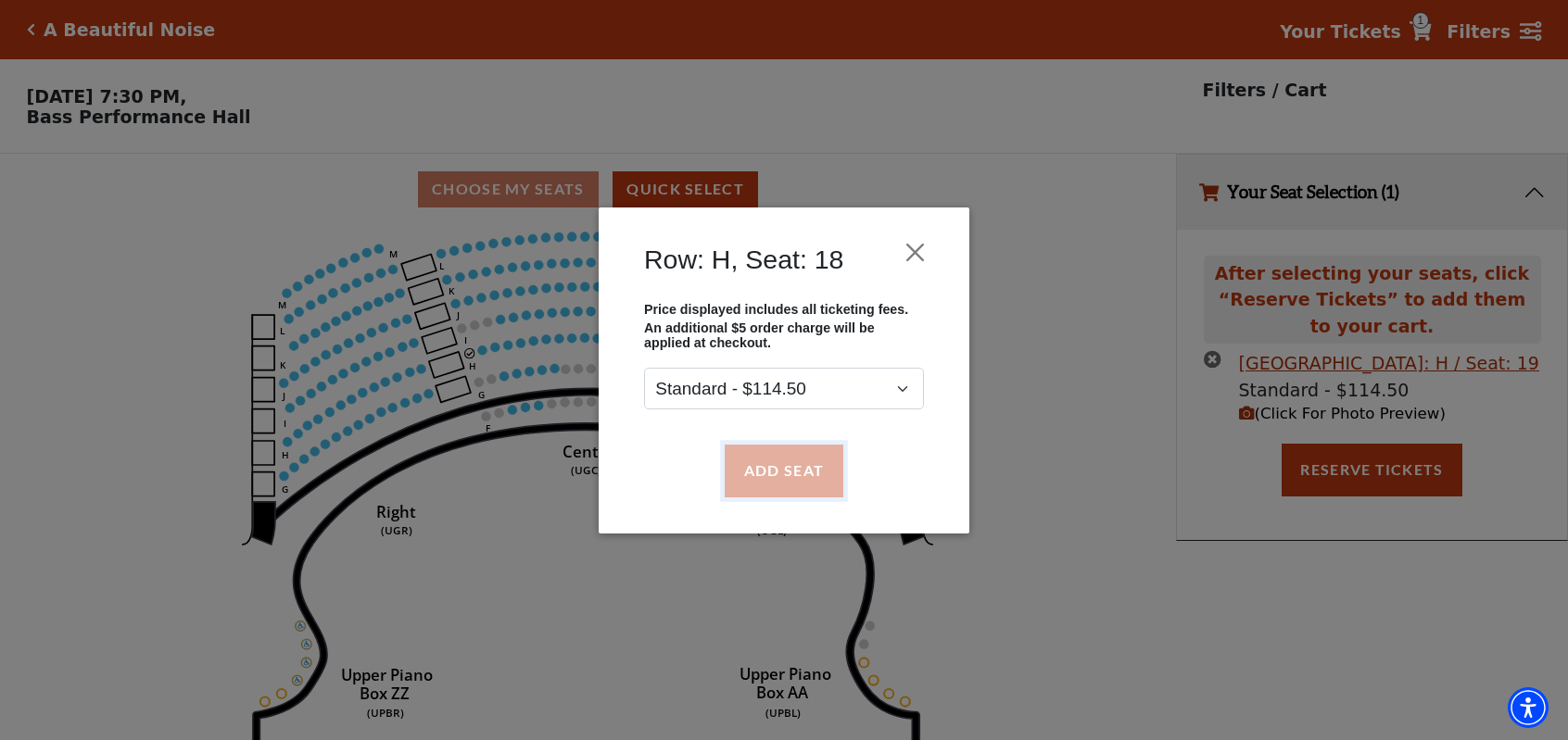
click at [766, 479] on button "Add Seat" at bounding box center [783, 470] width 118 height 52
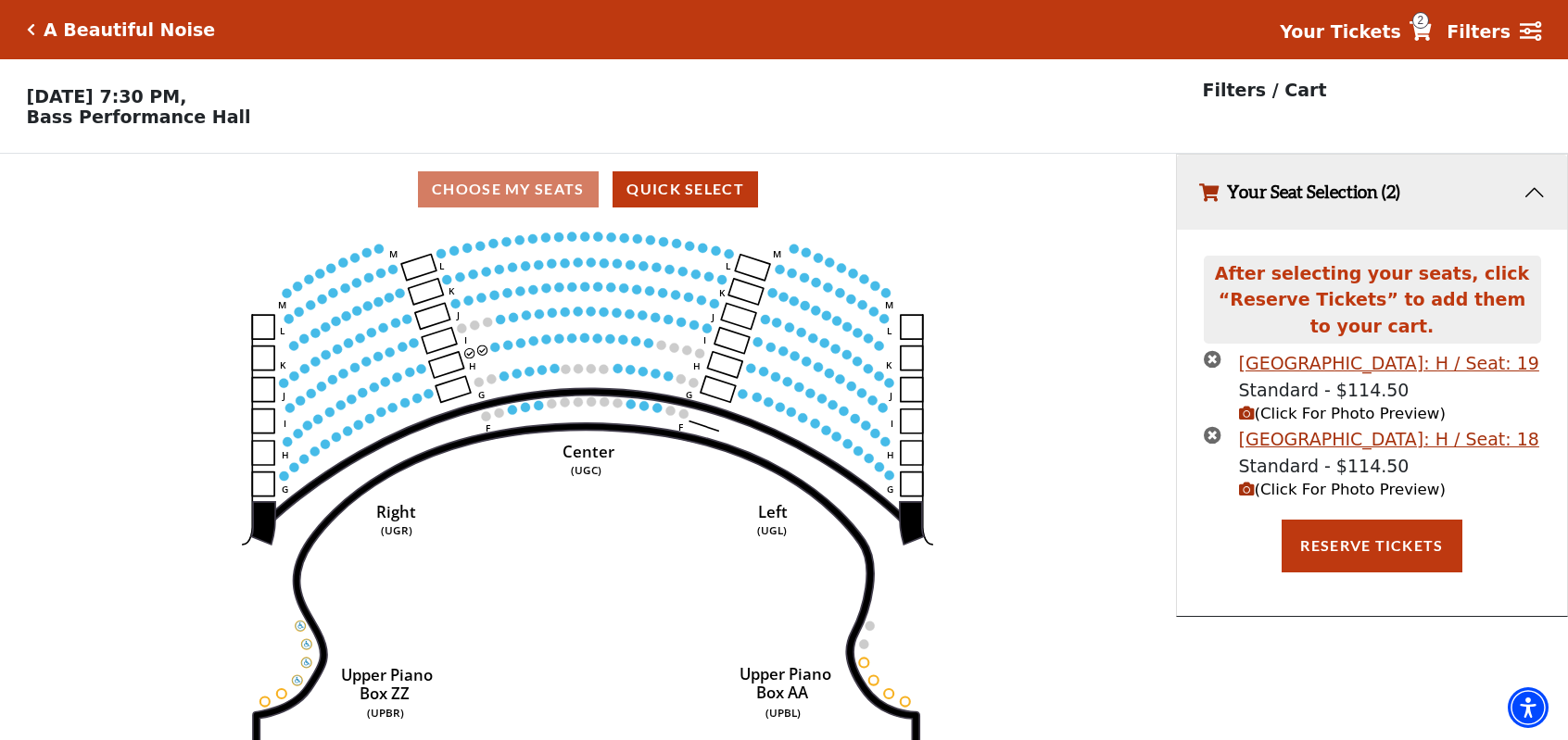
drag, startPoint x: 1211, startPoint y: 439, endPoint x: 1209, endPoint y: 424, distance: 15.1
click at [1211, 439] on icon "times-circle" at bounding box center [1212, 435] width 18 height 18
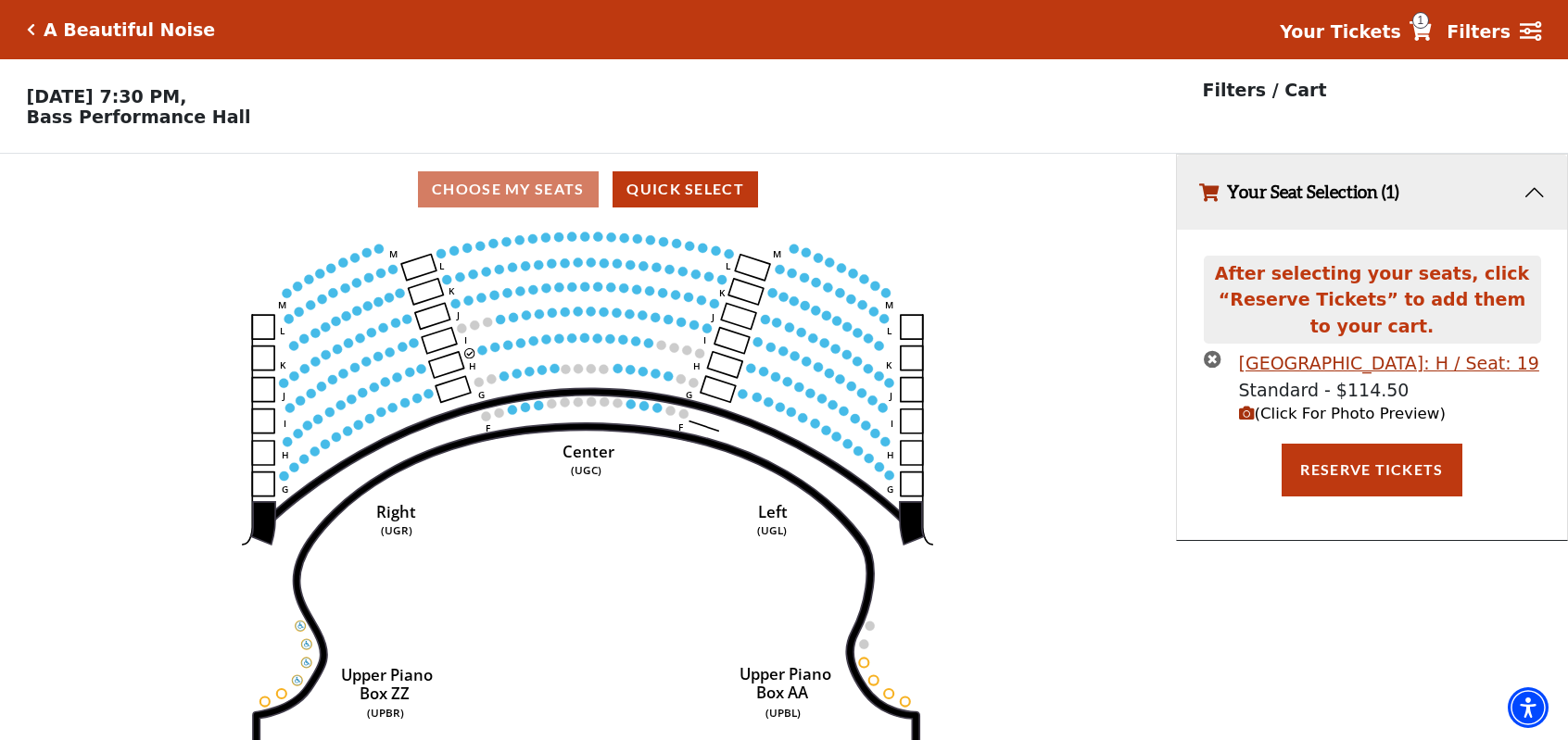
click at [1208, 365] on icon "times-circle" at bounding box center [1212, 358] width 18 height 18
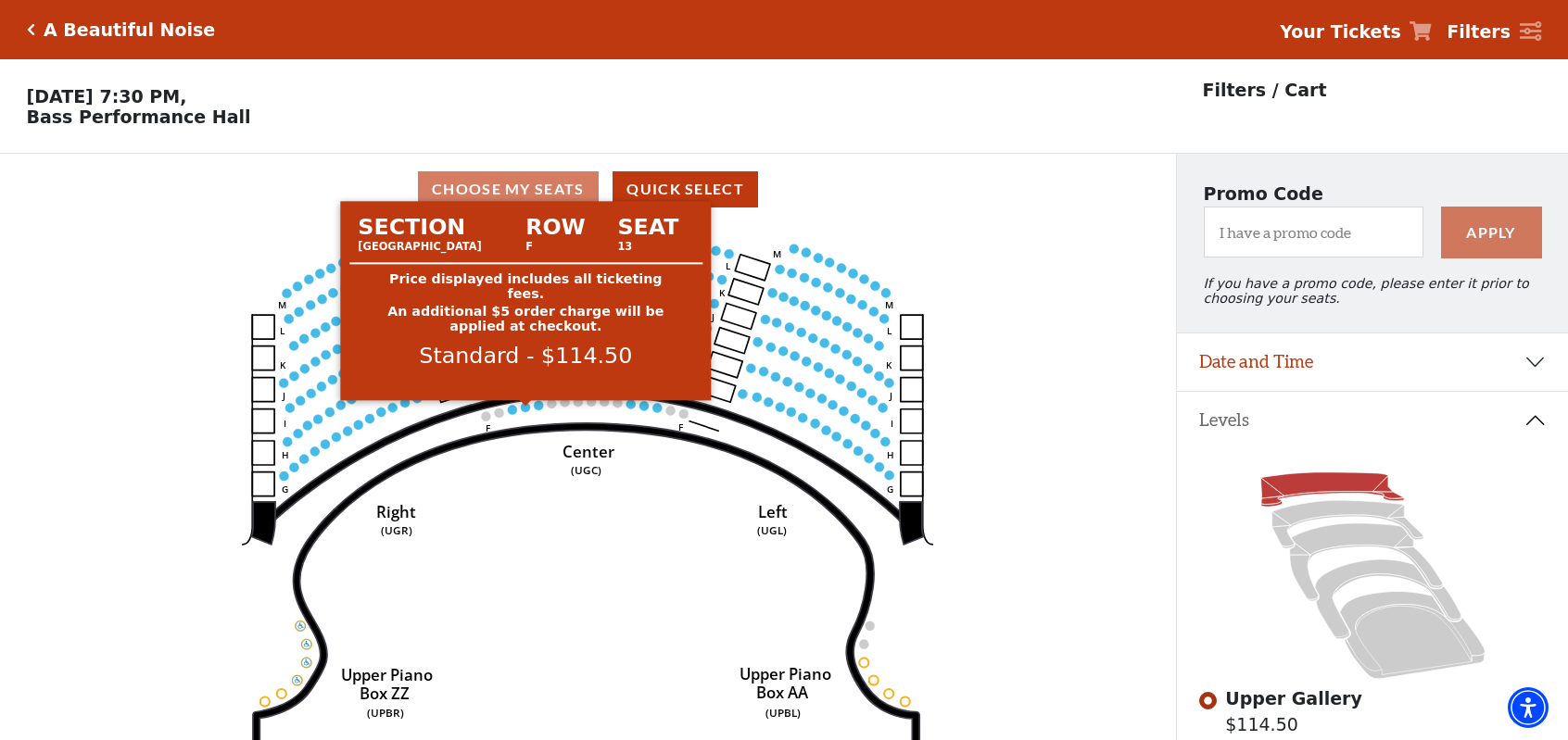
click at [526, 410] on circle at bounding box center [526, 406] width 9 height 9
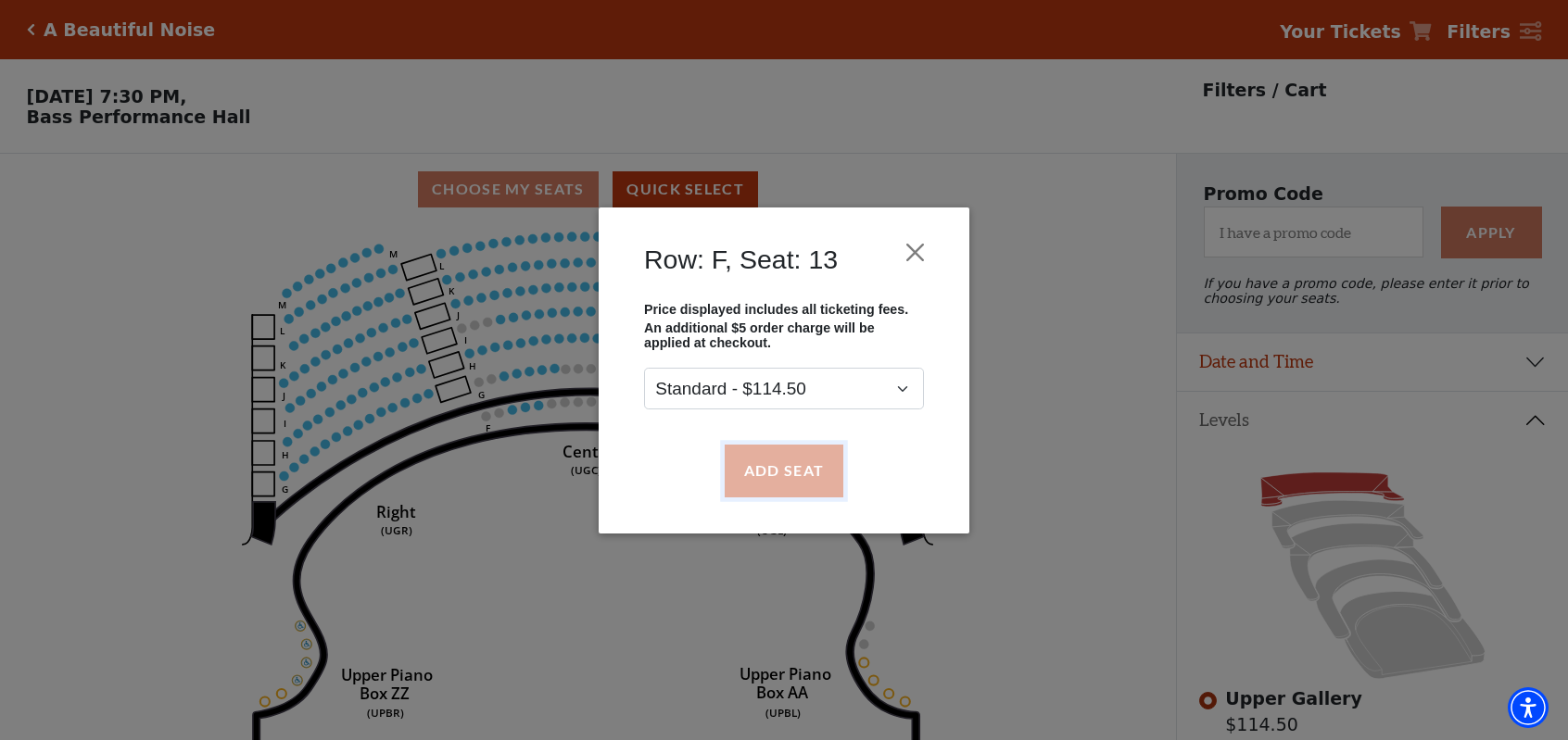
click at [784, 473] on button "Add Seat" at bounding box center [783, 470] width 118 height 52
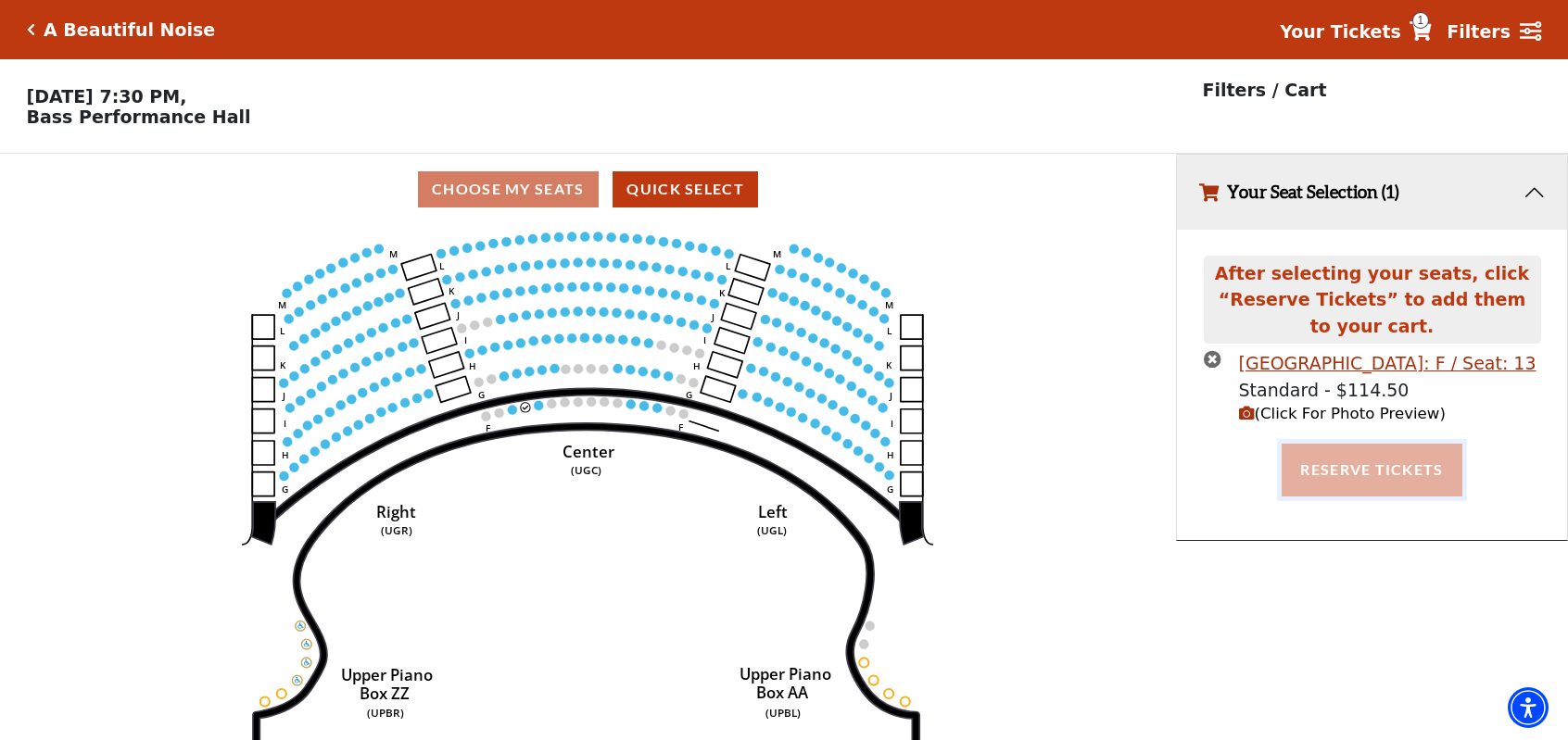
click at [1338, 466] on button "Reserve Tickets" at bounding box center [1371, 469] width 180 height 52
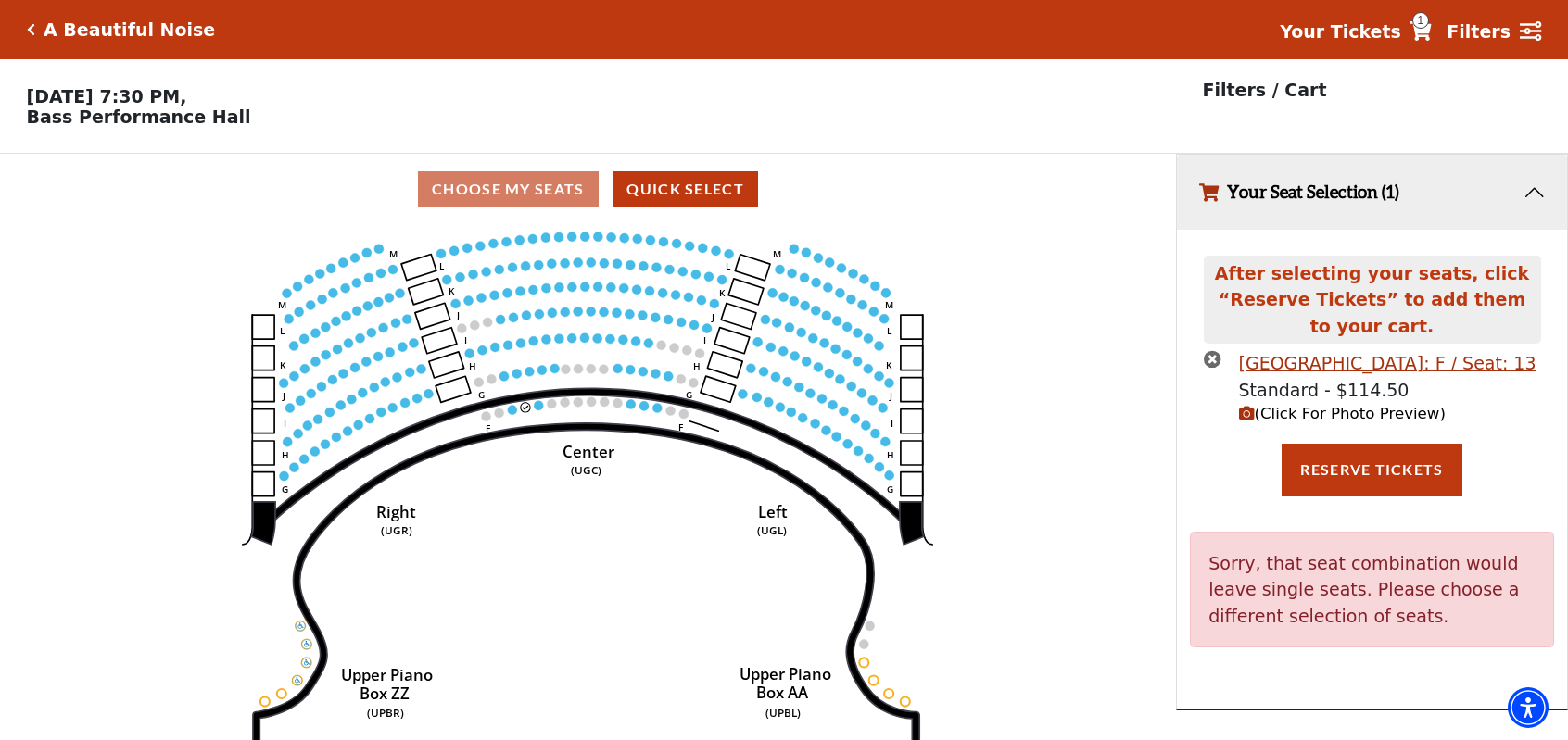
click at [1211, 364] on icon "times-circle" at bounding box center [1212, 358] width 18 height 18
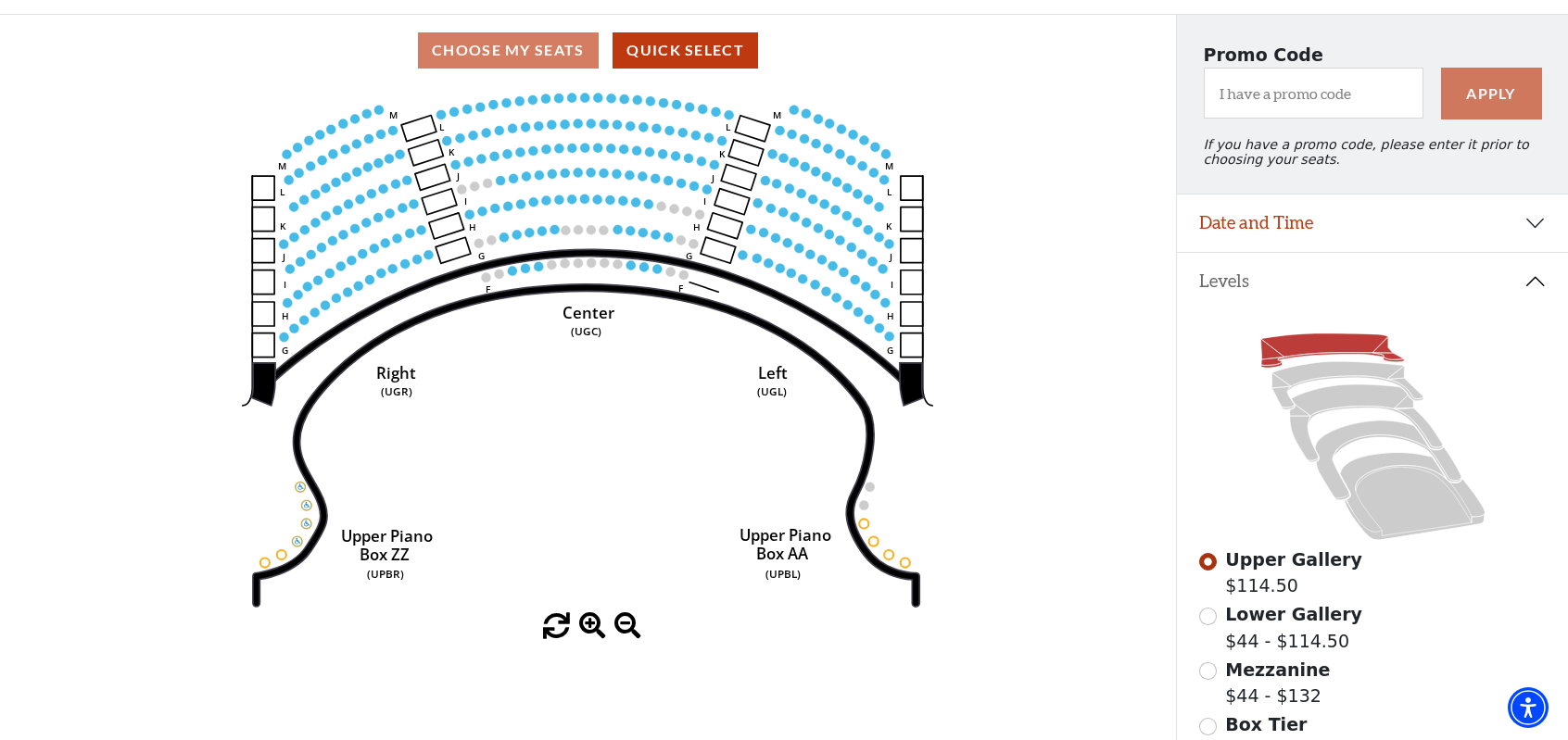
scroll to position [250, 0]
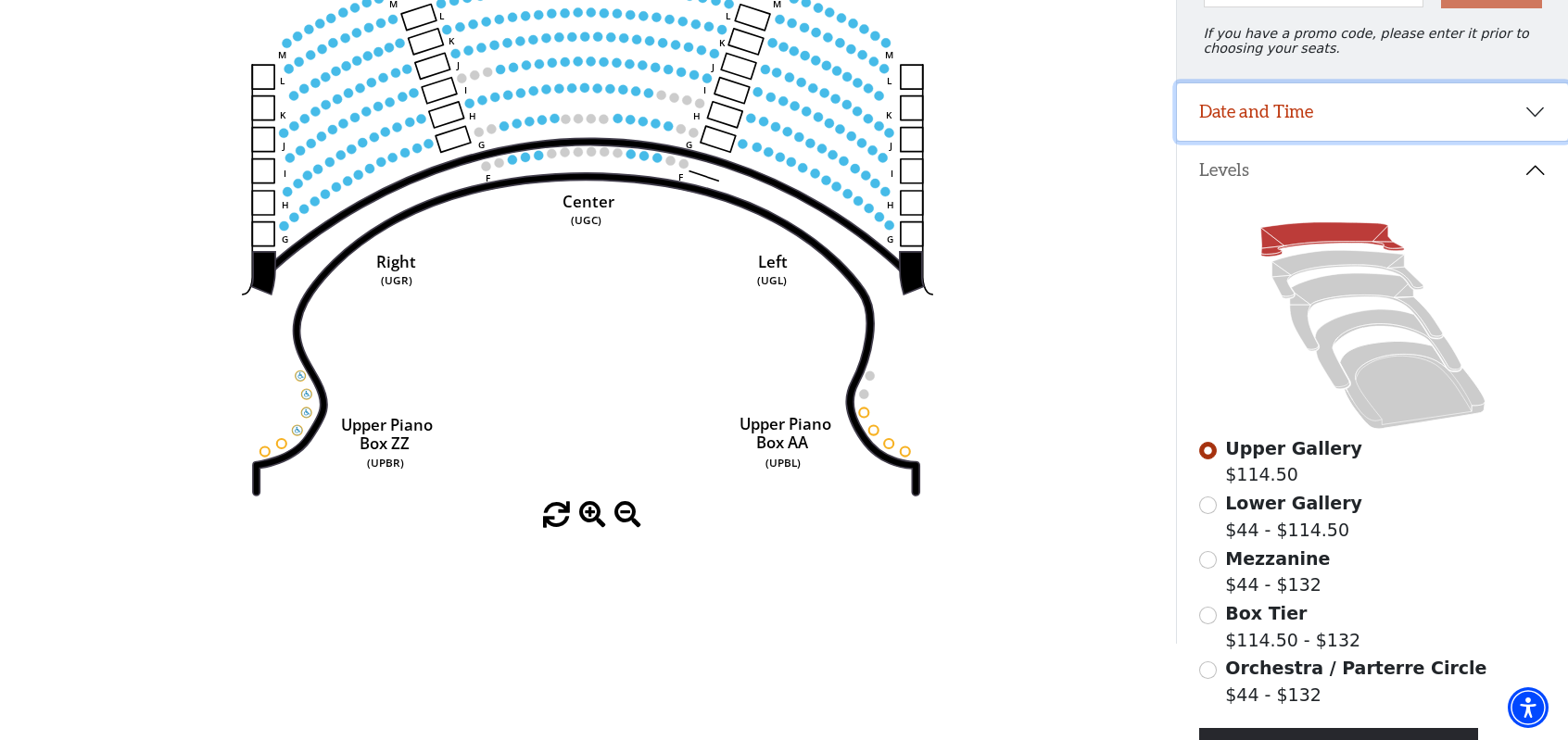
click at [1333, 124] on button "Date and Time" at bounding box center [1373, 112] width 392 height 58
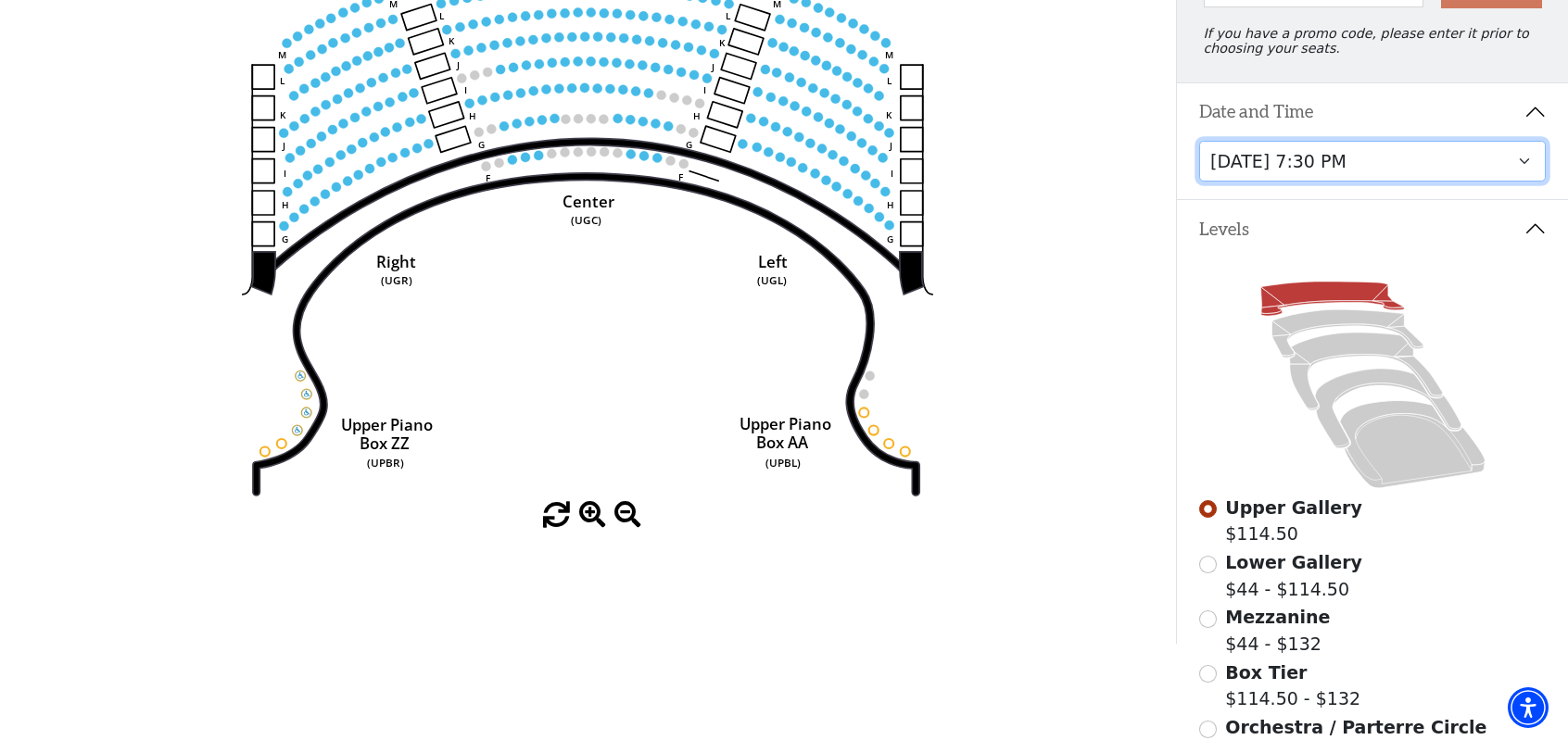
click at [1320, 157] on select "Tuesday, October 28 at 7:30 PM Wednesday, October 29 at 7:30 PM Thursday, Octob…" at bounding box center [1372, 162] width 347 height 42
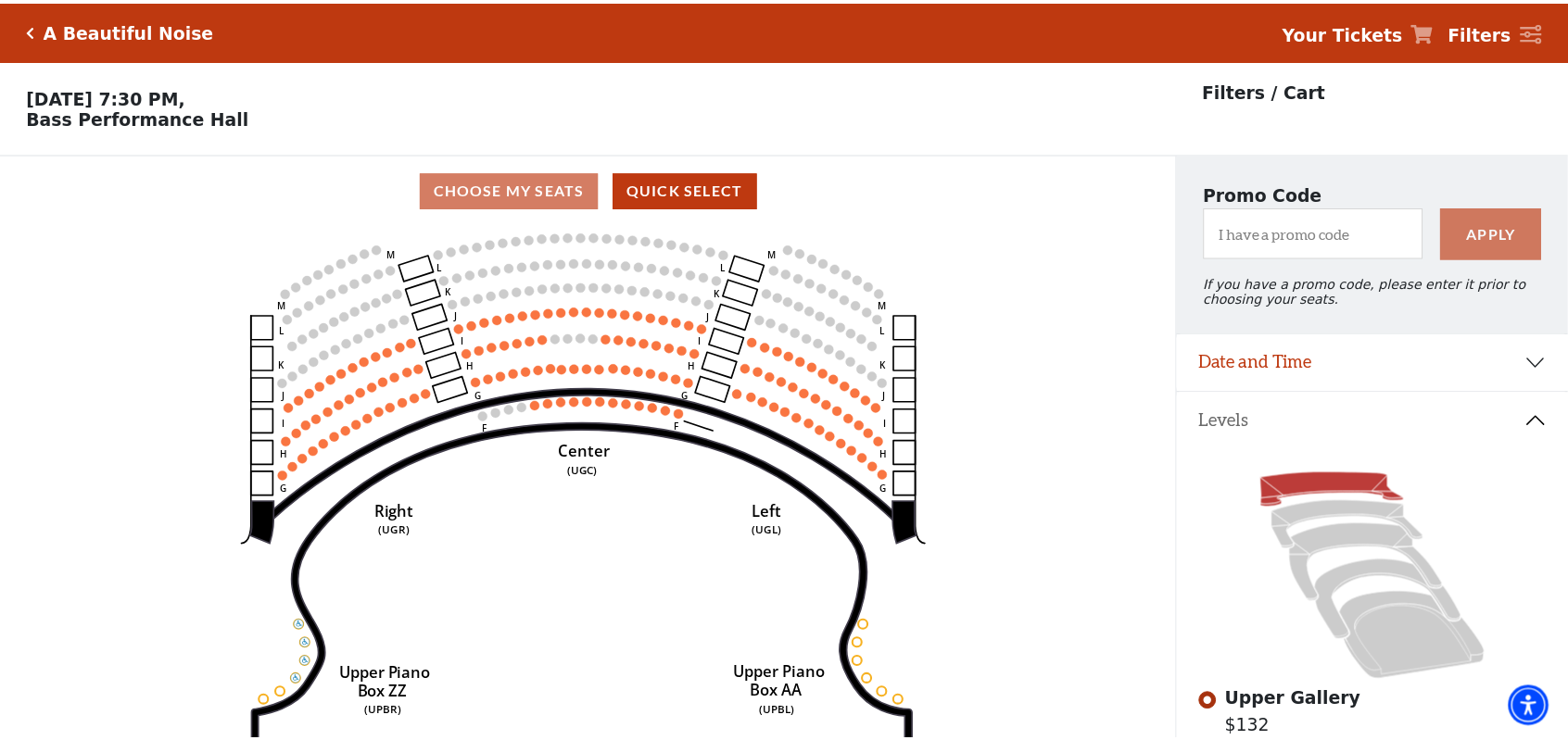
scroll to position [85, 0]
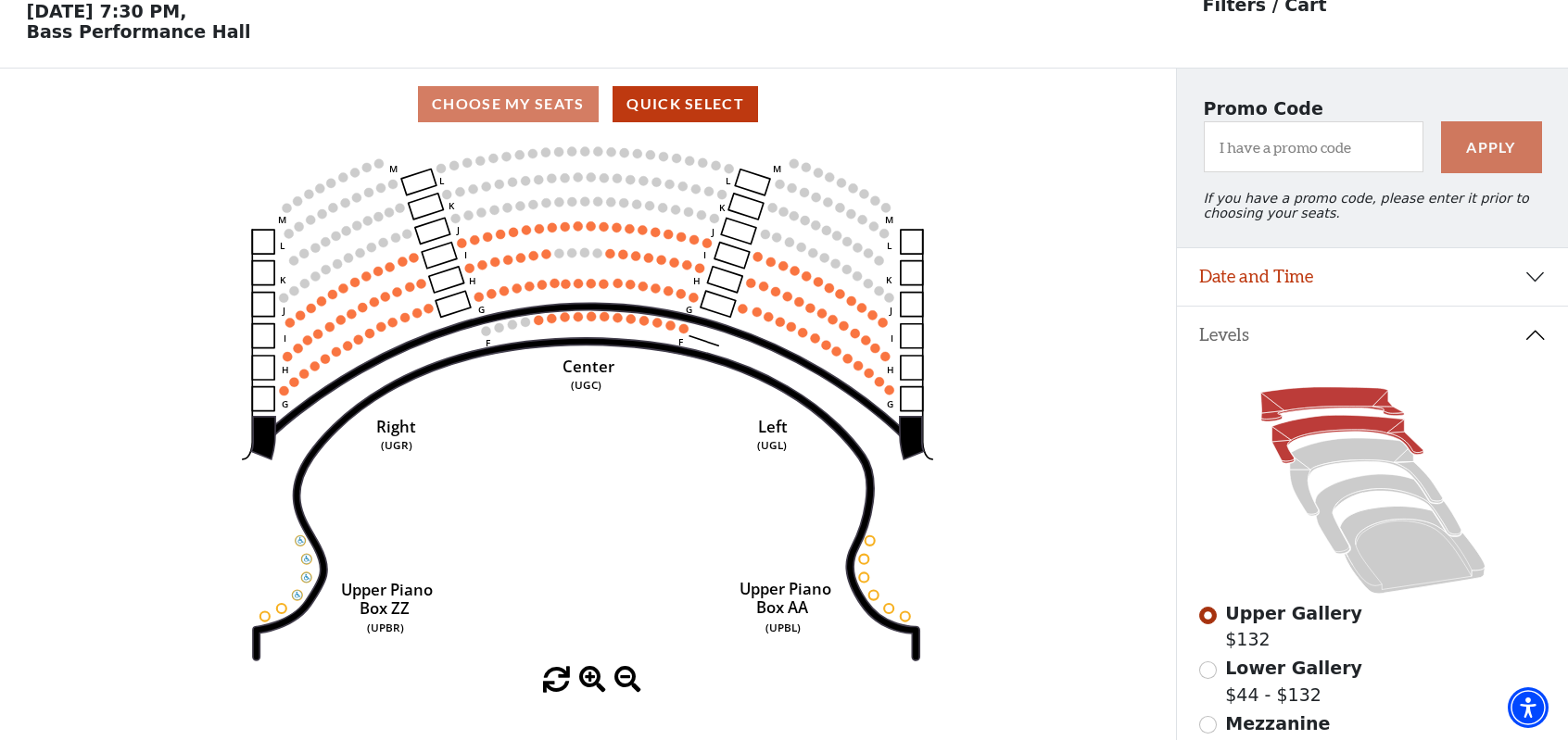
click at [1323, 429] on icon at bounding box center [1348, 439] width 151 height 48
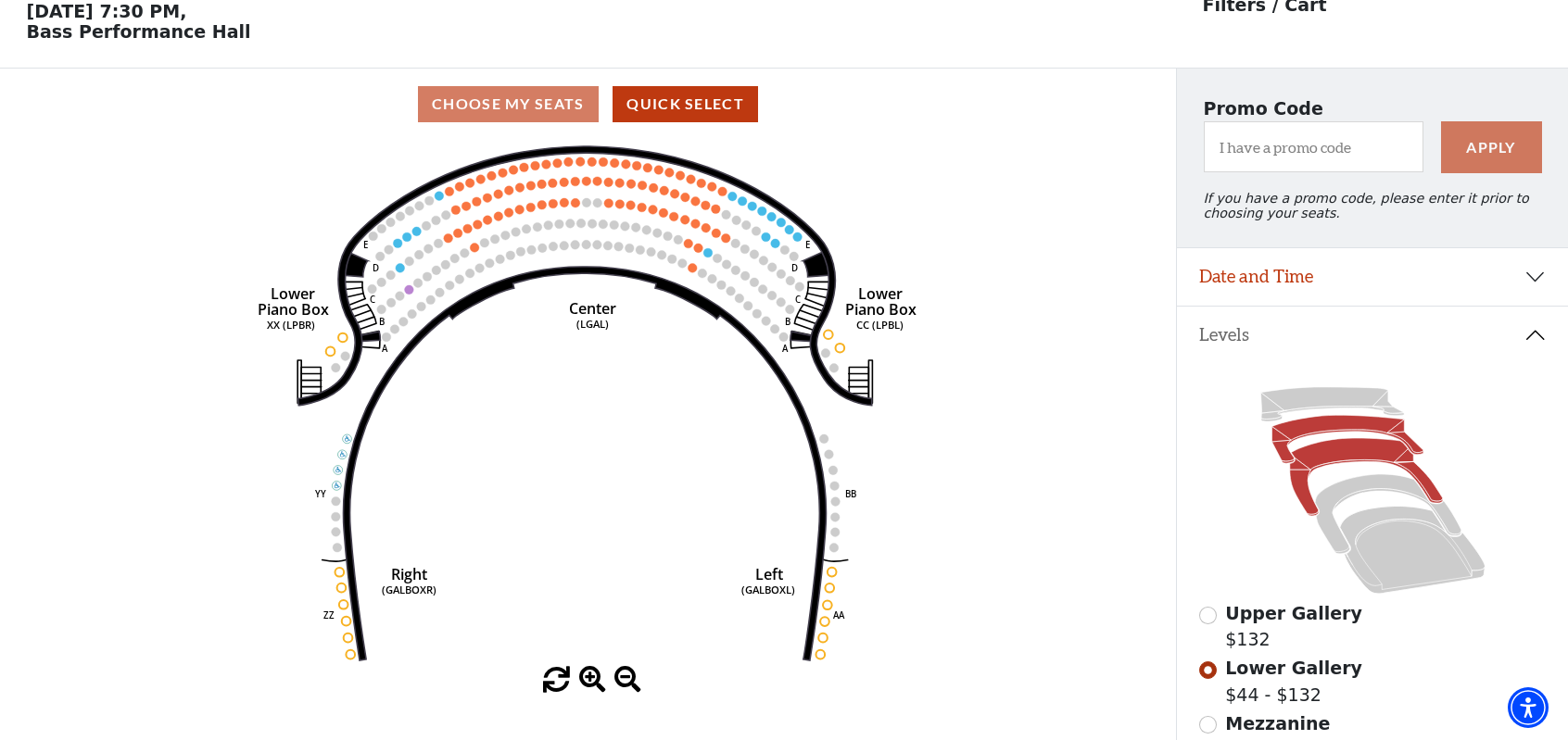
click at [1321, 458] on icon at bounding box center [1366, 477] width 153 height 77
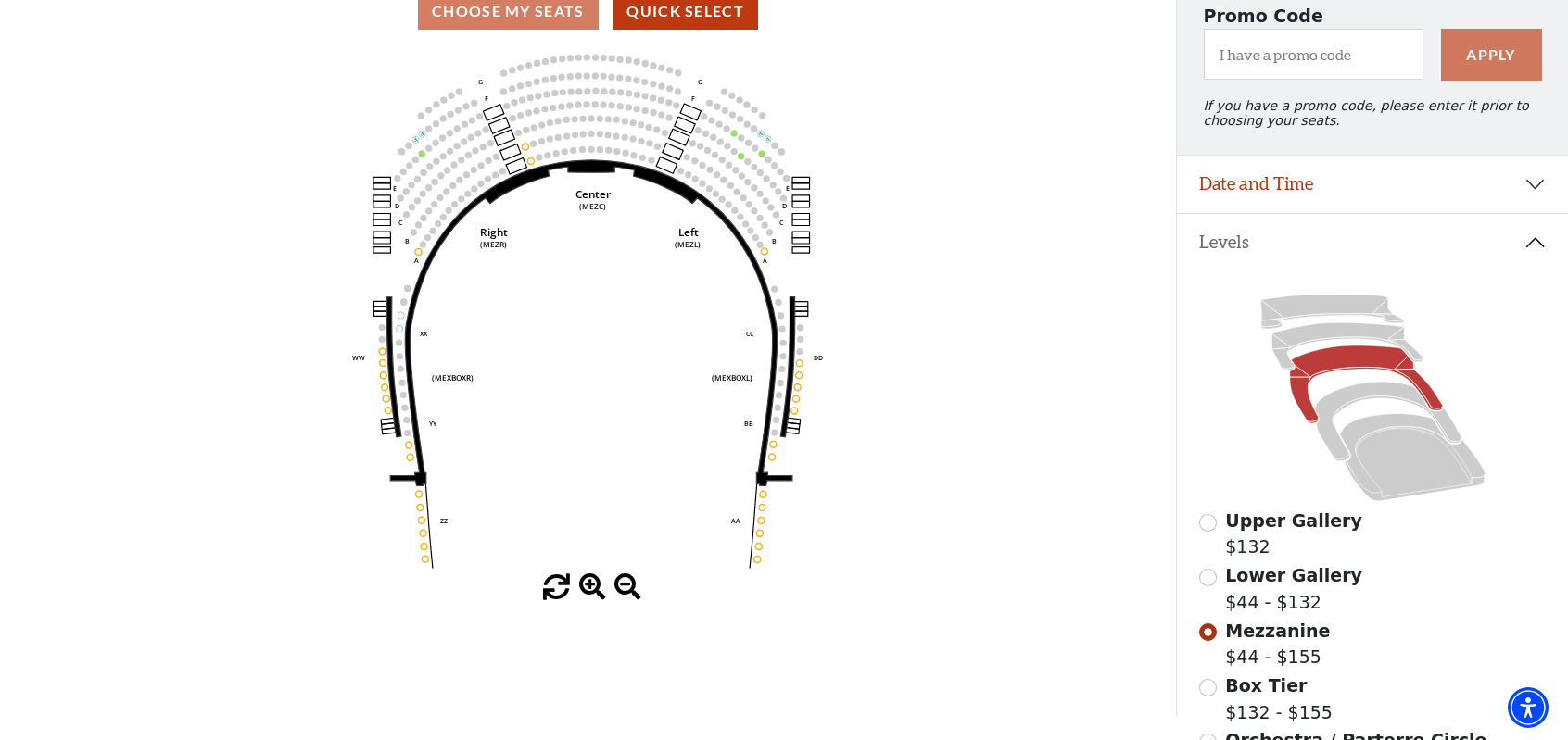
scroll to position [178, 0]
click at [1340, 408] on icon at bounding box center [1388, 422] width 146 height 79
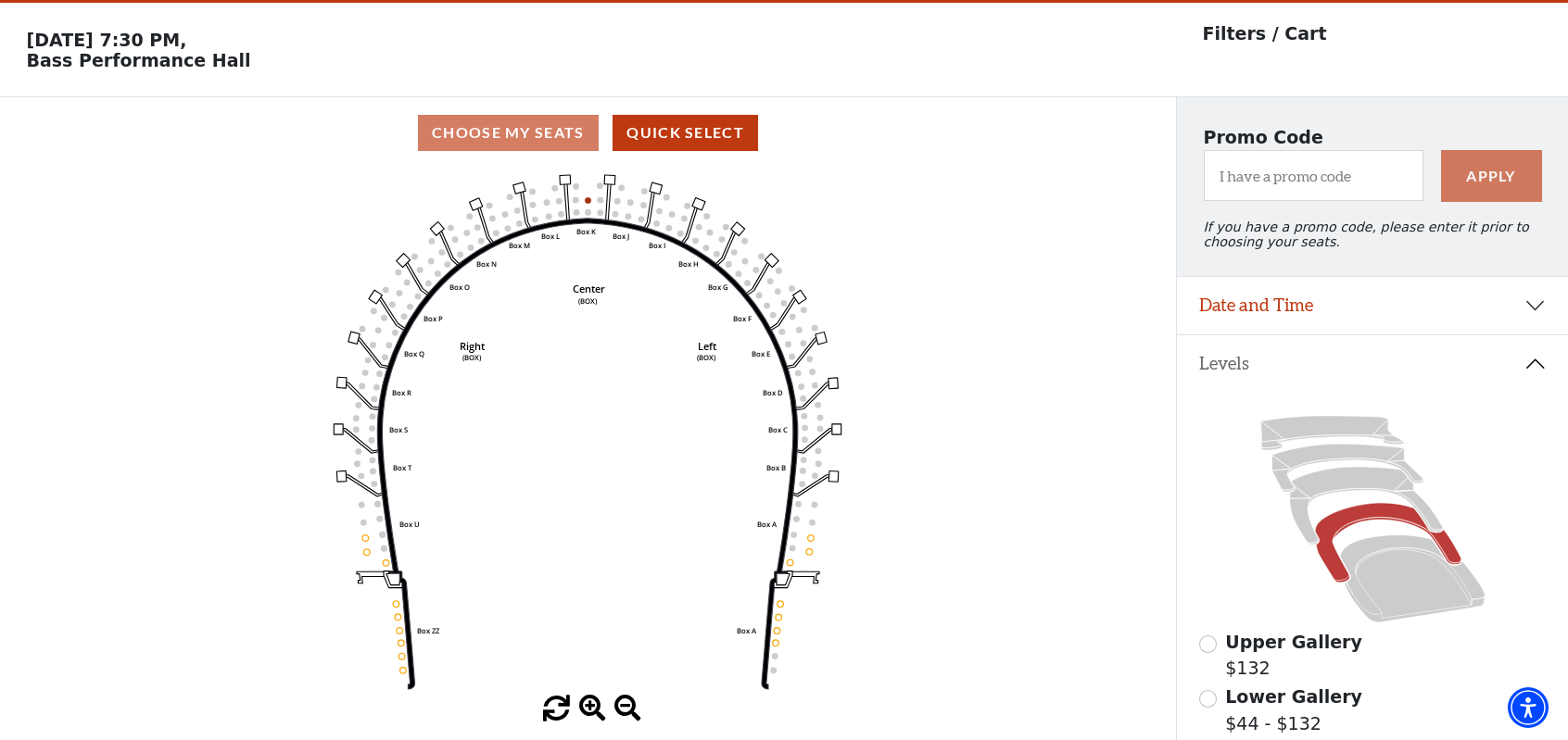
scroll to position [85, 0]
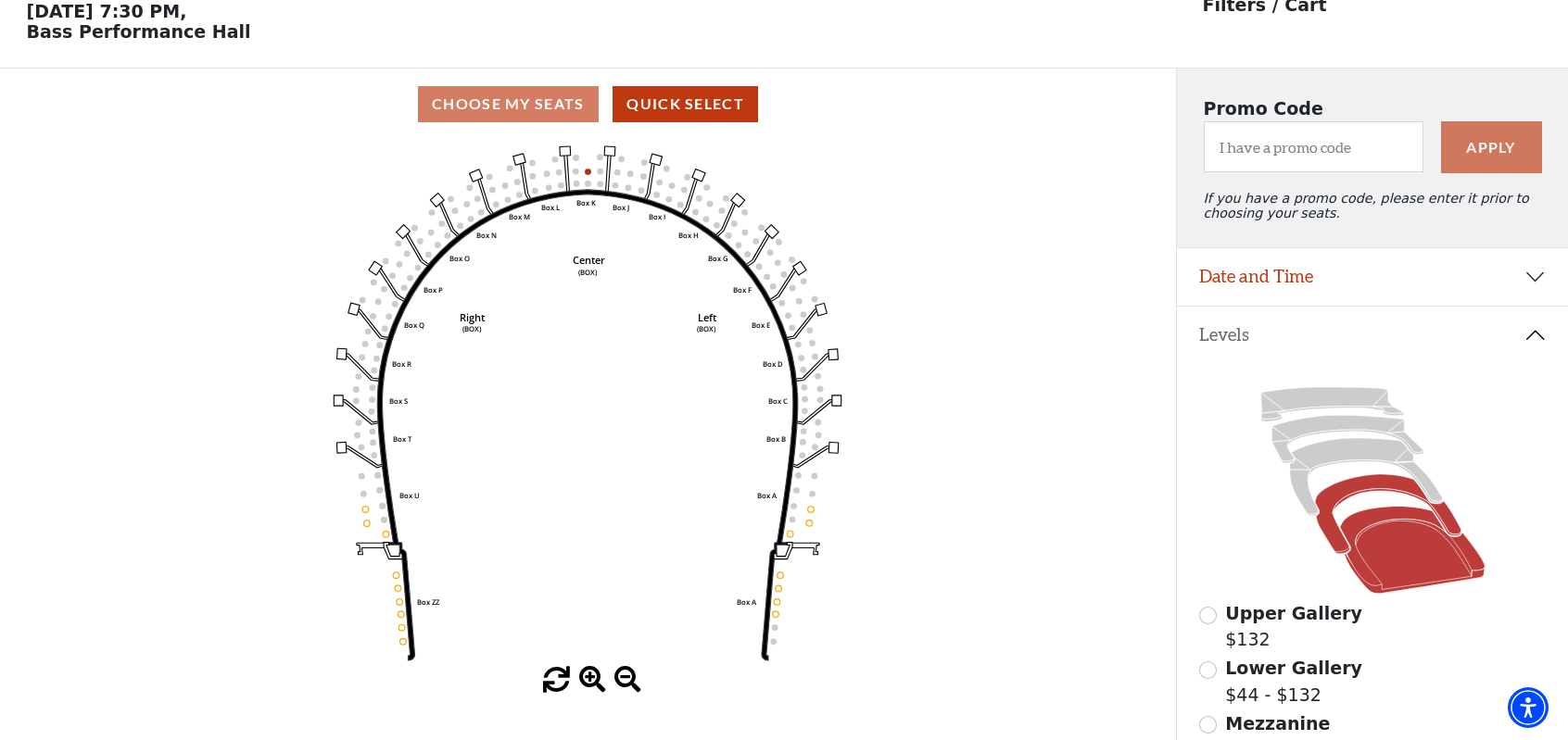
click at [1357, 537] on icon at bounding box center [1411, 550] width 145 height 87
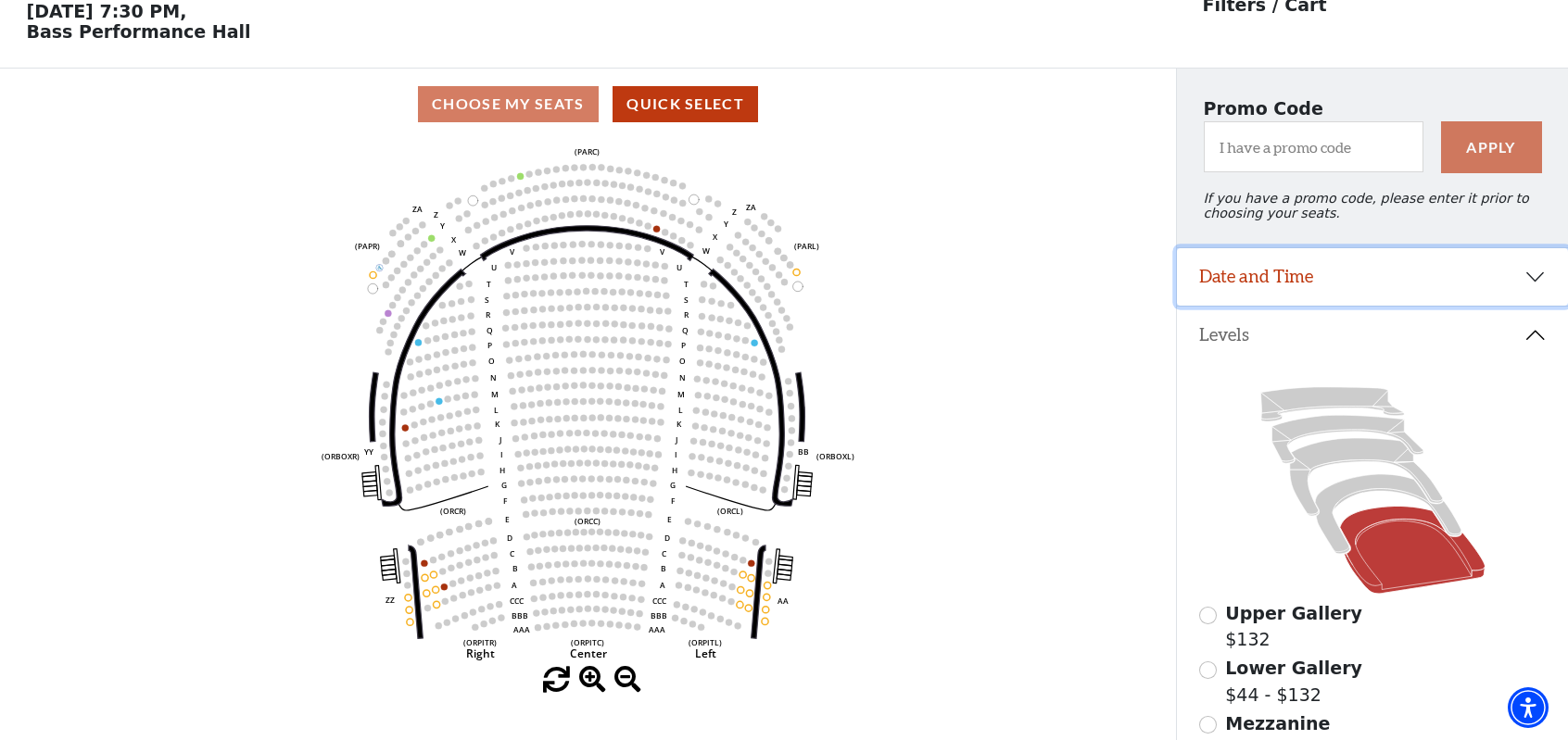
click at [1383, 273] on button "Date and Time" at bounding box center [1373, 277] width 392 height 58
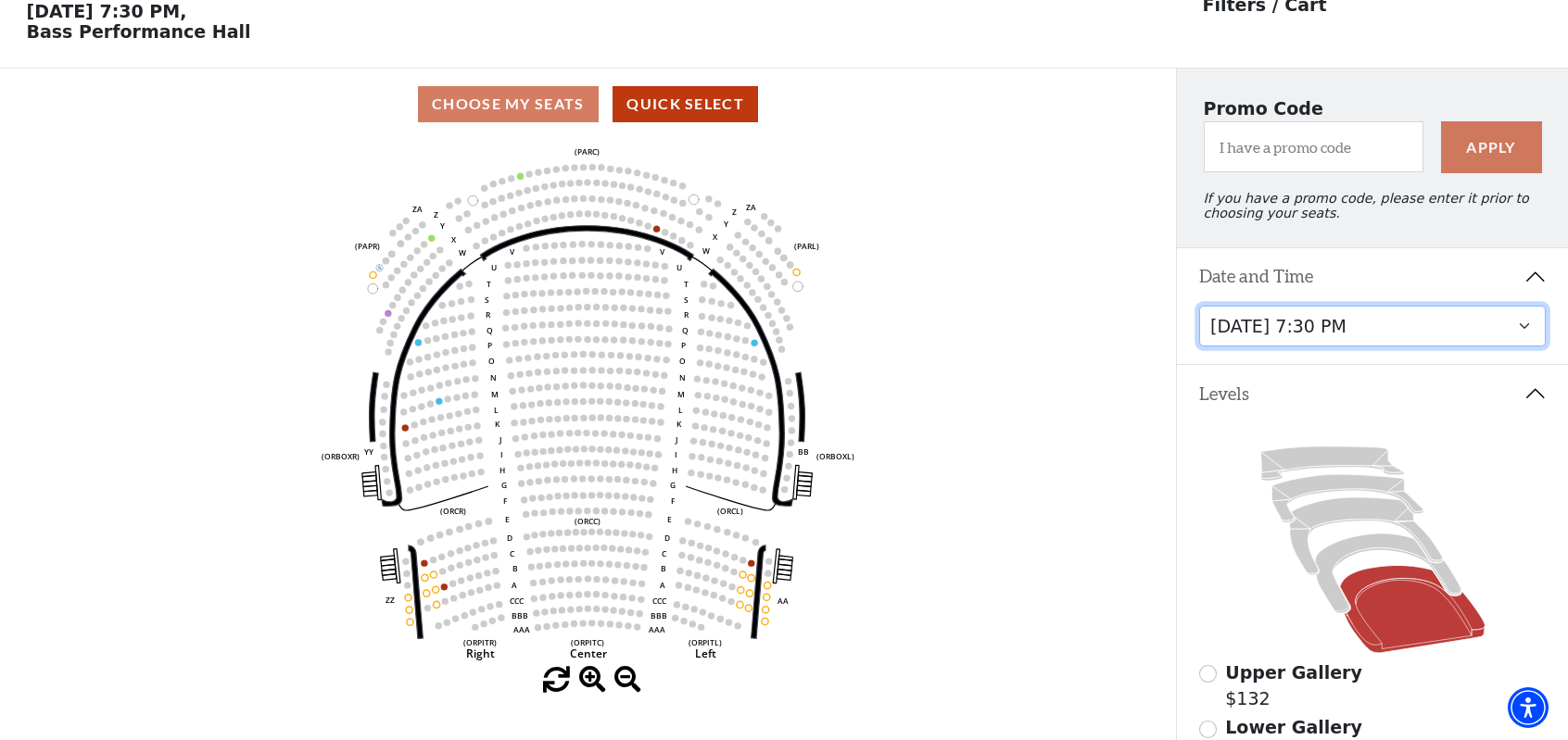
click at [1370, 337] on select "Tuesday, October 28 at 7:30 PM Wednesday, October 29 at 7:30 PM Thursday, Octob…" at bounding box center [1372, 326] width 347 height 42
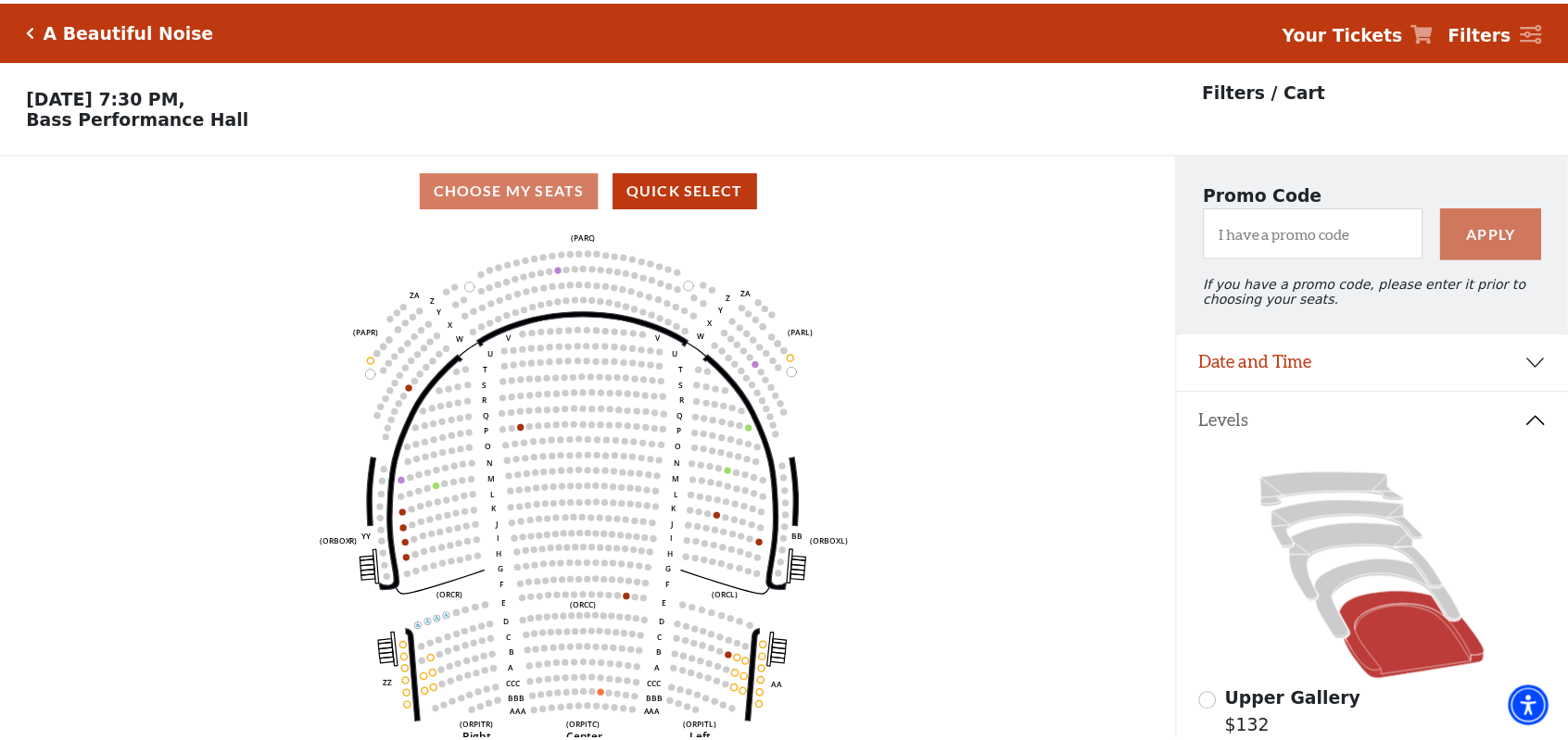
scroll to position [85, 0]
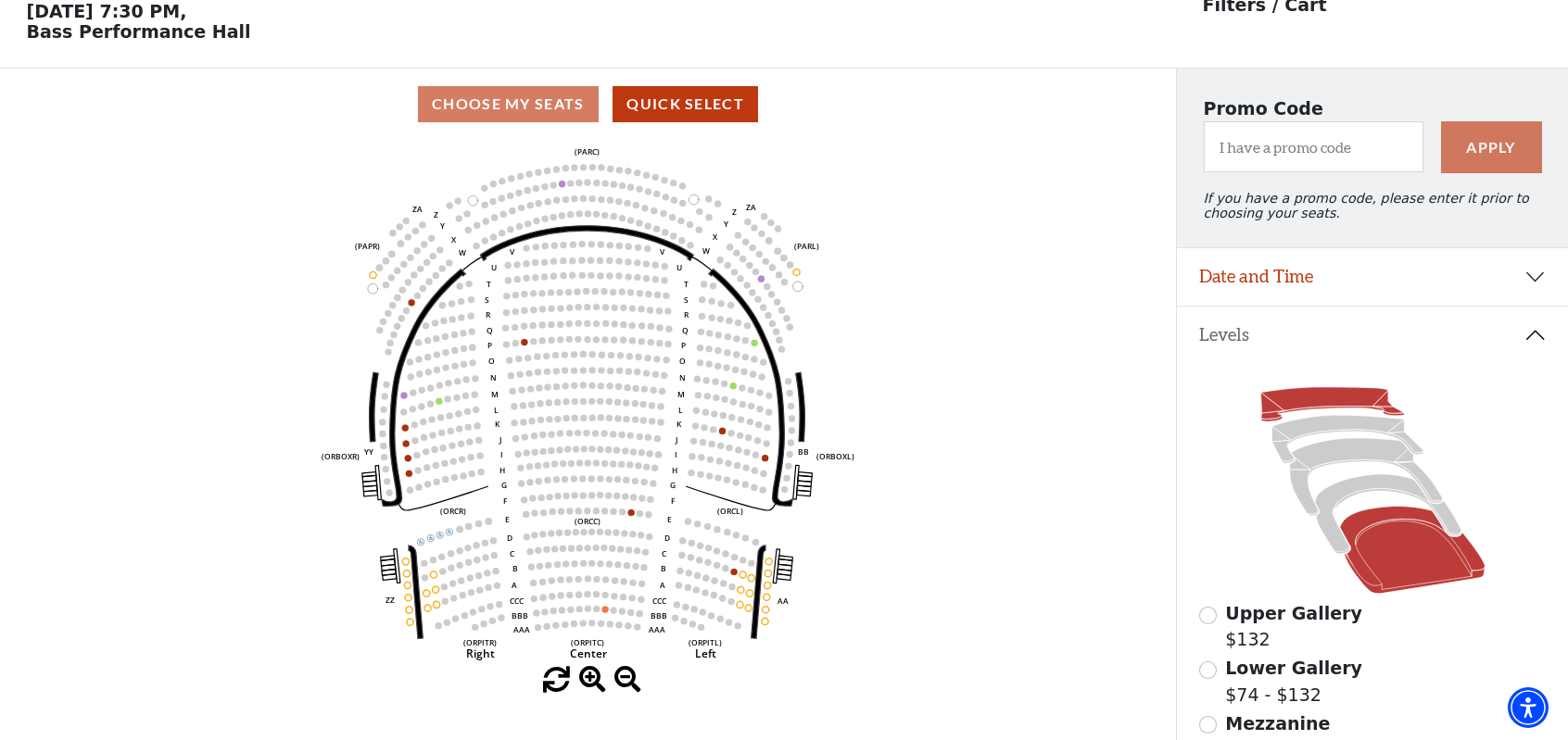
click at [1327, 414] on icon at bounding box center [1332, 404] width 143 height 34
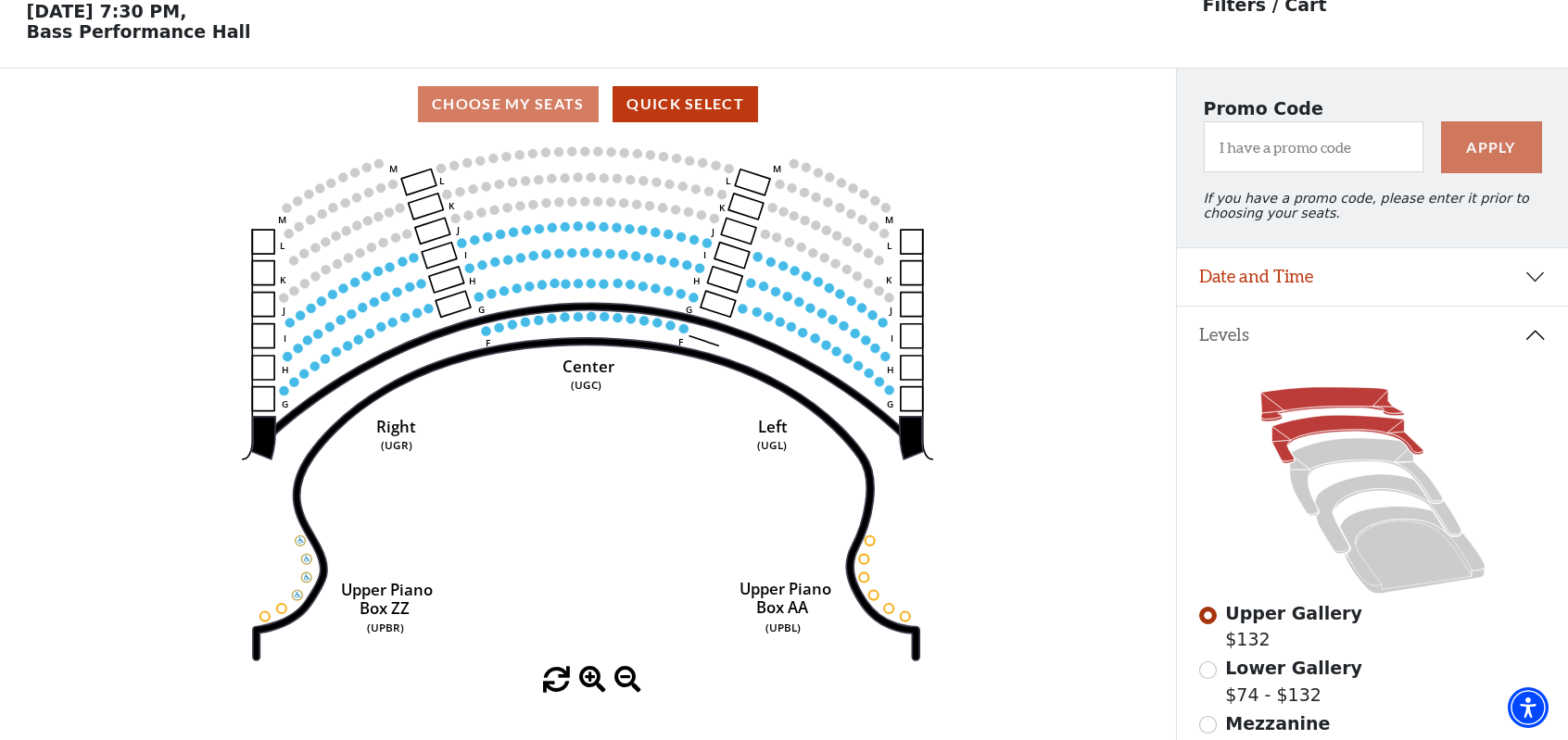
click at [1317, 429] on icon at bounding box center [1348, 439] width 151 height 48
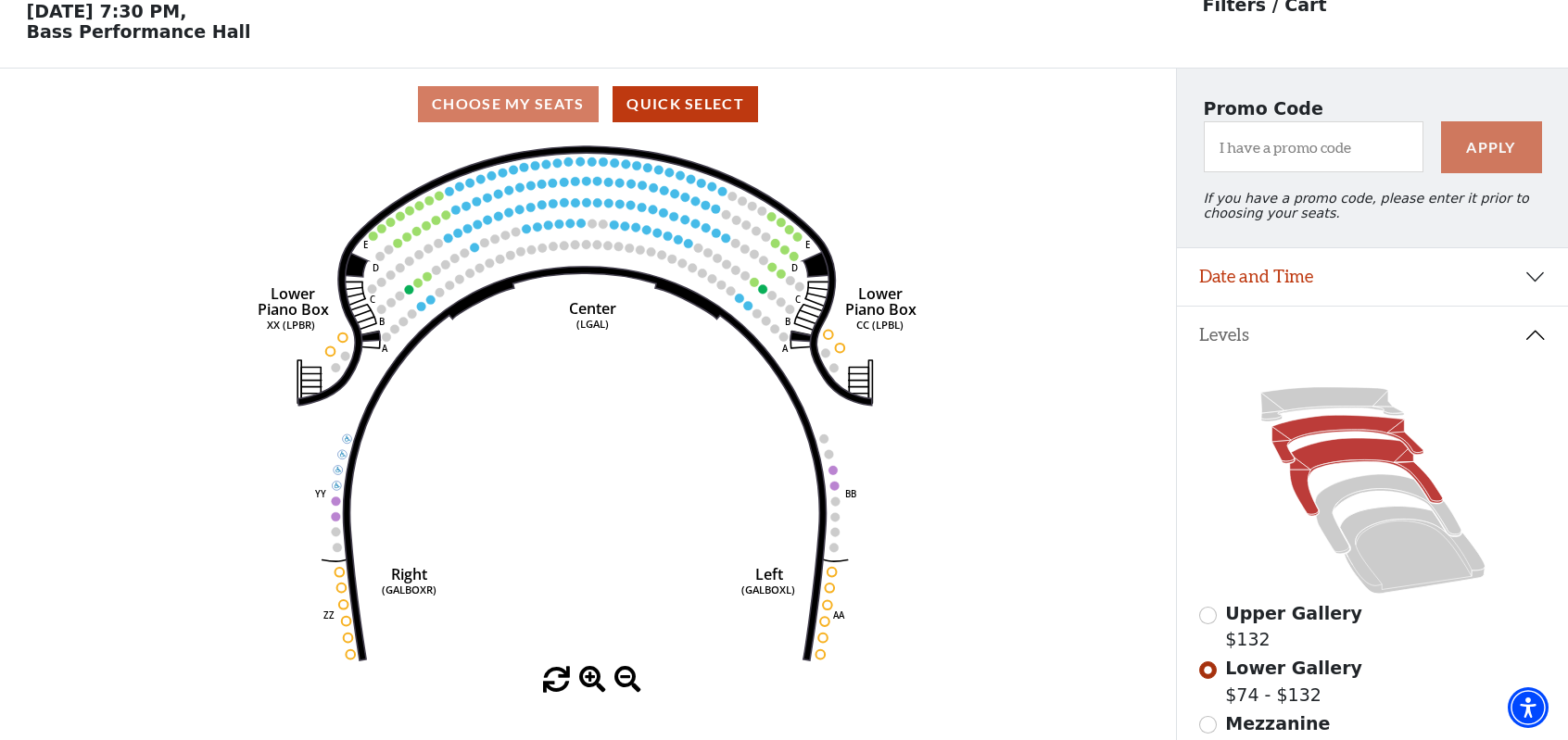
click at [1366, 462] on icon at bounding box center [1366, 477] width 153 height 77
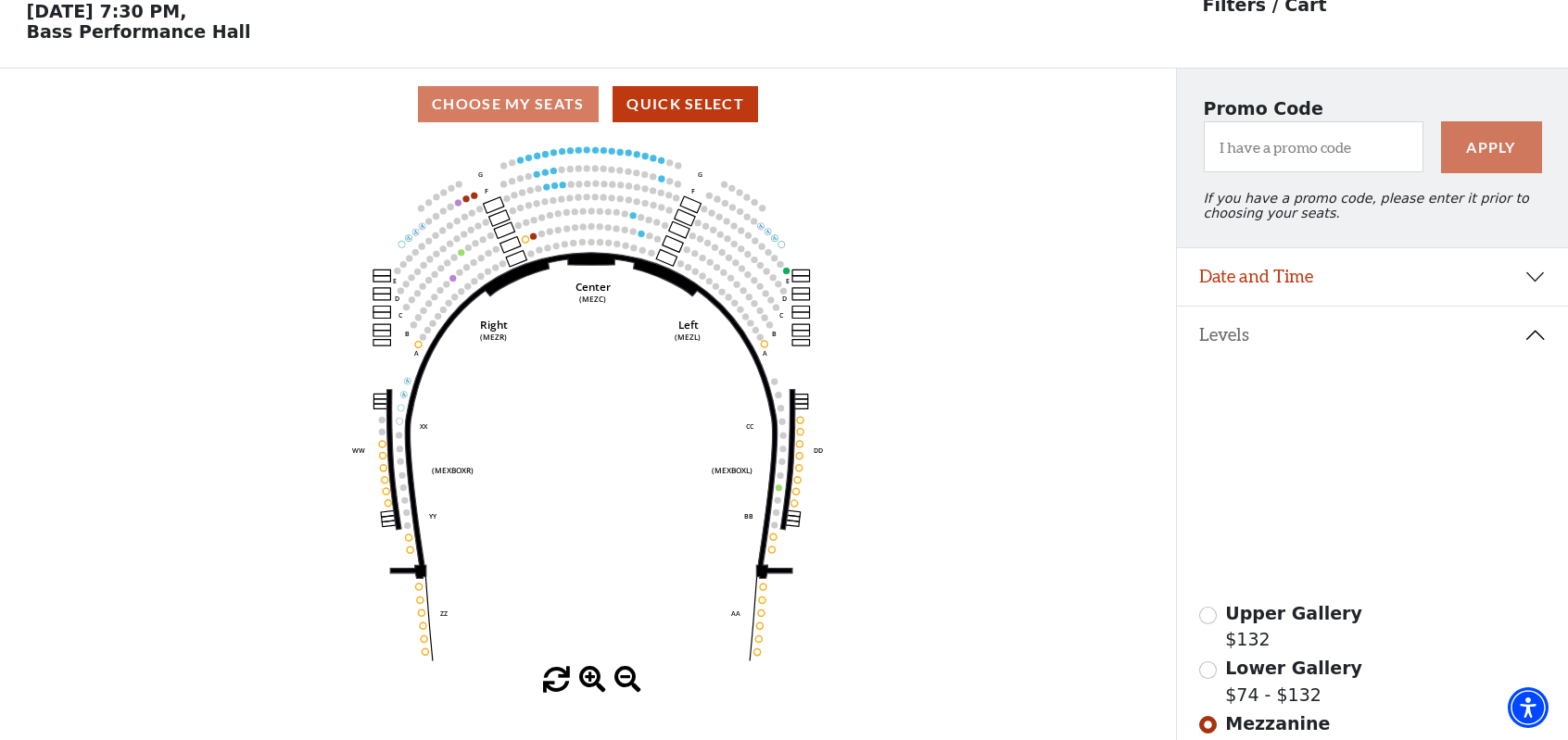
click at [1364, 495] on icon at bounding box center [1388, 514] width 146 height 79
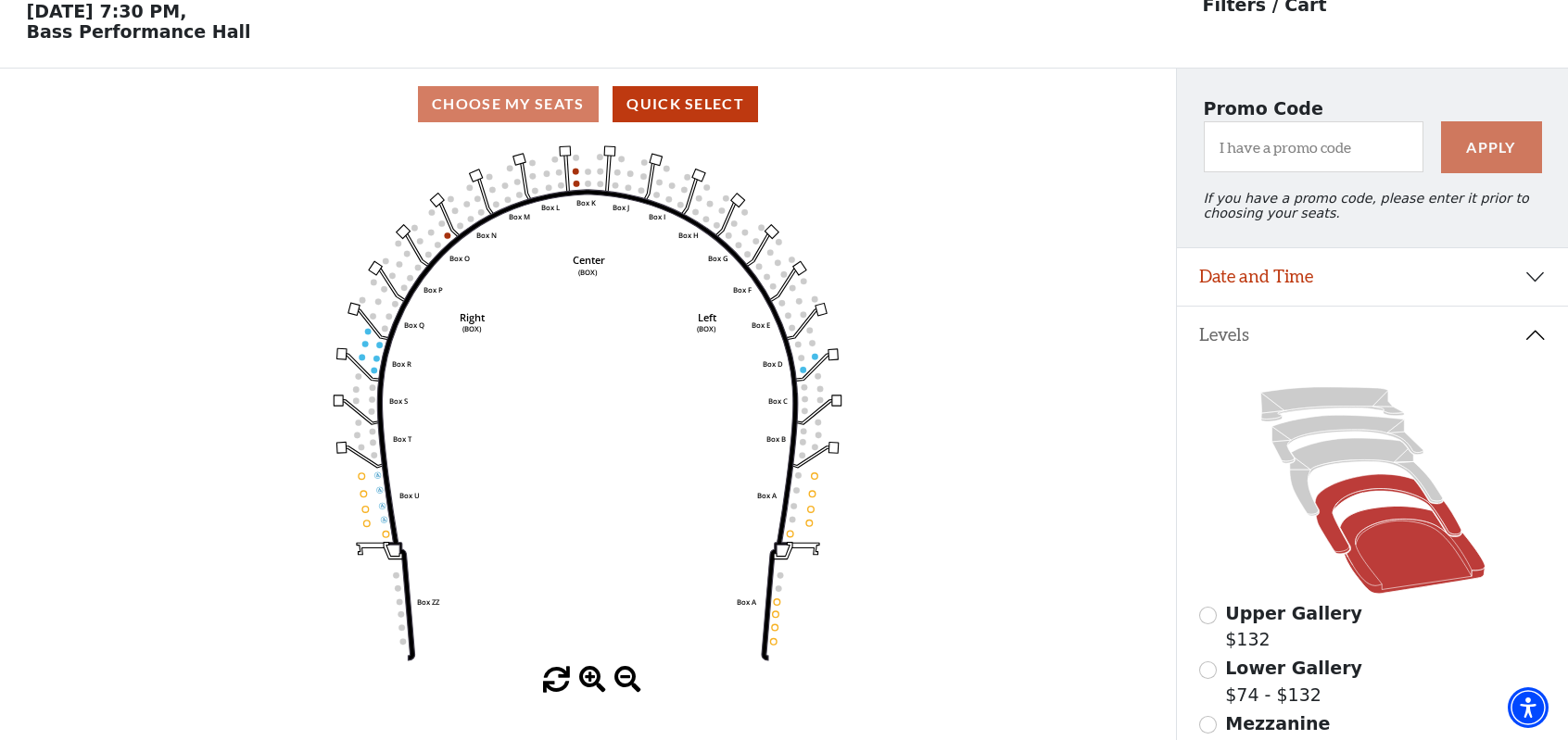
click at [1398, 526] on icon at bounding box center [1411, 550] width 145 height 87
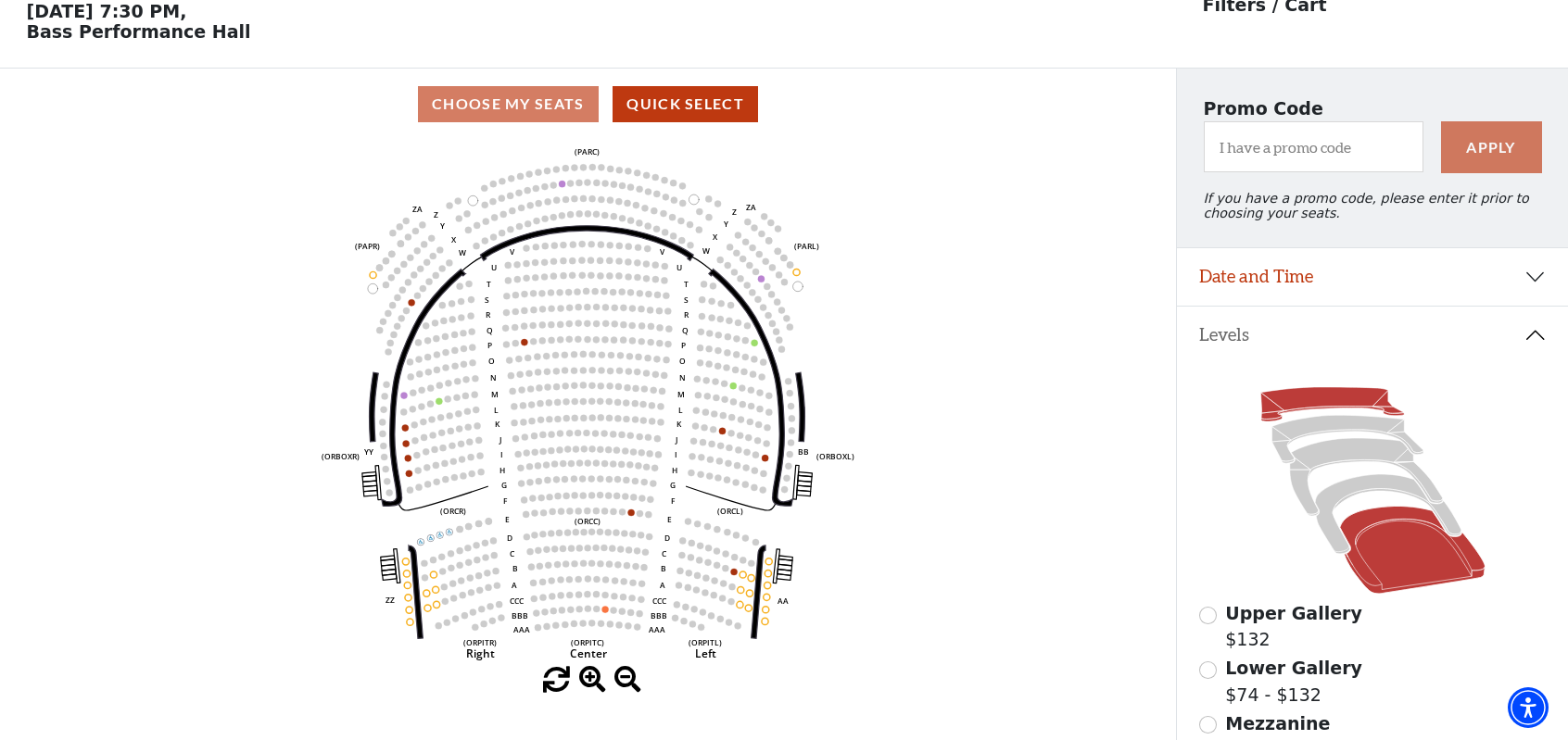
click at [1292, 407] on icon at bounding box center [1332, 404] width 143 height 34
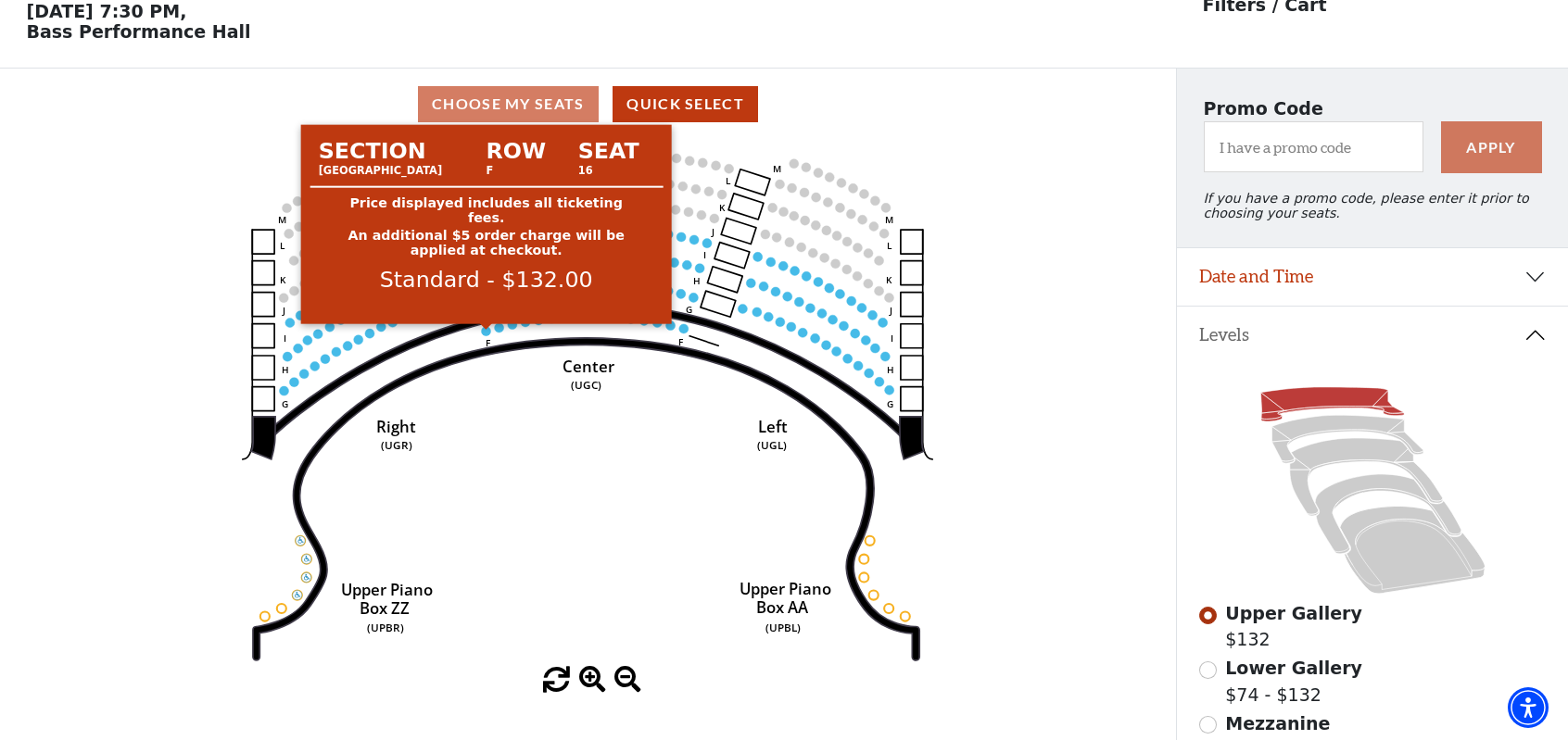
click at [487, 335] on circle at bounding box center [487, 331] width 9 height 9
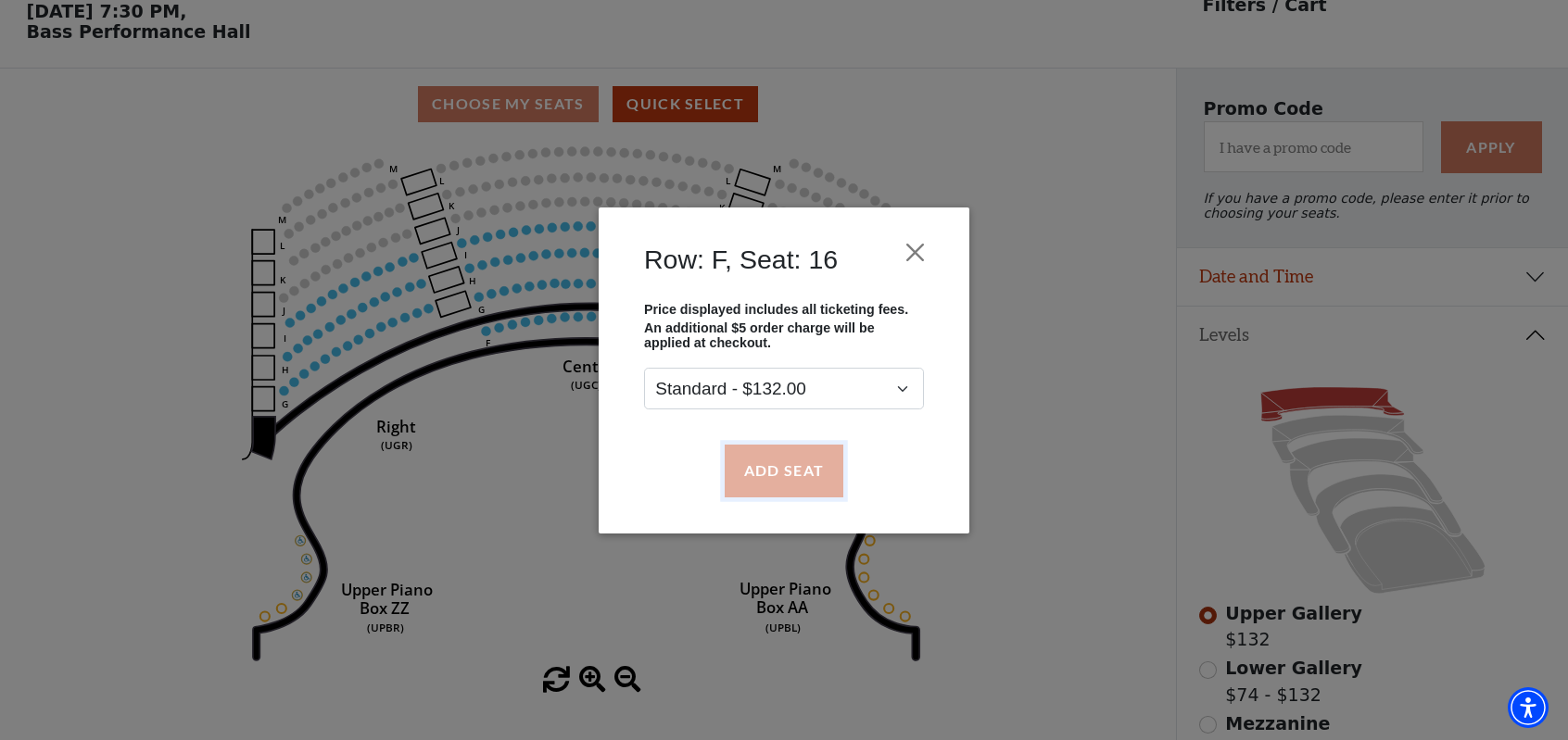
click at [749, 469] on button "Add Seat" at bounding box center [783, 470] width 118 height 52
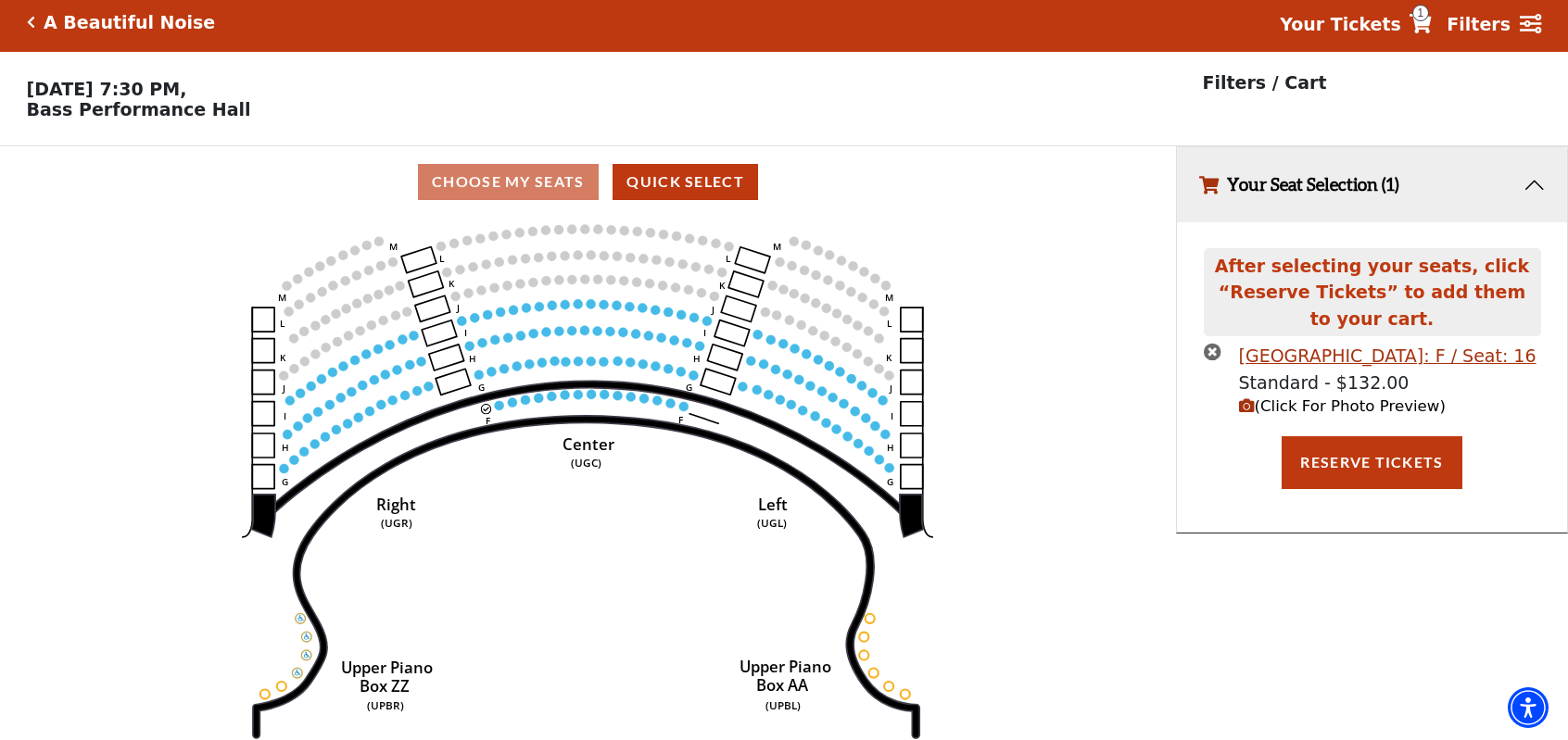
scroll to position [0, 0]
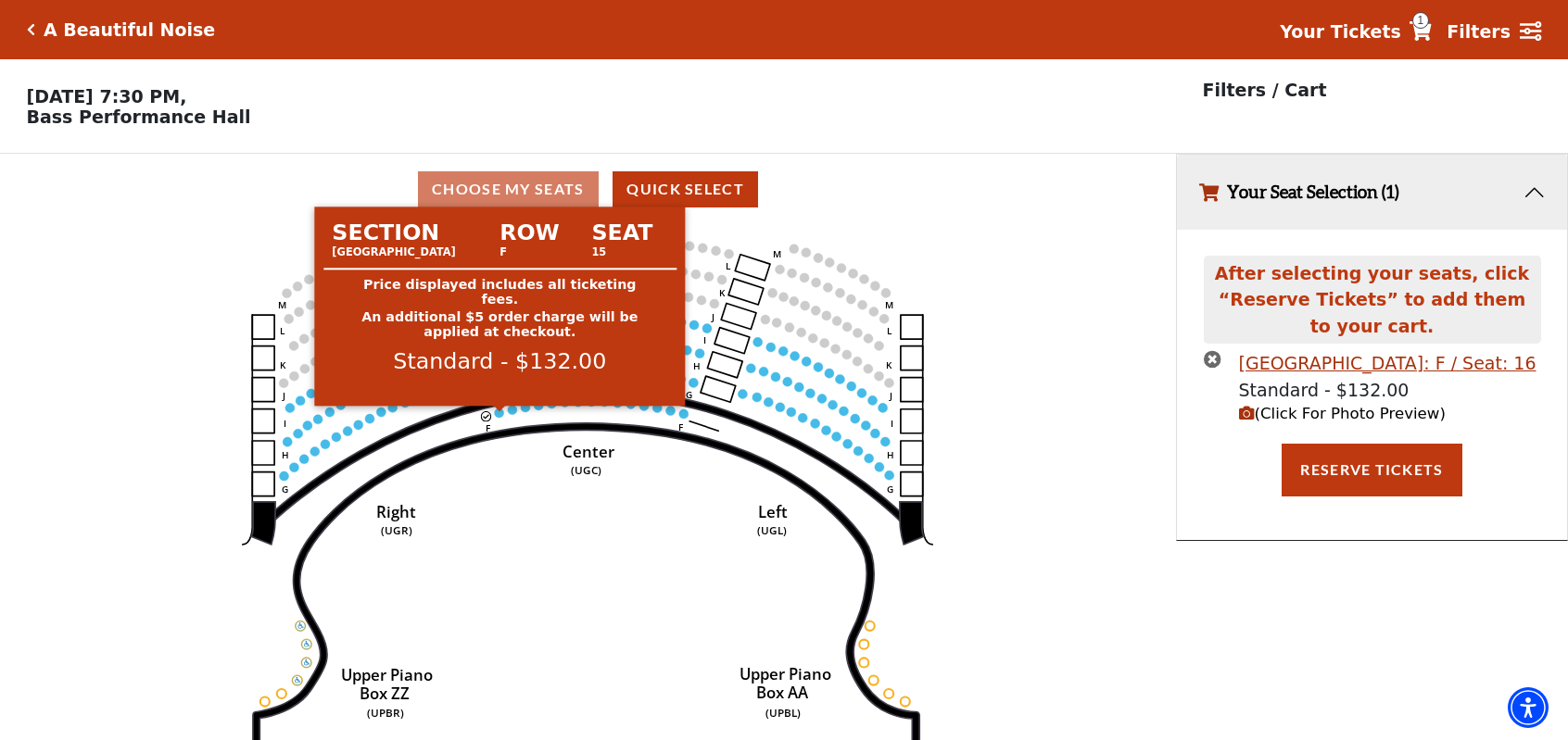
click at [498, 418] on circle at bounding box center [499, 413] width 9 height 9
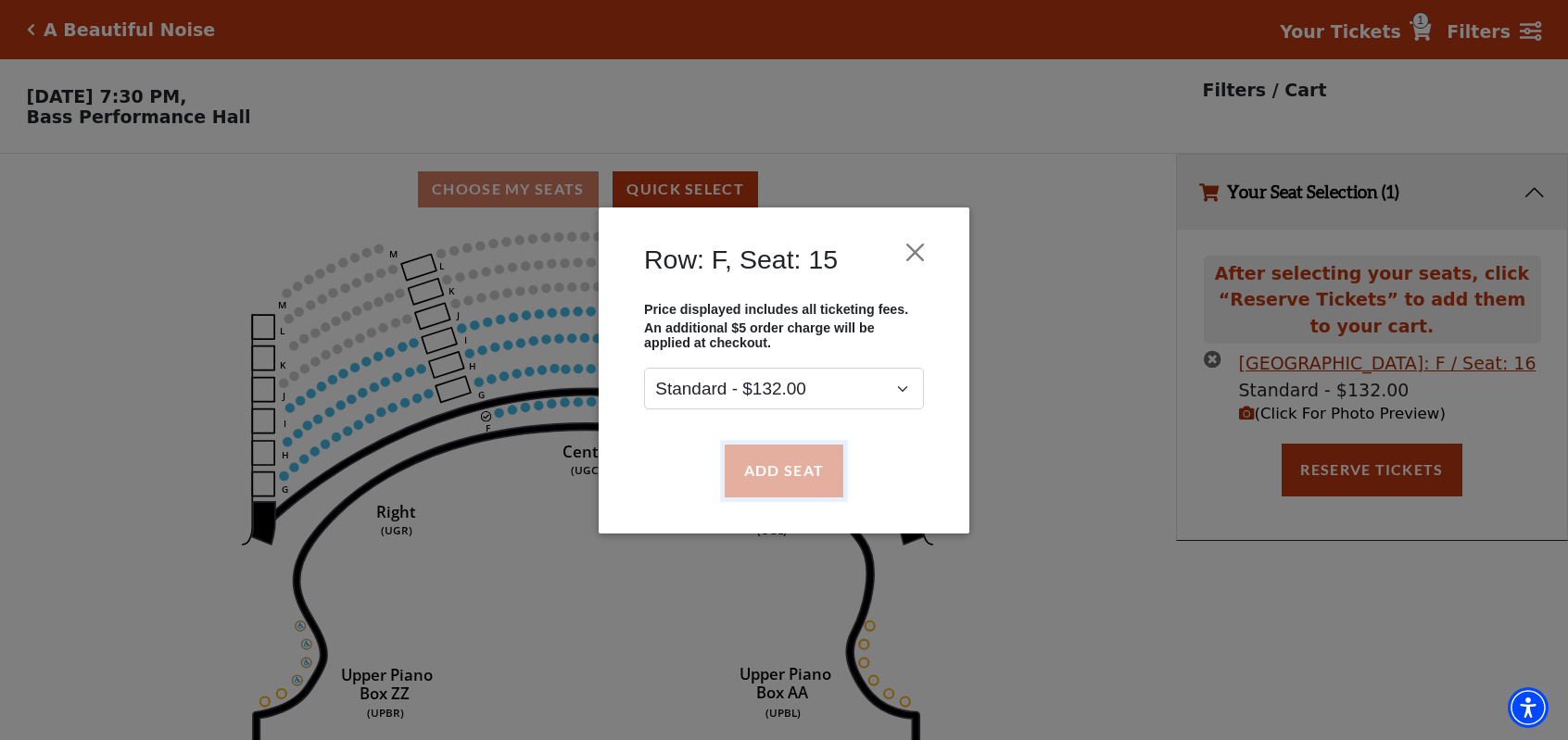
click at [778, 486] on button "Add Seat" at bounding box center [783, 470] width 118 height 52
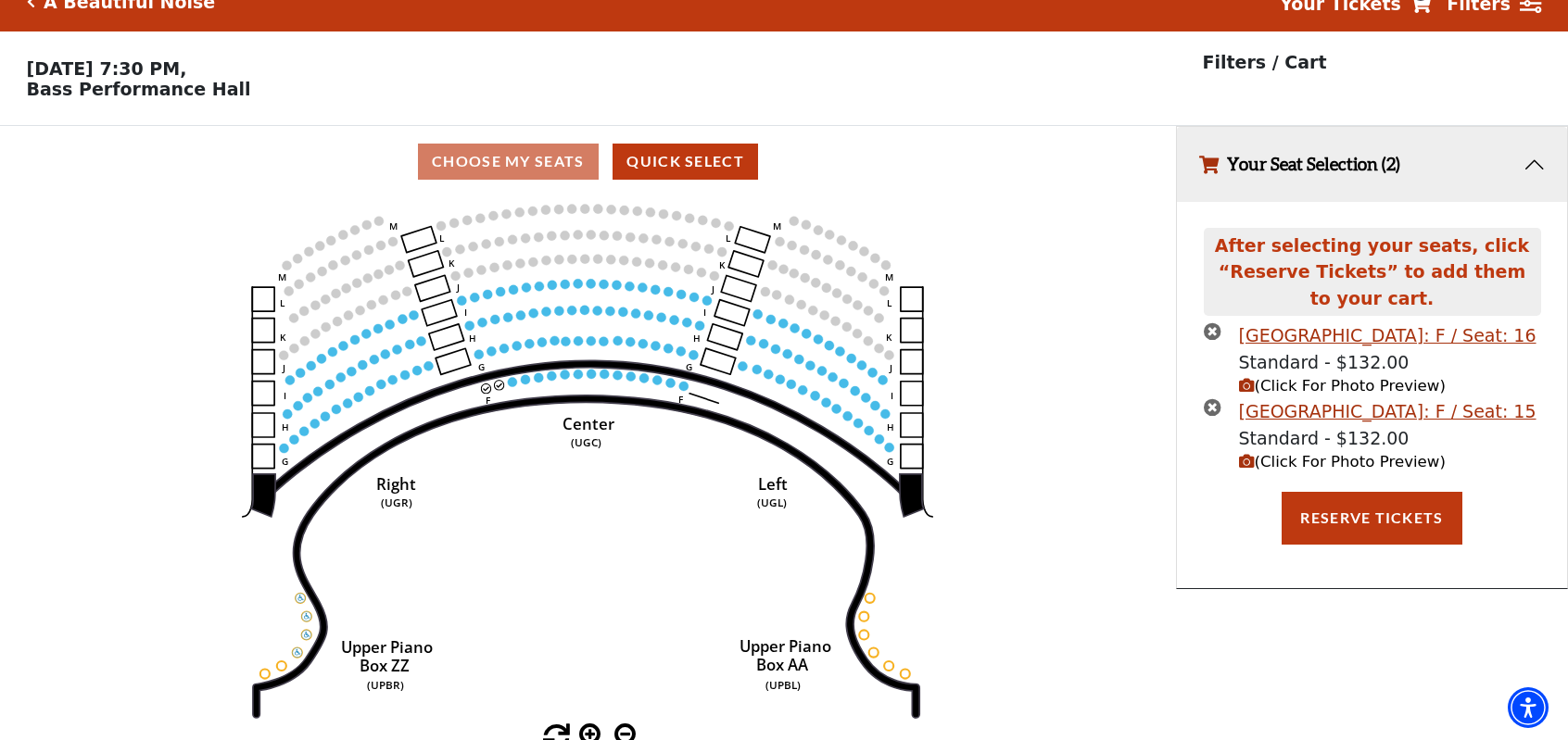
scroll to position [43, 0]
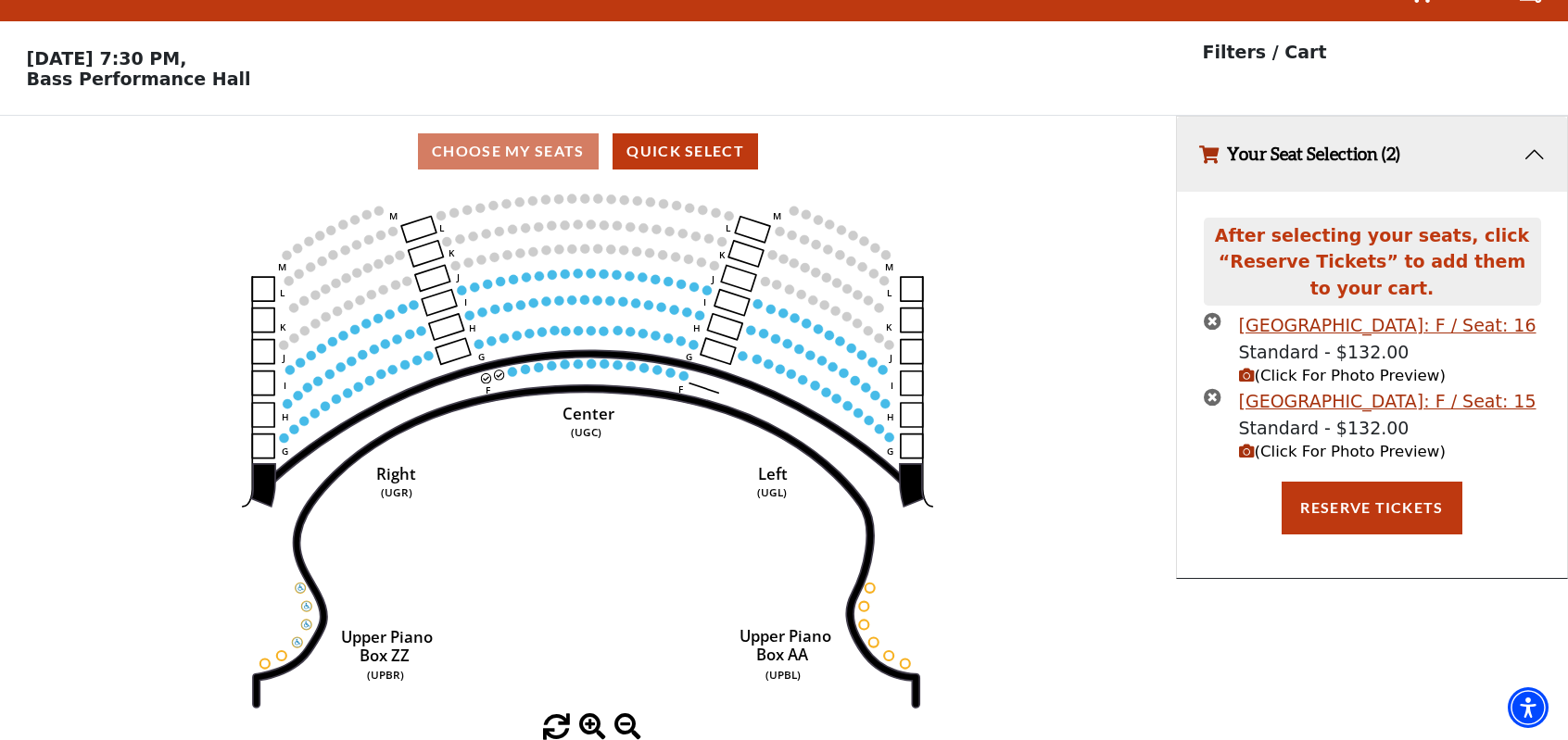
click at [1211, 393] on icon "times-circle" at bounding box center [1212, 397] width 18 height 18
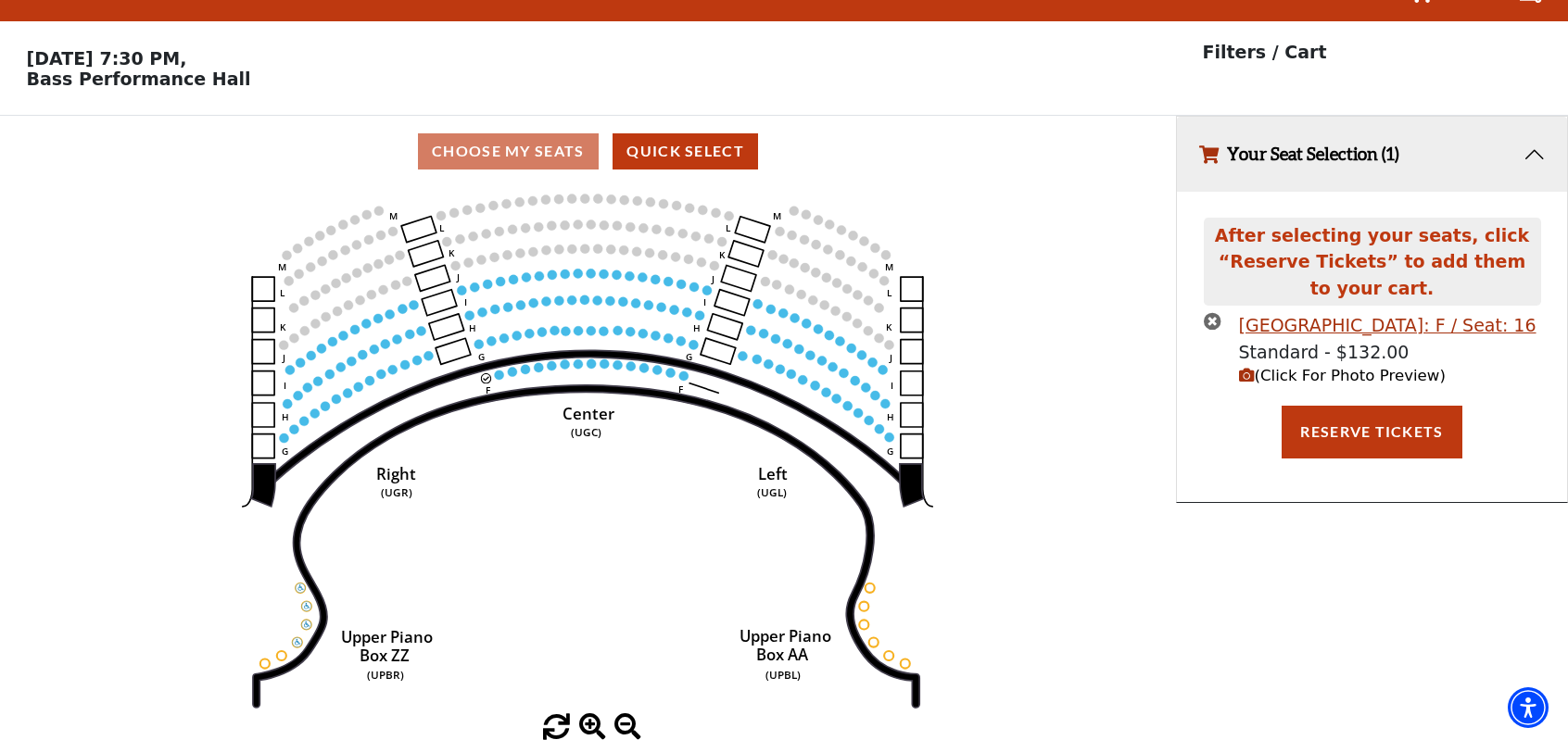
click at [1206, 323] on icon "times-circle" at bounding box center [1212, 320] width 18 height 18
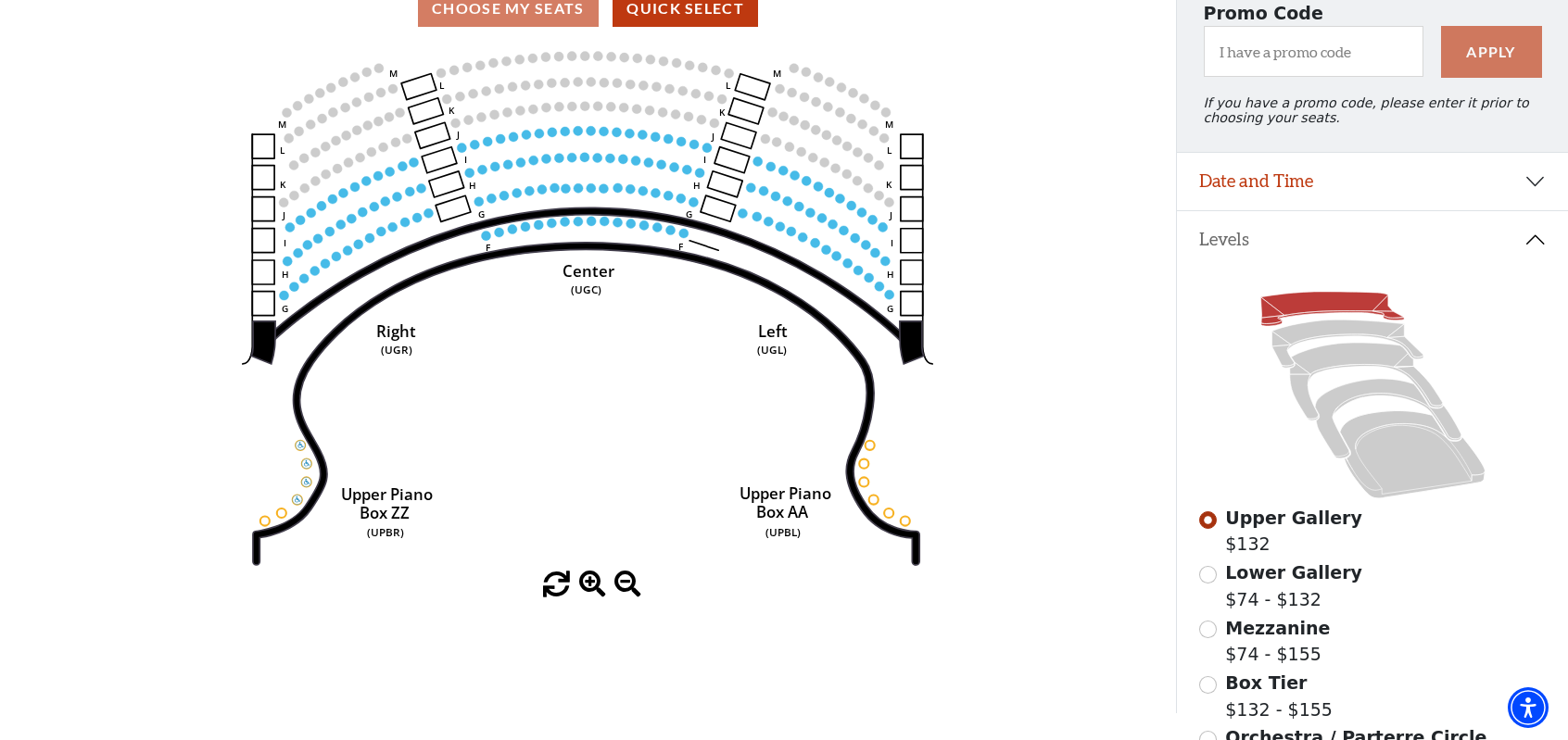
scroll to position [65, 0]
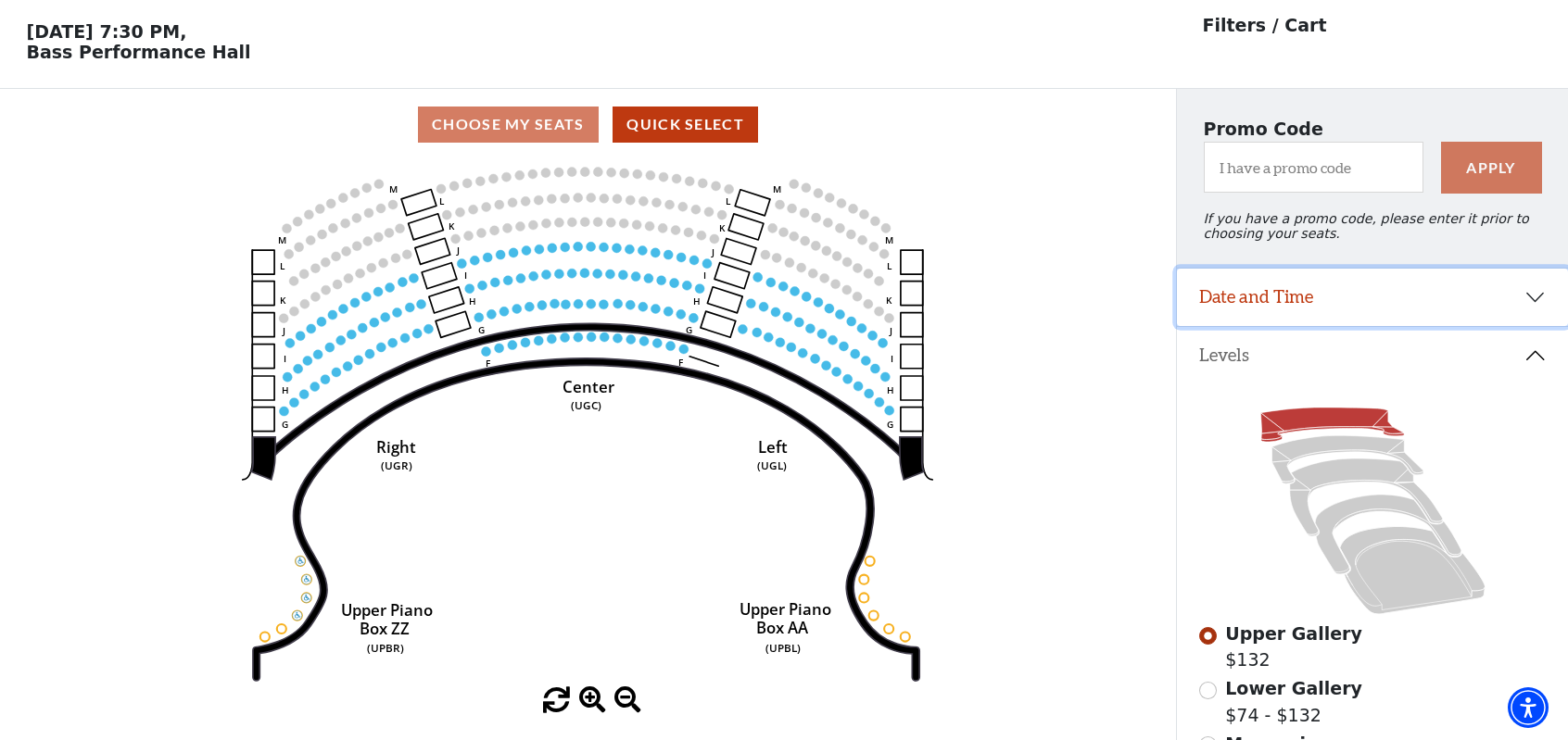
click at [1339, 296] on button "Date and Time" at bounding box center [1373, 297] width 392 height 58
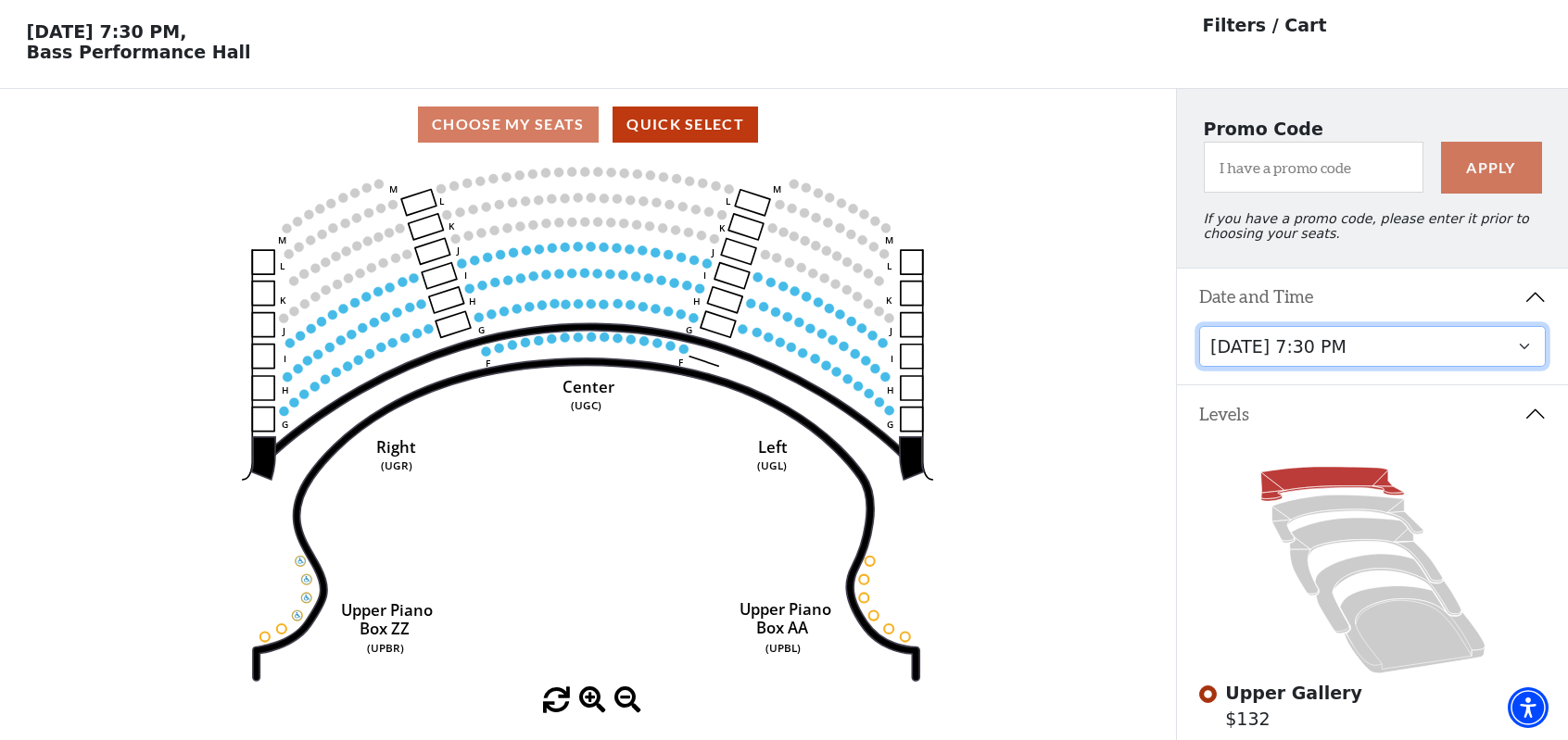
click at [1331, 353] on select "Tuesday, October 28 at 7:30 PM Wednesday, October 29 at 7:30 PM Thursday, Octob…" at bounding box center [1372, 347] width 347 height 42
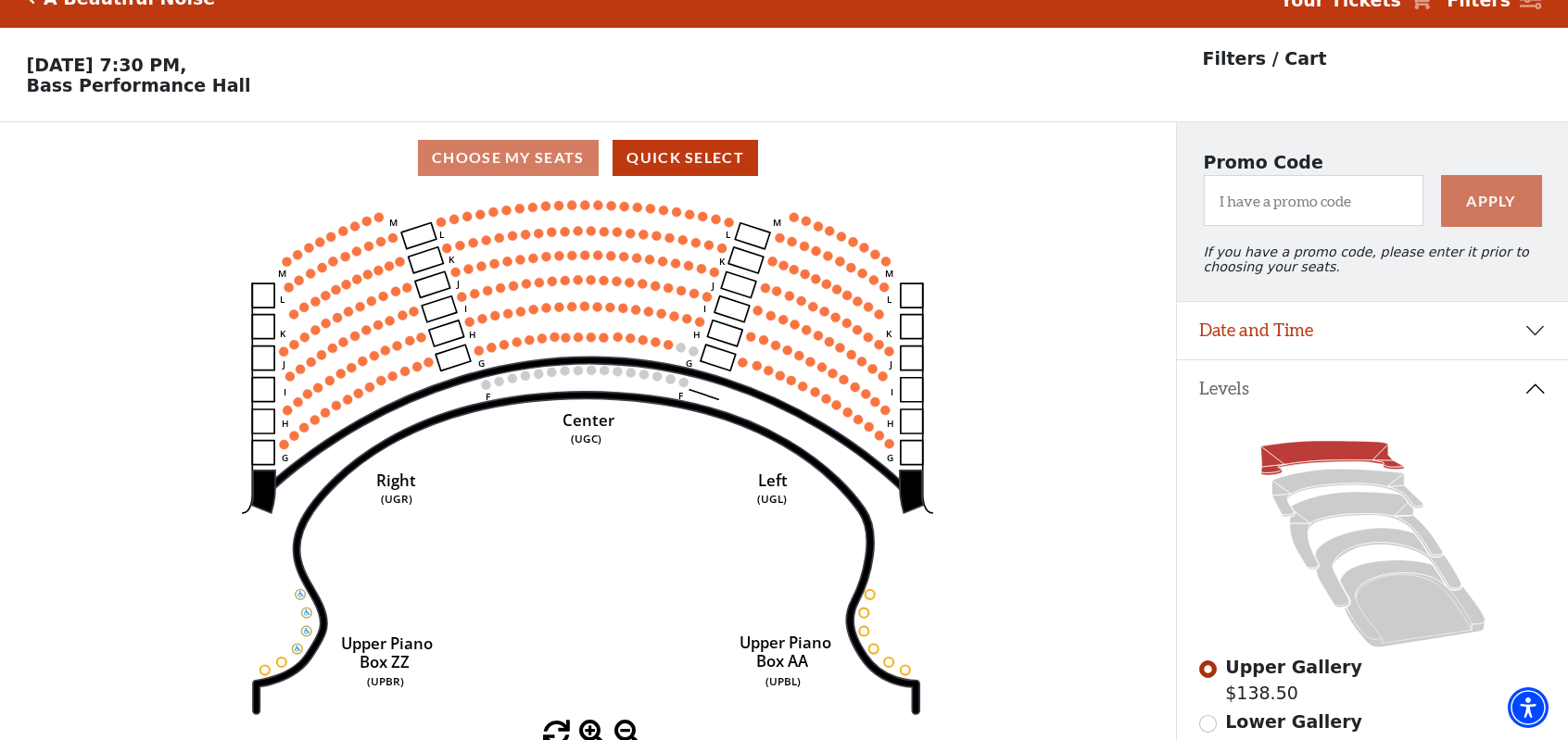
scroll to position [85, 0]
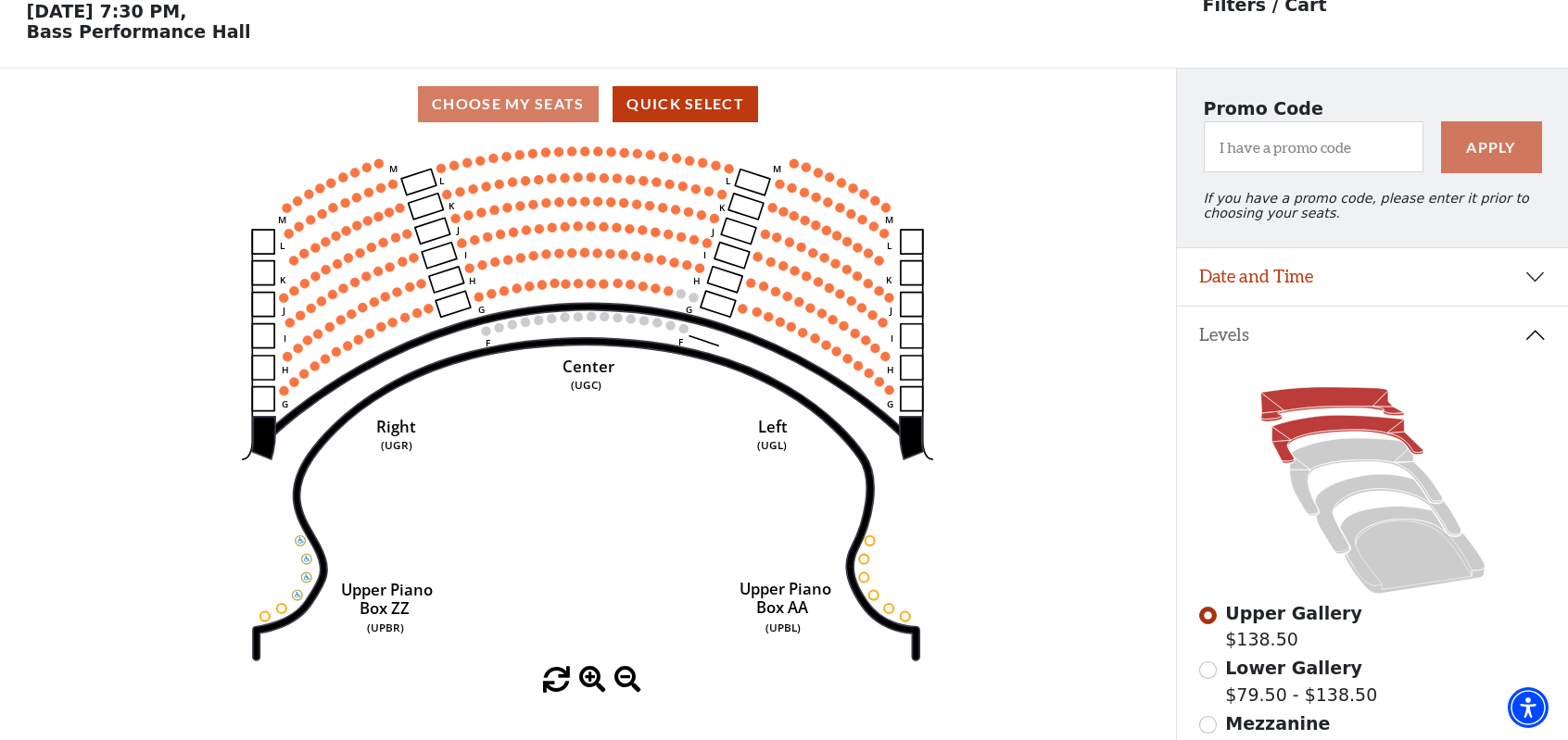
click at [1305, 438] on icon at bounding box center [1348, 439] width 151 height 48
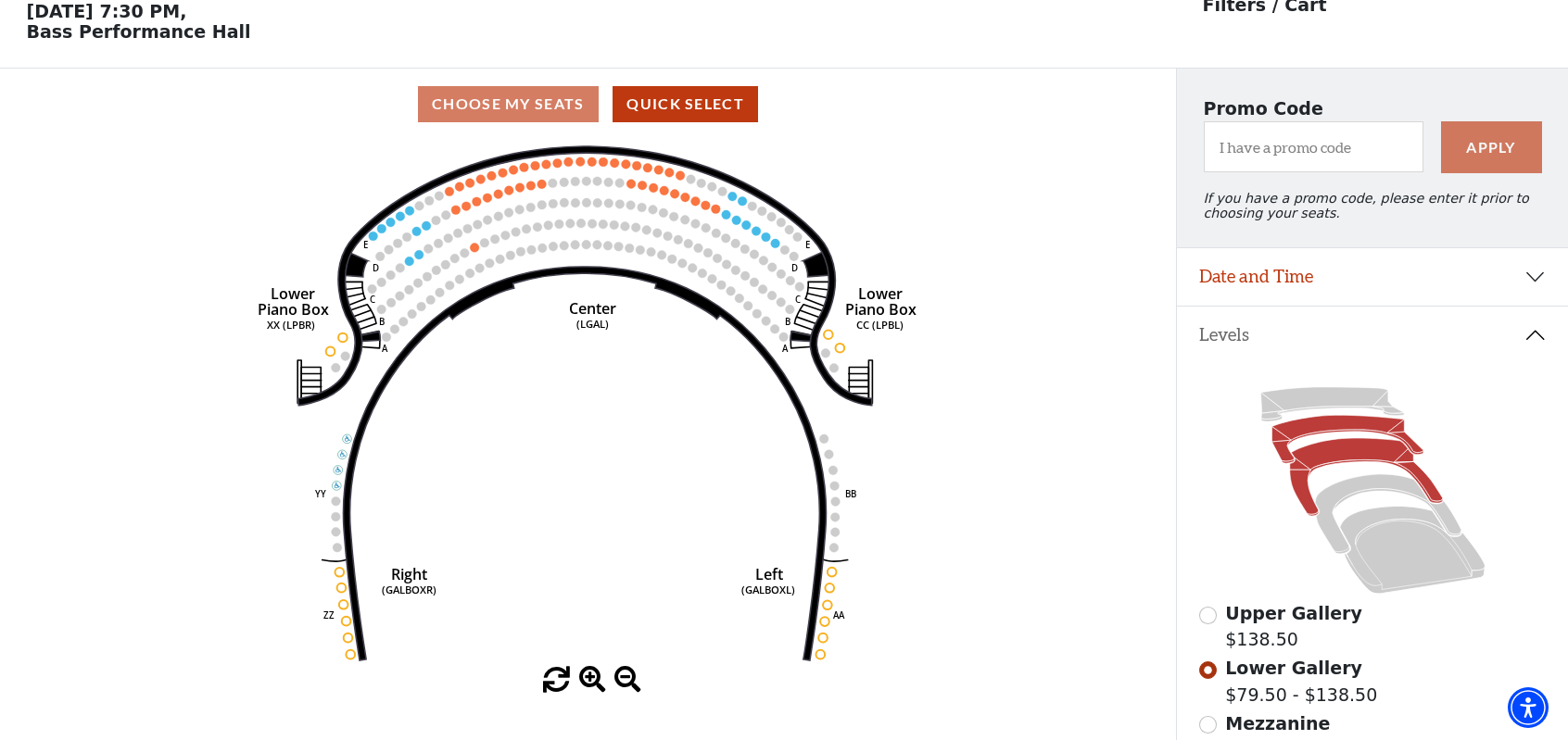
click at [1313, 466] on icon at bounding box center [1366, 477] width 153 height 77
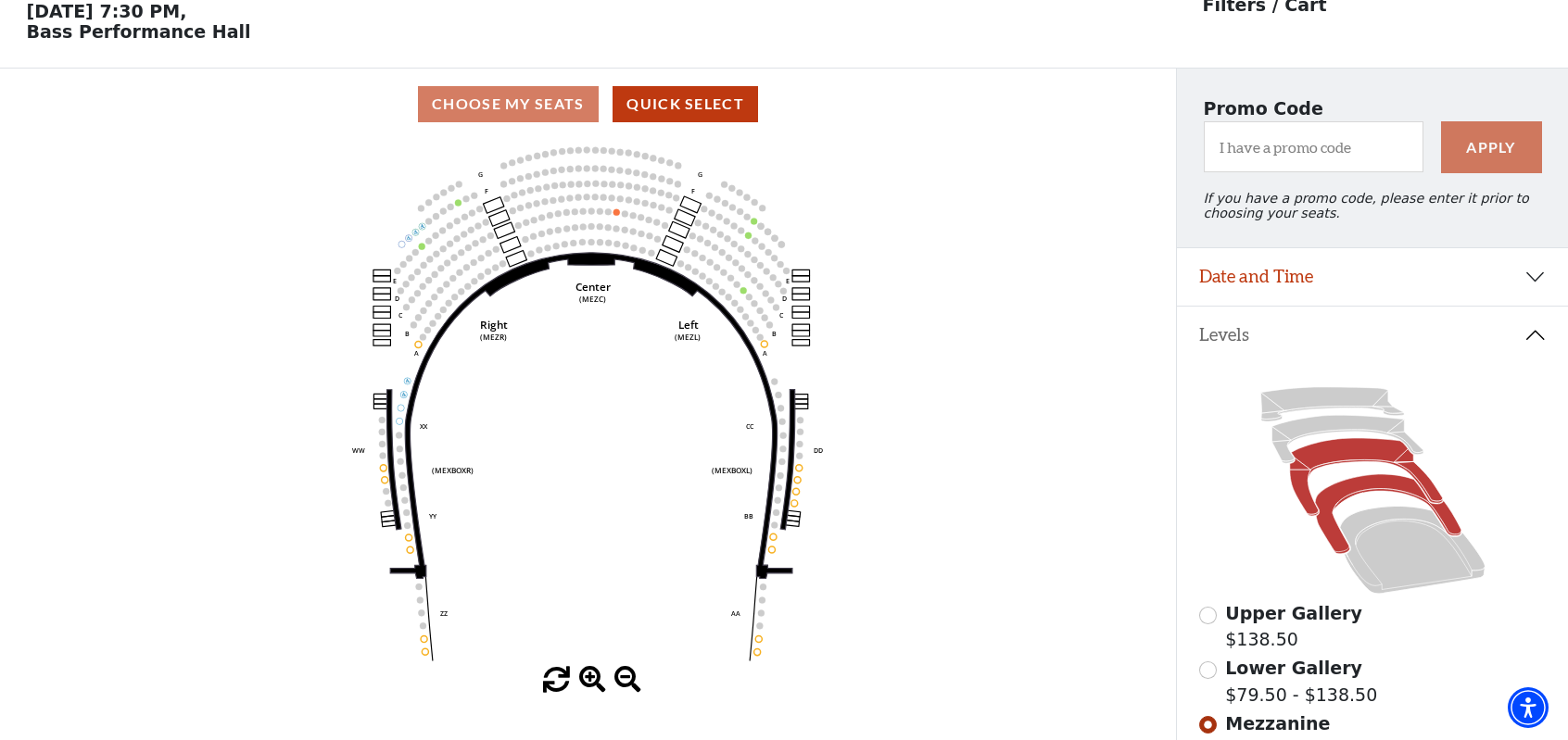
click at [1357, 495] on icon at bounding box center [1388, 514] width 146 height 79
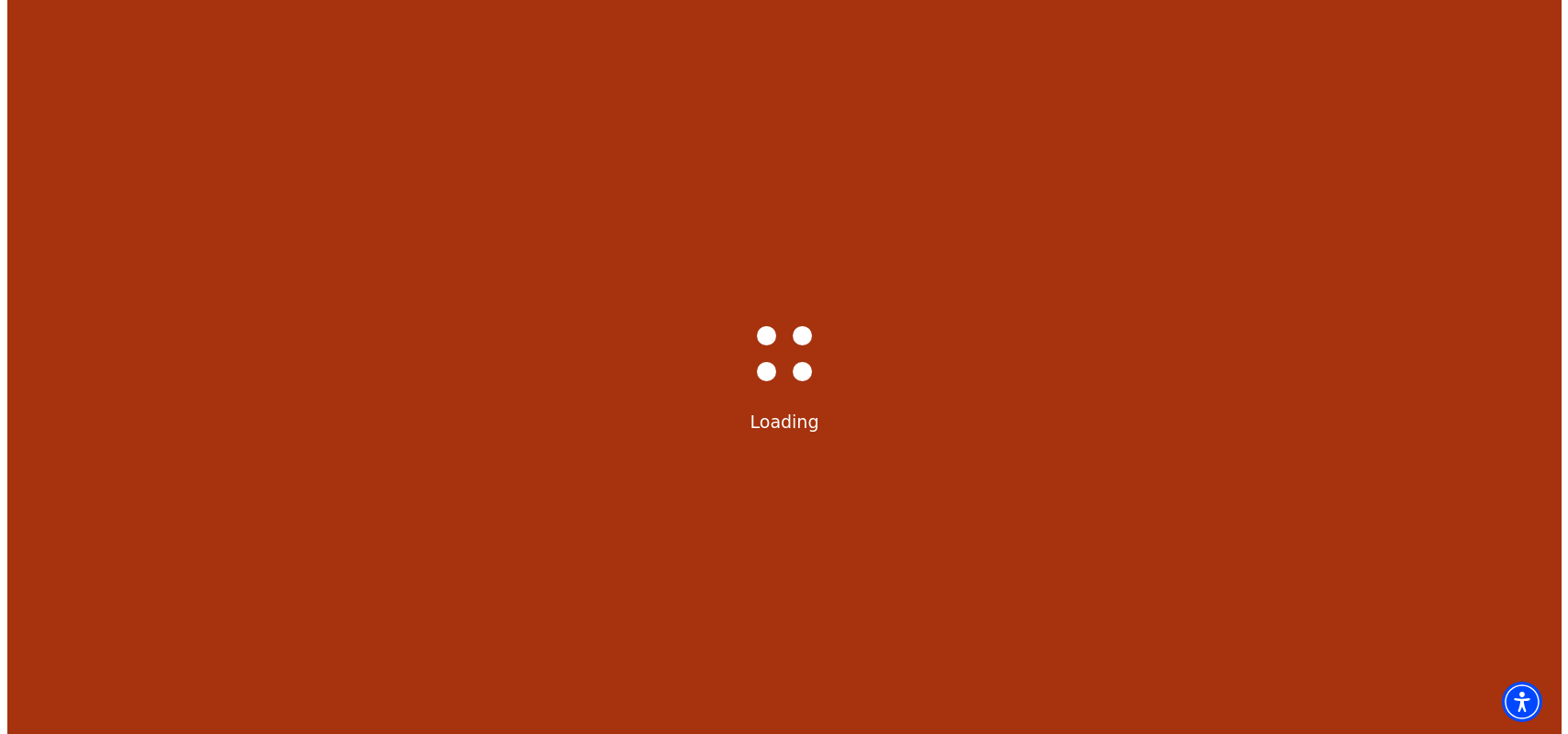
scroll to position [0, 0]
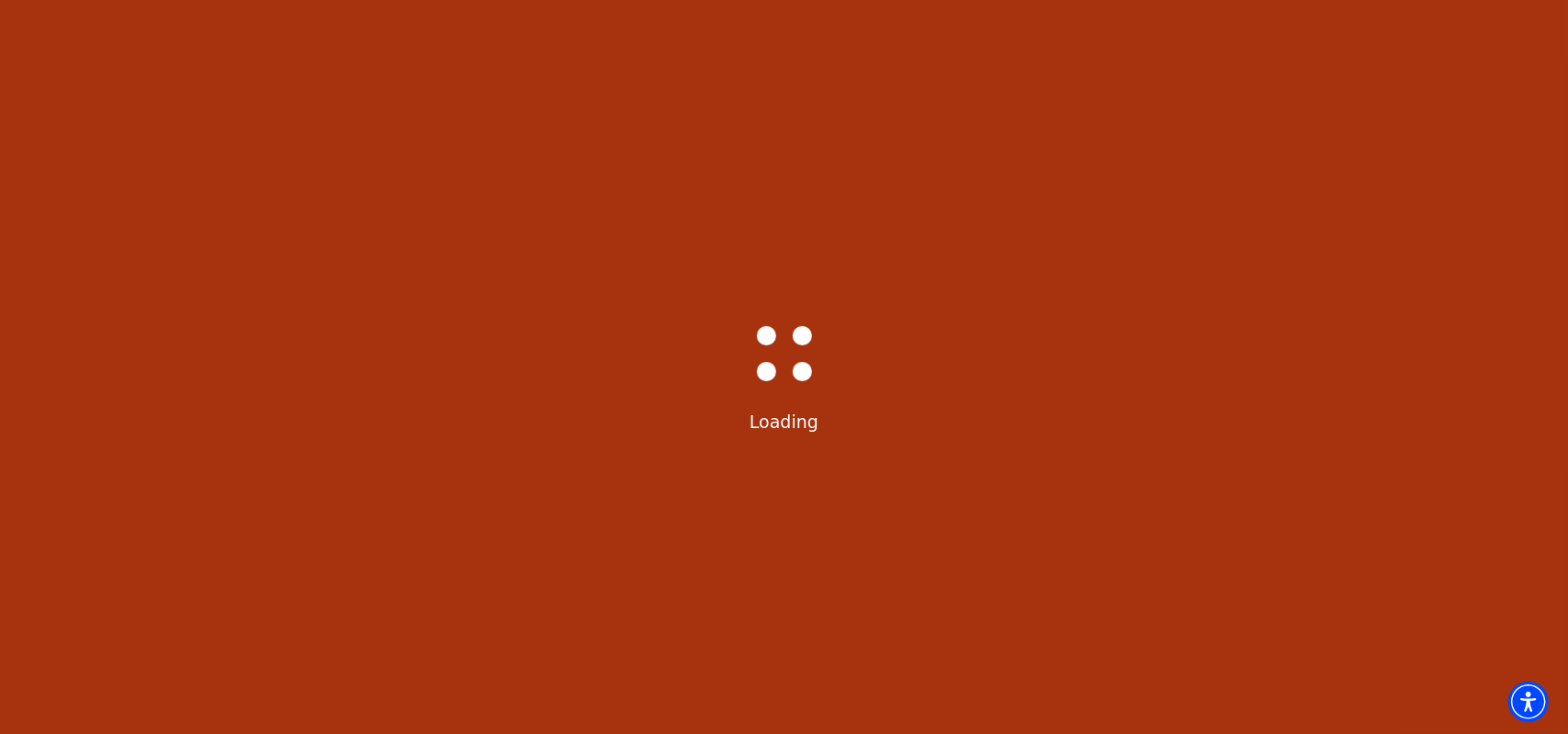
select select "6225"
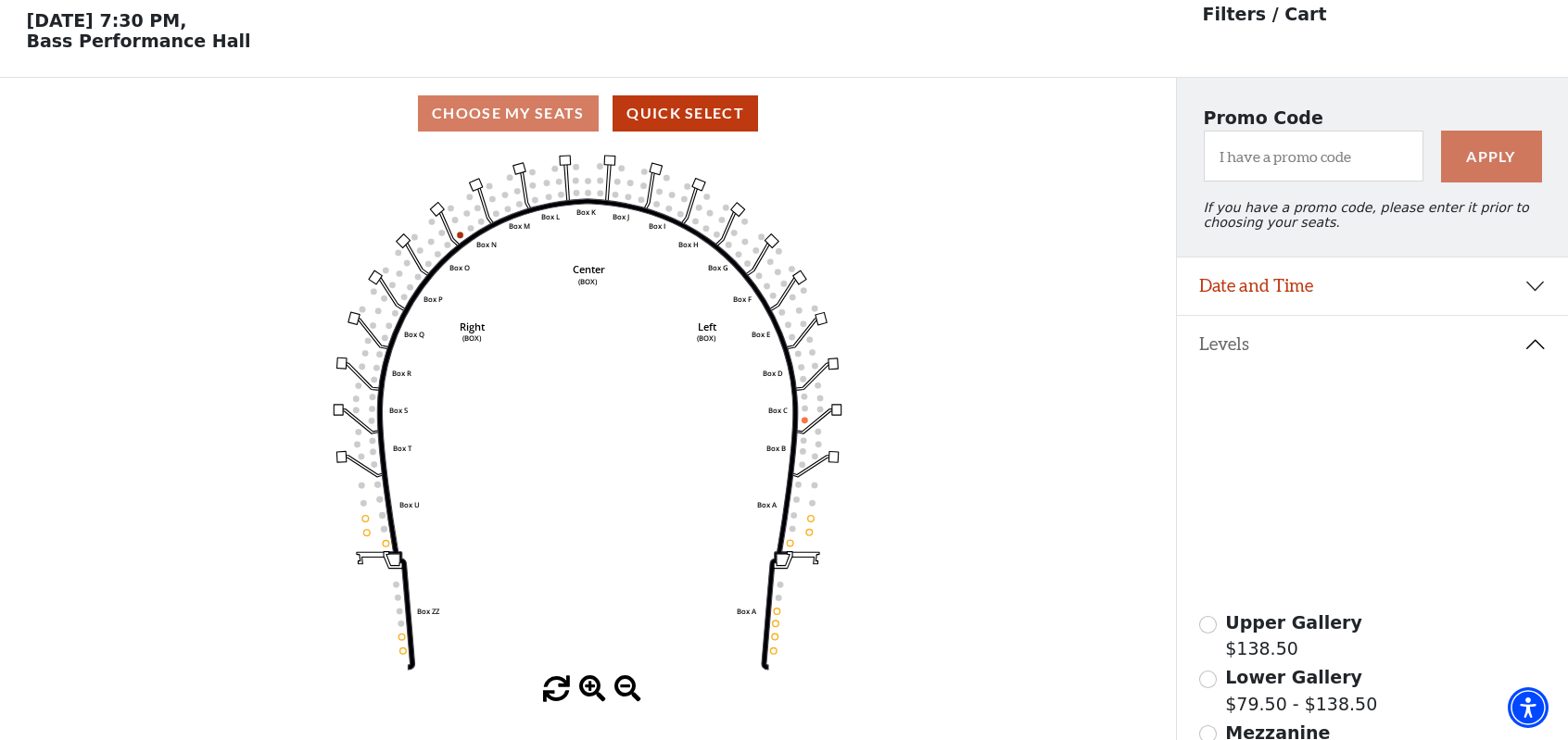
scroll to position [85, 0]
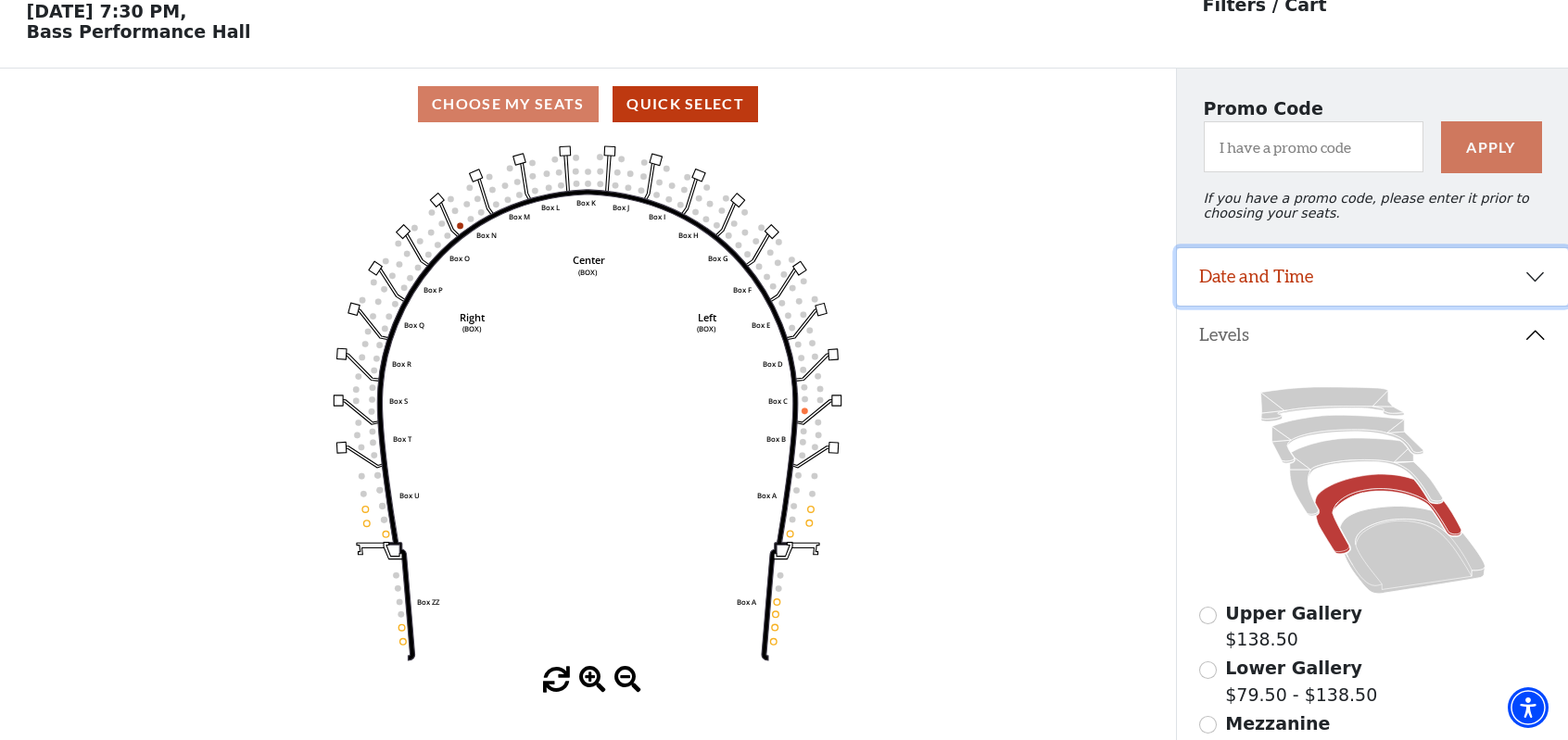
click at [1288, 277] on button "Date and Time" at bounding box center [1373, 277] width 392 height 58
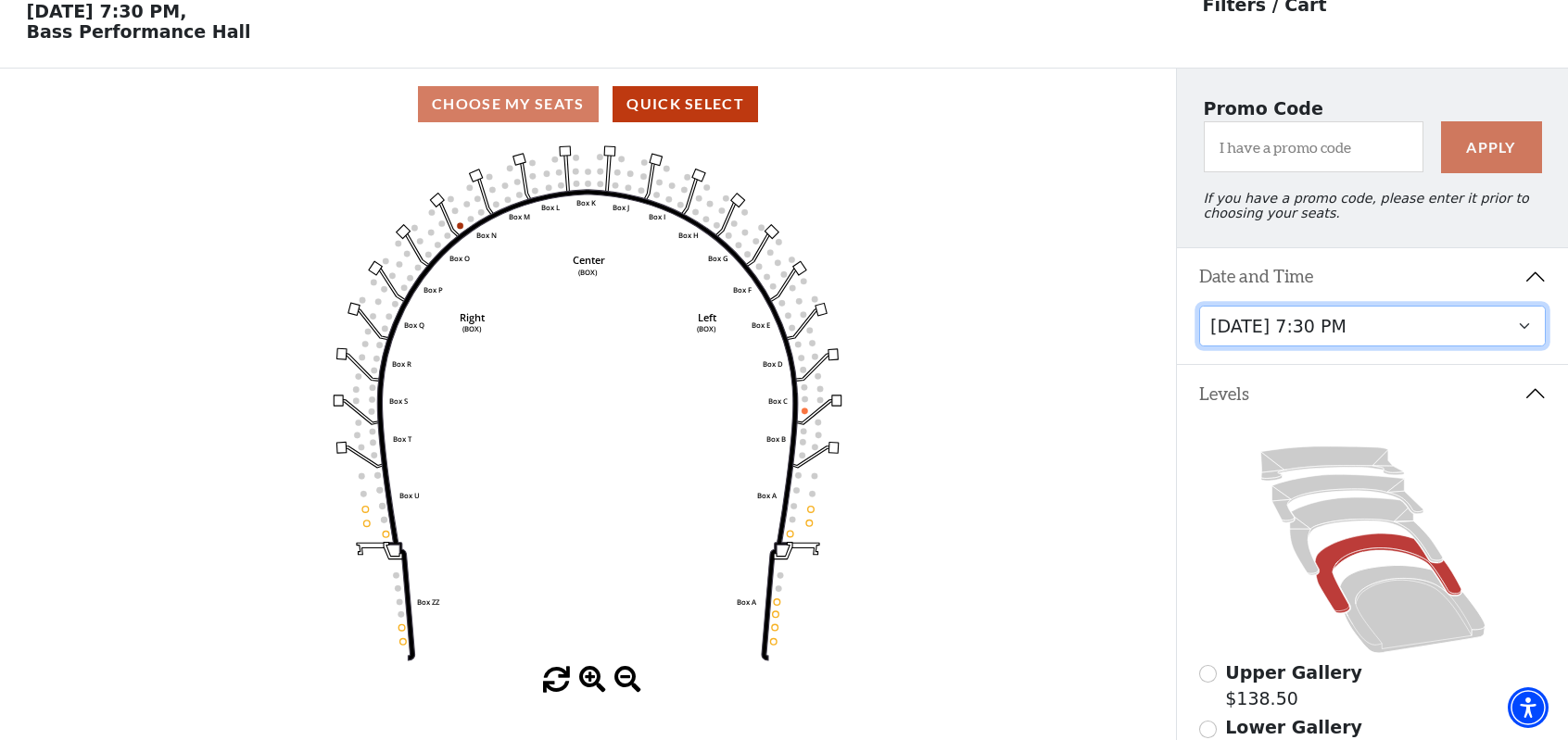
click at [1286, 330] on select "Tuesday, October 28 at 7:30 PM Wednesday, October 29 at 7:30 PM Thursday, Octob…" at bounding box center [1372, 326] width 347 height 42
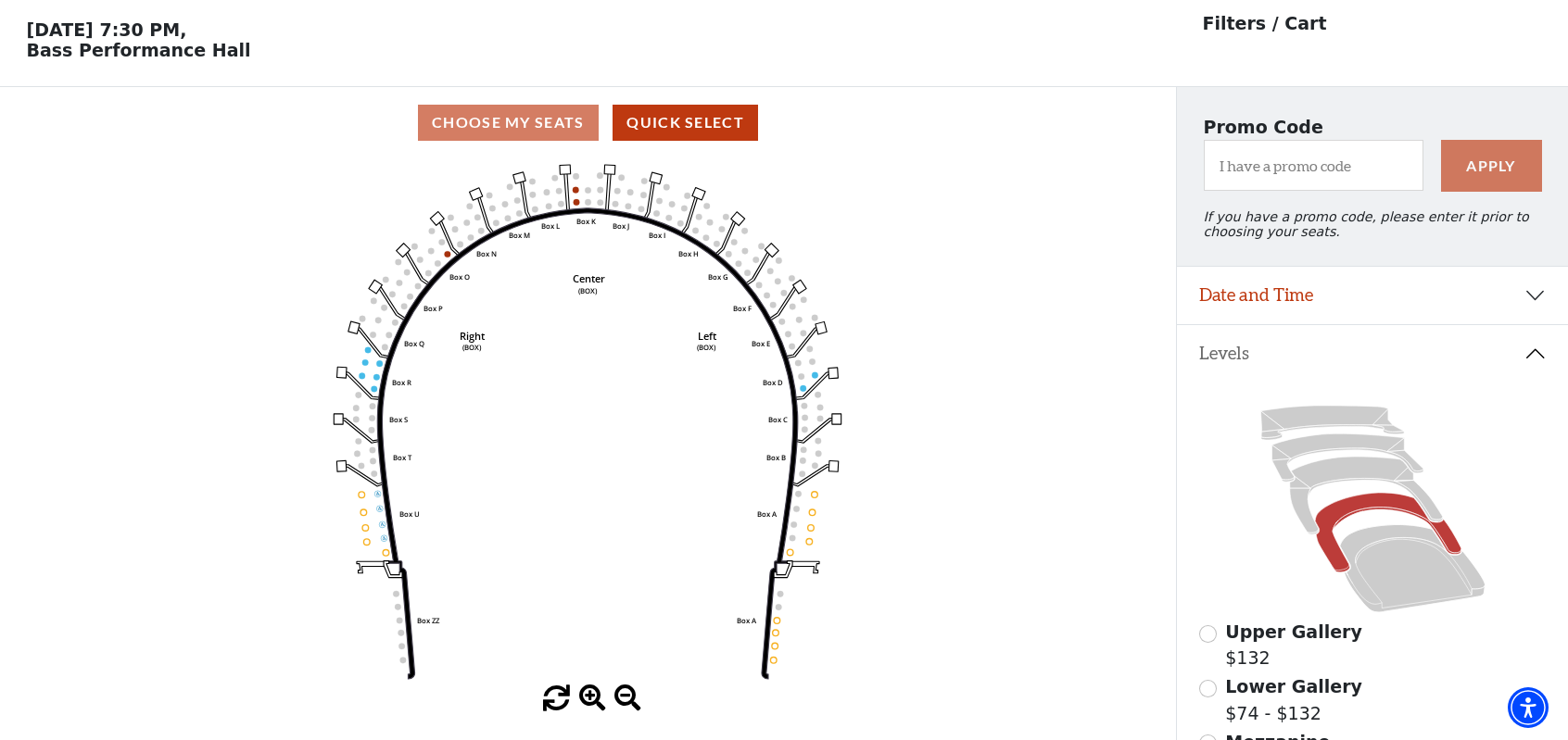
scroll to position [85, 0]
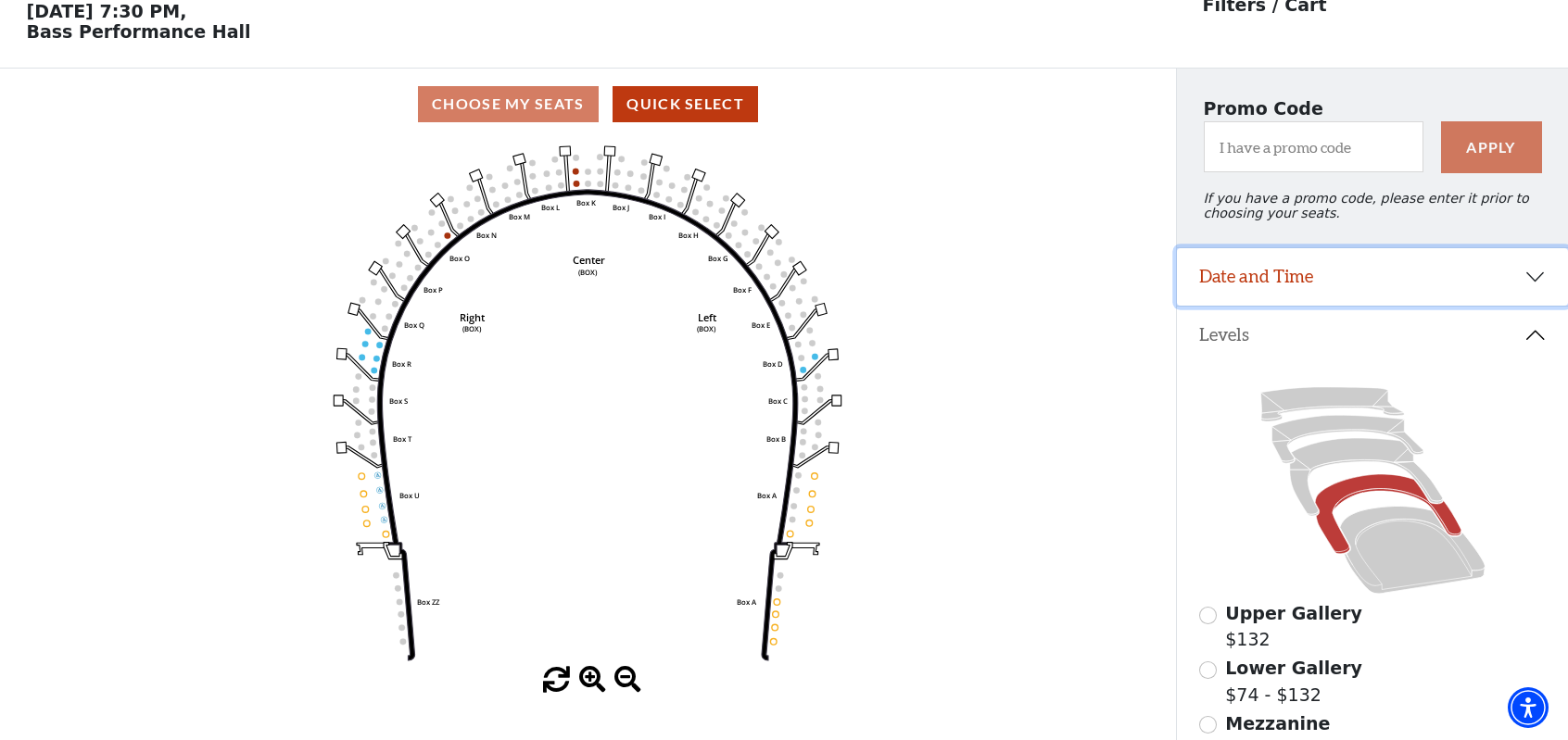
click at [1333, 277] on button "Date and Time" at bounding box center [1373, 277] width 392 height 58
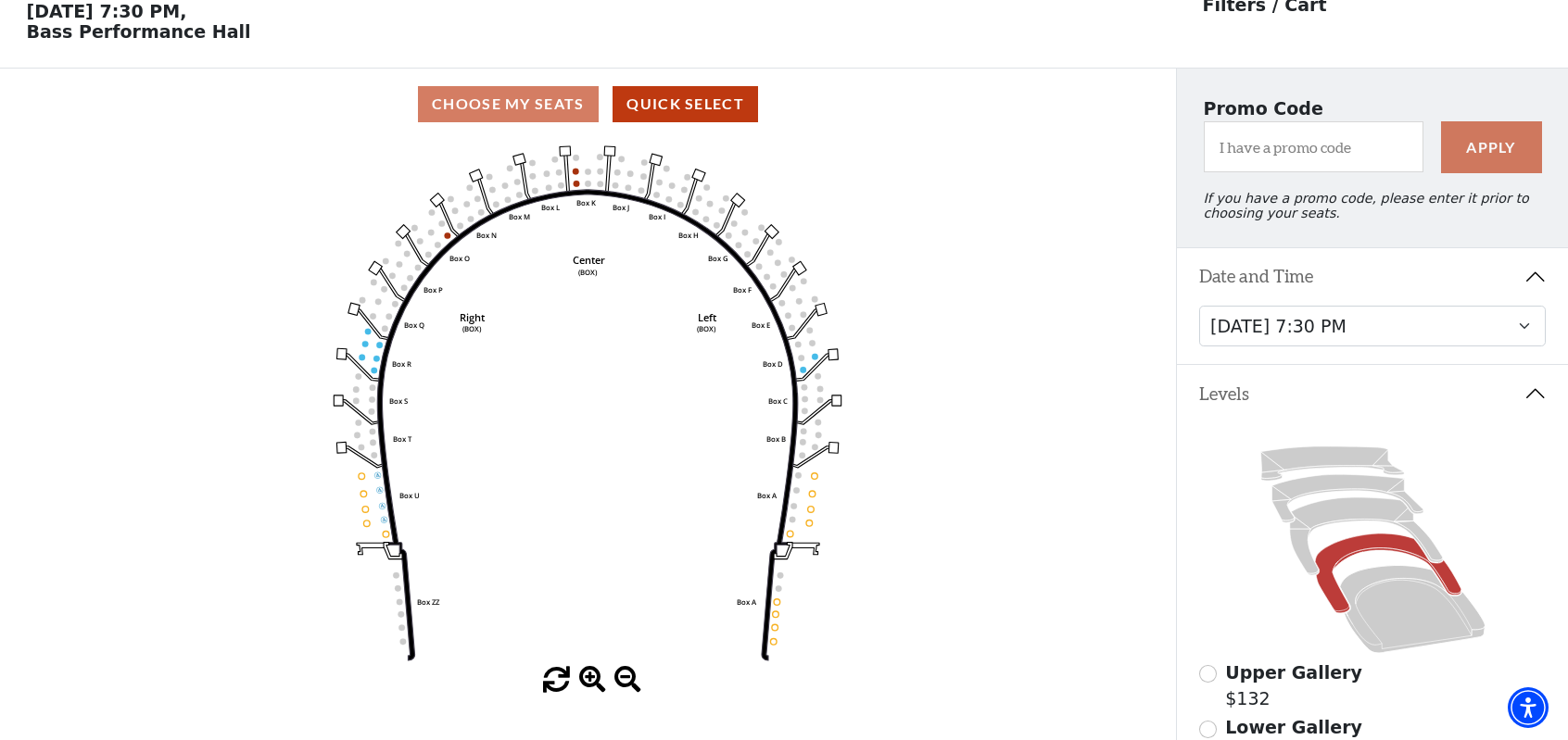
click at [1333, 277] on button "Date and Time" at bounding box center [1373, 277] width 392 height 58
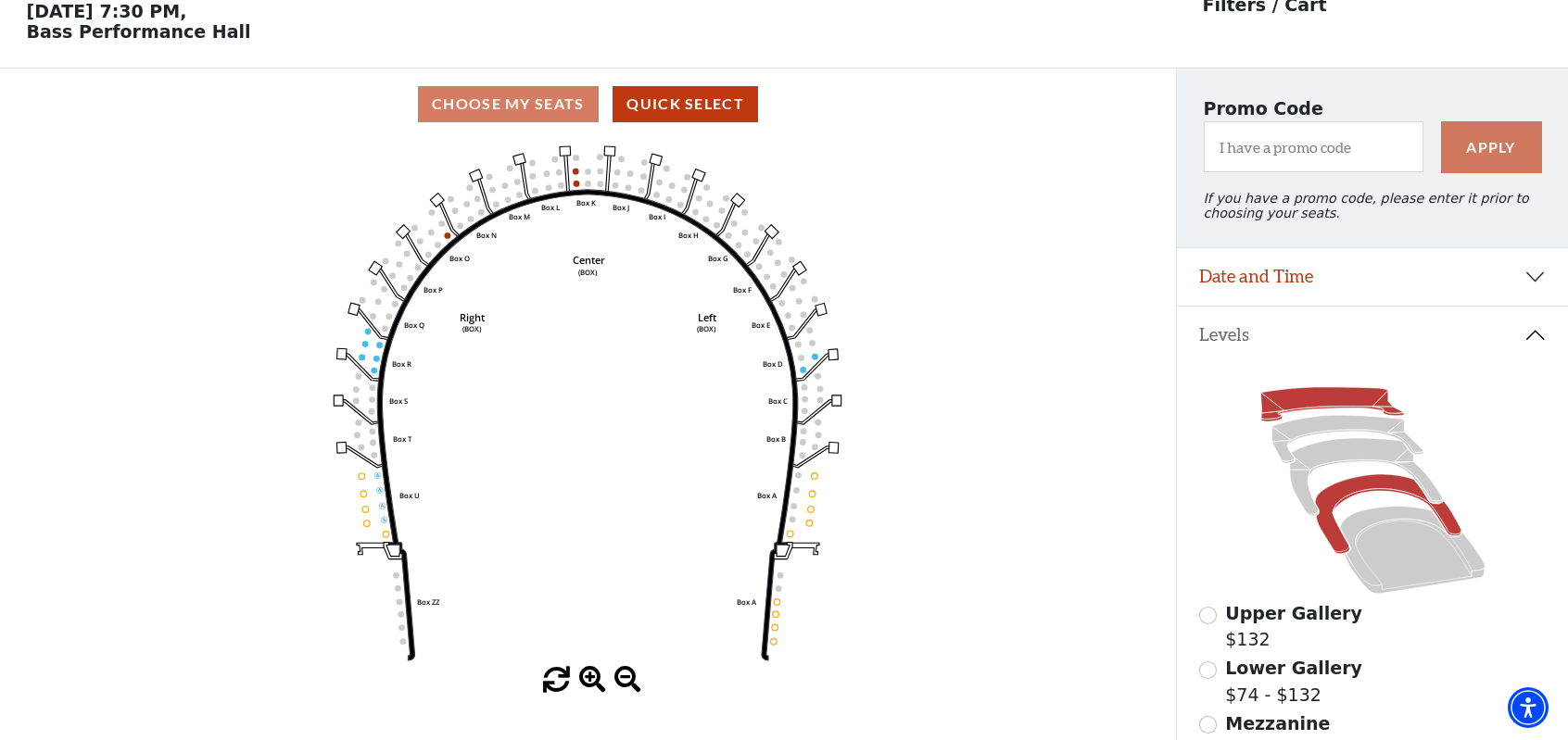
click at [1318, 405] on icon at bounding box center [1332, 404] width 143 height 34
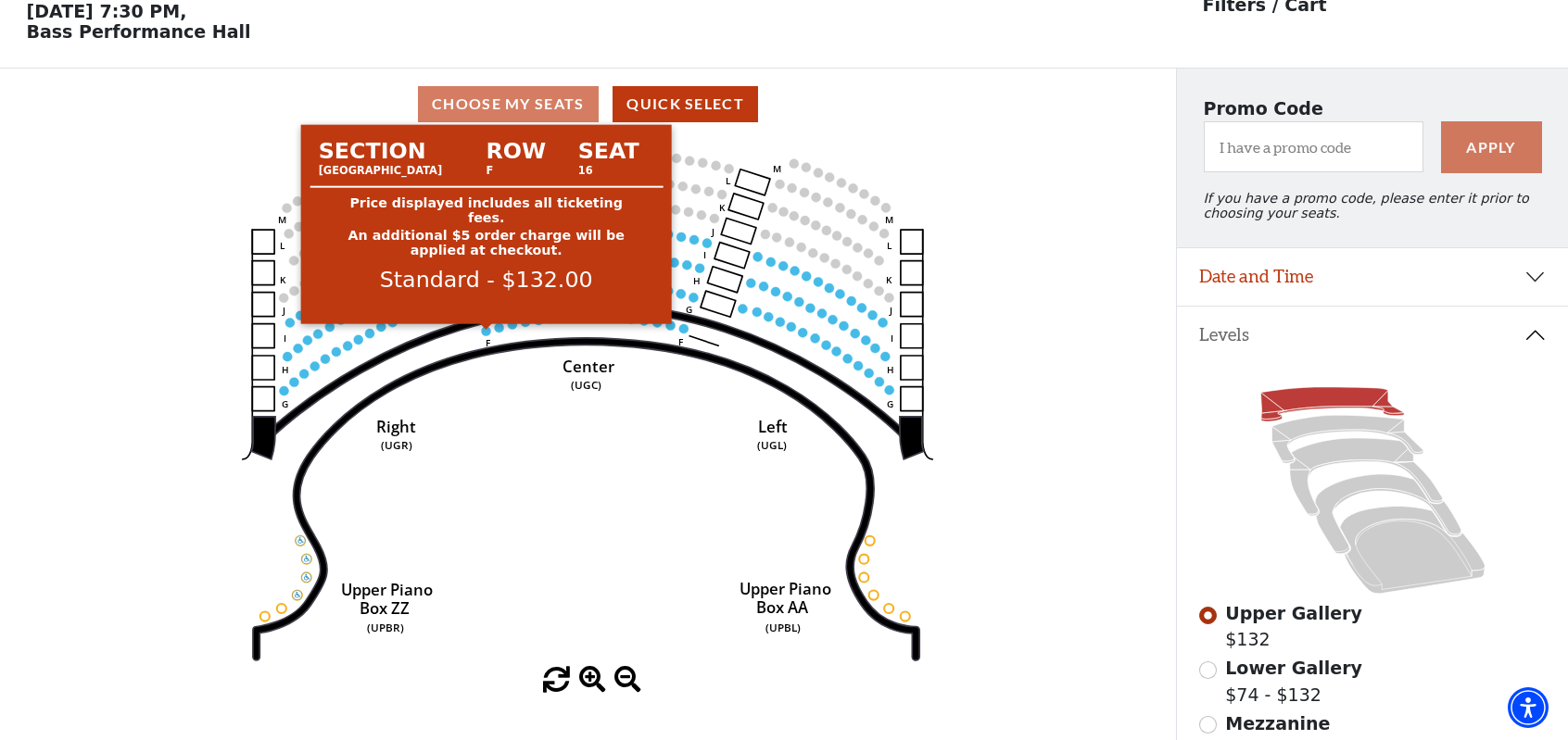
click at [486, 335] on circle at bounding box center [487, 331] width 9 height 9
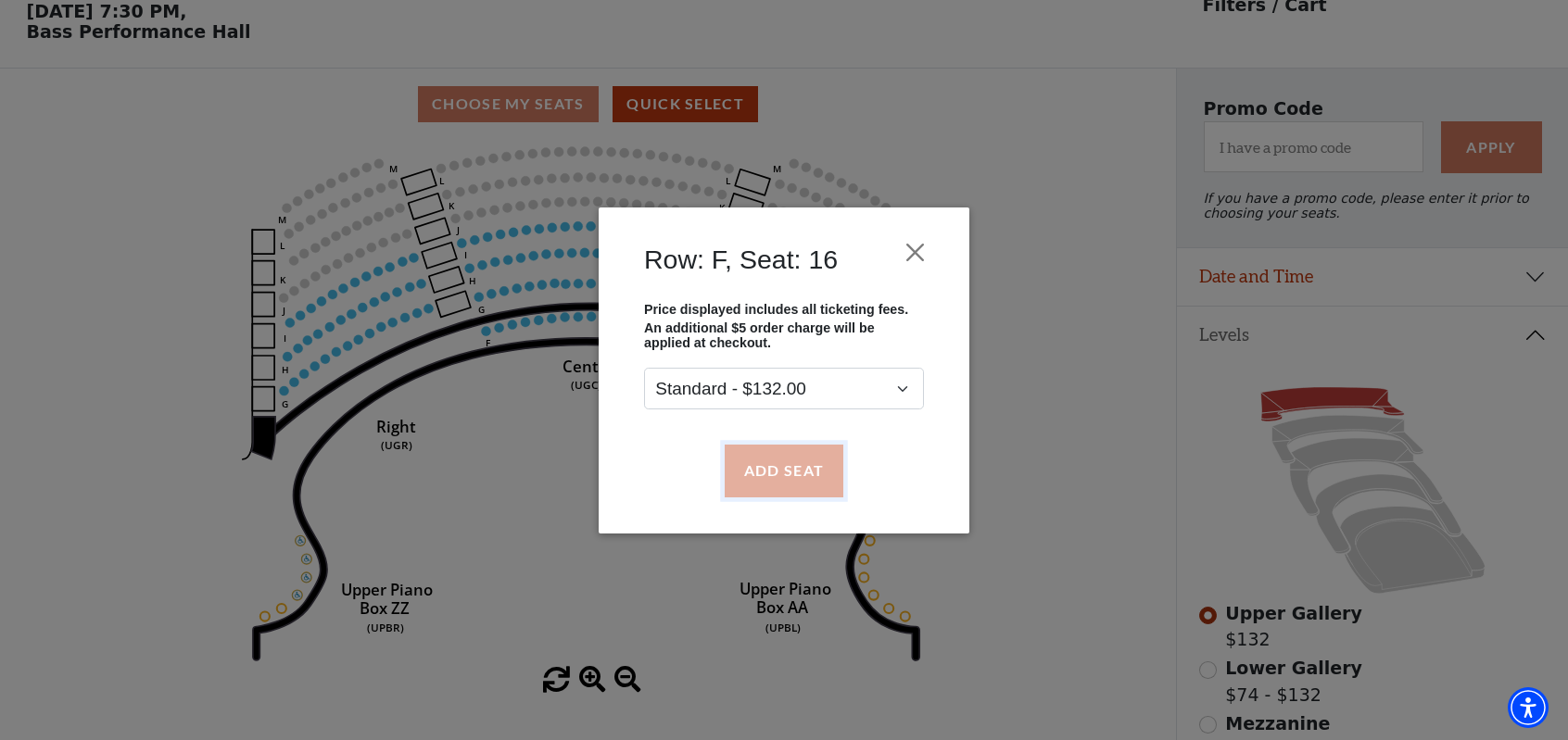
click at [750, 465] on button "Add Seat" at bounding box center [783, 470] width 118 height 52
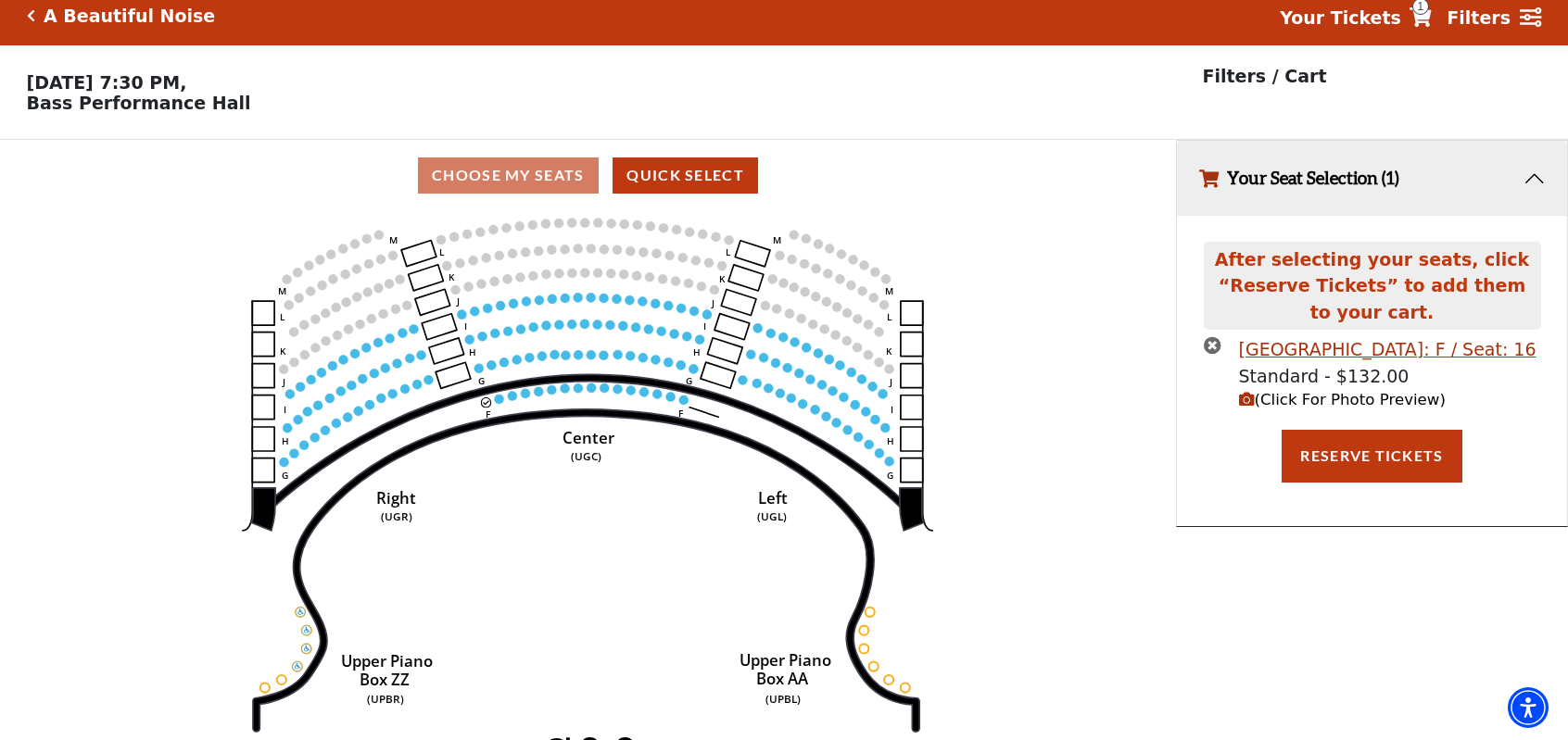
scroll to position [0, 0]
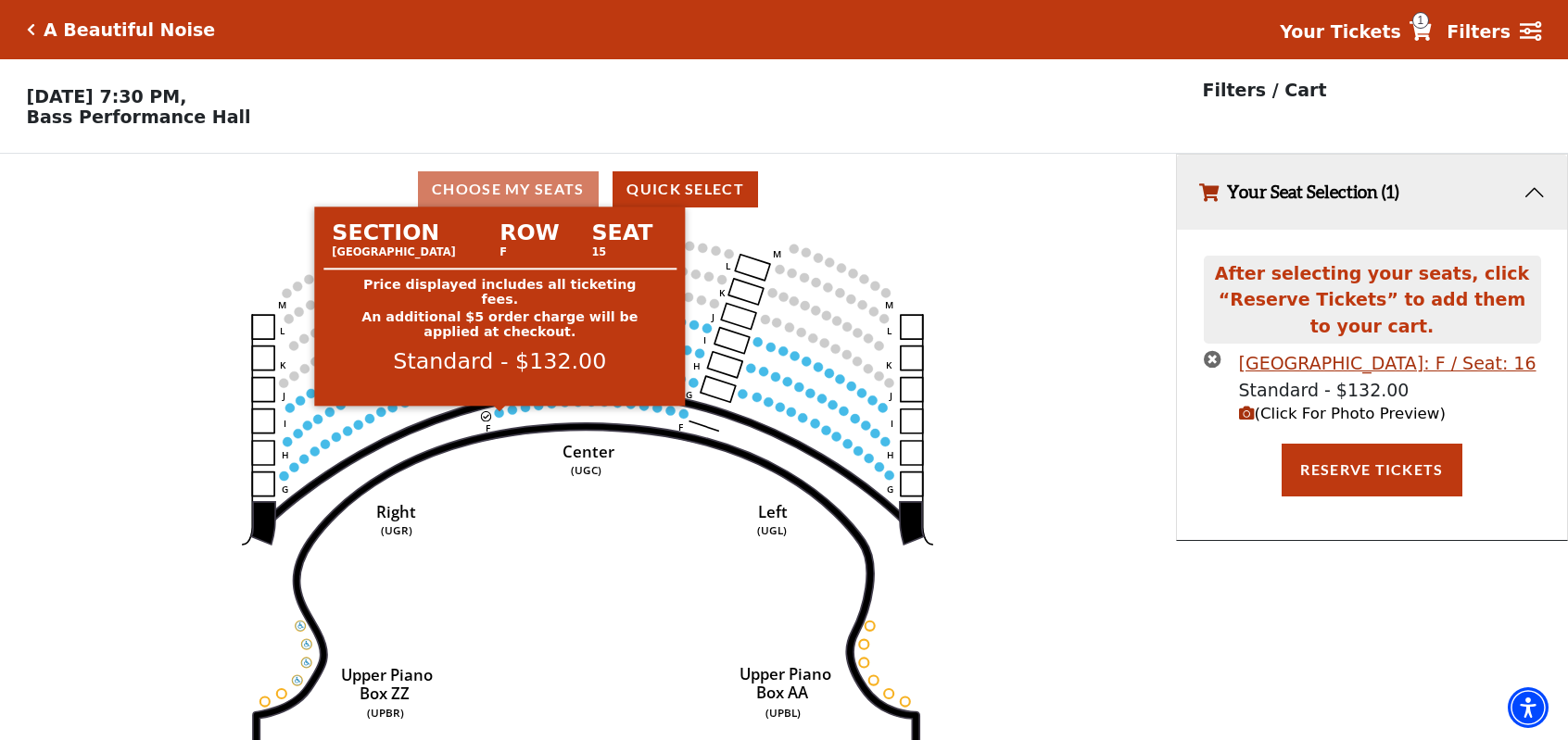
click at [502, 415] on circle at bounding box center [499, 413] width 9 height 9
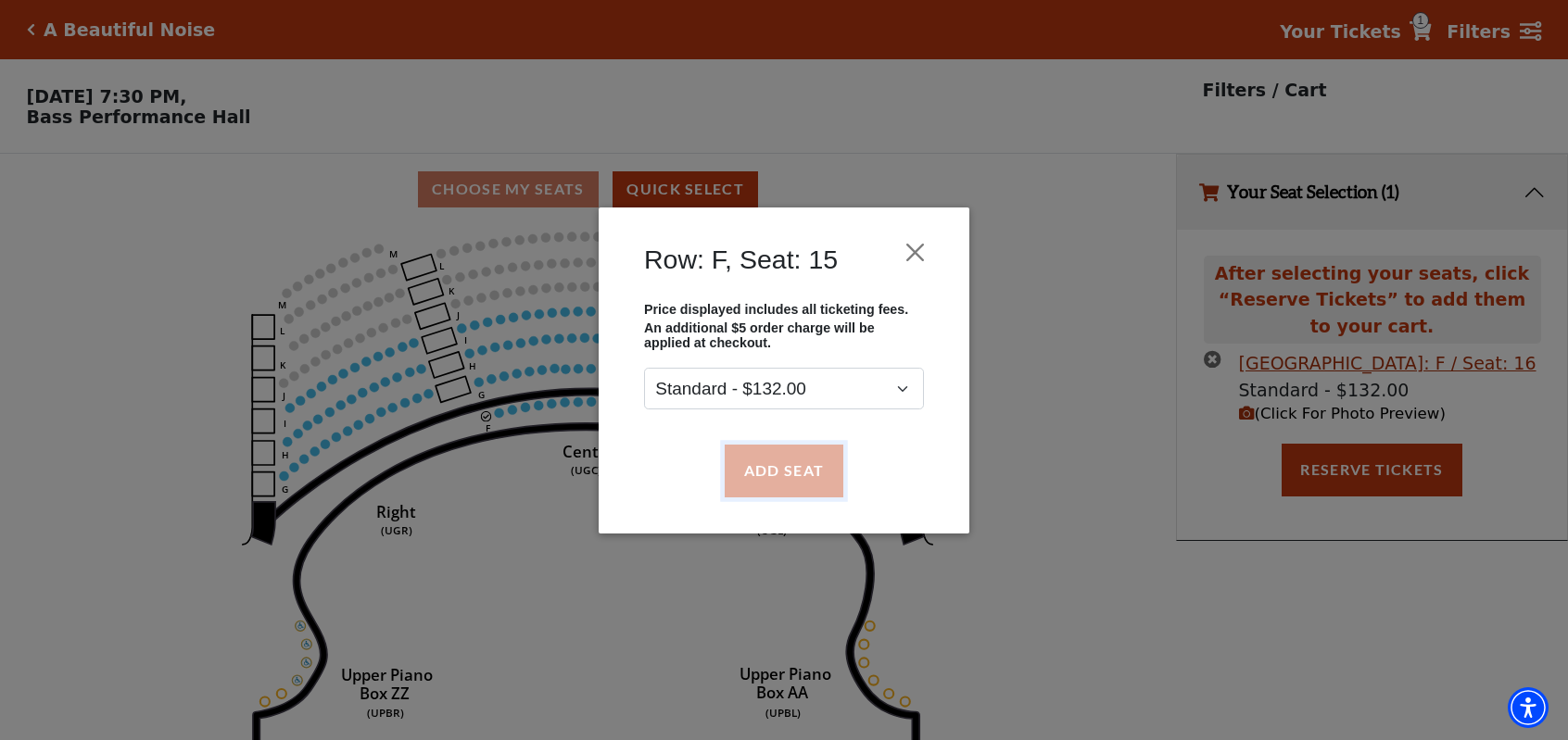
click at [764, 464] on button "Add Seat" at bounding box center [783, 470] width 118 height 52
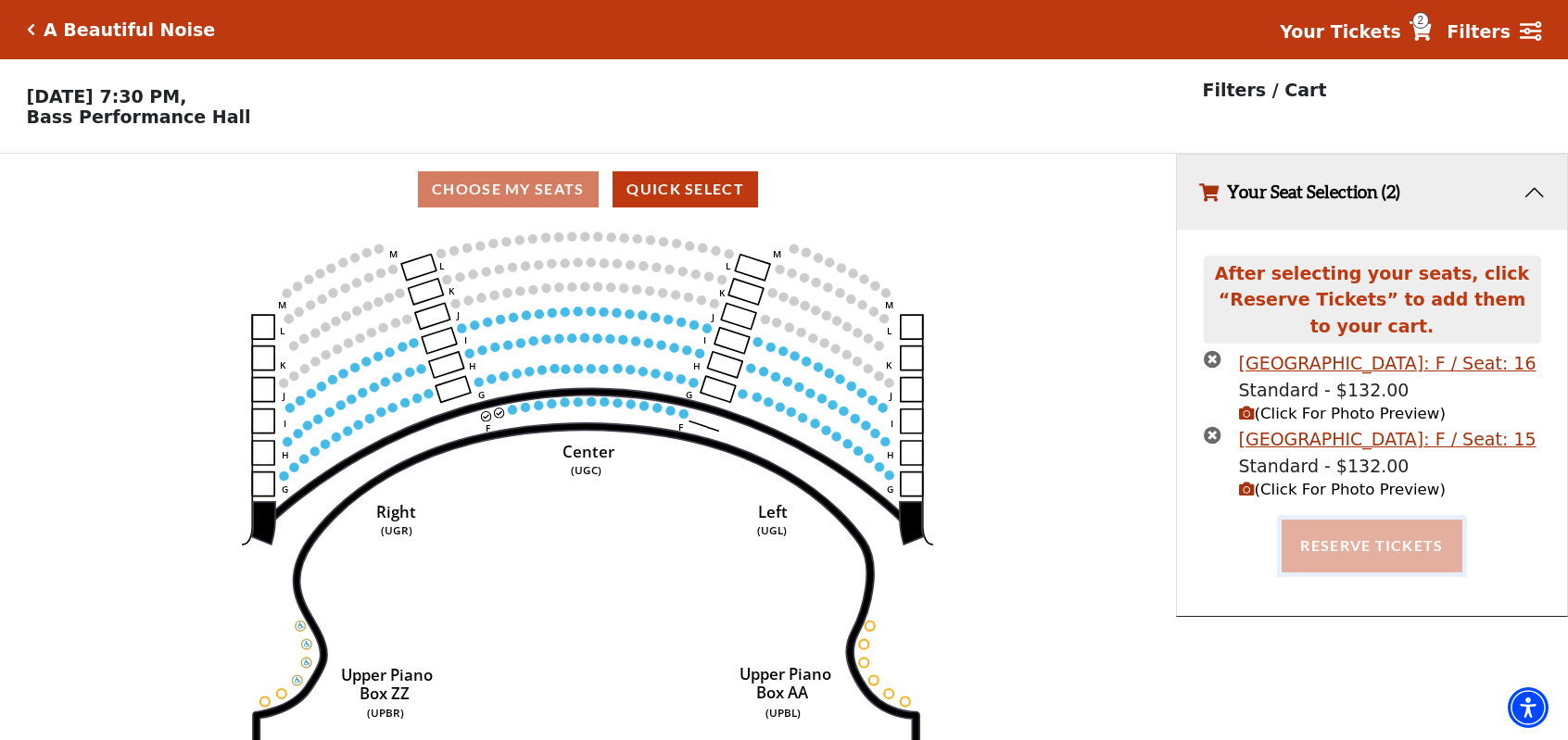
click at [1365, 552] on button "Reserve Tickets" at bounding box center [1371, 545] width 180 height 52
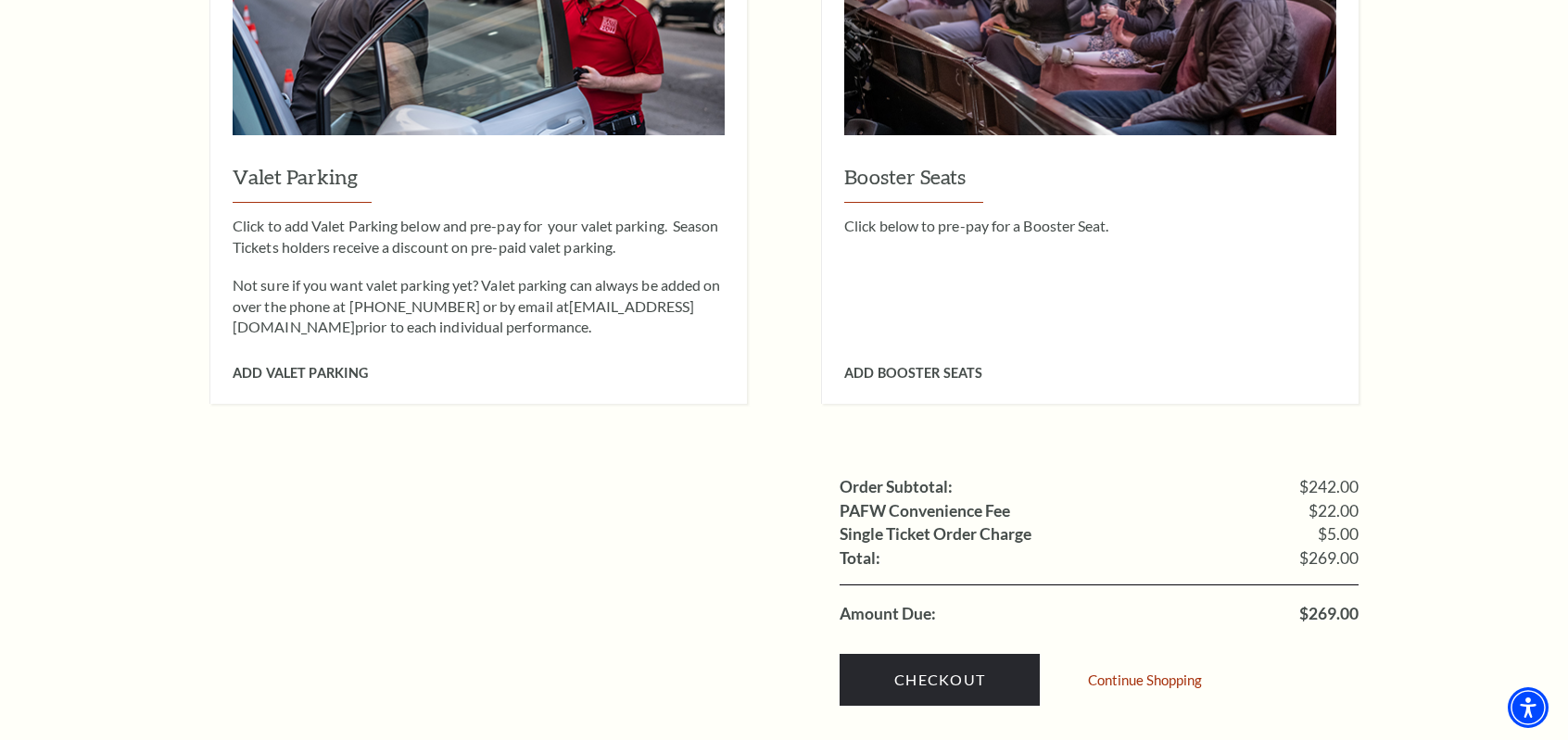
scroll to position [1575, 0]
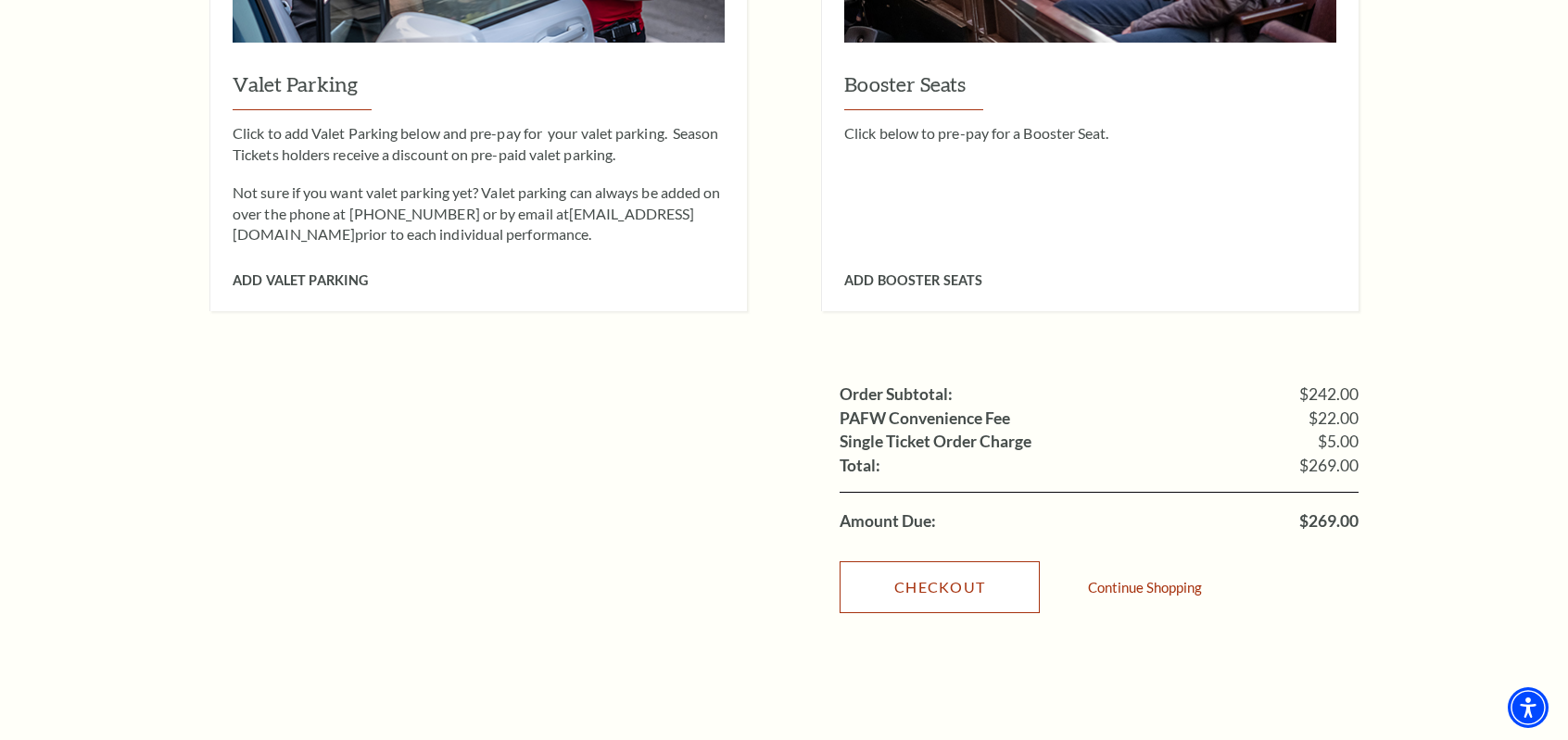
click at [958, 562] on link "Checkout" at bounding box center [940, 587] width 200 height 52
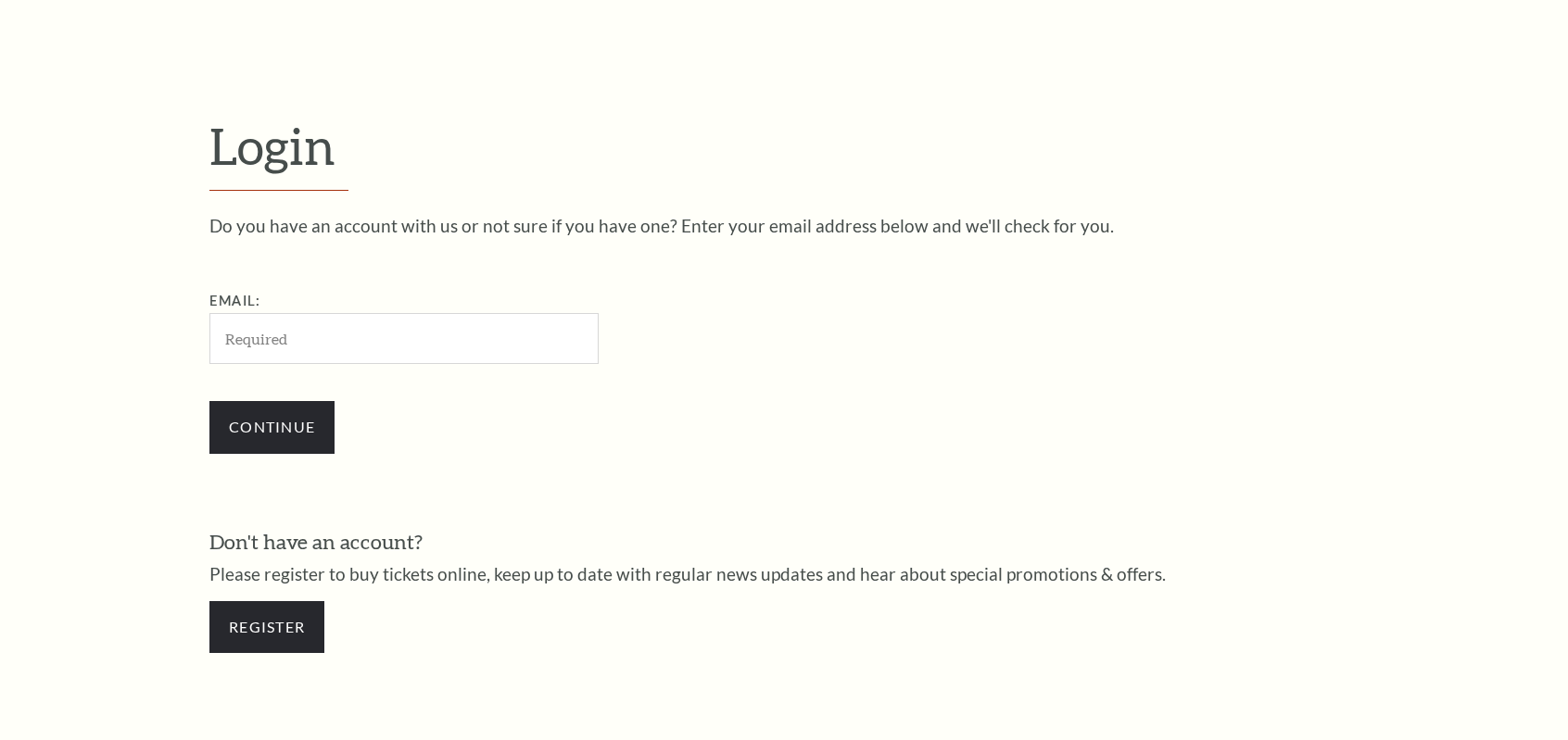
scroll to position [579, 0]
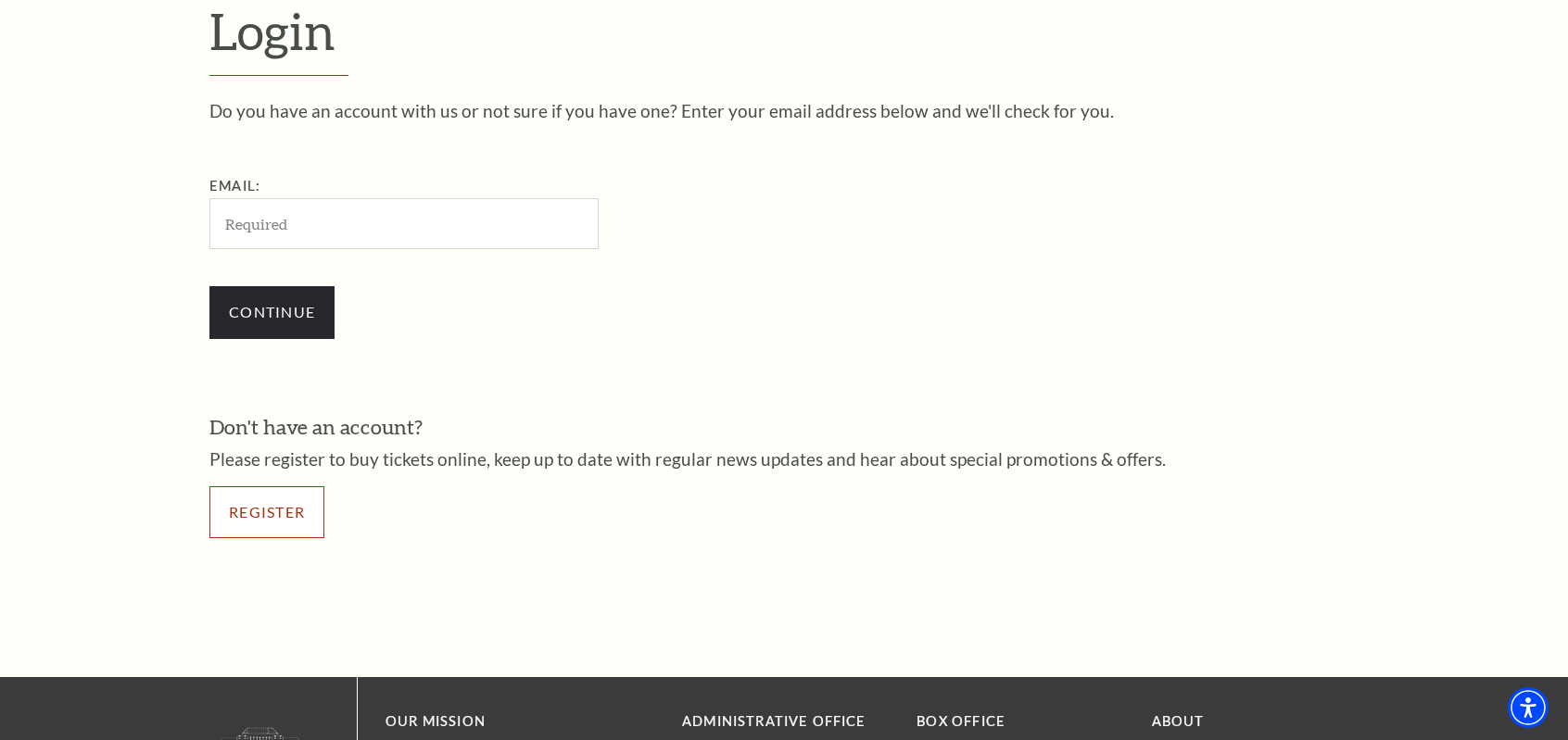
click at [296, 522] on link "Register" at bounding box center [267, 511] width 115 height 52
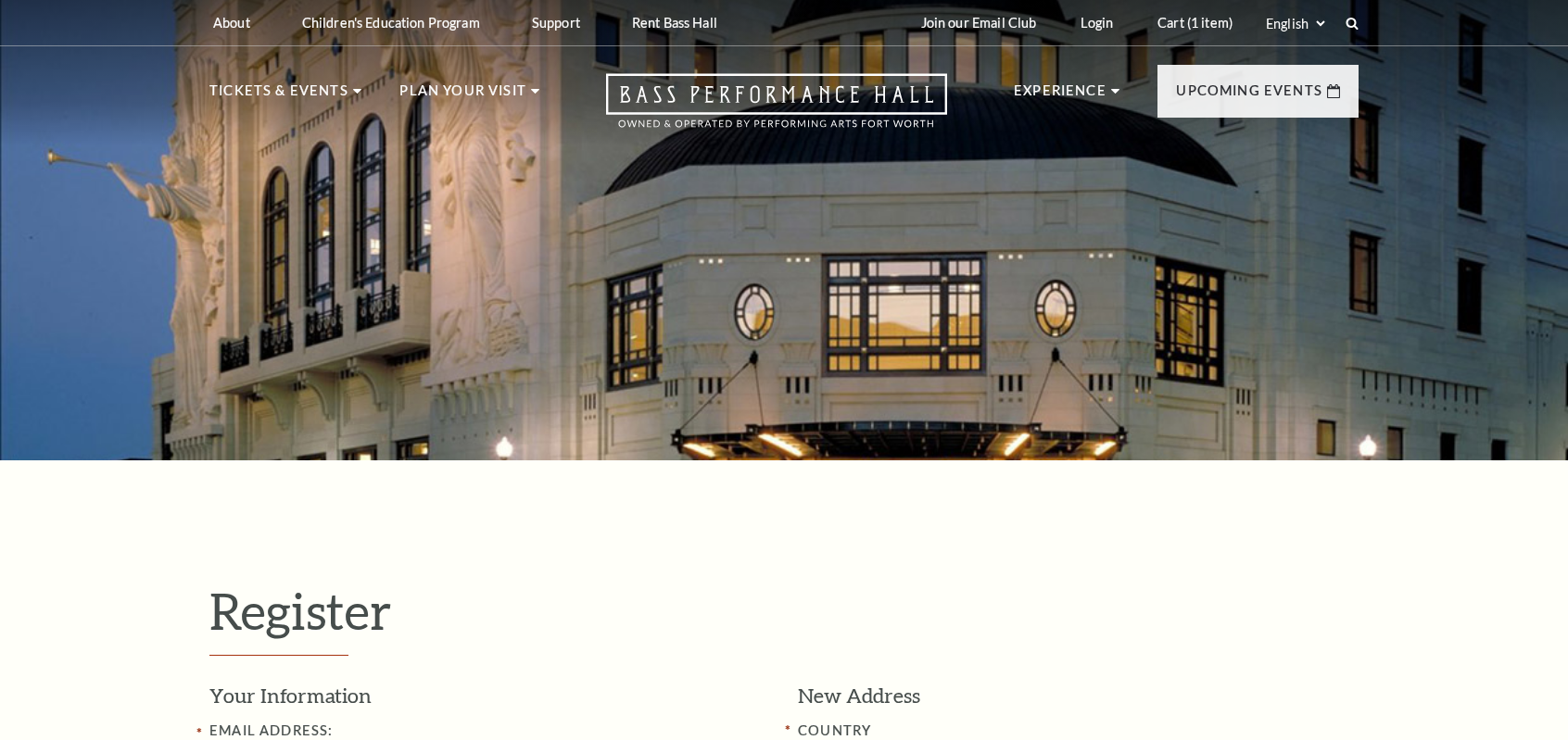
select select "1"
select select "[GEOGRAPHIC_DATA]"
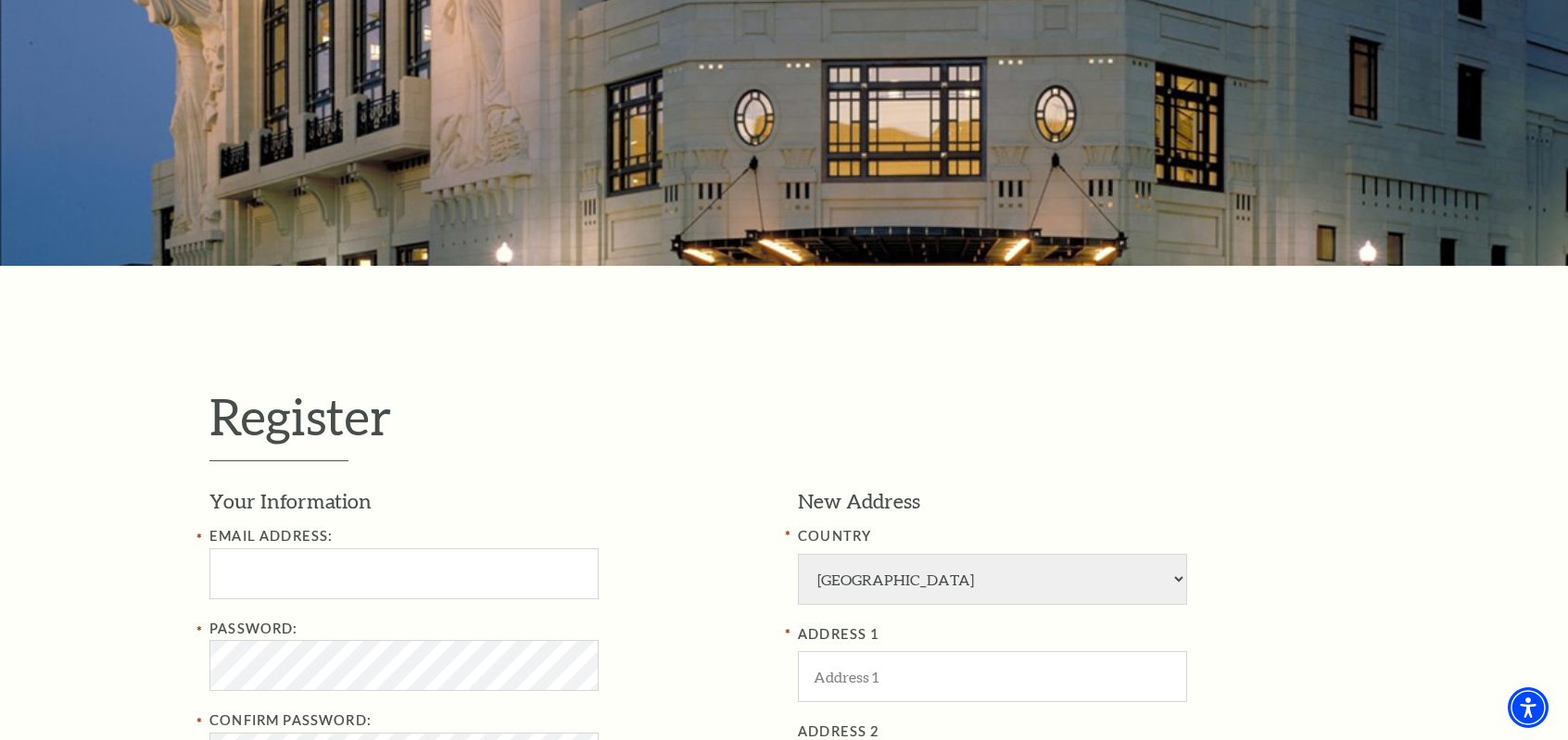
scroll to position [370, 0]
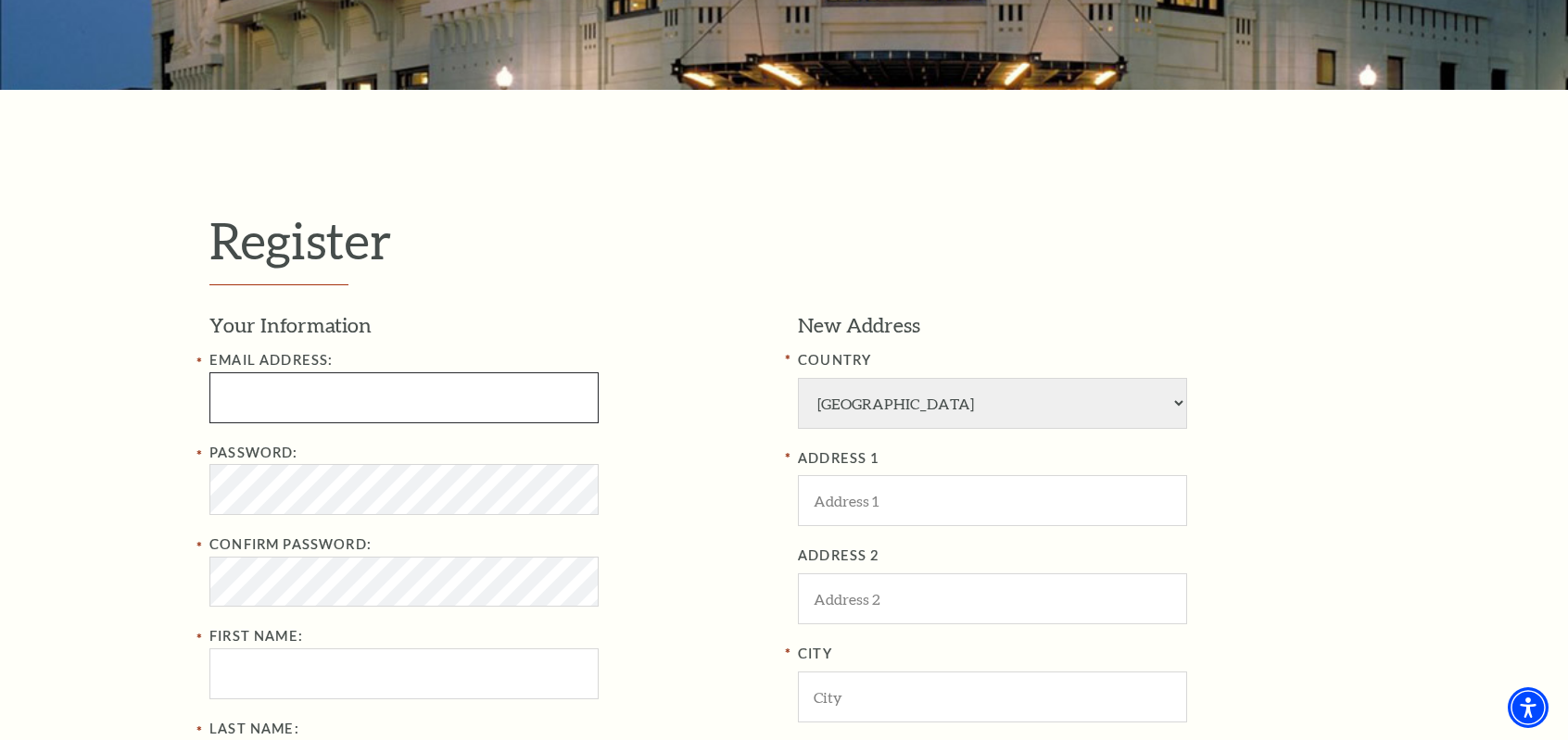
click at [408, 390] on input "Email Address:" at bounding box center [404, 398] width 390 height 51
type input "[EMAIL_ADDRESS][DOMAIN_NAME]"
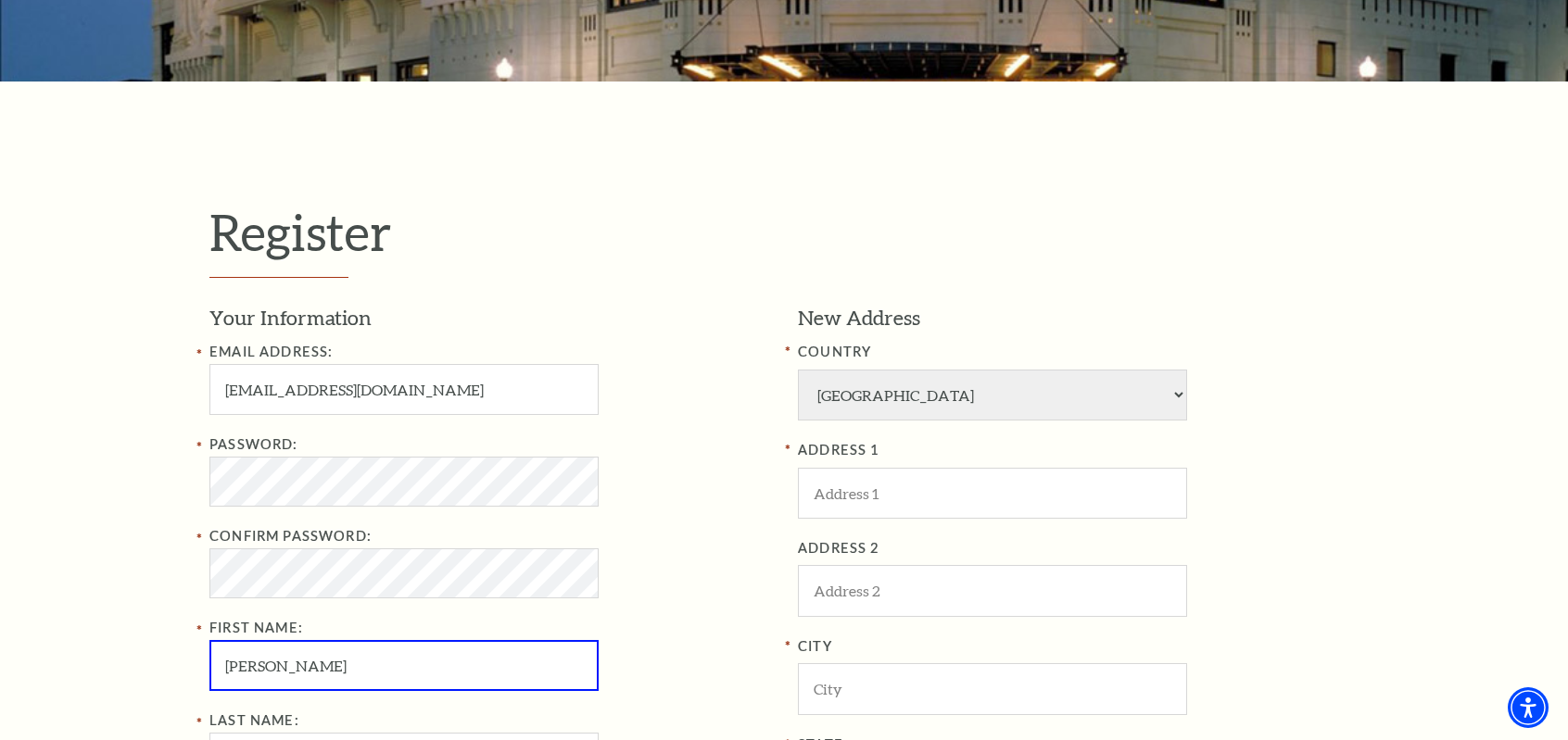
type input "[PERSON_NAME]"
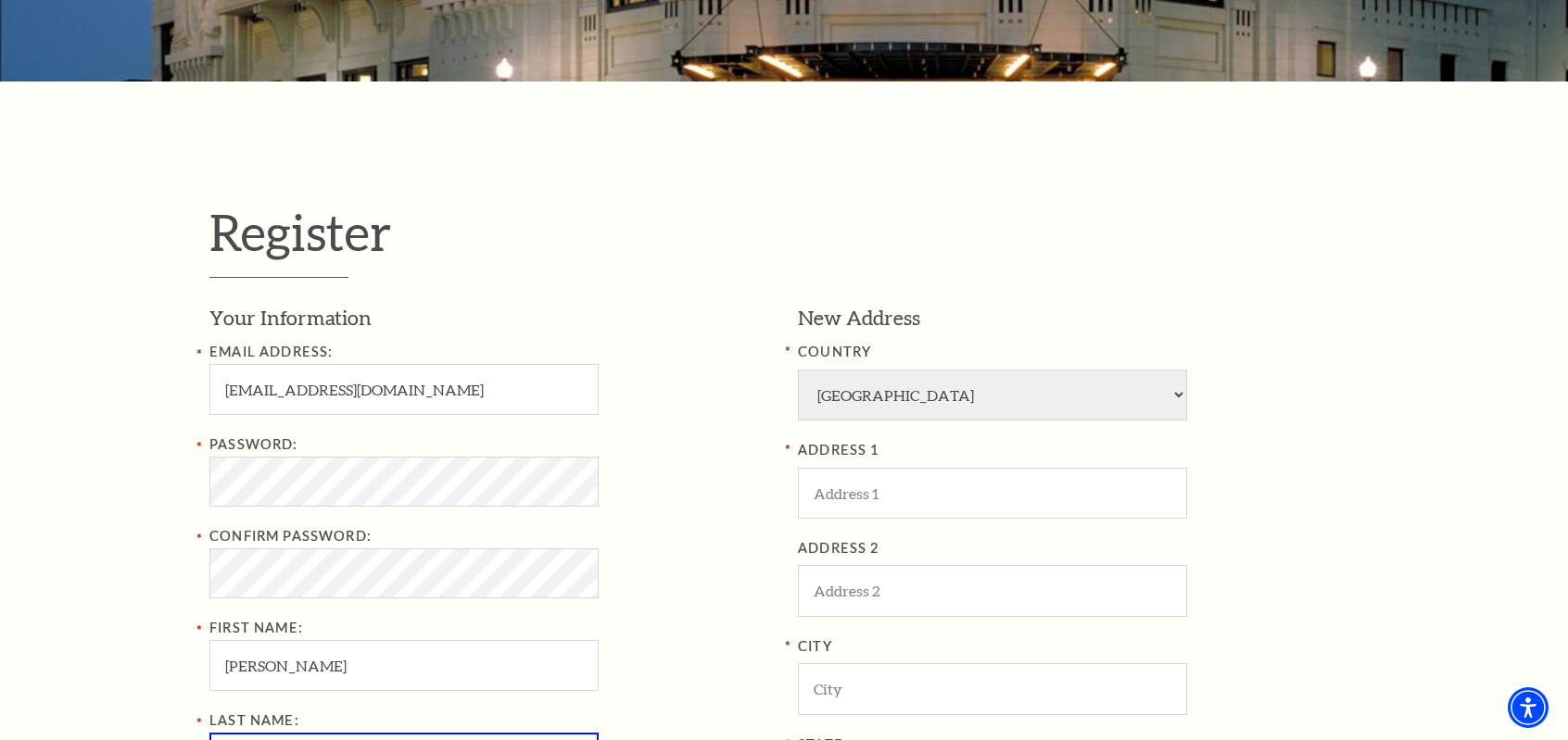
scroll to position [411, 0]
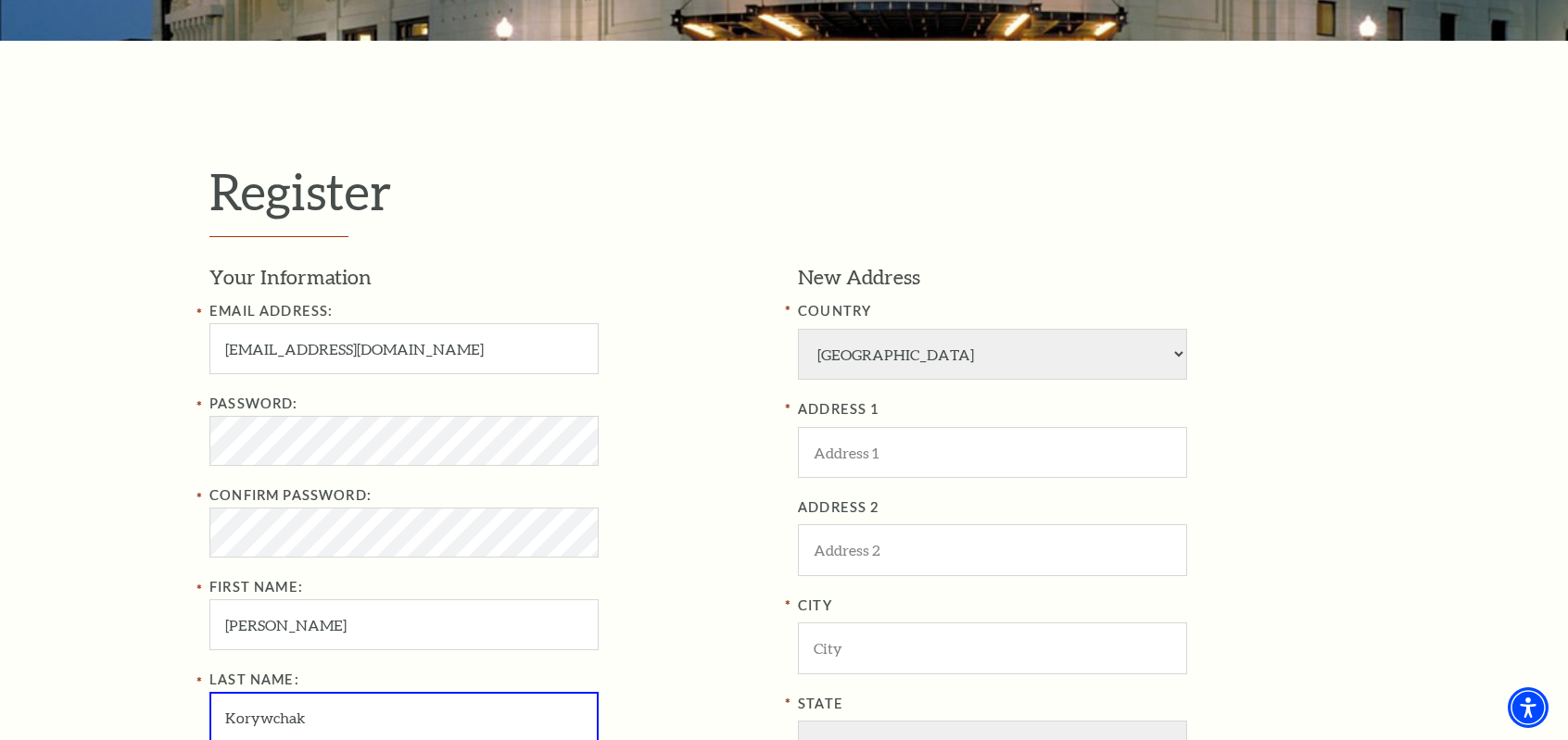
type input "Korywchak"
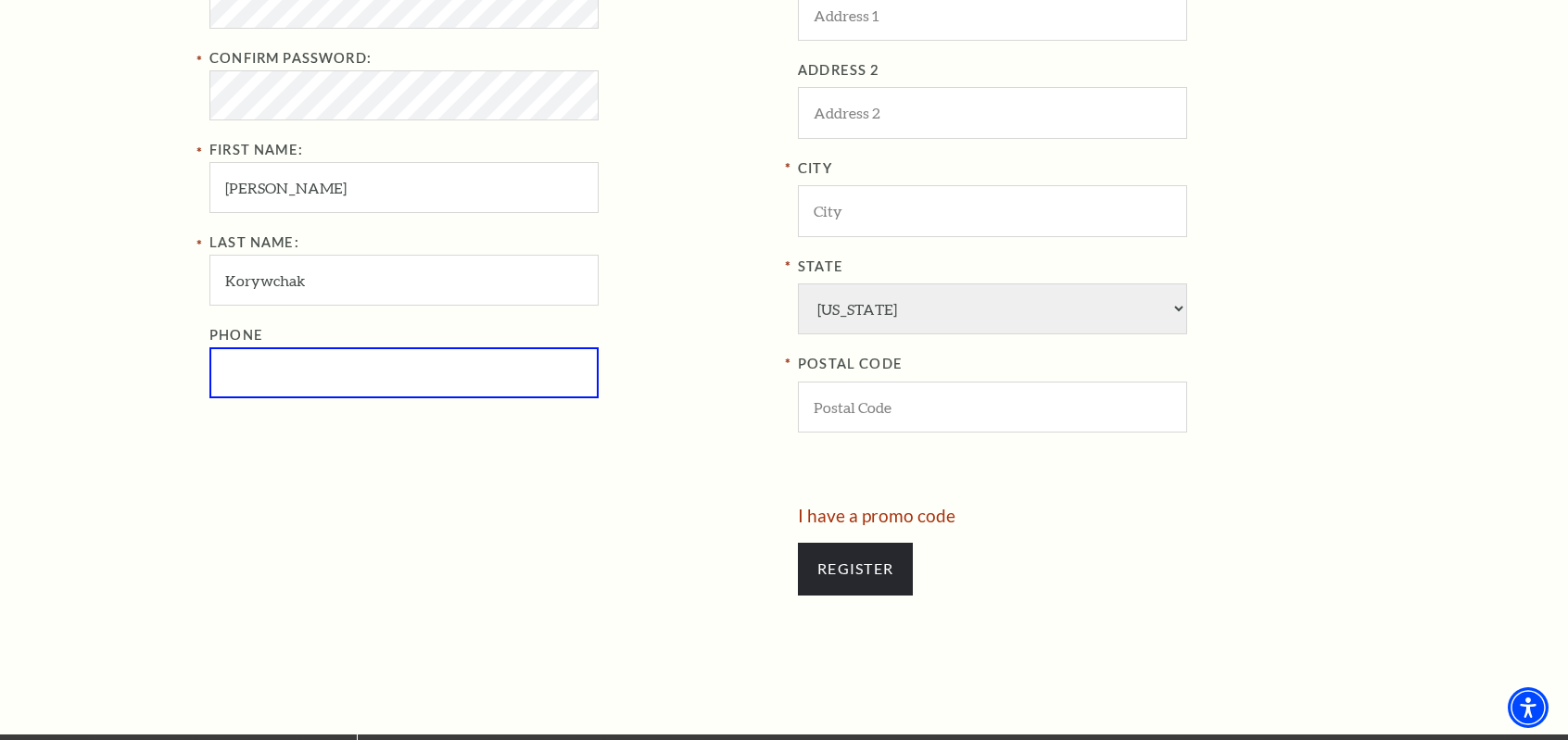
scroll to position [394, 0]
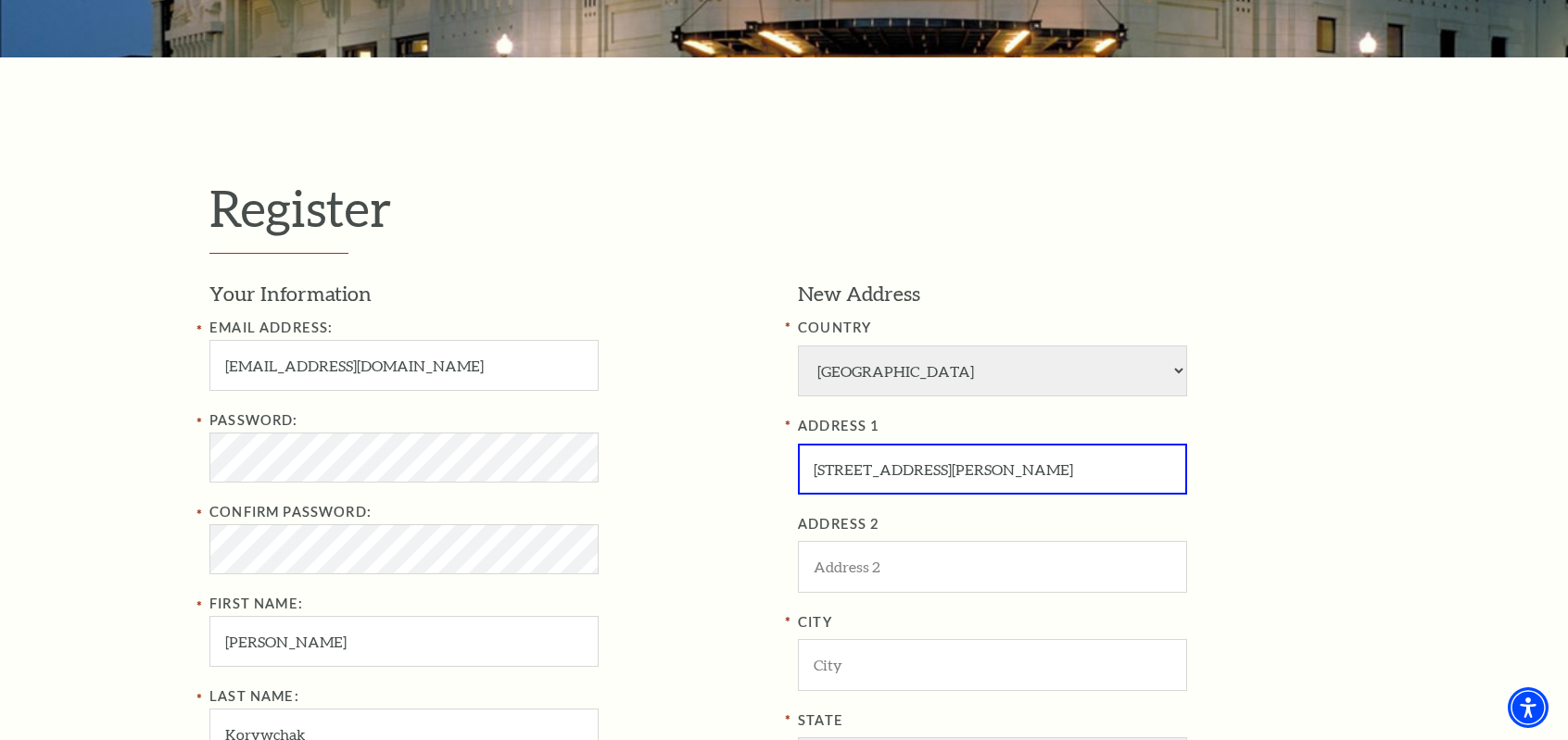
type input "8012 Kathleen Court"
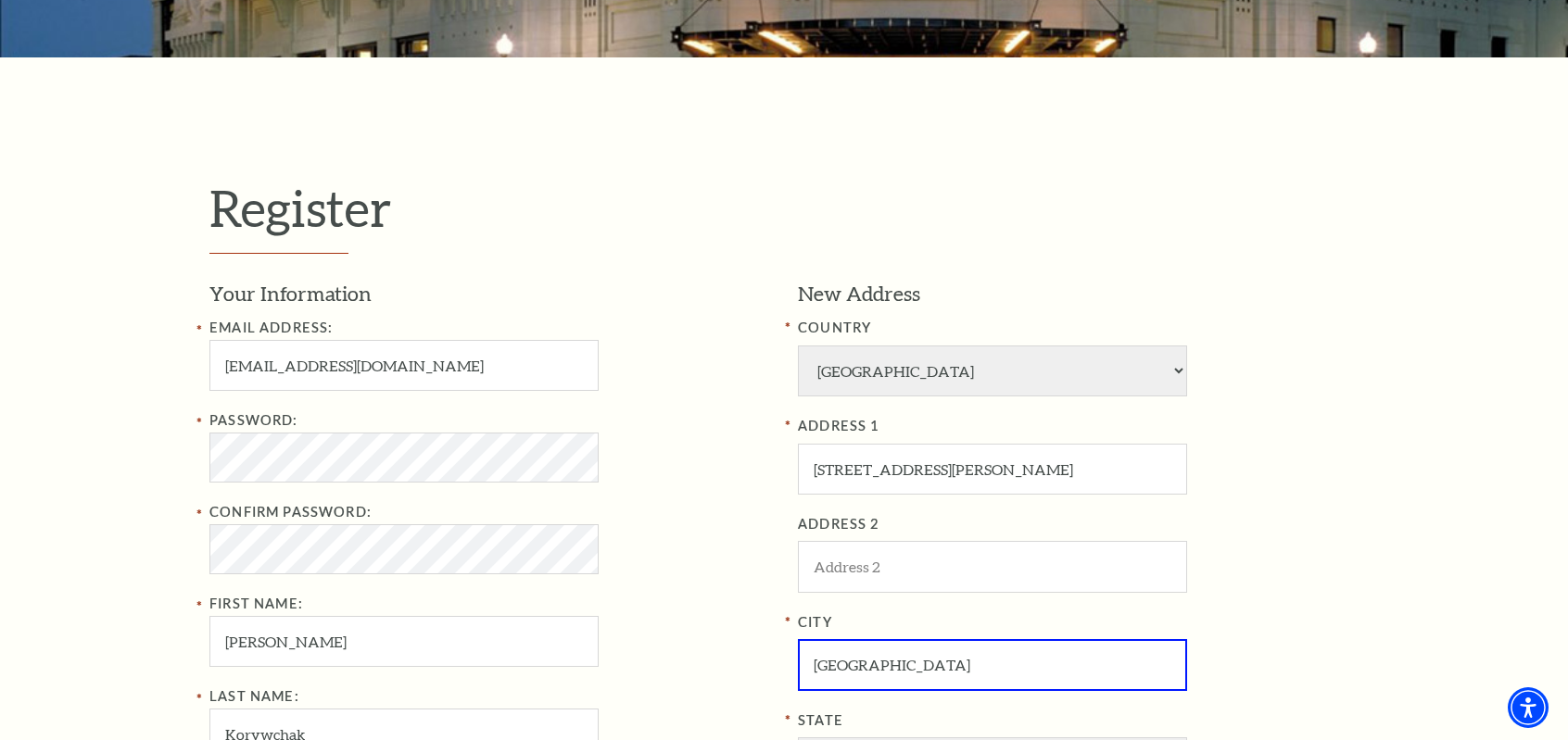
type input "Fort Worth"
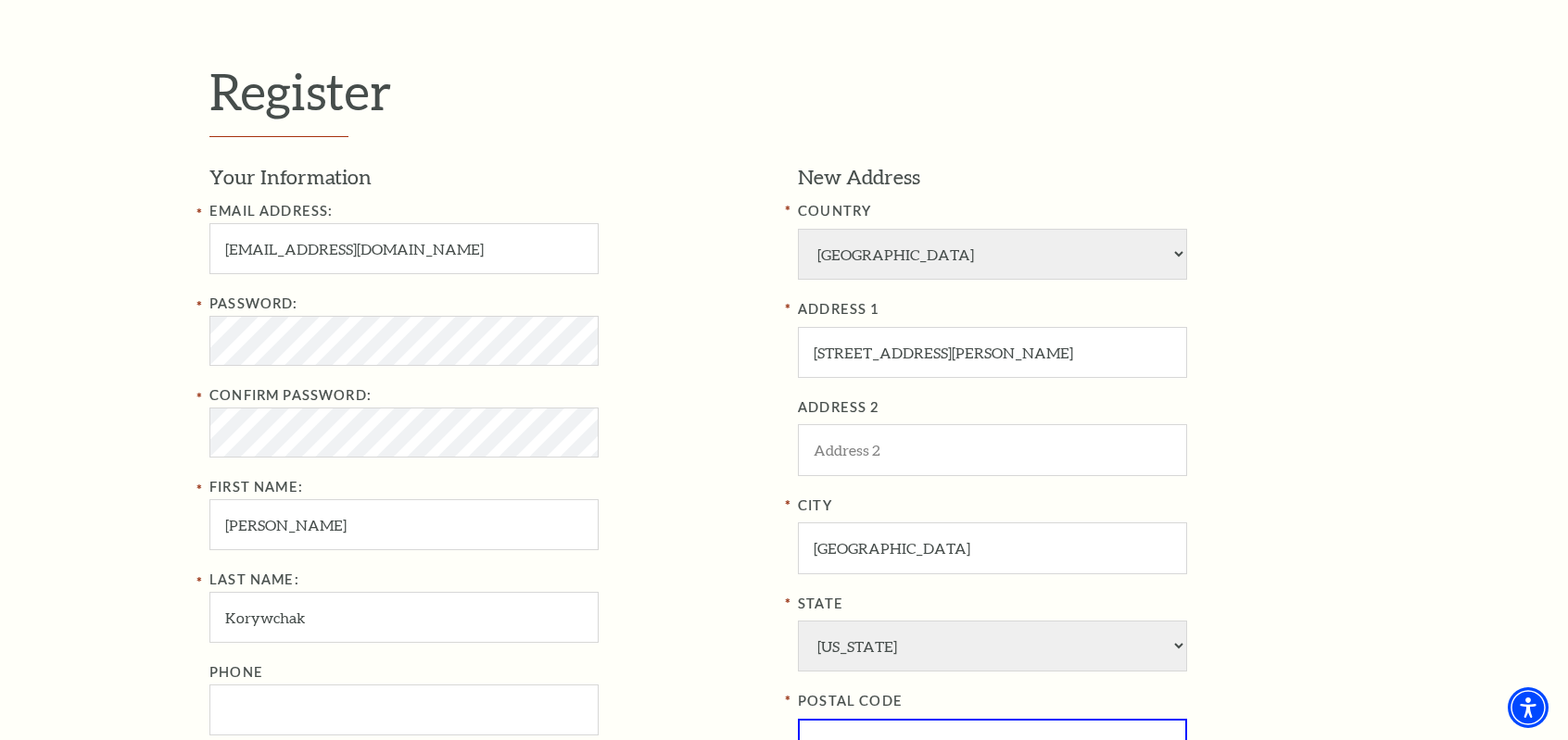
scroll to position [789, 0]
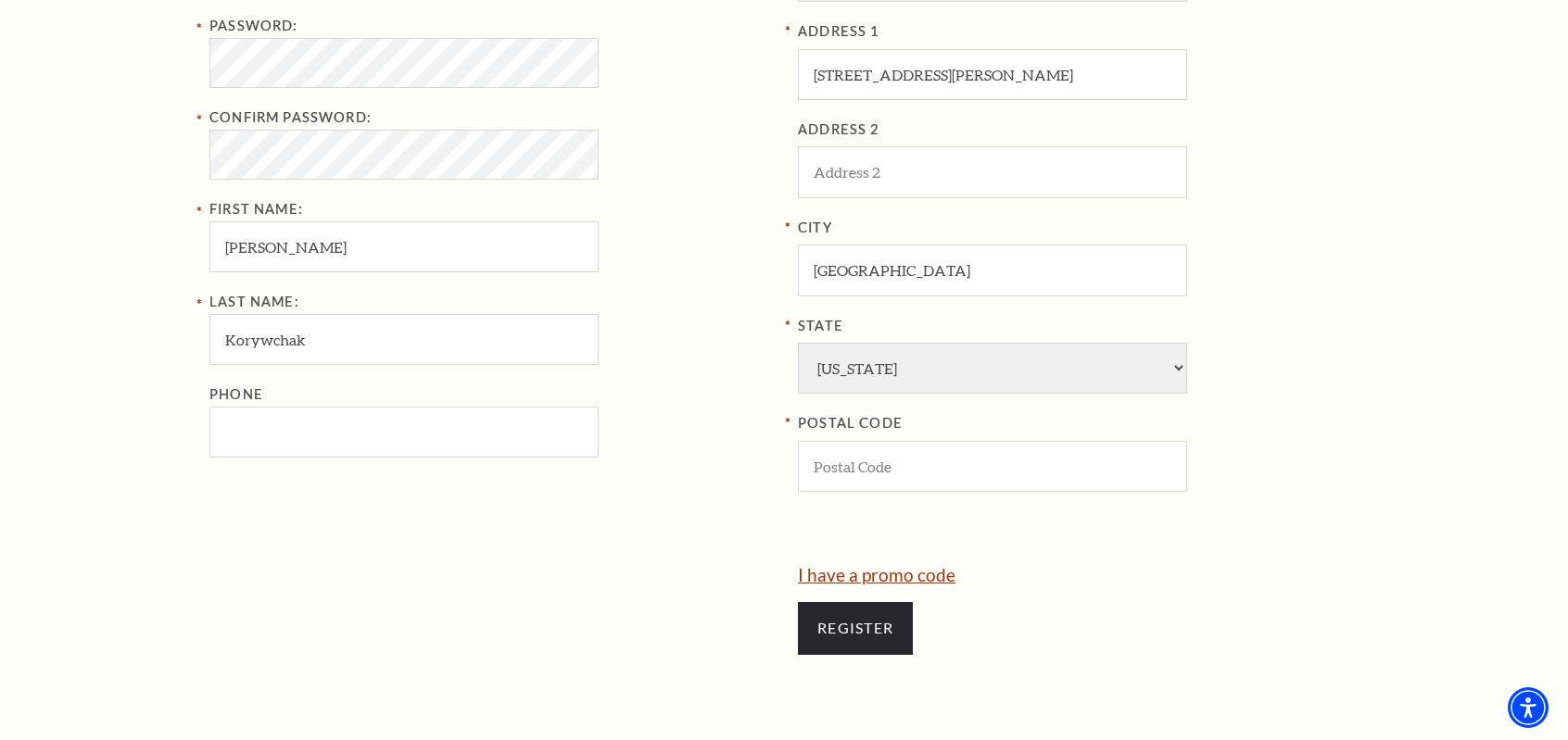
click at [898, 577] on link "I have a promo code" at bounding box center [877, 575] width 158 height 22
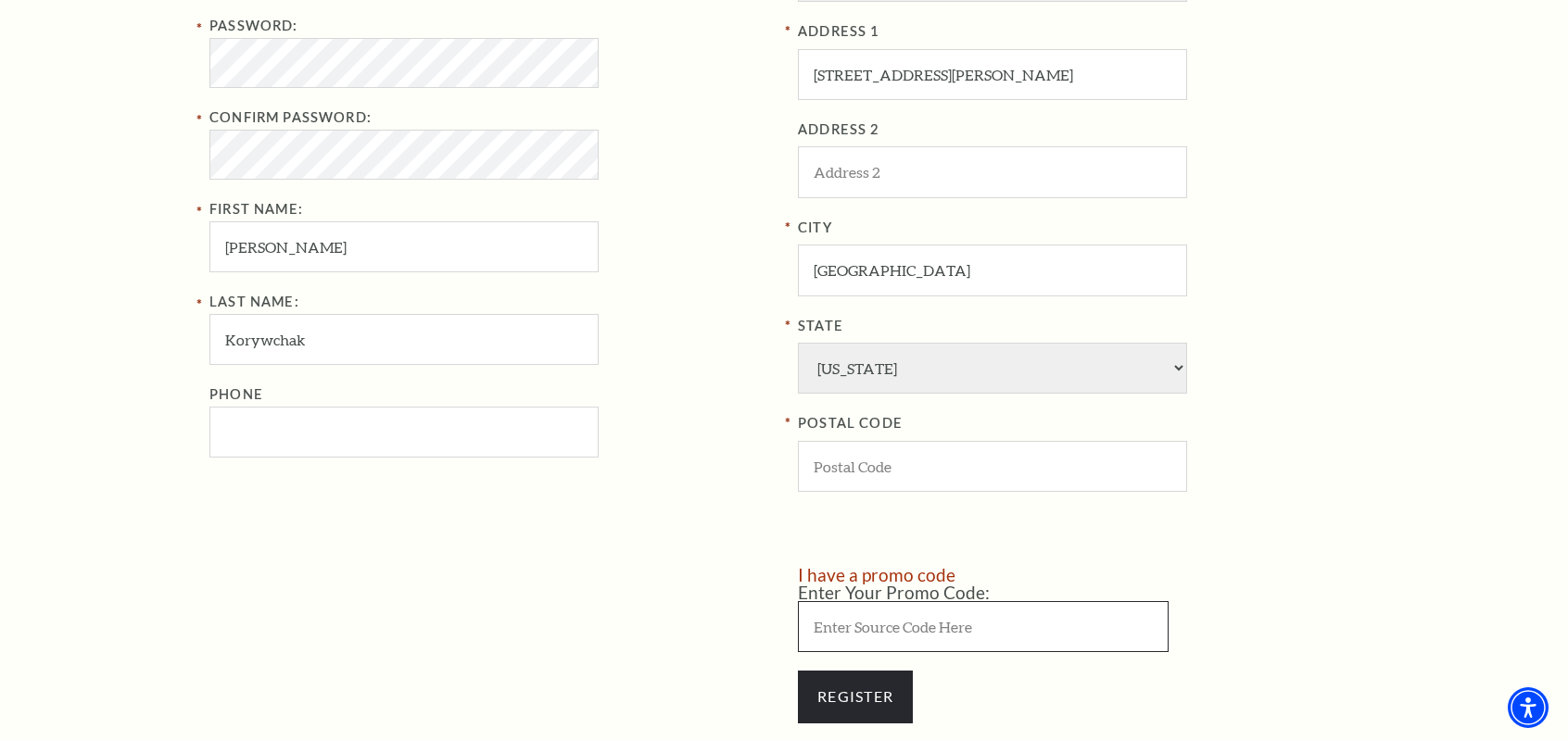
click at [893, 612] on input "Enter Your Promo Code:" at bounding box center [984, 627] width 371 height 51
type input "save30"
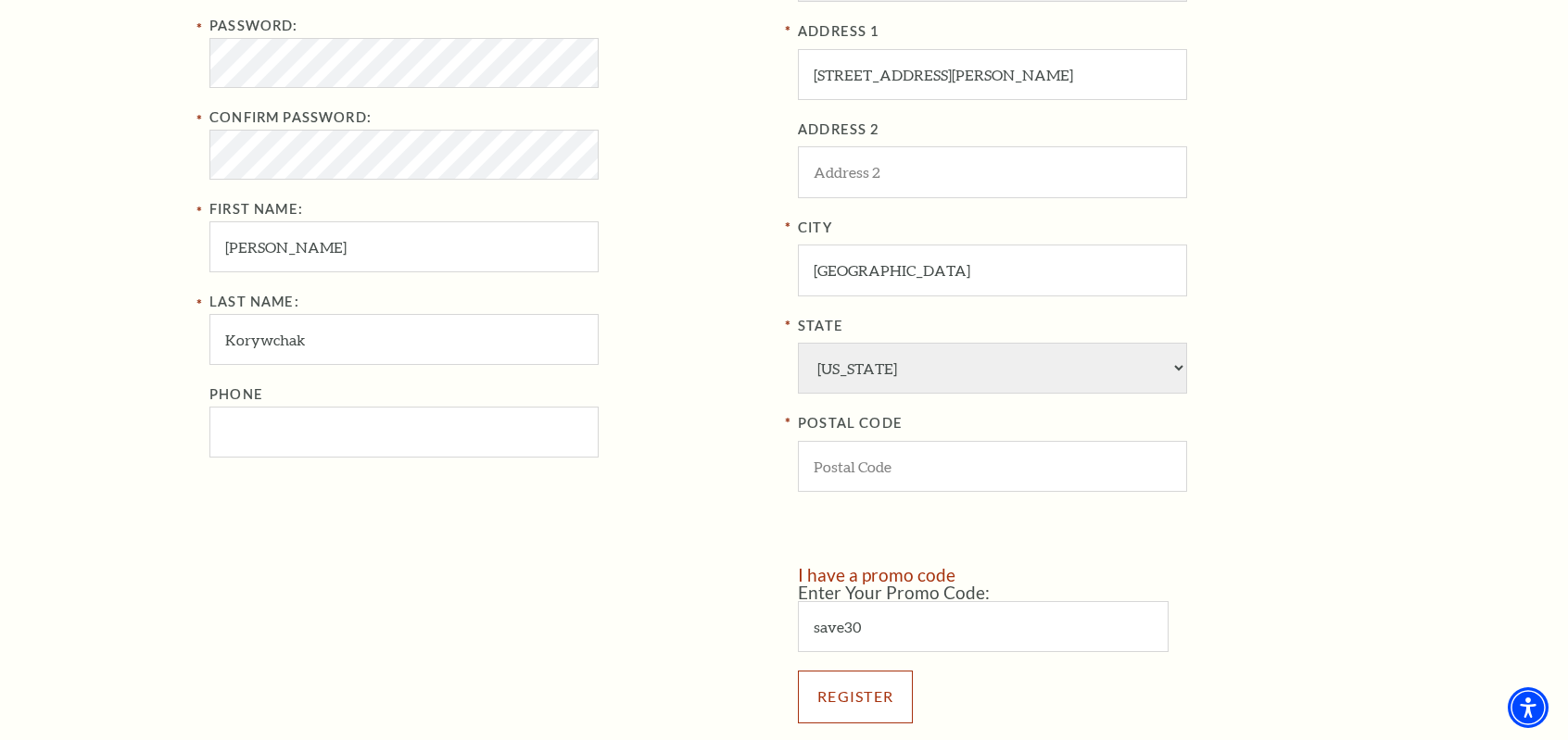
click at [862, 697] on input "Register" at bounding box center [856, 697] width 115 height 52
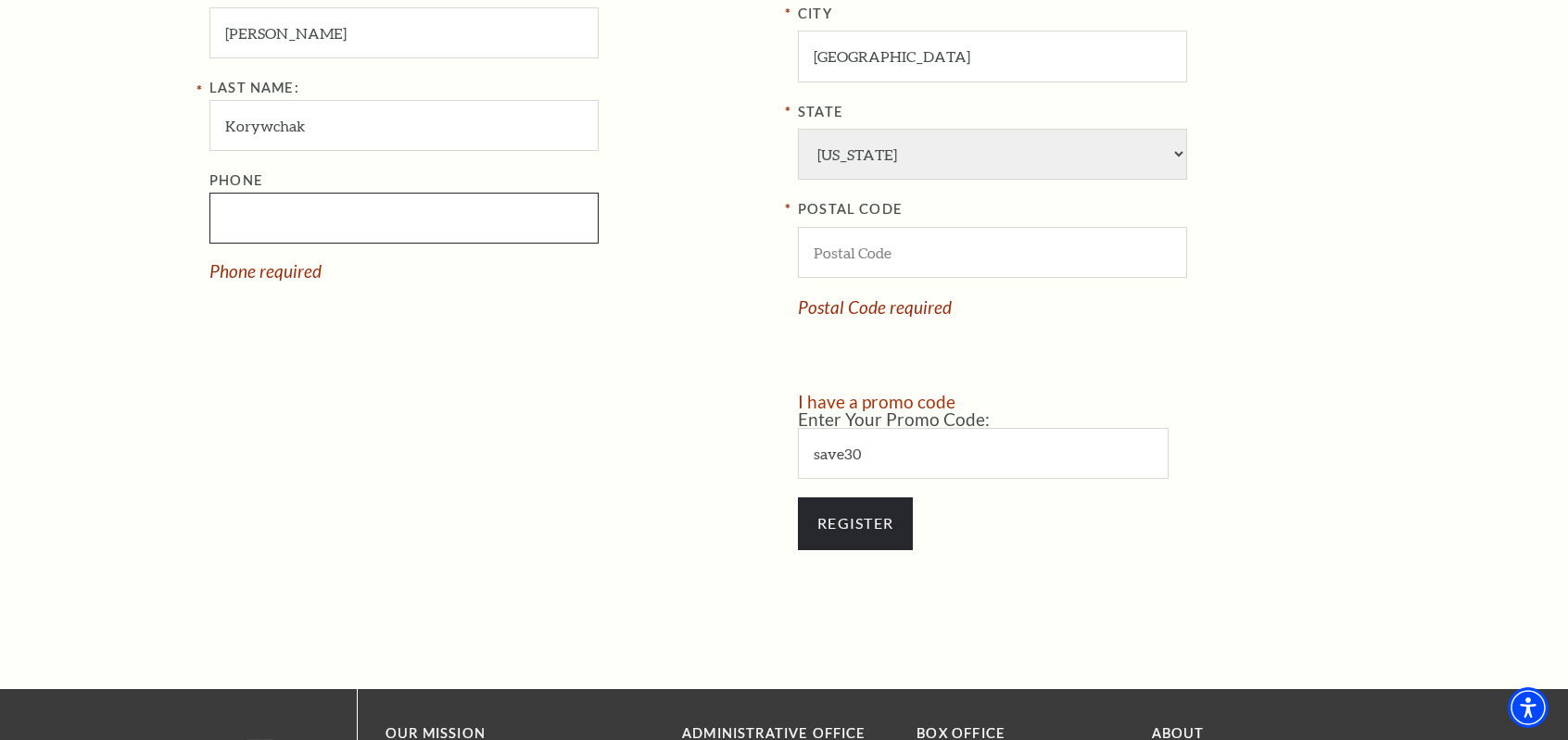
scroll to position [974, 0]
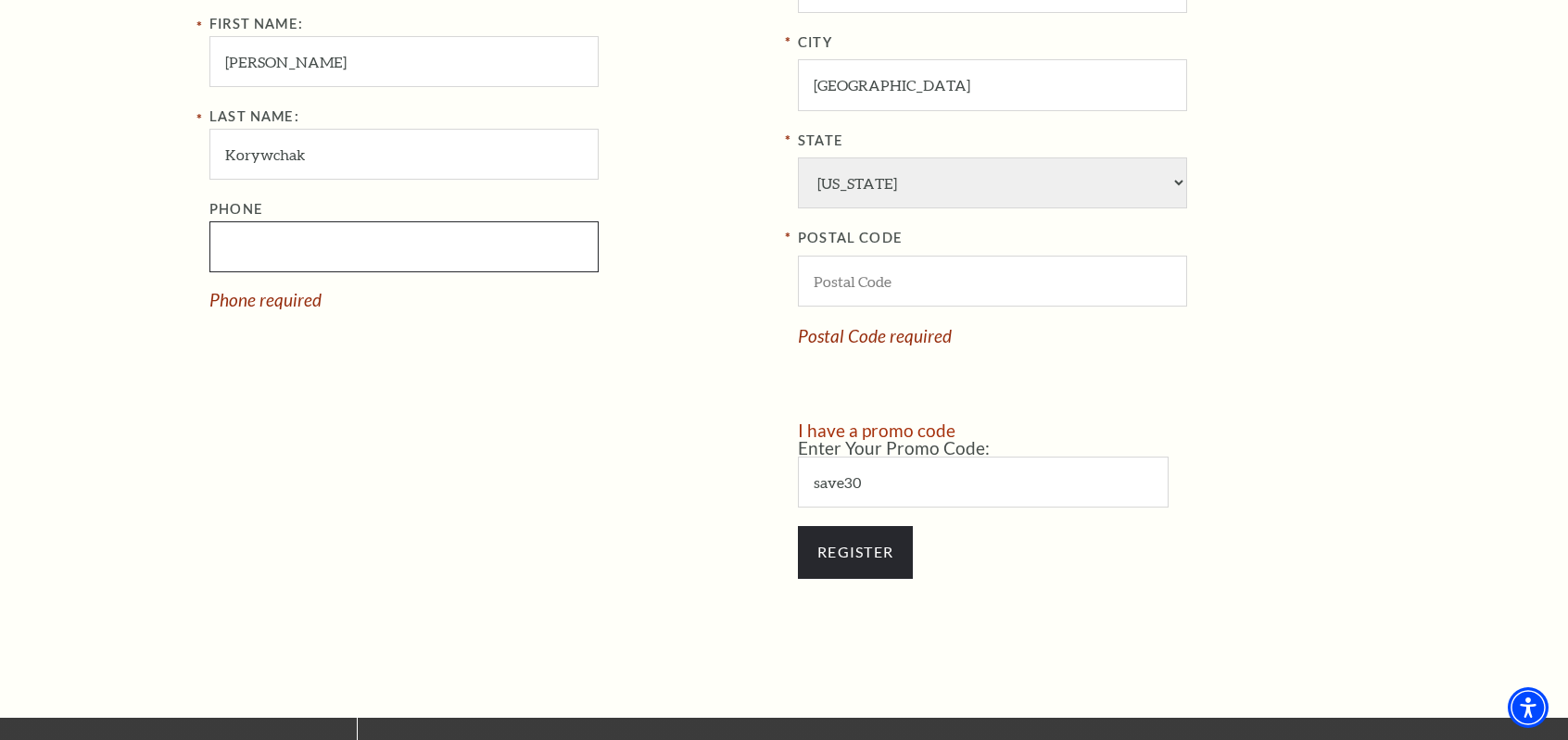
click at [512, 248] on input "Phone" at bounding box center [404, 247] width 390 height 51
type input "817-454-3729"
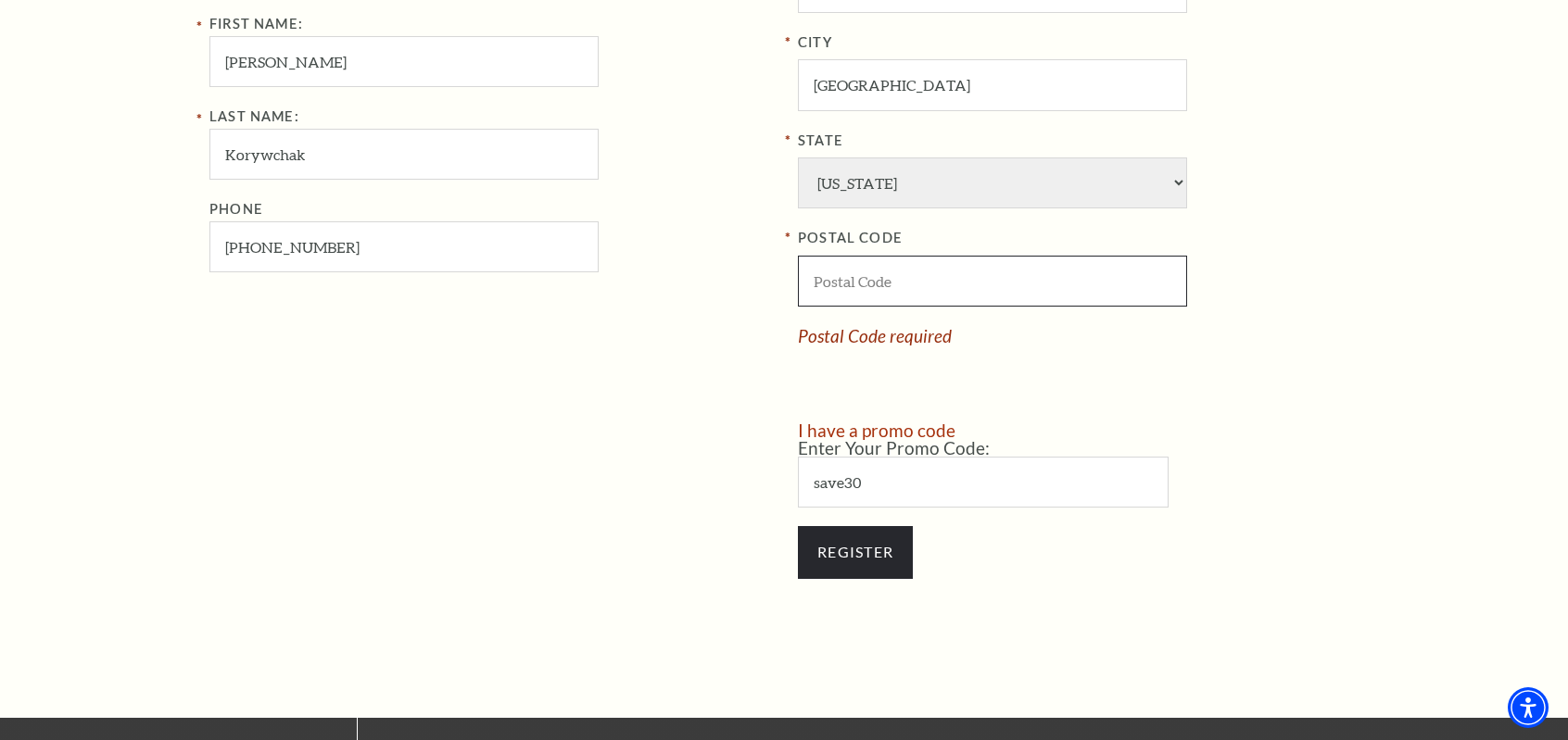
click at [902, 267] on input "POSTAL CODE" at bounding box center [993, 281] width 390 height 51
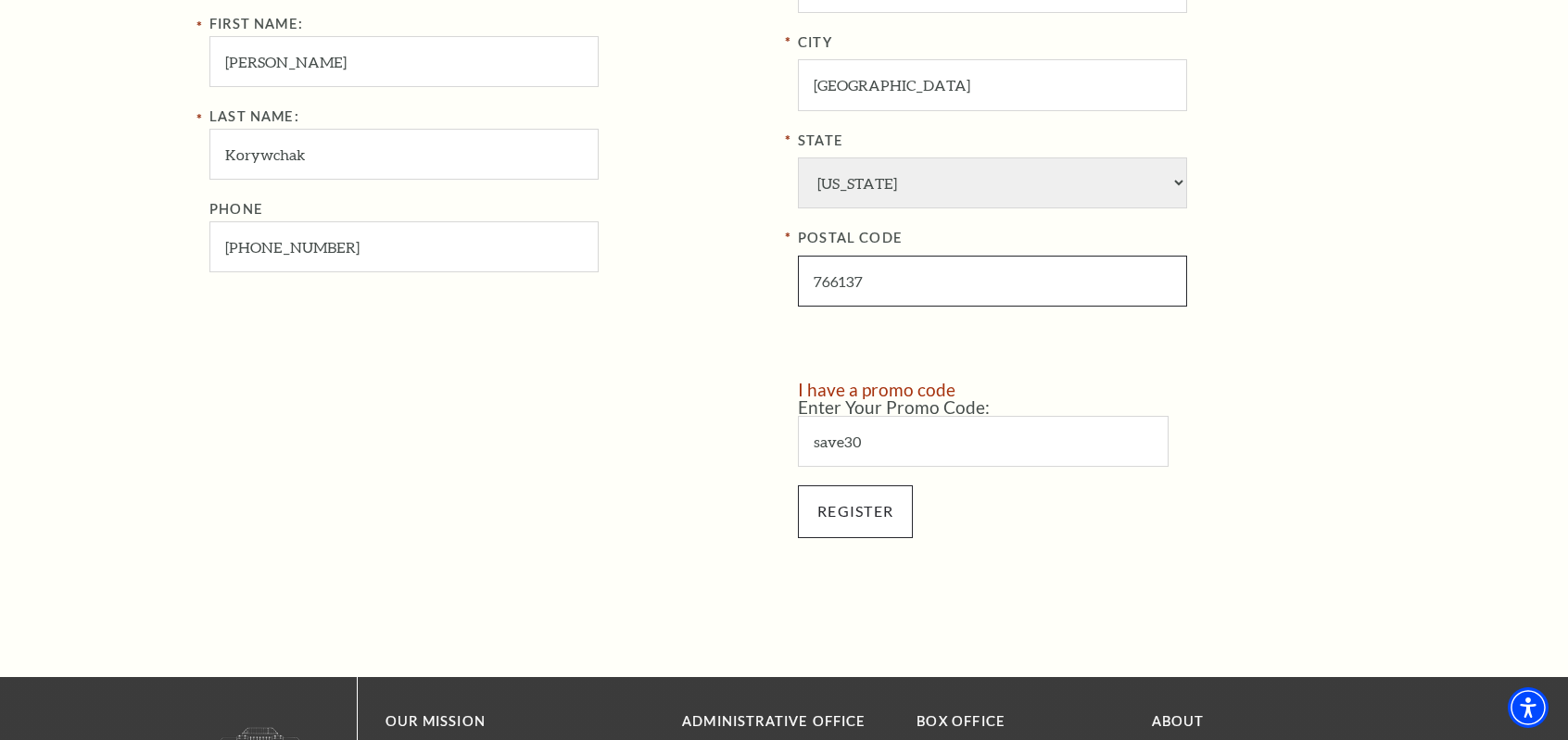
type input "766137"
click at [875, 508] on input "Register" at bounding box center [856, 511] width 115 height 52
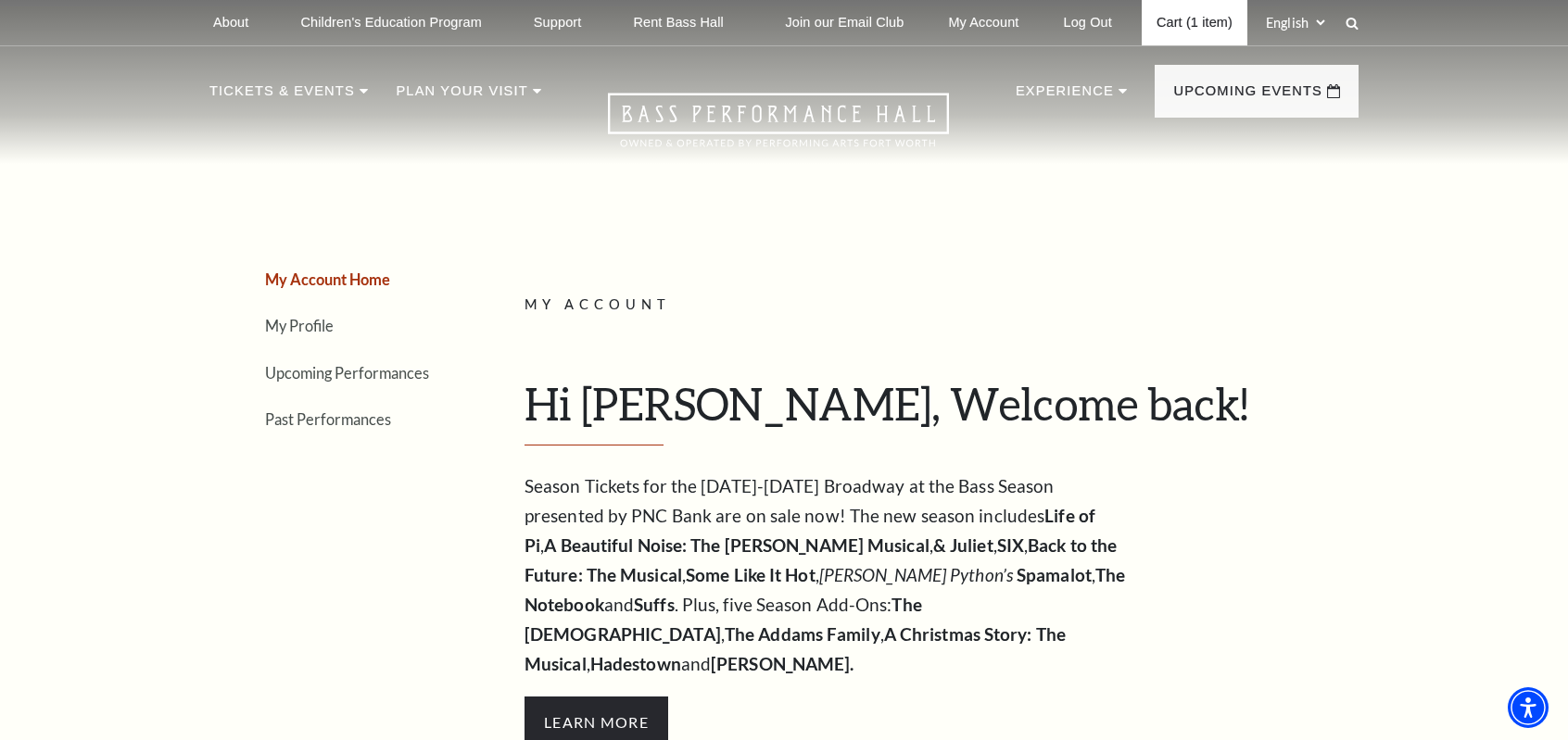
click at [1184, 31] on link "Cart (1 item)" at bounding box center [1194, 23] width 106 height 45
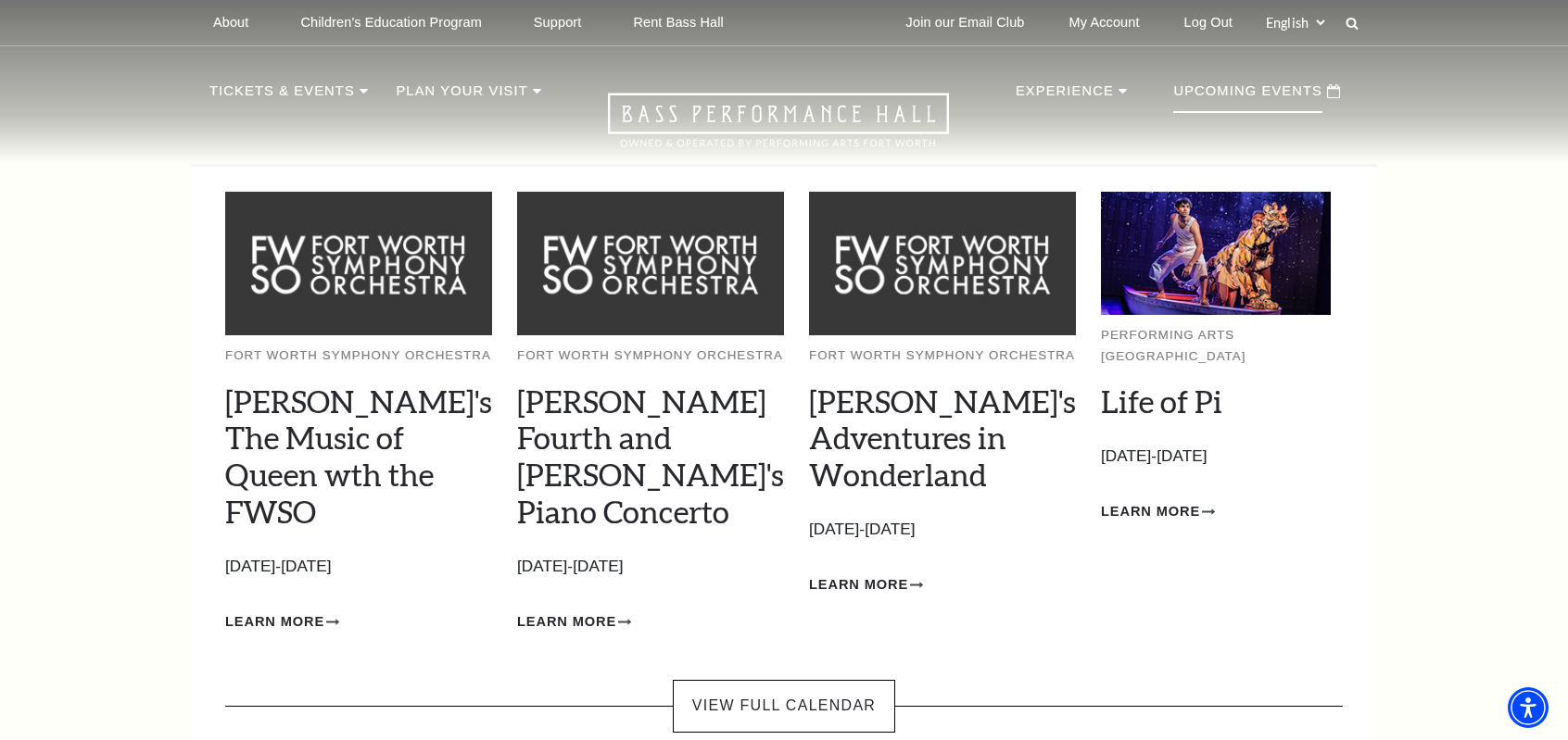
click at [1279, 97] on p "Upcoming Events" at bounding box center [1248, 95] width 149 height 33
click at [1280, 90] on p "Upcoming Events" at bounding box center [1248, 95] width 149 height 33
click at [786, 680] on link "View Full Calendar" at bounding box center [783, 705] width 222 height 52
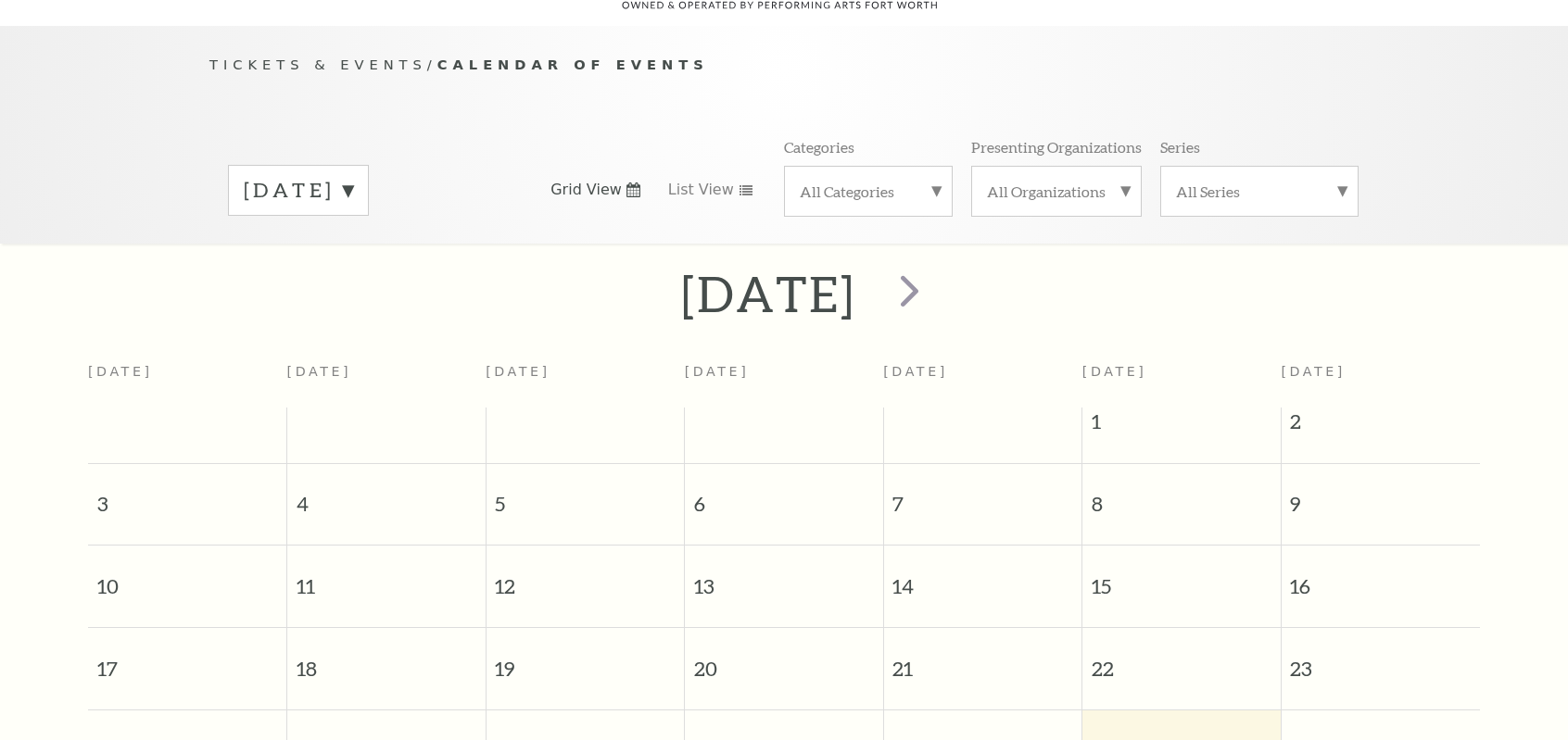
scroll to position [163, 0]
click at [936, 262] on span "next" at bounding box center [910, 288] width 53 height 53
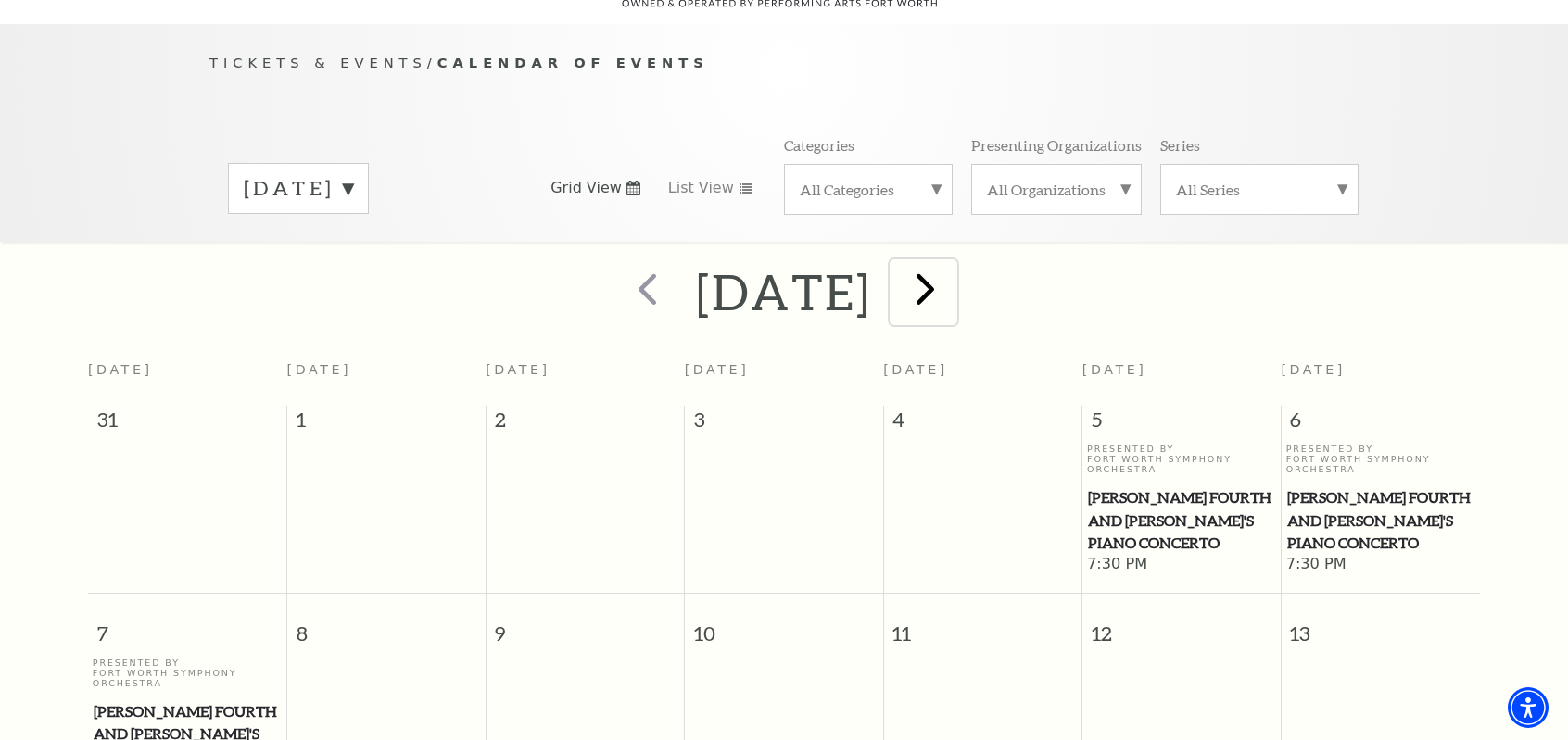
click at [951, 266] on span "next" at bounding box center [926, 288] width 53 height 53
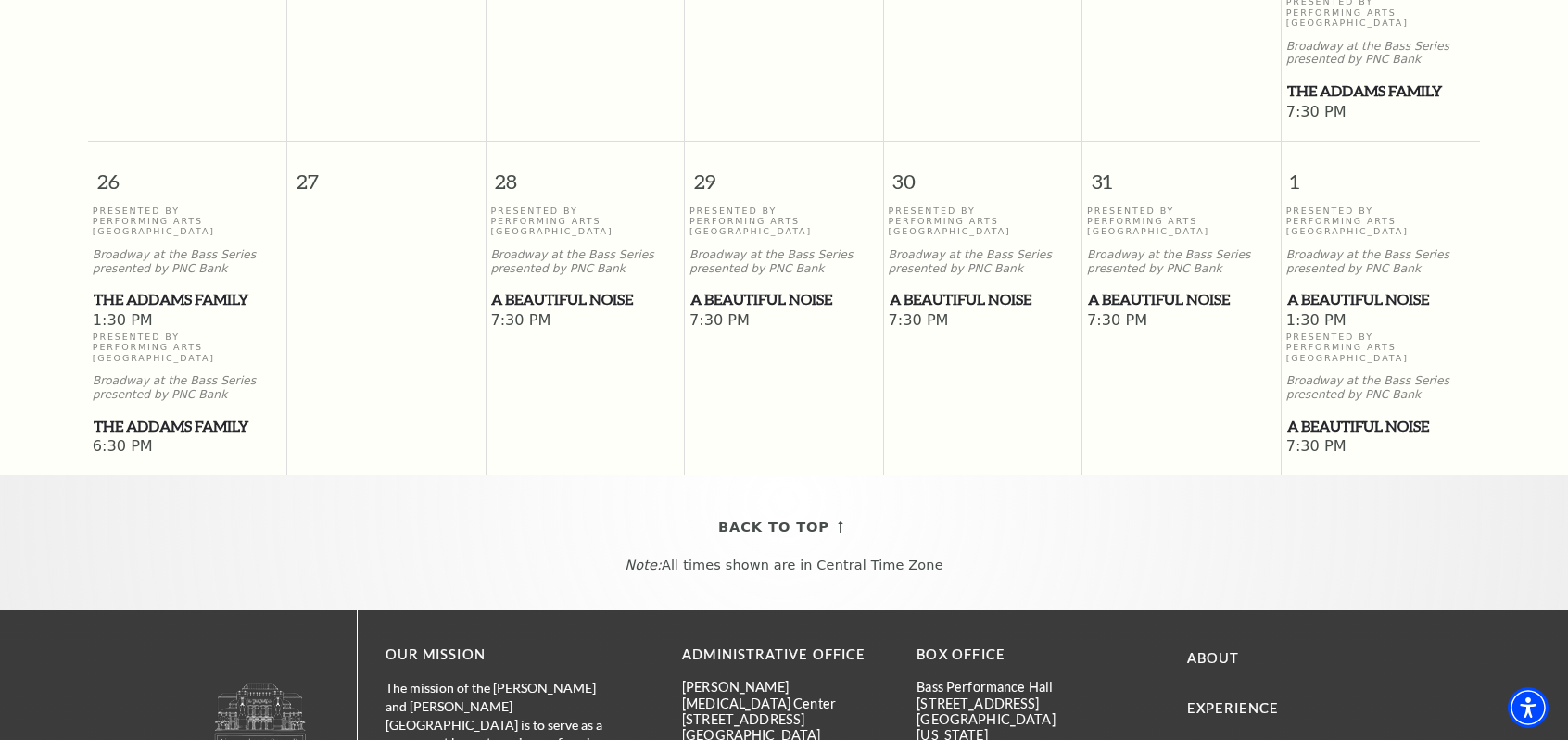
scroll to position [1459, 0]
click at [1151, 288] on span "A Beautiful Noise" at bounding box center [1181, 300] width 187 height 23
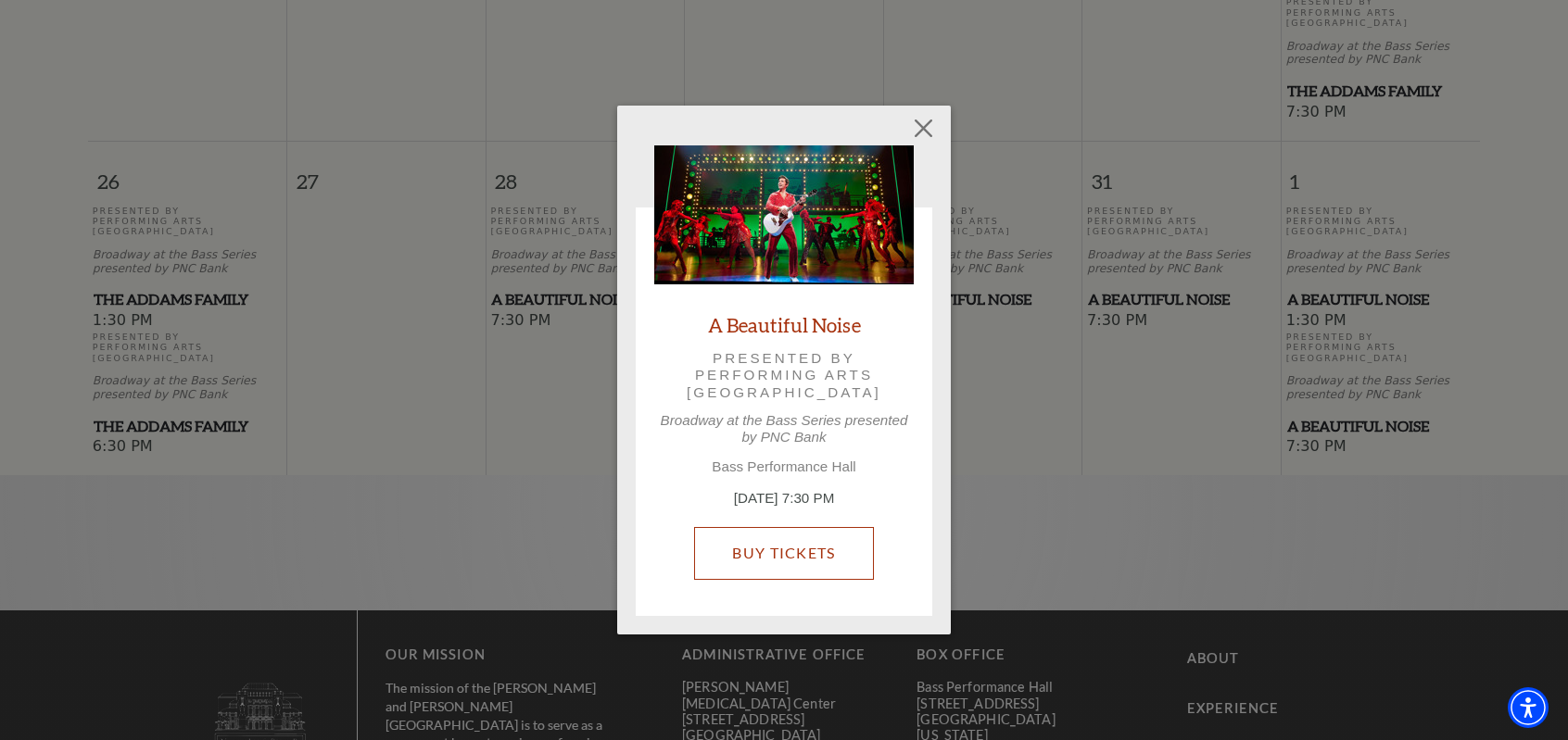
click at [793, 566] on link "Buy Tickets" at bounding box center [783, 553] width 179 height 52
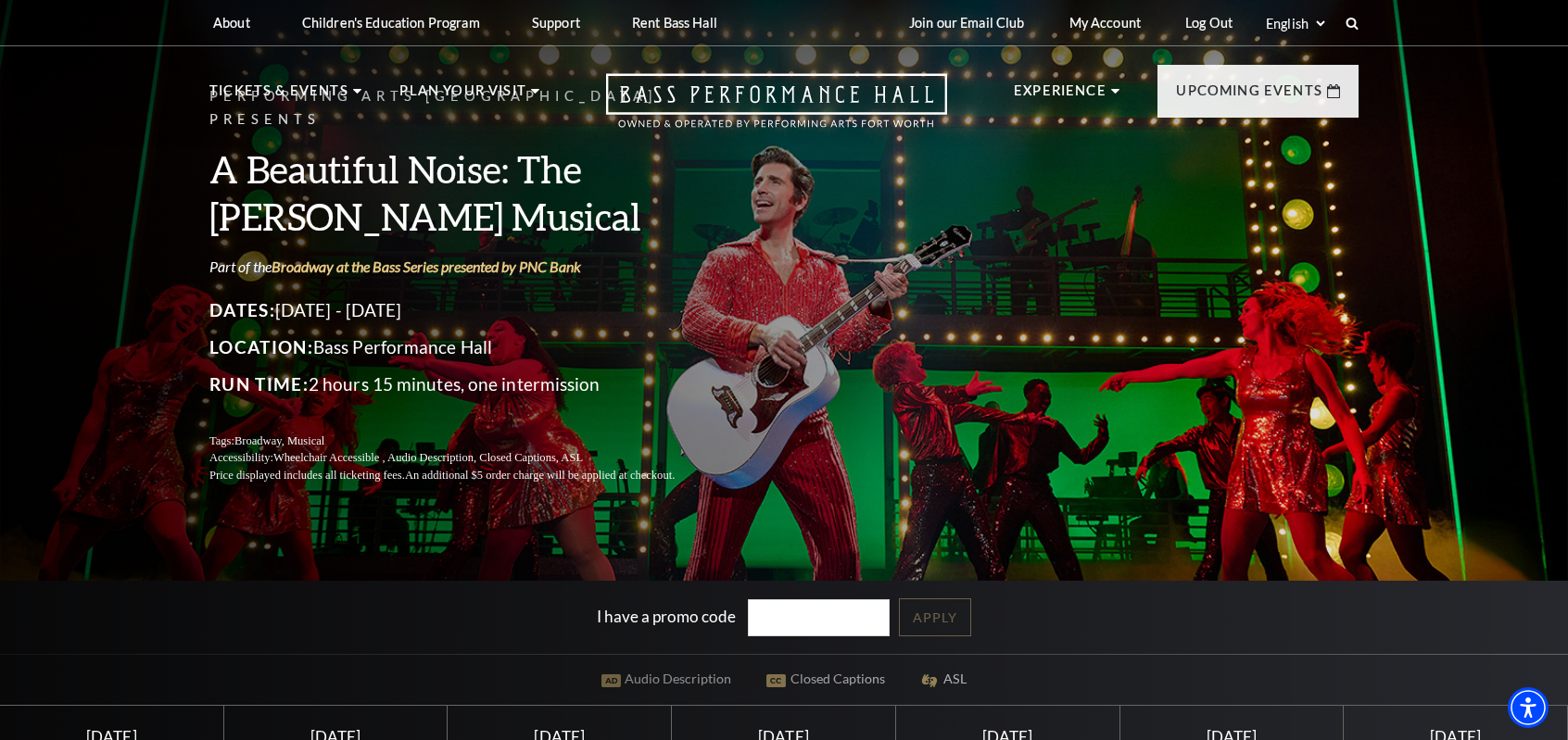
scroll to position [278, 0]
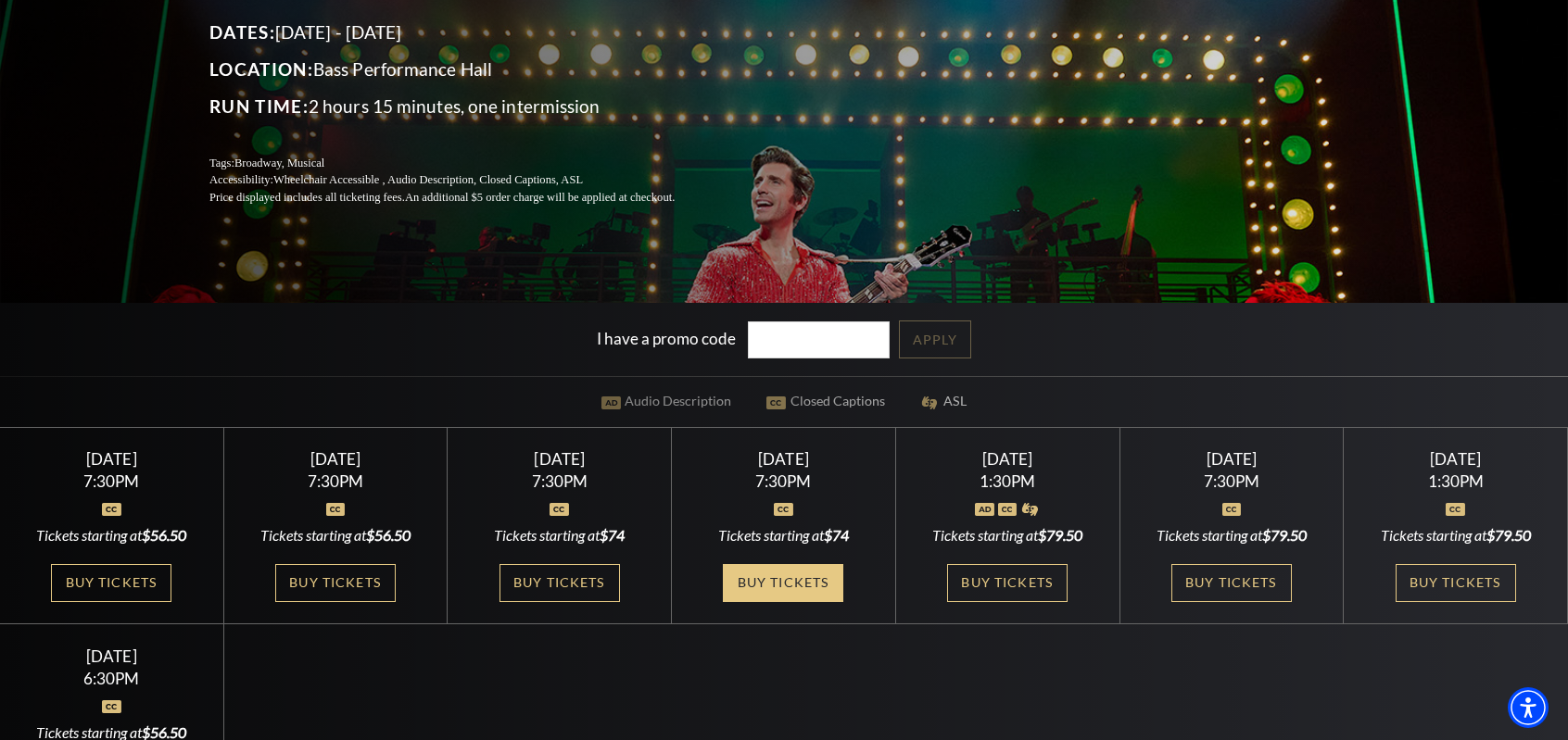
click at [789, 576] on link "Buy Tickets" at bounding box center [782, 583] width 120 height 38
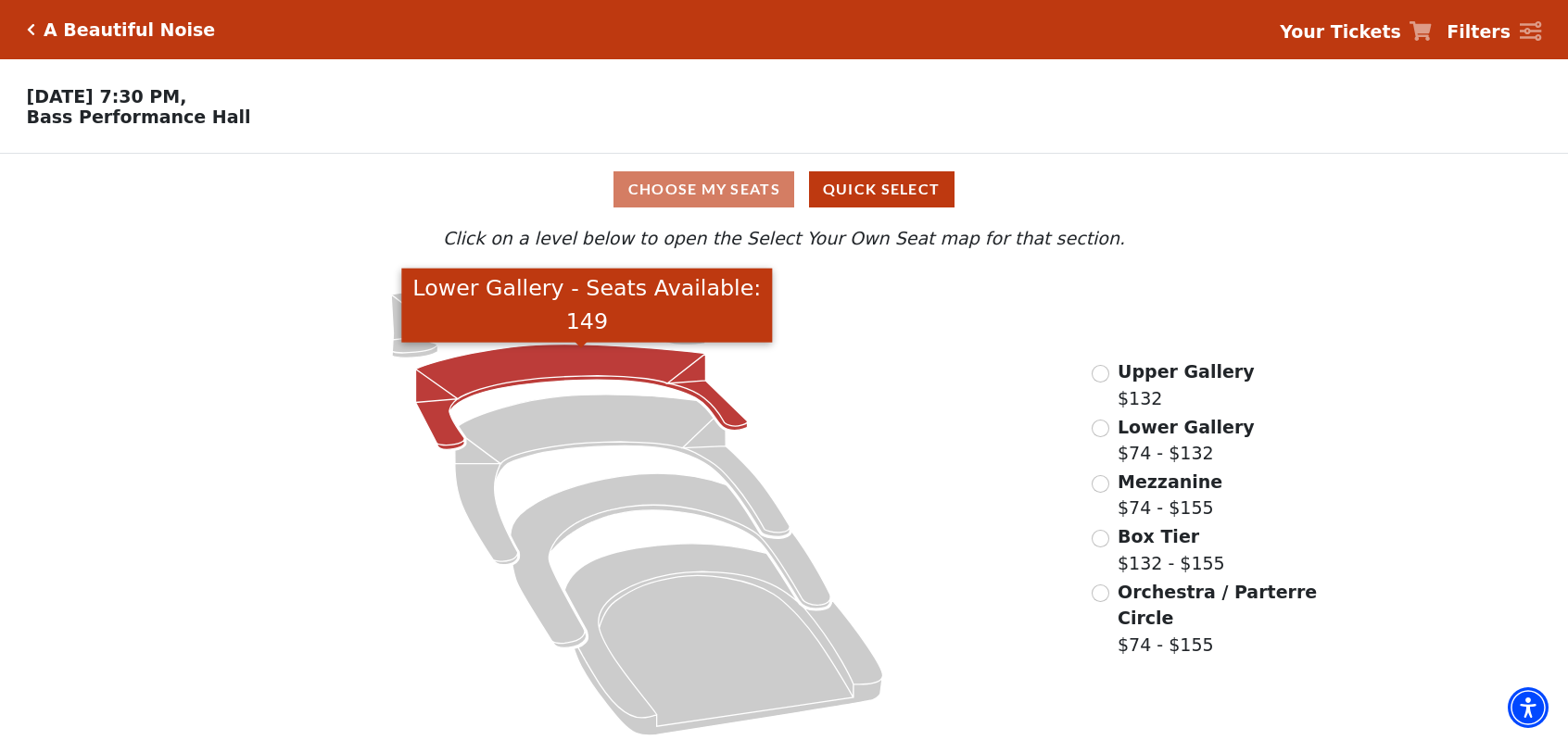
click at [514, 364] on icon "Lower Gallery - Seats Available: 149" at bounding box center [581, 398] width 332 height 106
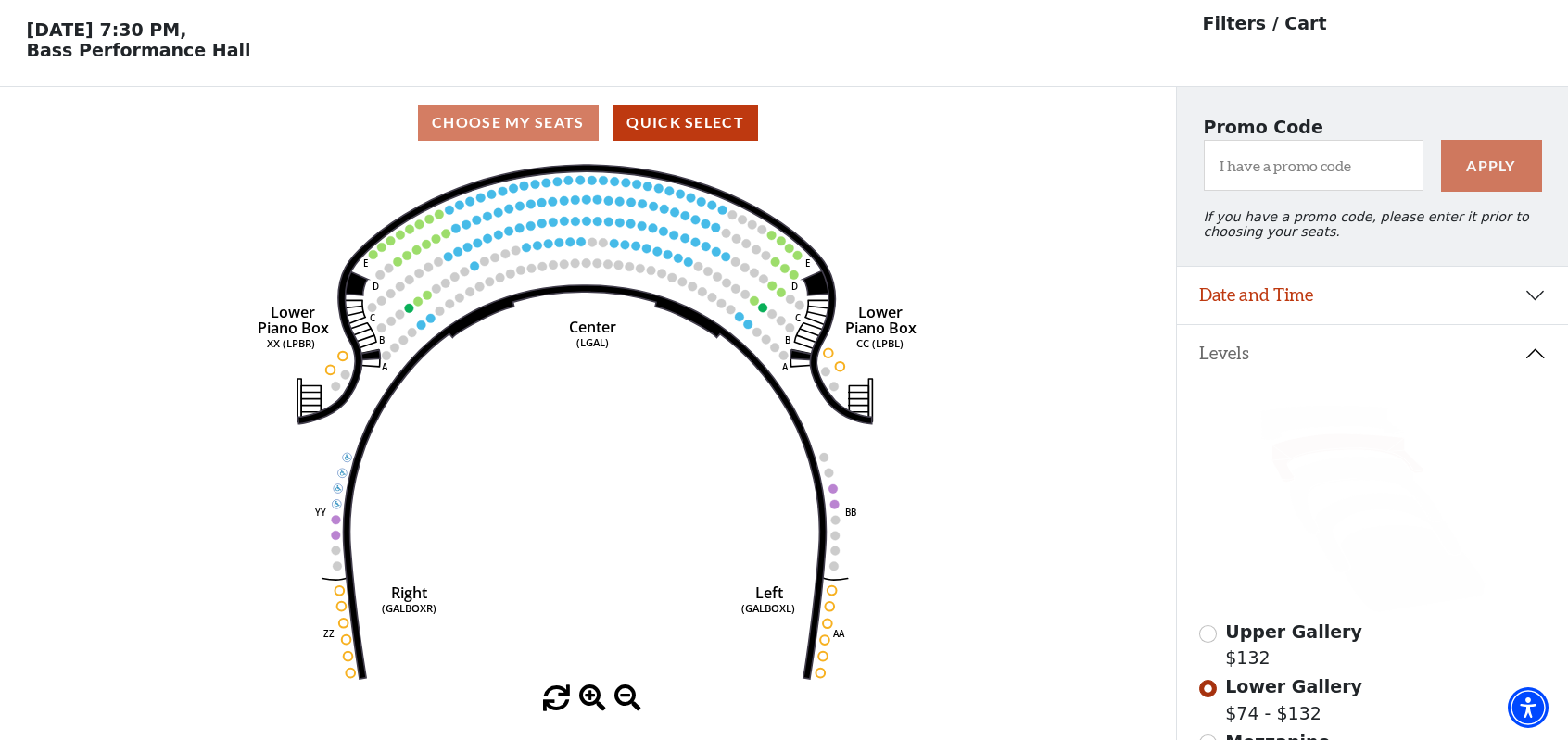
scroll to position [85, 0]
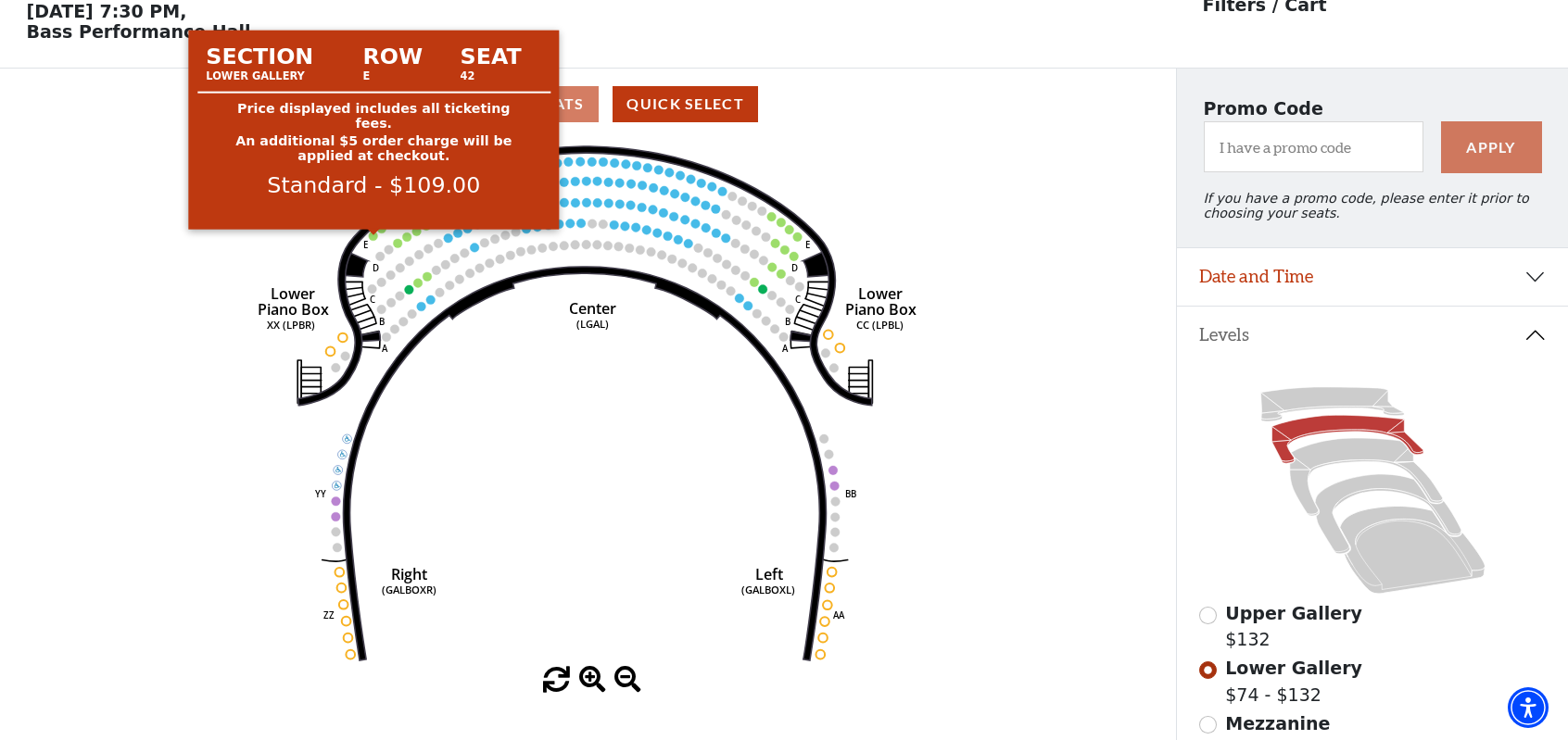
click at [375, 240] on circle at bounding box center [374, 236] width 9 height 9
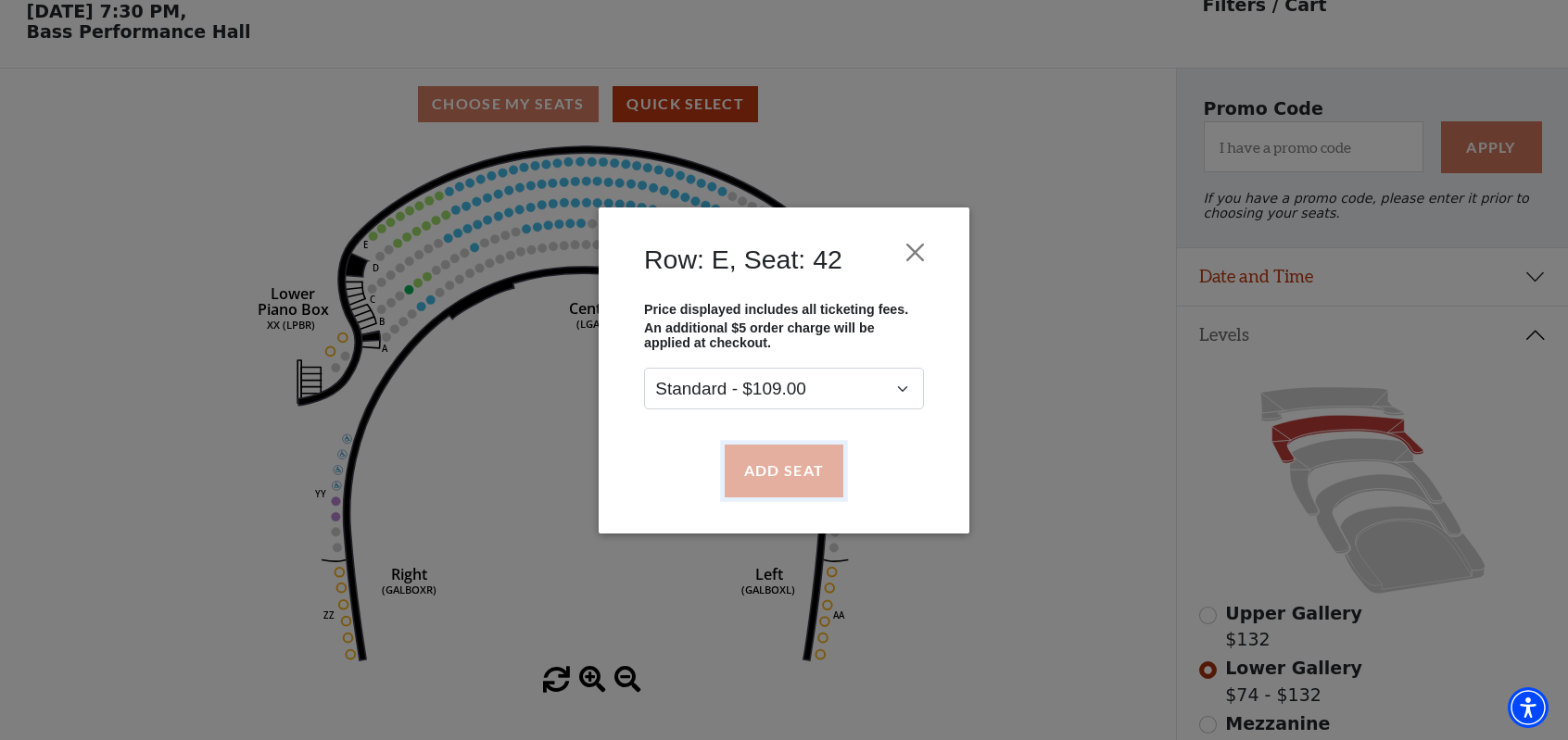
click at [793, 473] on button "Add Seat" at bounding box center [783, 470] width 118 height 52
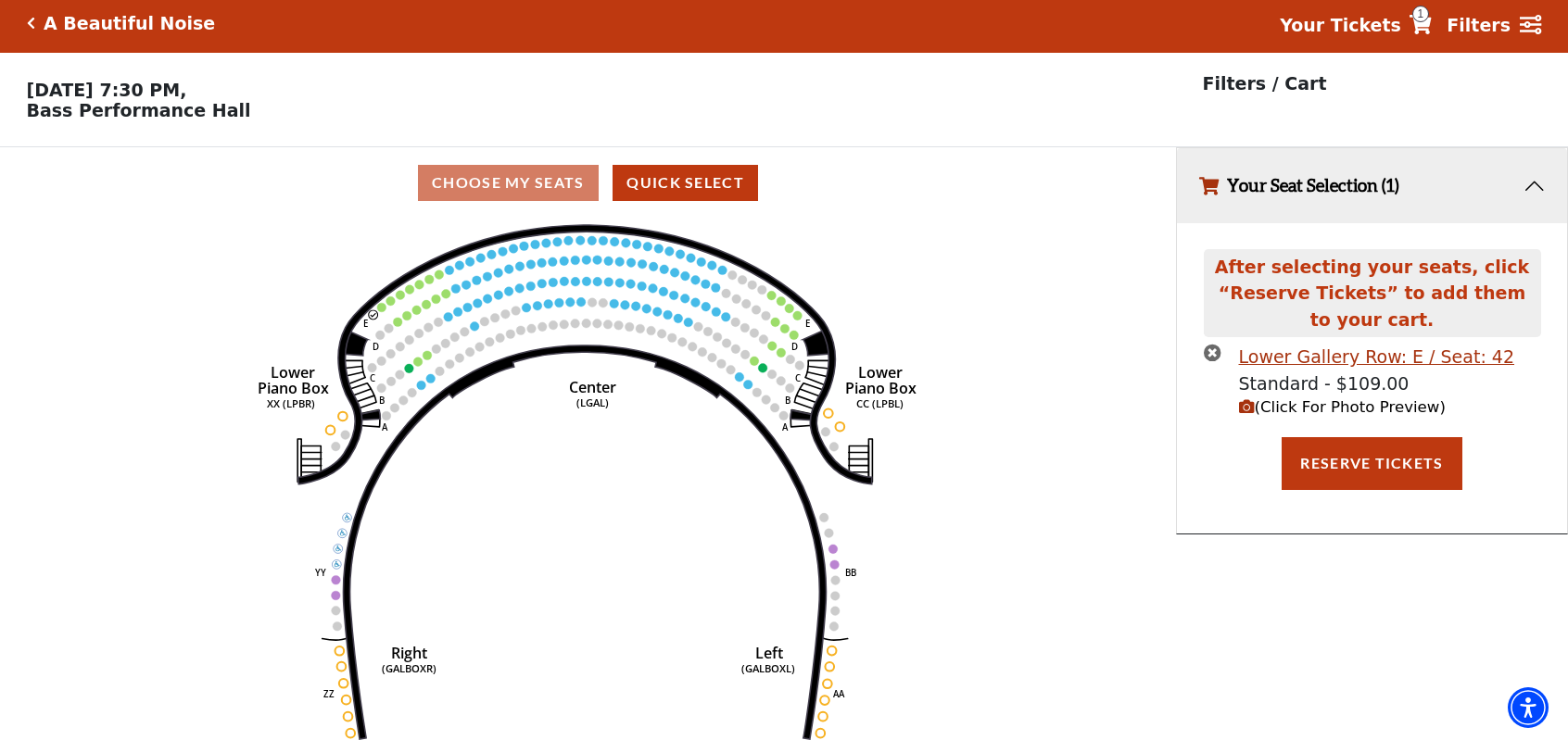
scroll to position [0, 0]
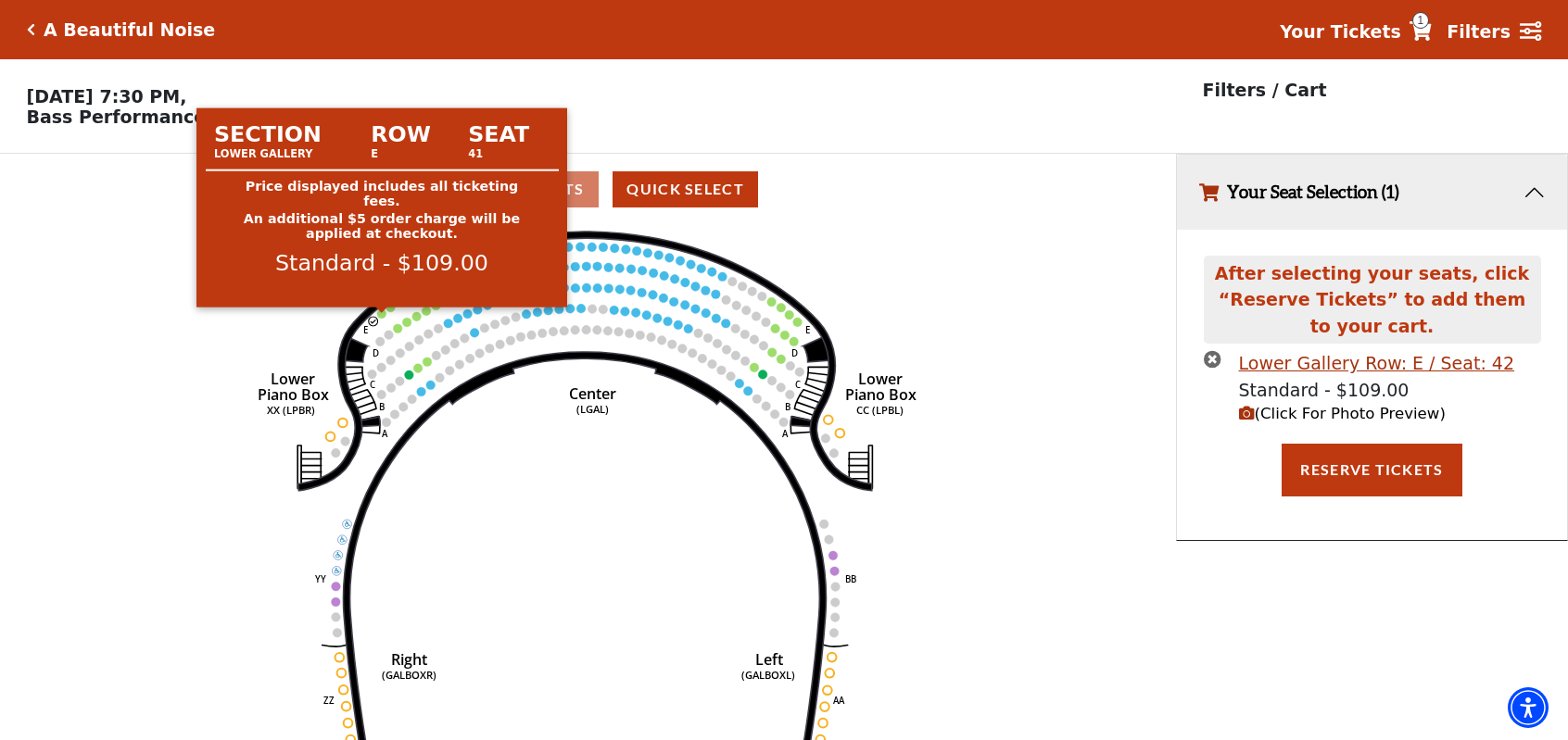
click at [384, 317] on circle at bounding box center [382, 314] width 9 height 9
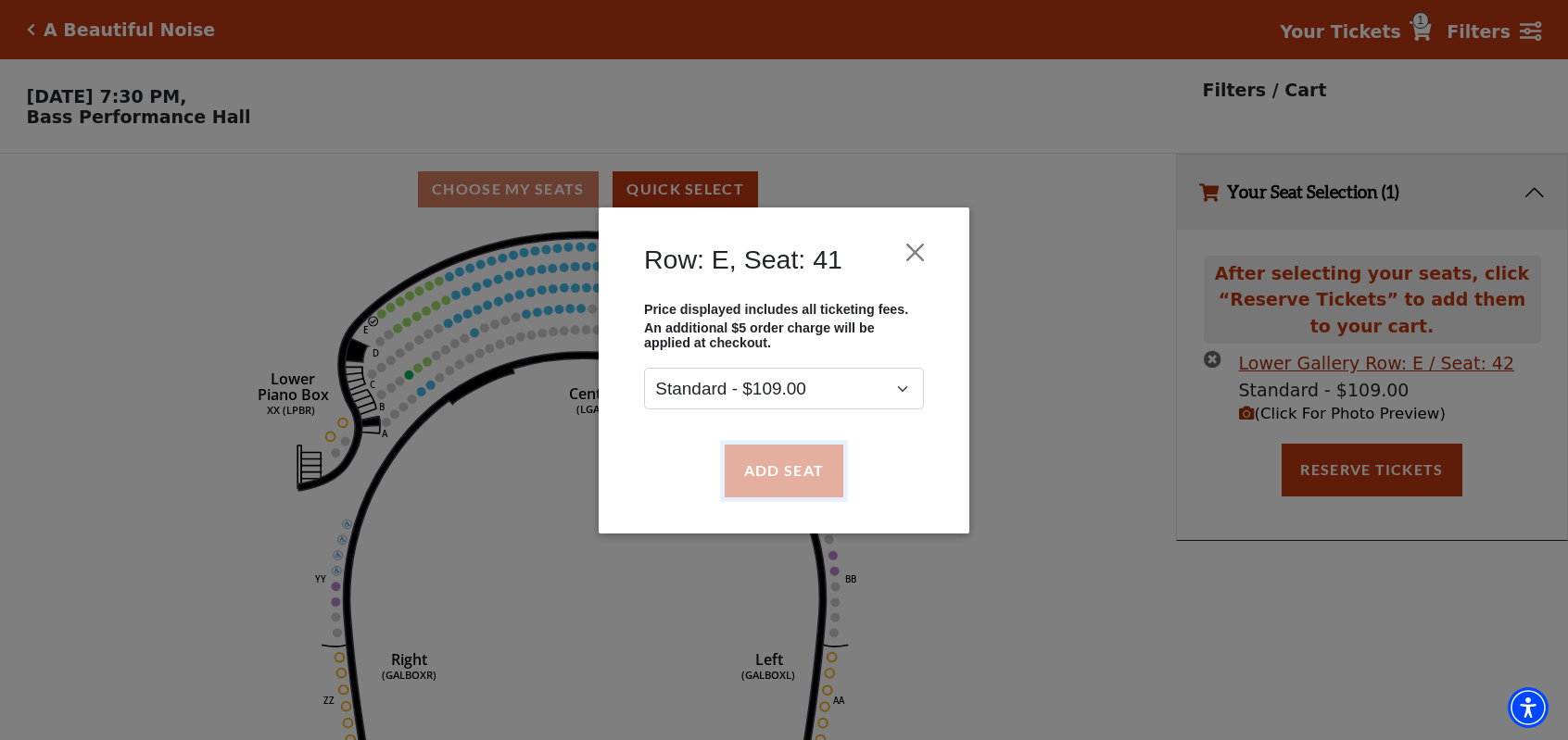
click at [743, 472] on button "Add Seat" at bounding box center [783, 470] width 118 height 52
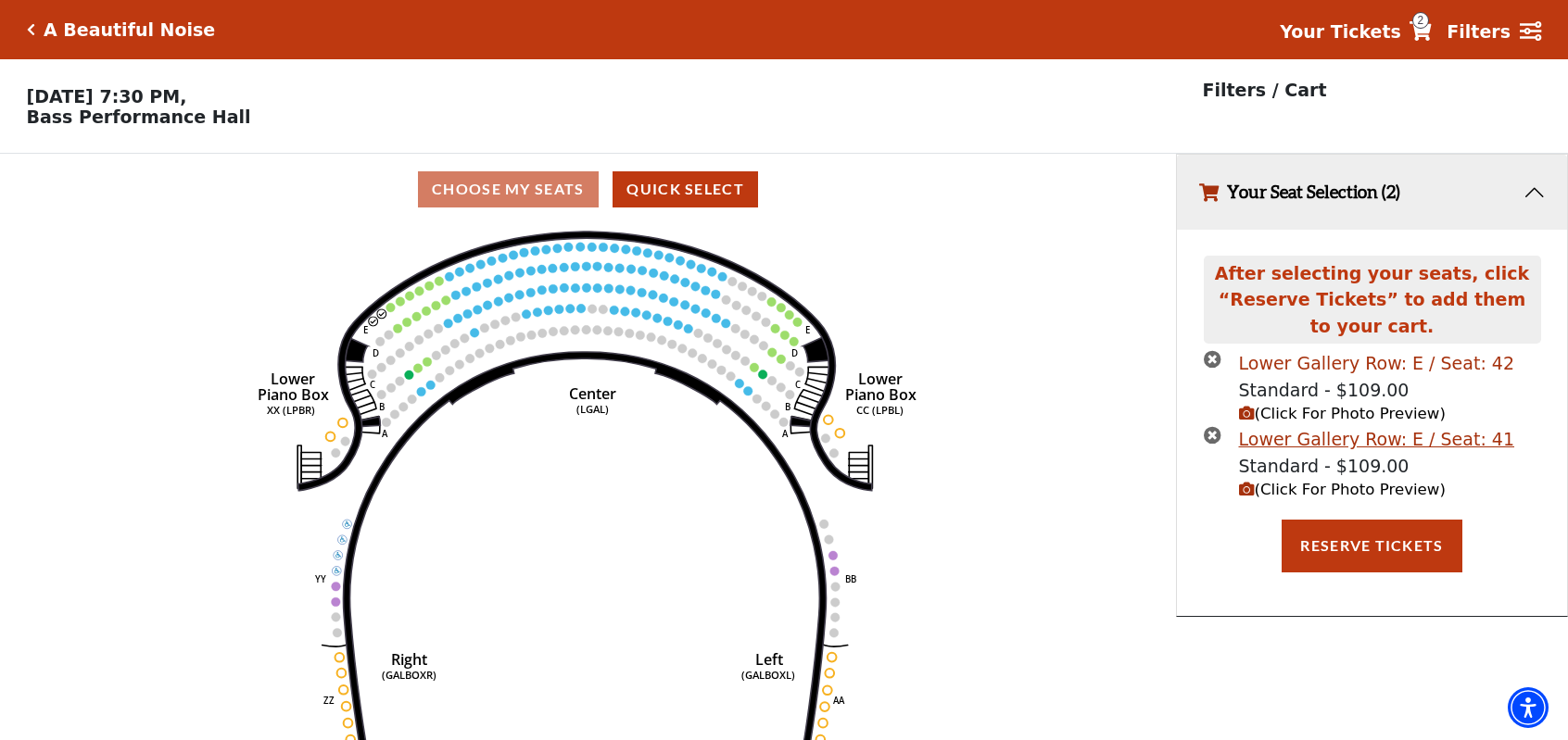
click at [1301, 371] on div "Lower Gallery Row: E / Seat: 42" at bounding box center [1377, 363] width 276 height 26
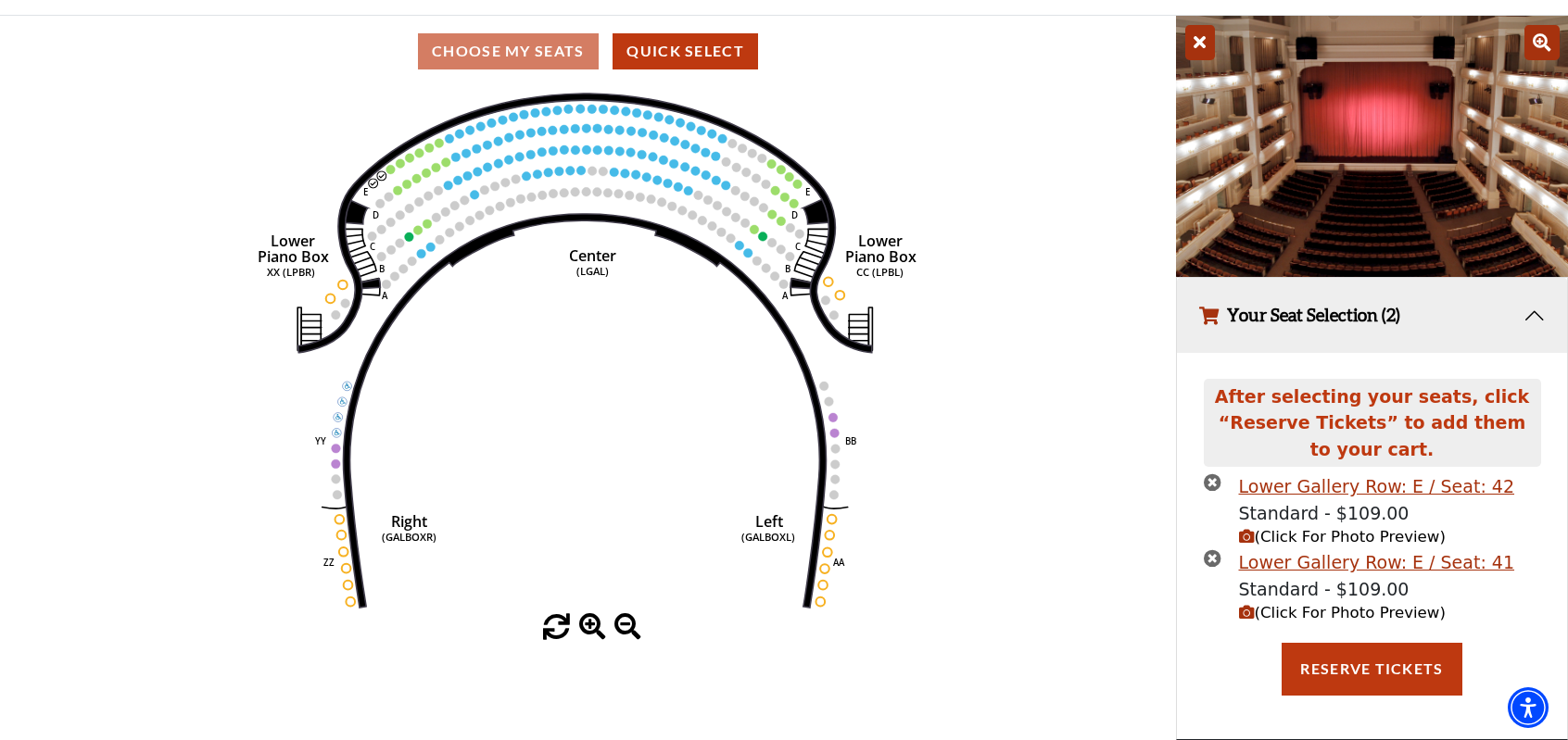
scroll to position [142, 0]
click at [1257, 490] on div "Lower Gallery Row: E / Seat: 42" at bounding box center [1377, 487] width 276 height 26
click at [1324, 203] on img at bounding box center [1372, 146] width 392 height 261
click at [1333, 662] on button "Reserve Tickets" at bounding box center [1371, 668] width 180 height 52
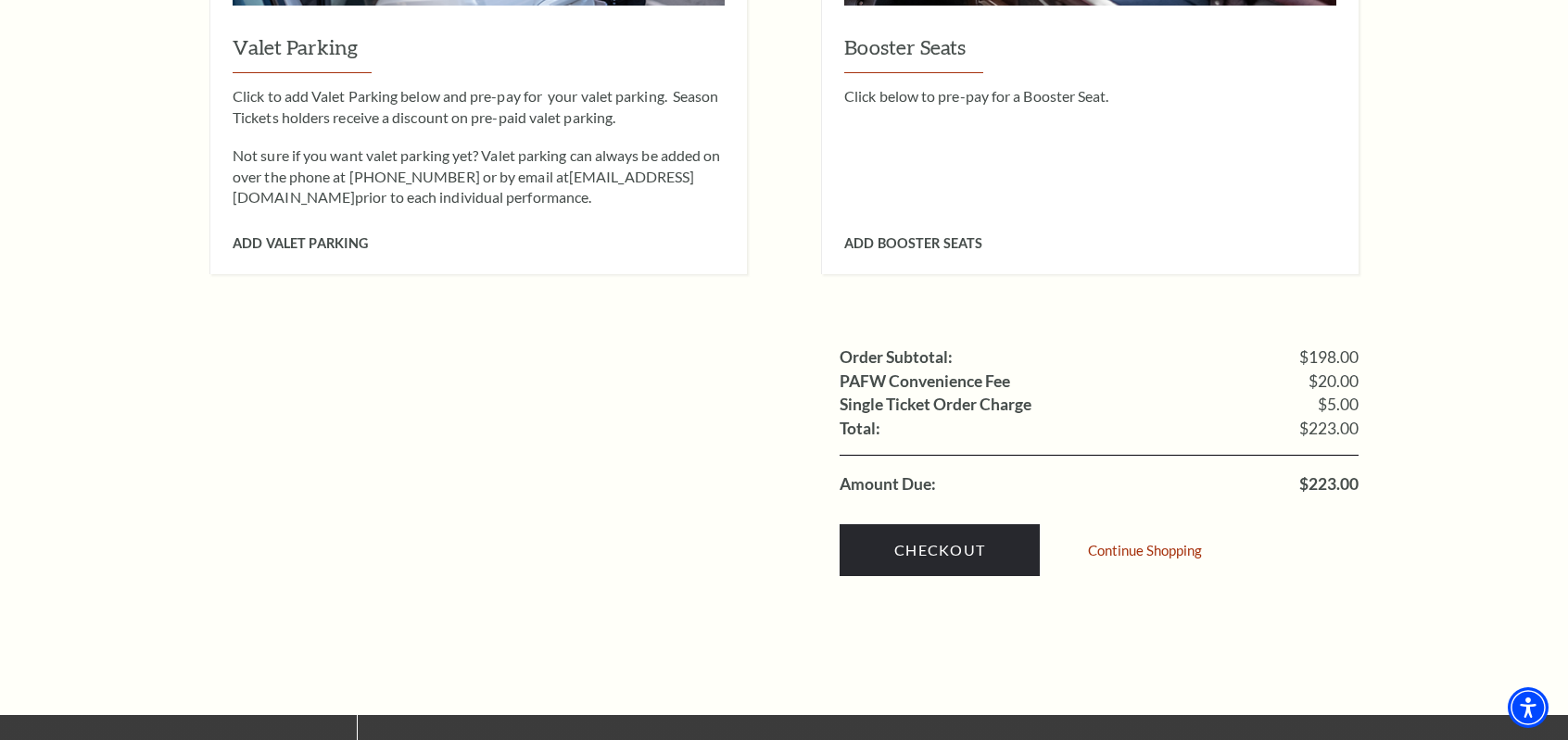
scroll to position [1667, 0]
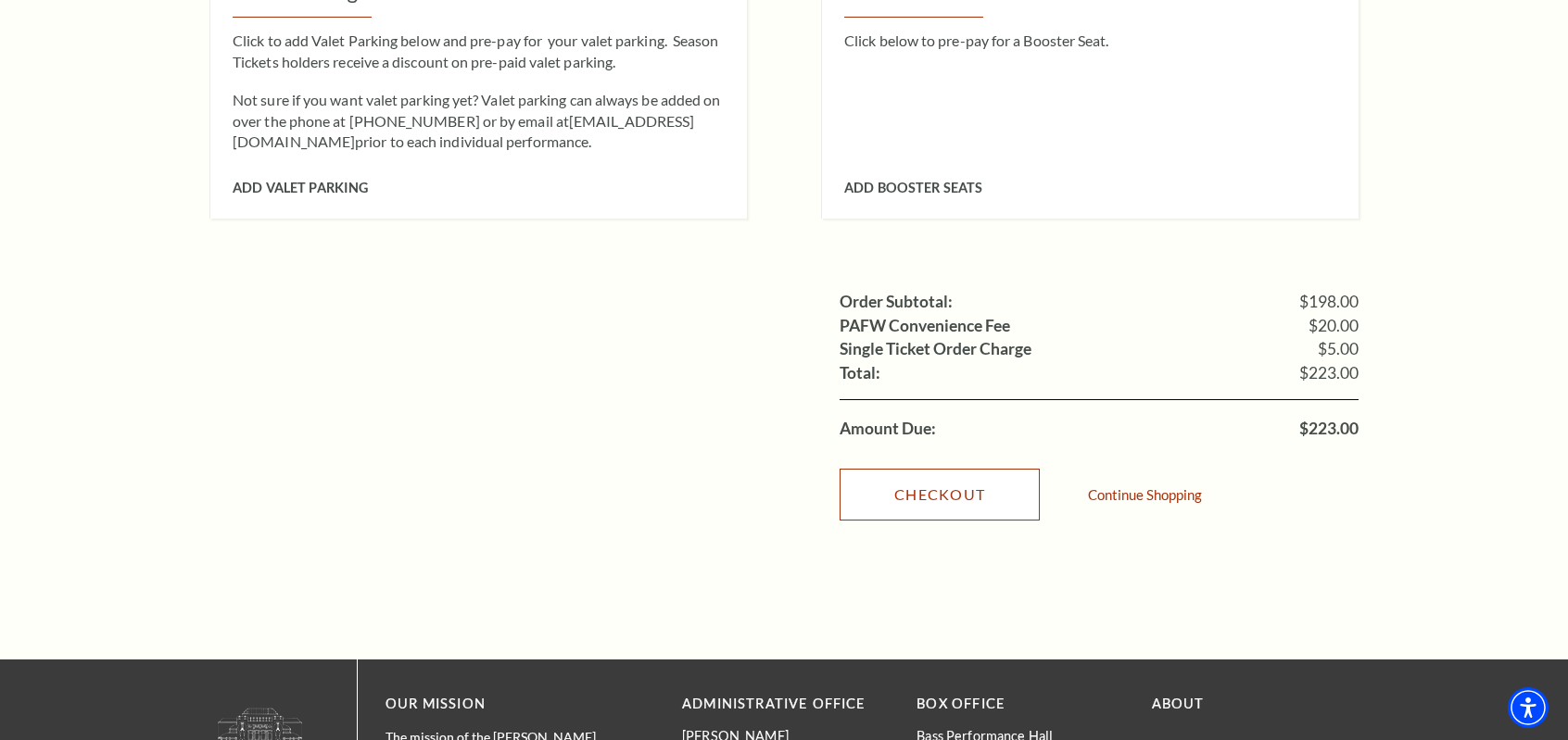
click at [956, 472] on link "Checkout" at bounding box center [940, 494] width 200 height 52
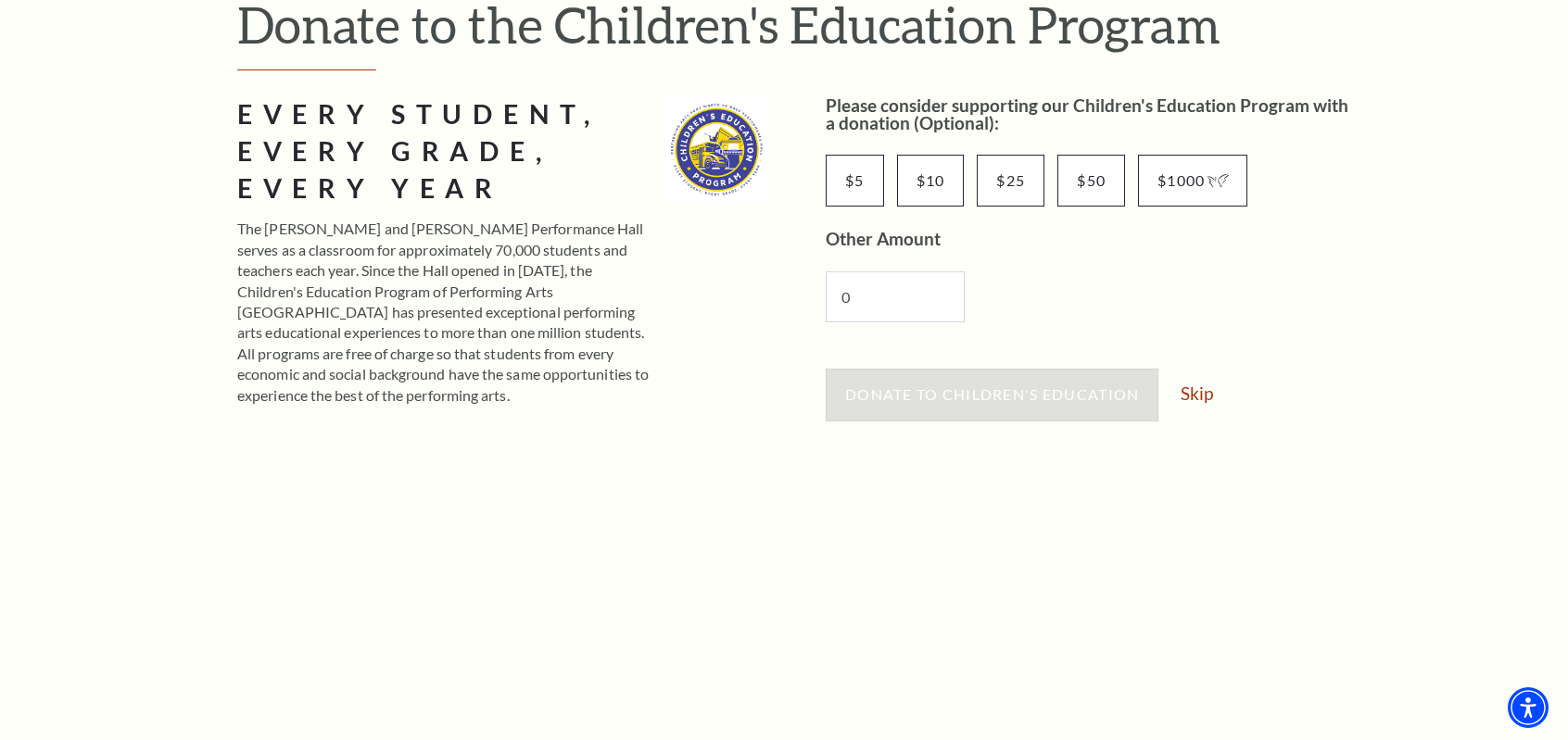
scroll to position [278, 0]
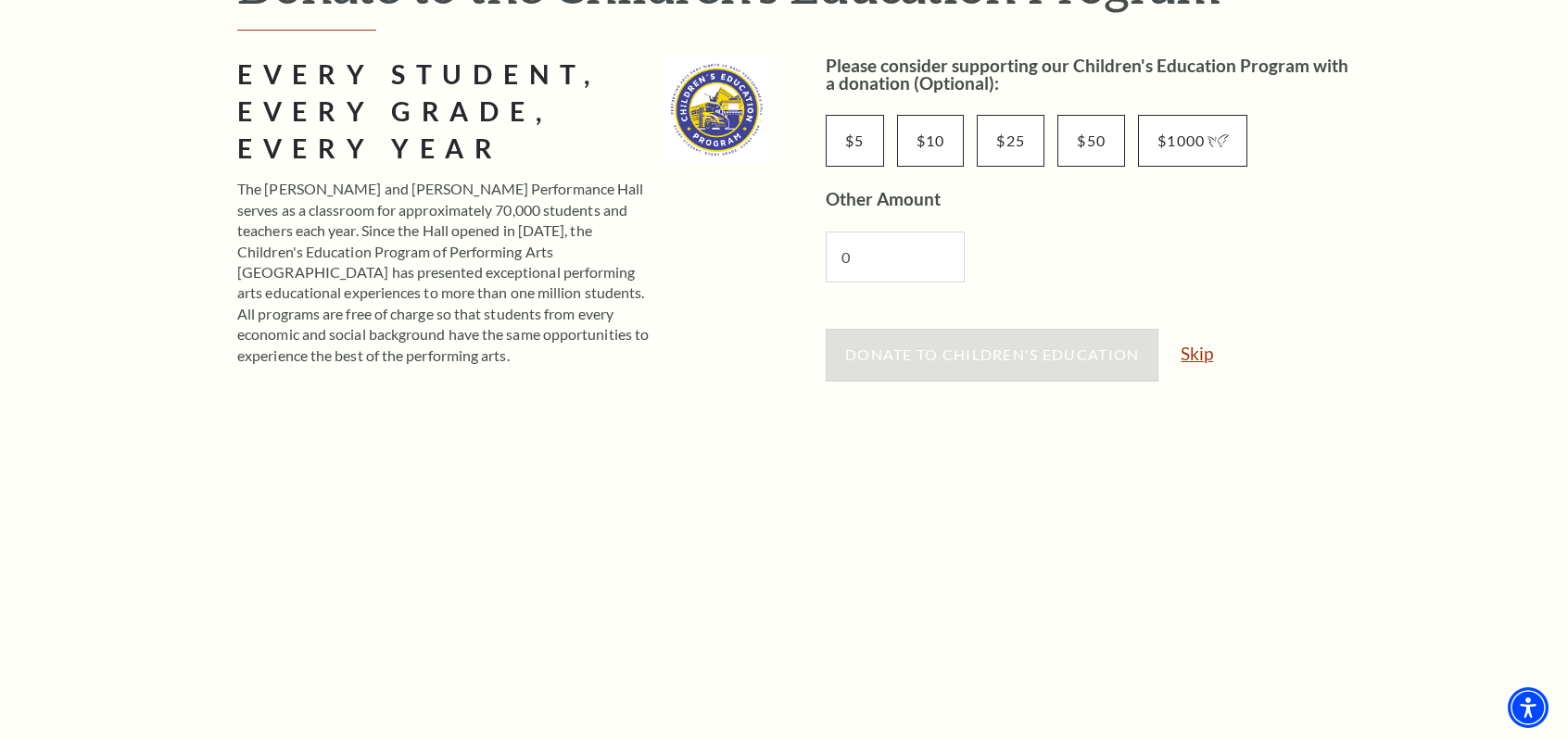
click at [1202, 345] on link "Skip" at bounding box center [1196, 353] width 32 height 18
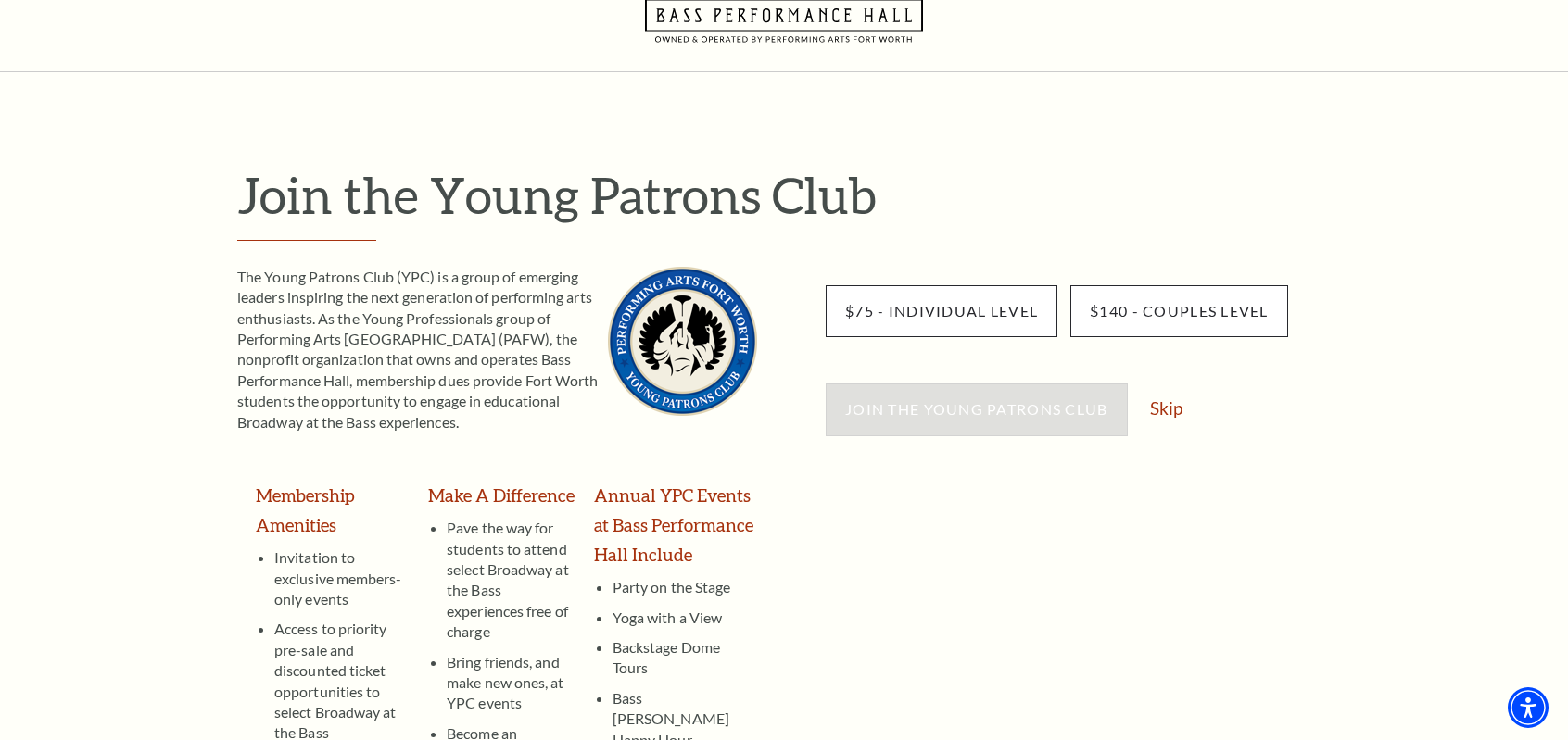
scroll to position [93, 0]
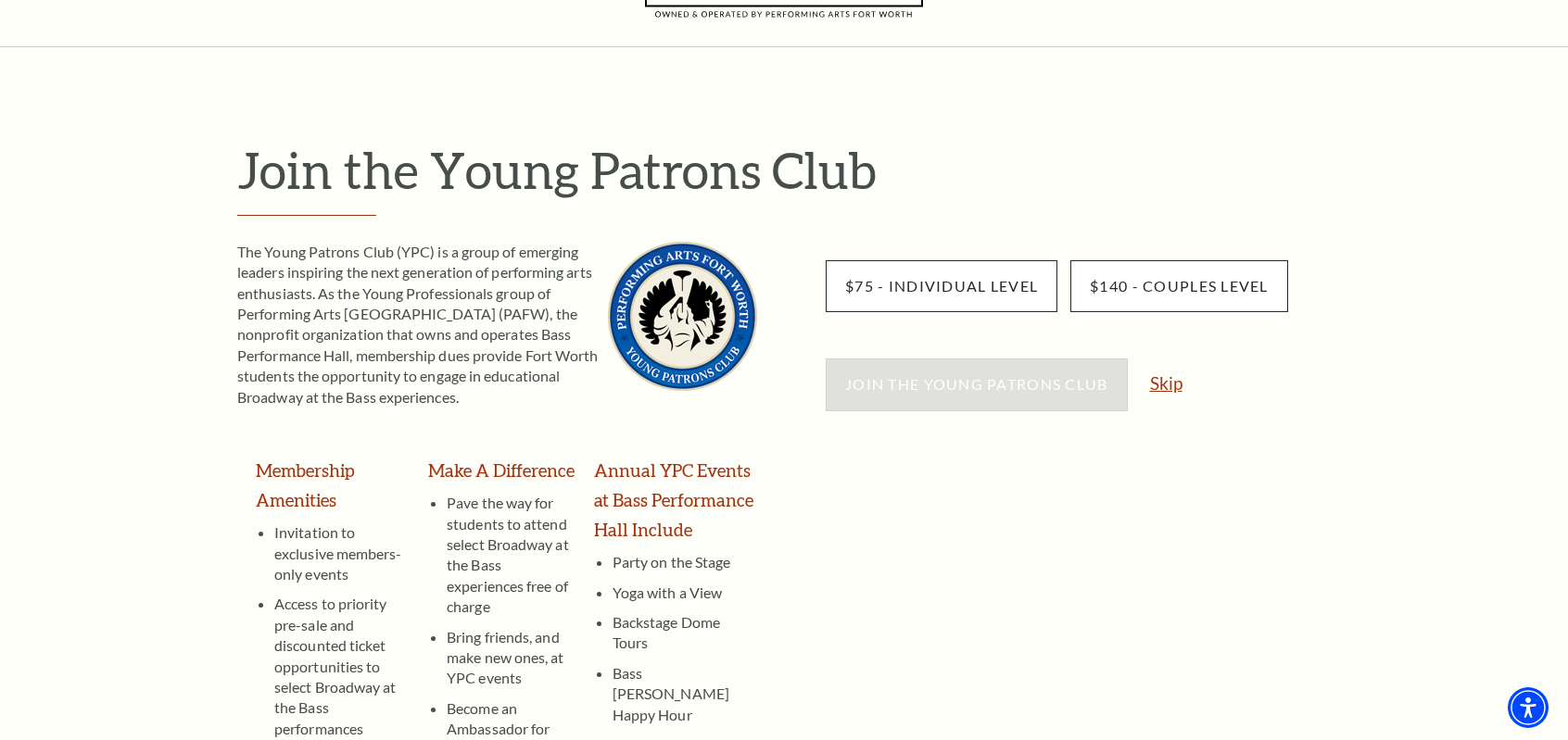
click at [1162, 381] on link "Skip" at bounding box center [1166, 383] width 32 height 18
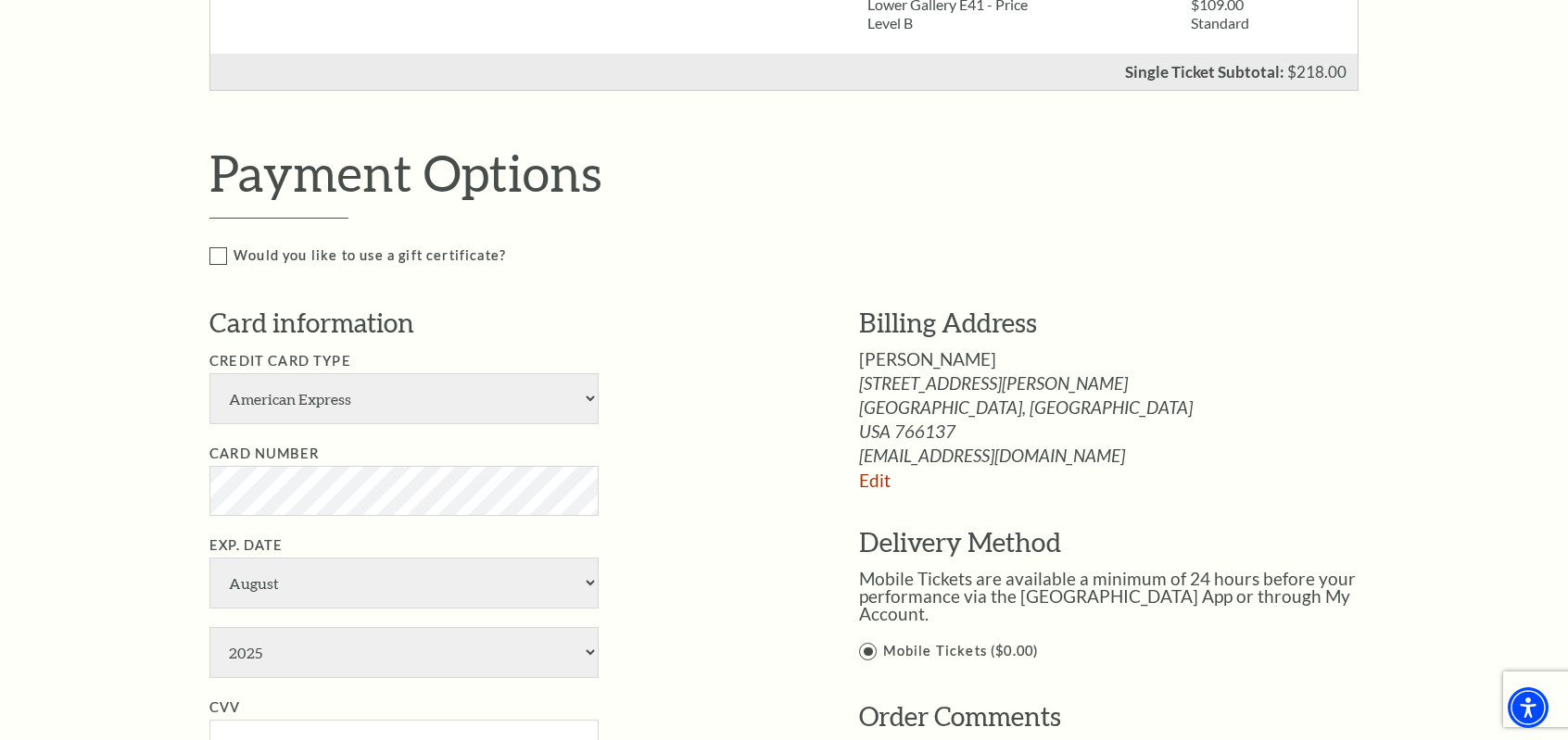
scroll to position [834, 0]
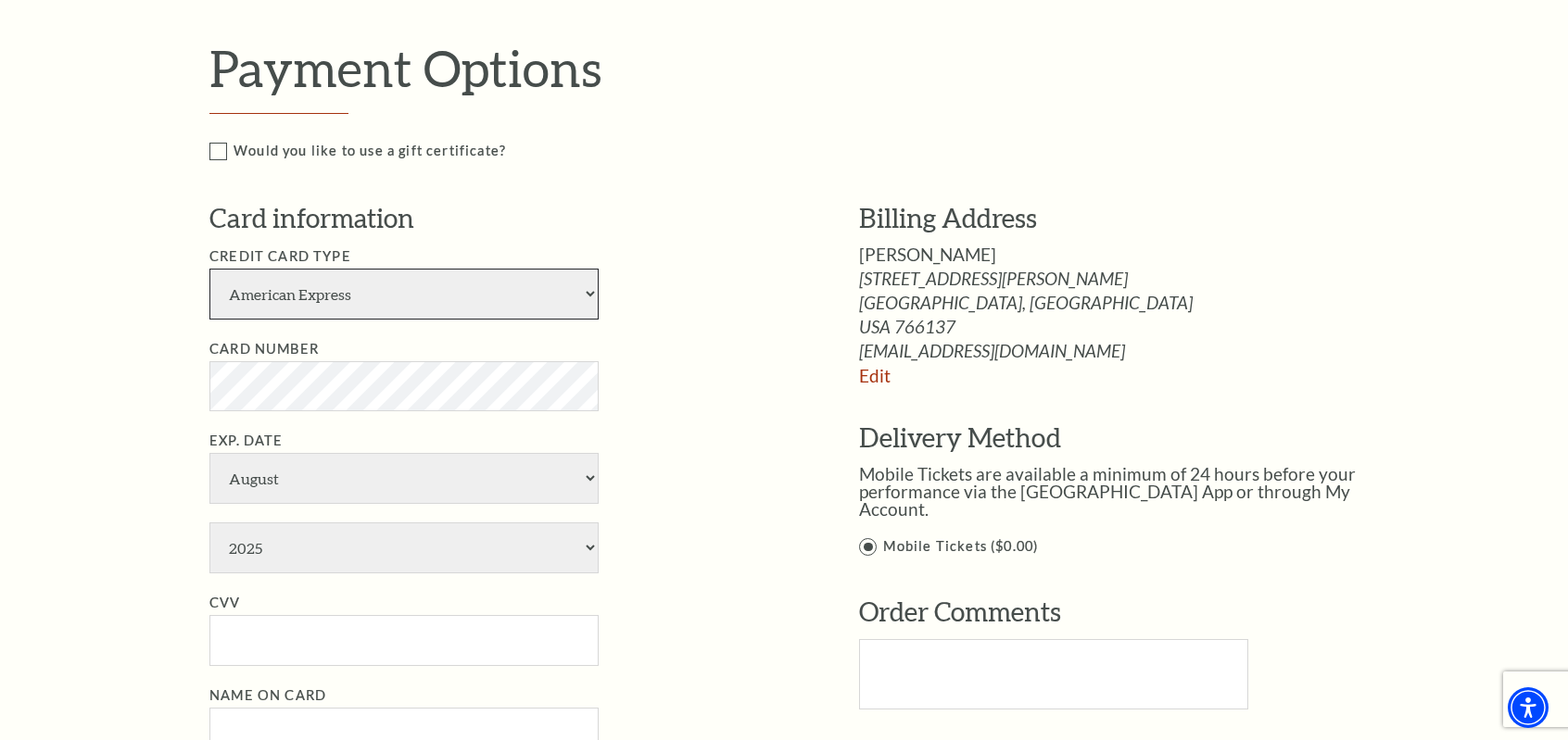
click at [490, 284] on select "American Express Visa Master Card Discover" at bounding box center [404, 294] width 390 height 51
click at [885, 373] on link "Edit" at bounding box center [874, 375] width 31 height 22
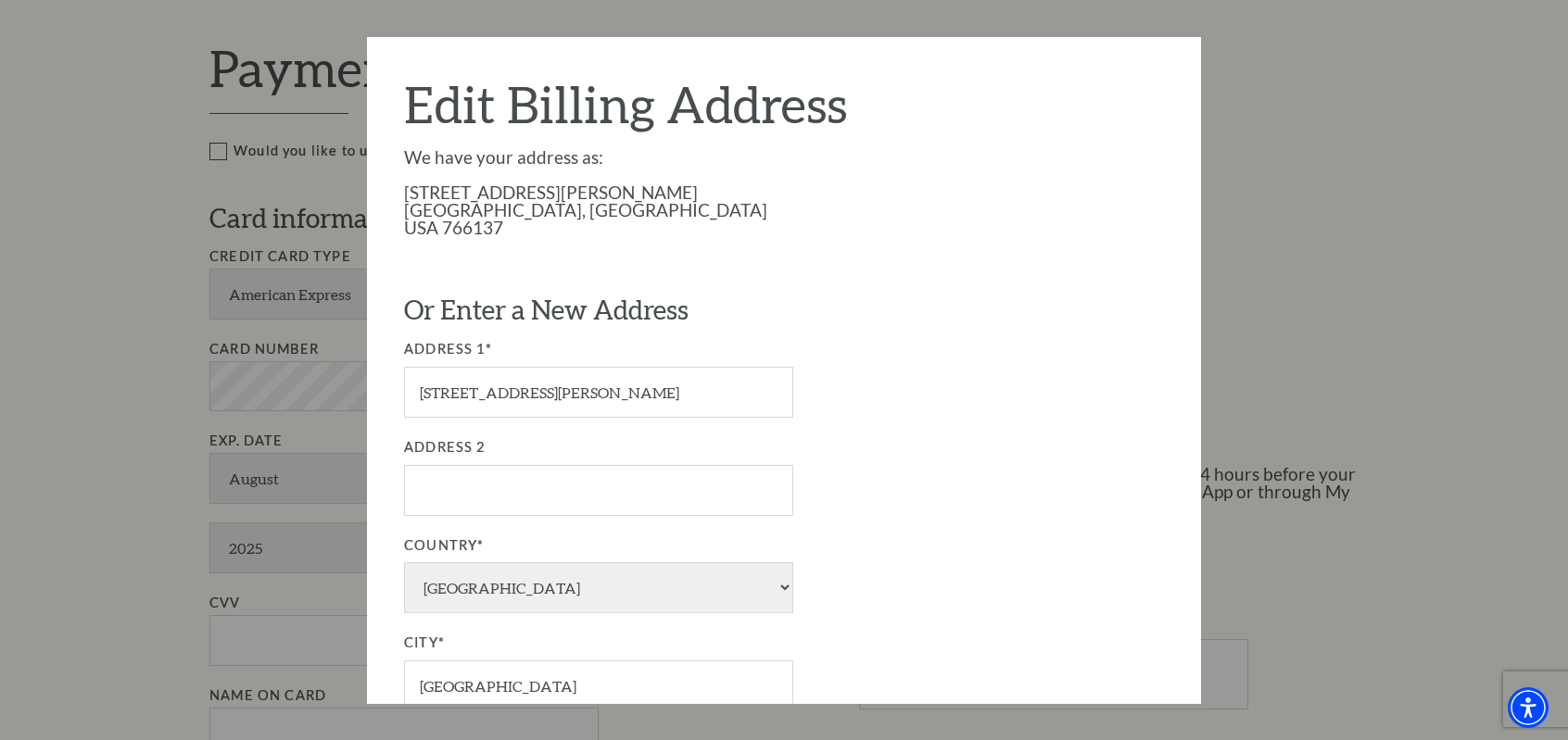
scroll to position [370, 0]
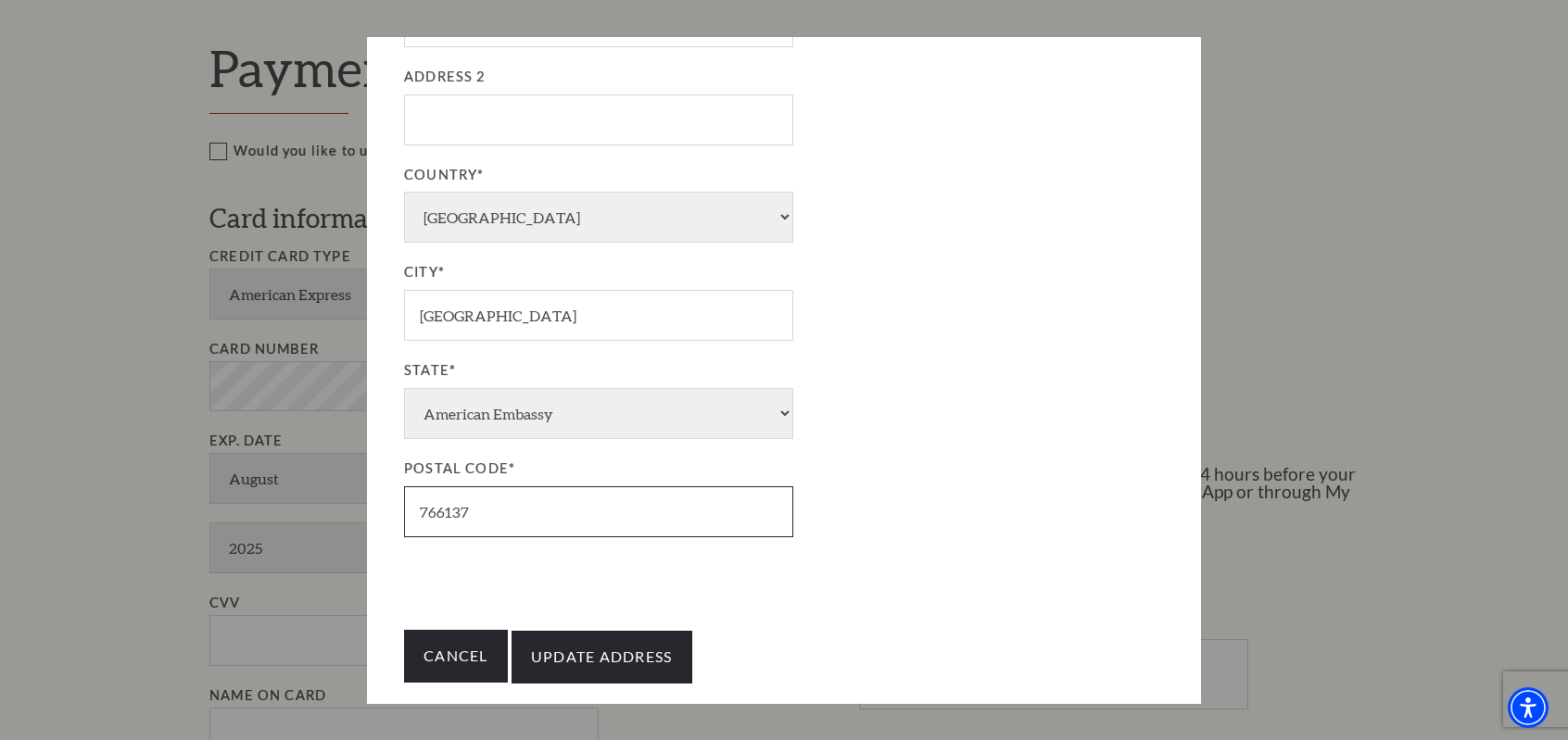
click at [426, 505] on input "766137" at bounding box center [599, 512] width 390 height 51
type input "76137"
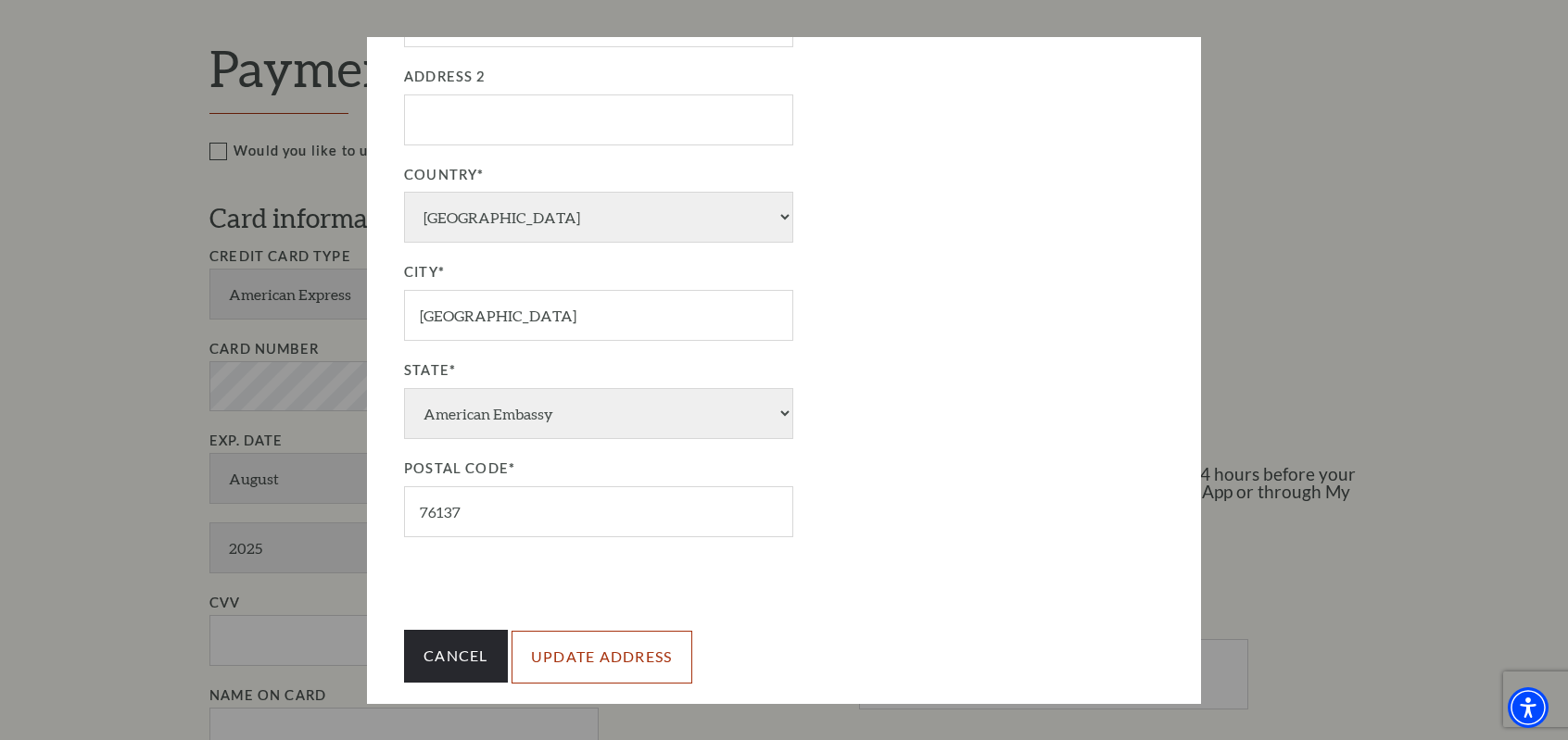
click at [564, 649] on input "Update Address" at bounding box center [601, 657] width 181 height 52
type input "Update Address"
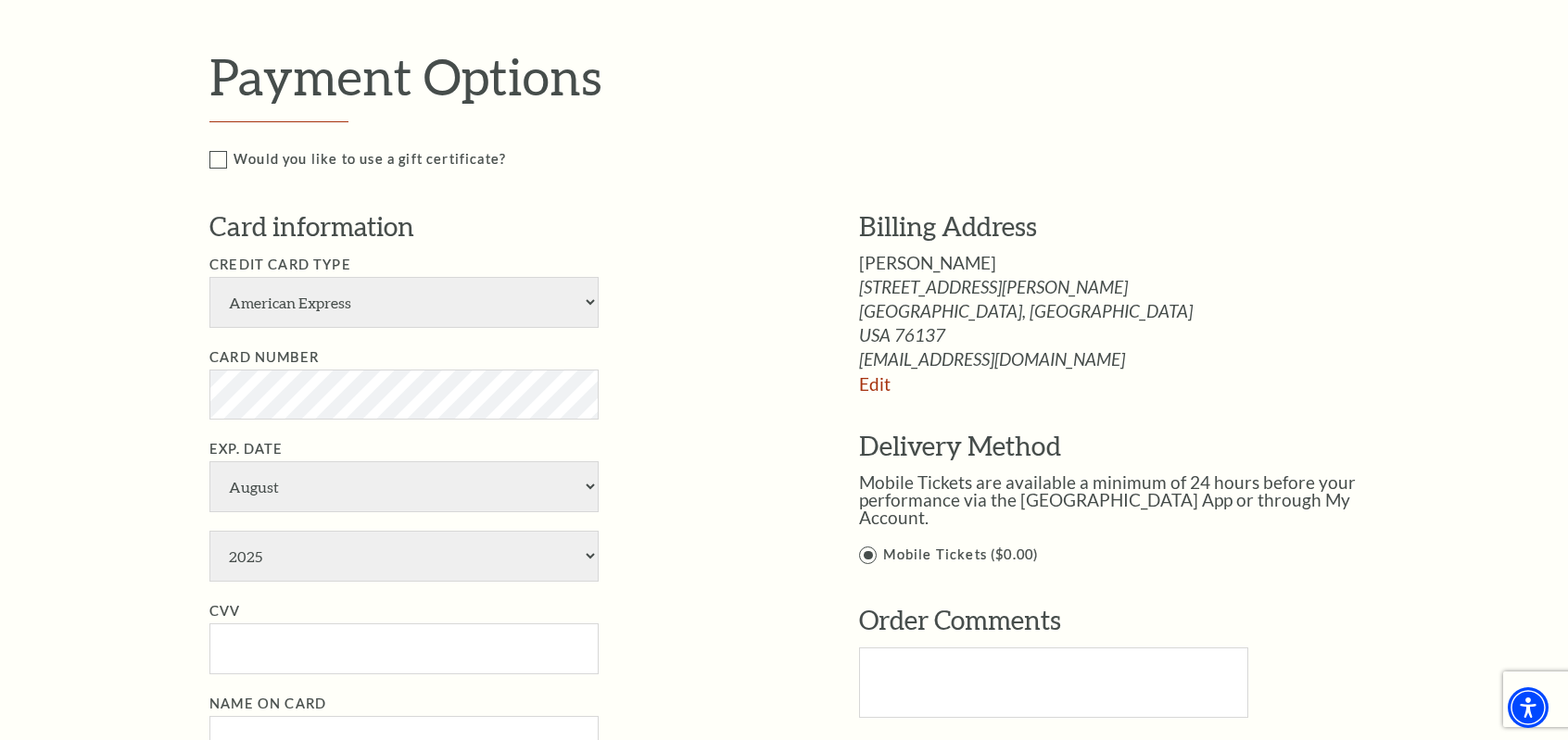
scroll to position [834, 0]
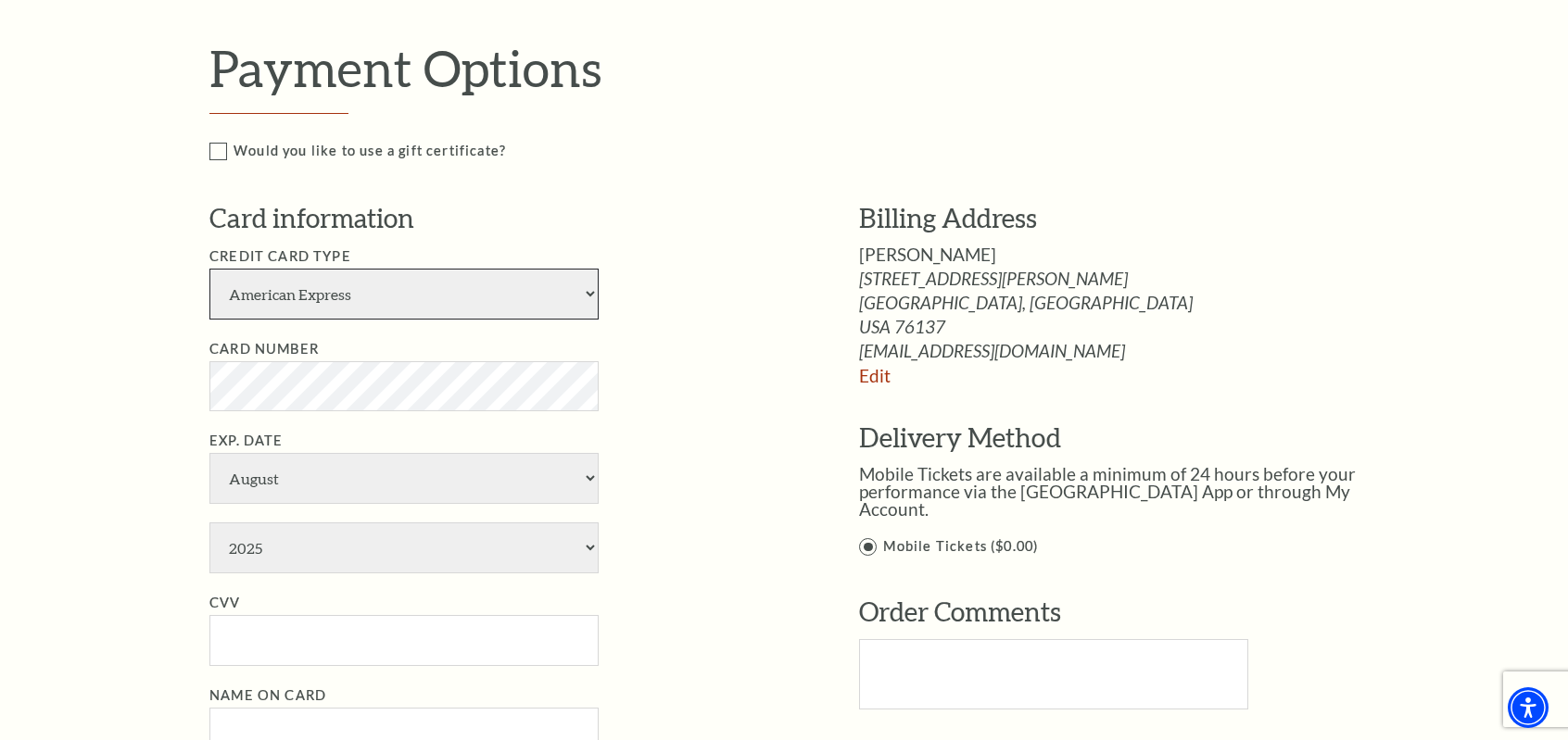
click at [425, 293] on select "American Express Visa Master Card Discover" at bounding box center [404, 294] width 390 height 51
click at [716, 399] on li "Card Number" at bounding box center [506, 374] width 594 height 73
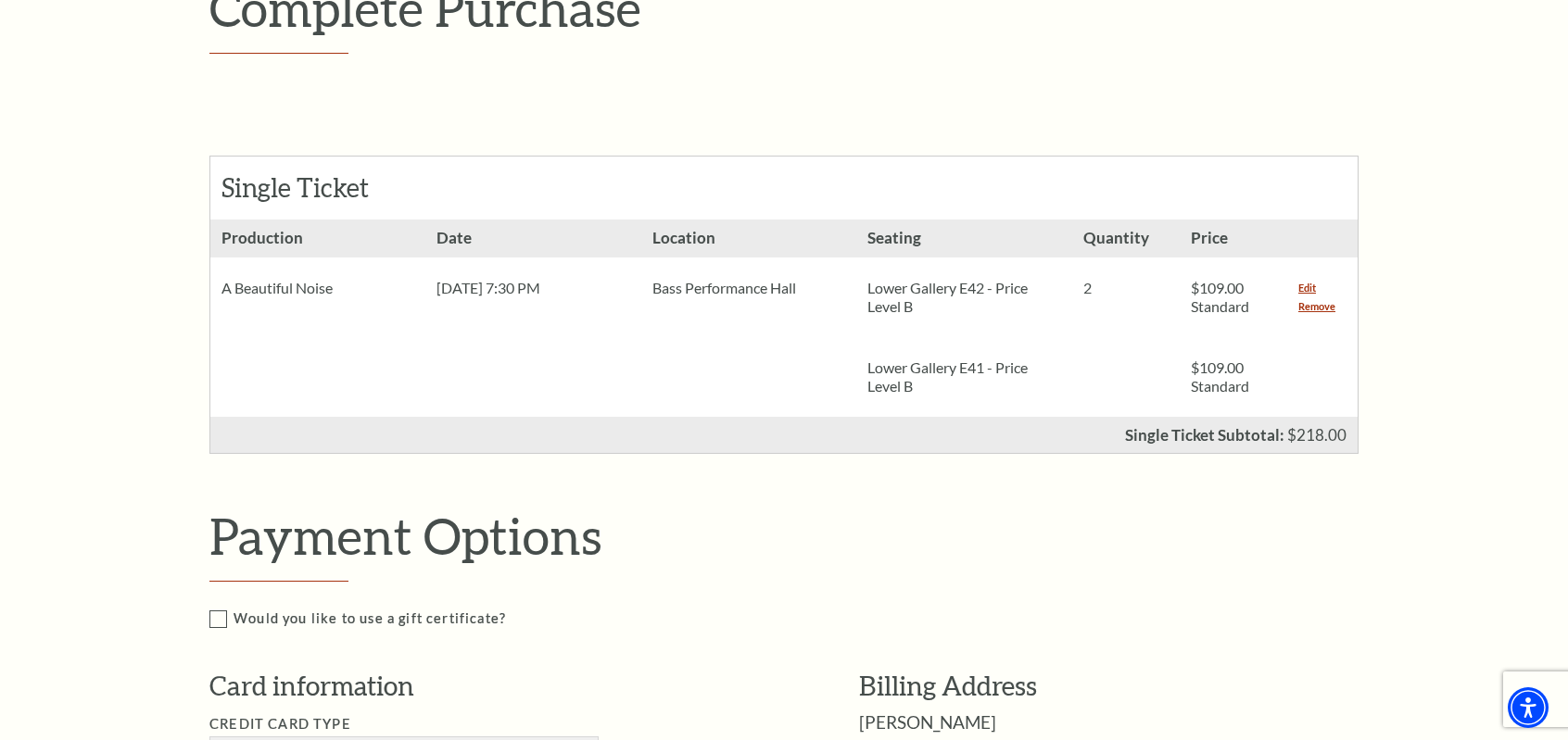
scroll to position [185, 0]
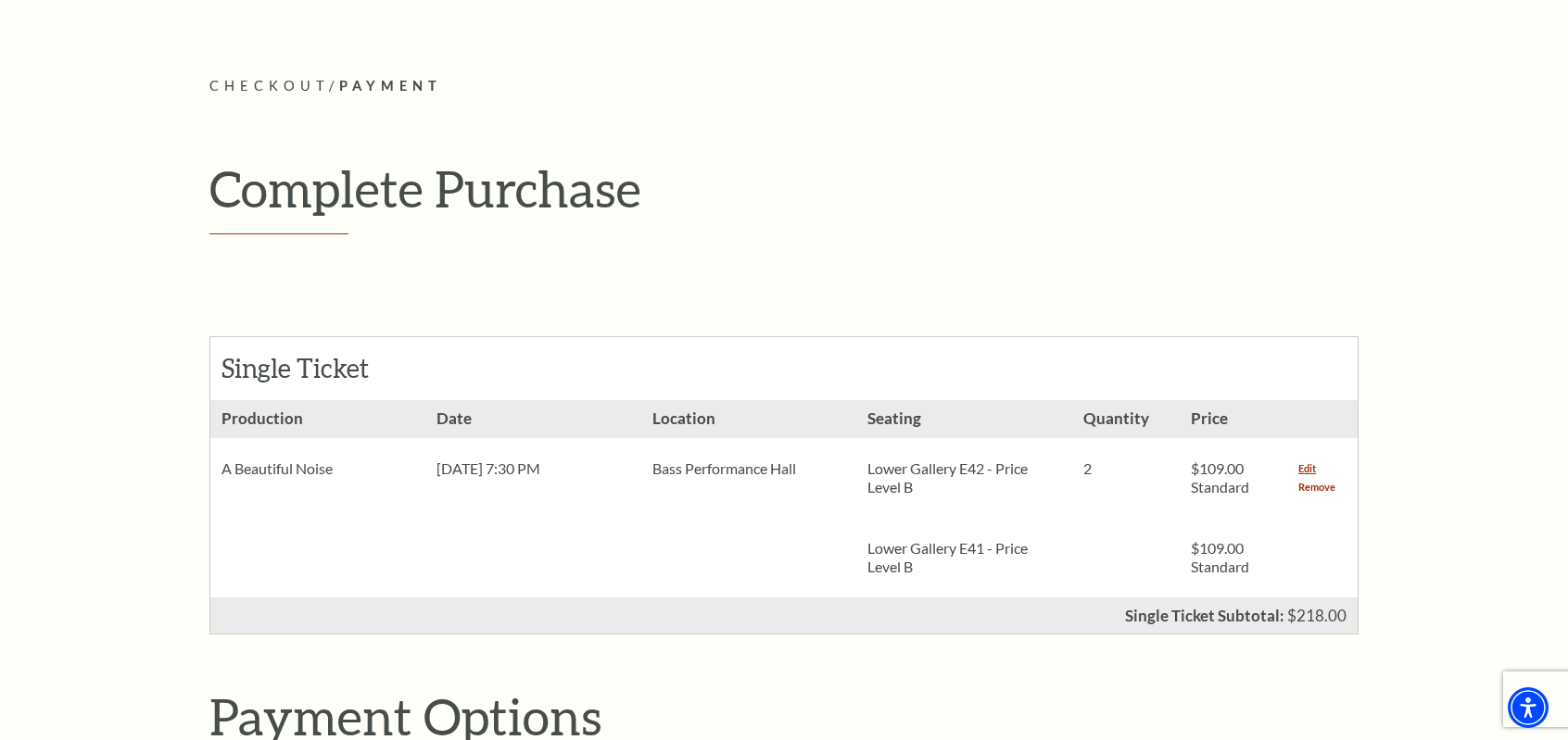
click at [1329, 485] on link "Remove" at bounding box center [1316, 488] width 37 height 19
